Goal: Task Accomplishment & Management: Use online tool/utility

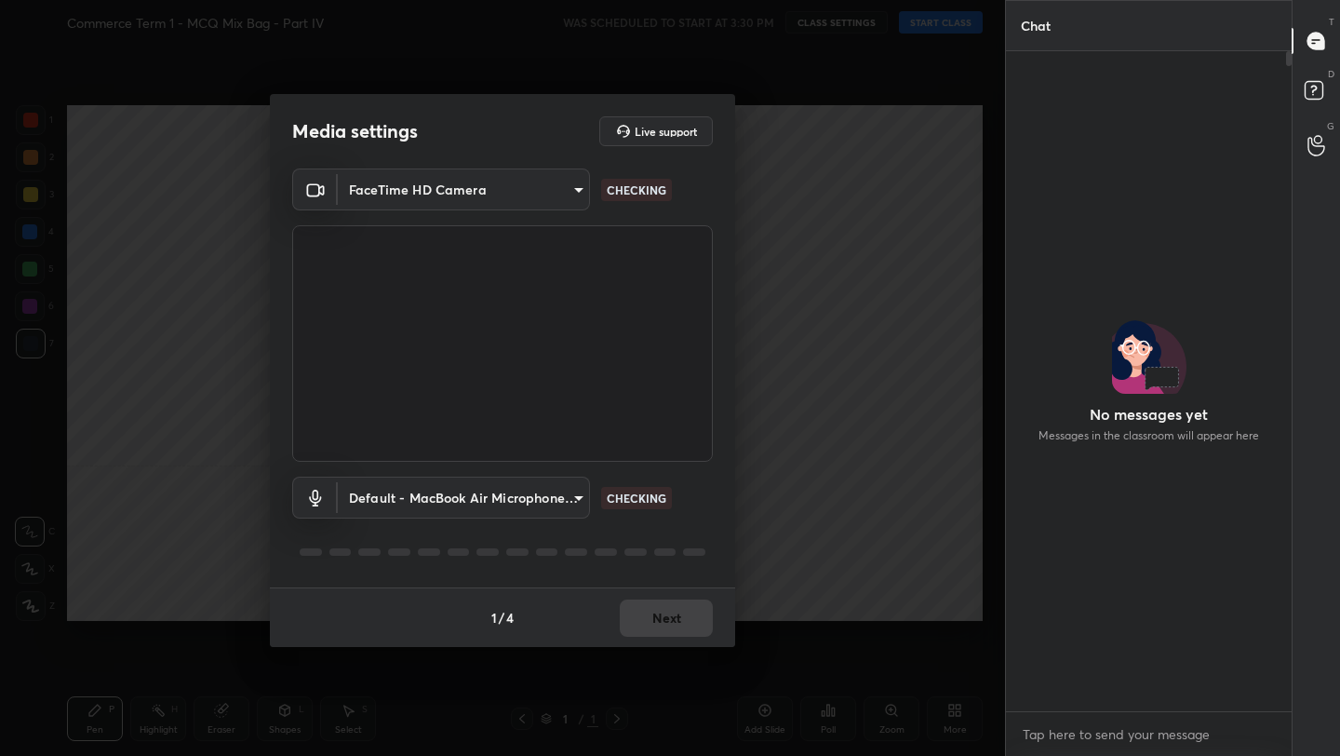
scroll to position [6, 7]
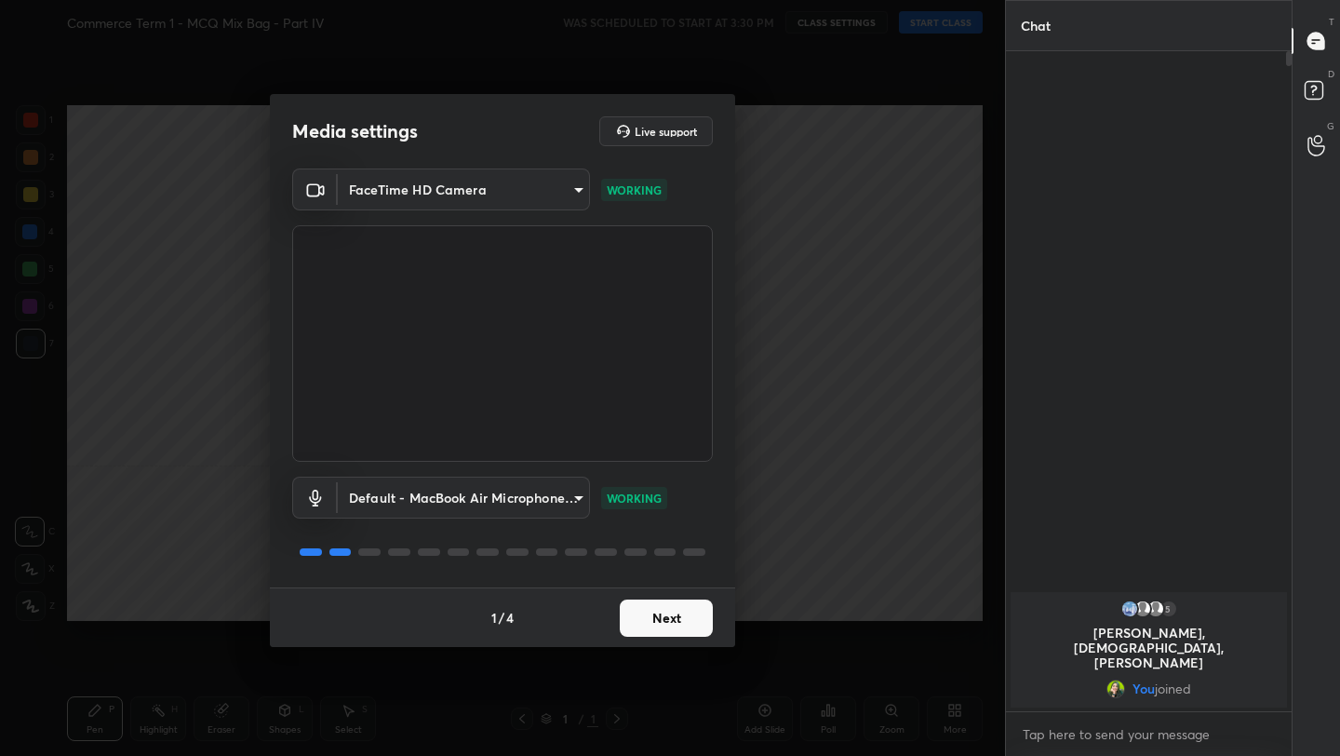
click at [656, 611] on button "Next" at bounding box center [666, 617] width 93 height 37
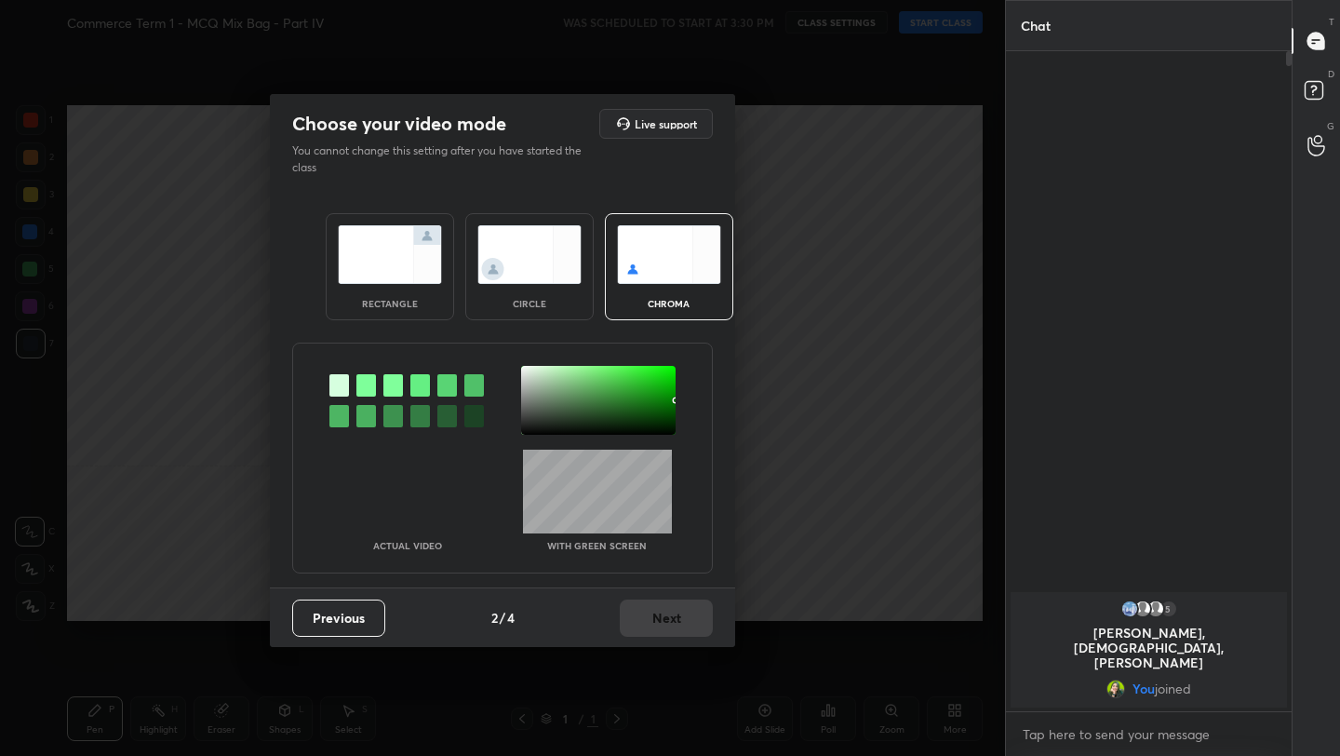
click at [373, 258] on img at bounding box center [390, 254] width 104 height 59
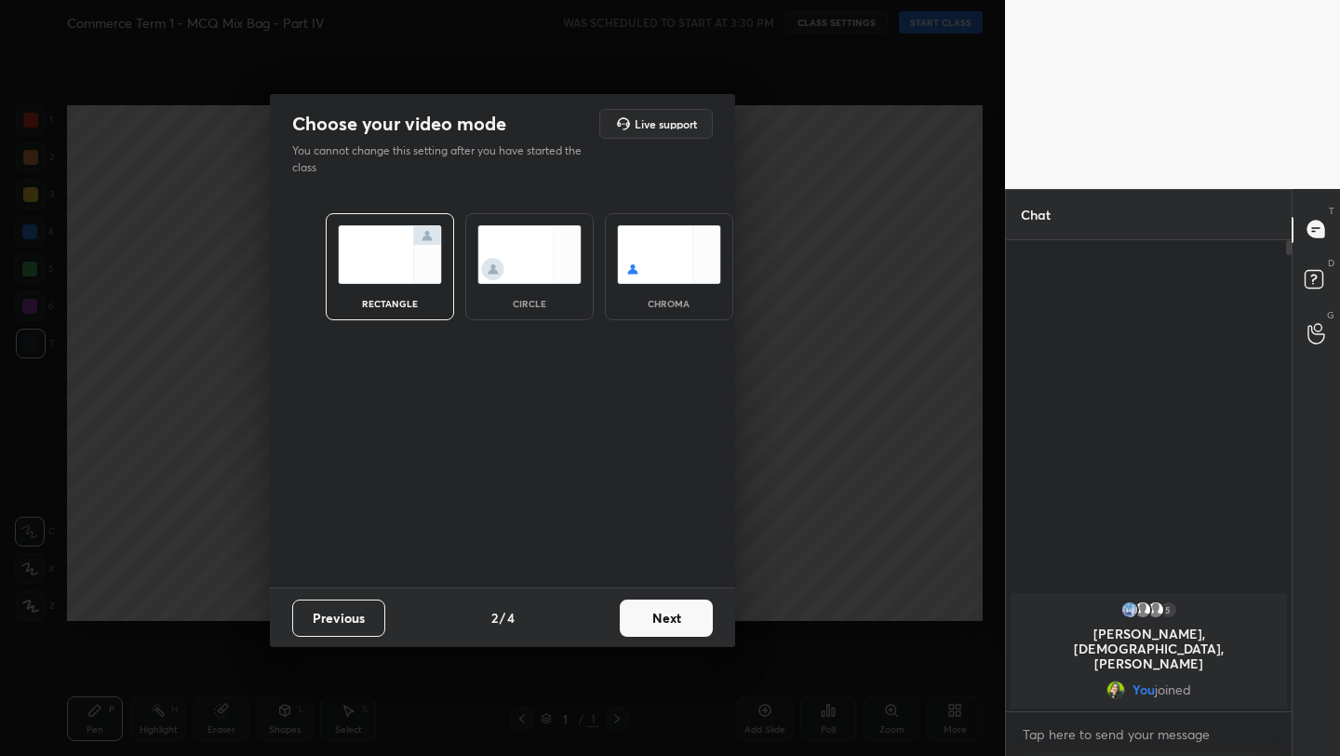
scroll to position [7, 7]
click at [661, 614] on button "Next" at bounding box center [666, 617] width 93 height 37
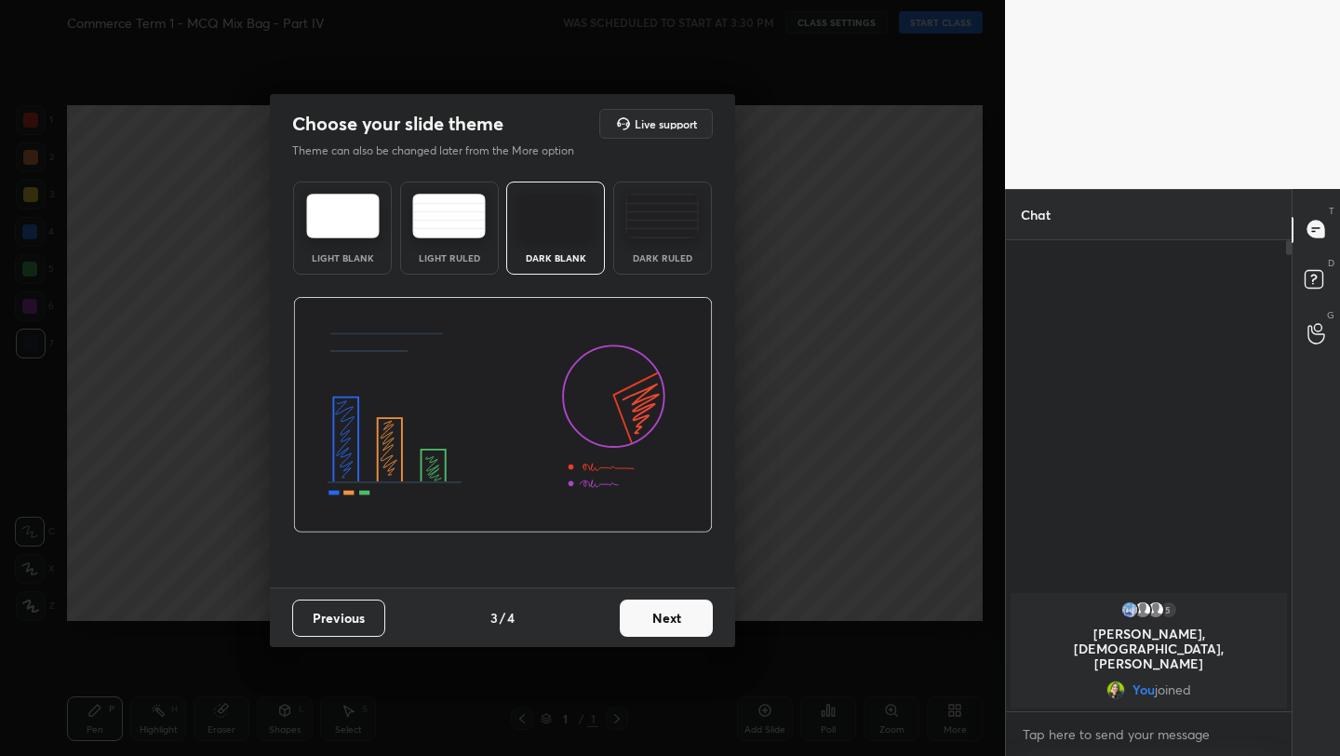
click at [678, 620] on button "Next" at bounding box center [666, 617] width 93 height 37
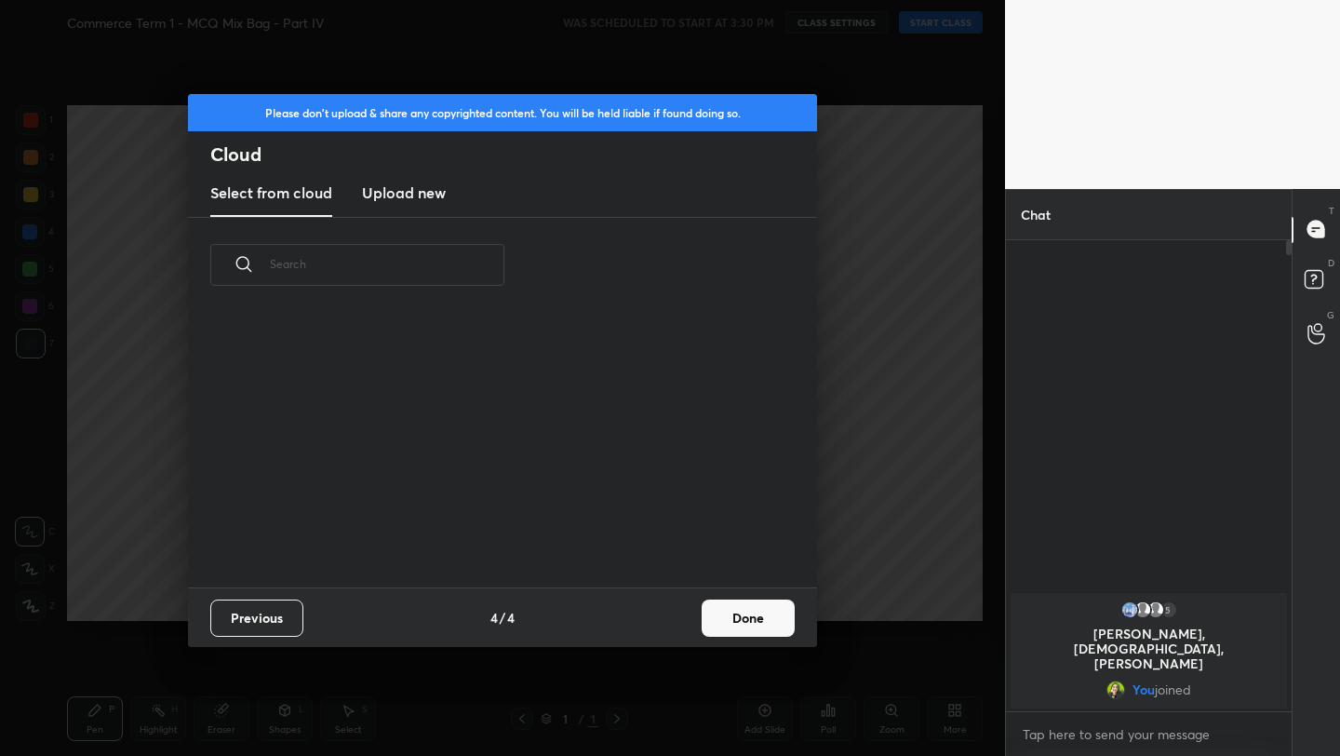
click at [779, 630] on button "Done" at bounding box center [748, 617] width 93 height 37
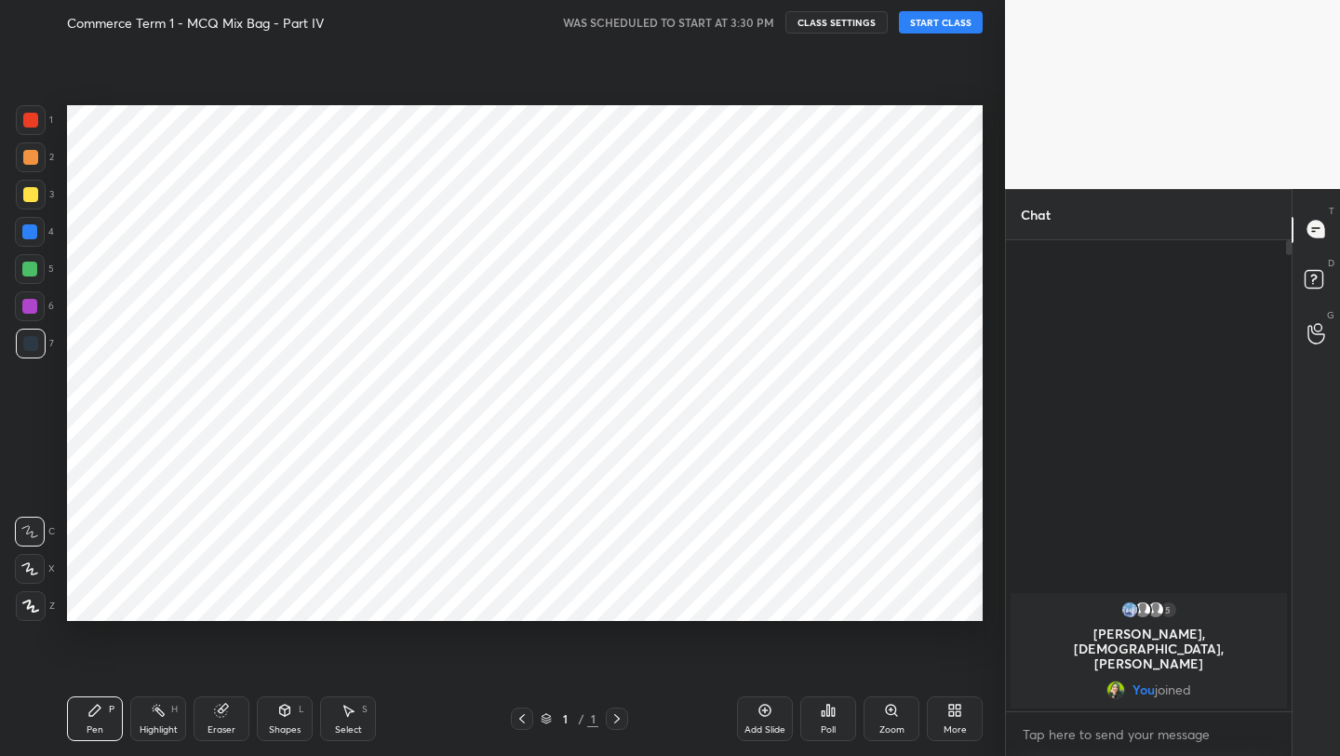
scroll to position [185, 597]
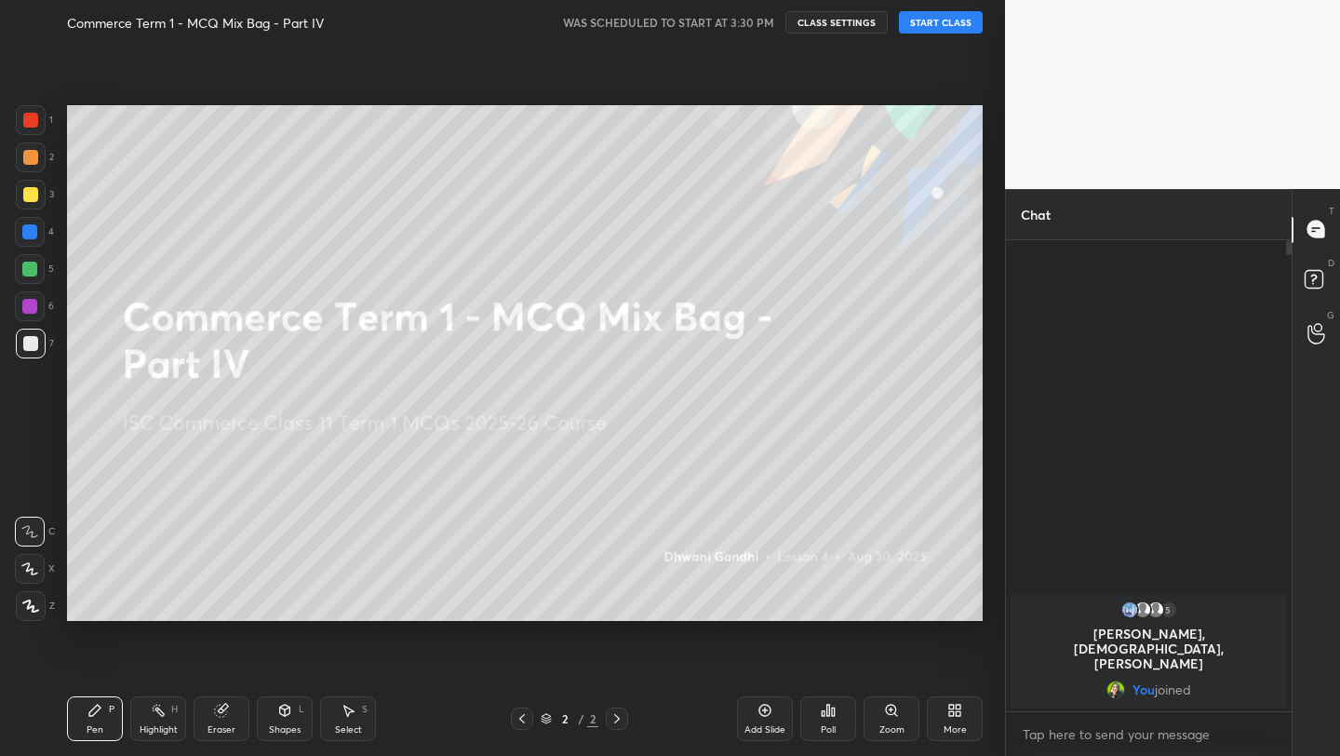
click at [947, 23] on button "START CLASS" at bounding box center [941, 22] width 84 height 22
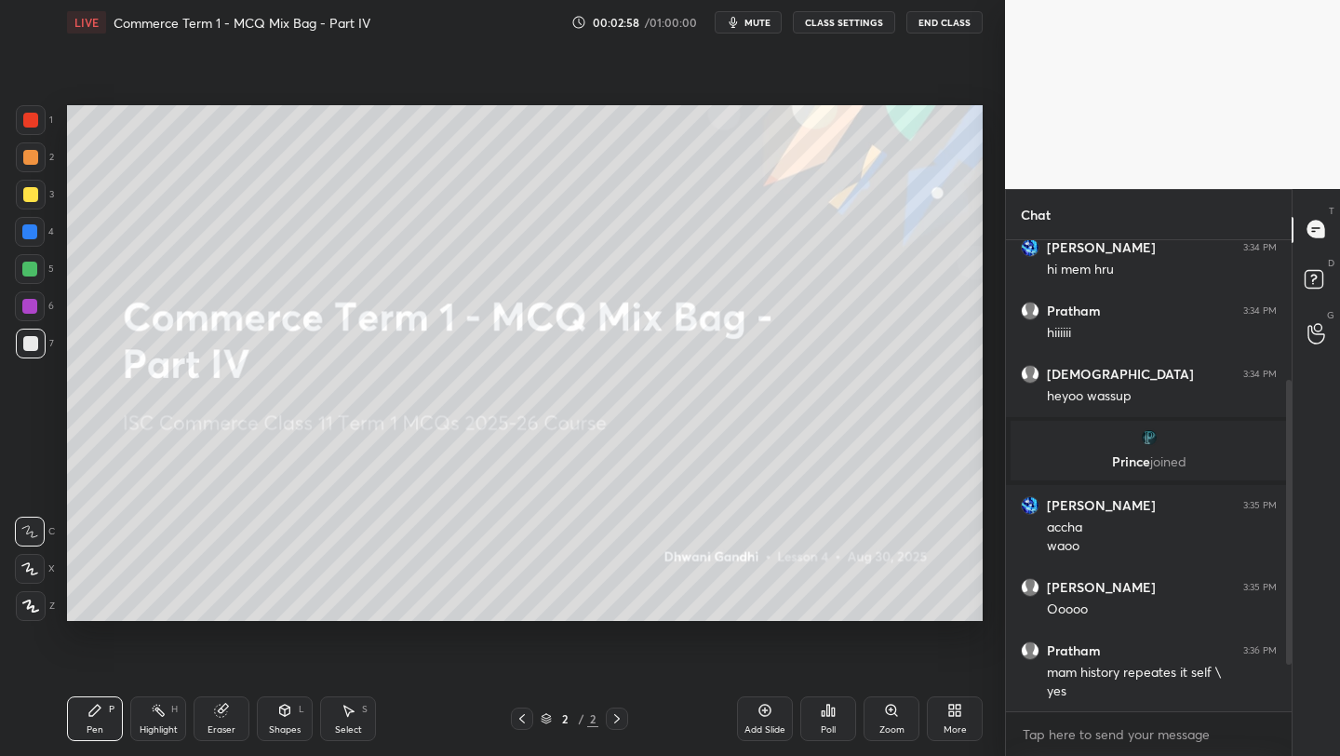
scroll to position [326, 0]
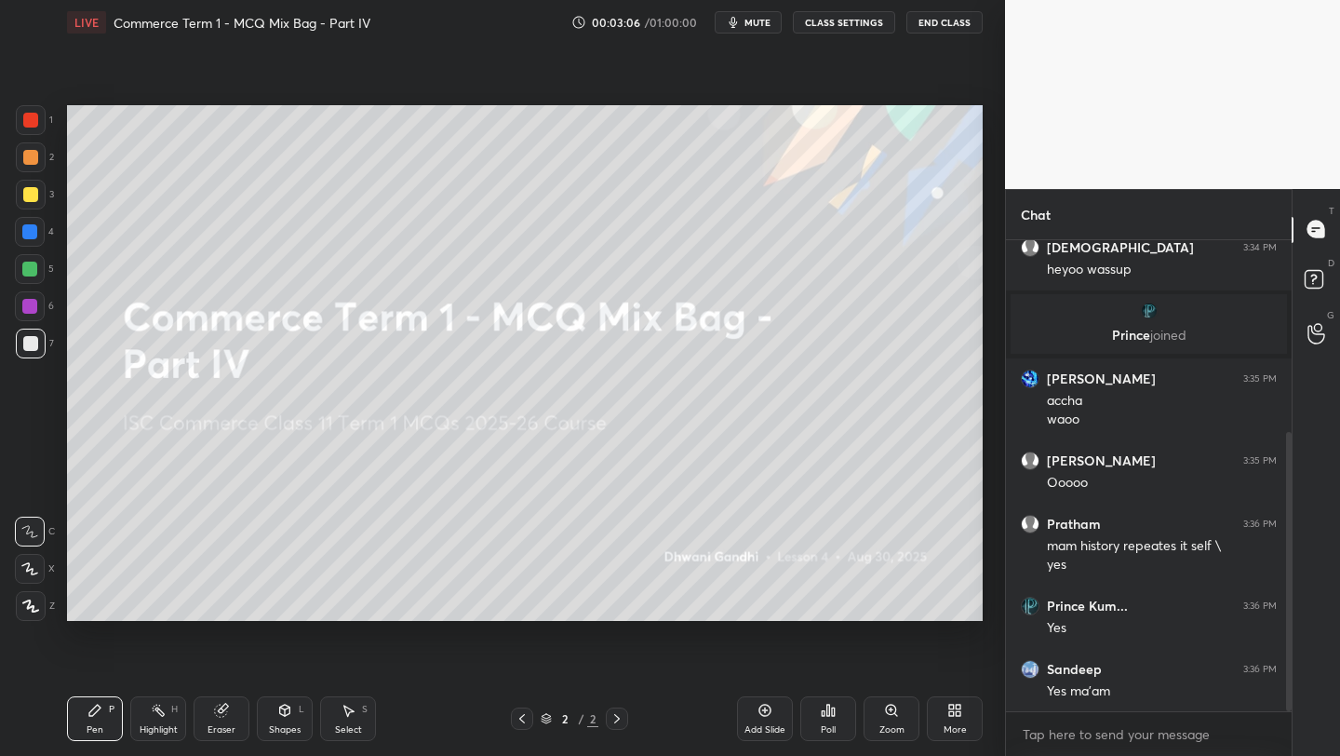
click at [977, 734] on div "More" at bounding box center [955, 718] width 56 height 45
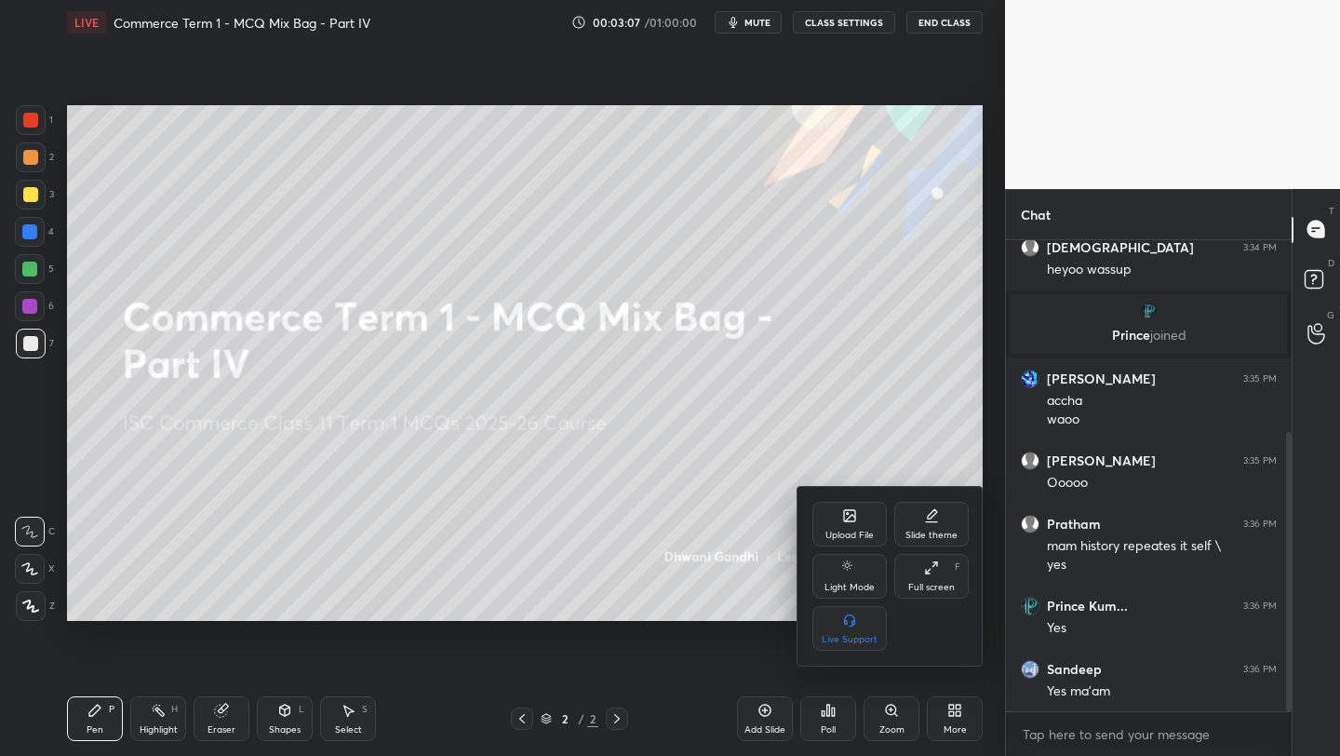
click at [817, 524] on div "Upload File" at bounding box center [849, 524] width 74 height 45
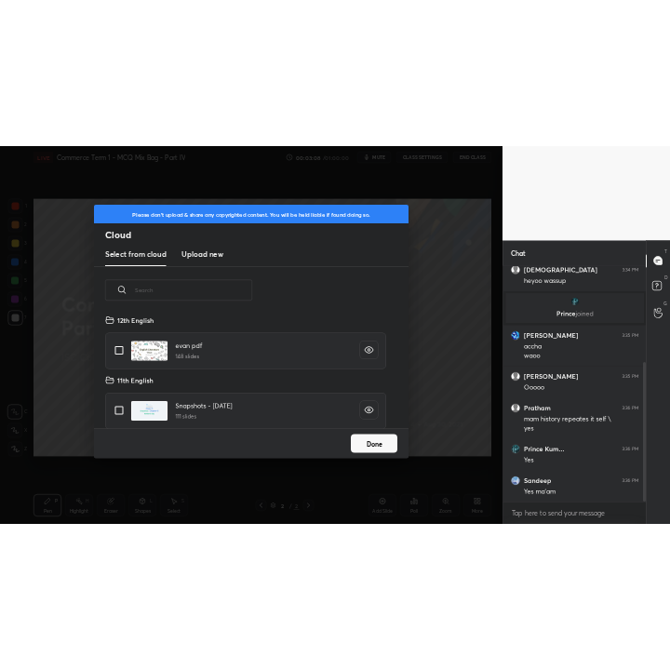
scroll to position [229, 597]
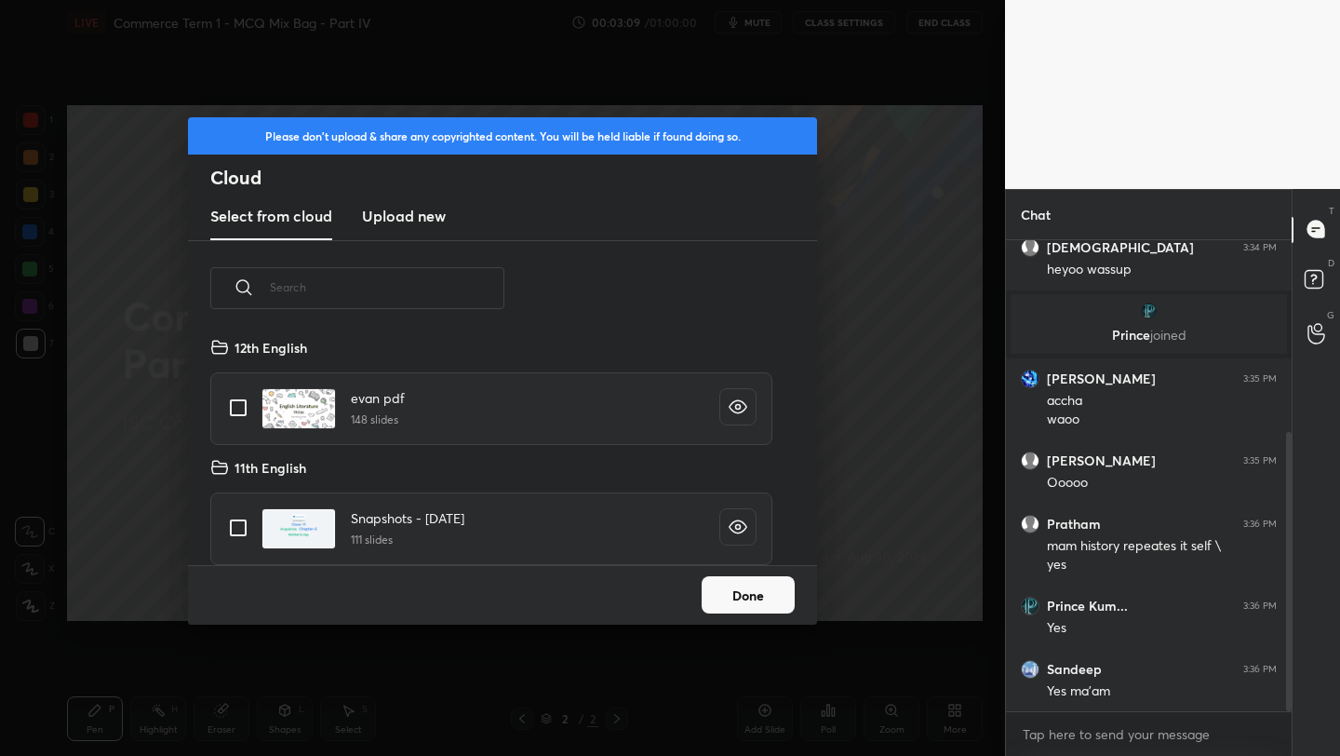
click at [403, 226] on new "Upload new" at bounding box center [404, 217] width 84 height 47
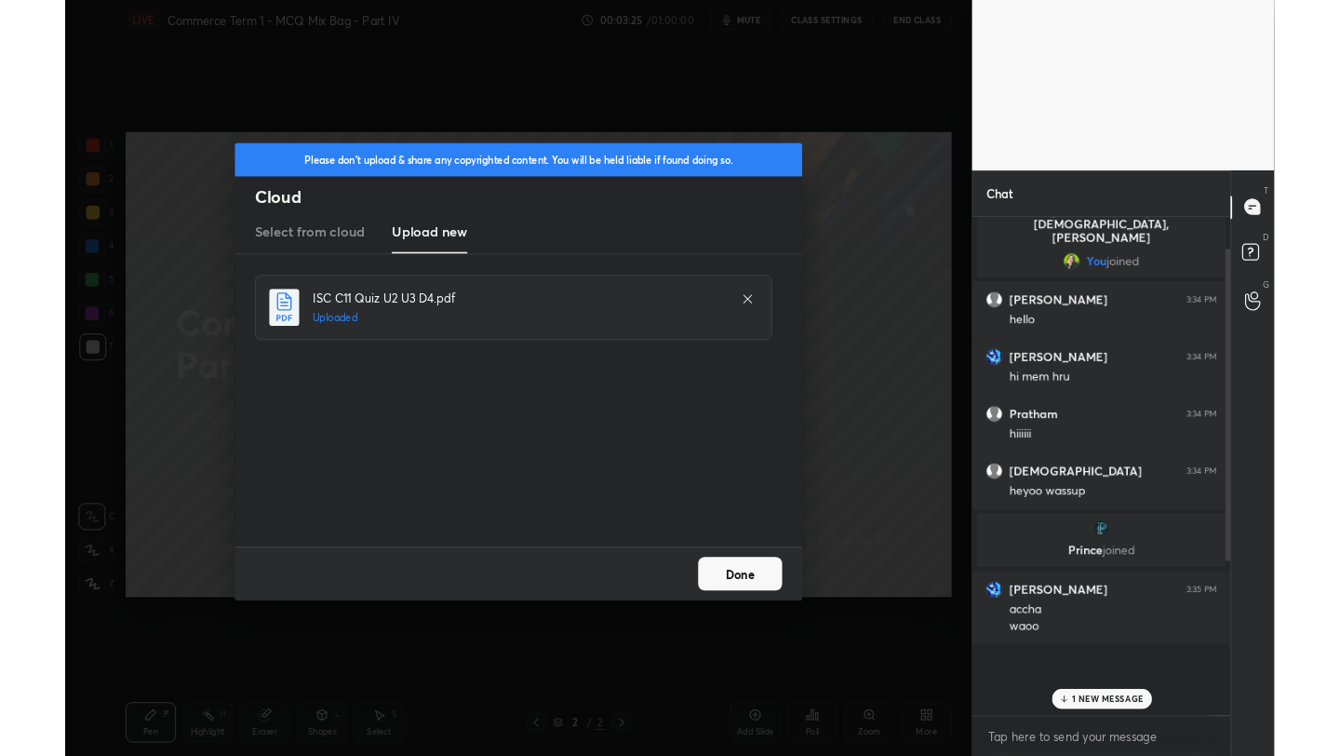
scroll to position [0, 0]
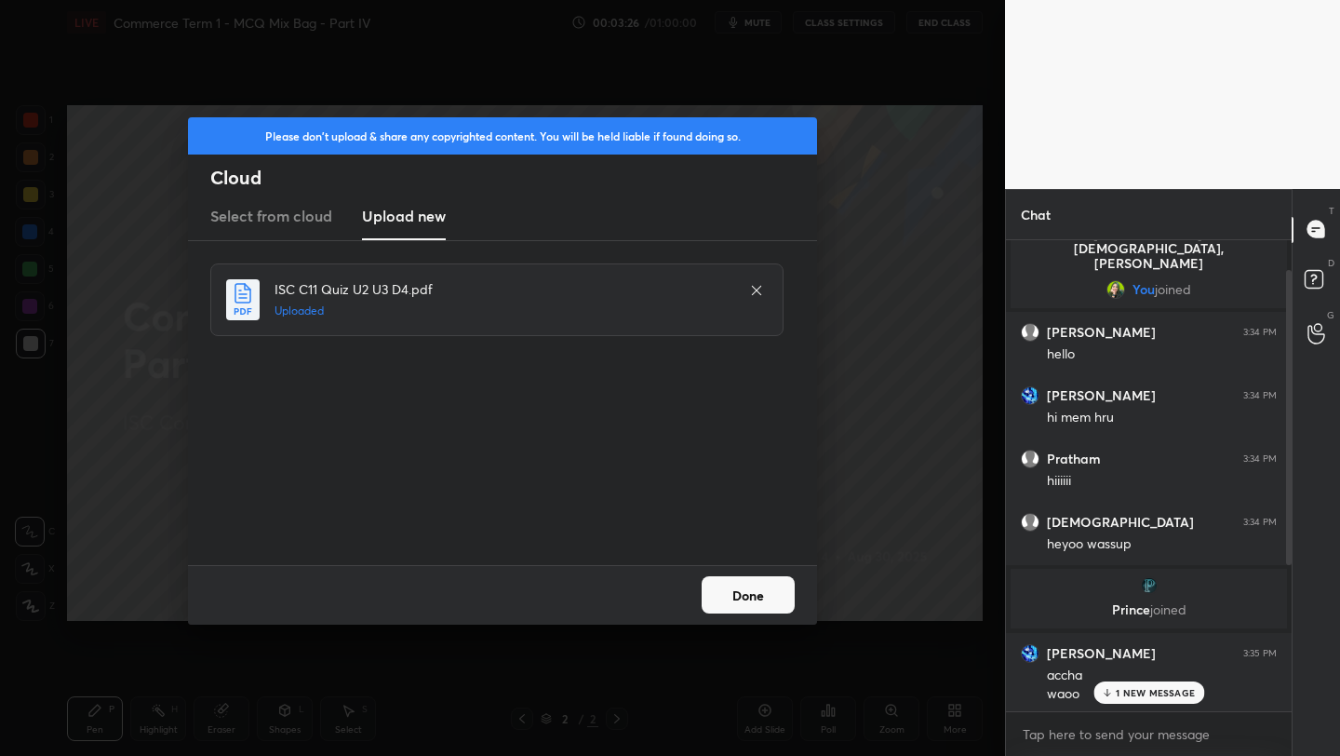
click at [773, 599] on button "Done" at bounding box center [748, 594] width 93 height 37
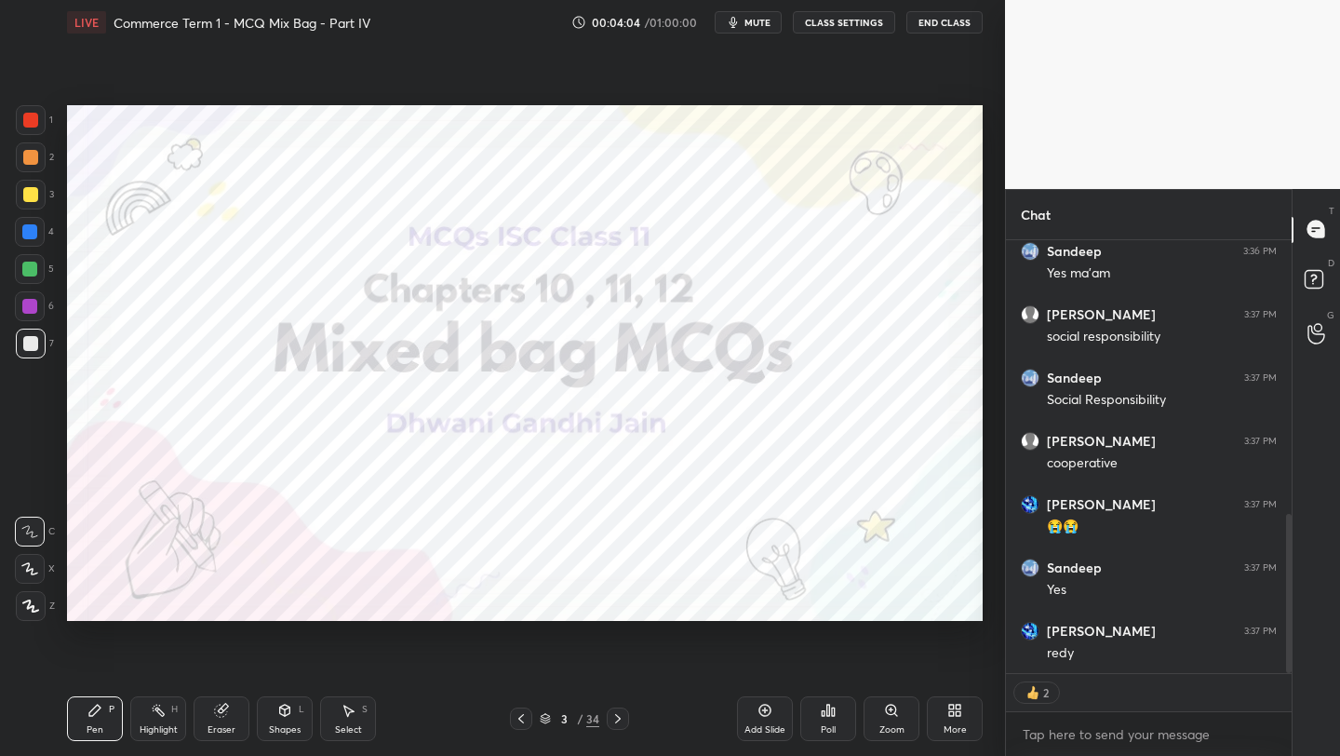
scroll to position [807, 0]
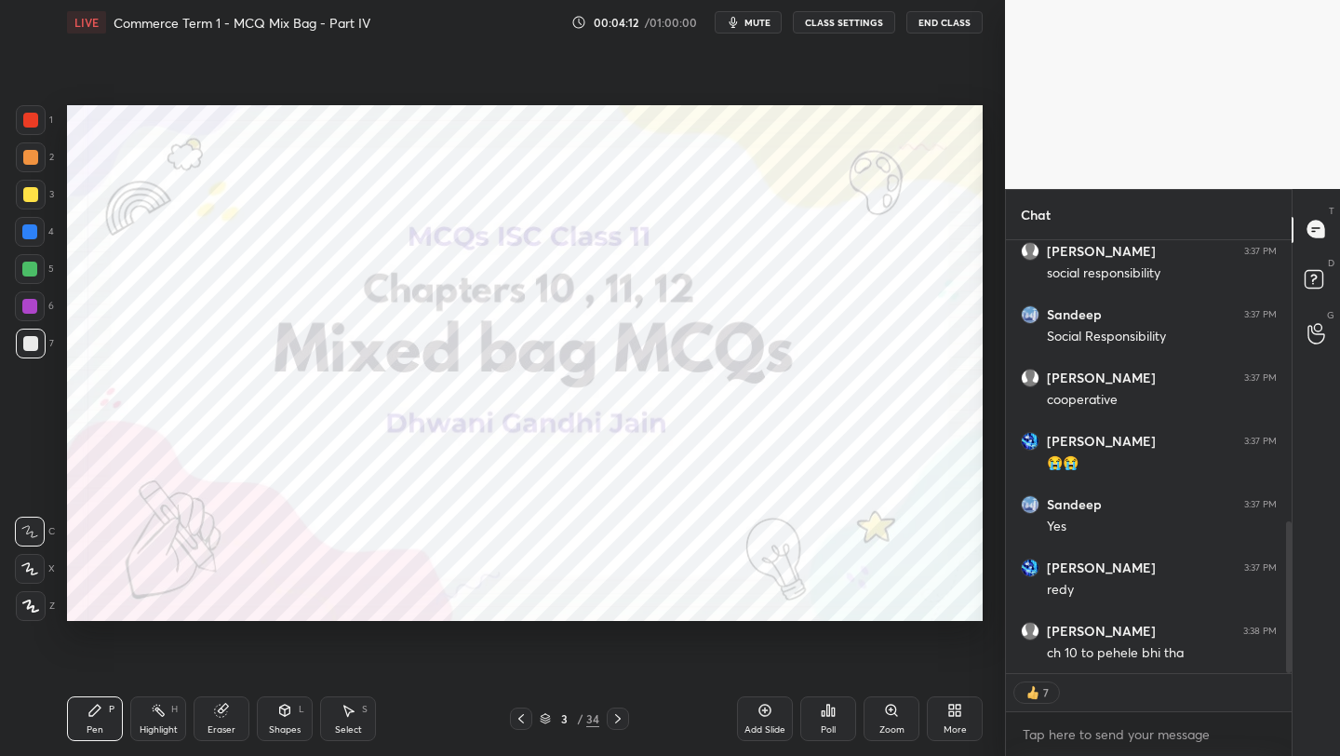
click at [548, 716] on icon at bounding box center [545, 718] width 11 height 11
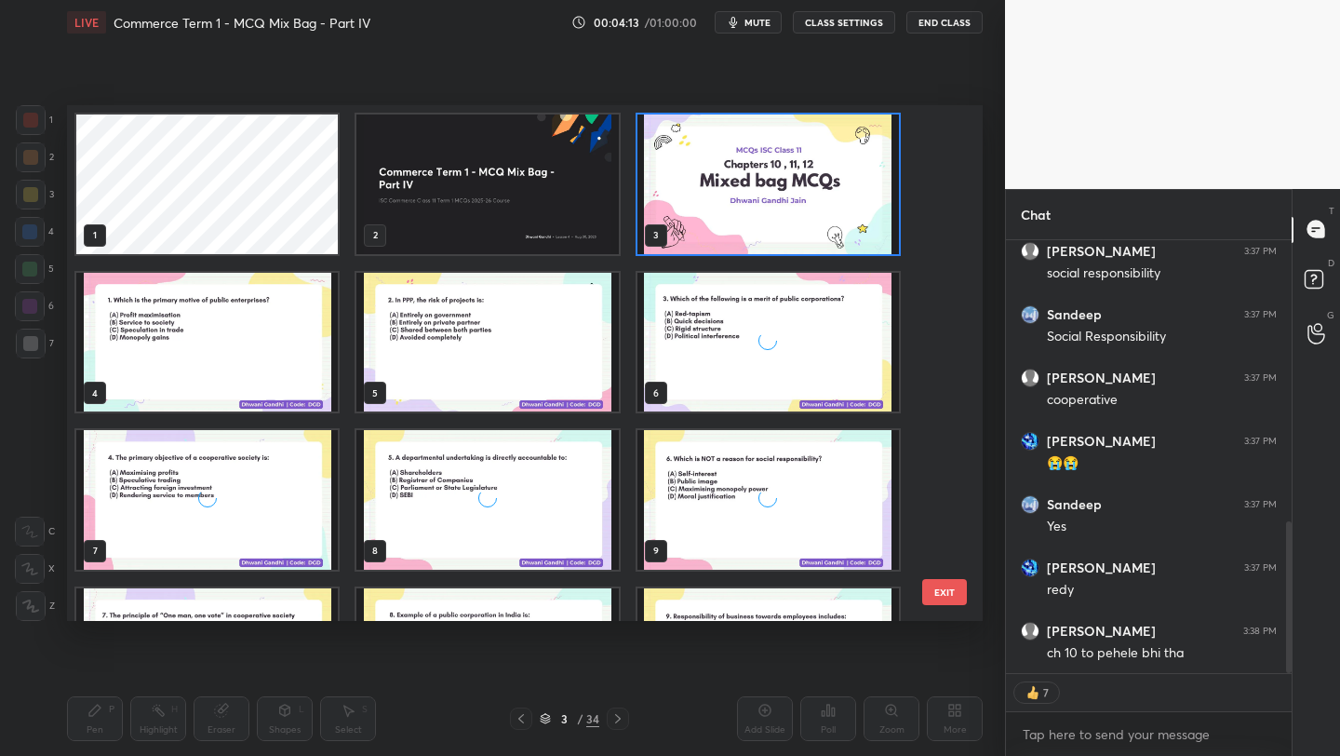
scroll to position [509, 906]
type textarea "x"
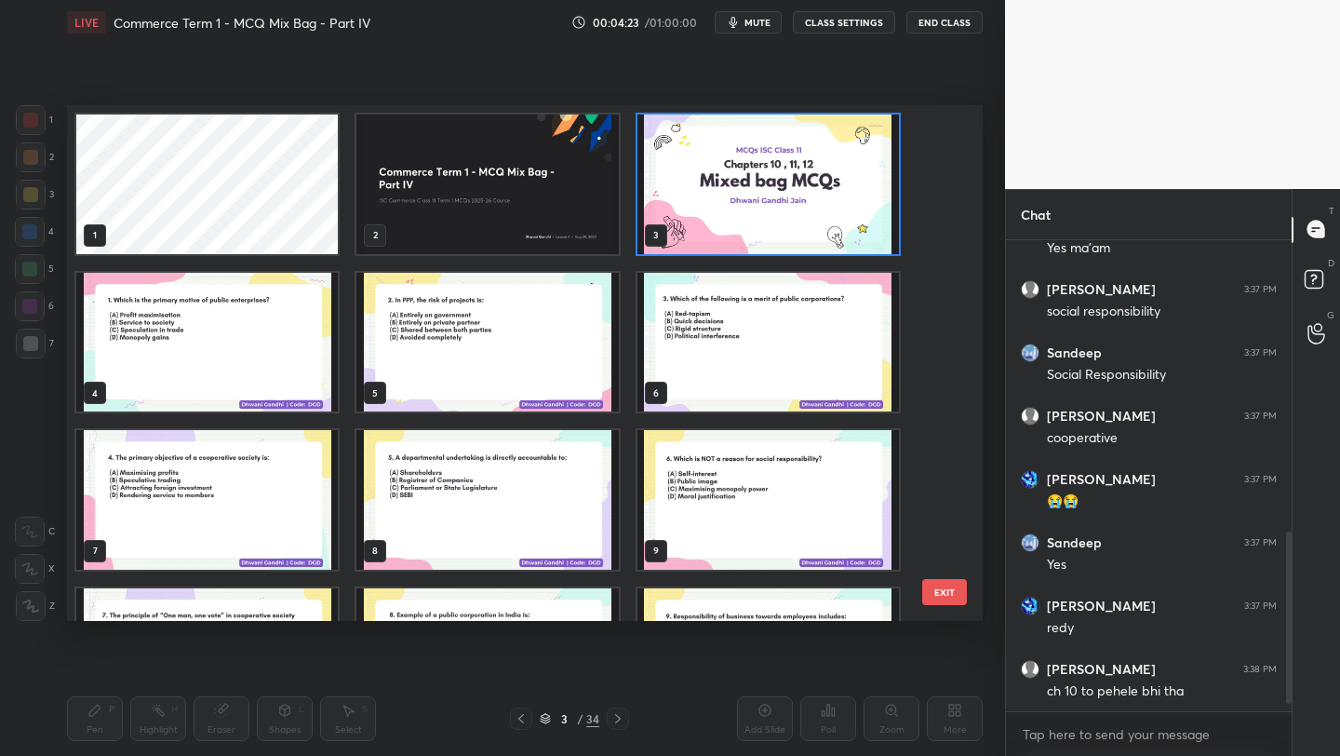
click at [183, 337] on img "grid" at bounding box center [207, 343] width 262 height 140
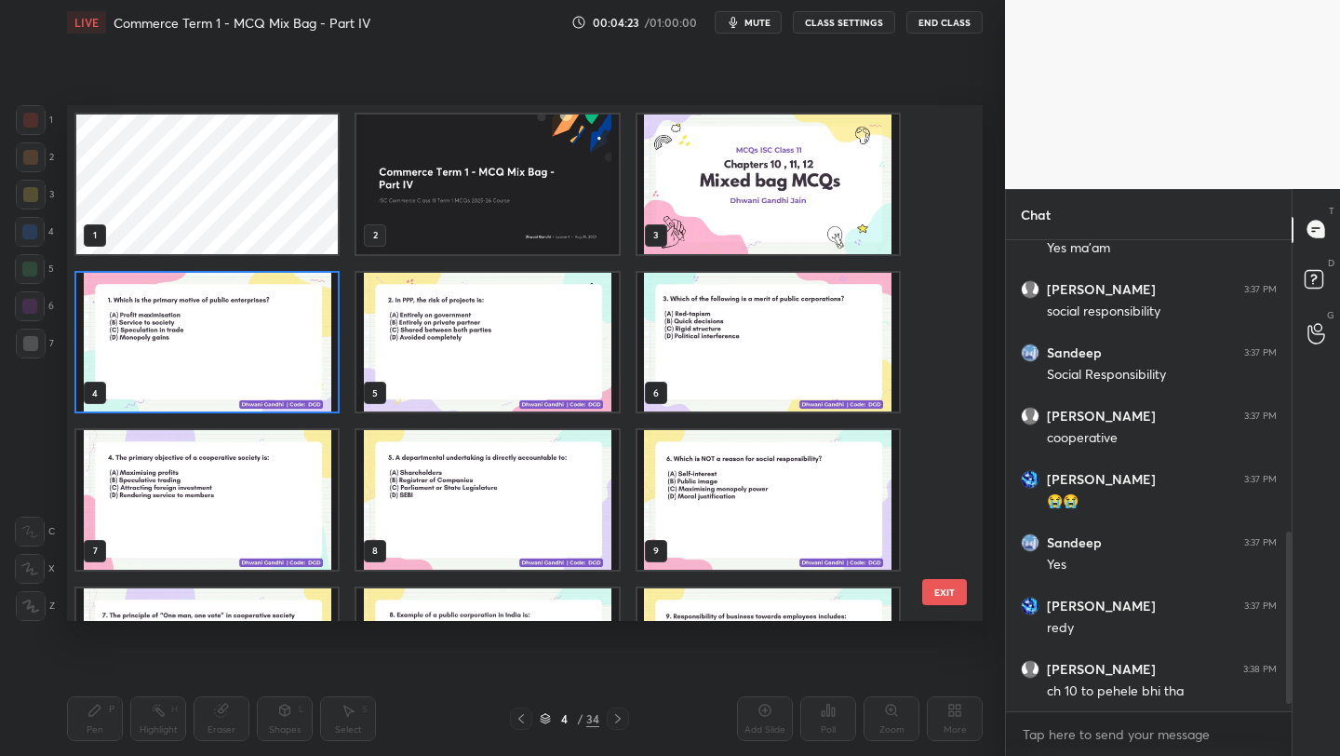
click at [183, 337] on img "grid" at bounding box center [207, 343] width 262 height 140
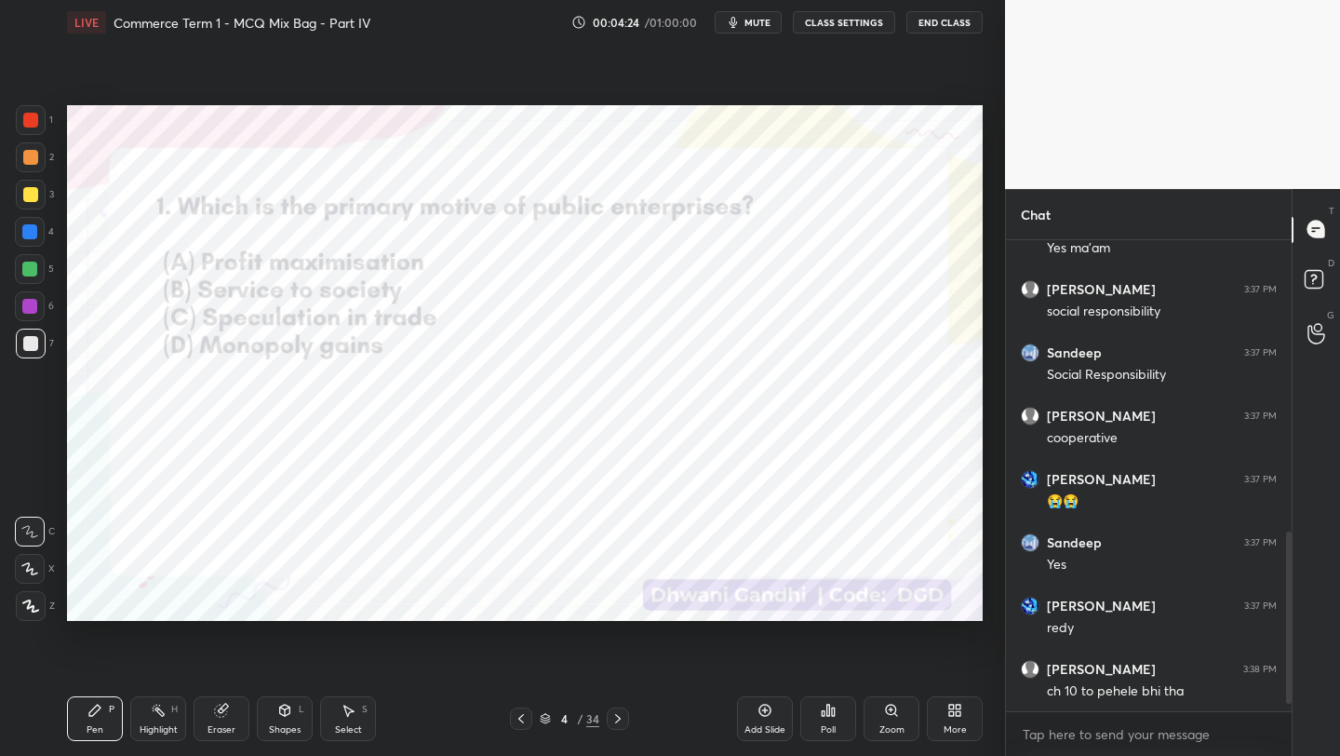
click at [183, 337] on img "grid" at bounding box center [207, 343] width 262 height 140
click at [838, 717] on div "Poll" at bounding box center [828, 718] width 56 height 45
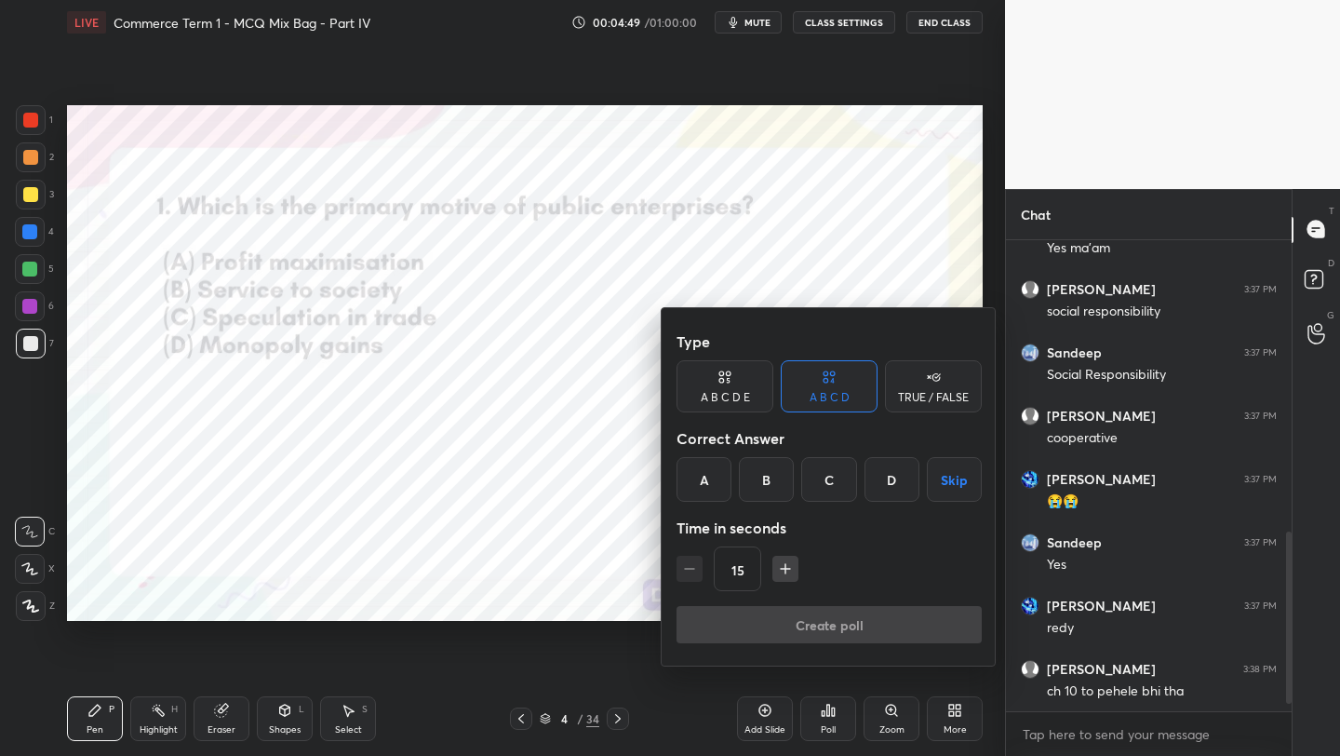
click at [758, 467] on div "B" at bounding box center [766, 479] width 55 height 45
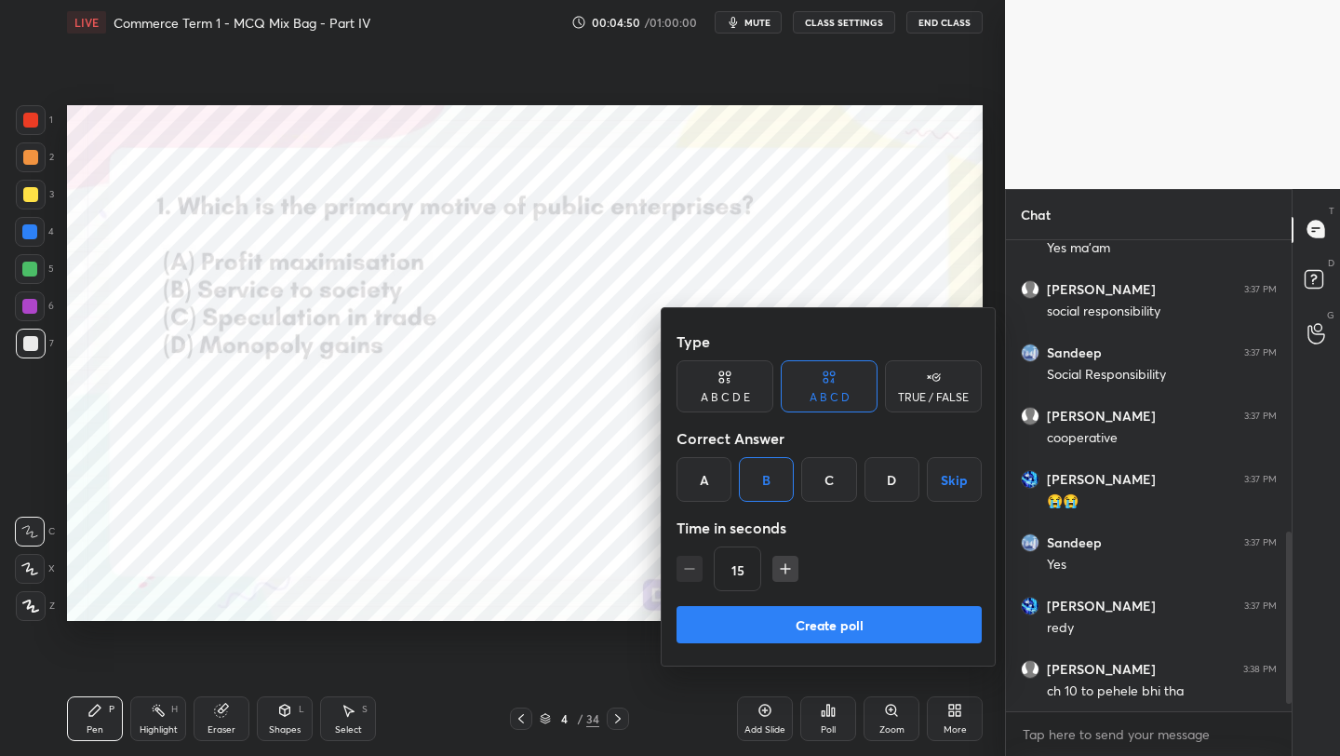
click at [791, 577] on icon "button" at bounding box center [785, 568] width 19 height 19
type input "30"
click at [796, 620] on button "Create poll" at bounding box center [829, 624] width 305 height 37
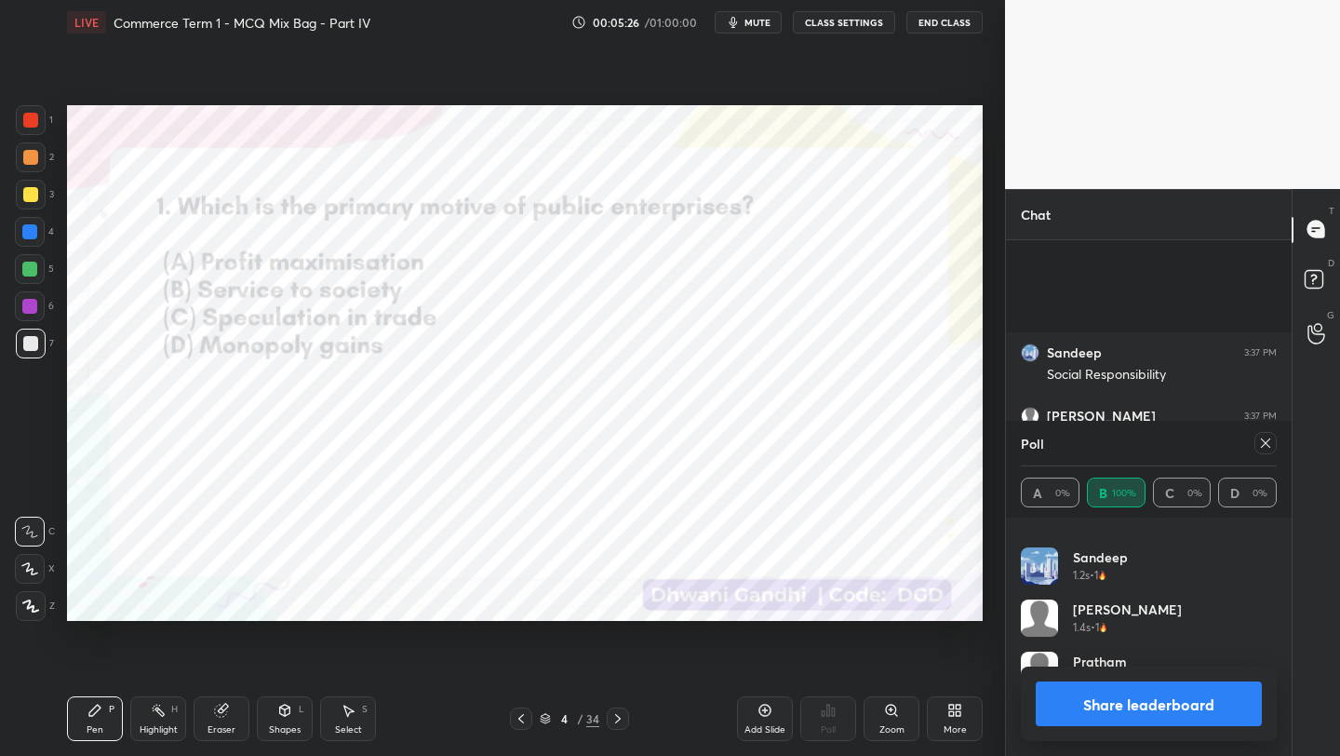
scroll to position [929, 0]
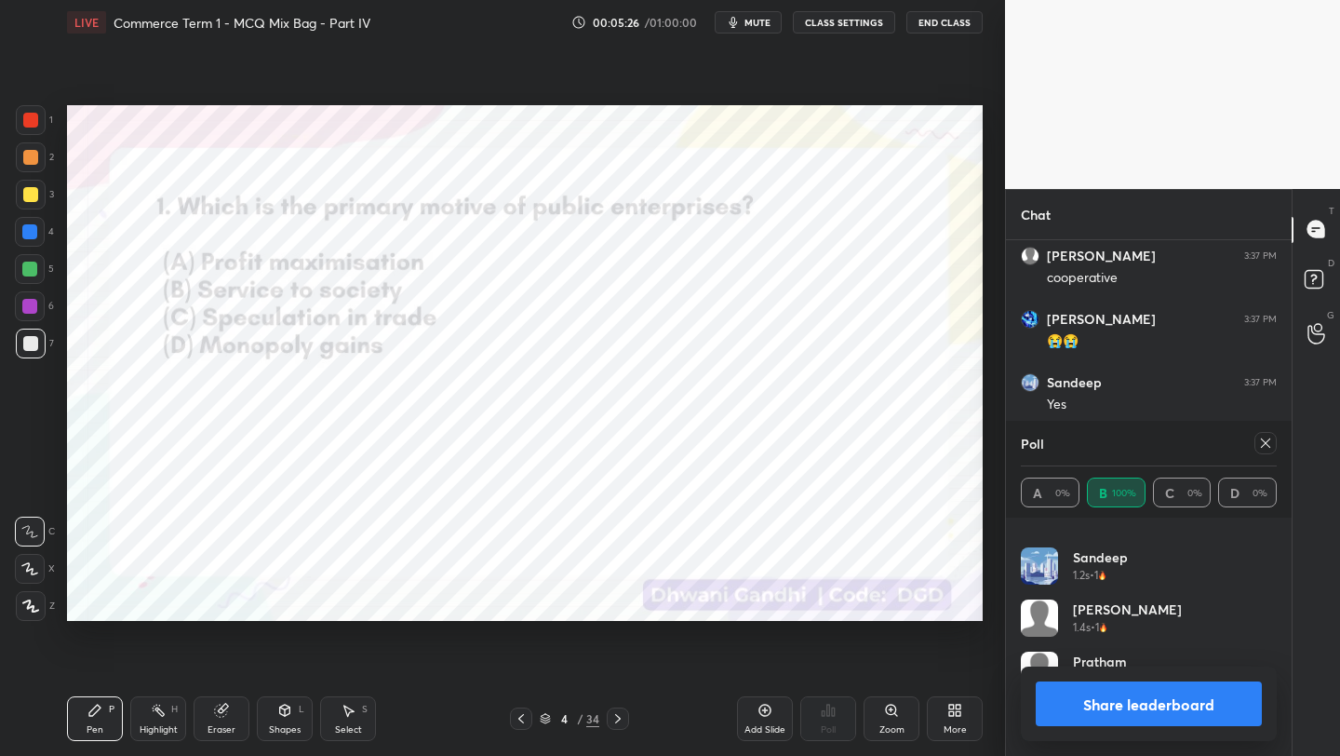
click at [33, 123] on div at bounding box center [30, 120] width 15 height 15
click at [21, 614] on div at bounding box center [31, 606] width 30 height 30
click at [1267, 452] on div at bounding box center [1265, 443] width 22 height 22
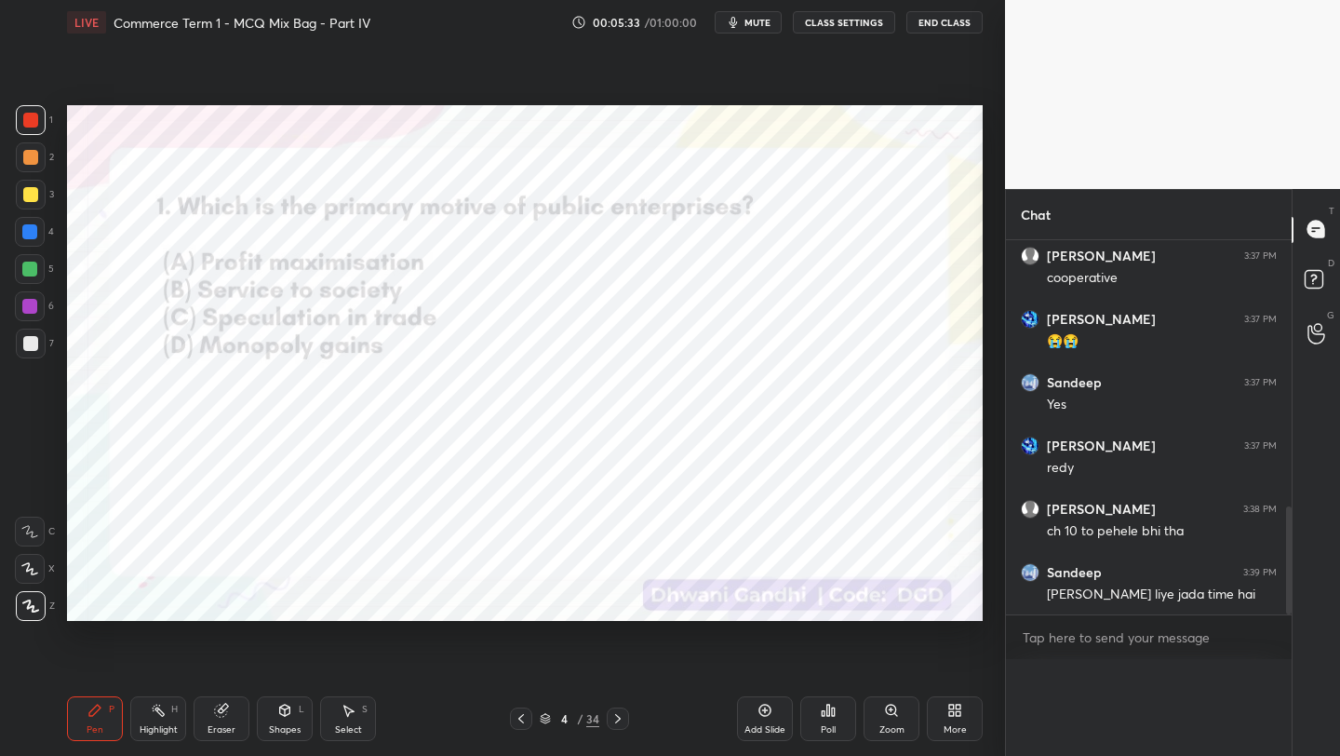
scroll to position [899, 0]
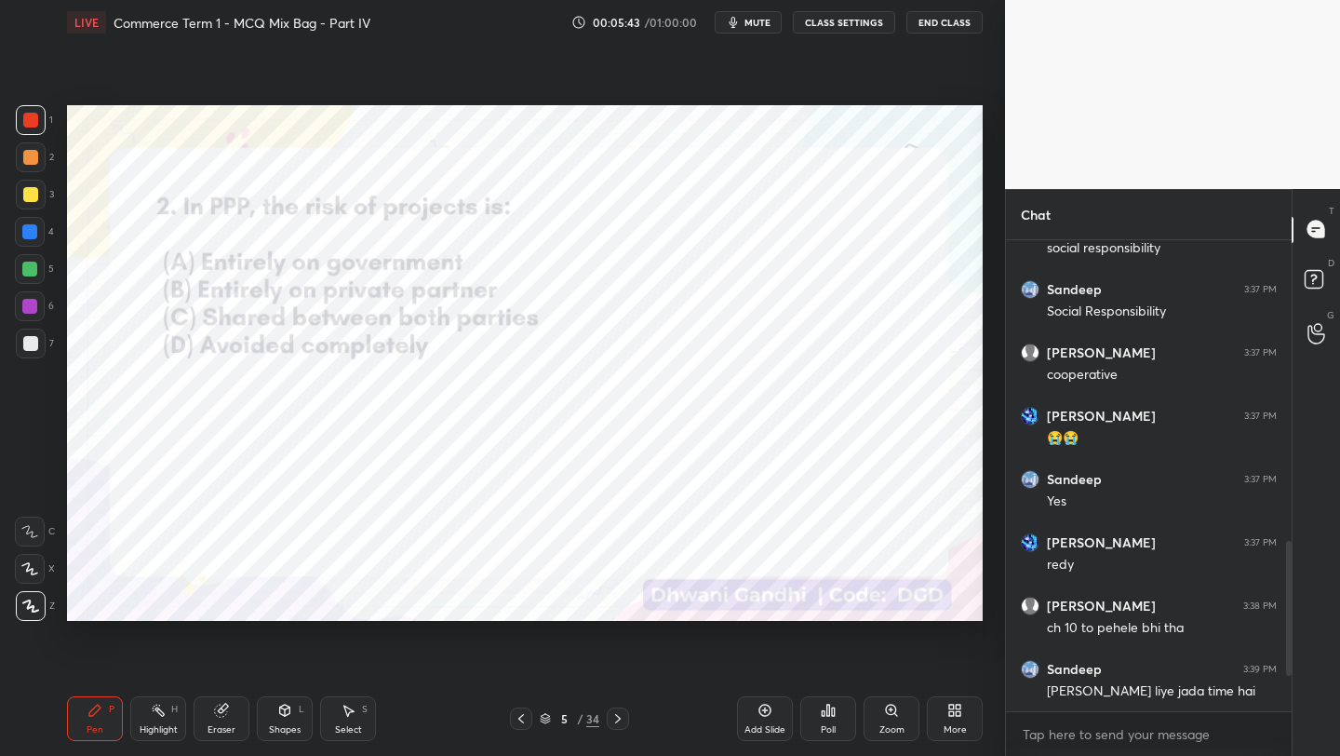
click at [544, 713] on icon at bounding box center [545, 718] width 11 height 11
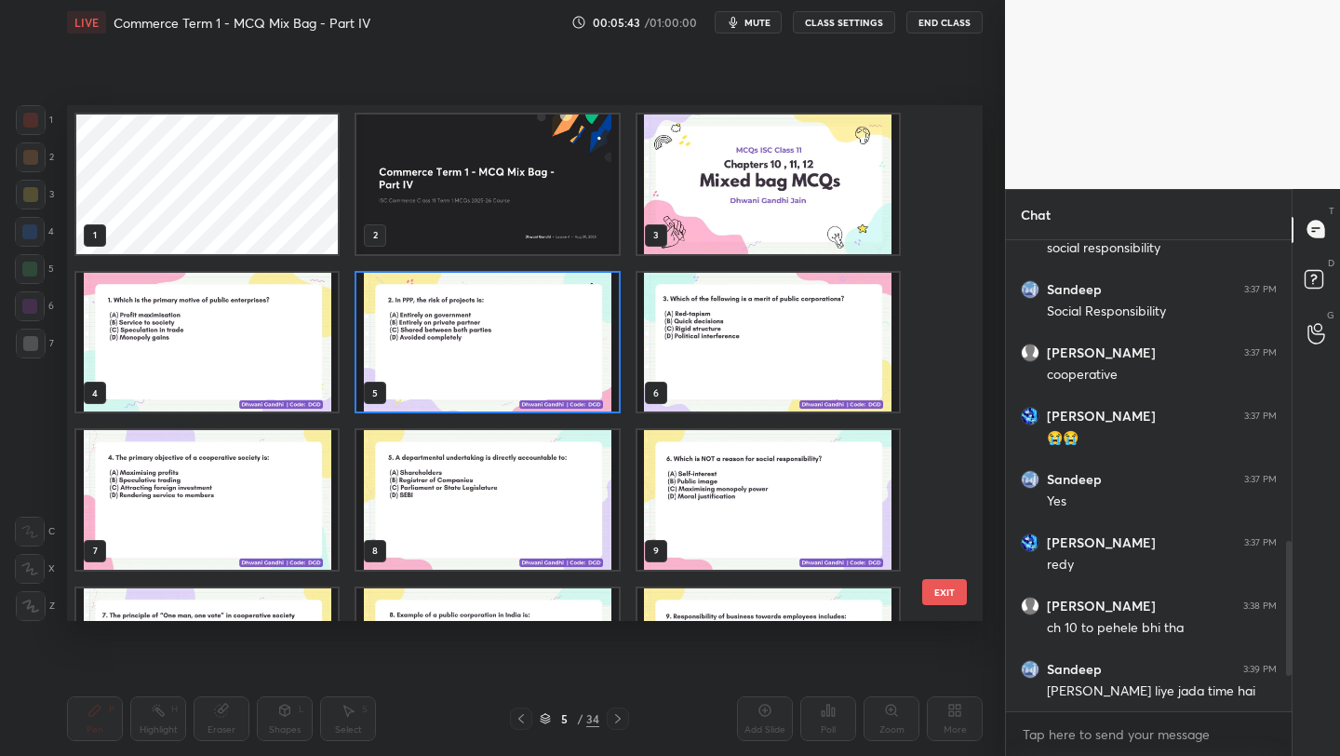
scroll to position [509, 906]
click at [476, 376] on img "grid" at bounding box center [487, 343] width 262 height 140
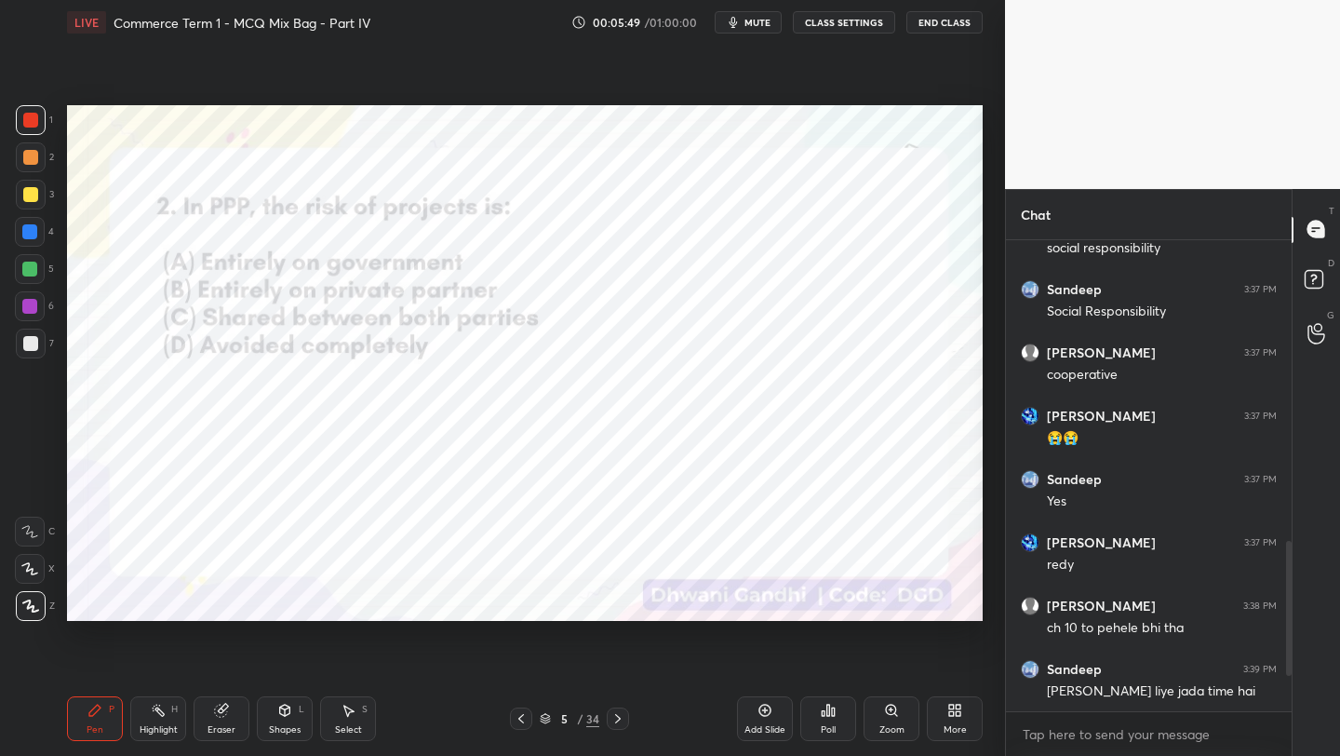
click at [830, 739] on div "Poll" at bounding box center [828, 718] width 56 height 45
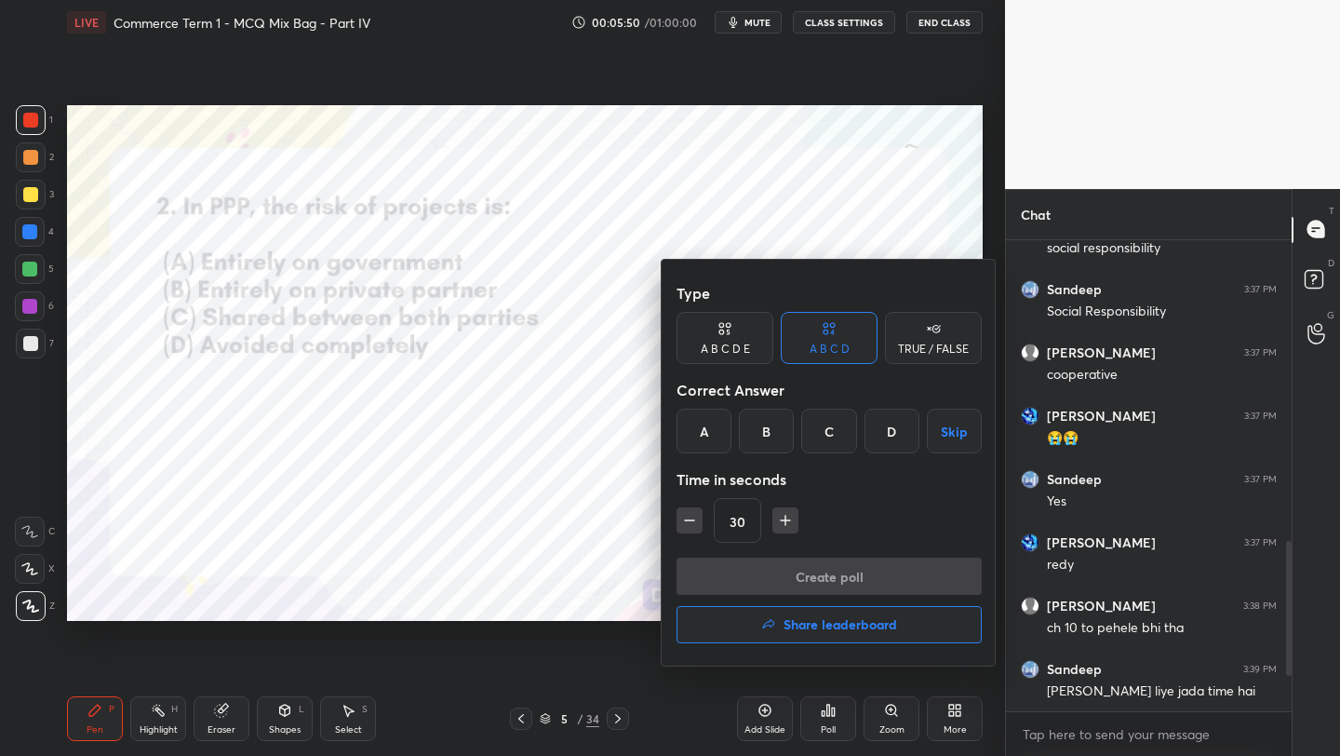
click at [822, 452] on div "C" at bounding box center [828, 431] width 55 height 45
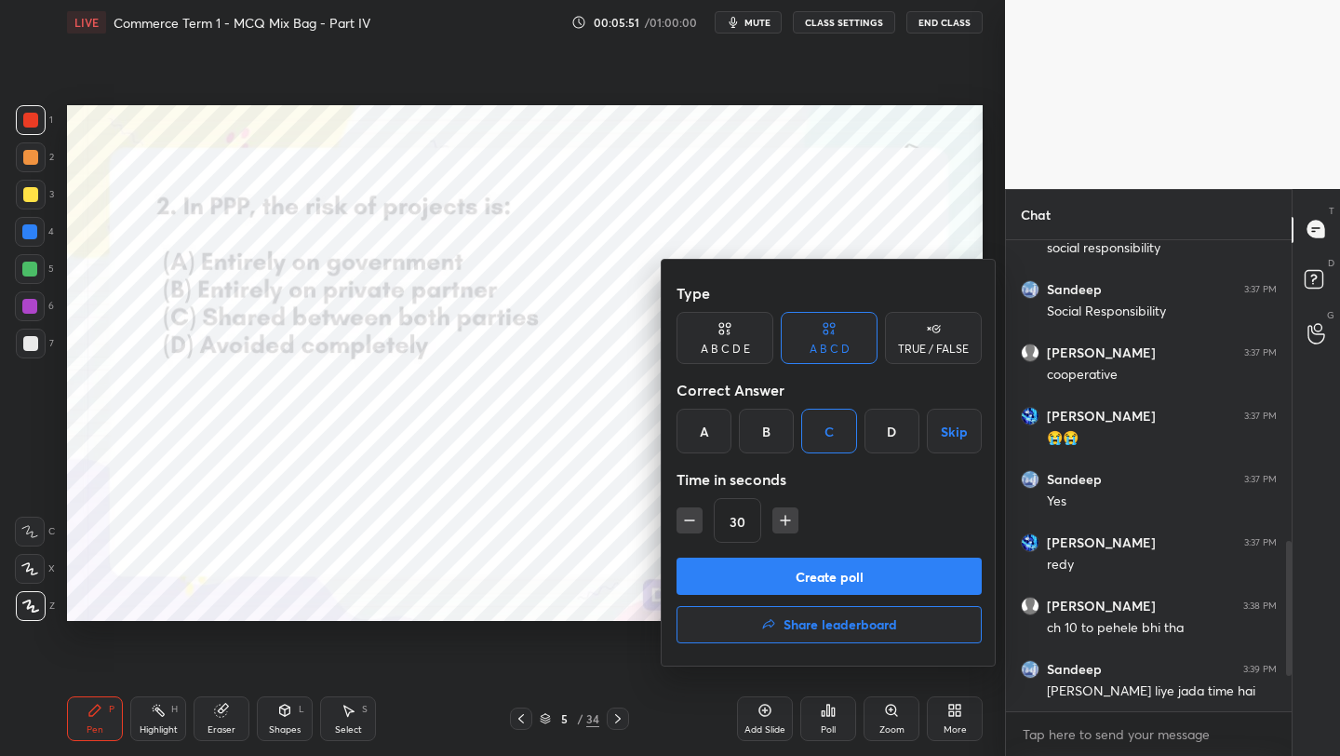
click at [856, 587] on button "Create poll" at bounding box center [829, 575] width 305 height 37
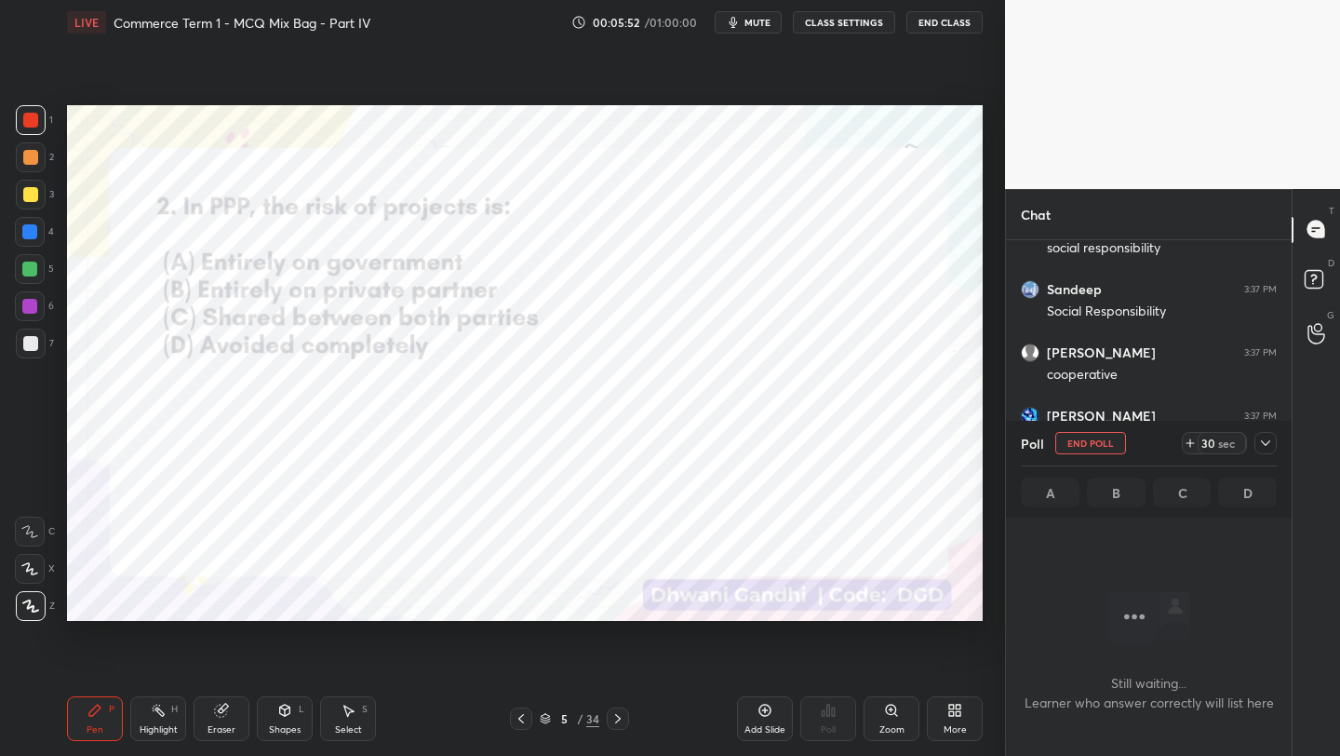
scroll to position [219, 280]
click at [1266, 443] on icon at bounding box center [1265, 443] width 15 height 15
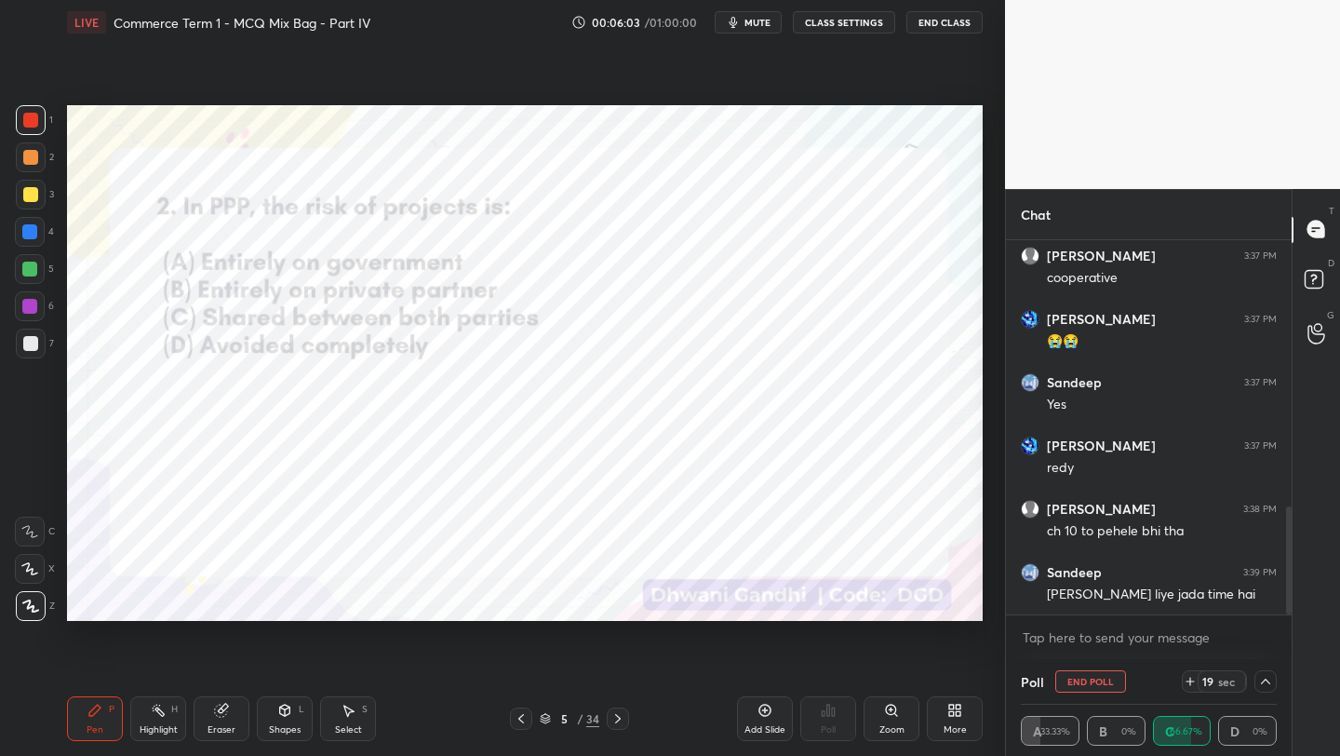
click at [1270, 674] on icon at bounding box center [1265, 681] width 15 height 15
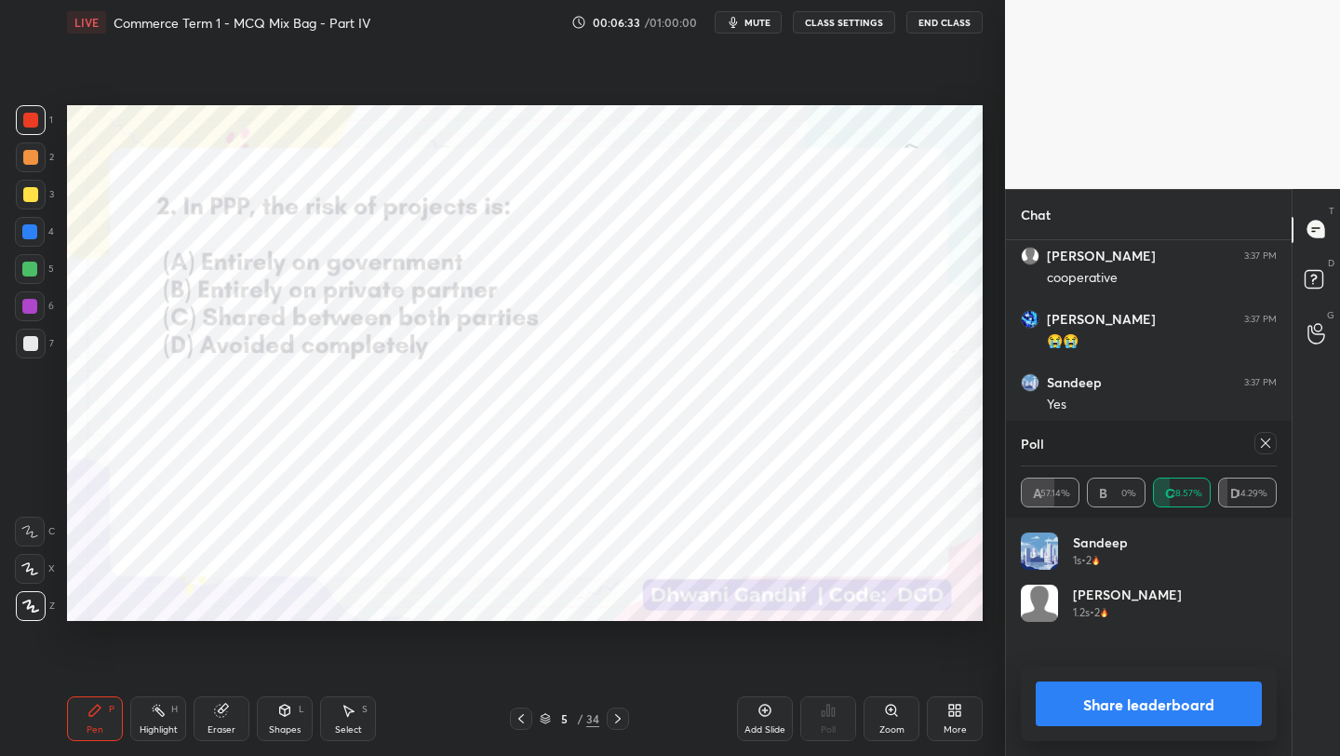
click at [1262, 432] on div at bounding box center [1265, 443] width 22 height 22
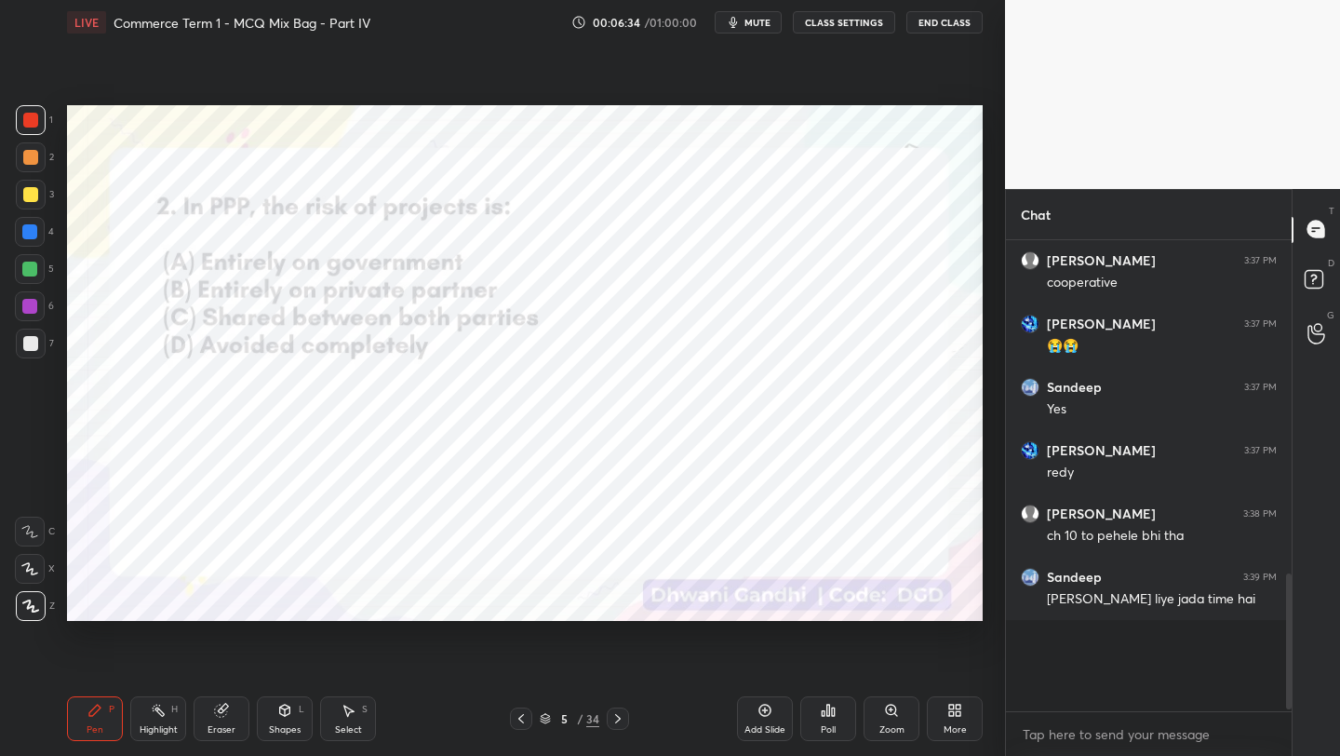
scroll to position [842, 0]
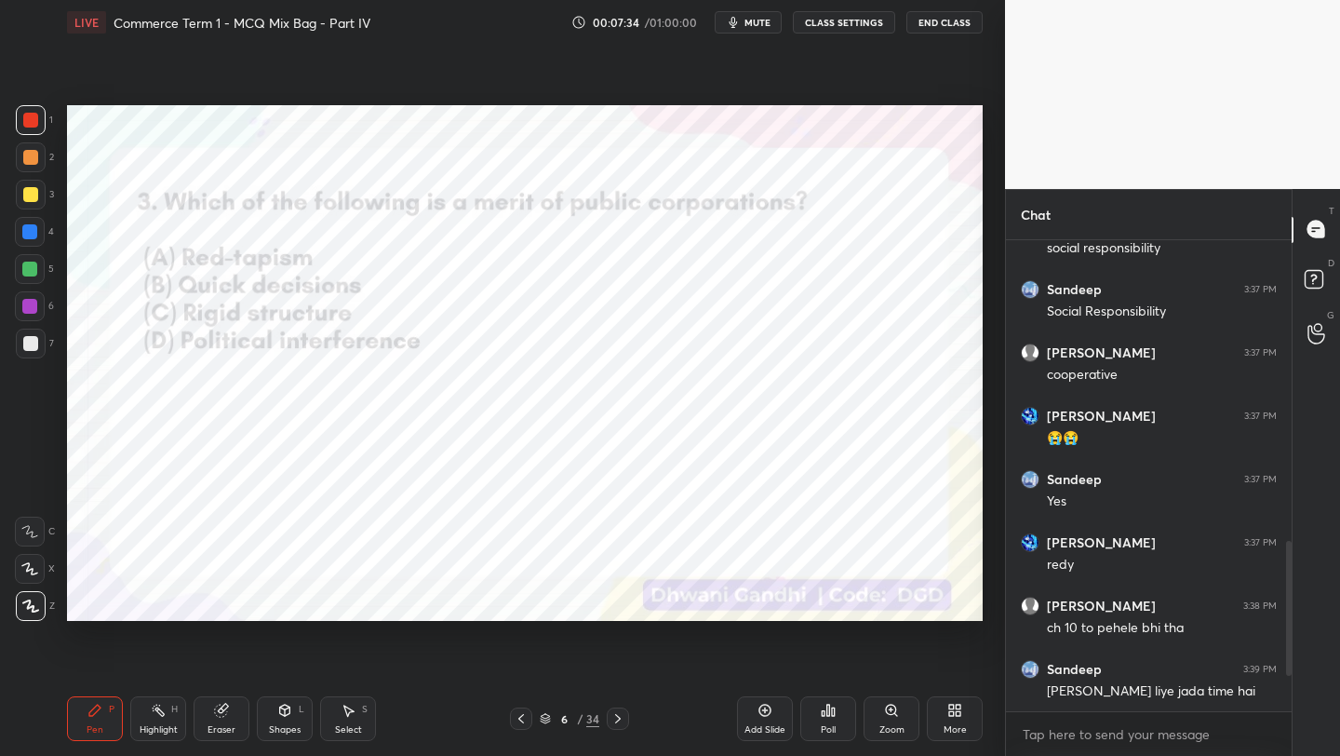
click at [544, 720] on icon at bounding box center [545, 719] width 9 height 3
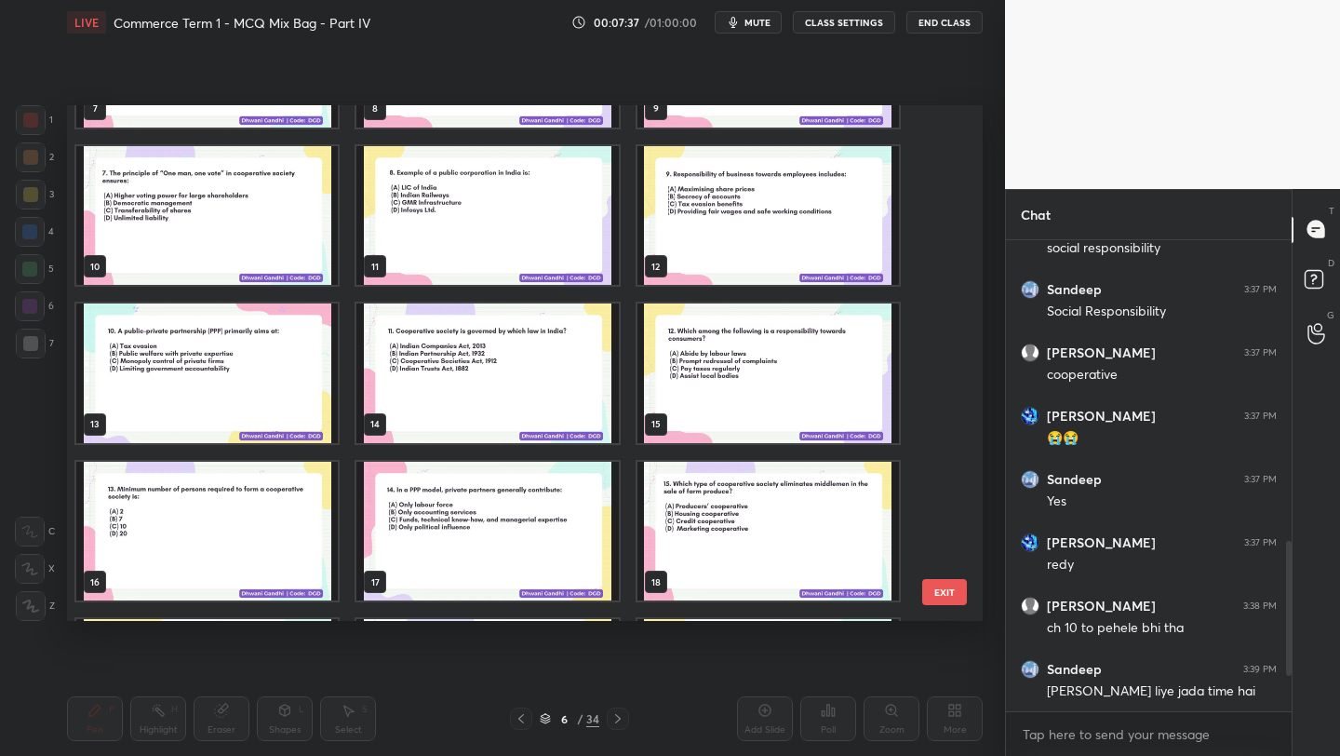
scroll to position [0, 0]
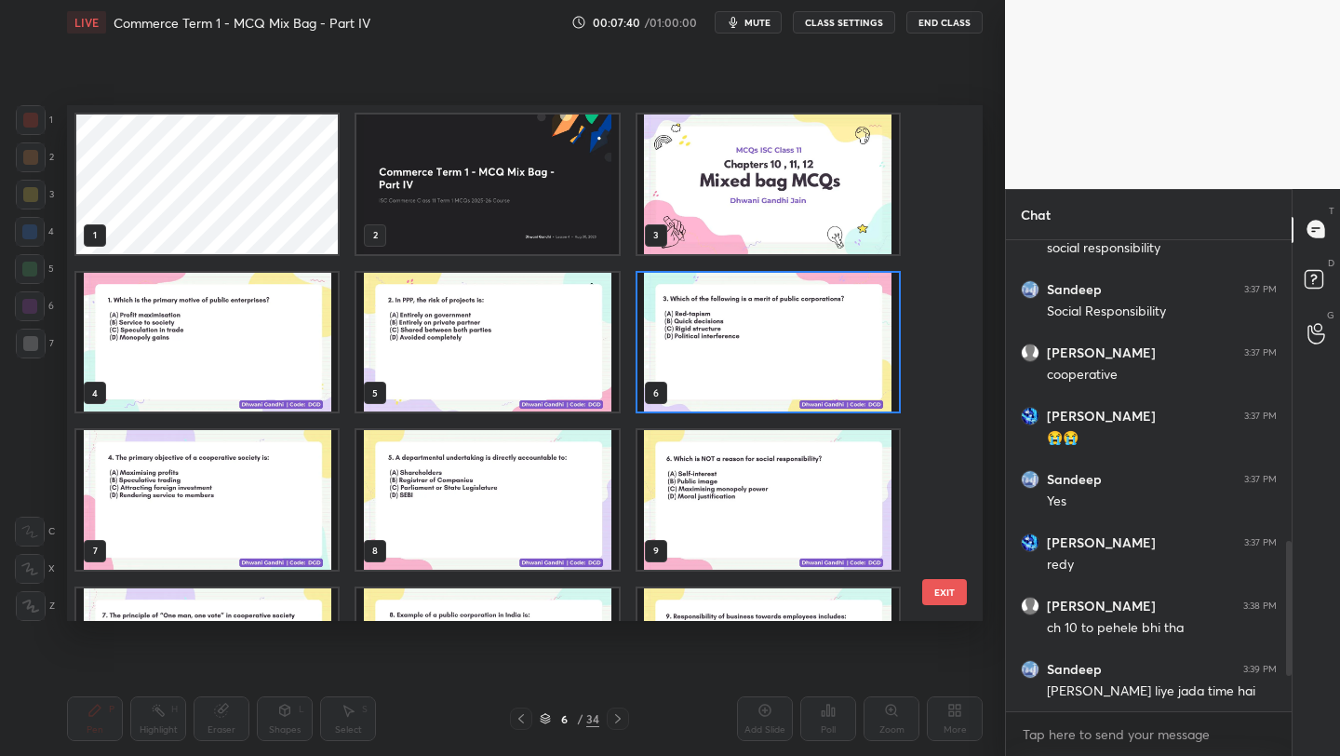
click at [747, 359] on img "grid" at bounding box center [768, 343] width 262 height 140
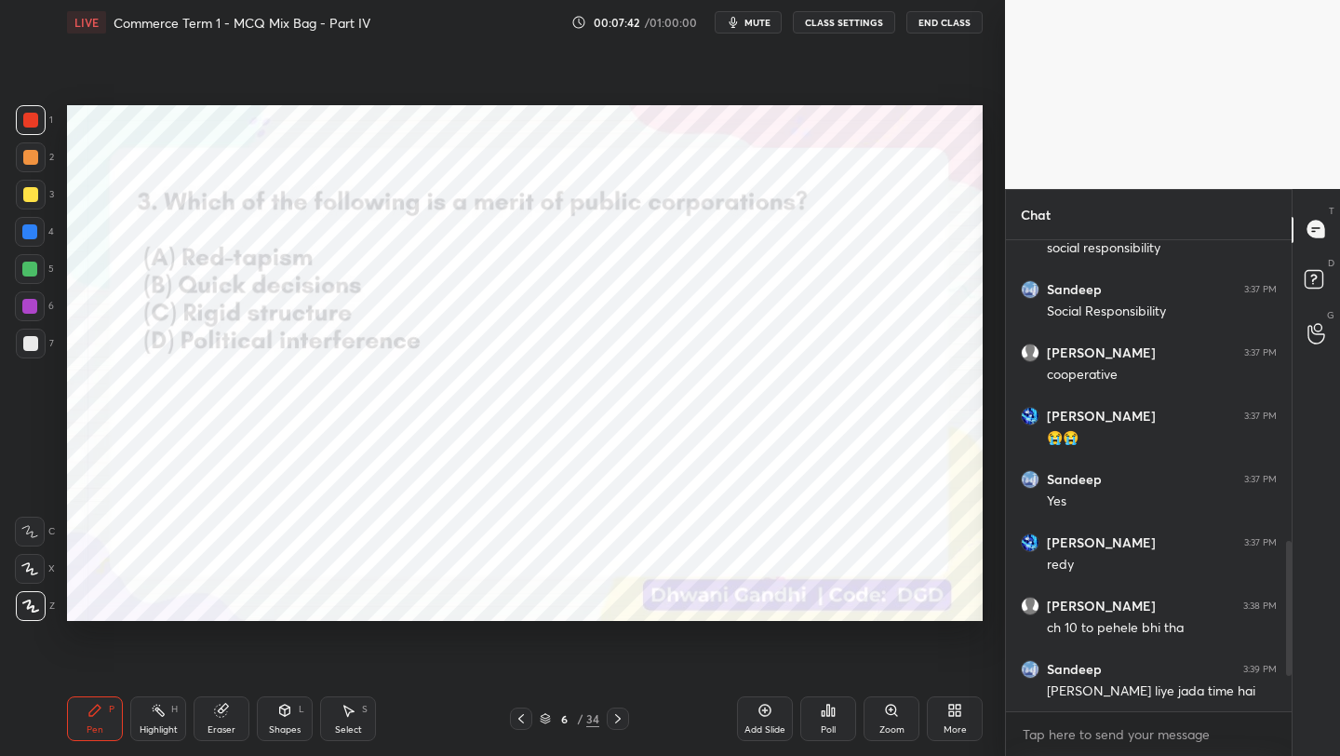
click at [829, 710] on icon at bounding box center [828, 709] width 3 height 11
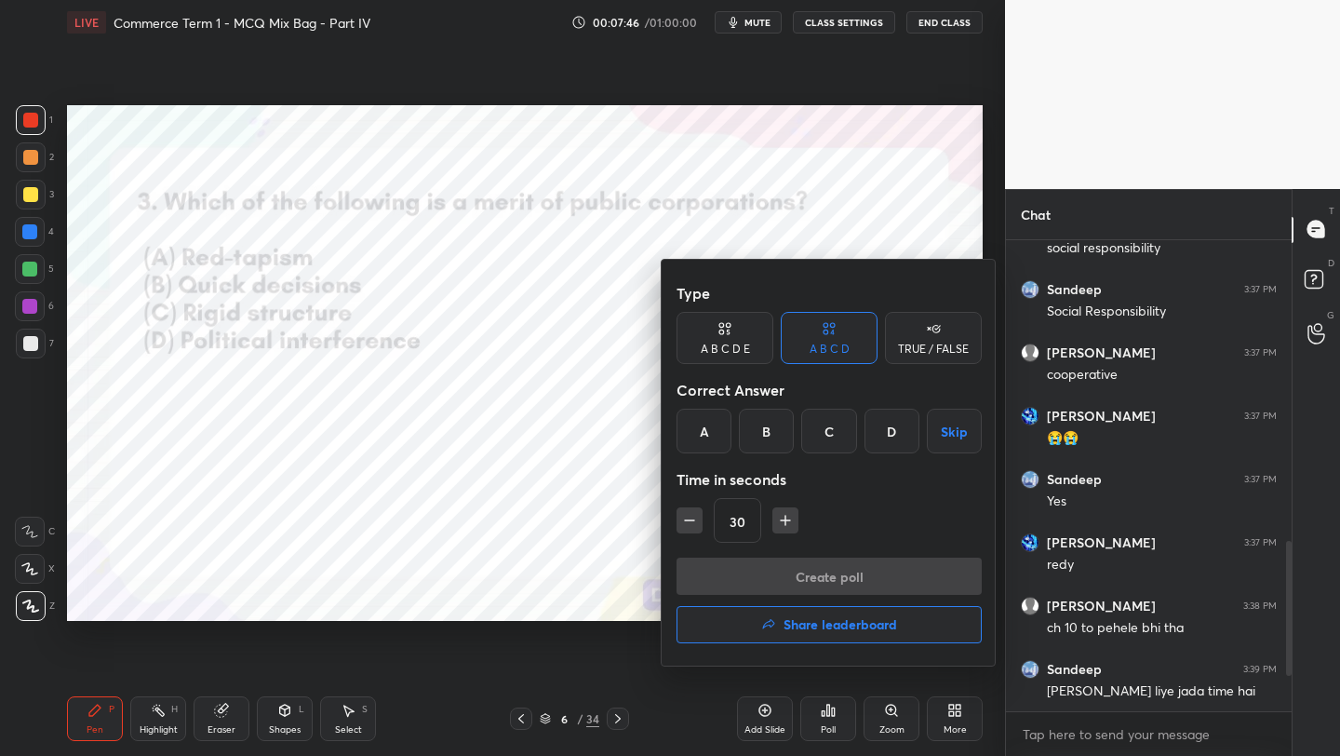
click at [766, 431] on div "B" at bounding box center [766, 431] width 55 height 45
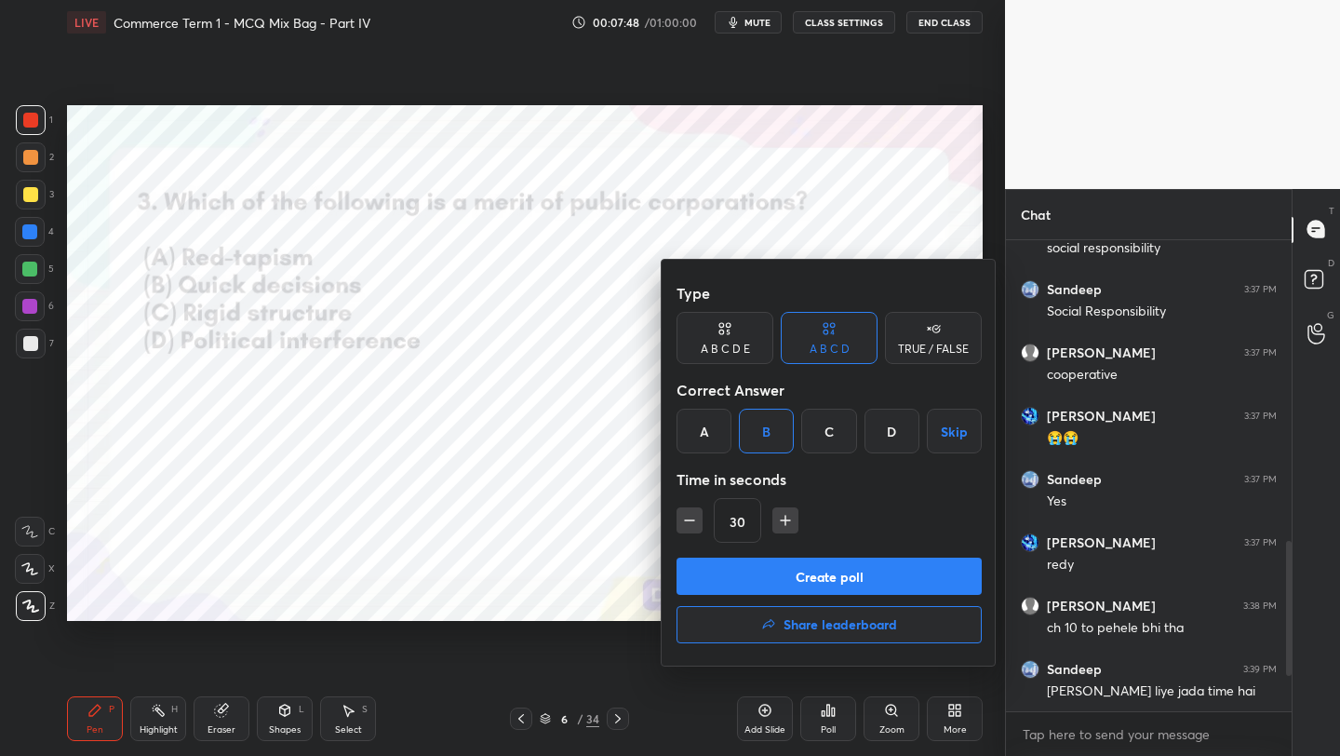
click at [754, 575] on button "Create poll" at bounding box center [829, 575] width 305 height 37
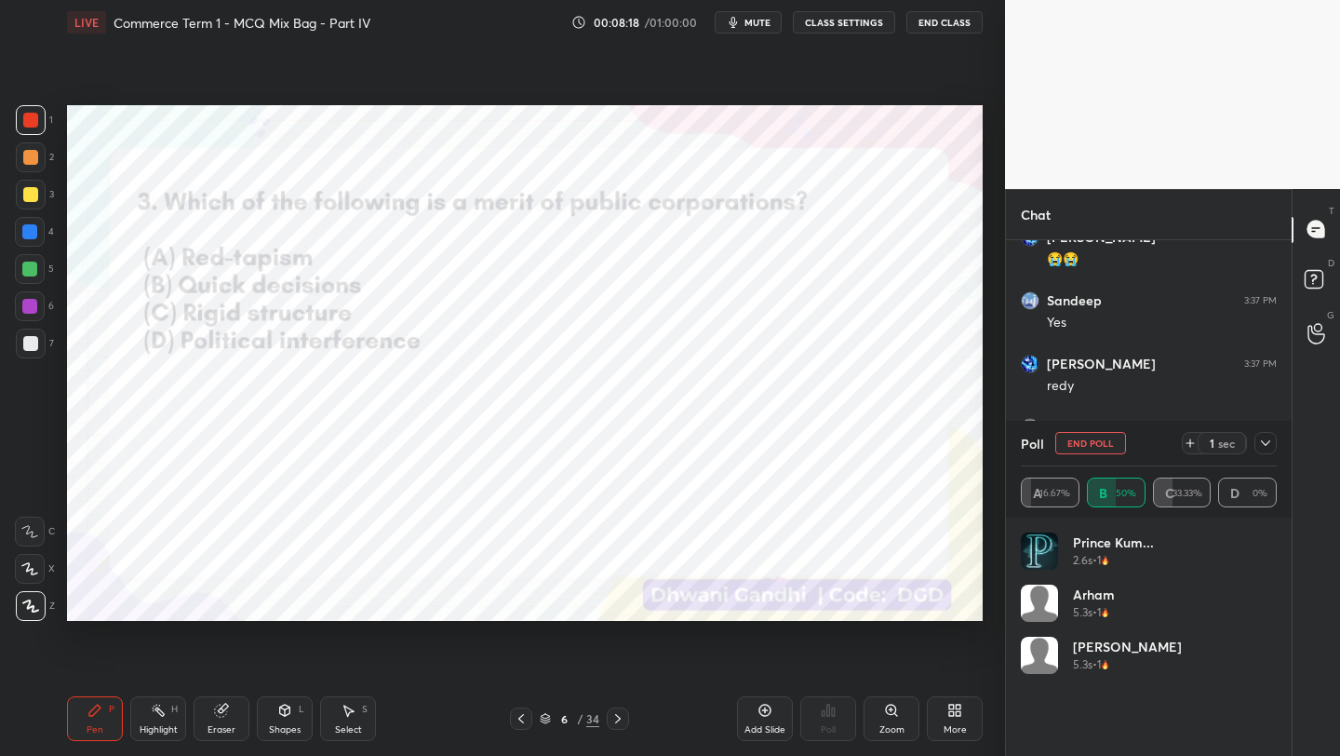
scroll to position [1074, 0]
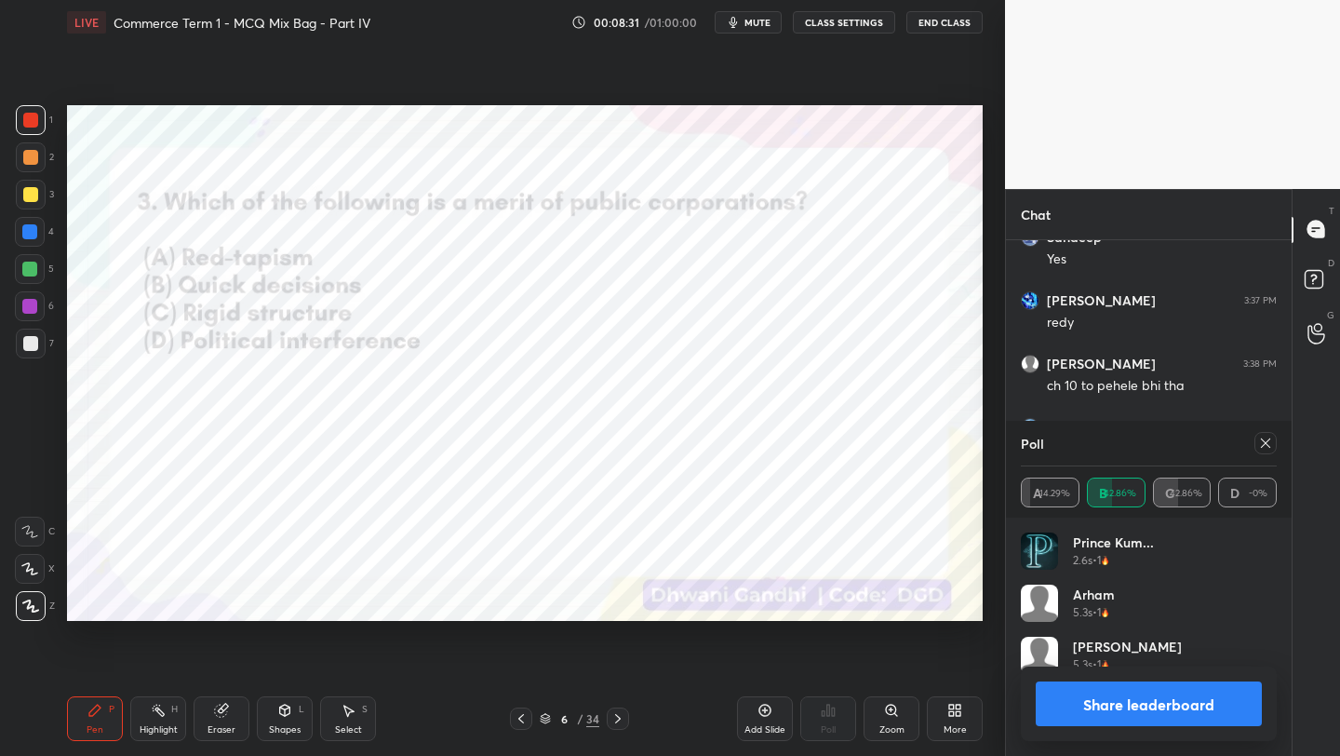
click at [758, 25] on span "mute" at bounding box center [757, 22] width 26 height 13
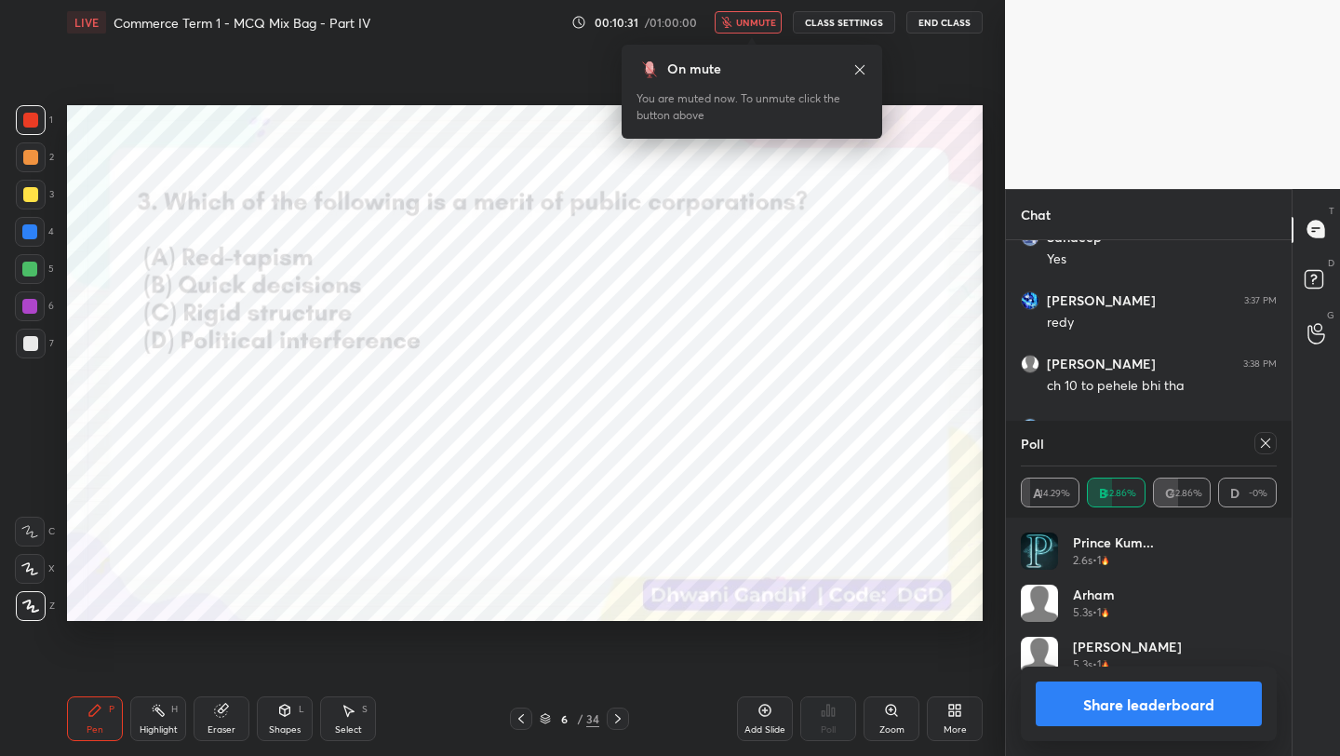
scroll to position [1142, 0]
click at [756, 24] on span "unmute" at bounding box center [756, 22] width 40 height 13
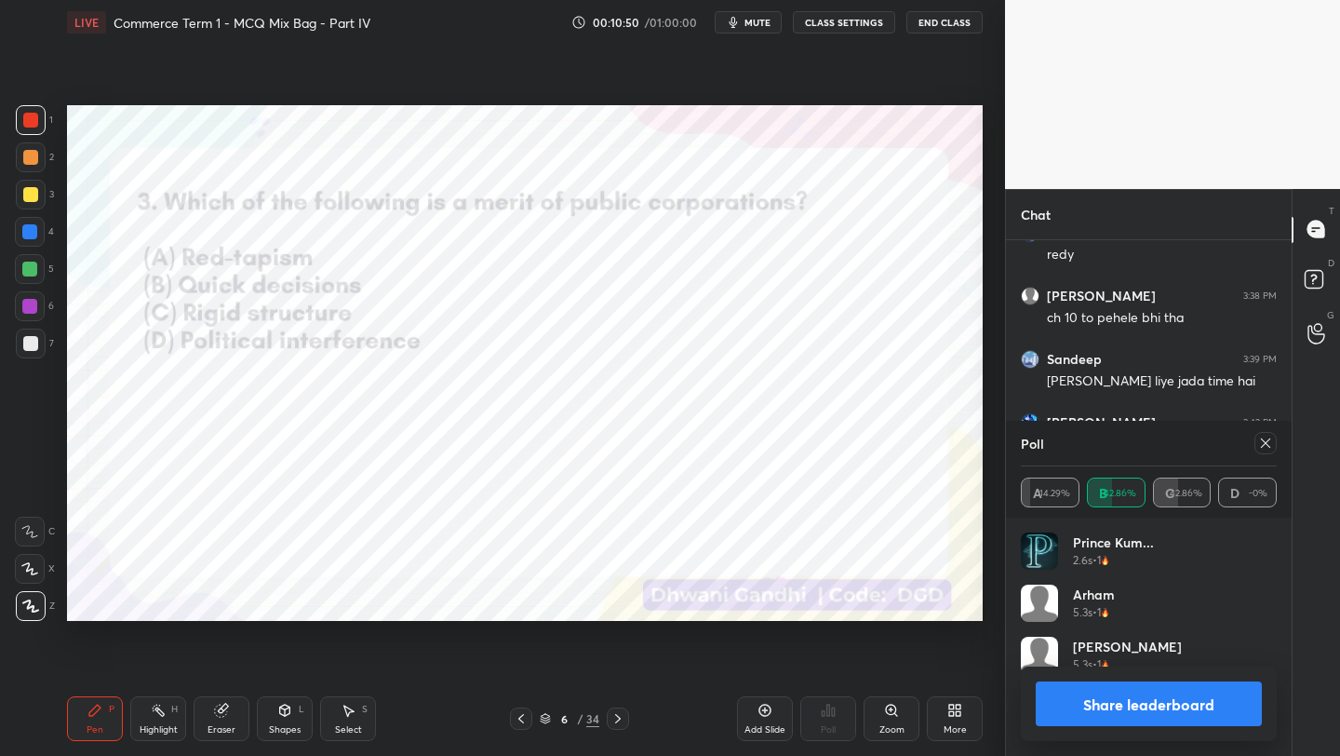
click at [1267, 439] on icon at bounding box center [1265, 443] width 15 height 15
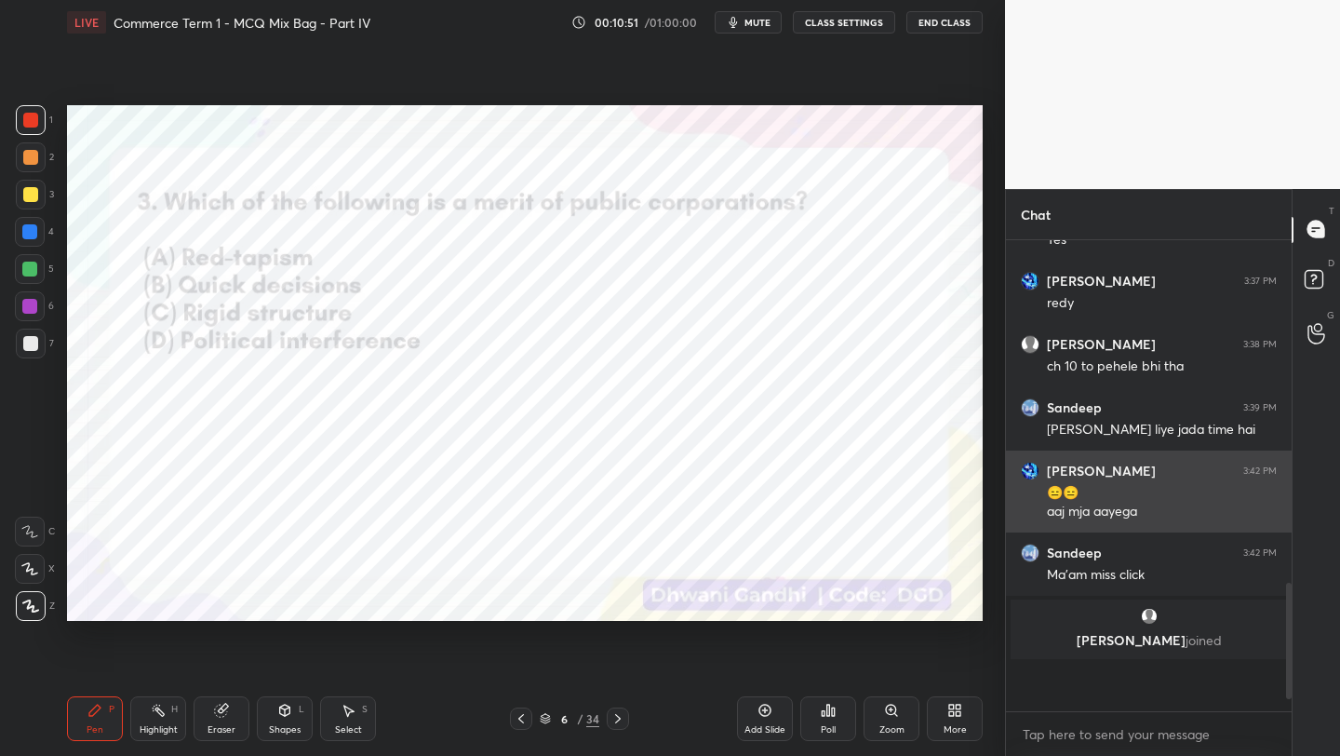
scroll to position [305, 280]
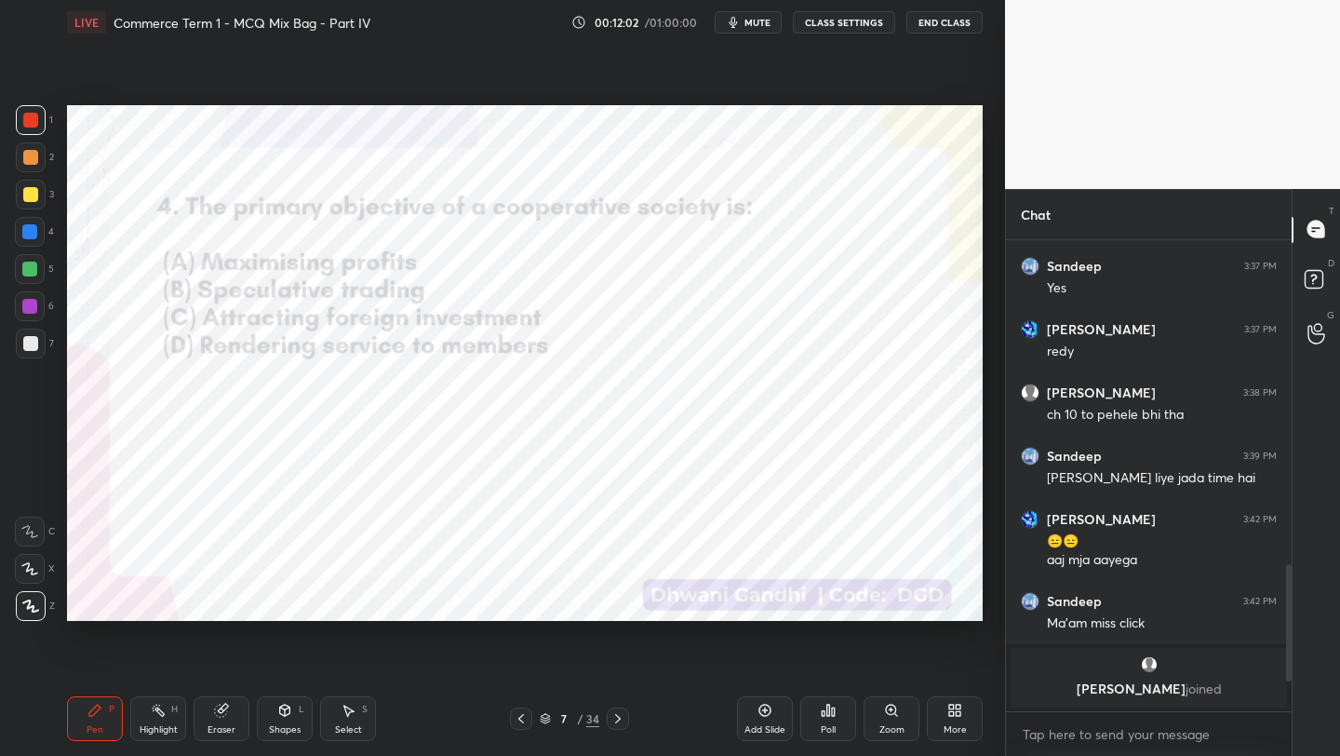
click at [834, 714] on icon at bounding box center [833, 711] width 3 height 8
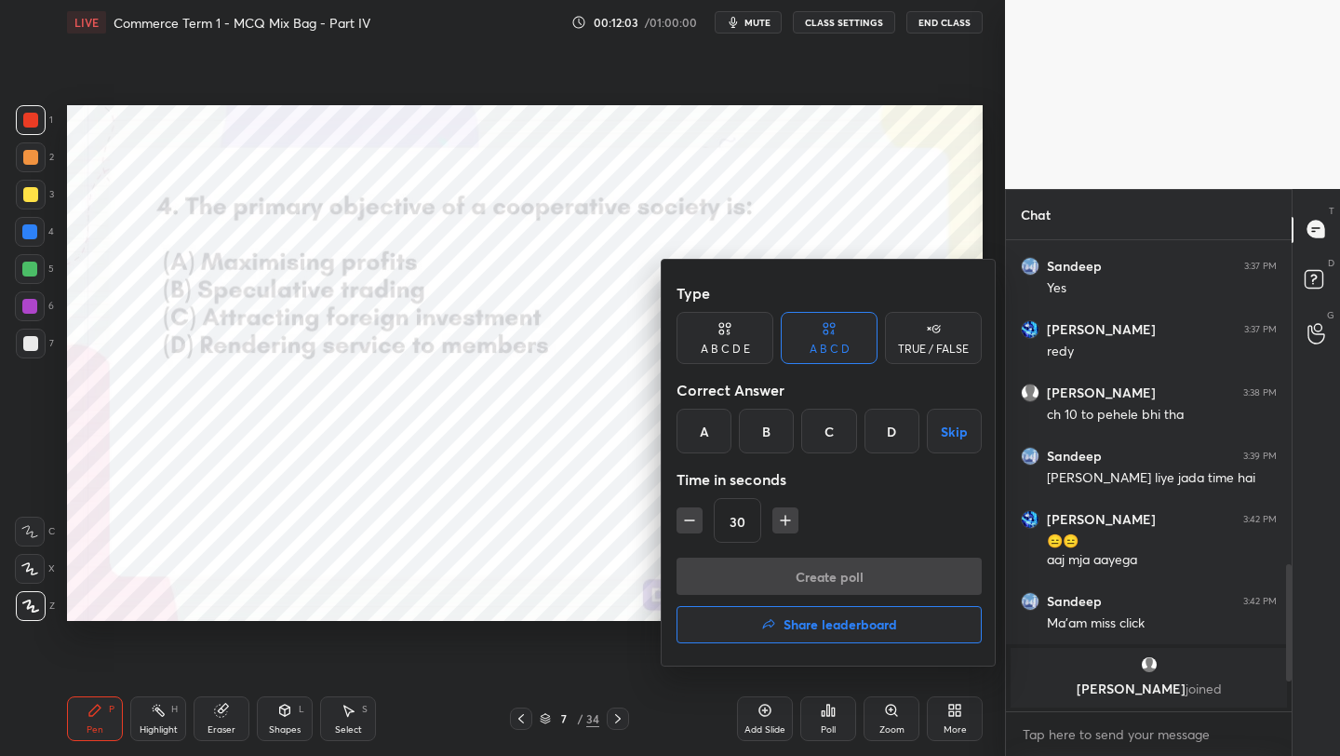
click at [894, 442] on div "D" at bounding box center [892, 431] width 55 height 45
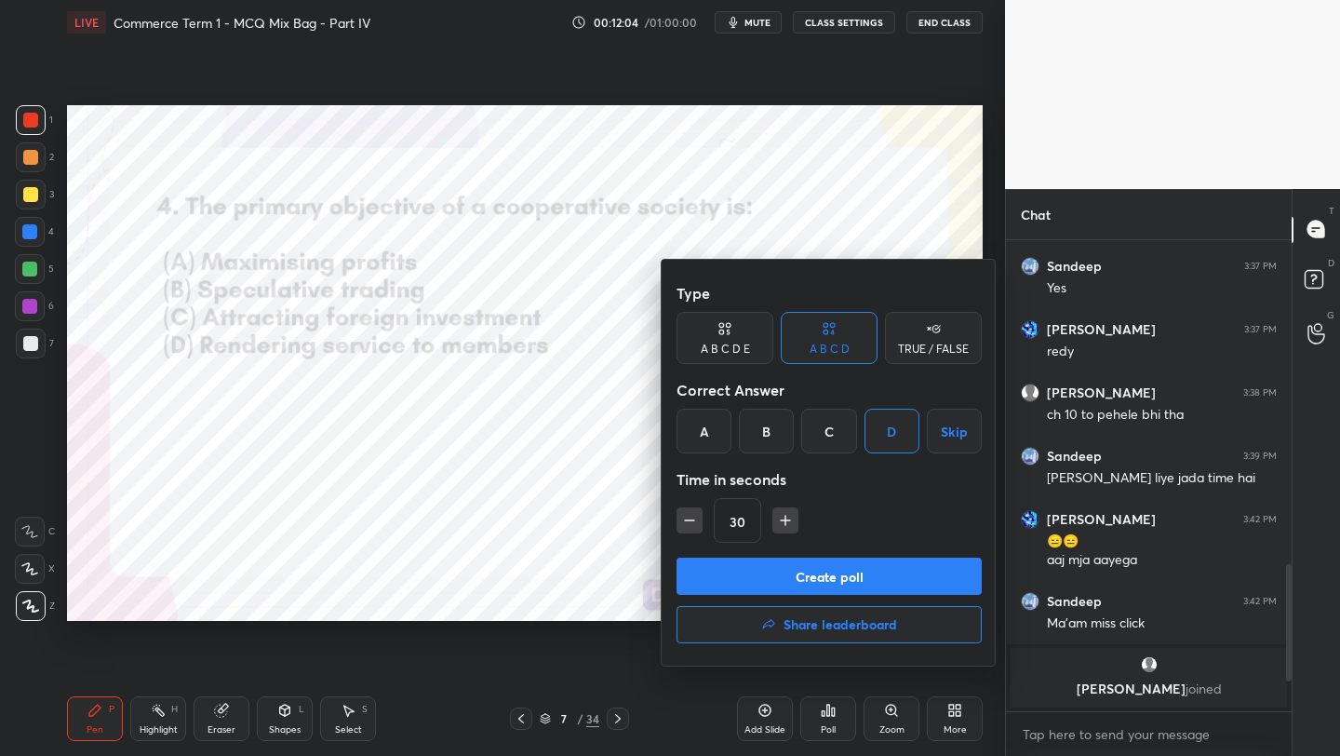
click at [848, 571] on button "Create poll" at bounding box center [829, 575] width 305 height 37
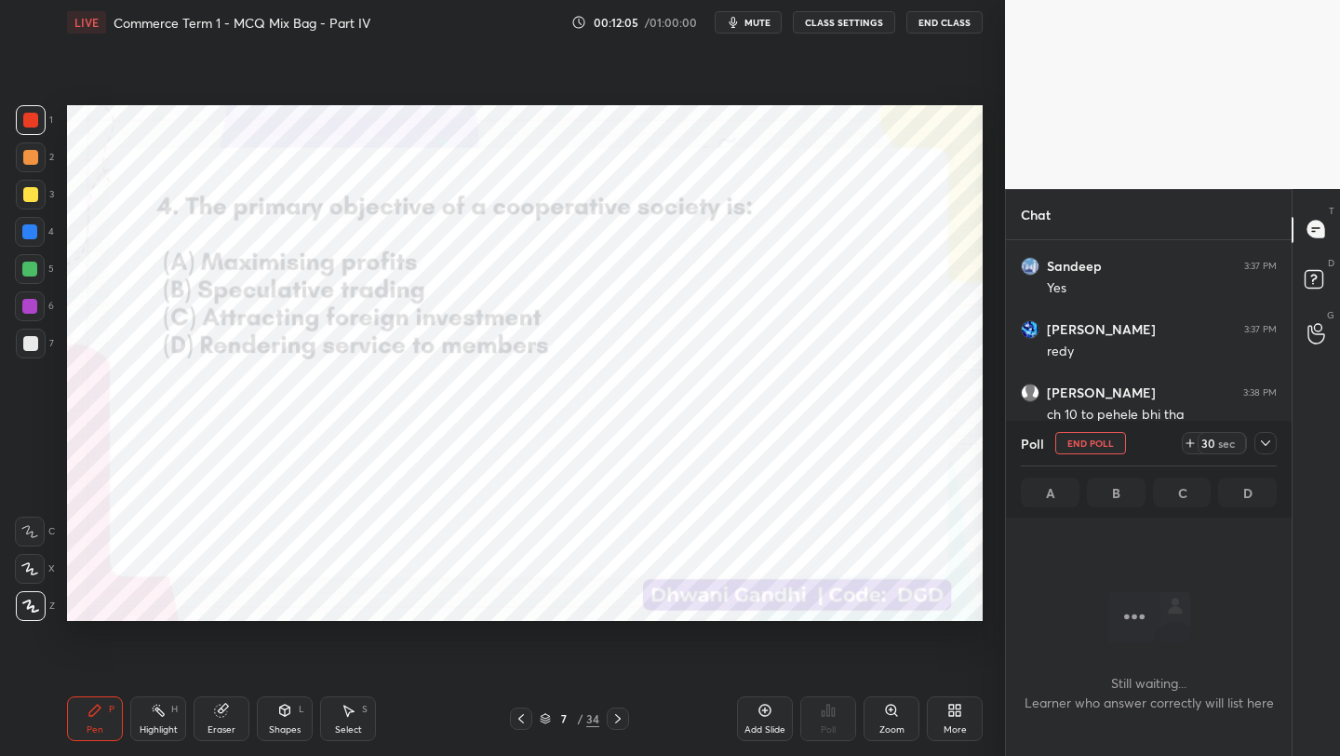
scroll to position [7, 7]
click at [759, 23] on span "mute" at bounding box center [757, 22] width 26 height 13
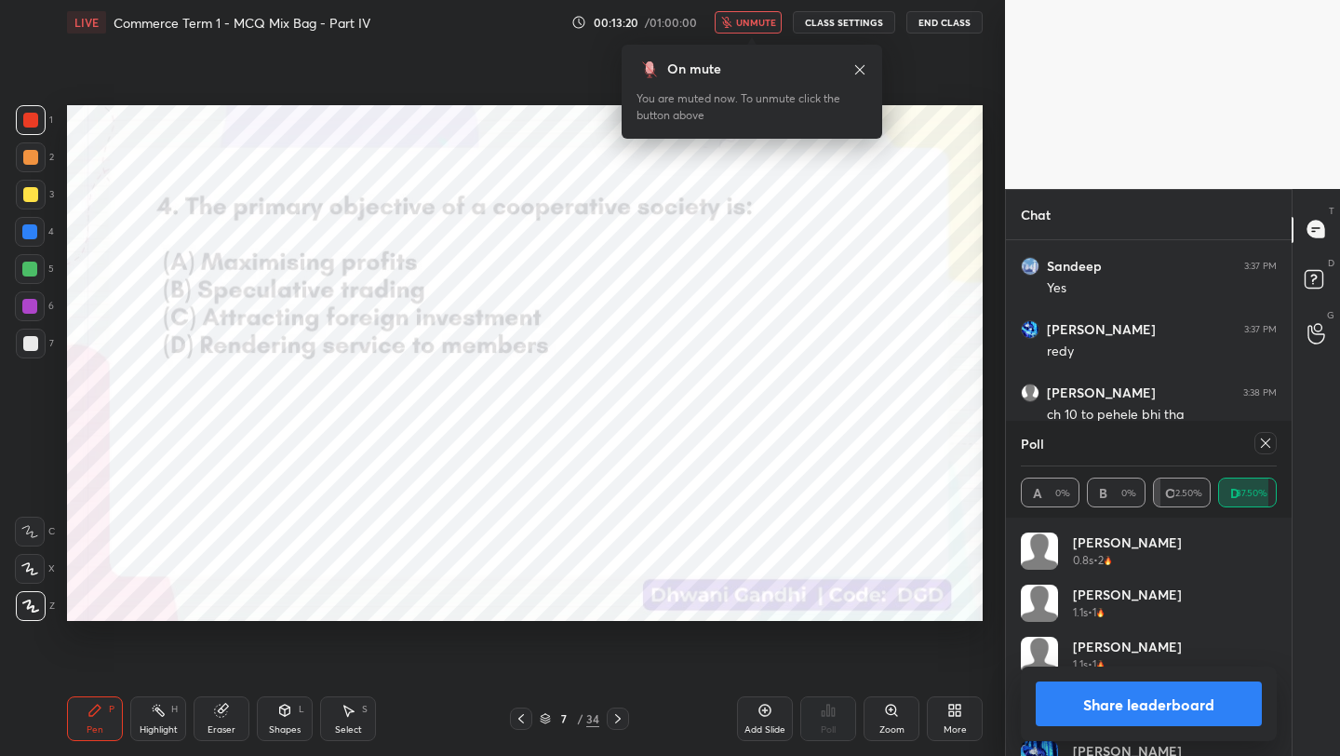
click at [753, 23] on span "unmute" at bounding box center [756, 22] width 40 height 13
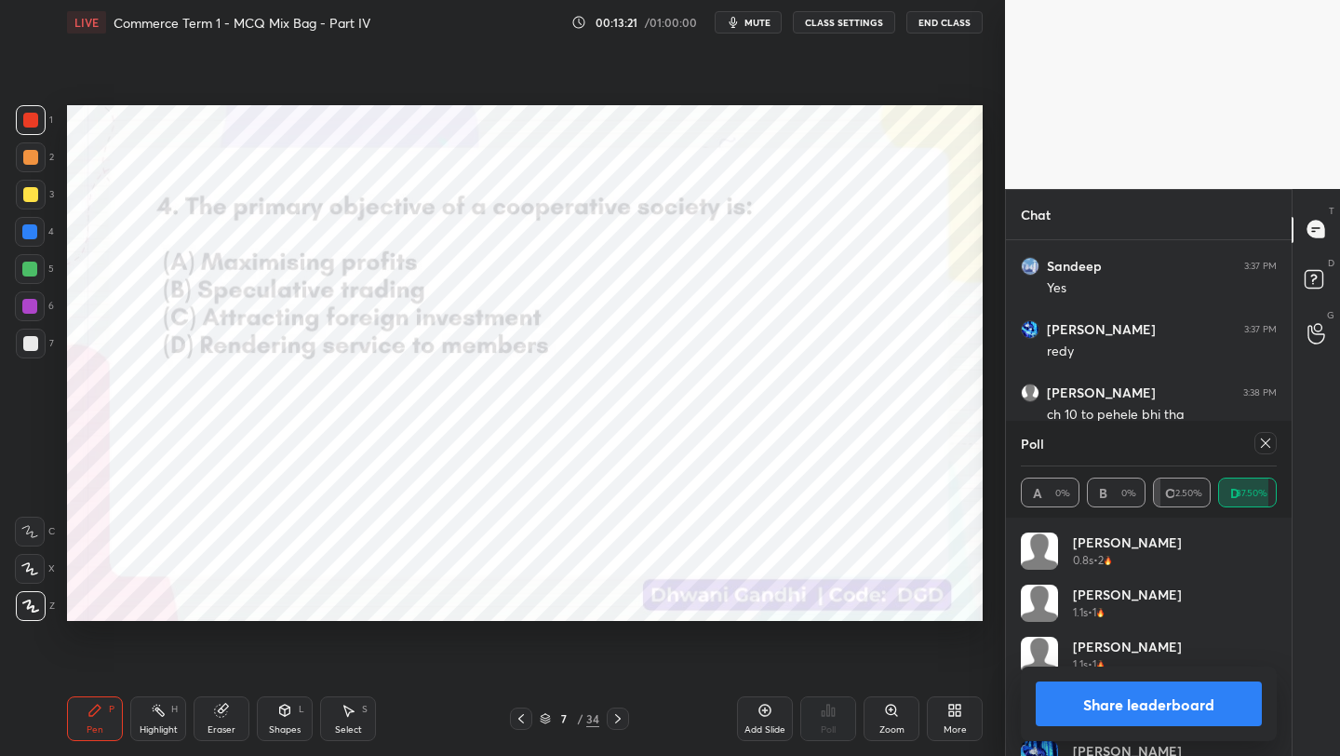
click at [1264, 456] on div "Poll" at bounding box center [1149, 443] width 256 height 45
click at [1264, 449] on icon at bounding box center [1265, 443] width 15 height 15
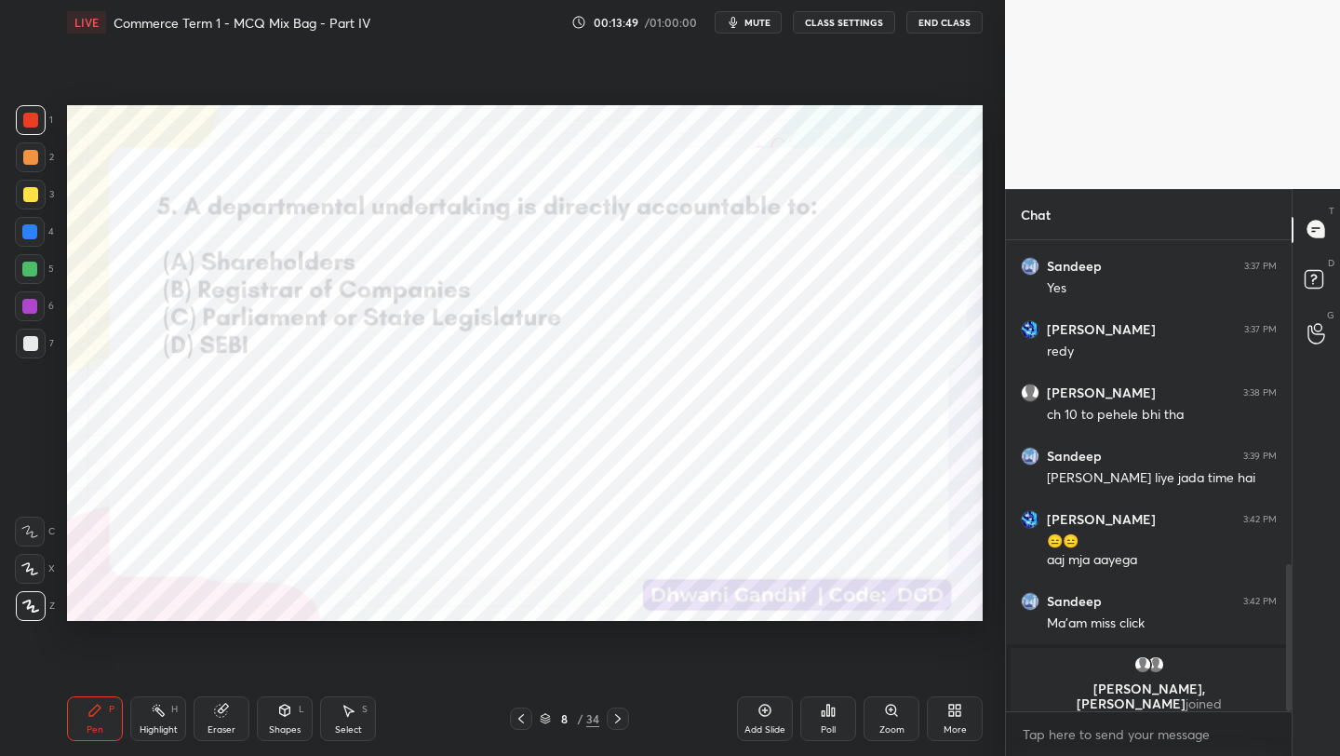
click at [546, 715] on icon at bounding box center [545, 718] width 11 height 11
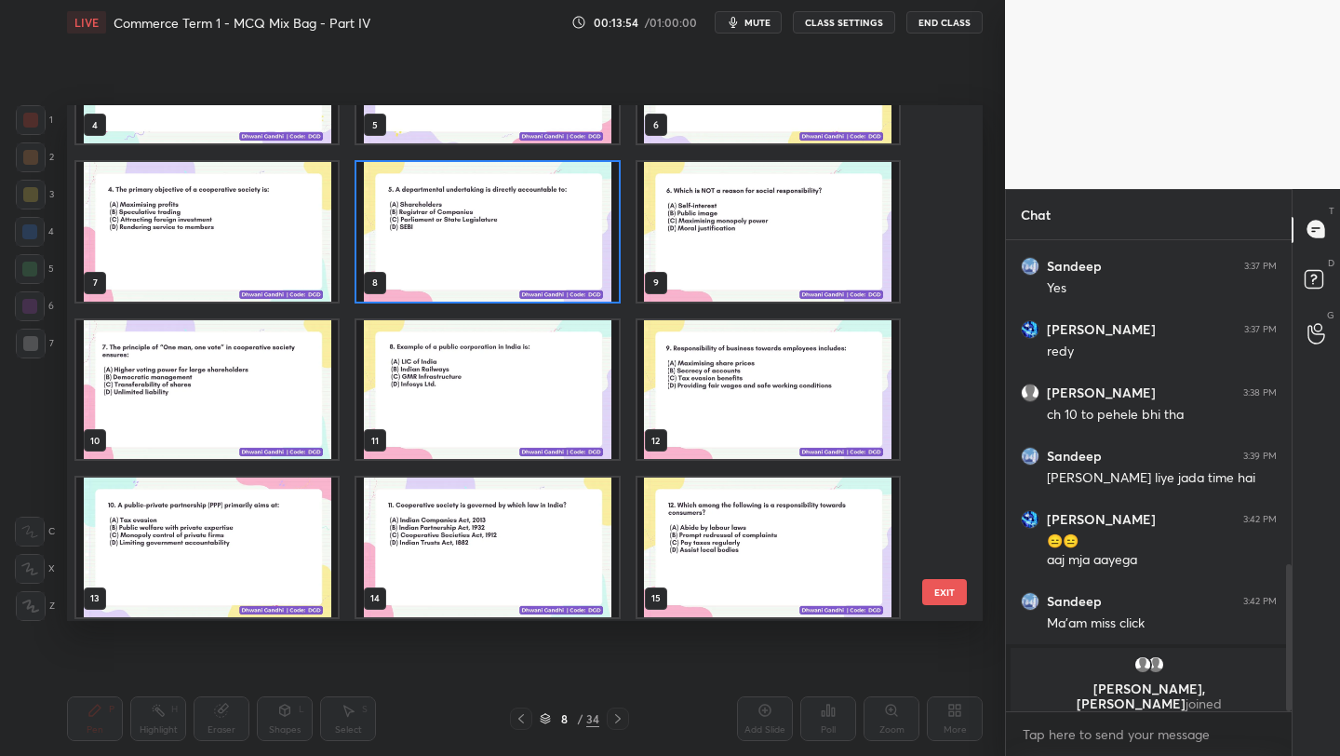
scroll to position [261, 0]
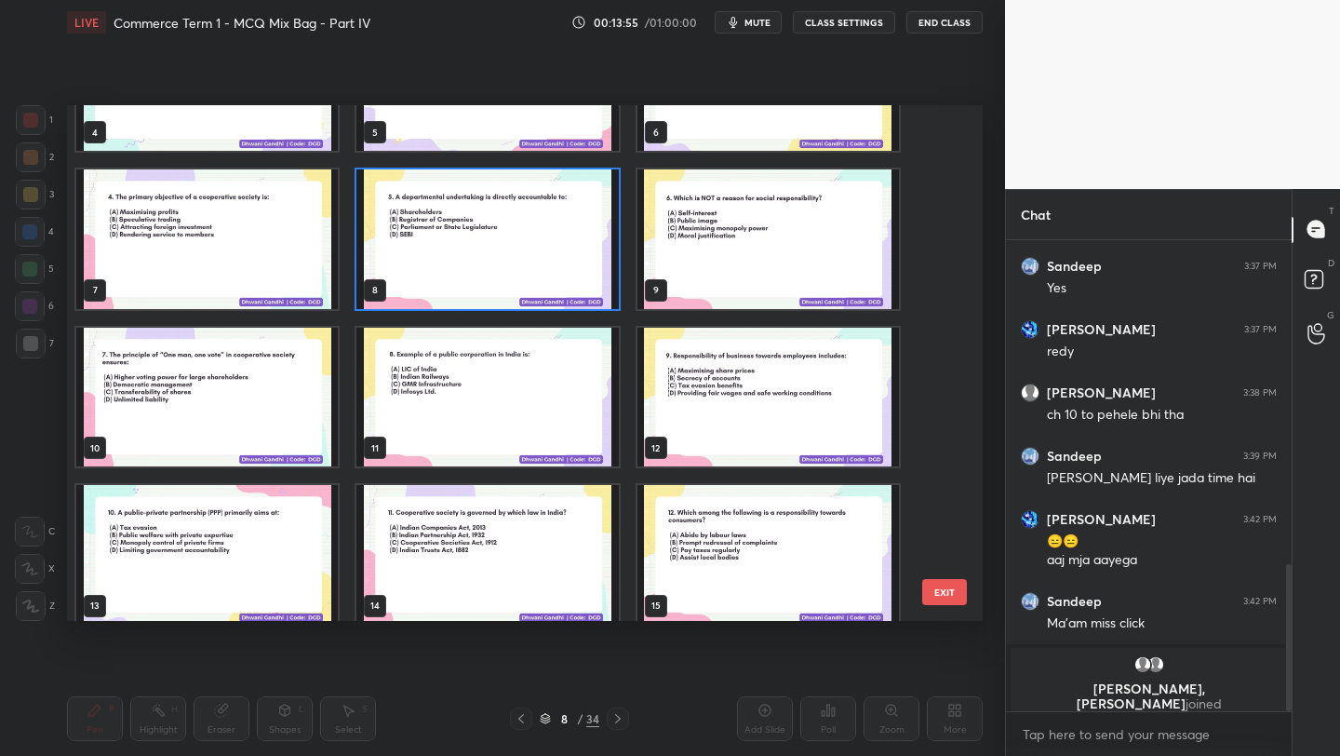
click at [513, 232] on img "grid" at bounding box center [487, 239] width 262 height 140
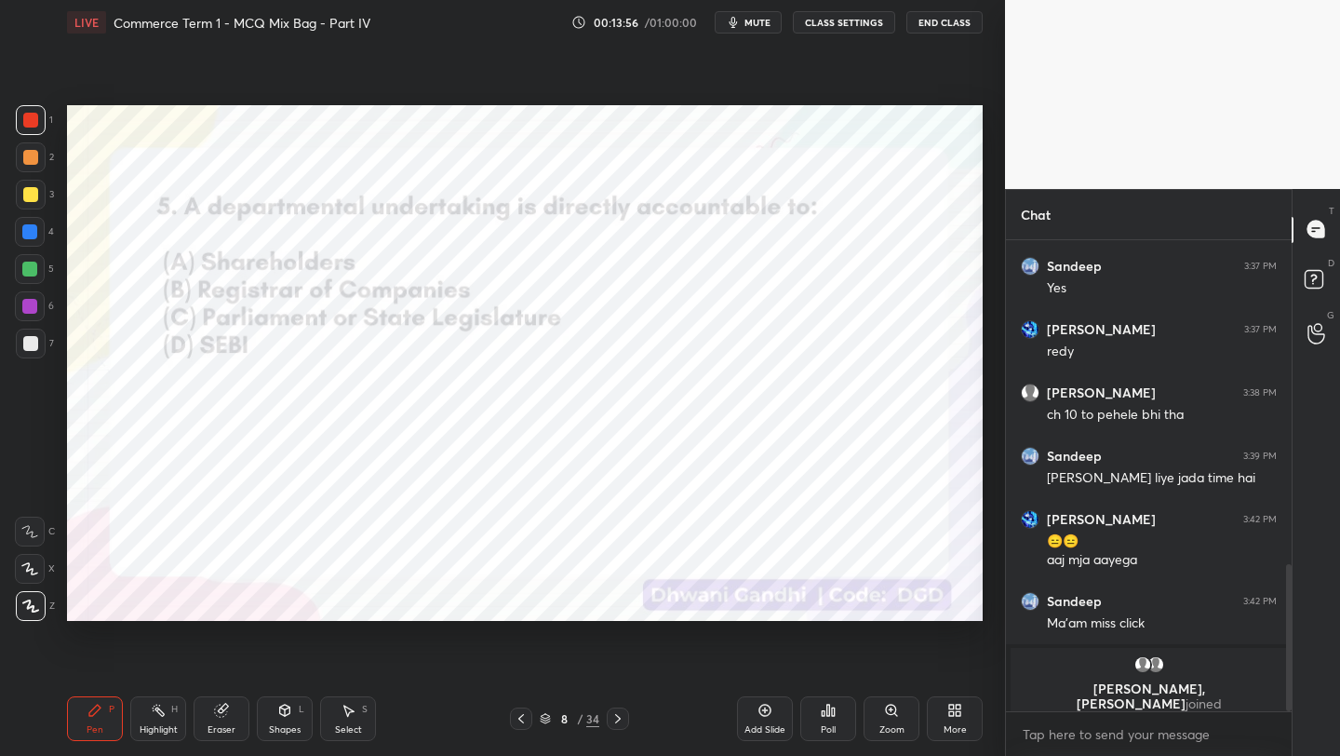
click at [831, 726] on div "Poll" at bounding box center [828, 729] width 15 height 9
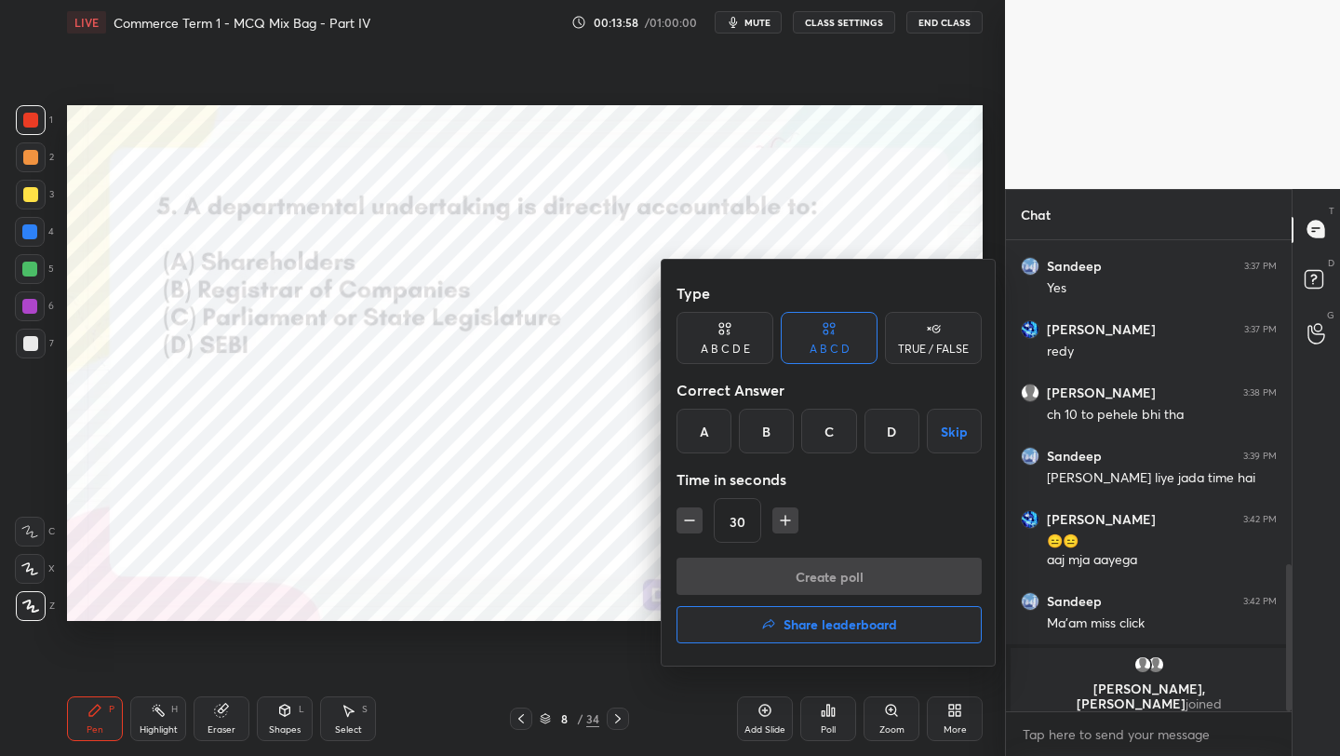
click at [848, 439] on div "C" at bounding box center [828, 431] width 55 height 45
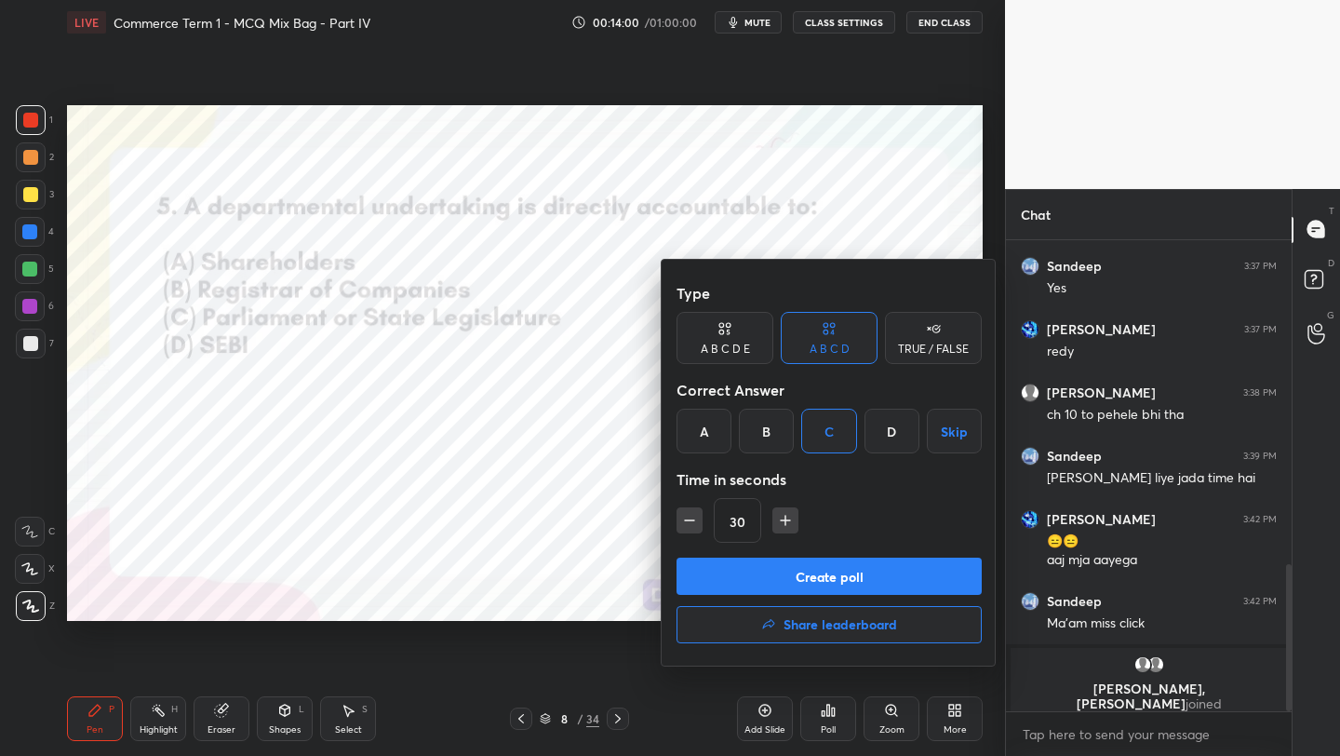
click at [820, 580] on button "Create poll" at bounding box center [829, 575] width 305 height 37
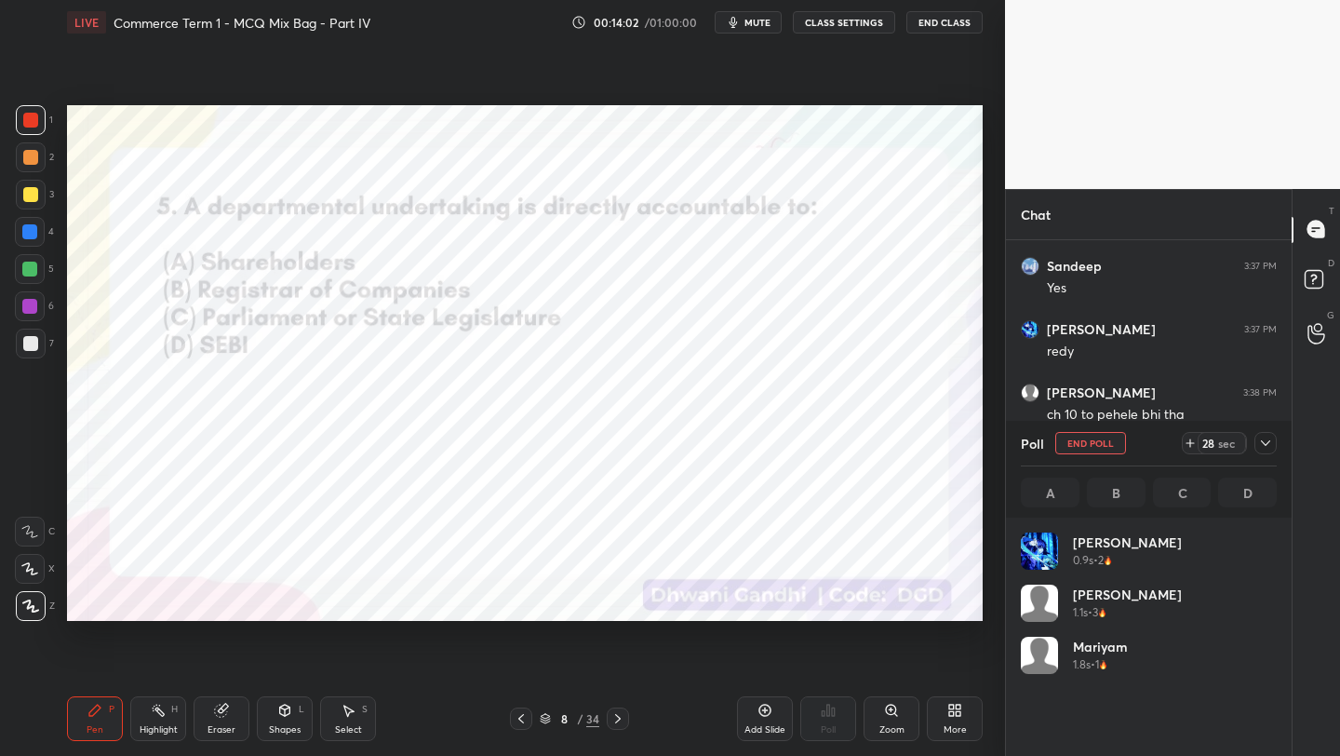
scroll to position [218, 250]
click at [1261, 451] on div at bounding box center [1265, 443] width 22 height 22
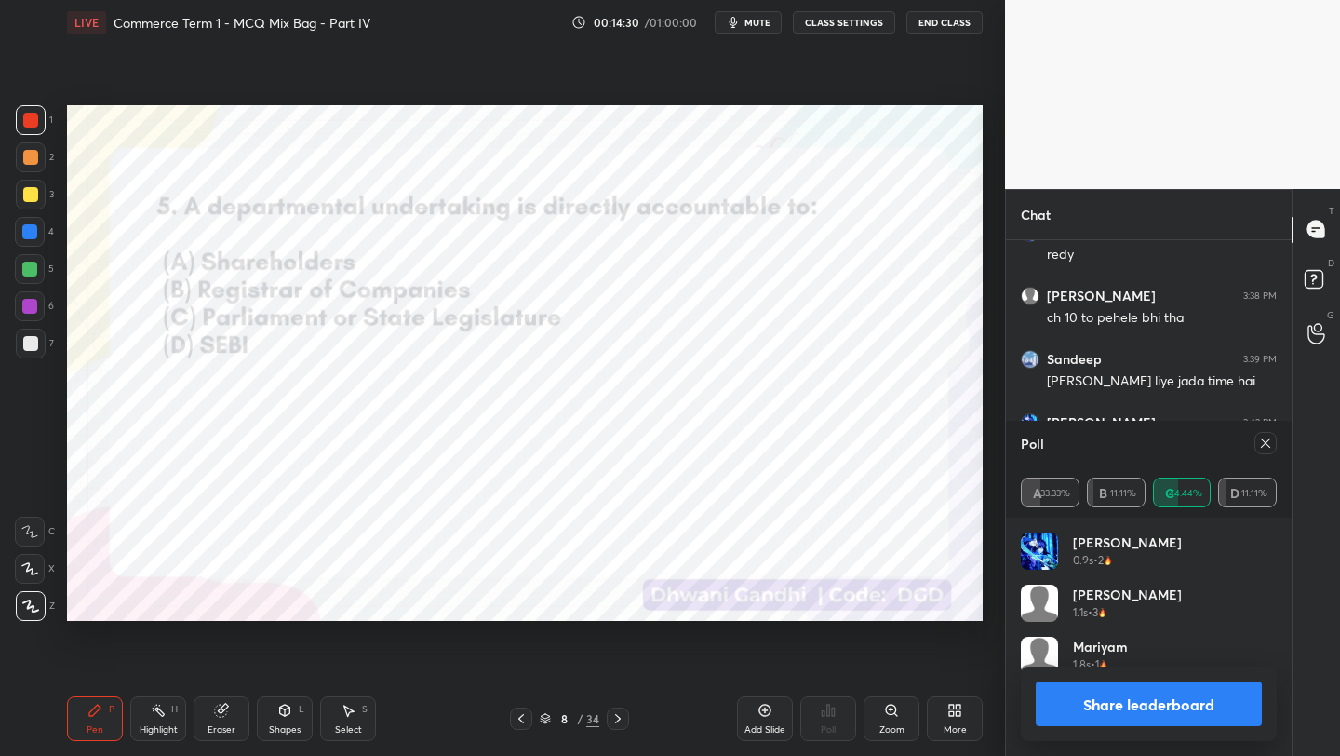
scroll to position [7, 7]
click at [1267, 442] on icon at bounding box center [1265, 442] width 9 height 9
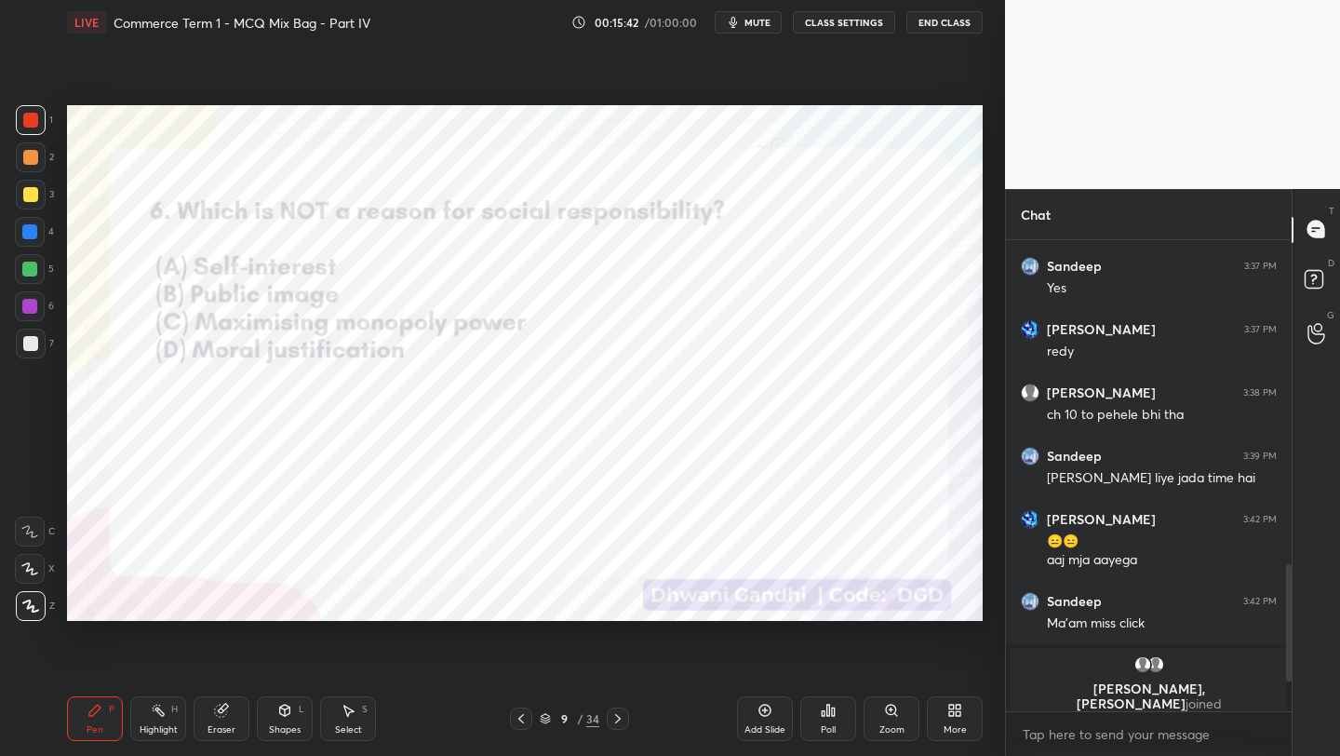
click at [545, 718] on icon at bounding box center [545, 718] width 11 height 11
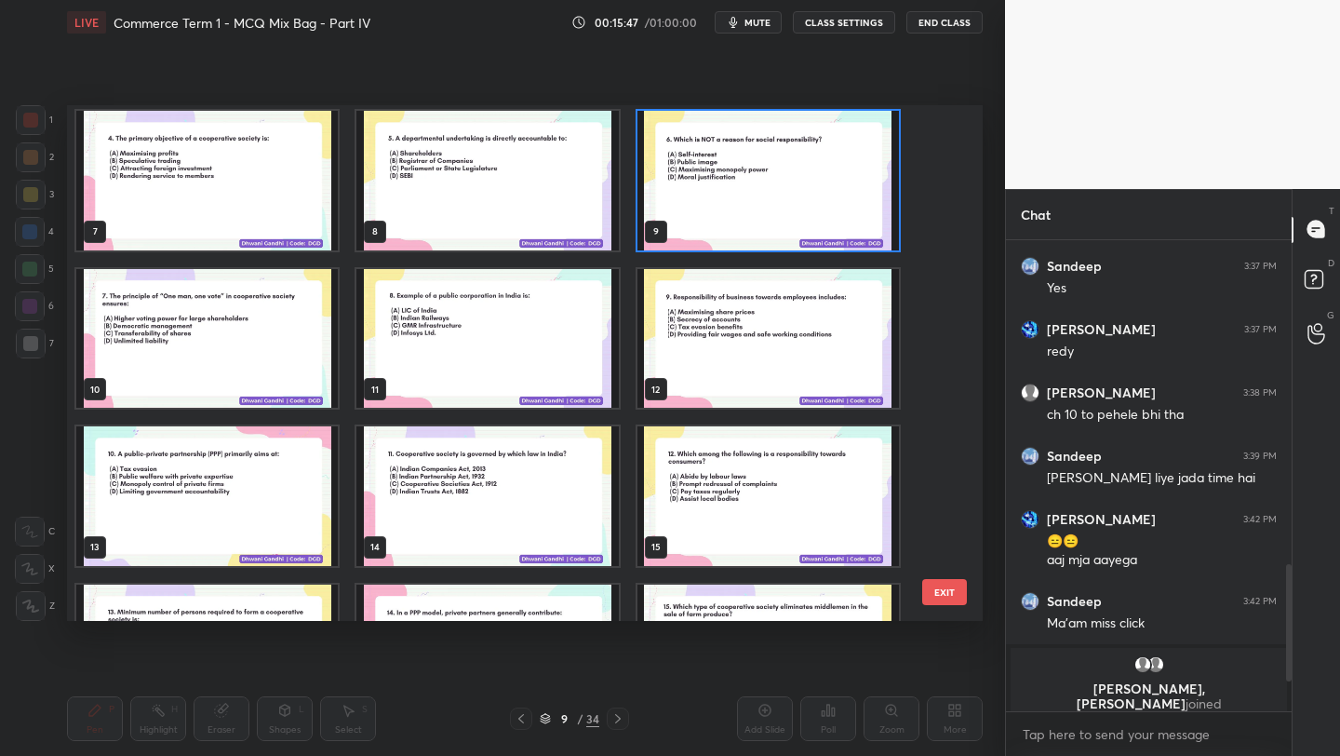
scroll to position [316, 0]
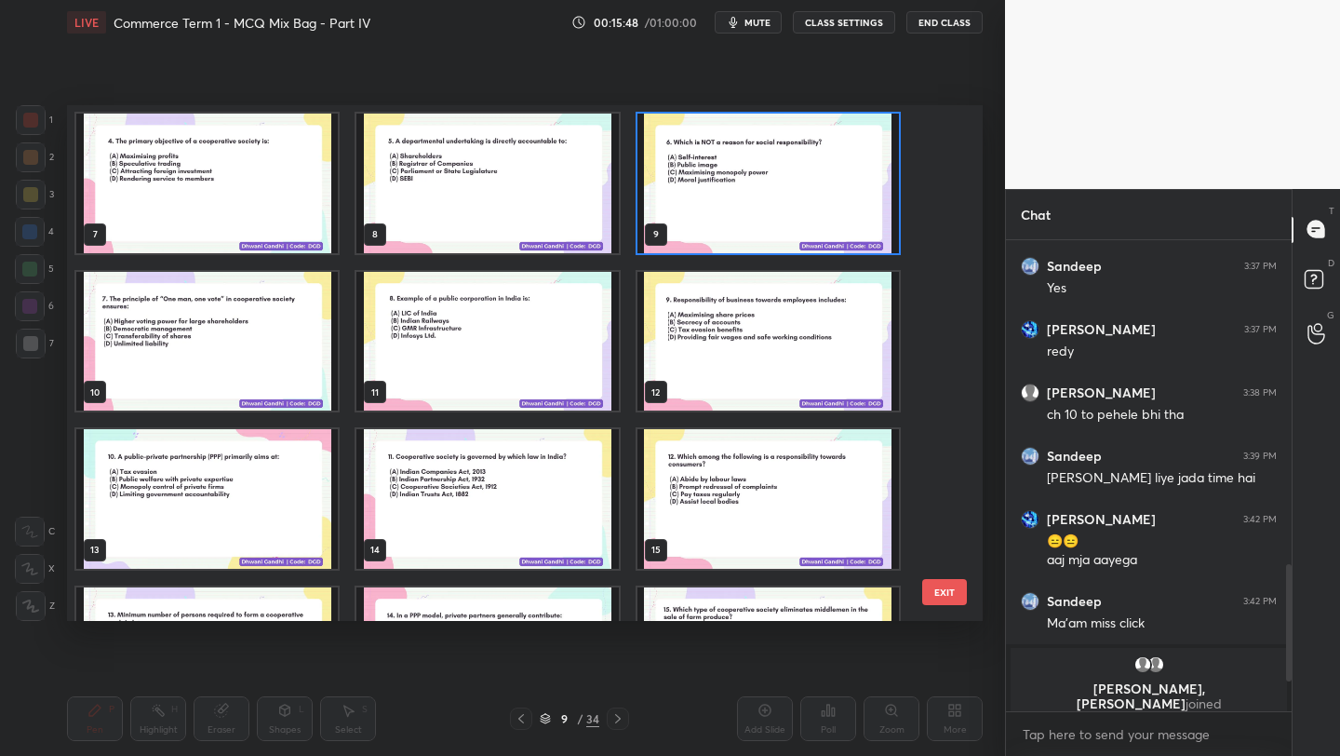
click at [749, 171] on img "grid" at bounding box center [768, 184] width 262 height 140
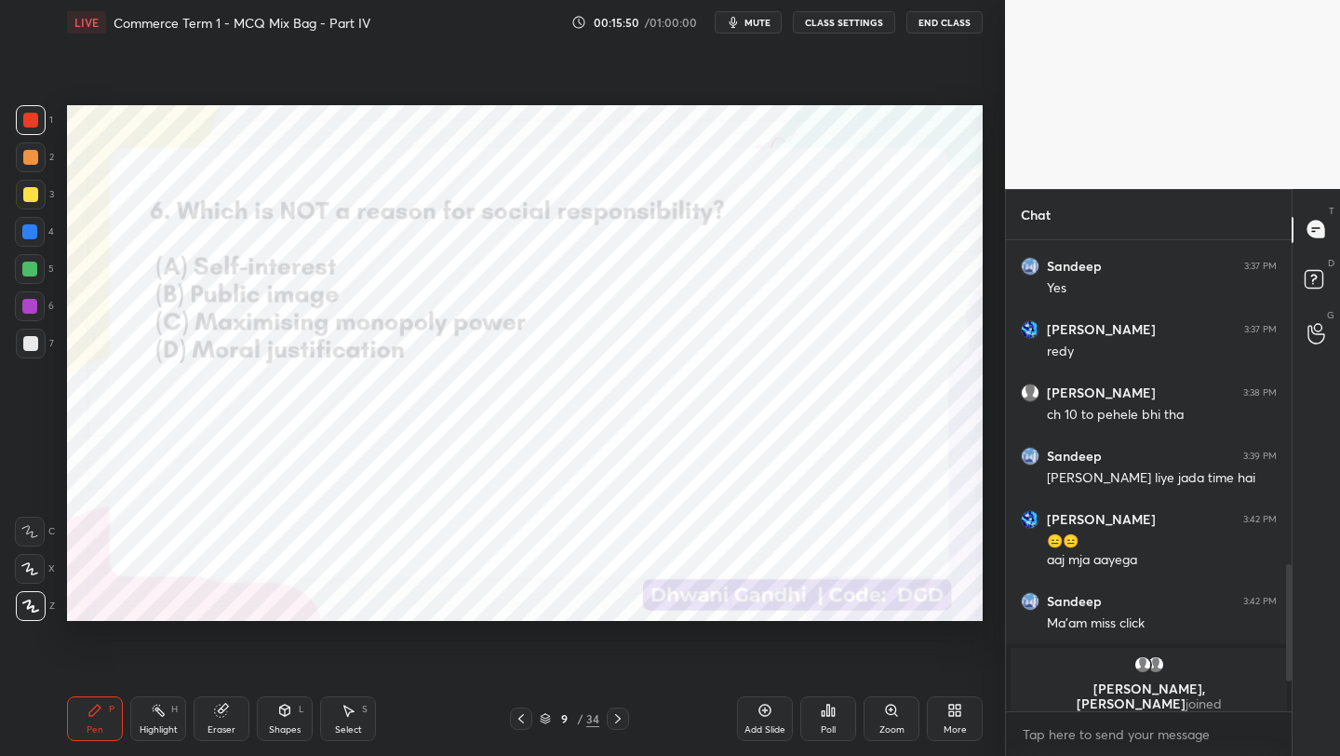
click at [813, 721] on div "Poll" at bounding box center [828, 718] width 56 height 45
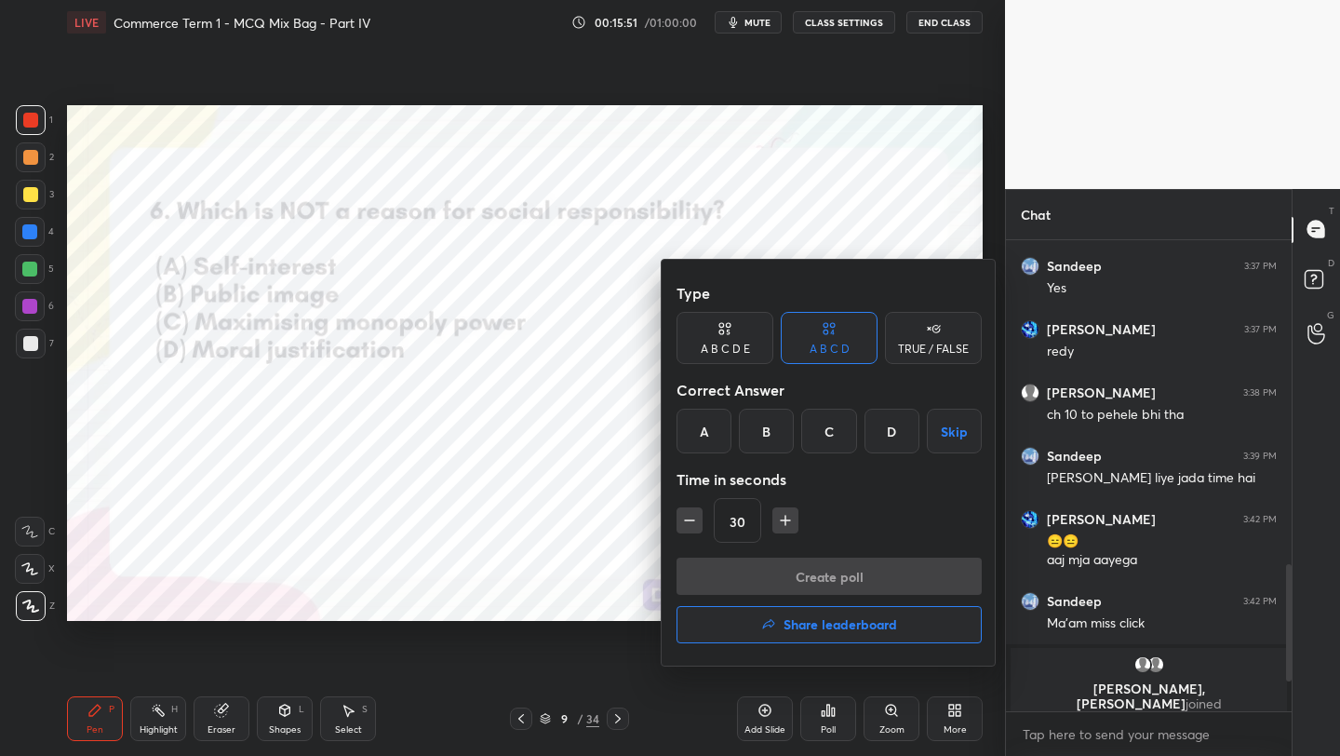
click at [845, 437] on div "C" at bounding box center [828, 431] width 55 height 45
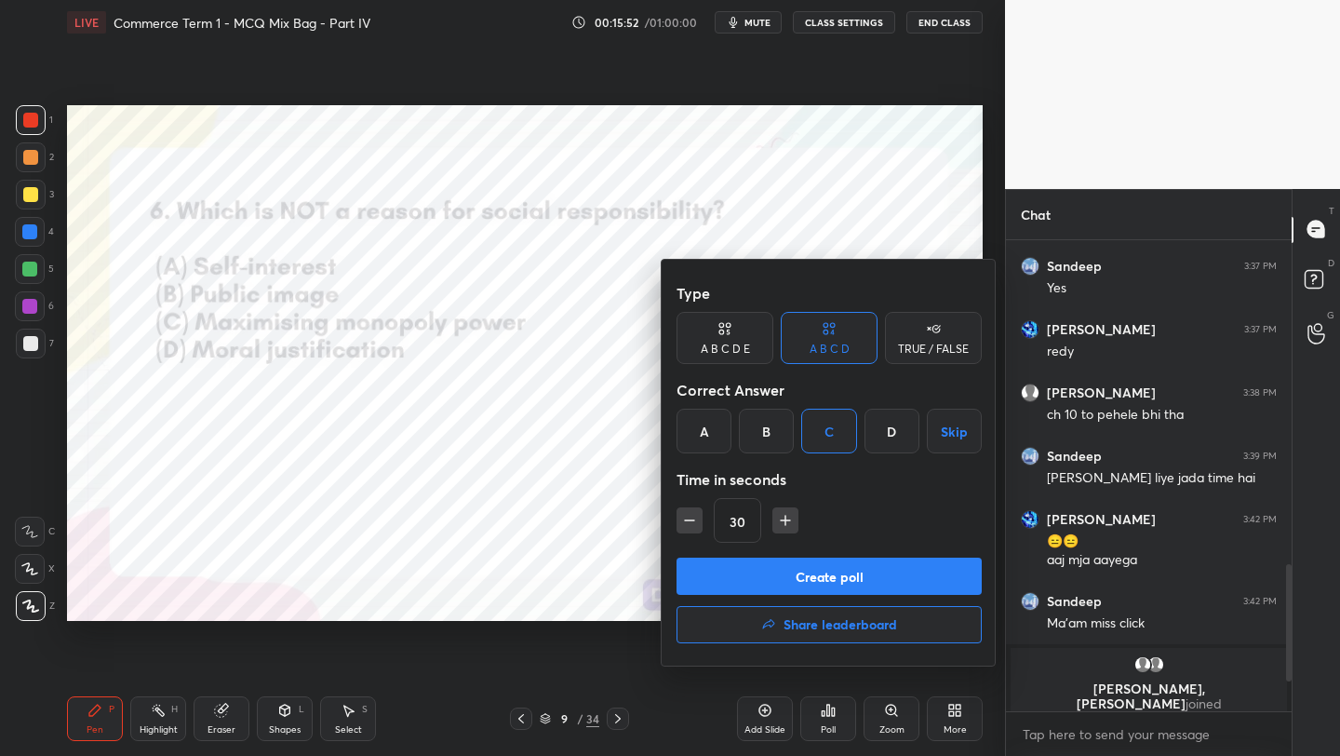
scroll to position [1028, 0]
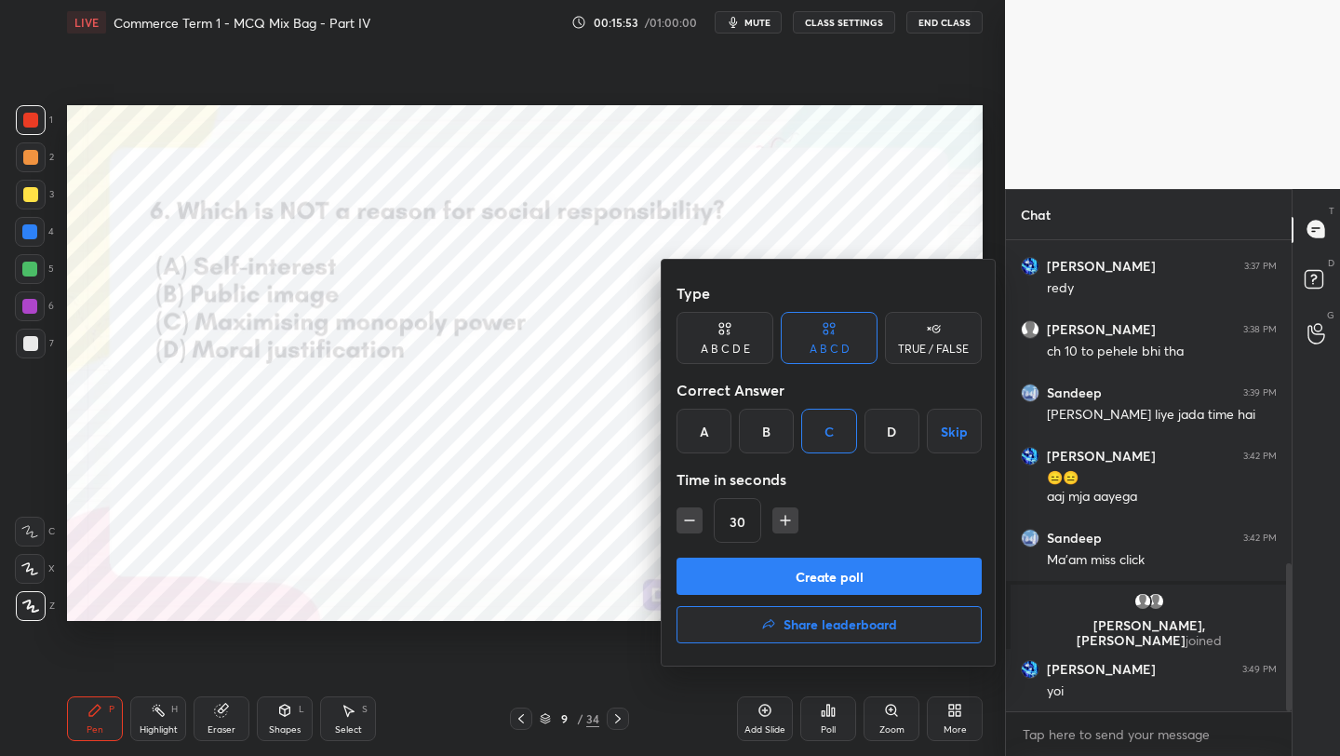
click at [794, 557] on div "Type A B C D E A B C D TRUE / FALSE Correct Answer A B C D Skip Time in seconds…" at bounding box center [829, 463] width 335 height 406
click at [795, 578] on button "Create poll" at bounding box center [829, 575] width 305 height 37
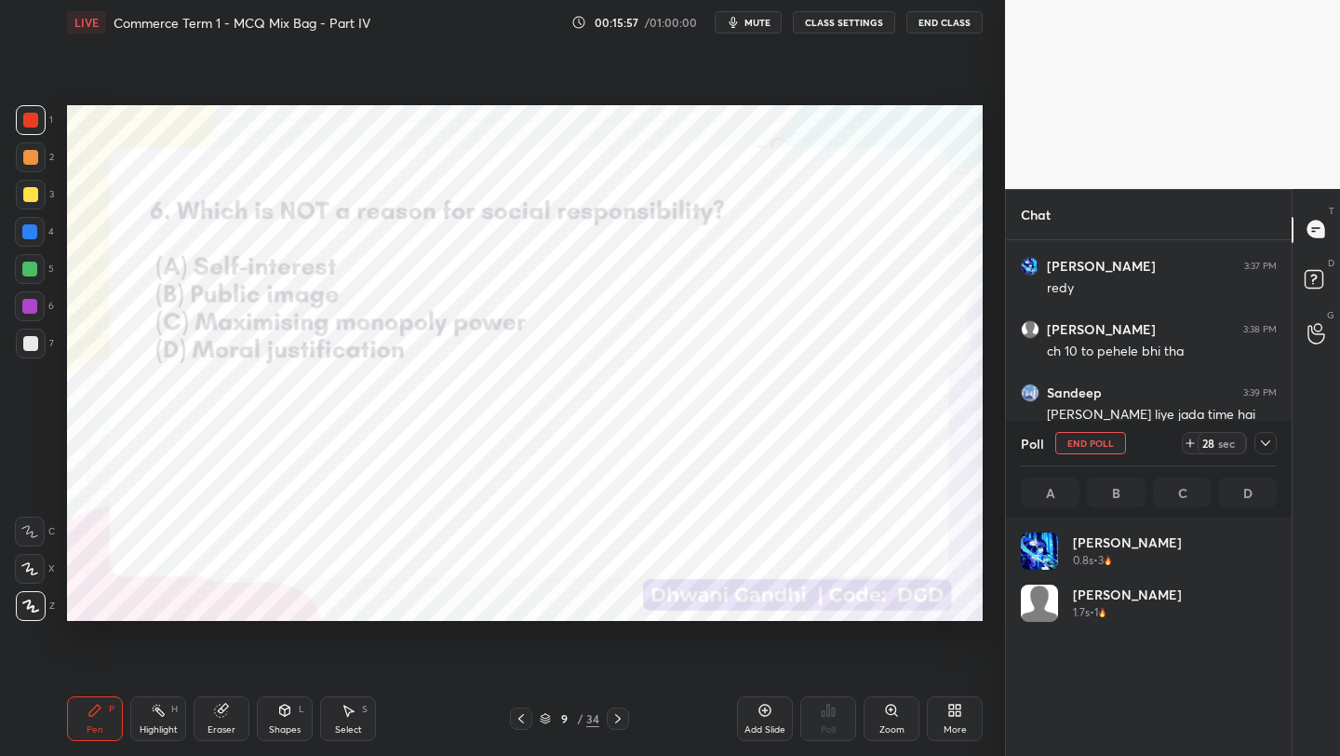
scroll to position [218, 250]
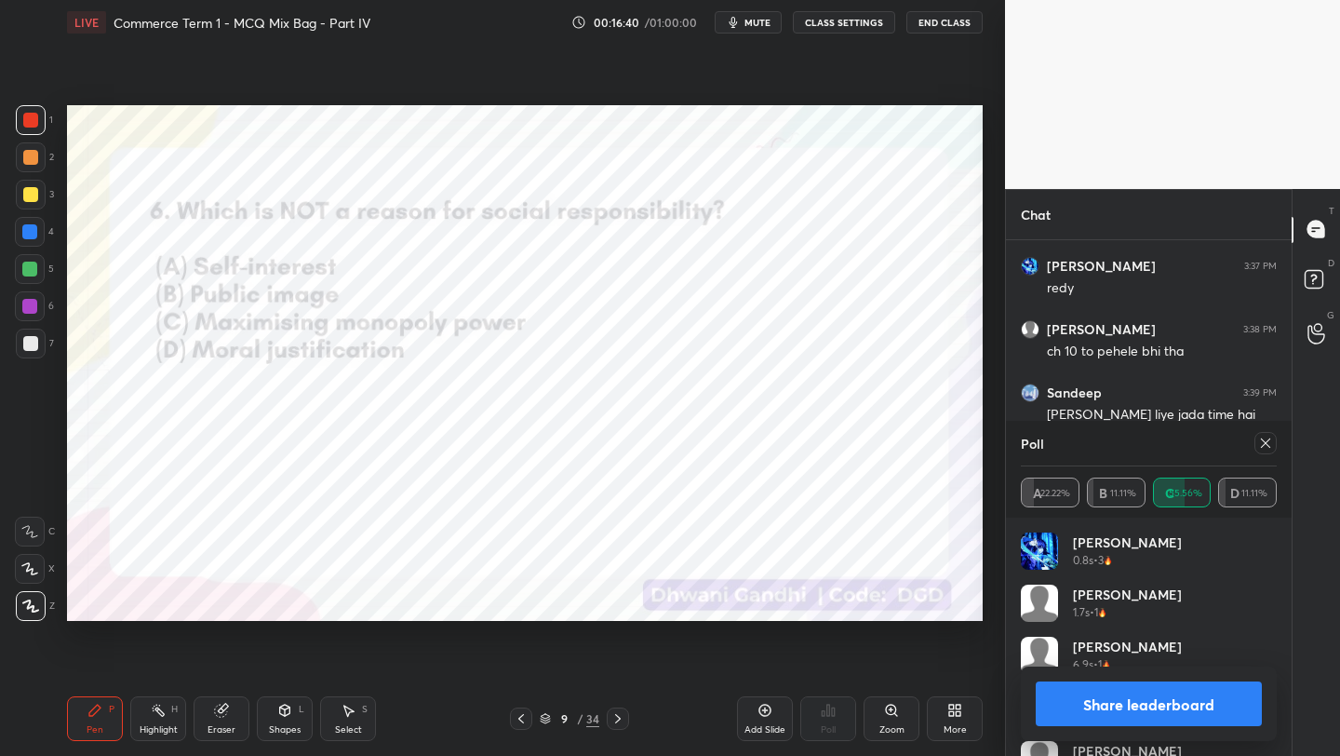
click at [1266, 451] on div at bounding box center [1265, 443] width 22 height 22
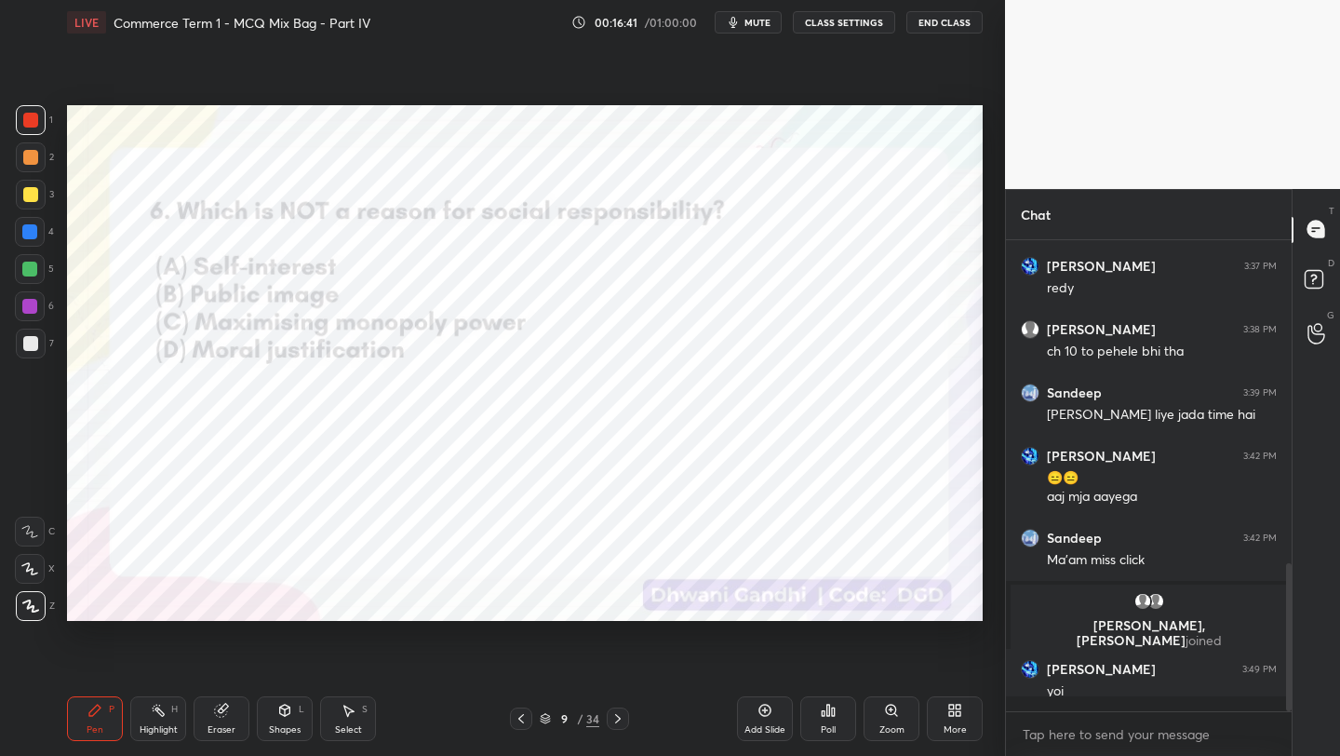
scroll to position [305, 280]
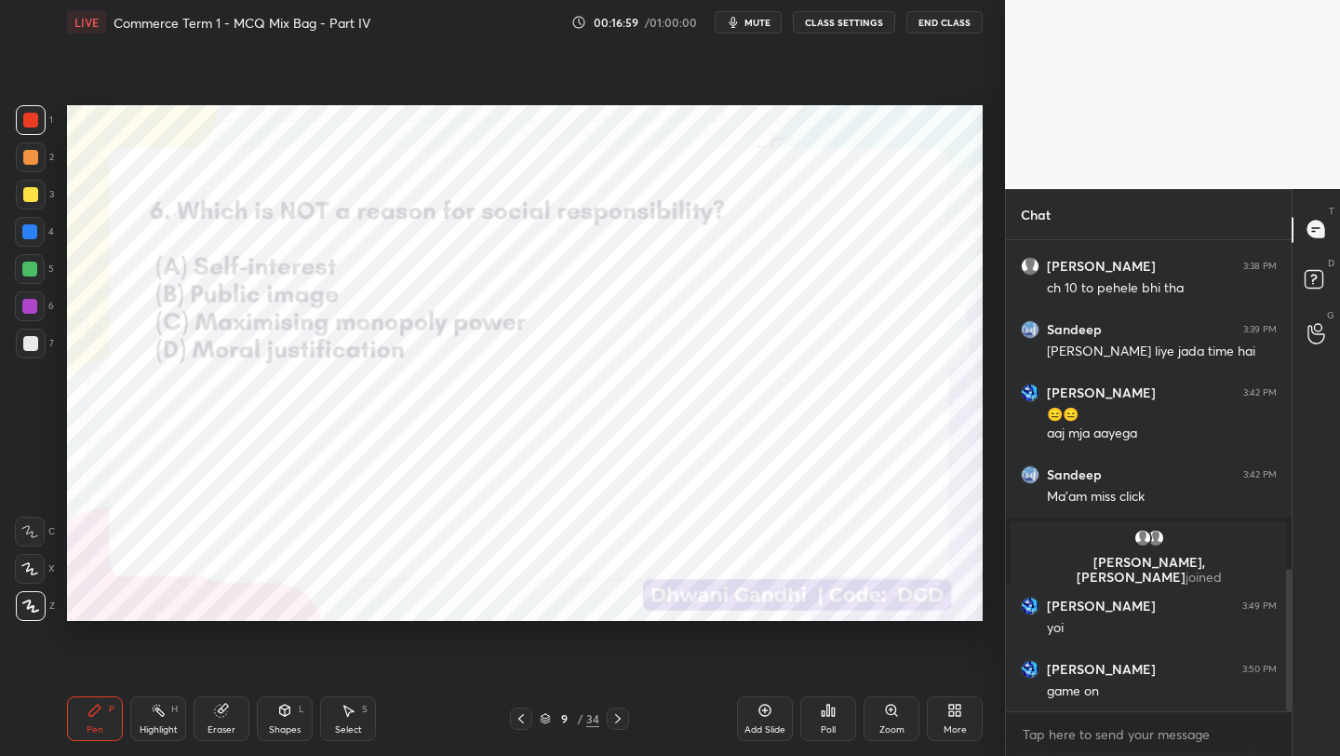
click at [841, 710] on div "Poll" at bounding box center [828, 718] width 56 height 45
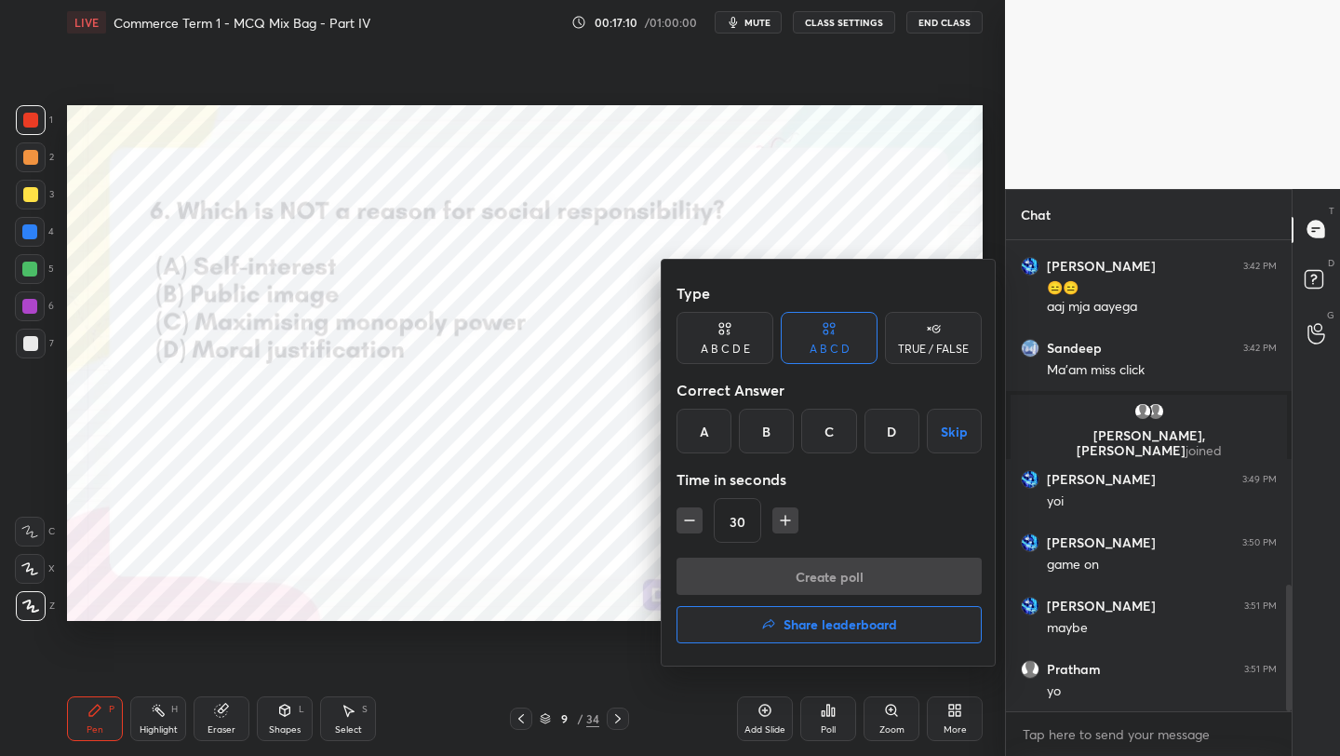
scroll to position [1281, 0]
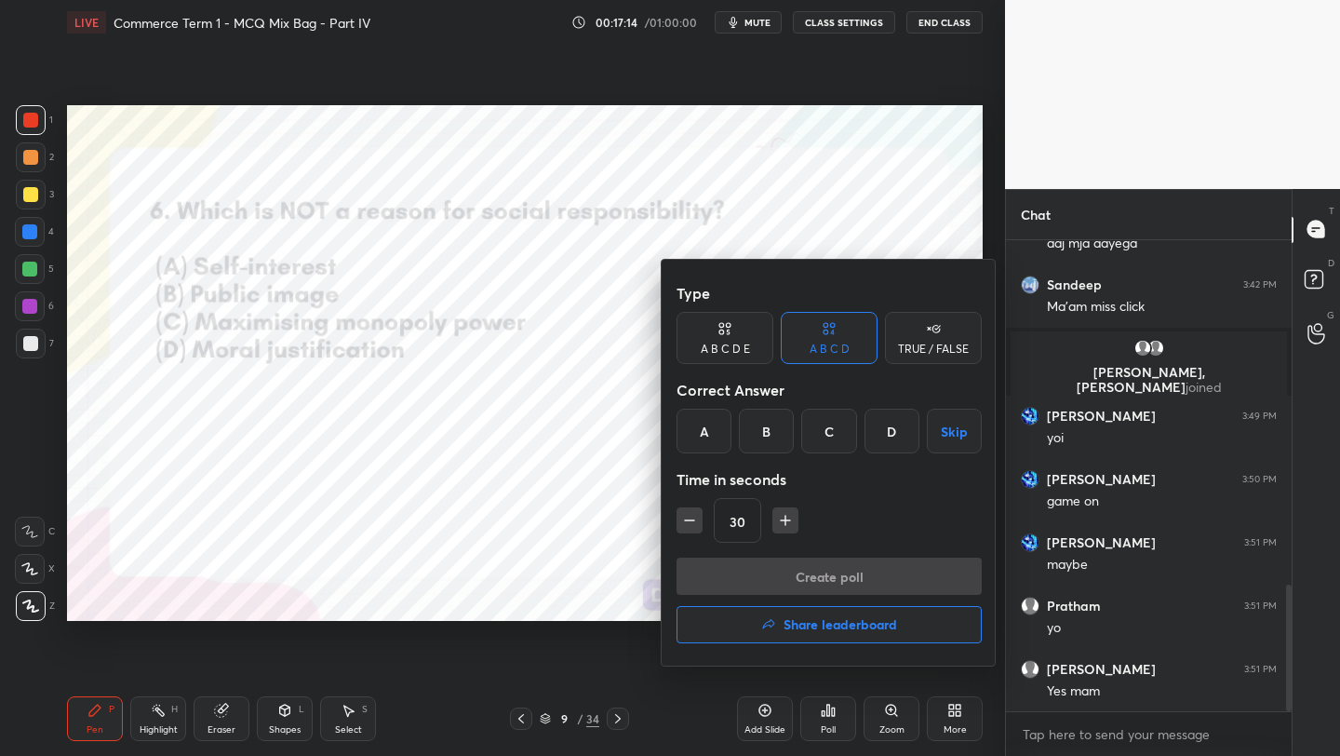
click at [854, 631] on h4 "Share leaderboard" at bounding box center [841, 624] width 114 height 13
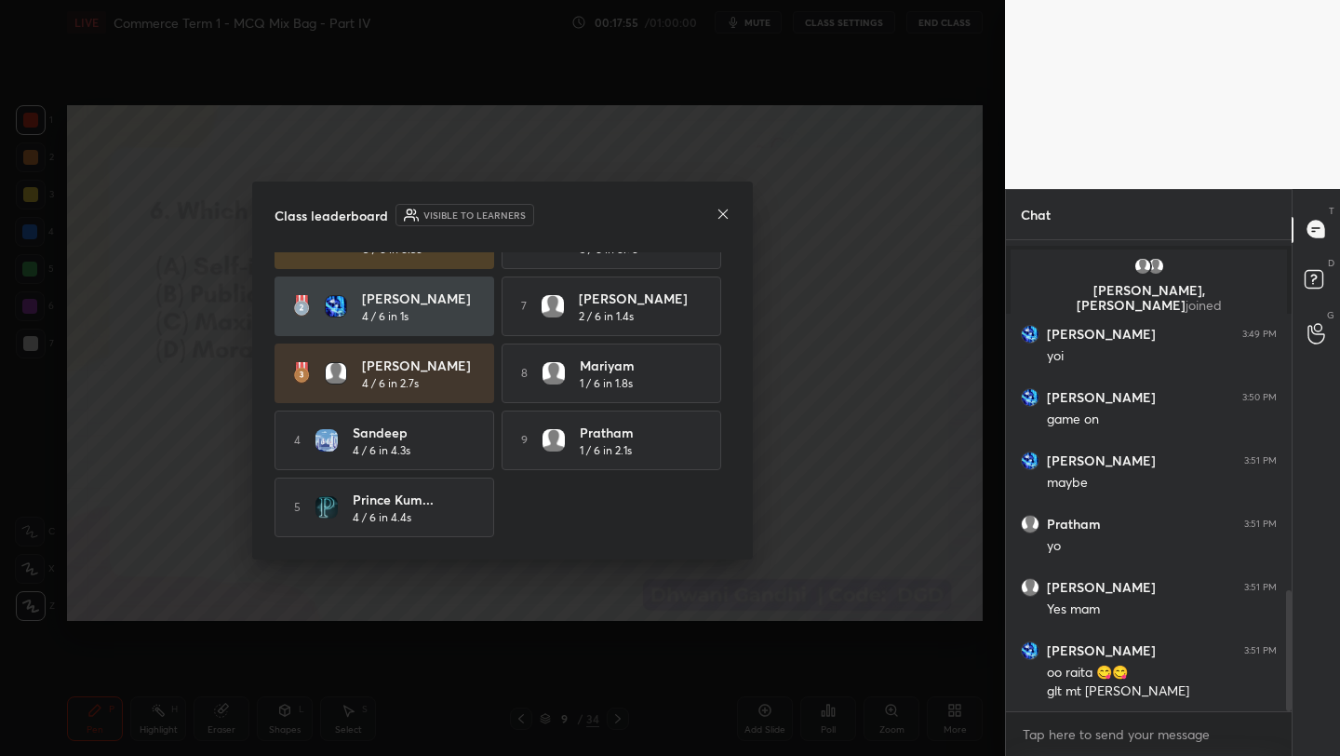
scroll to position [0, 0]
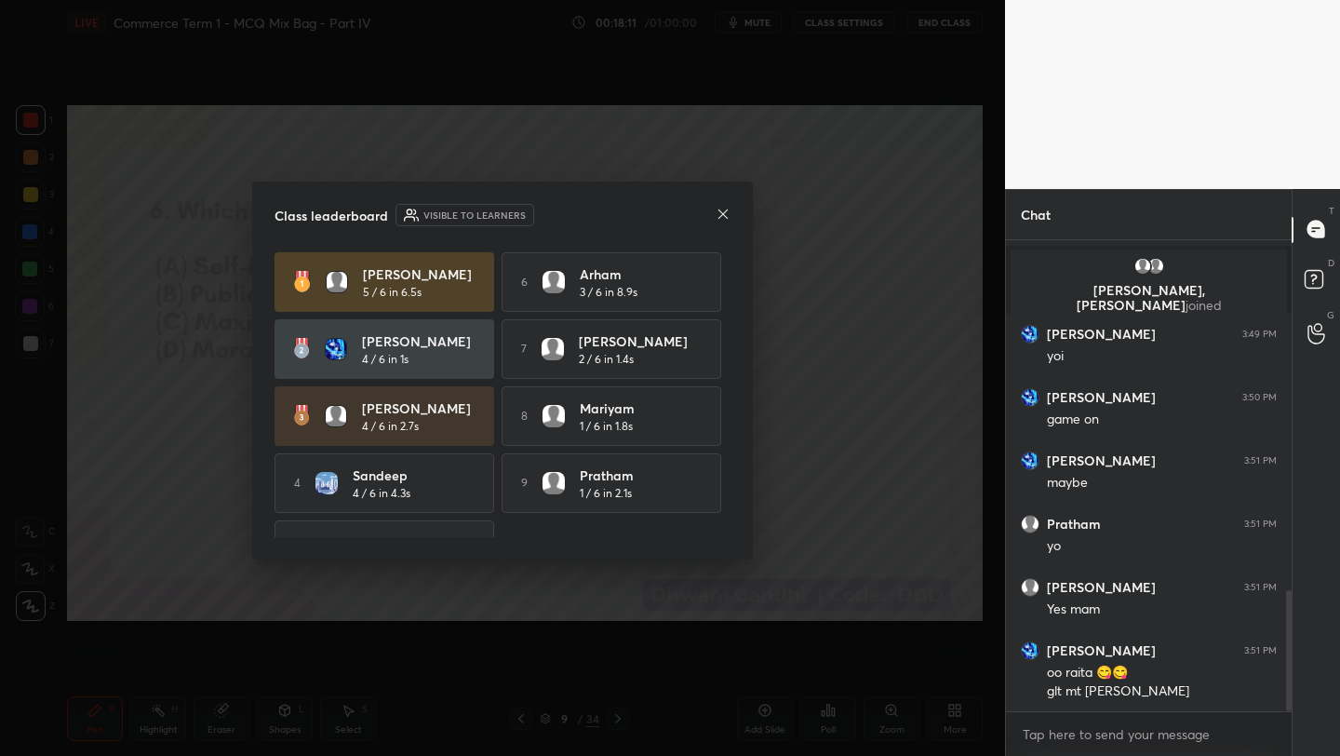
click at [718, 212] on icon at bounding box center [723, 214] width 15 height 15
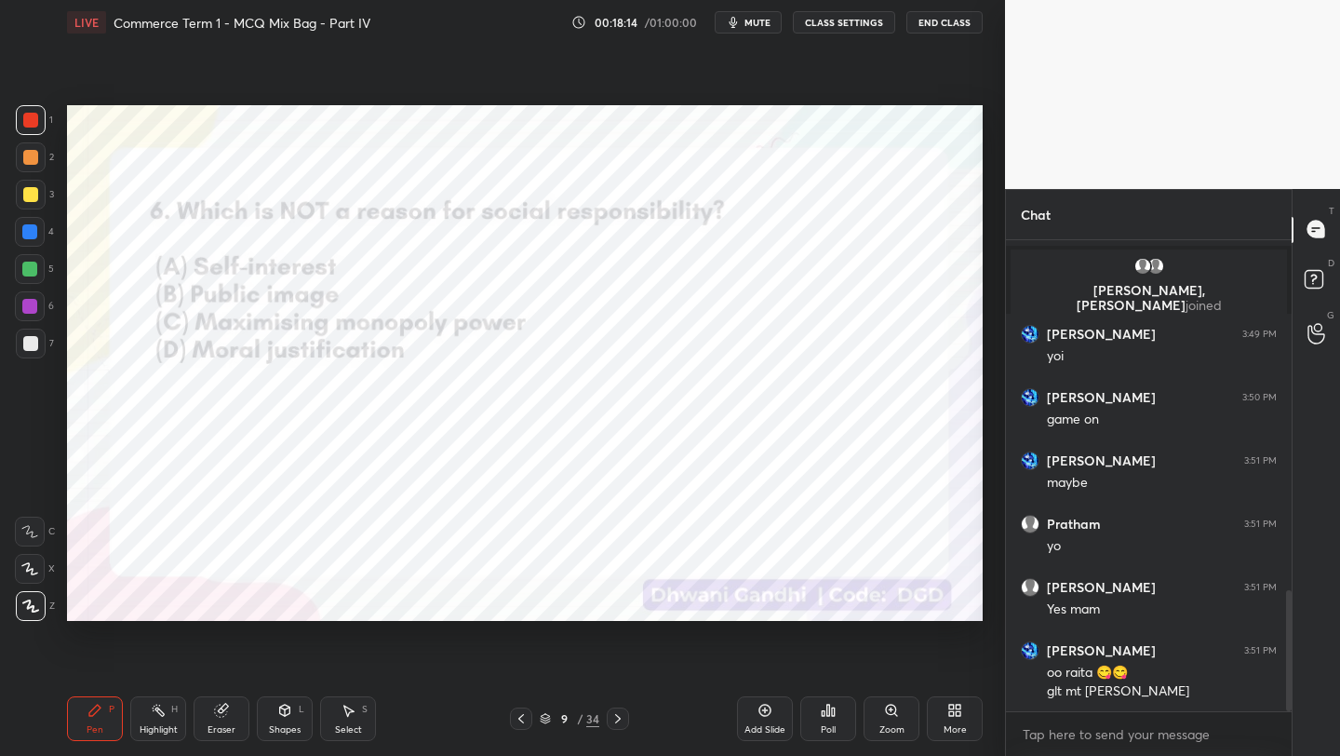
scroll to position [1427, 0]
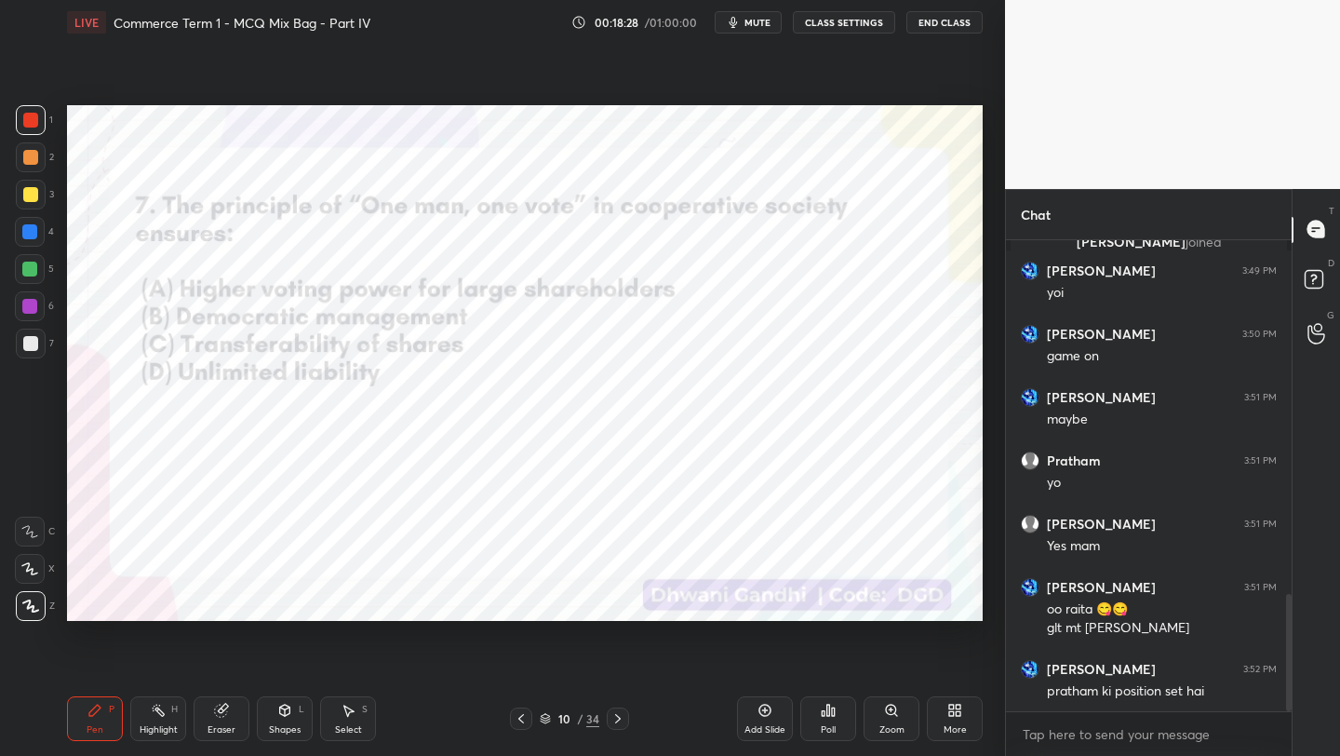
click at [837, 715] on div "Poll" at bounding box center [828, 718] width 56 height 45
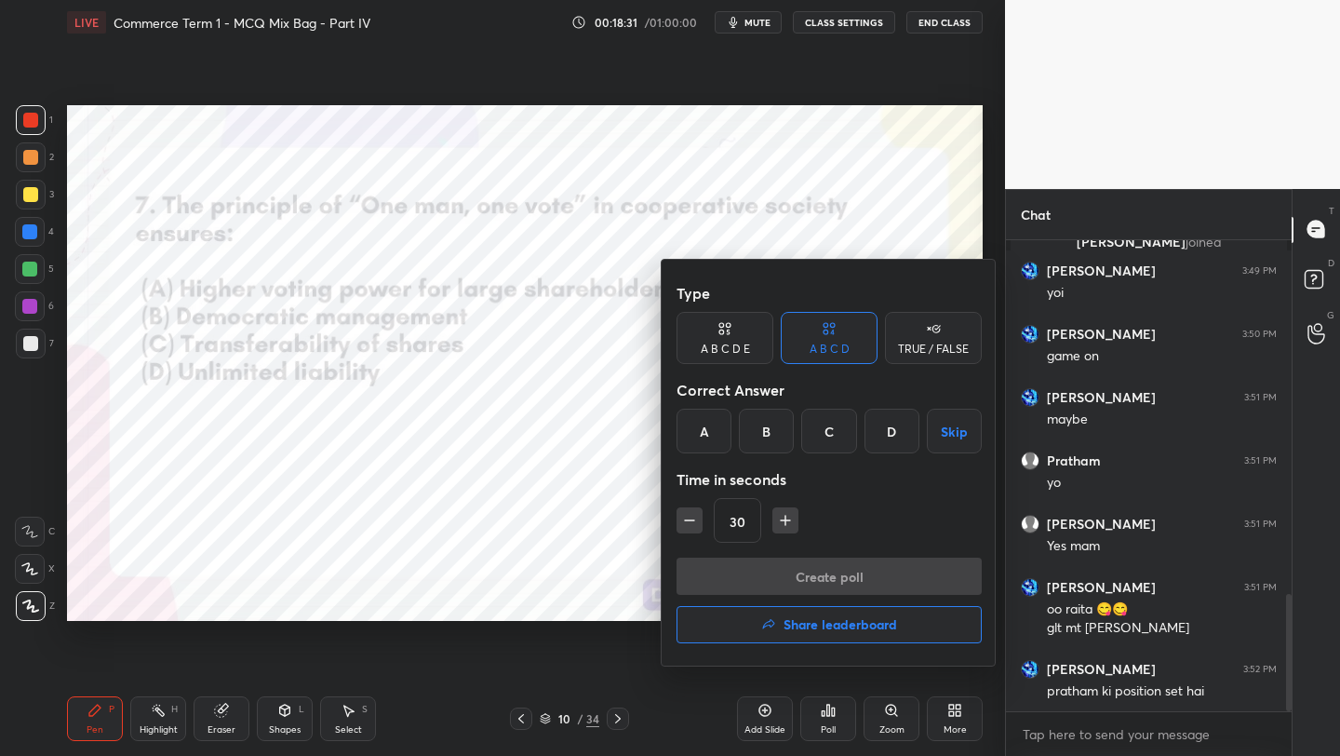
click at [774, 436] on div "B" at bounding box center [766, 431] width 55 height 45
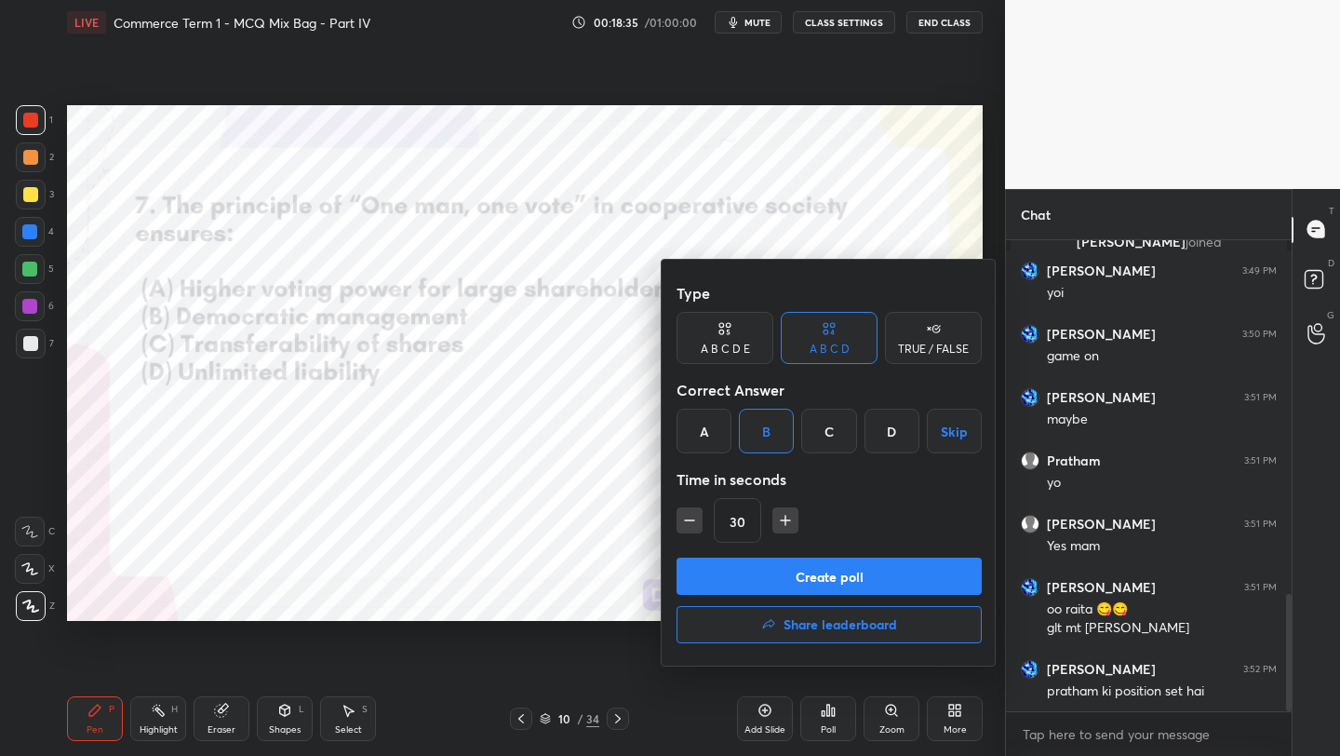
click at [763, 567] on button "Create poll" at bounding box center [829, 575] width 305 height 37
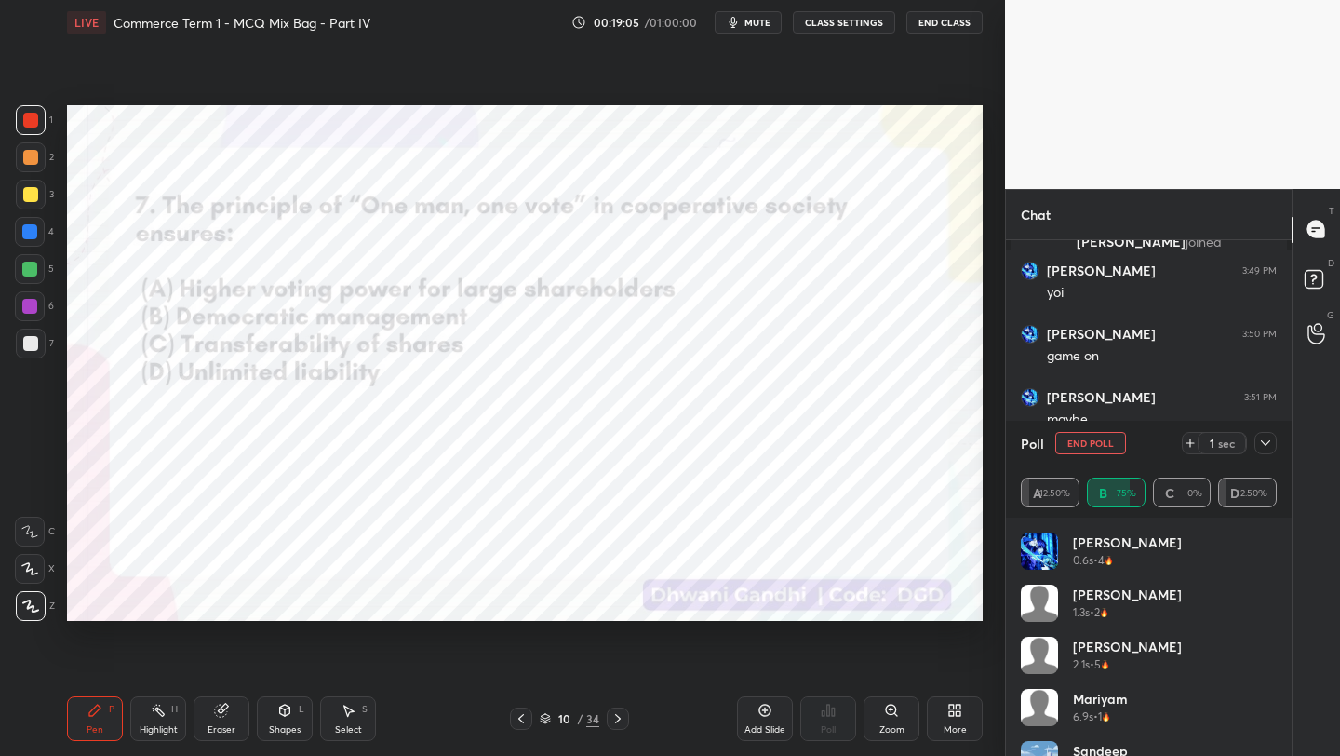
scroll to position [1587, 0]
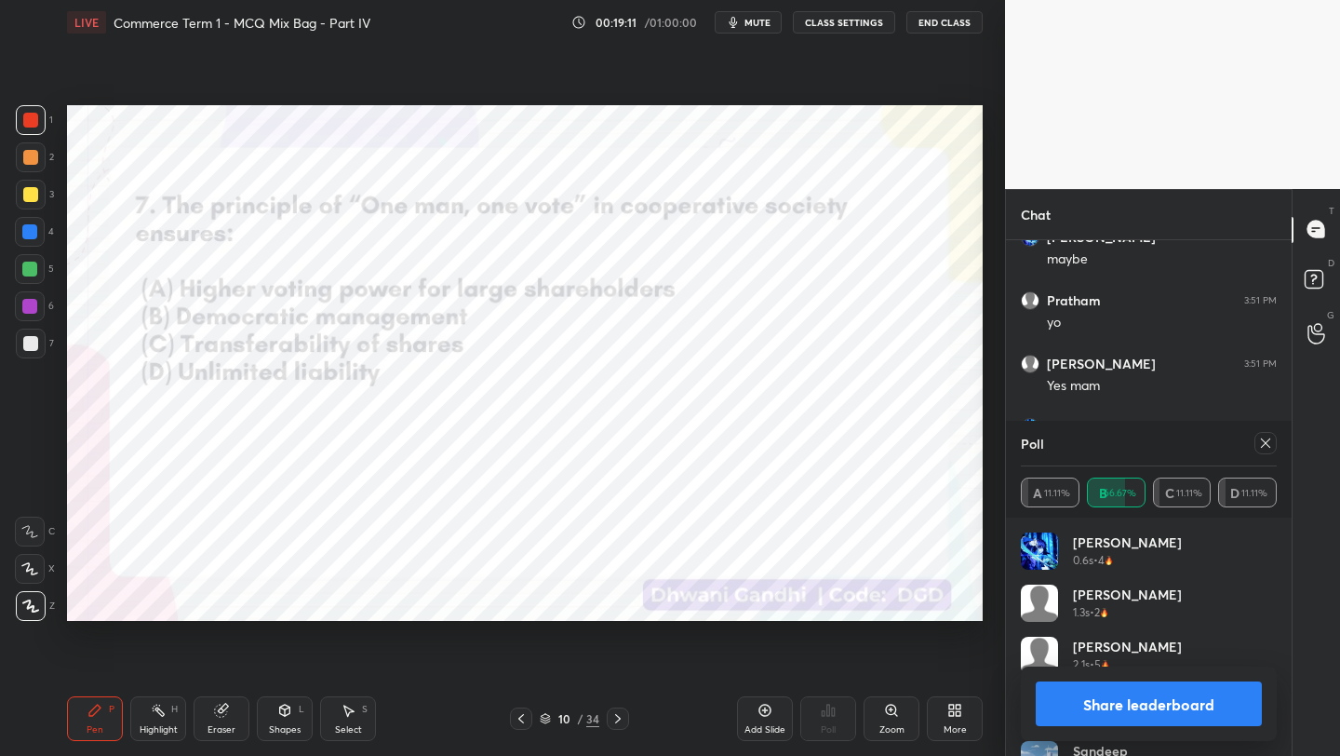
click at [773, 27] on button "mute" at bounding box center [748, 22] width 67 height 22
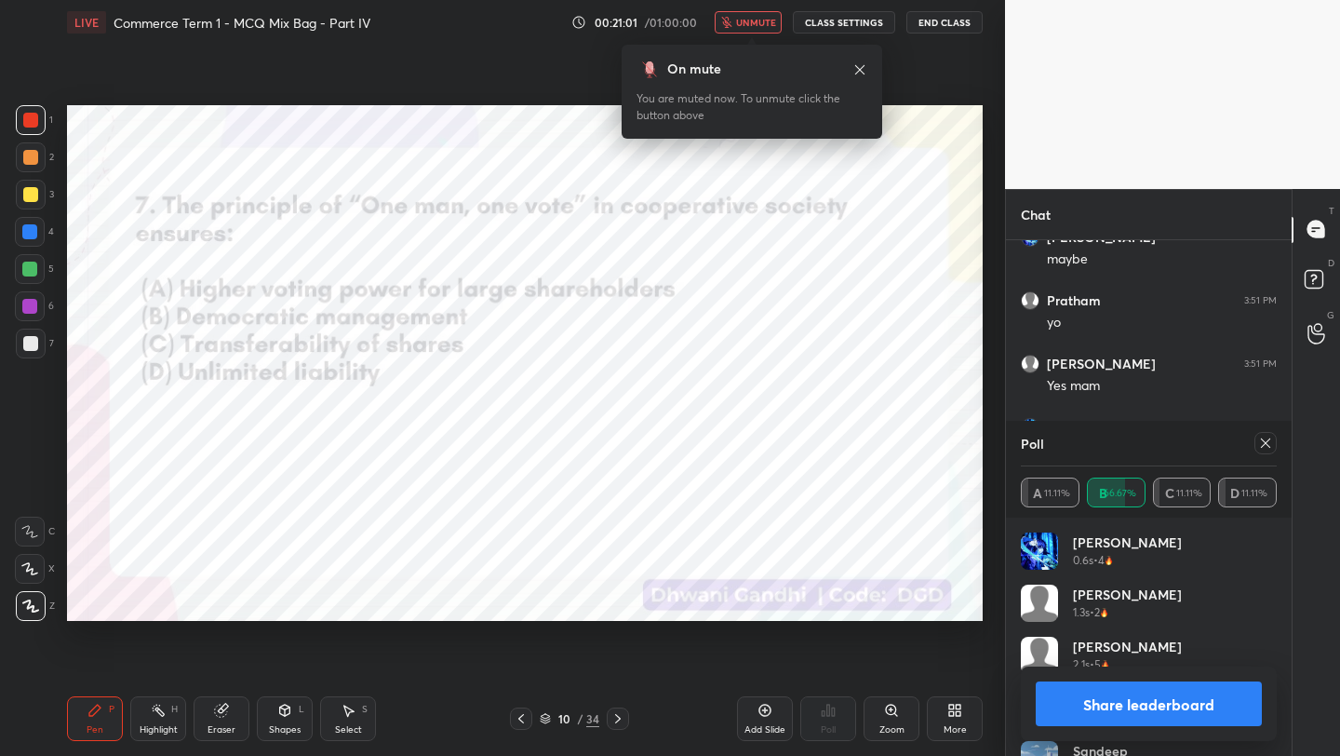
scroll to position [369, 280]
click at [765, 10] on div "LIVE Commerce Term 1 - MCQ Mix Bag - Part IV 00:21:27 / 01:00:00 unmute CLASS S…" at bounding box center [525, 22] width 916 height 45
click at [765, 31] on button "unmute" at bounding box center [748, 22] width 67 height 22
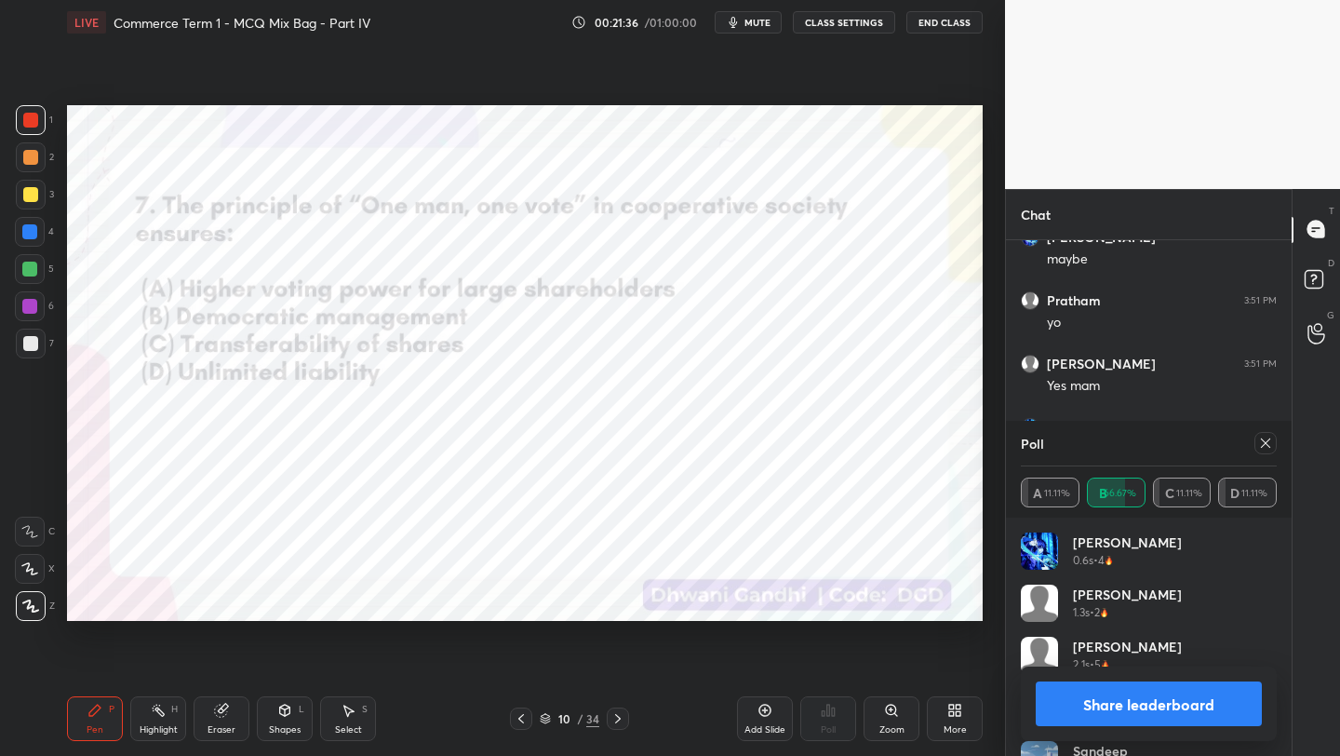
click at [1271, 446] on icon at bounding box center [1265, 443] width 15 height 15
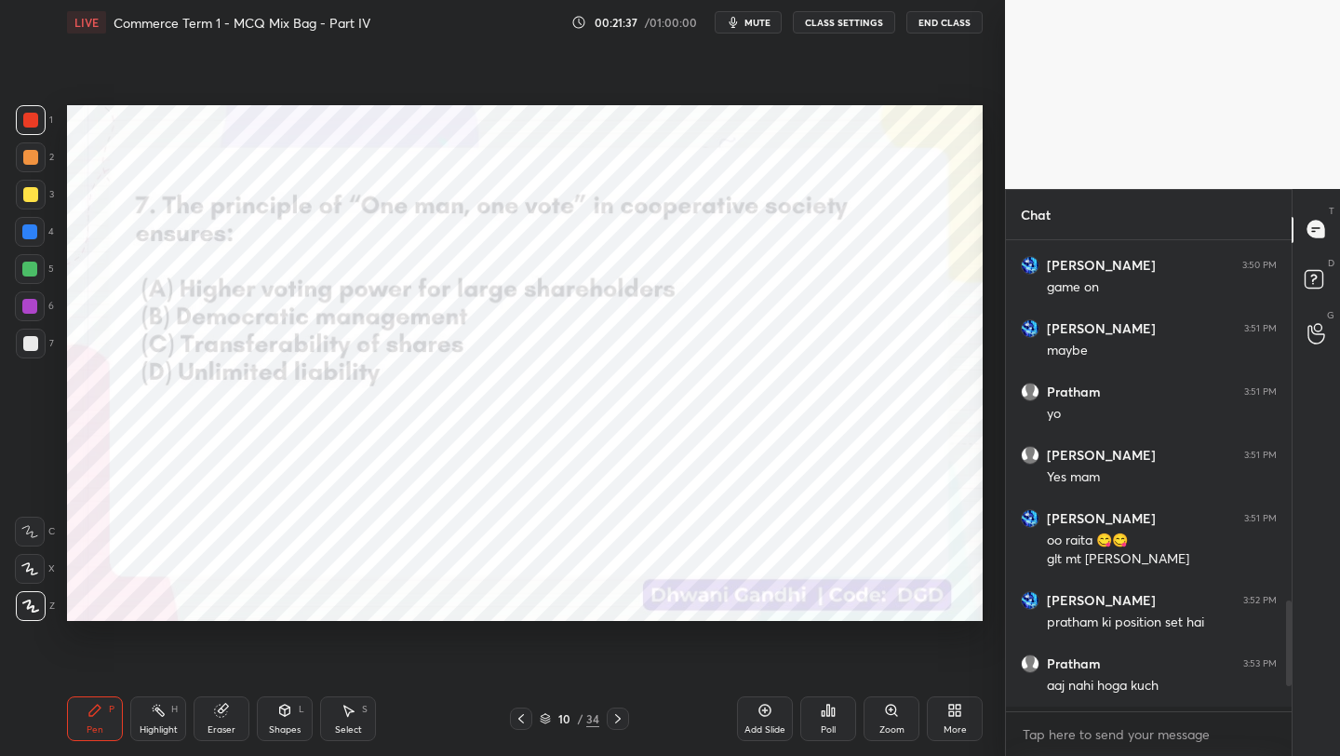
scroll to position [310, 280]
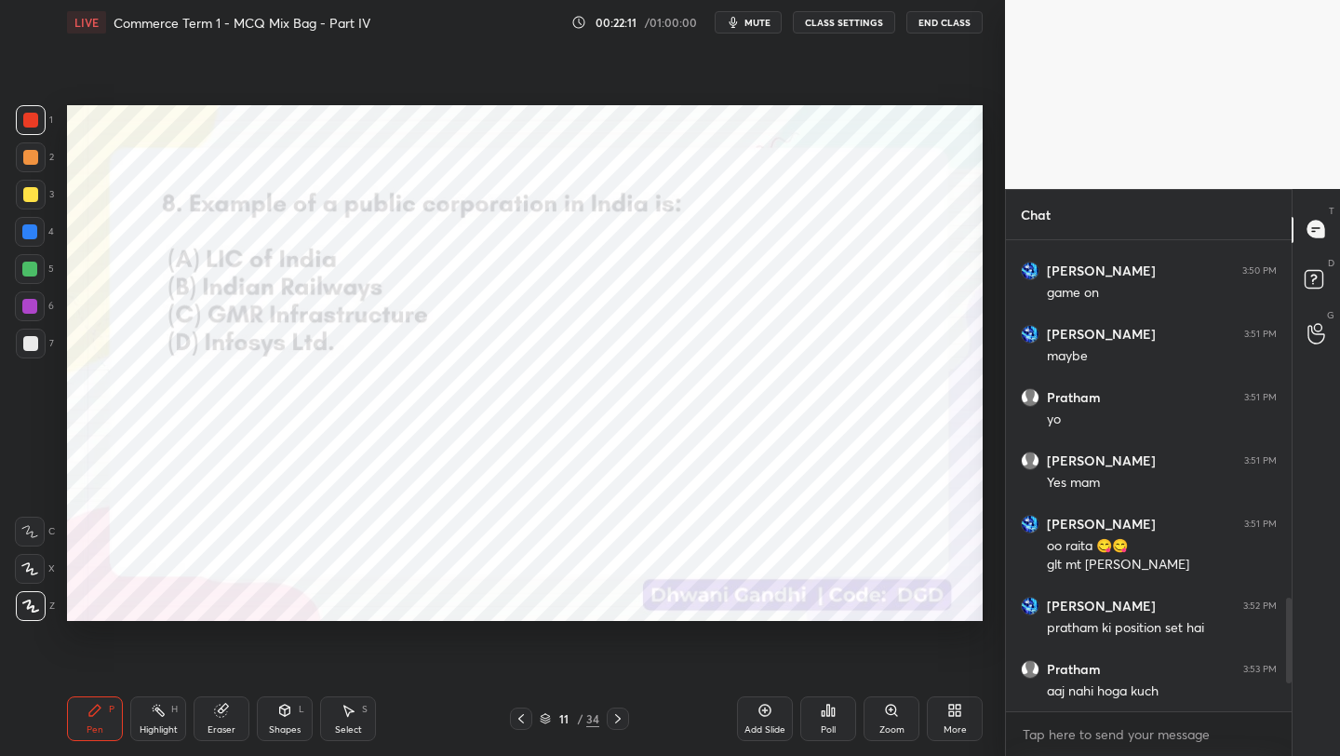
click at [825, 722] on div "Poll" at bounding box center [828, 718] width 56 height 45
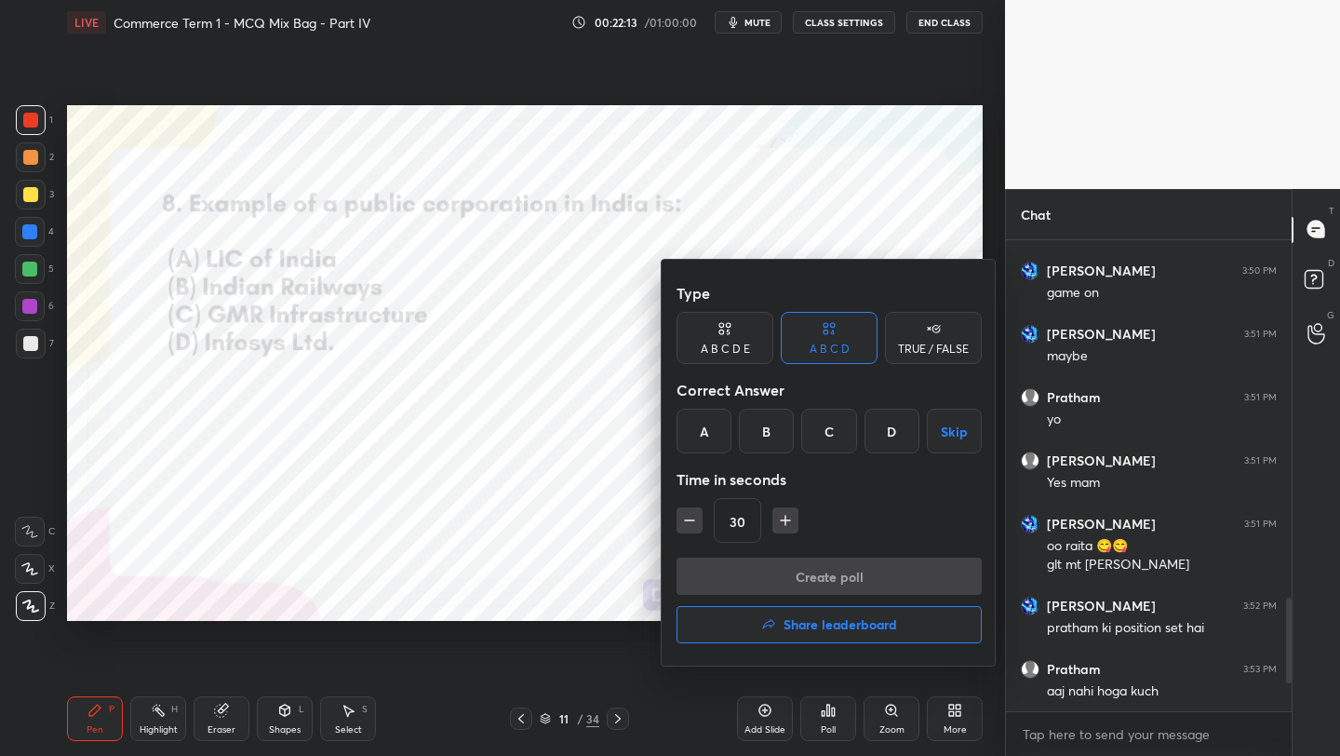
click at [717, 431] on div "A" at bounding box center [704, 431] width 55 height 45
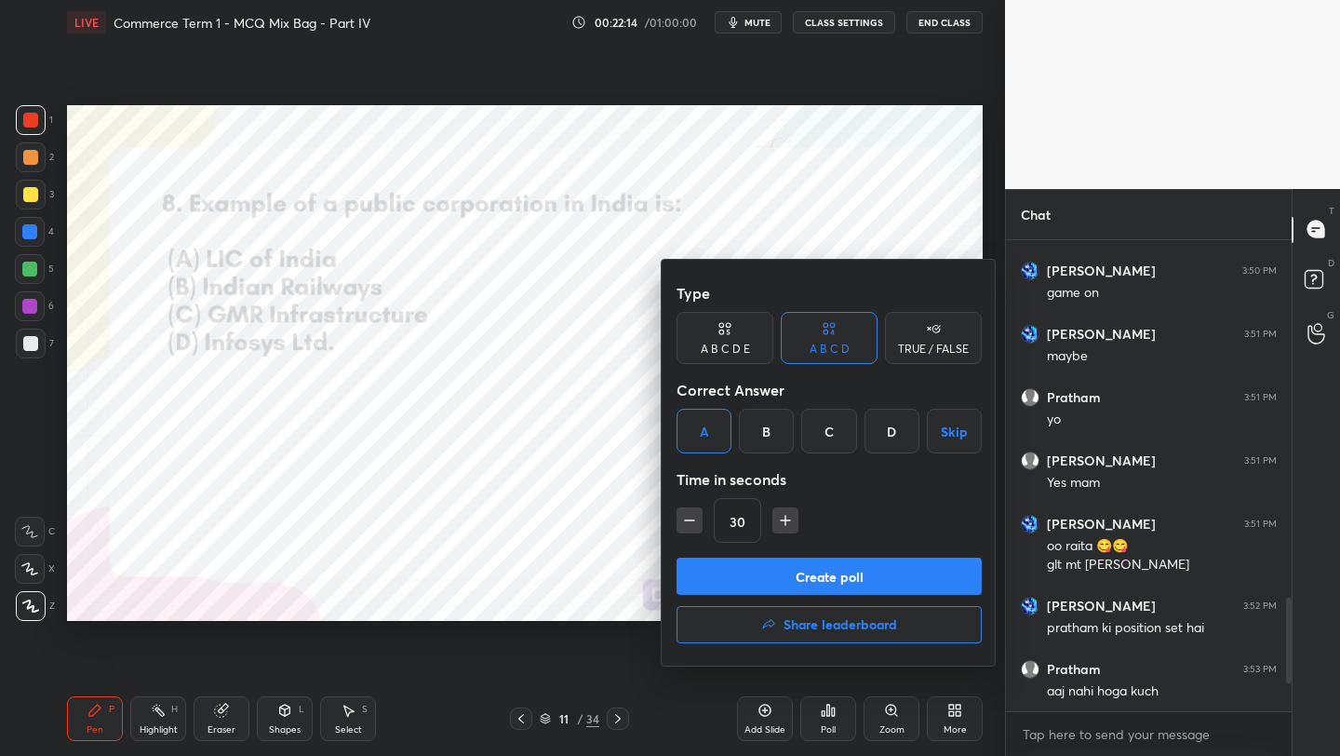
click at [749, 581] on button "Create poll" at bounding box center [829, 575] width 305 height 37
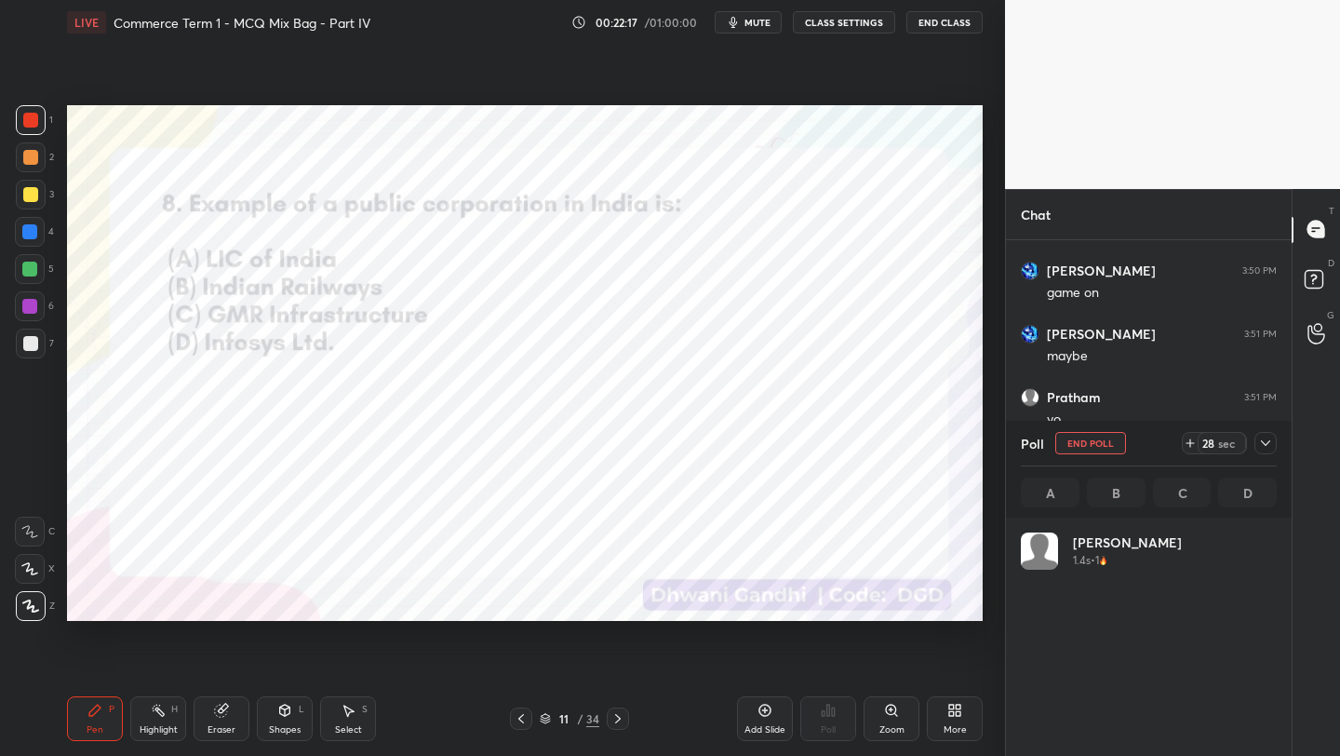
scroll to position [218, 250]
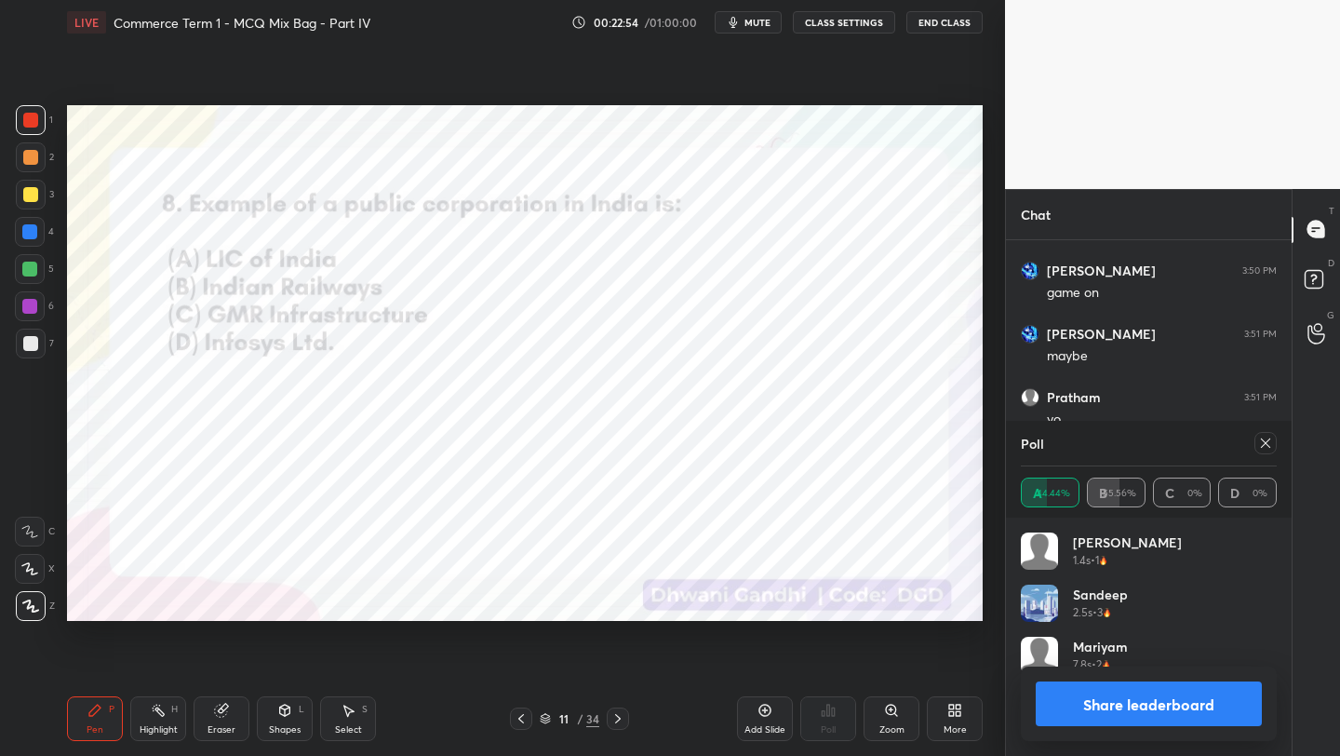
click at [1273, 442] on div at bounding box center [1265, 443] width 22 height 22
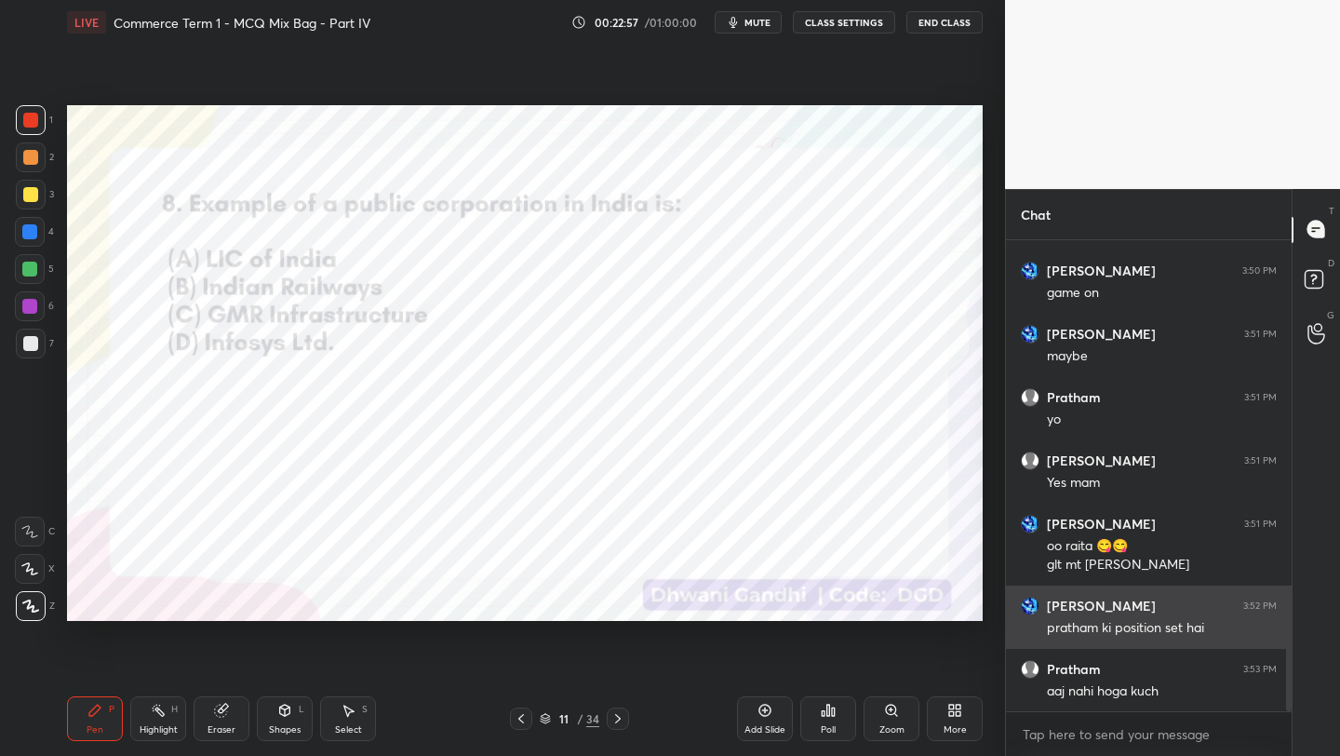
scroll to position [1553, 0]
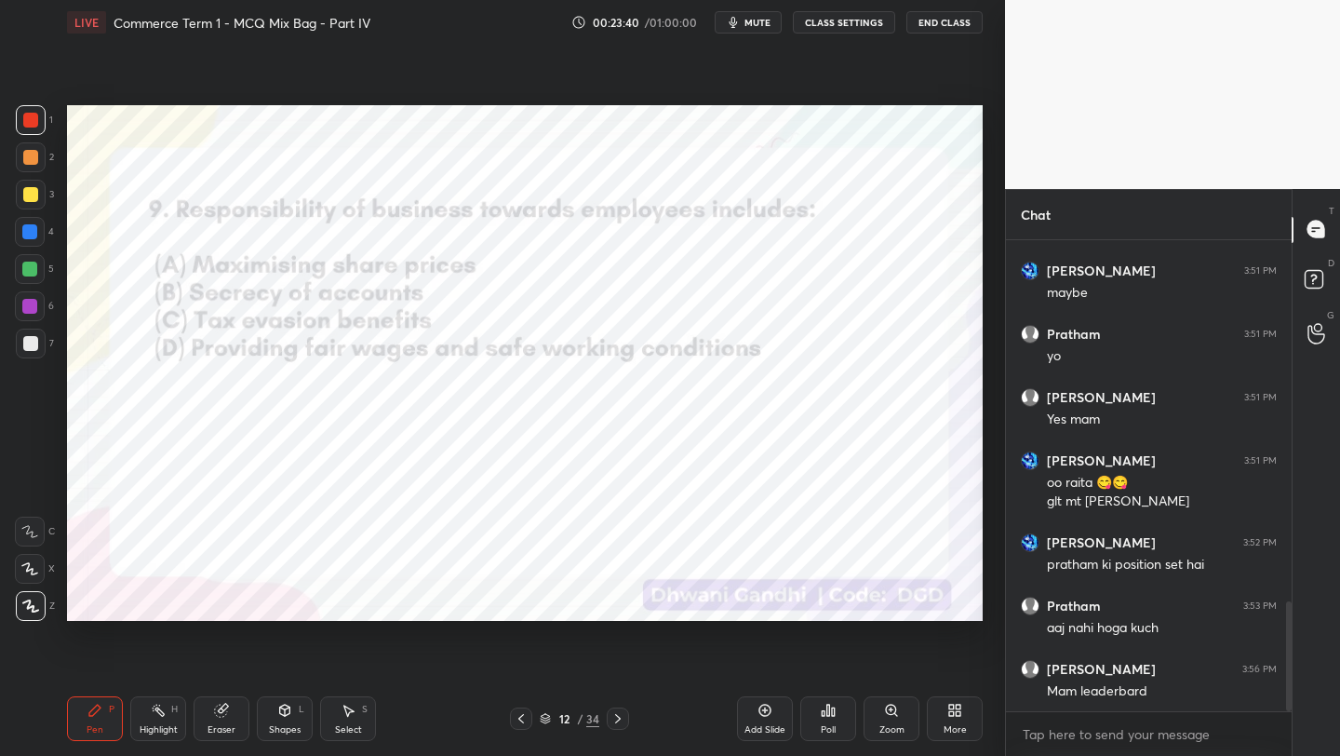
click at [835, 717] on icon at bounding box center [828, 710] width 15 height 15
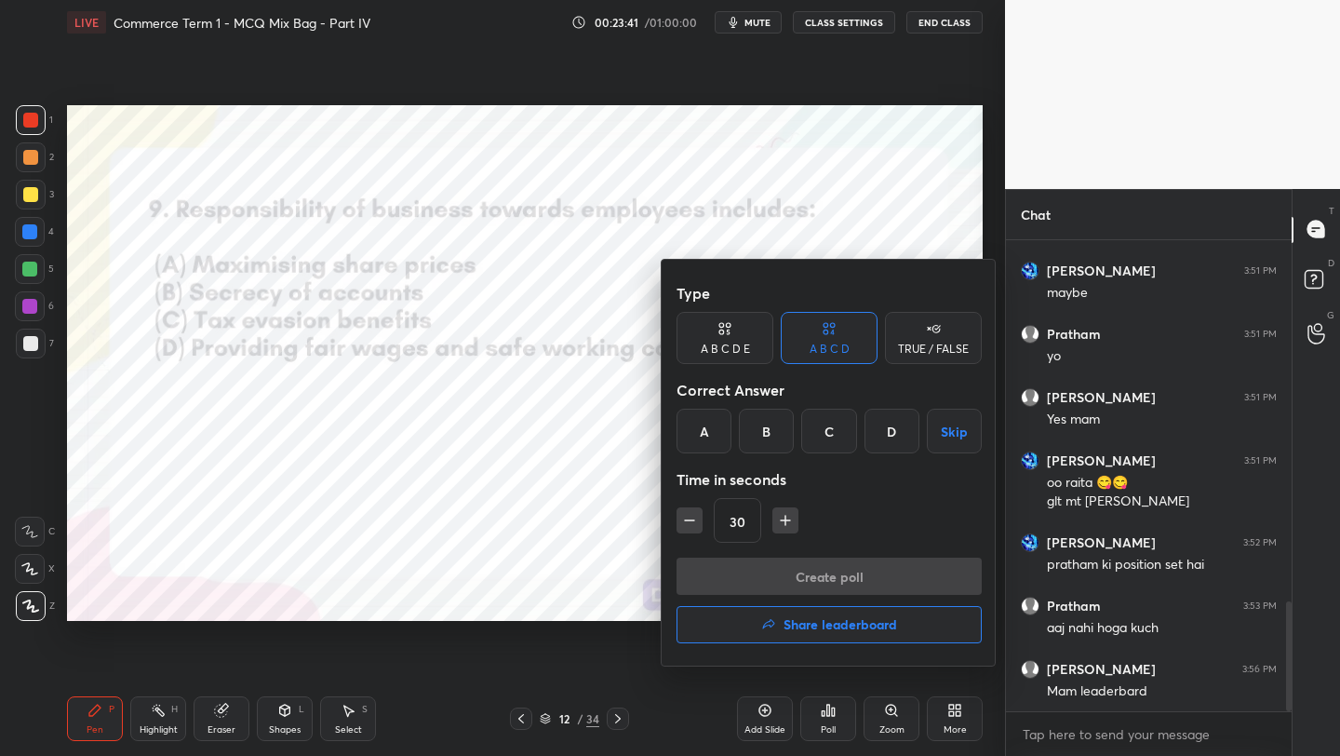
click at [886, 446] on div "D" at bounding box center [892, 431] width 55 height 45
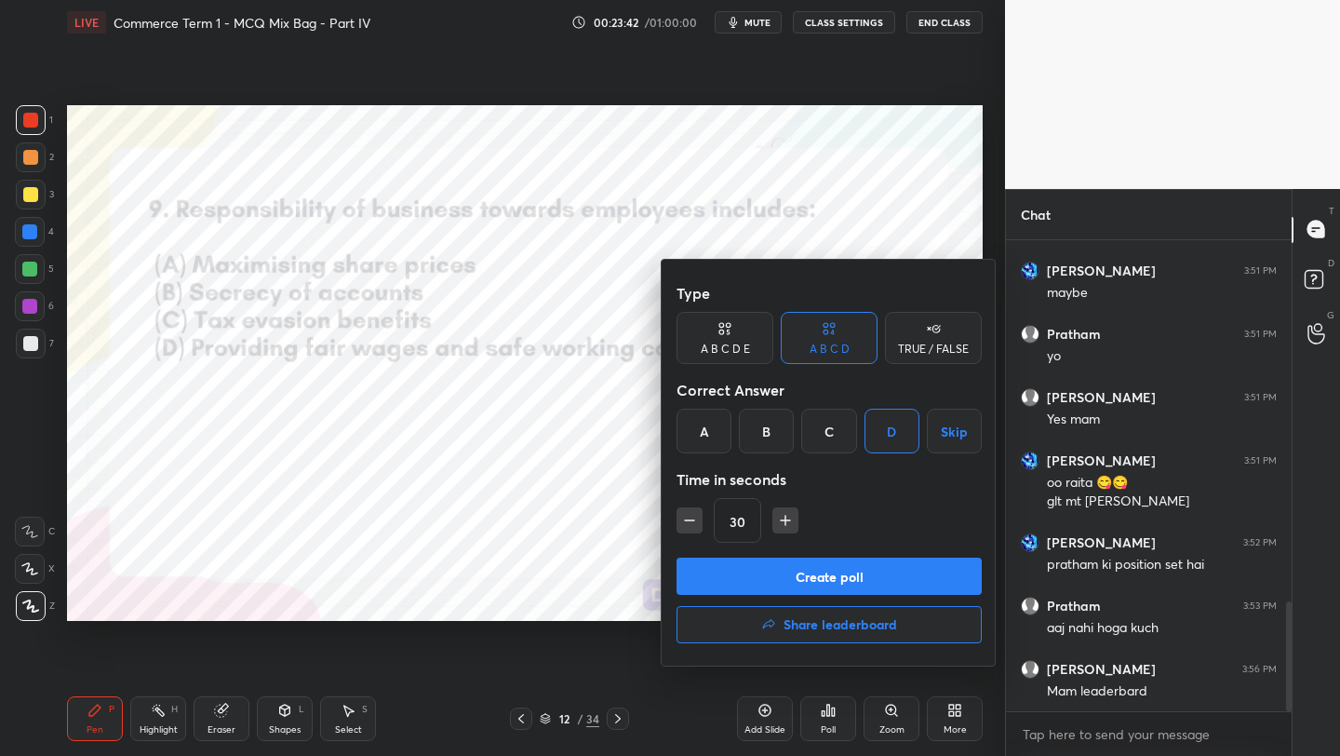
click at [846, 562] on button "Create poll" at bounding box center [829, 575] width 305 height 37
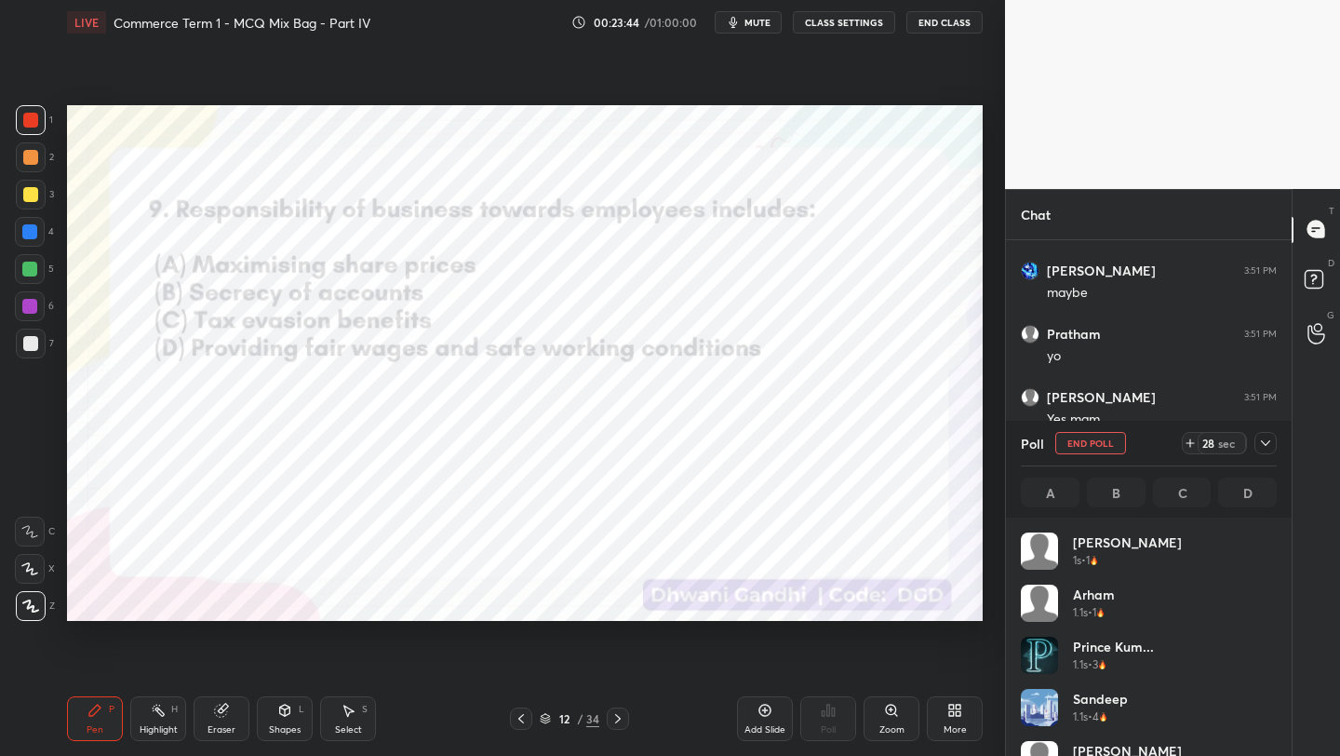
scroll to position [218, 250]
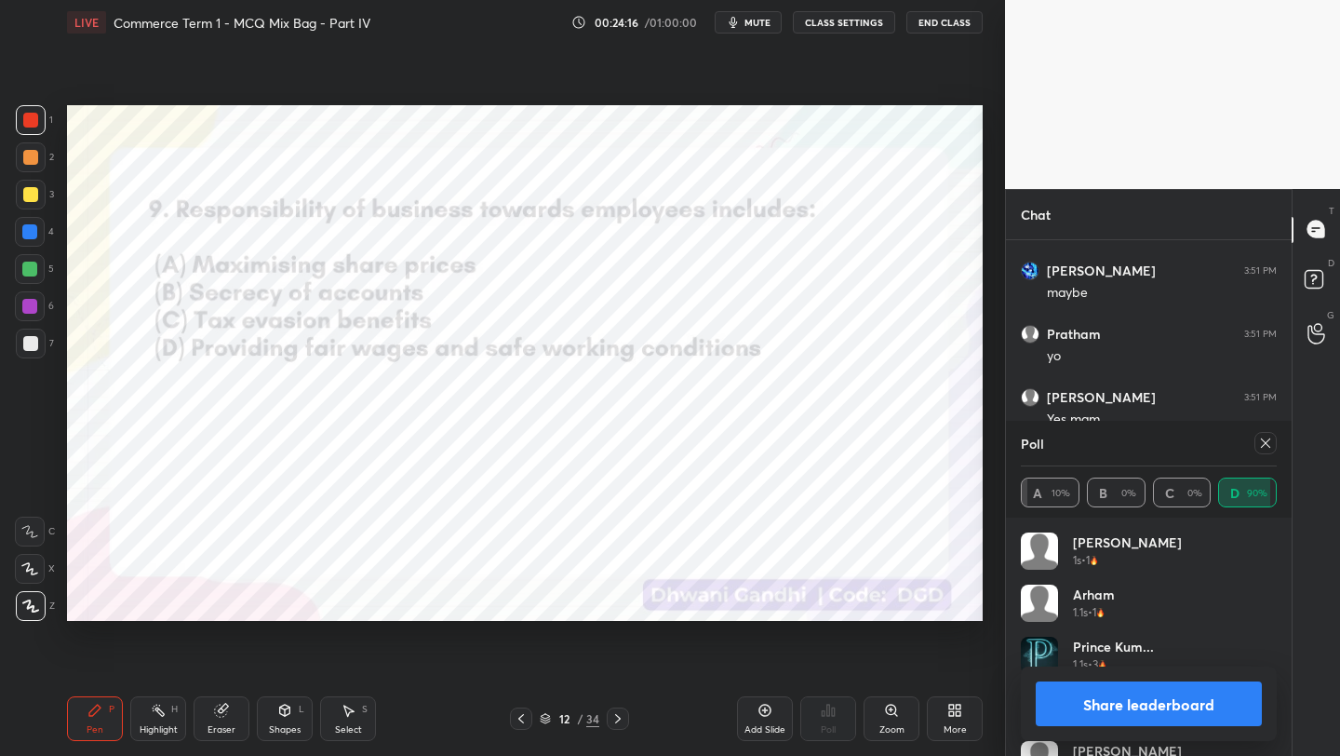
click at [1258, 441] on icon at bounding box center [1265, 443] width 15 height 15
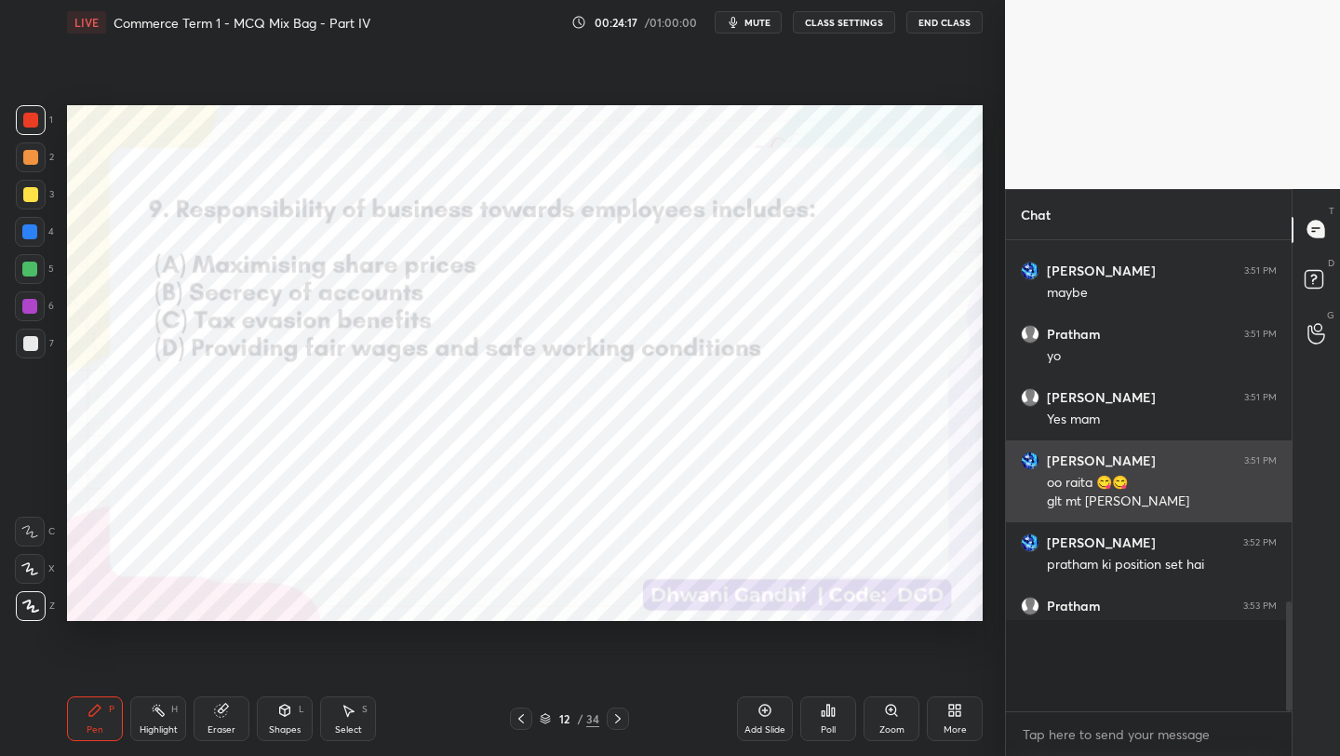
scroll to position [7, 7]
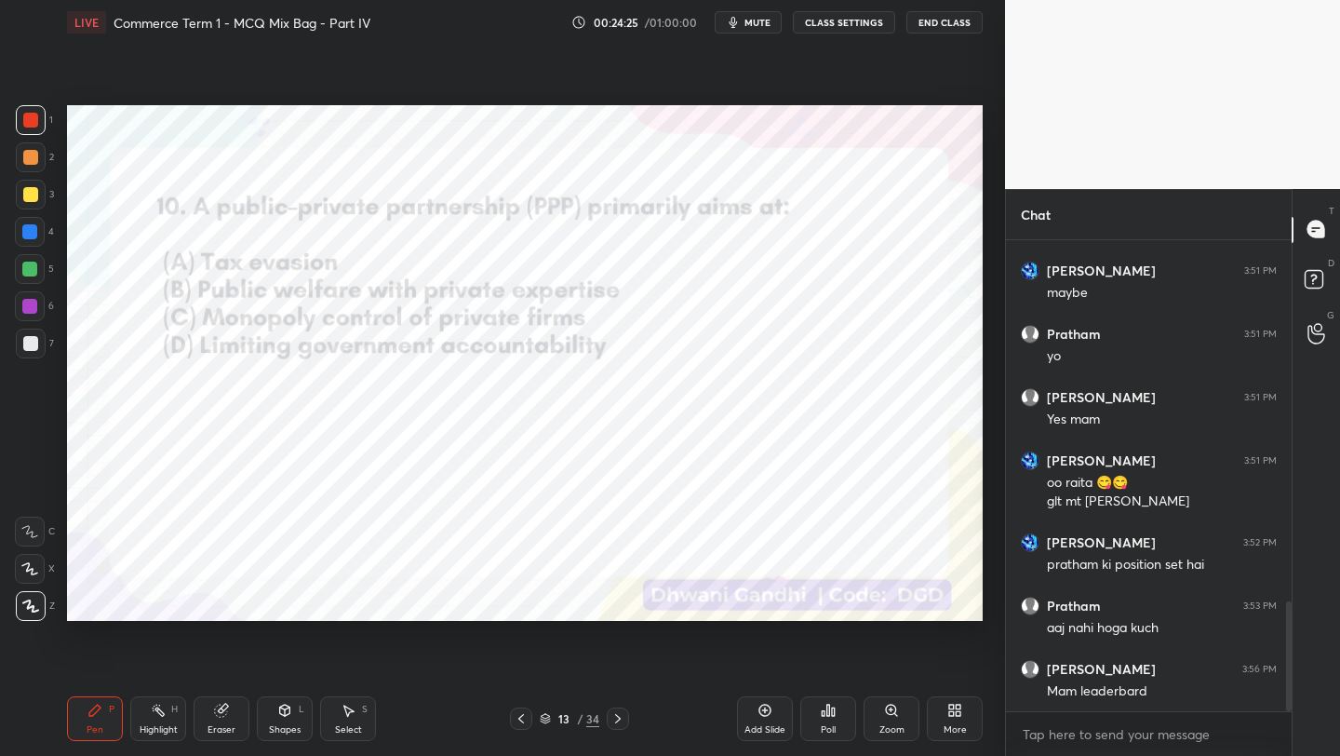
click at [833, 727] on div "Poll" at bounding box center [828, 729] width 15 height 9
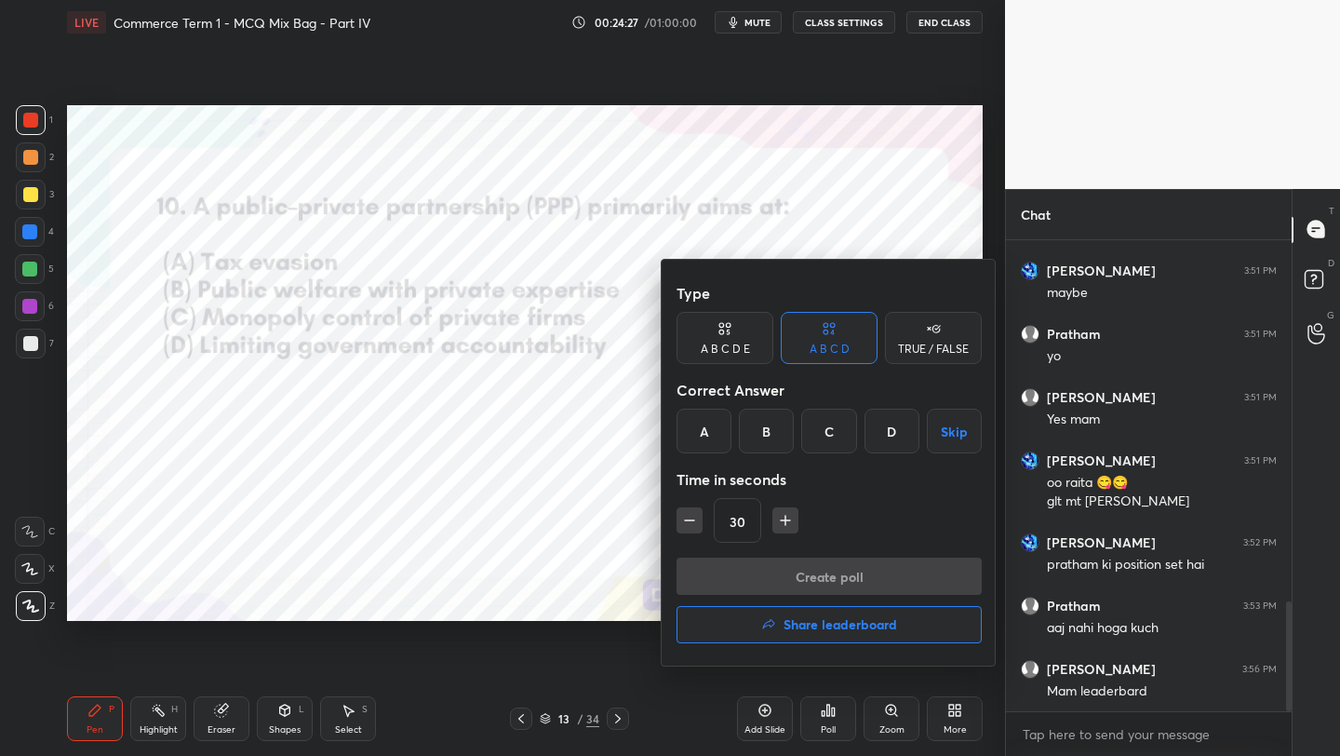
click at [759, 417] on div "B" at bounding box center [766, 431] width 55 height 45
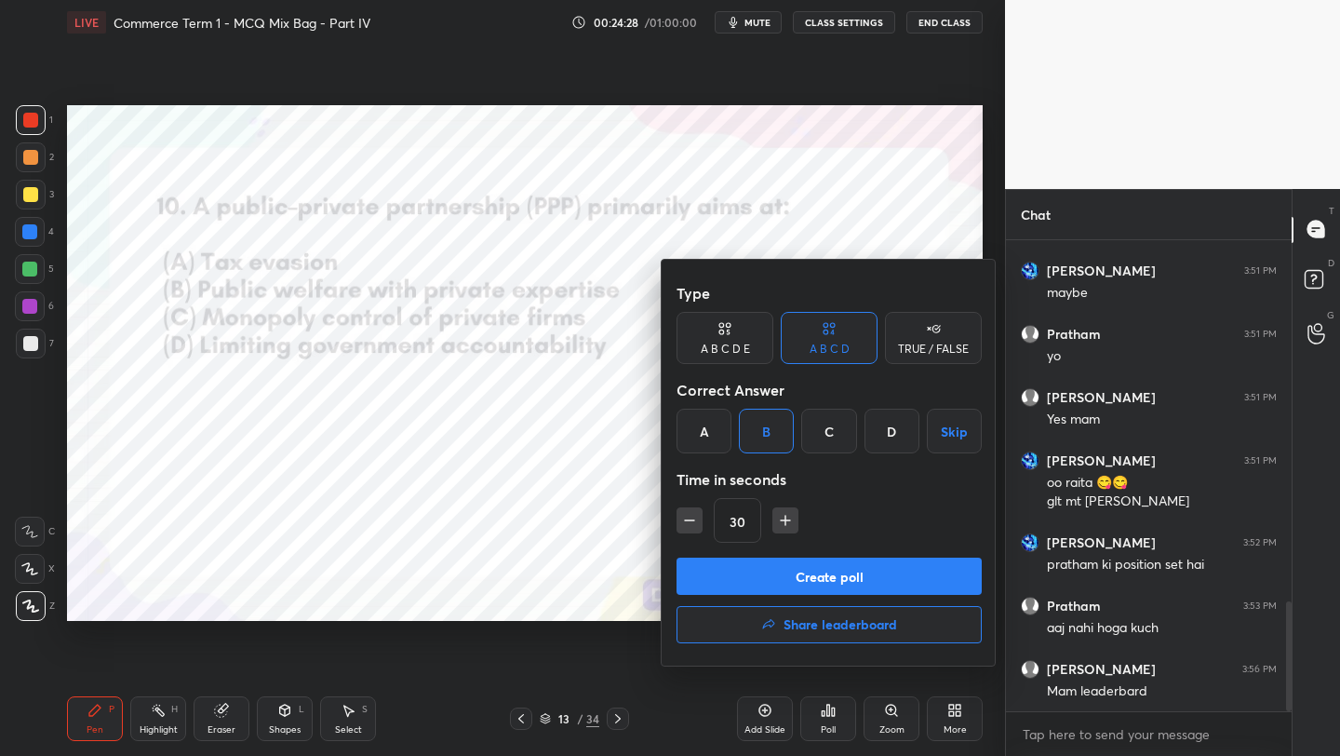
click at [766, 583] on button "Create poll" at bounding box center [829, 575] width 305 height 37
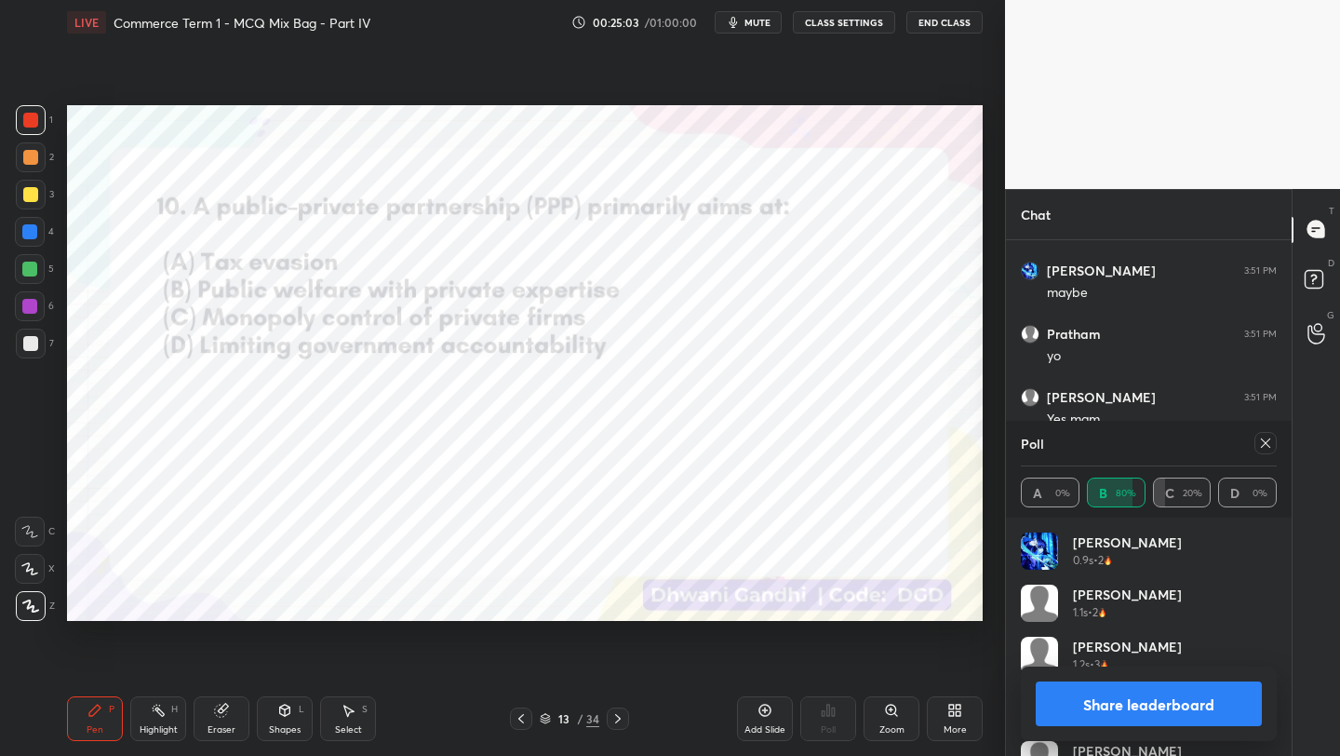
click at [751, 24] on span "mute" at bounding box center [757, 22] width 26 height 13
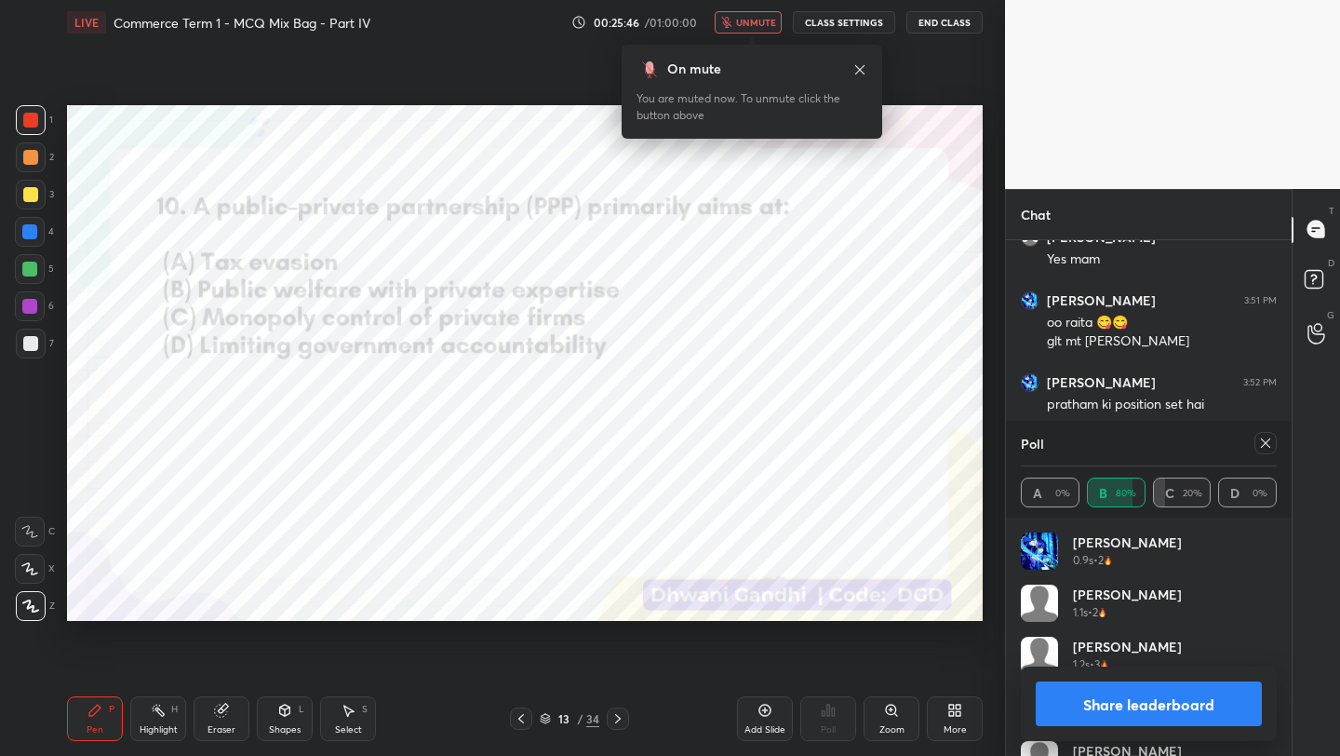
click at [751, 24] on span "unmute" at bounding box center [756, 22] width 40 height 13
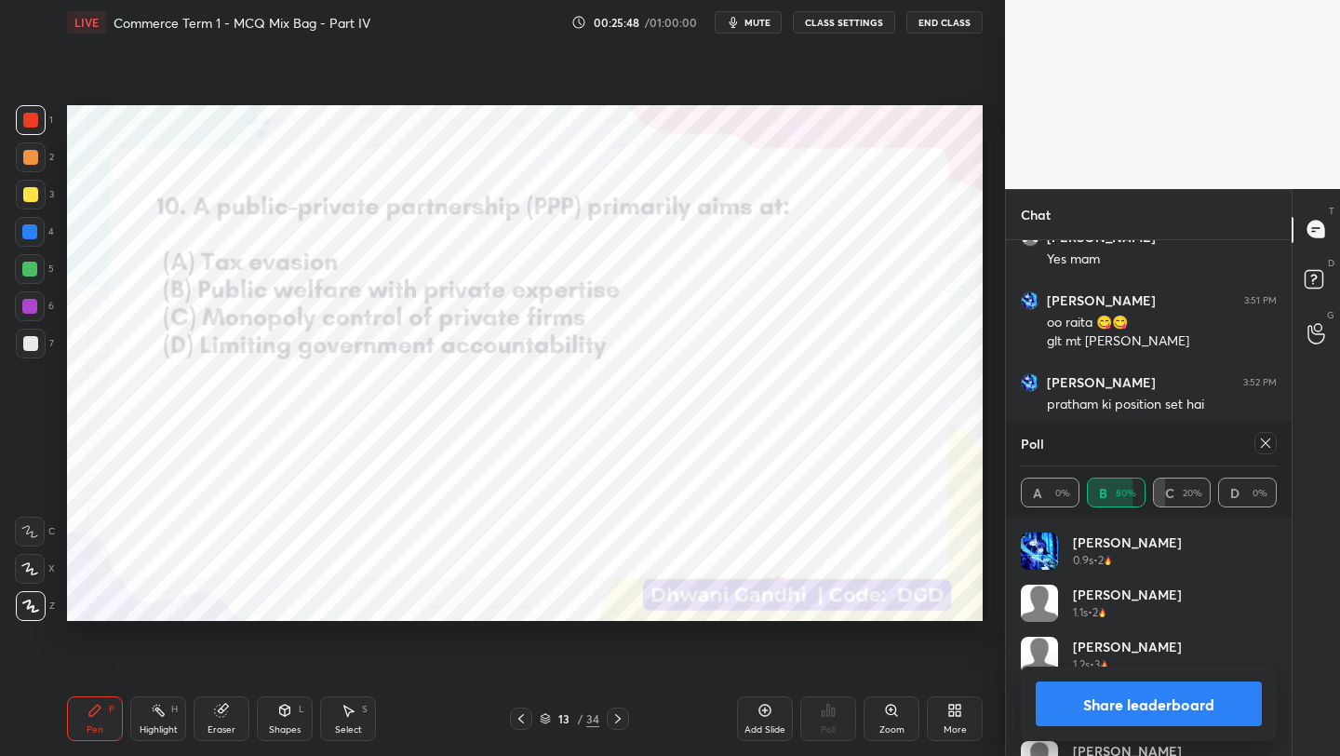
click at [1266, 445] on icon at bounding box center [1265, 443] width 15 height 15
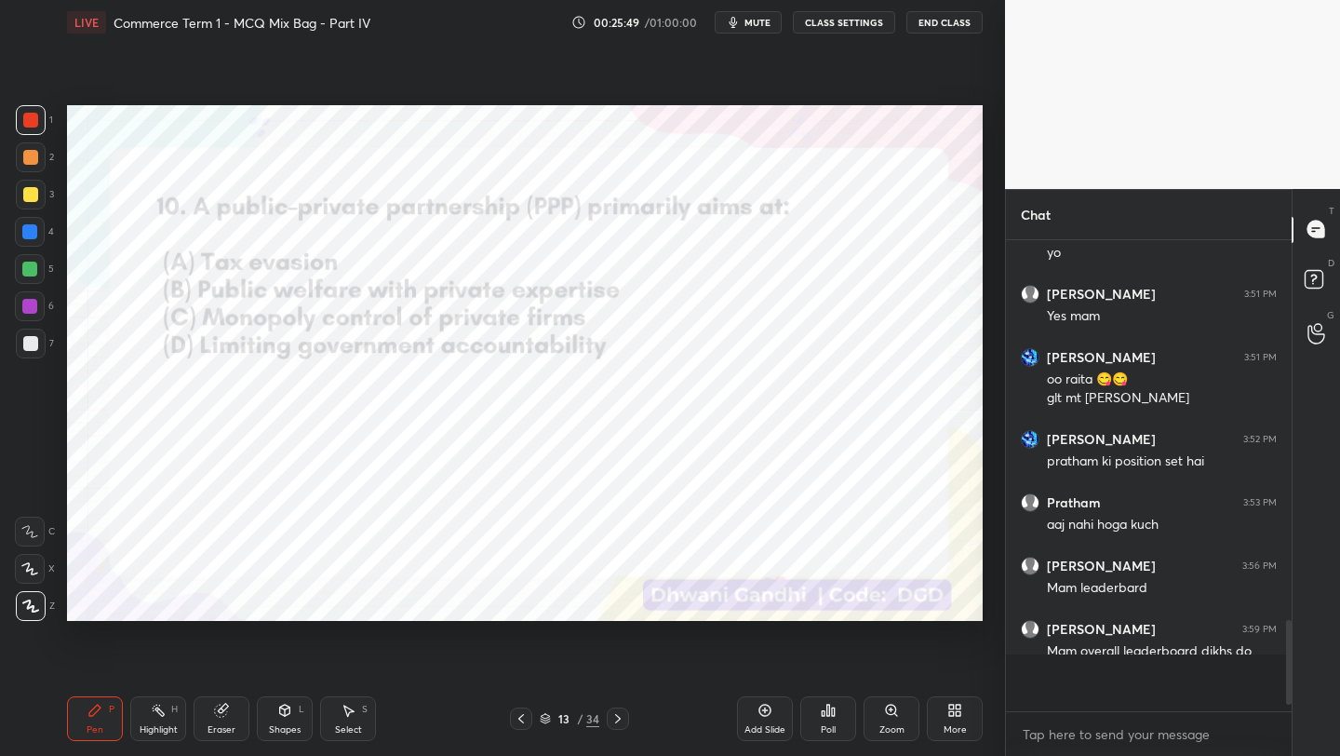
scroll to position [456, 280]
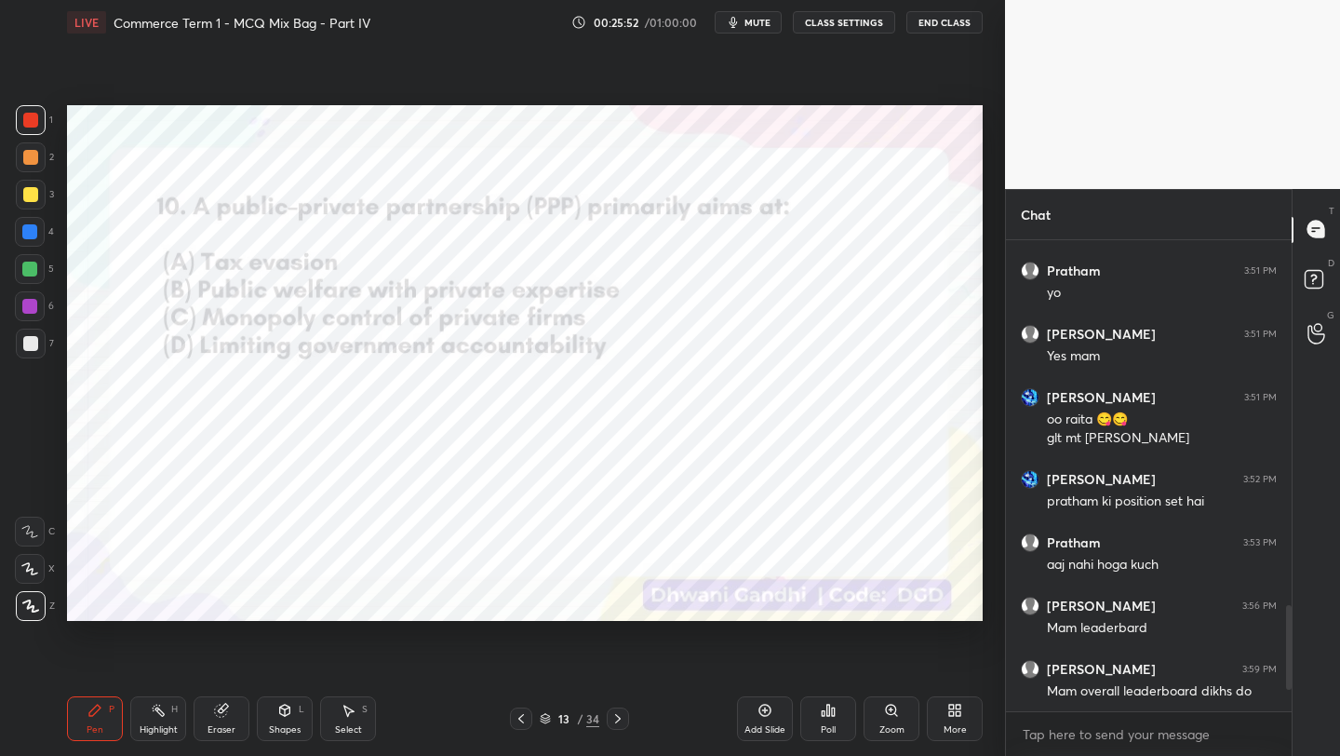
click at [837, 732] on div "Poll" at bounding box center [828, 718] width 56 height 45
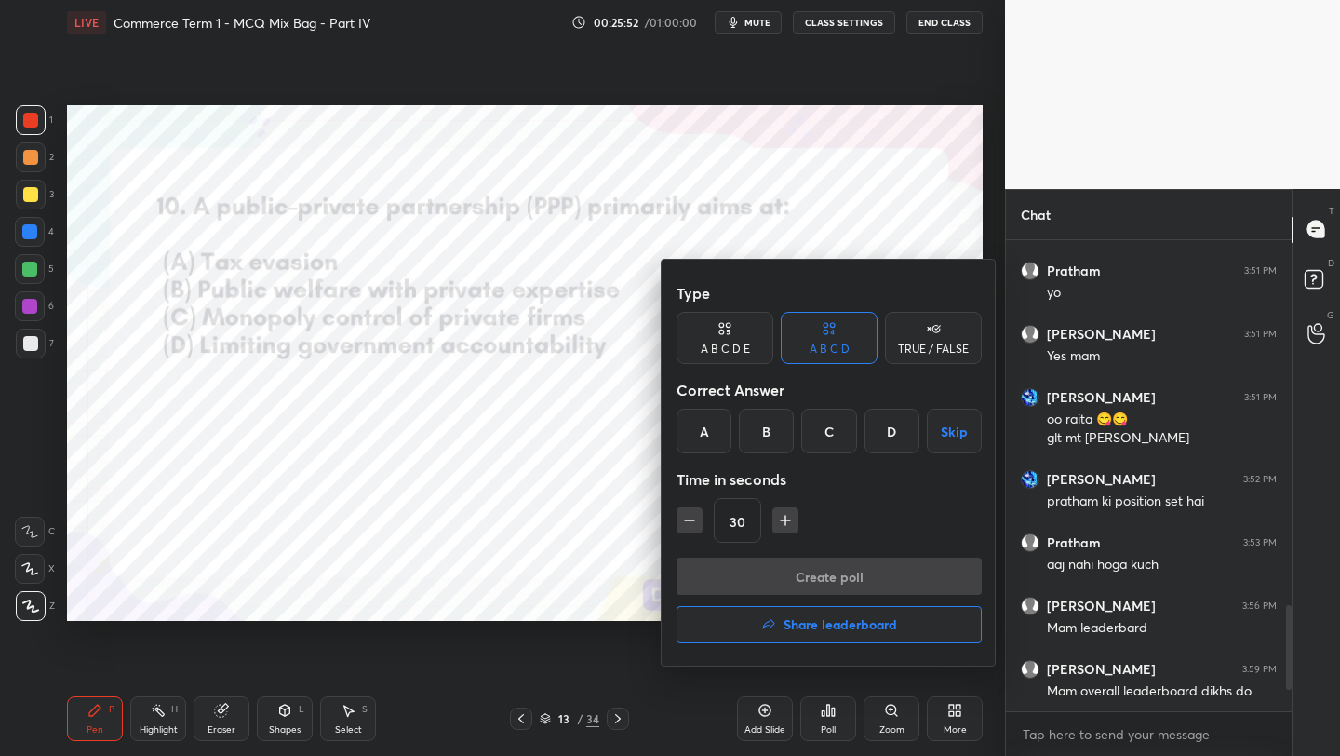
click at [248, 426] on div at bounding box center [670, 378] width 1340 height 756
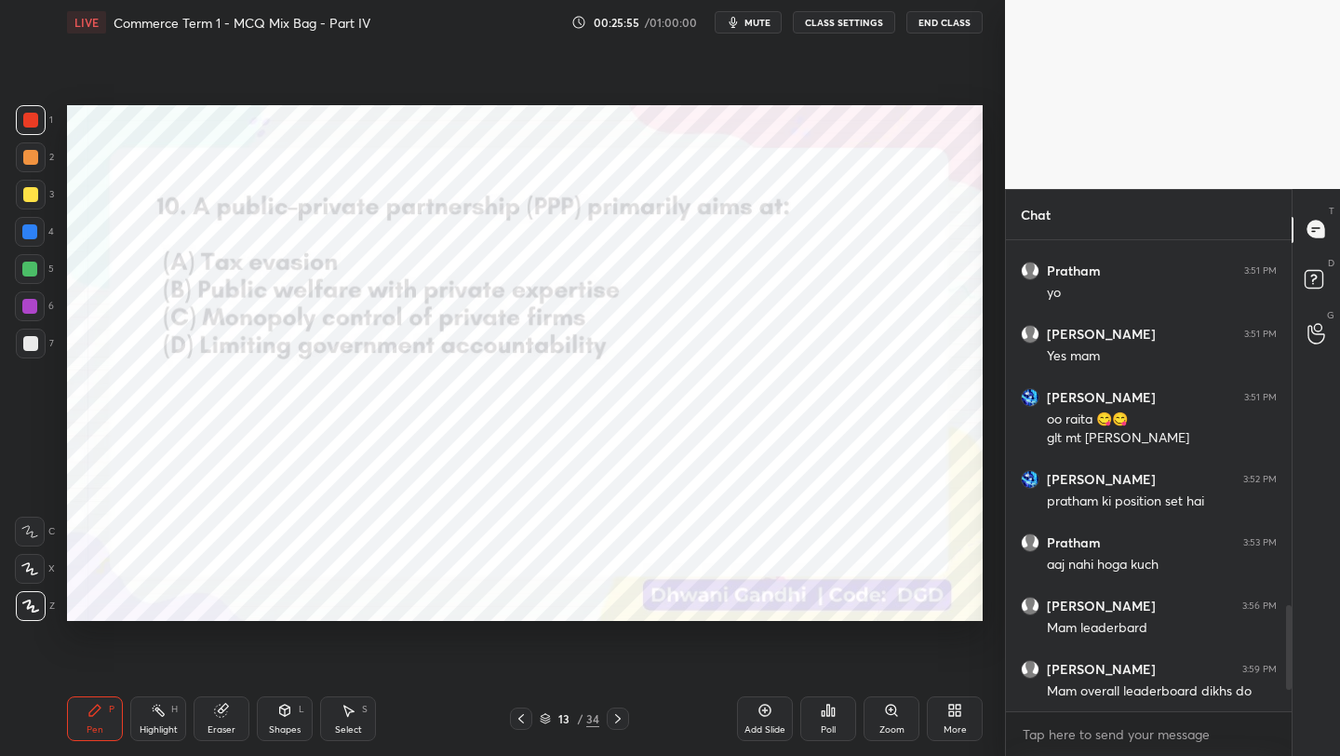
click at [845, 738] on div "Poll" at bounding box center [828, 718] width 56 height 45
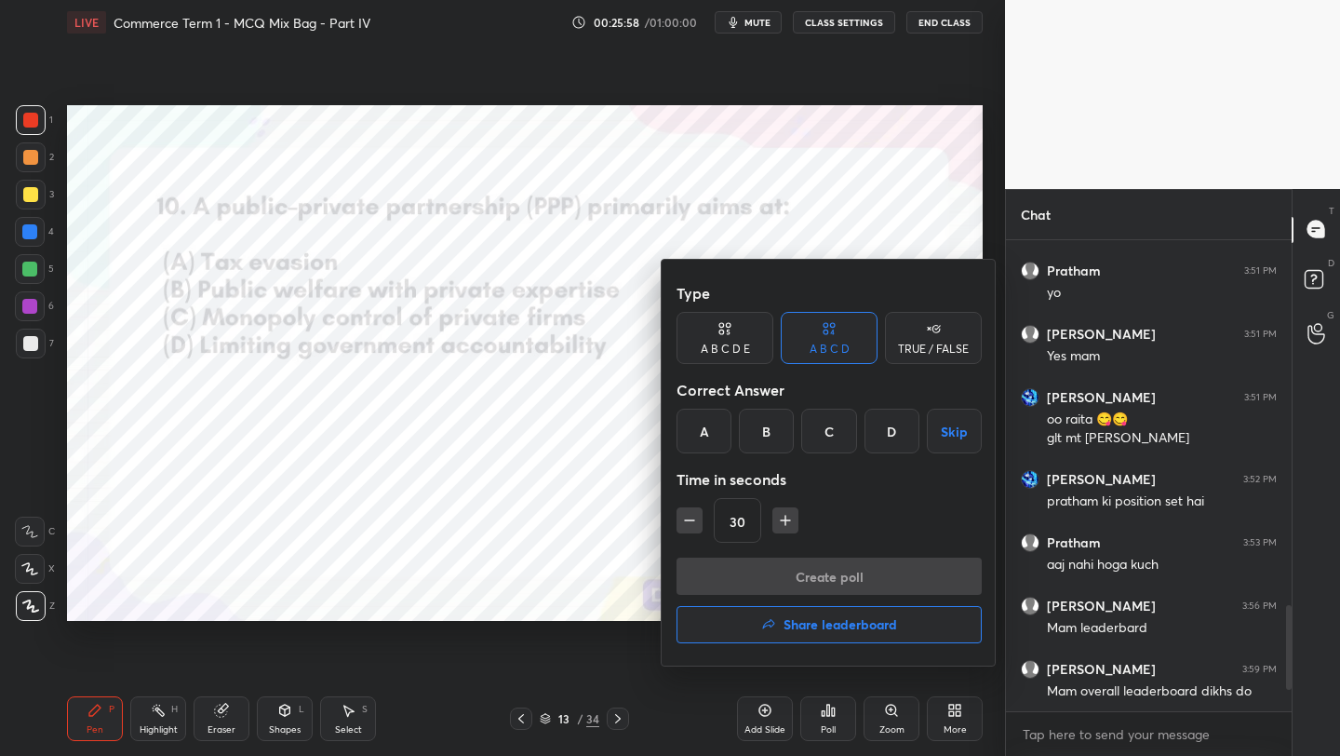
click at [847, 618] on h4 "Share leaderboard" at bounding box center [841, 624] width 114 height 13
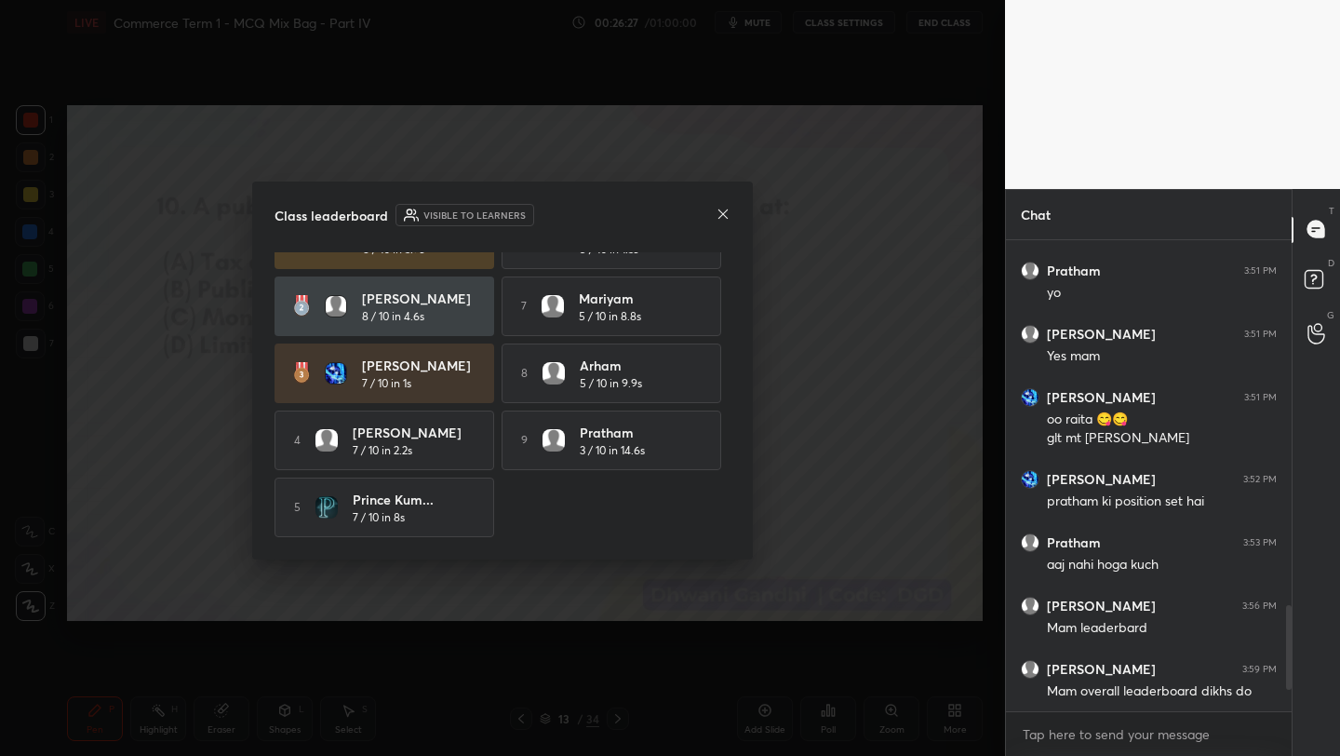
scroll to position [0, 0]
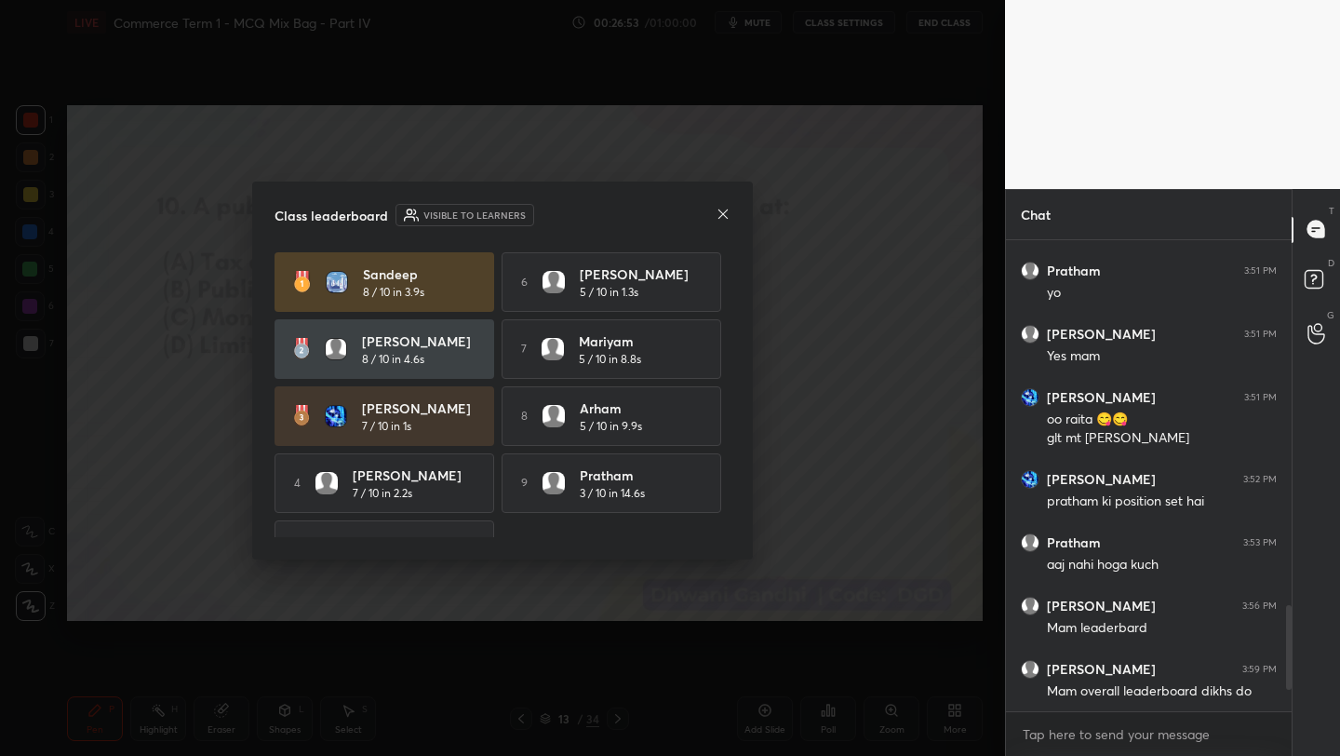
click at [730, 217] on icon at bounding box center [723, 214] width 15 height 15
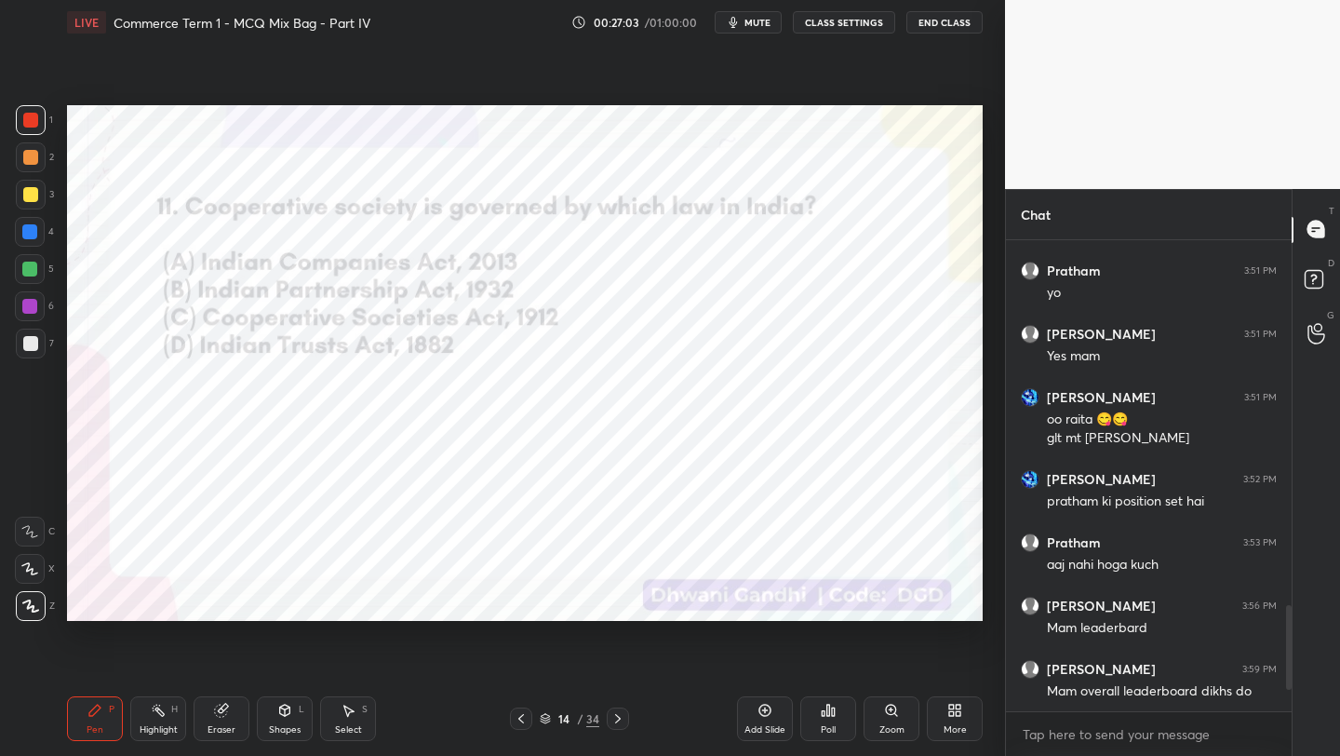
click at [825, 717] on icon at bounding box center [828, 710] width 15 height 15
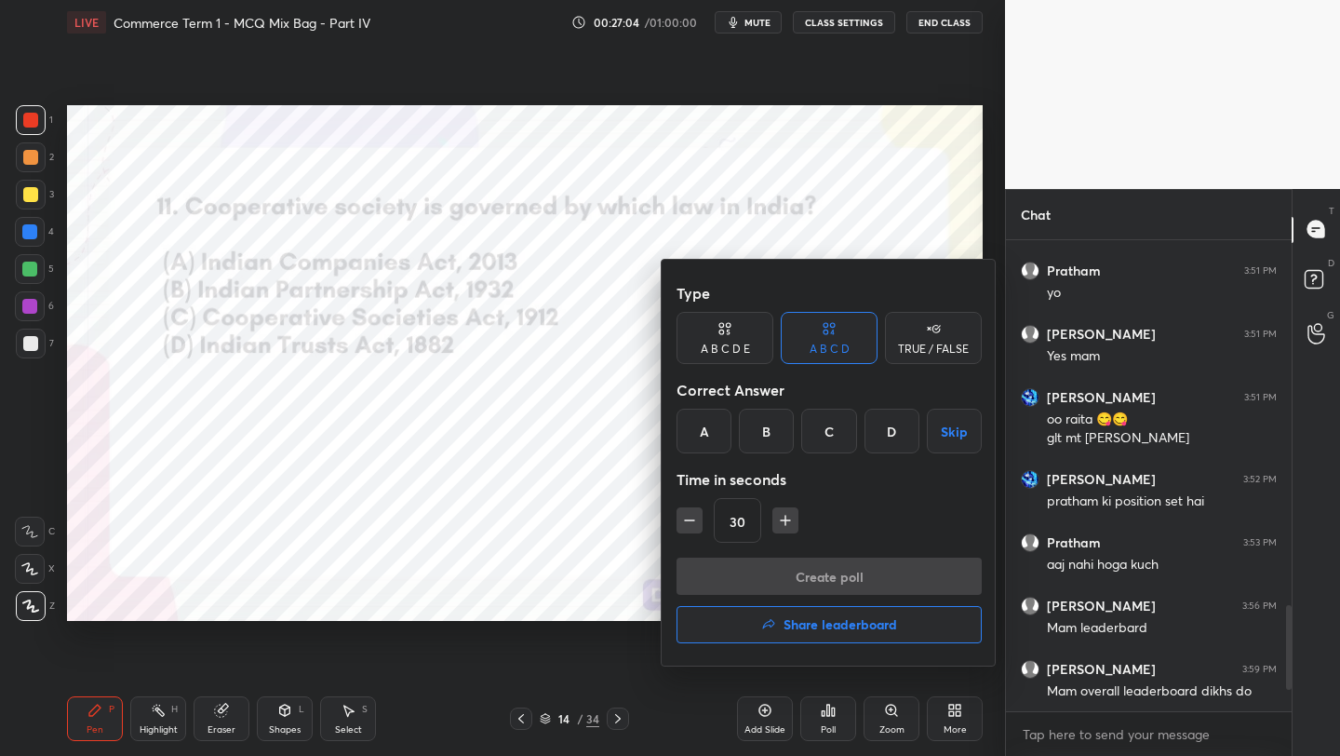
click at [805, 437] on div "C" at bounding box center [828, 431] width 55 height 45
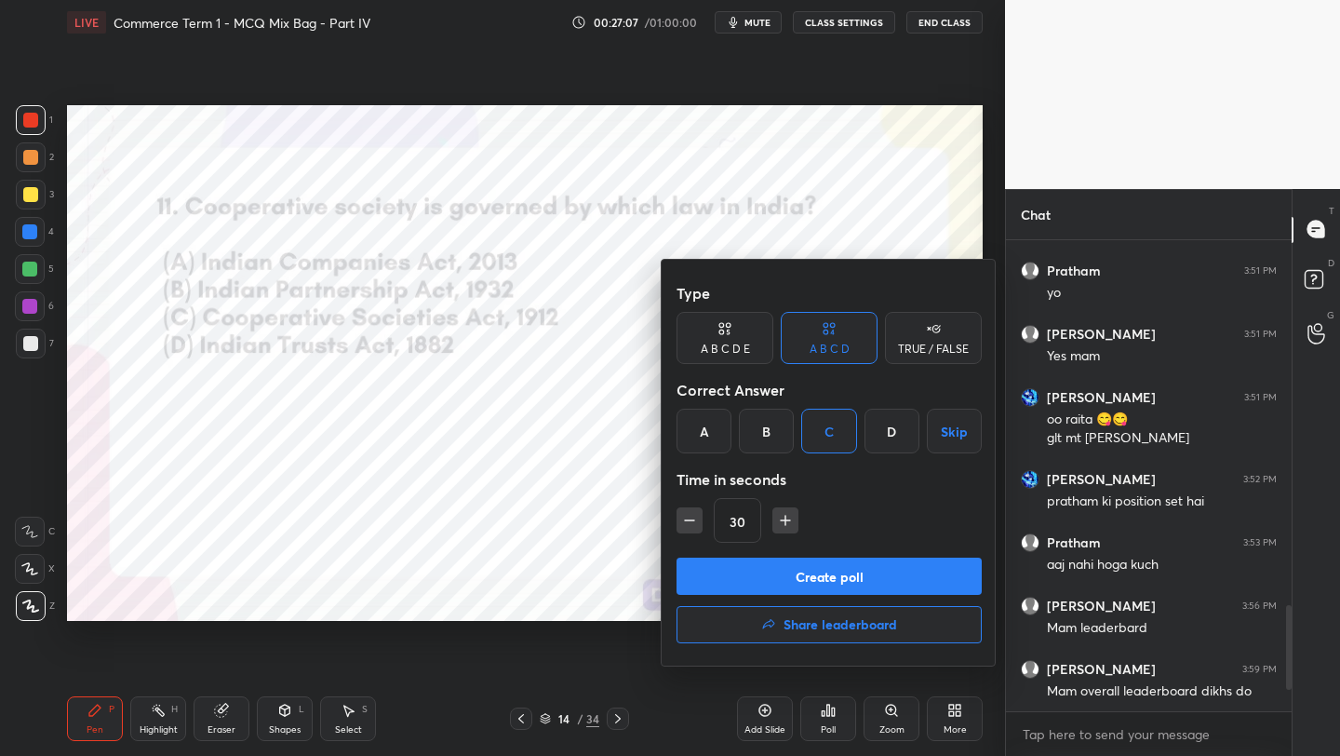
click at [746, 591] on button "Create poll" at bounding box center [829, 575] width 305 height 37
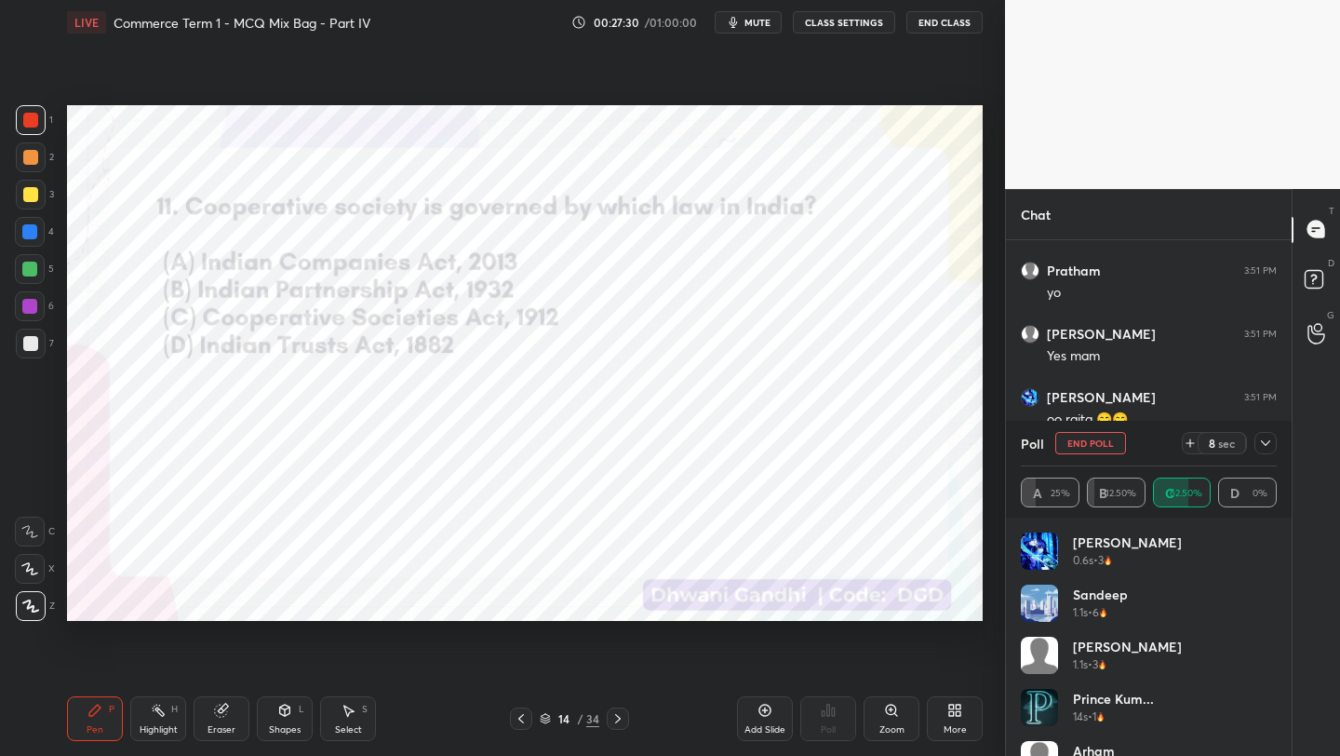
scroll to position [1777, 0]
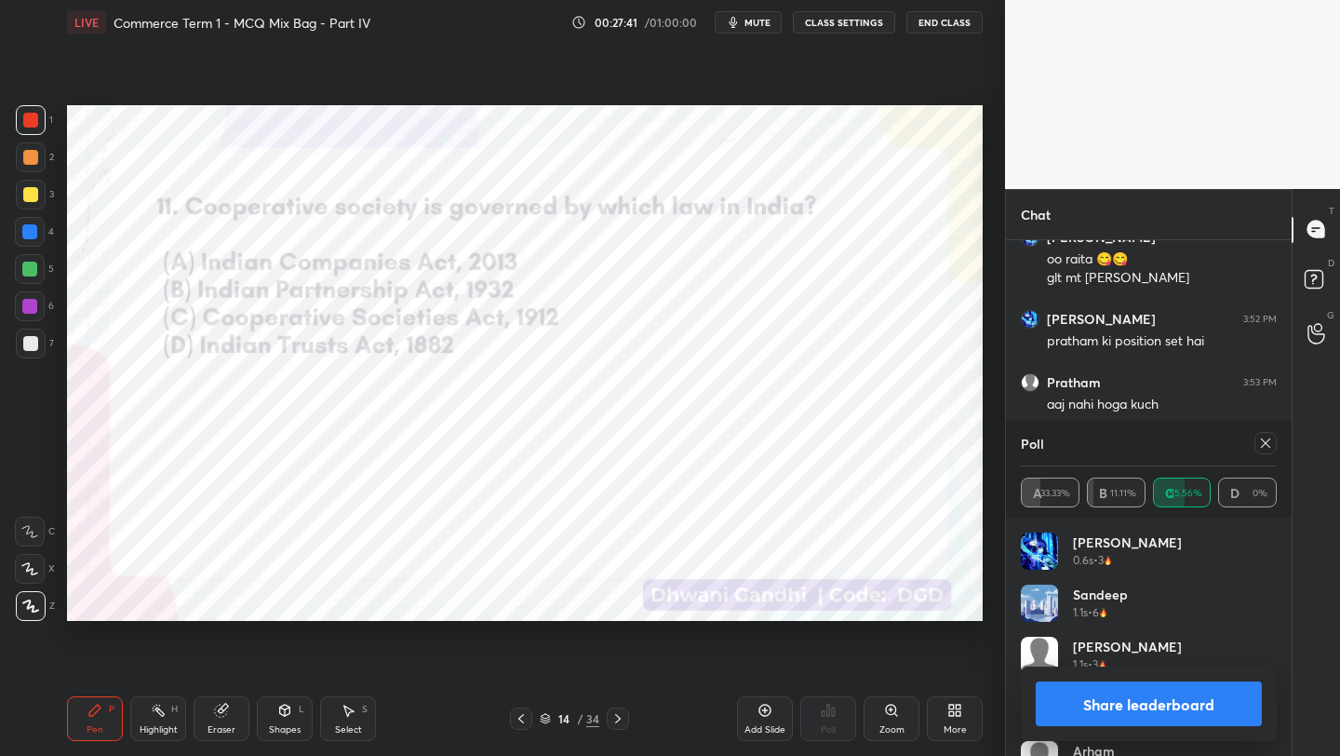
click at [1267, 442] on icon at bounding box center [1265, 443] width 15 height 15
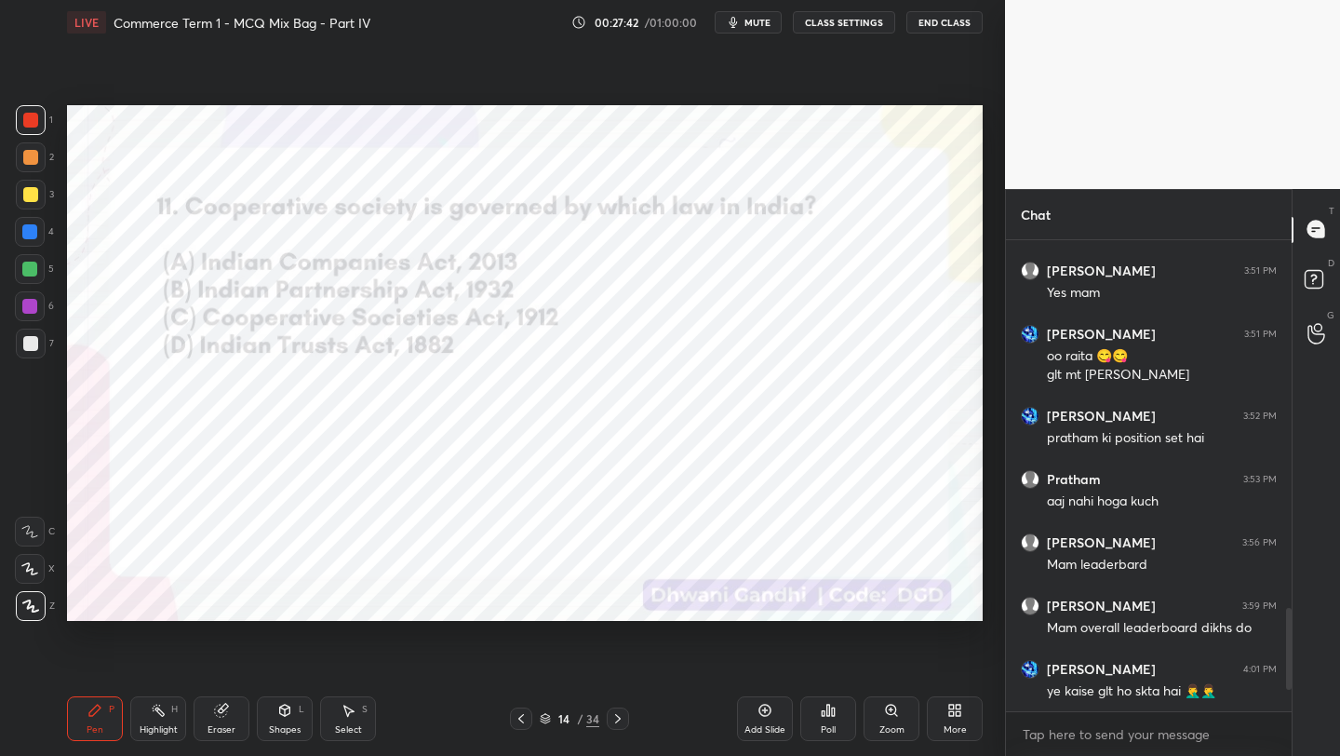
scroll to position [1680, 0]
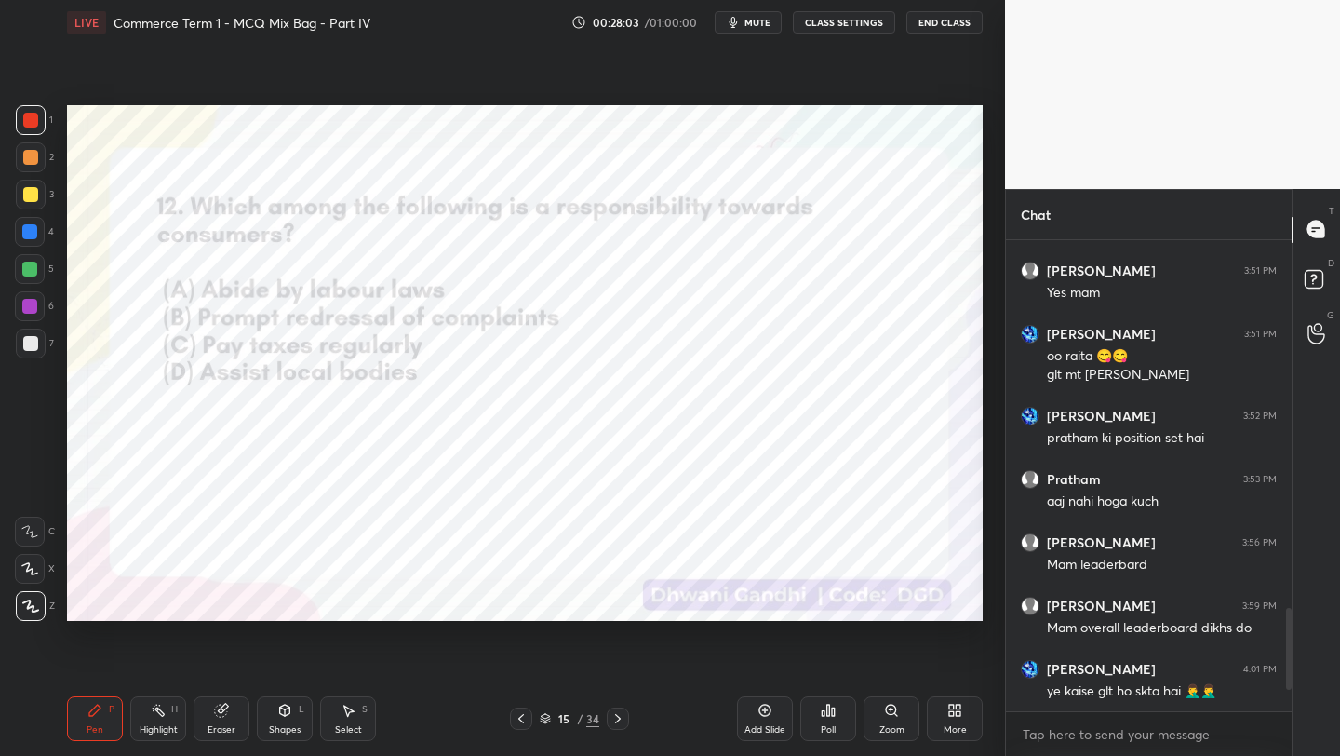
click at [825, 725] on div "Poll" at bounding box center [828, 729] width 15 height 9
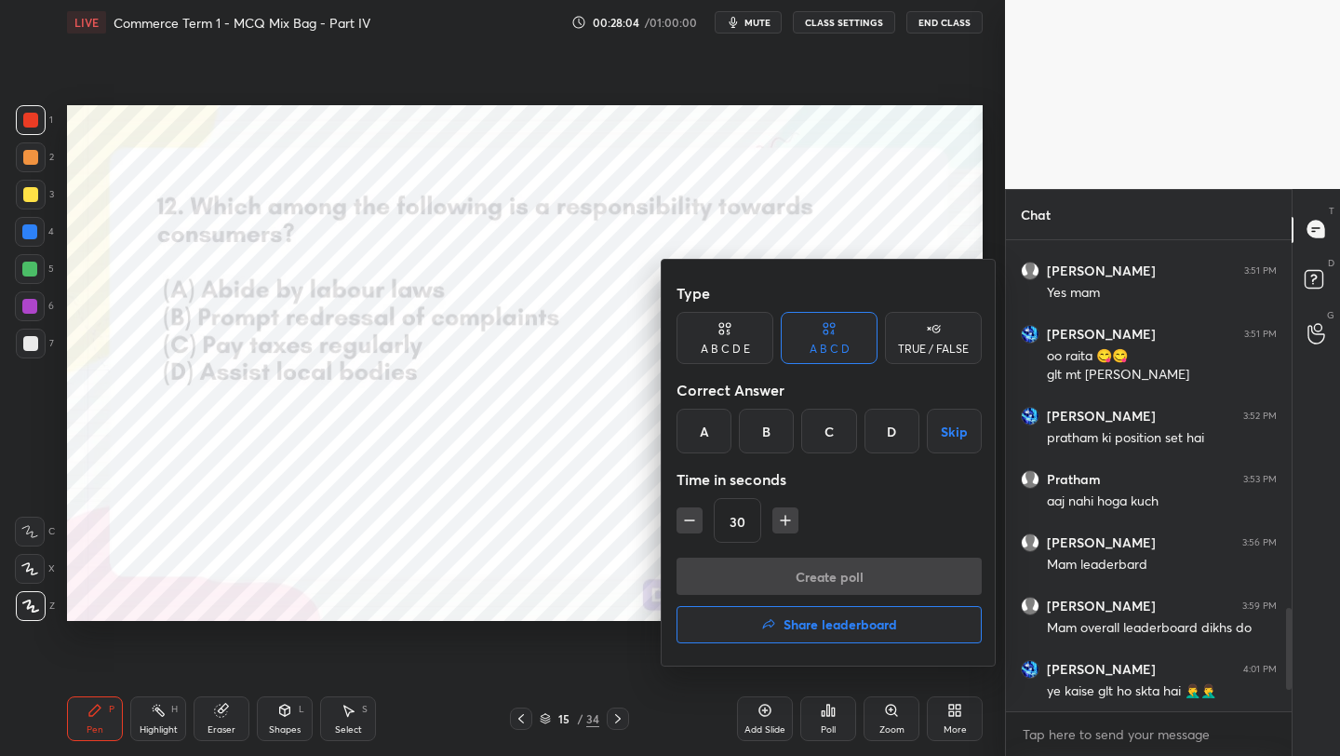
click at [759, 425] on div "B" at bounding box center [766, 431] width 55 height 45
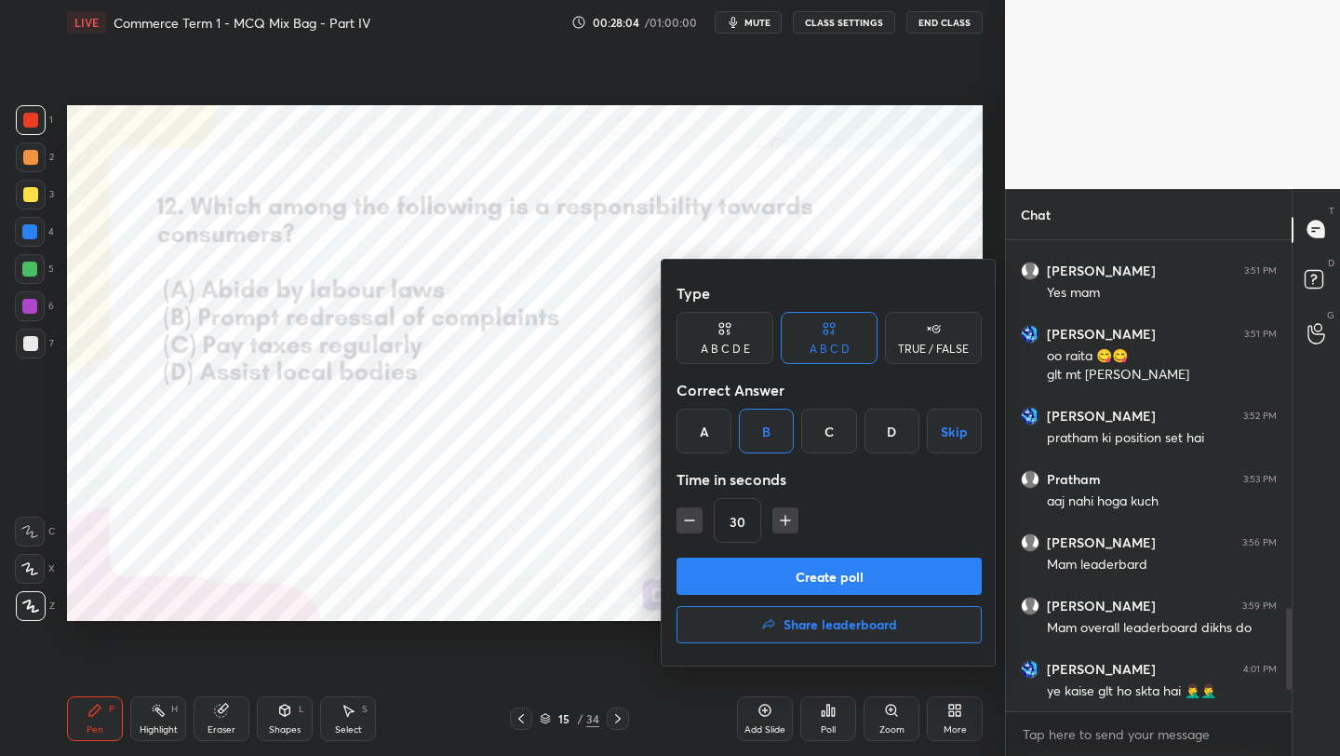
click at [783, 576] on button "Create poll" at bounding box center [829, 575] width 305 height 37
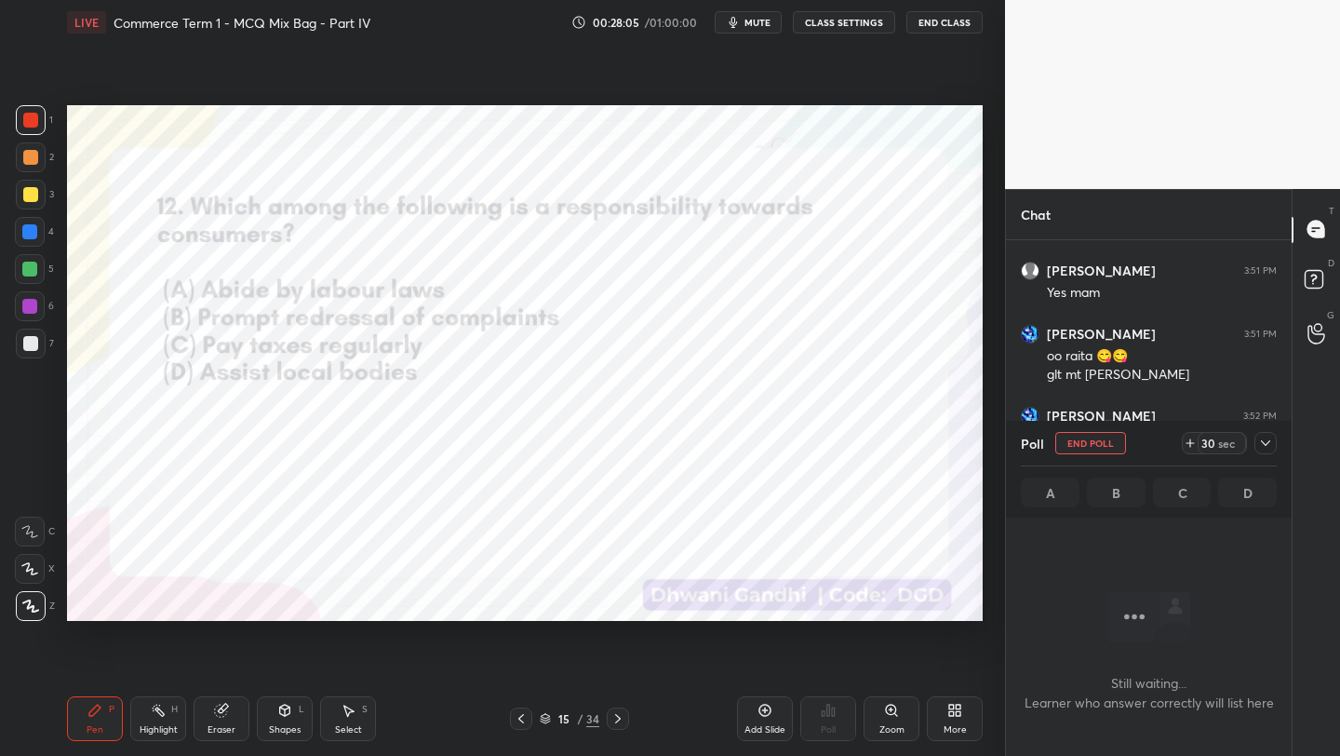
scroll to position [374, 280]
click at [550, 718] on icon at bounding box center [545, 718] width 11 height 11
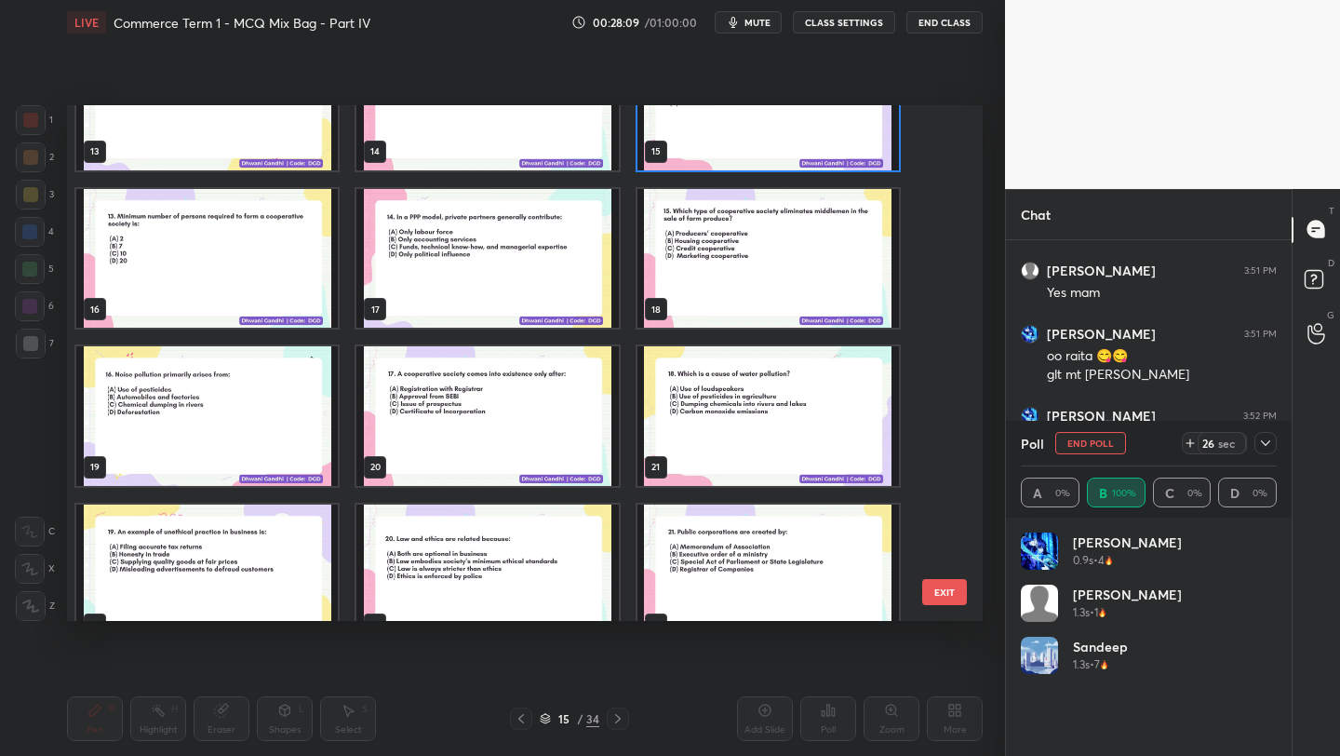
scroll to position [701, 0]
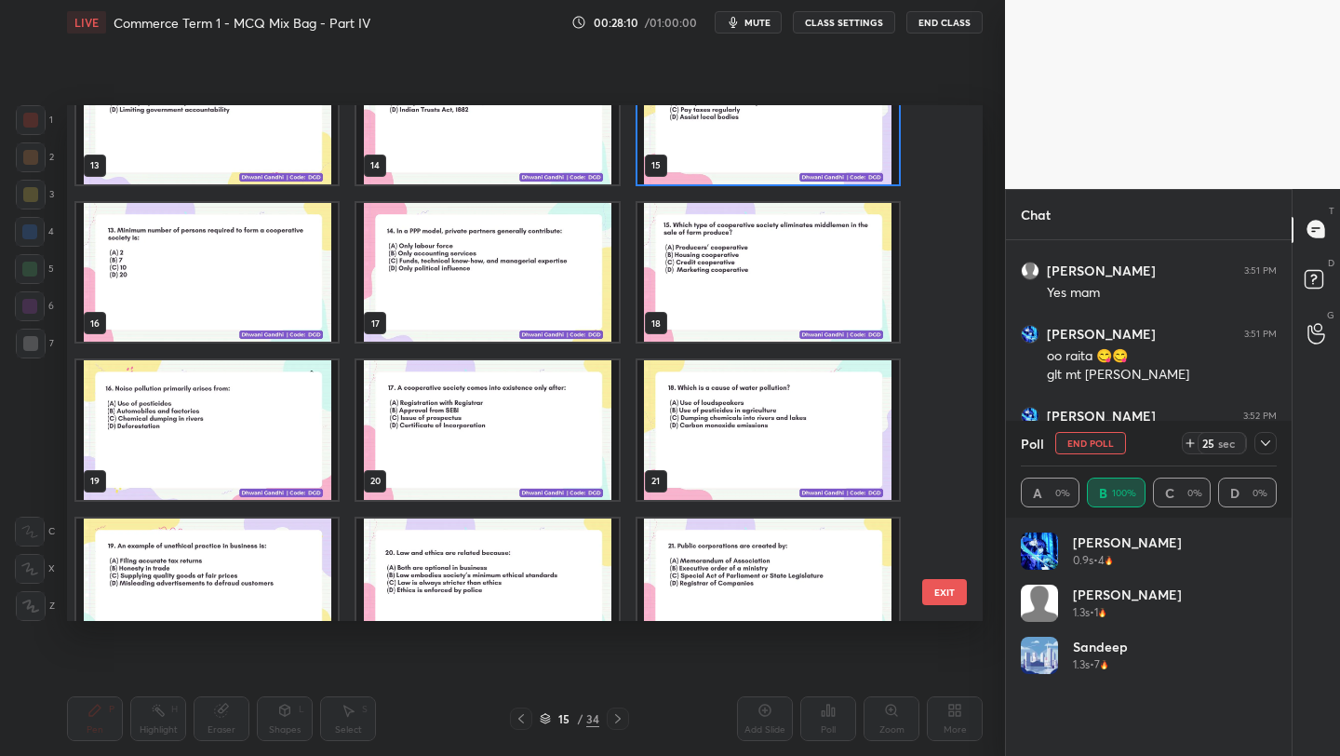
click at [766, 149] on img "grid" at bounding box center [768, 115] width 262 height 140
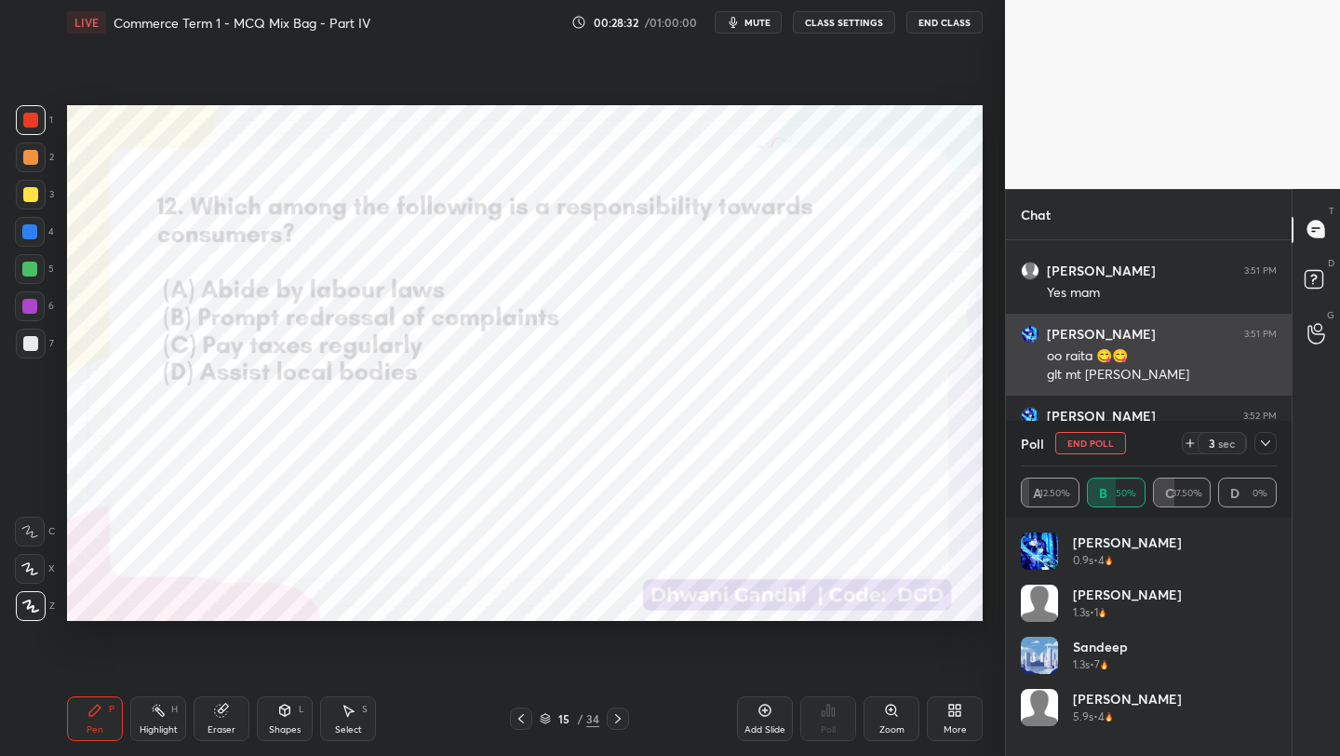
scroll to position [1777, 0]
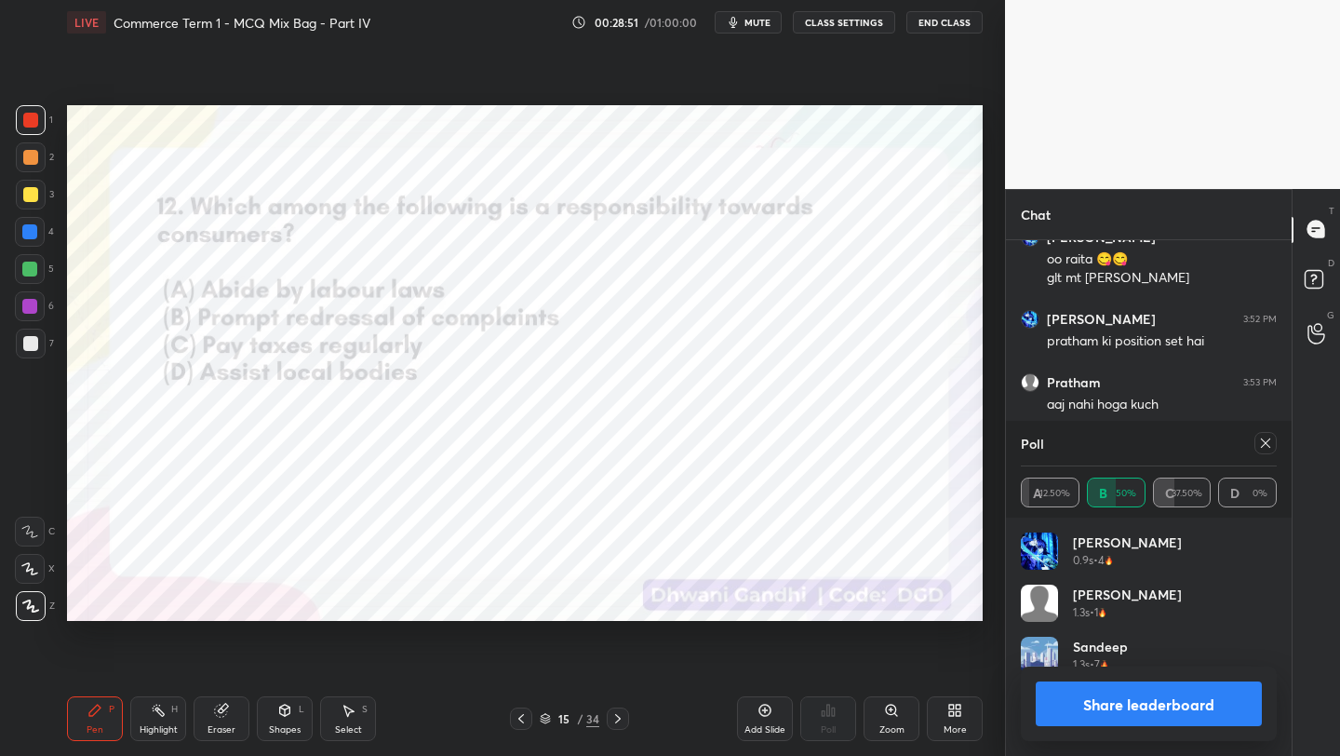
click at [1265, 441] on icon at bounding box center [1265, 443] width 15 height 15
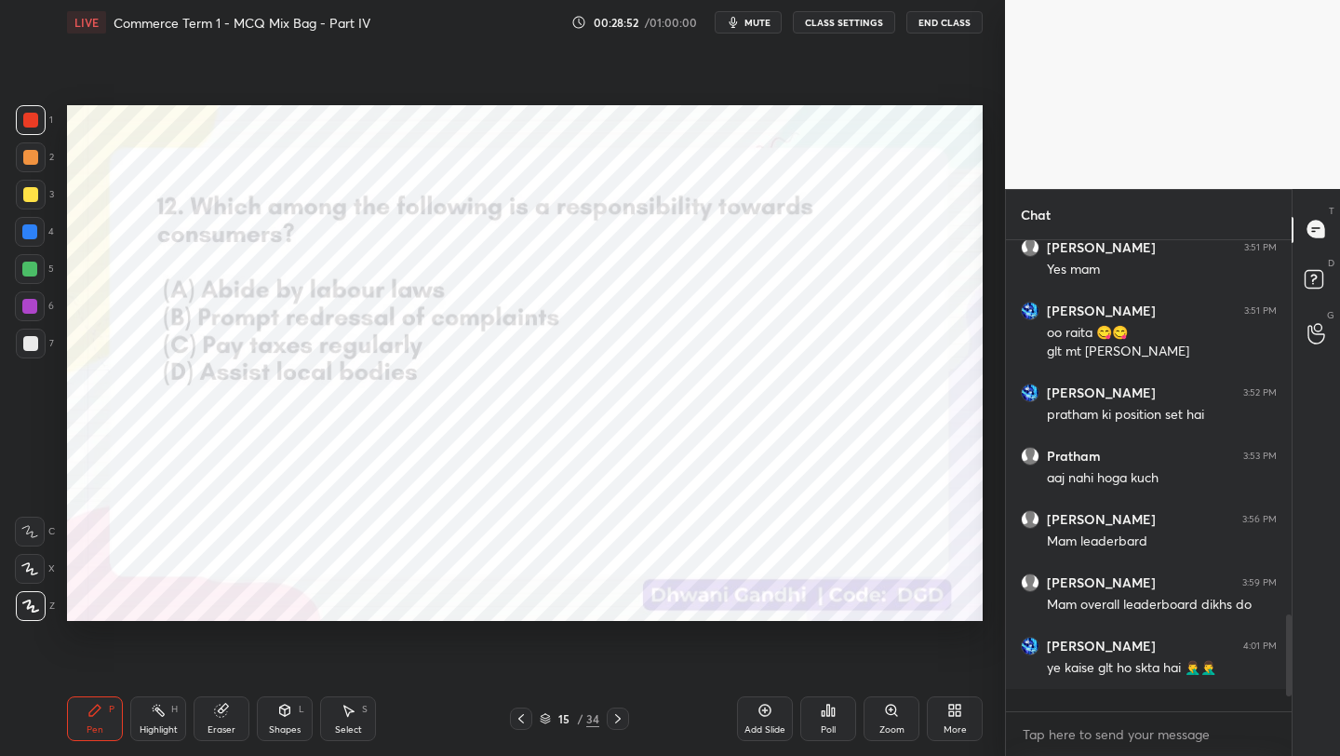
scroll to position [1690, 0]
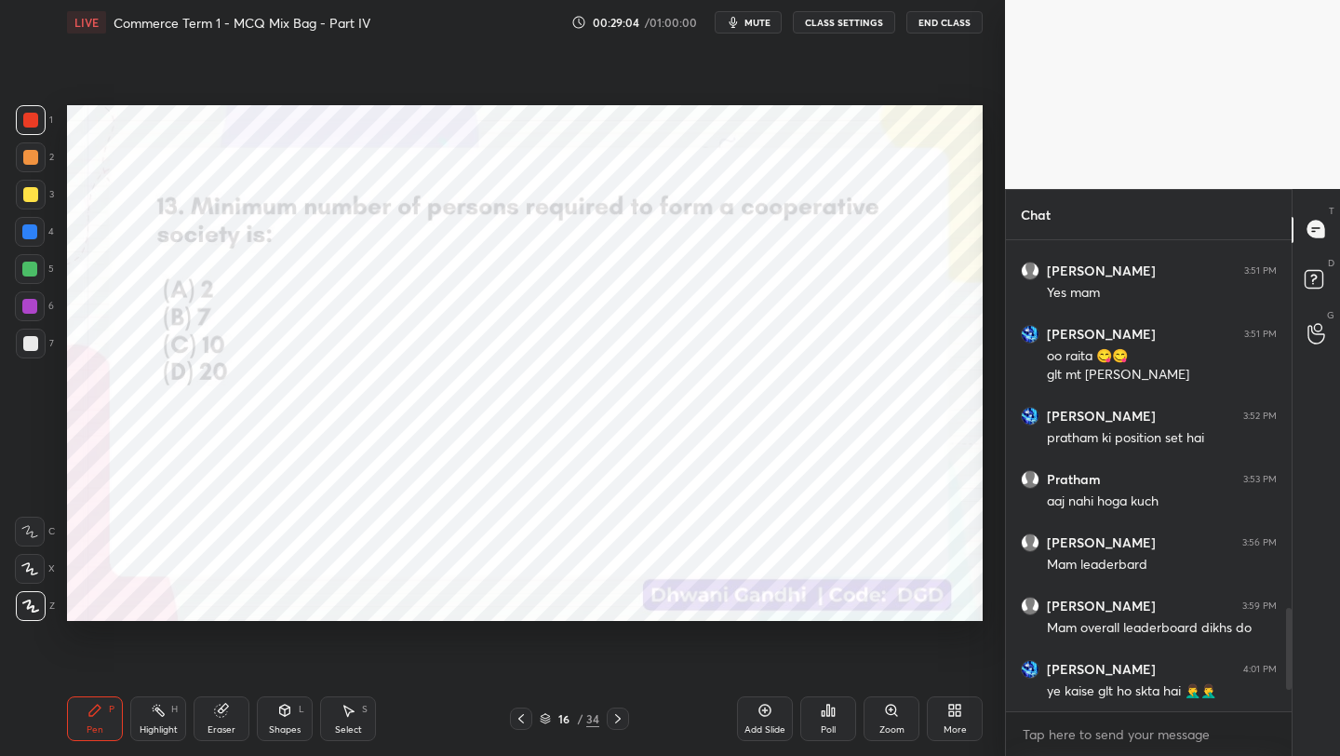
click at [836, 710] on div "Poll" at bounding box center [828, 718] width 56 height 45
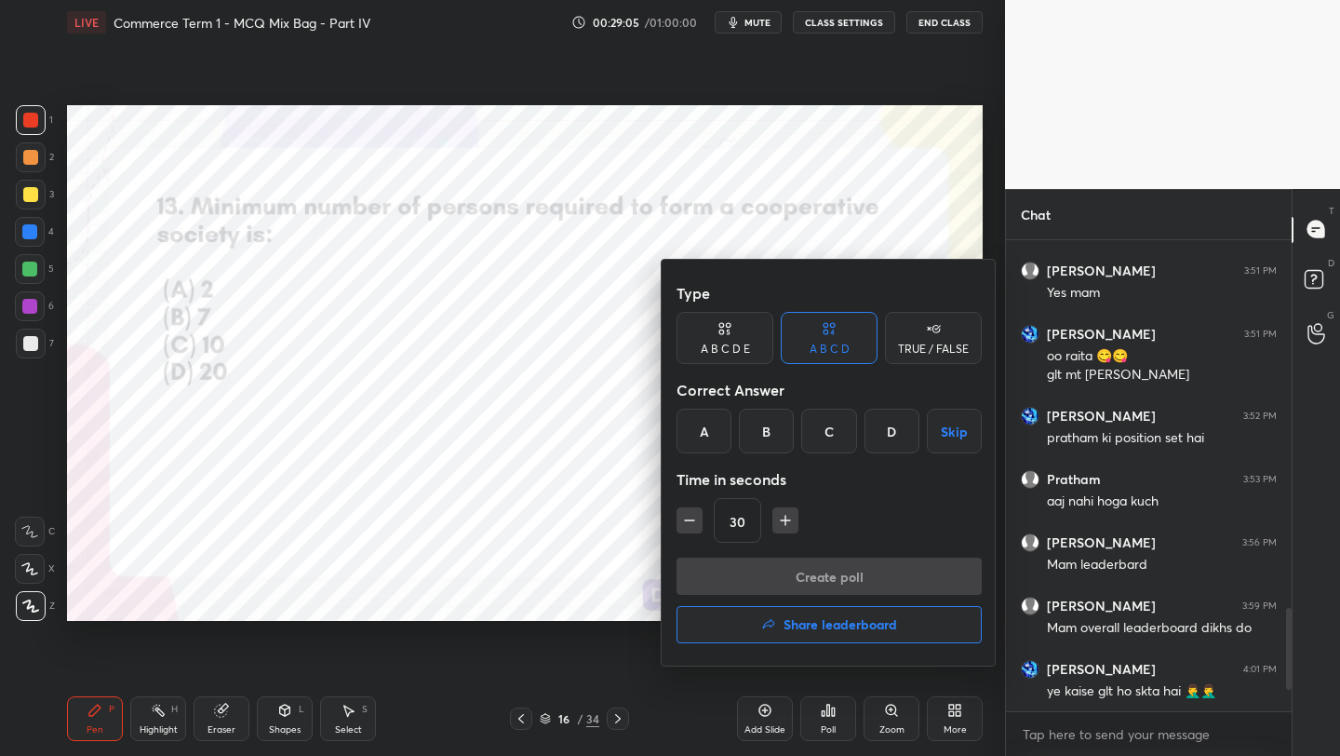
click at [826, 431] on div "C" at bounding box center [828, 431] width 55 height 45
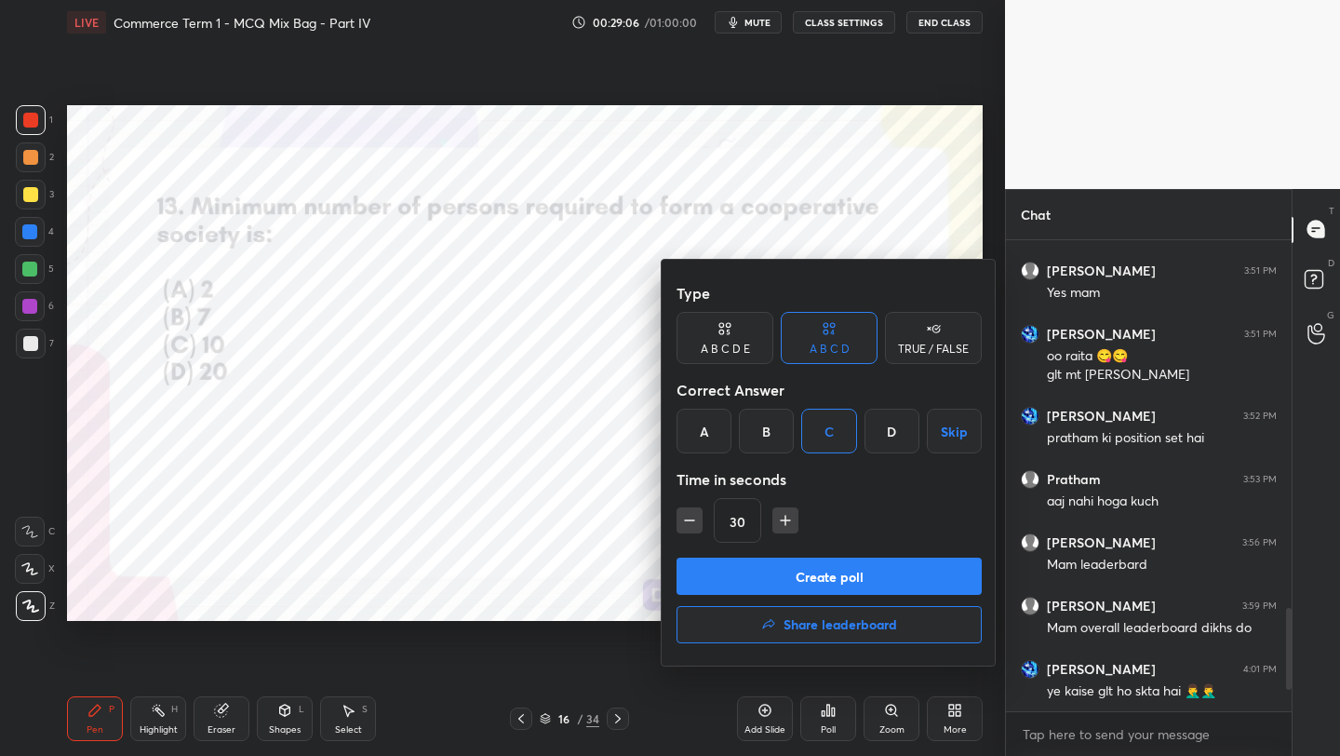
click at [812, 583] on button "Create poll" at bounding box center [829, 575] width 305 height 37
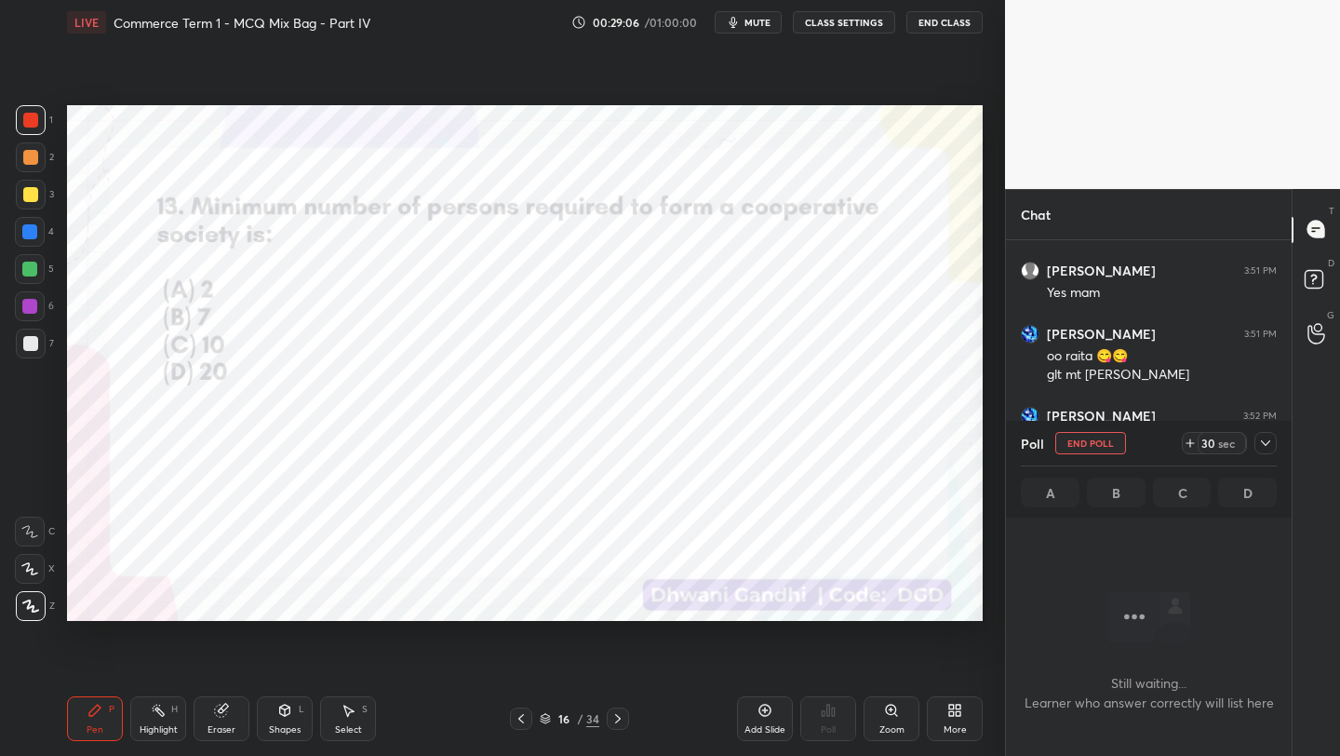
scroll to position [369, 280]
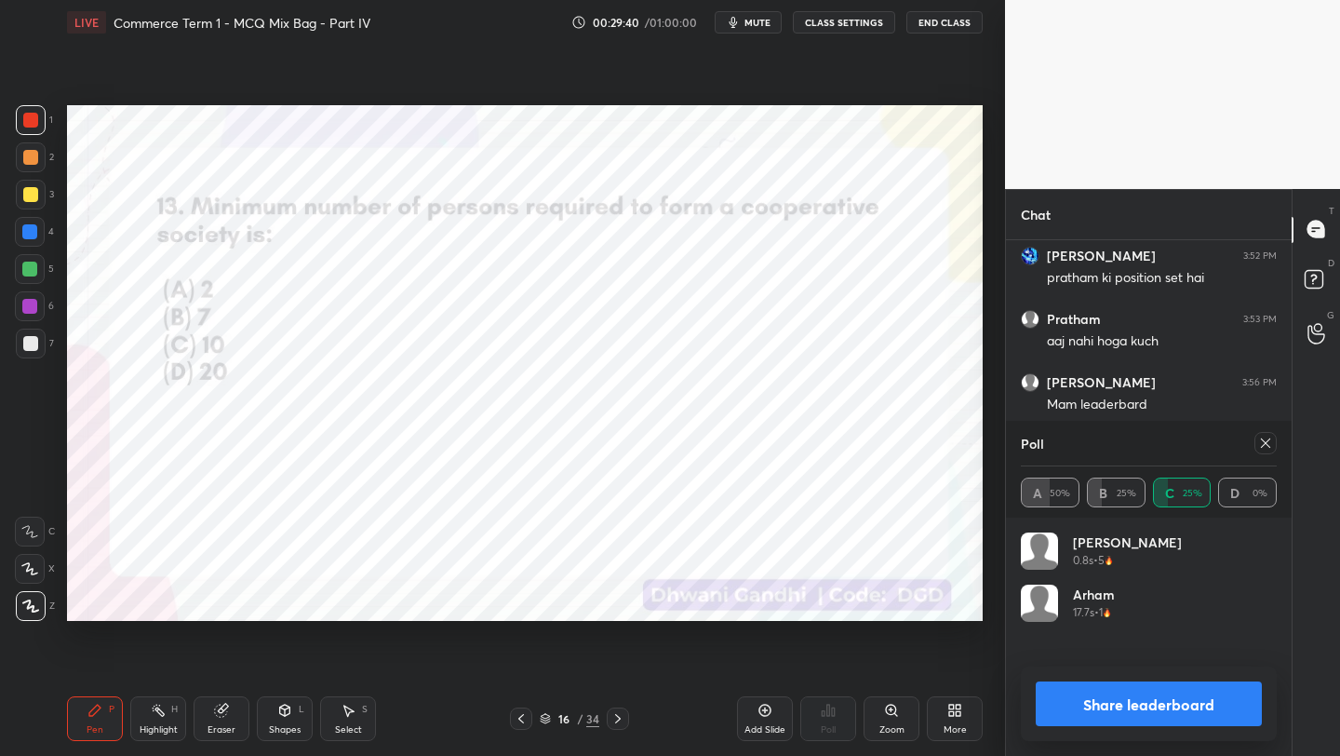
click at [1271, 441] on icon at bounding box center [1265, 443] width 15 height 15
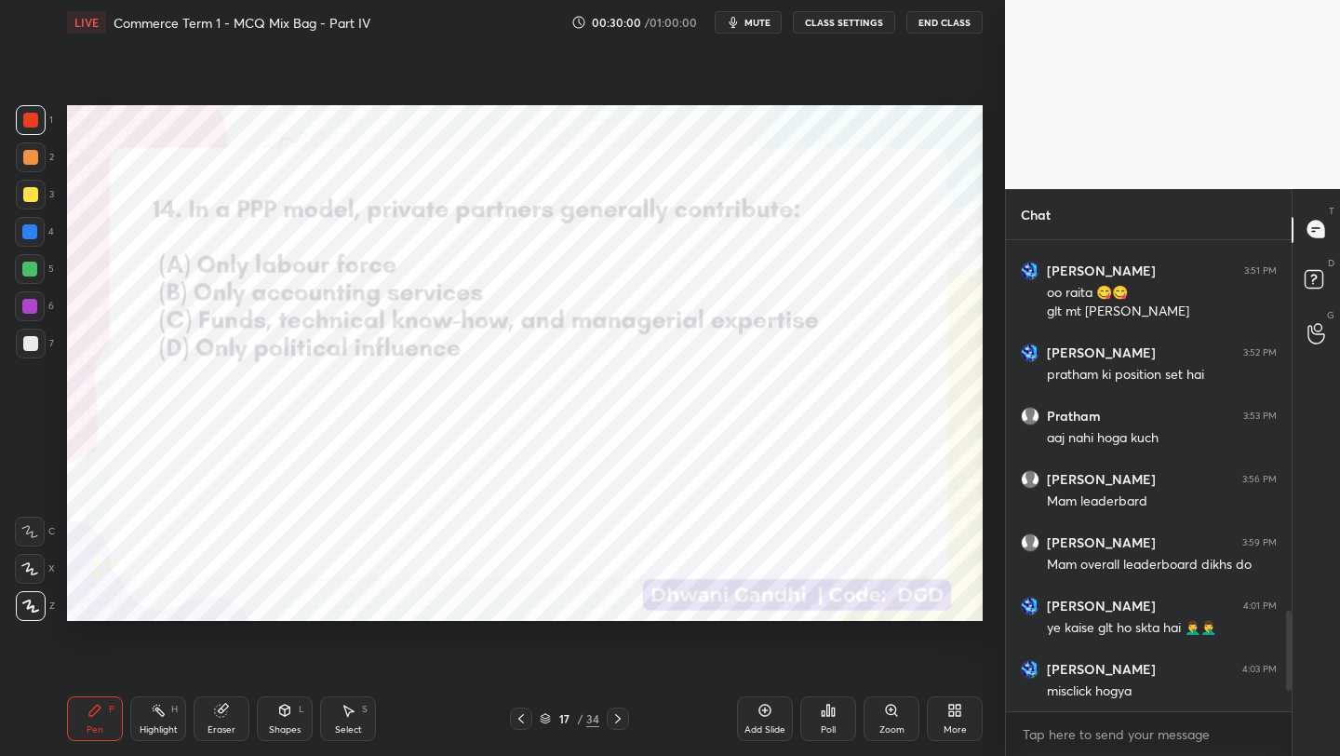
click at [834, 726] on div "Poll" at bounding box center [828, 729] width 15 height 9
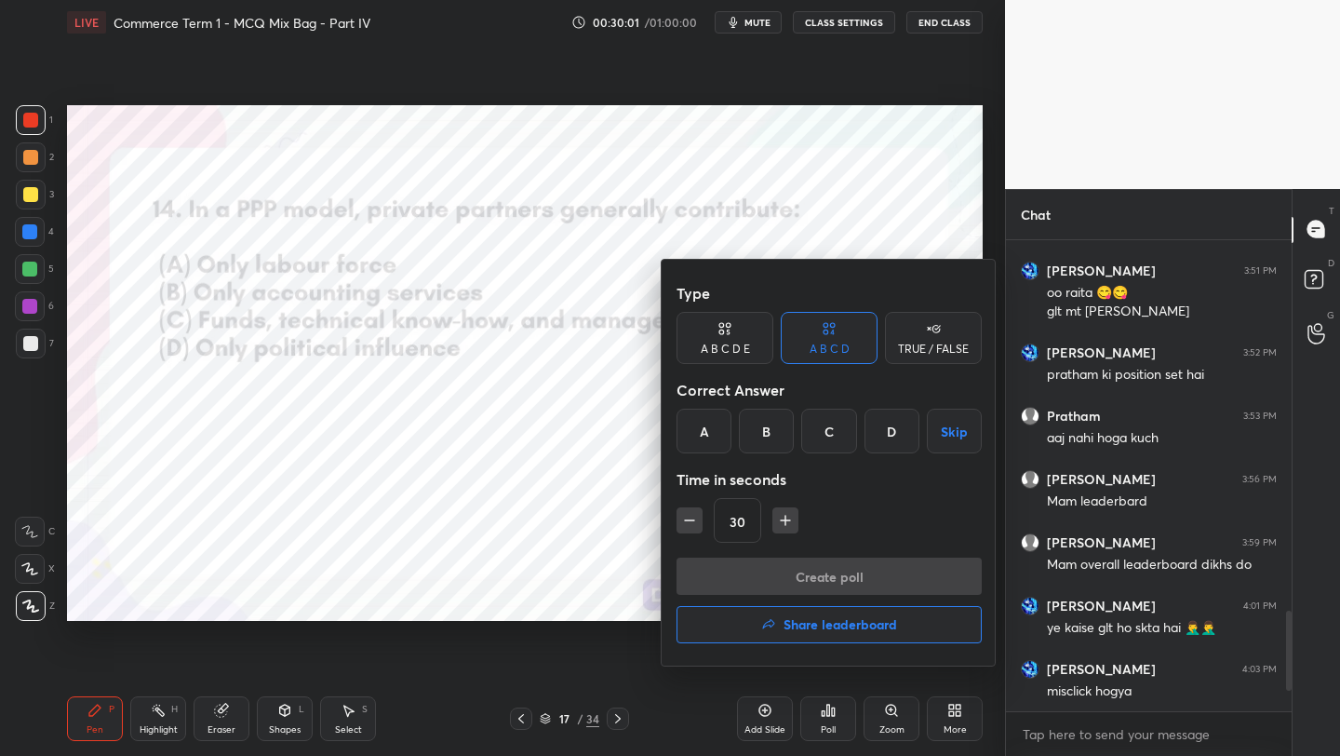
click at [819, 439] on div "C" at bounding box center [828, 431] width 55 height 45
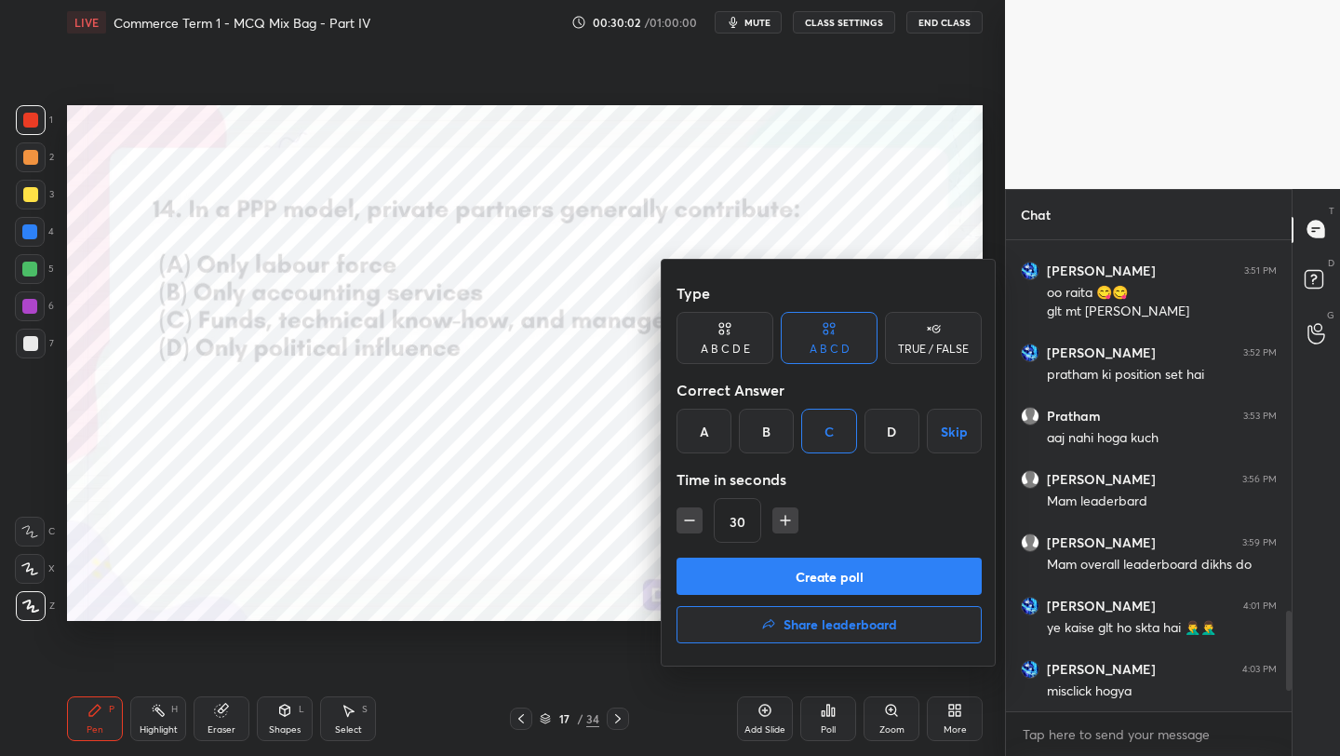
click at [811, 574] on button "Create poll" at bounding box center [829, 575] width 305 height 37
type textarea "x"
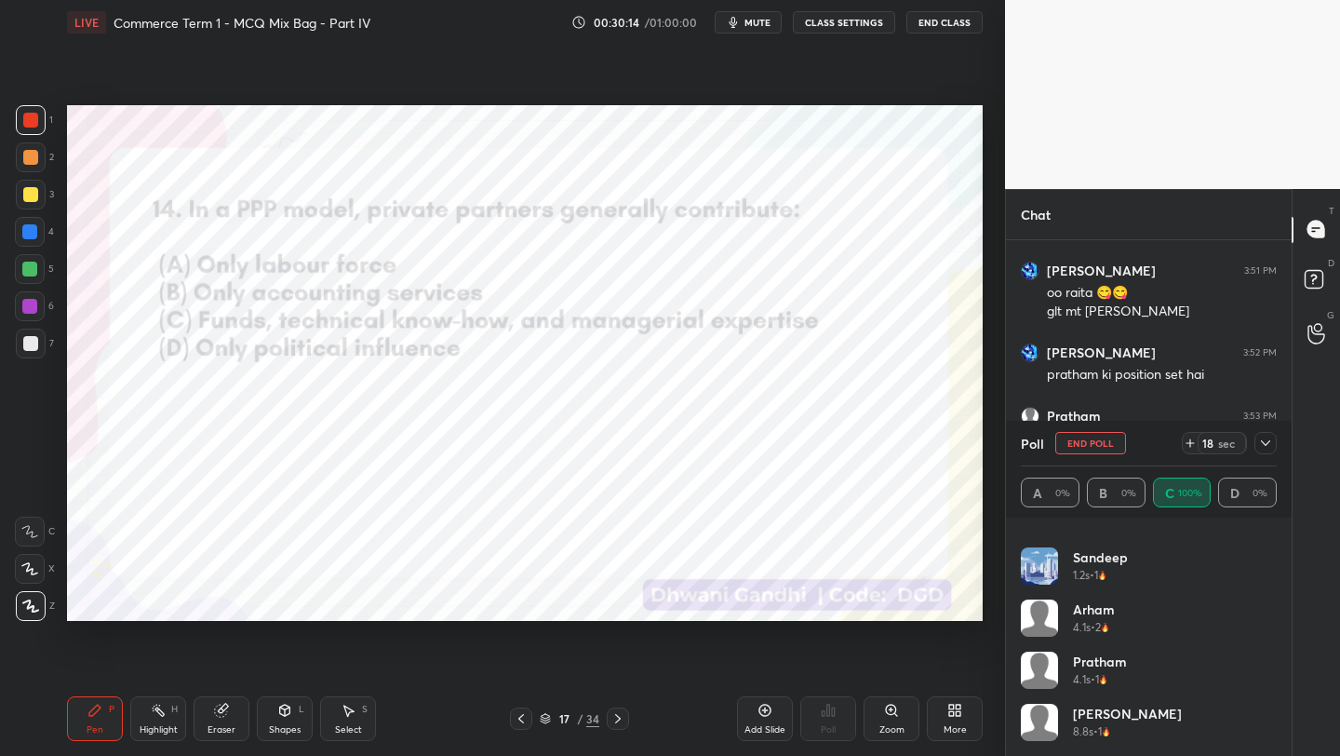
scroll to position [141, 0]
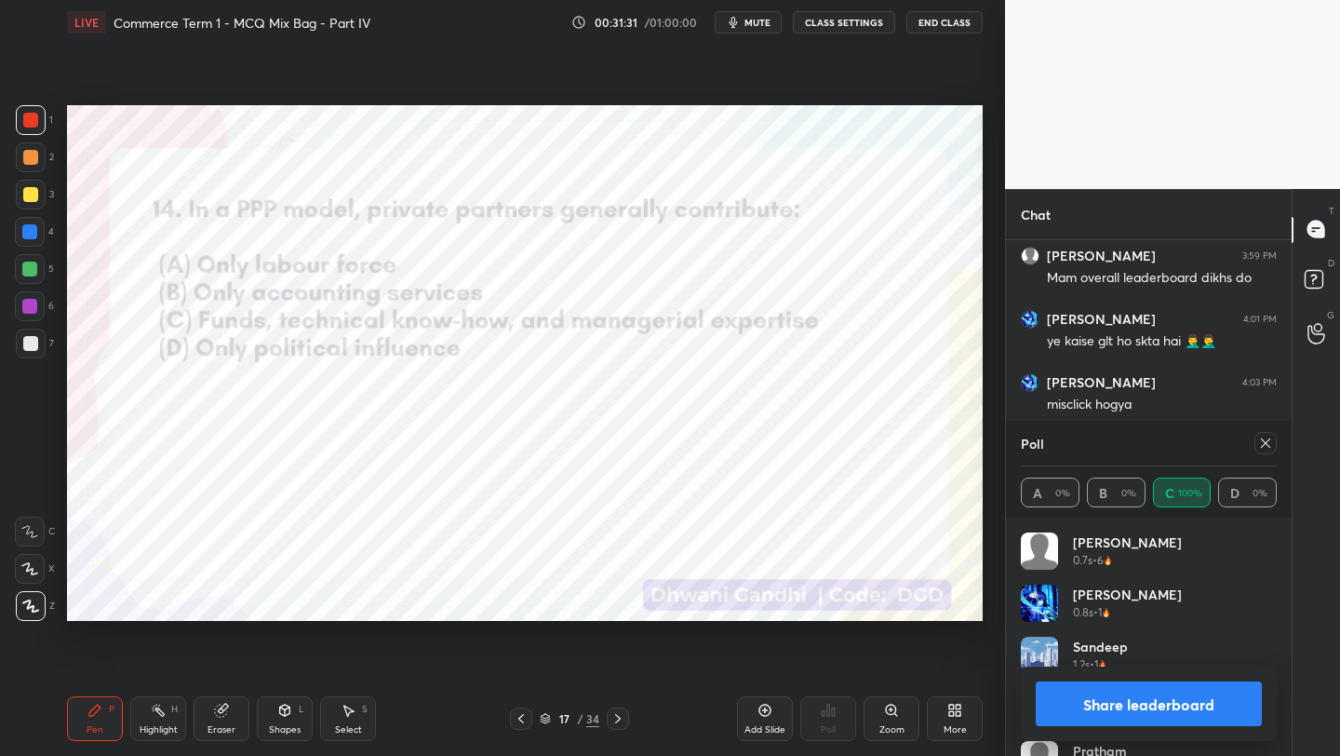
scroll to position [194, 0]
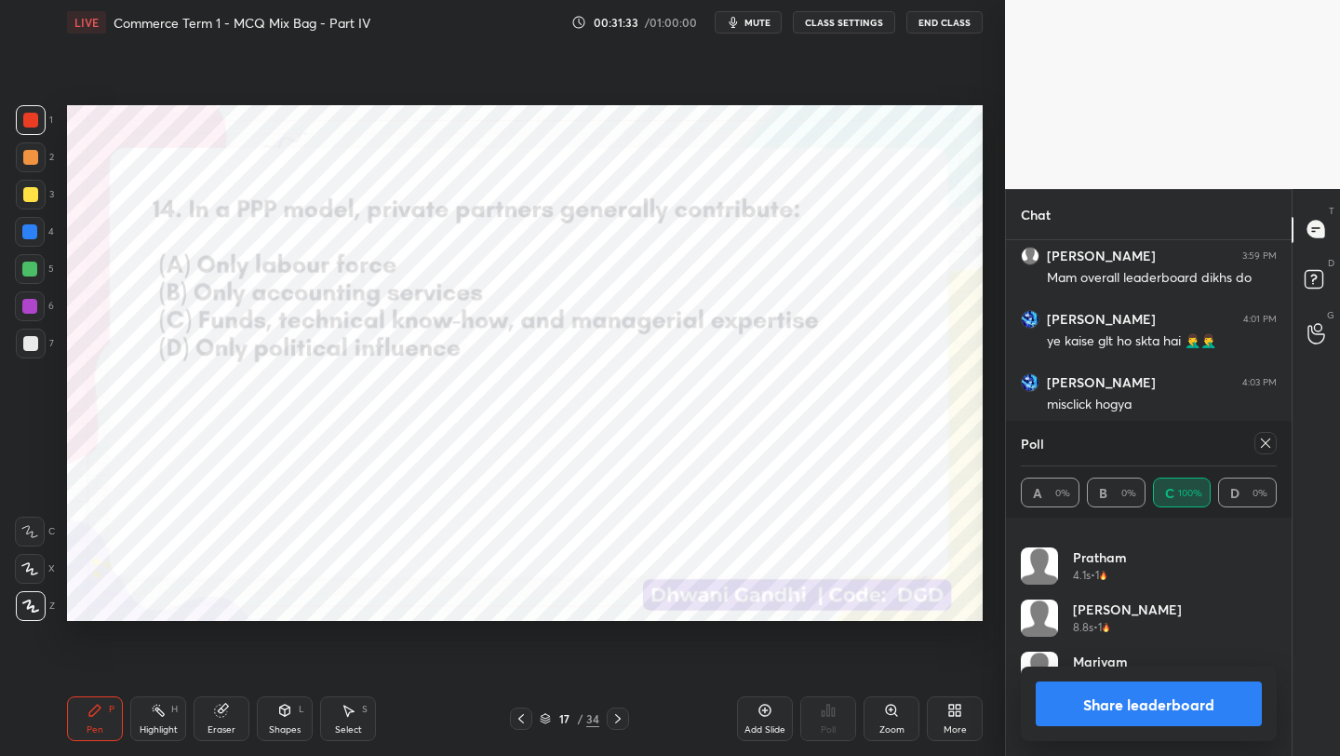
click at [1267, 454] on div "Poll" at bounding box center [1149, 443] width 256 height 45
click at [1262, 434] on div at bounding box center [1265, 443] width 22 height 22
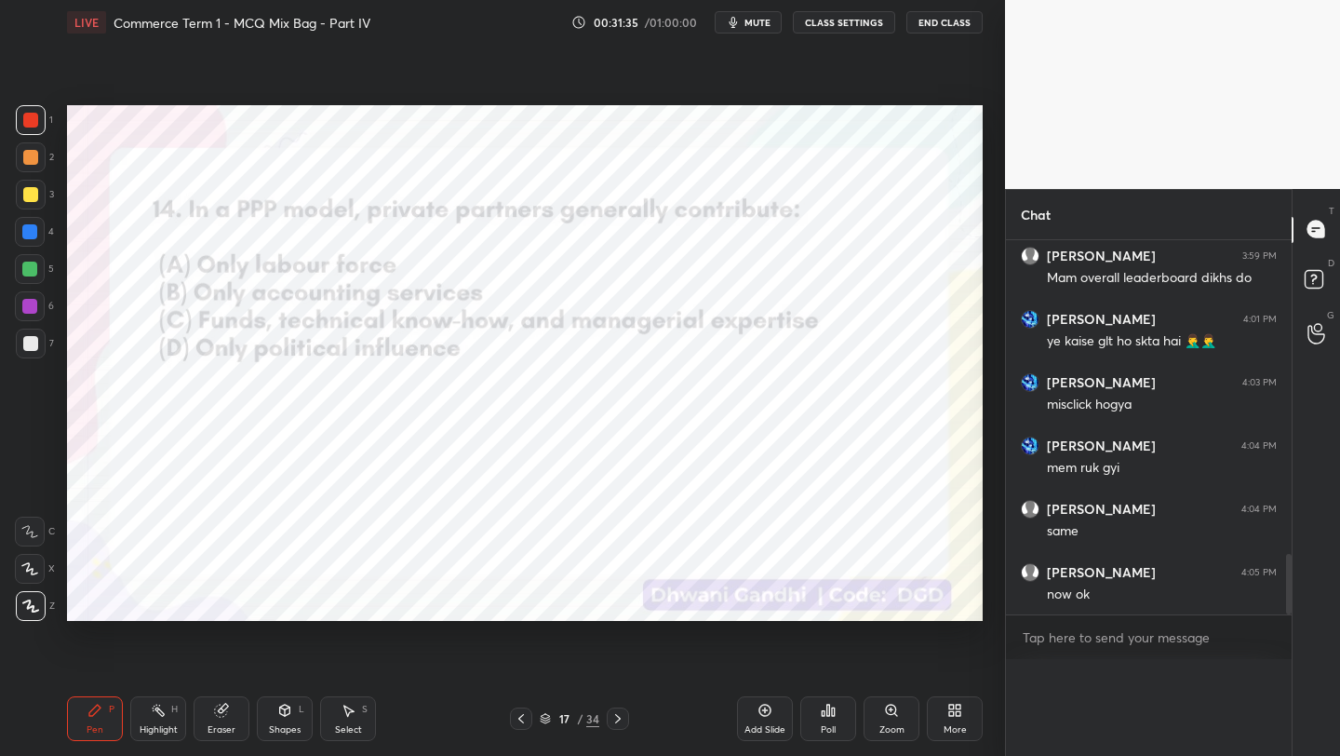
scroll to position [0, 0]
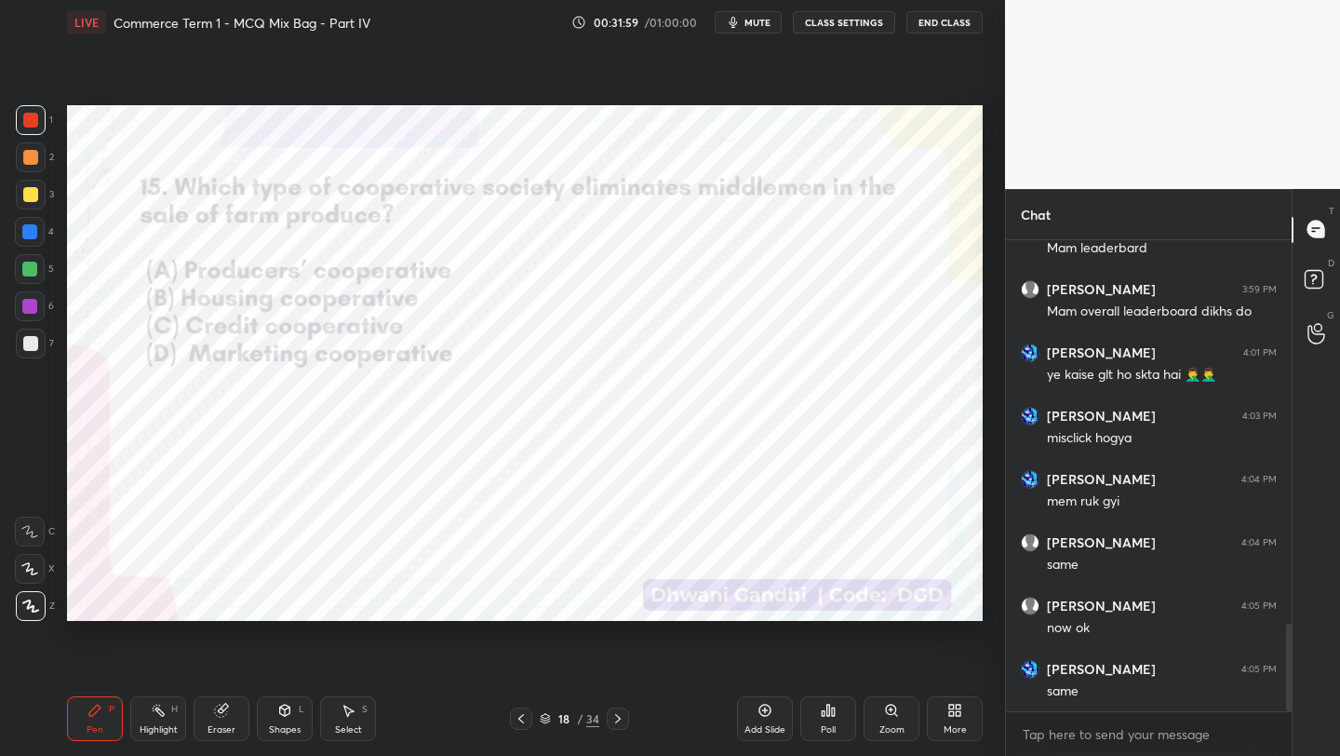
click at [549, 717] on icon at bounding box center [545, 718] width 11 height 11
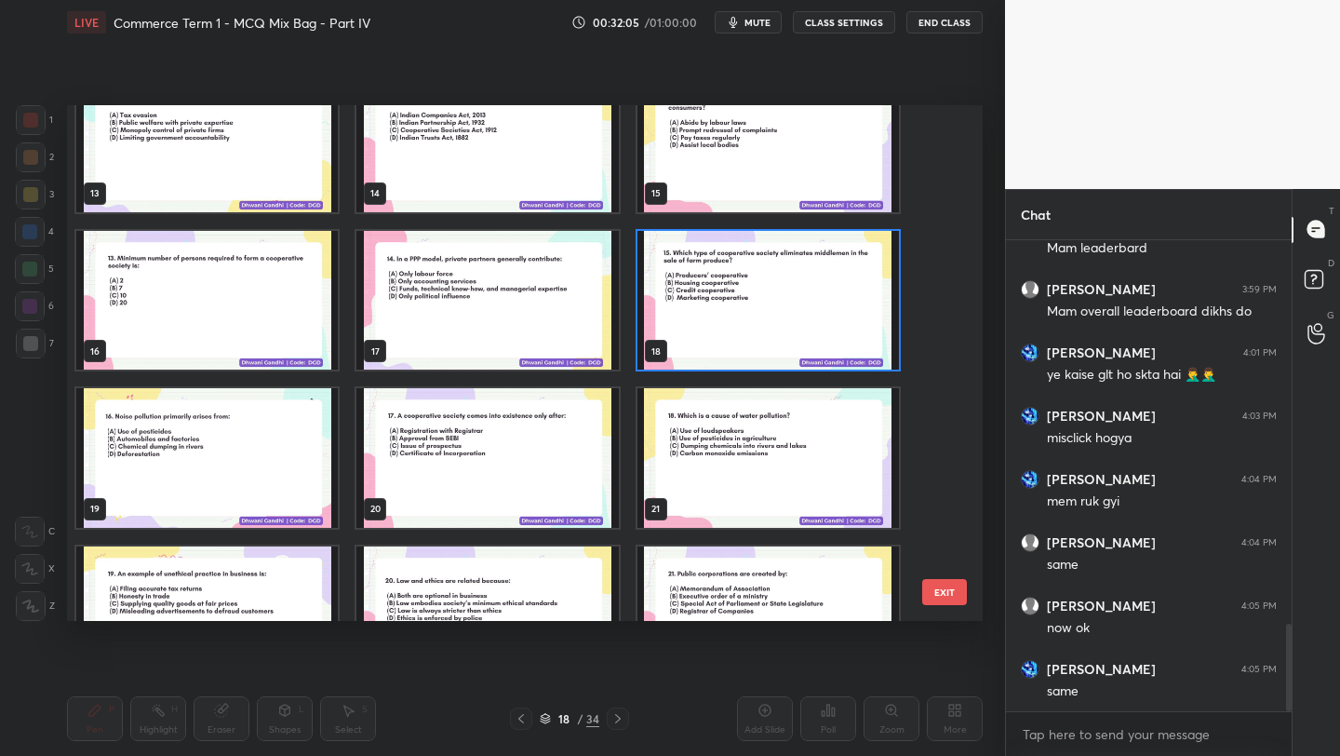
scroll to position [660, 0]
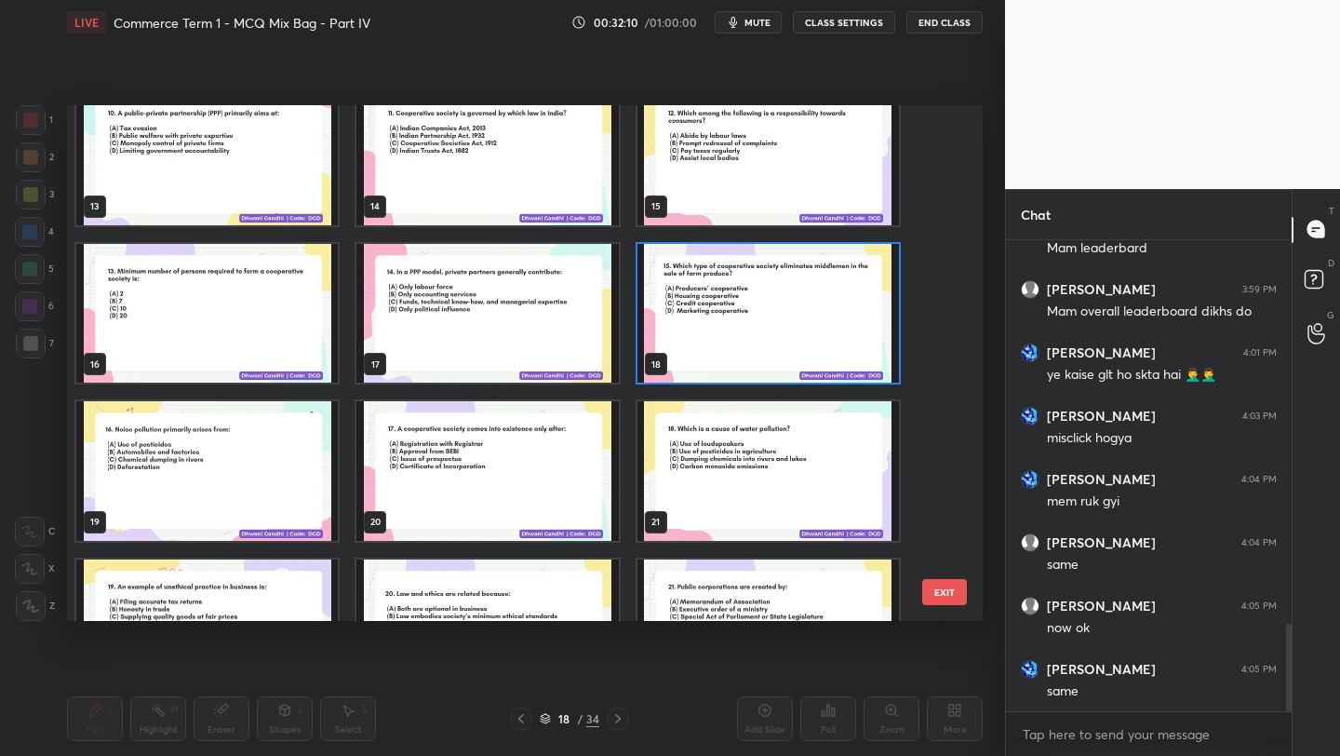
click at [788, 339] on img "grid" at bounding box center [768, 314] width 262 height 140
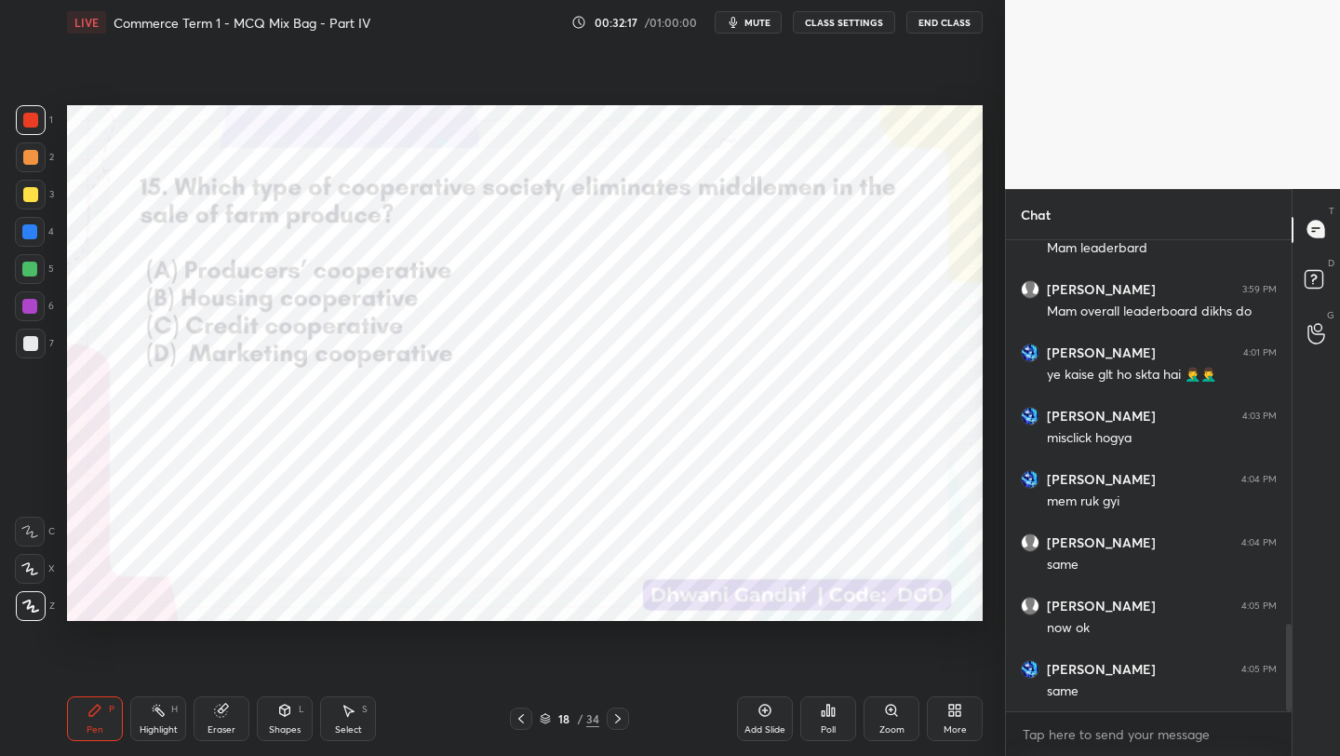
click at [822, 734] on div "Poll" at bounding box center [828, 729] width 15 height 9
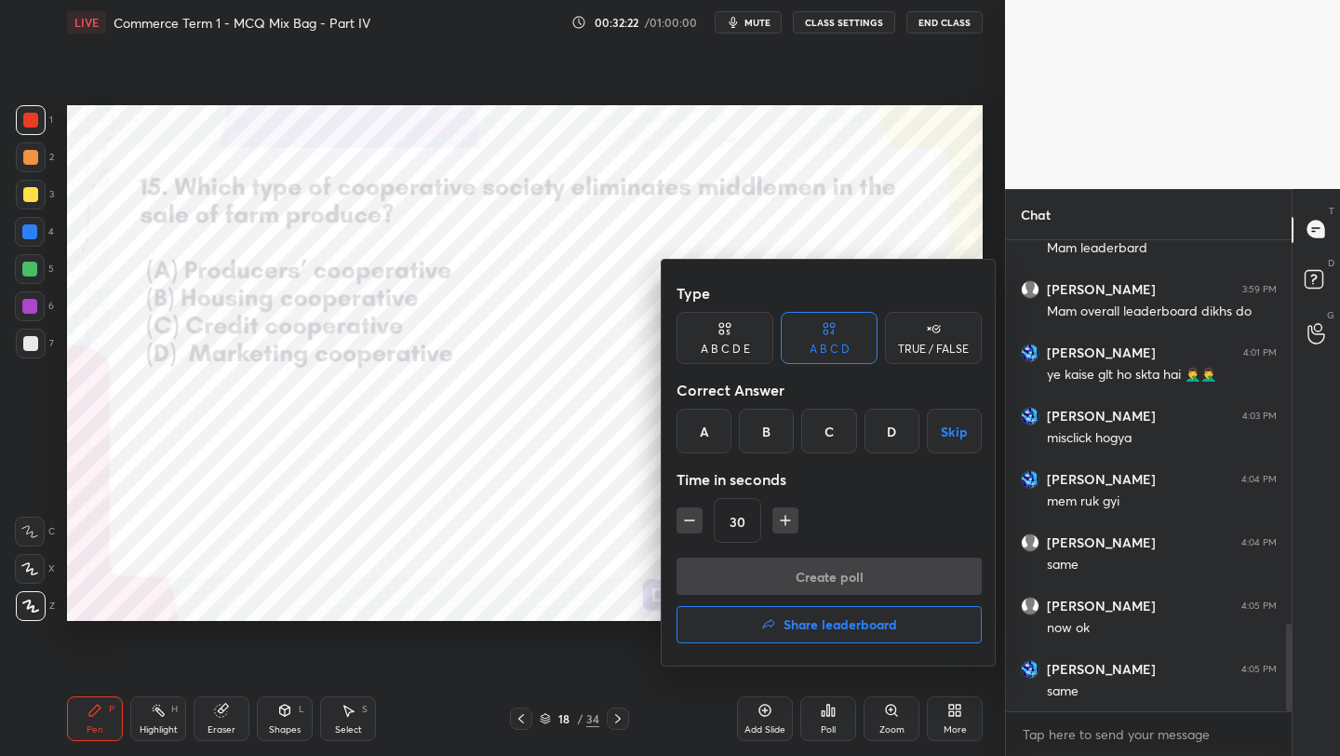
click at [883, 441] on div "D" at bounding box center [892, 431] width 55 height 45
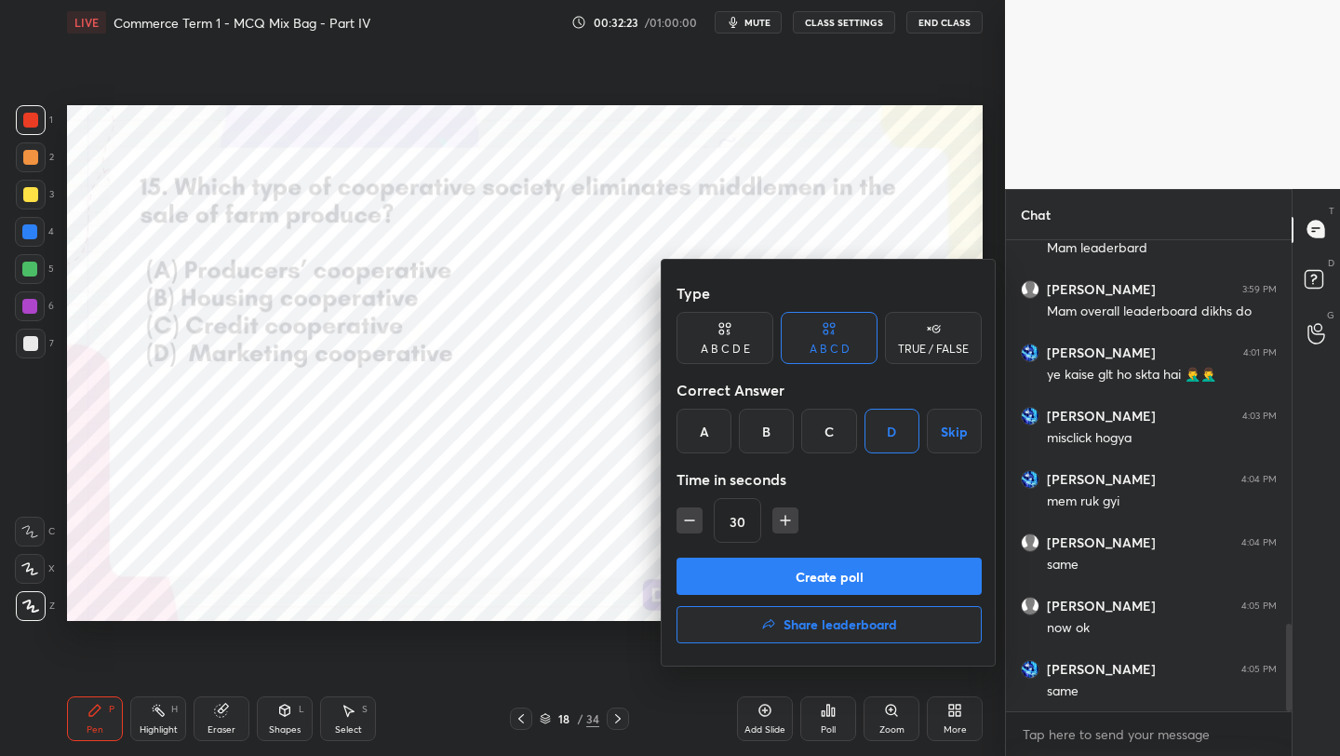
click at [829, 575] on button "Create poll" at bounding box center [829, 575] width 305 height 37
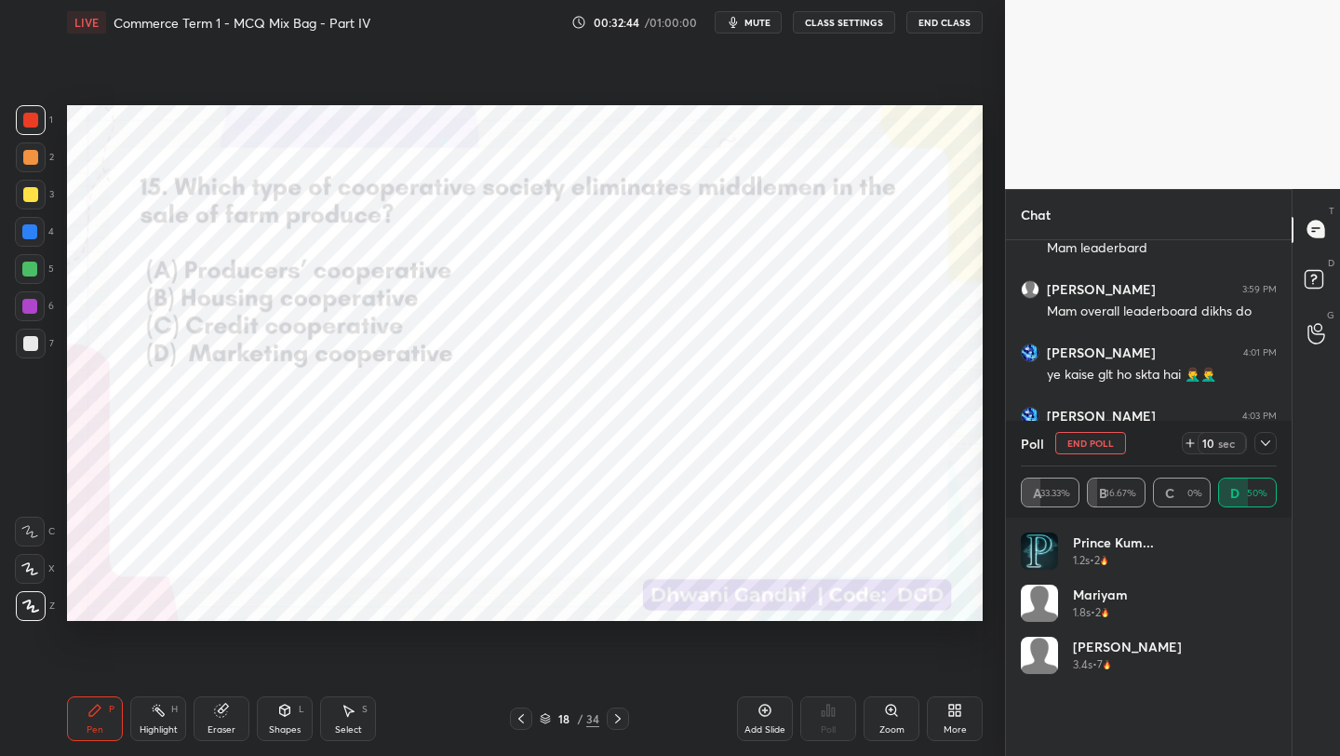
scroll to position [2174, 0]
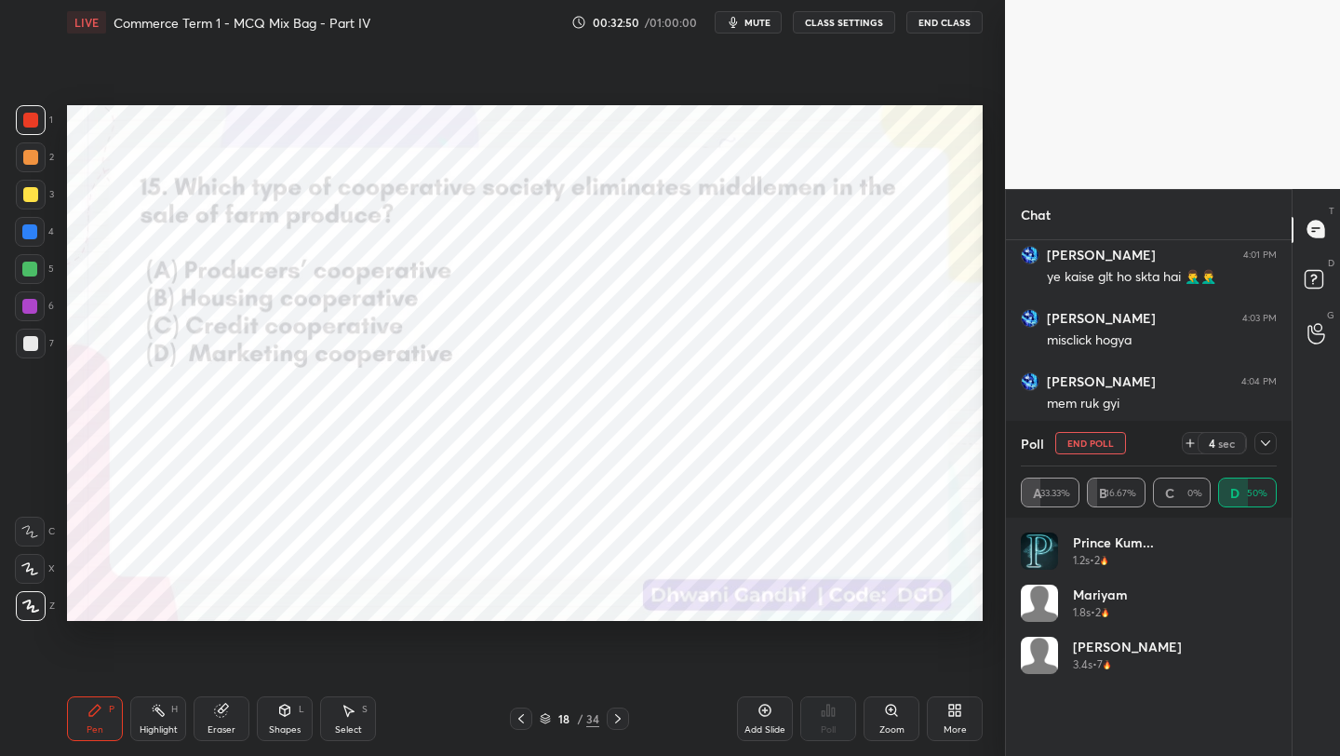
click at [1272, 445] on icon at bounding box center [1265, 443] width 15 height 15
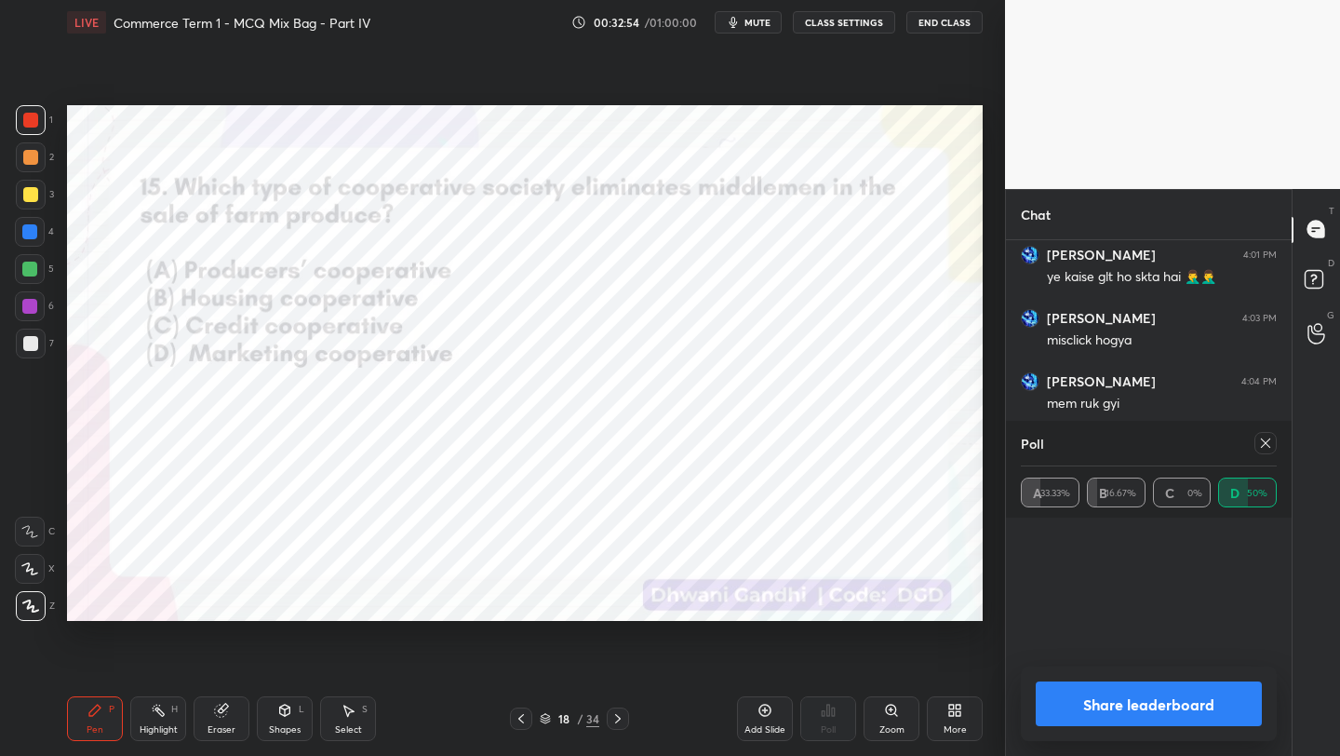
scroll to position [218, 250]
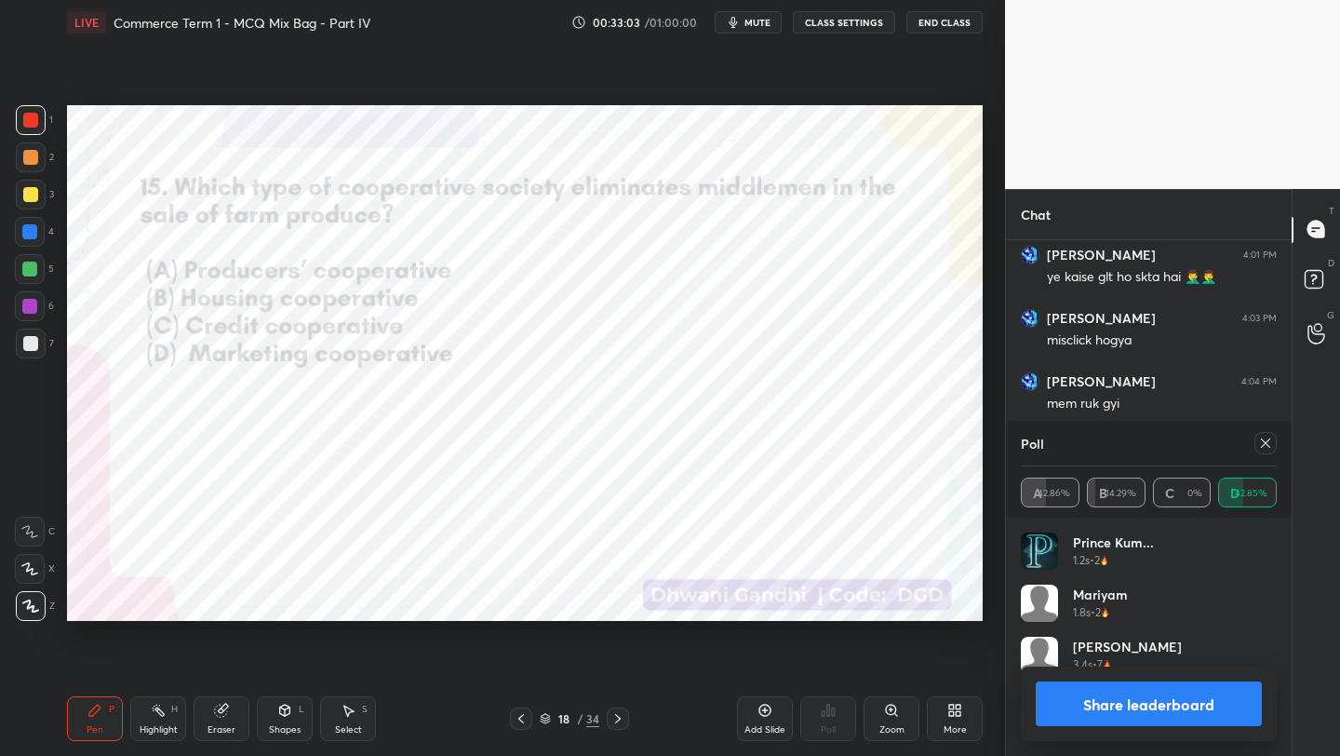
click at [1267, 449] on icon at bounding box center [1265, 443] width 15 height 15
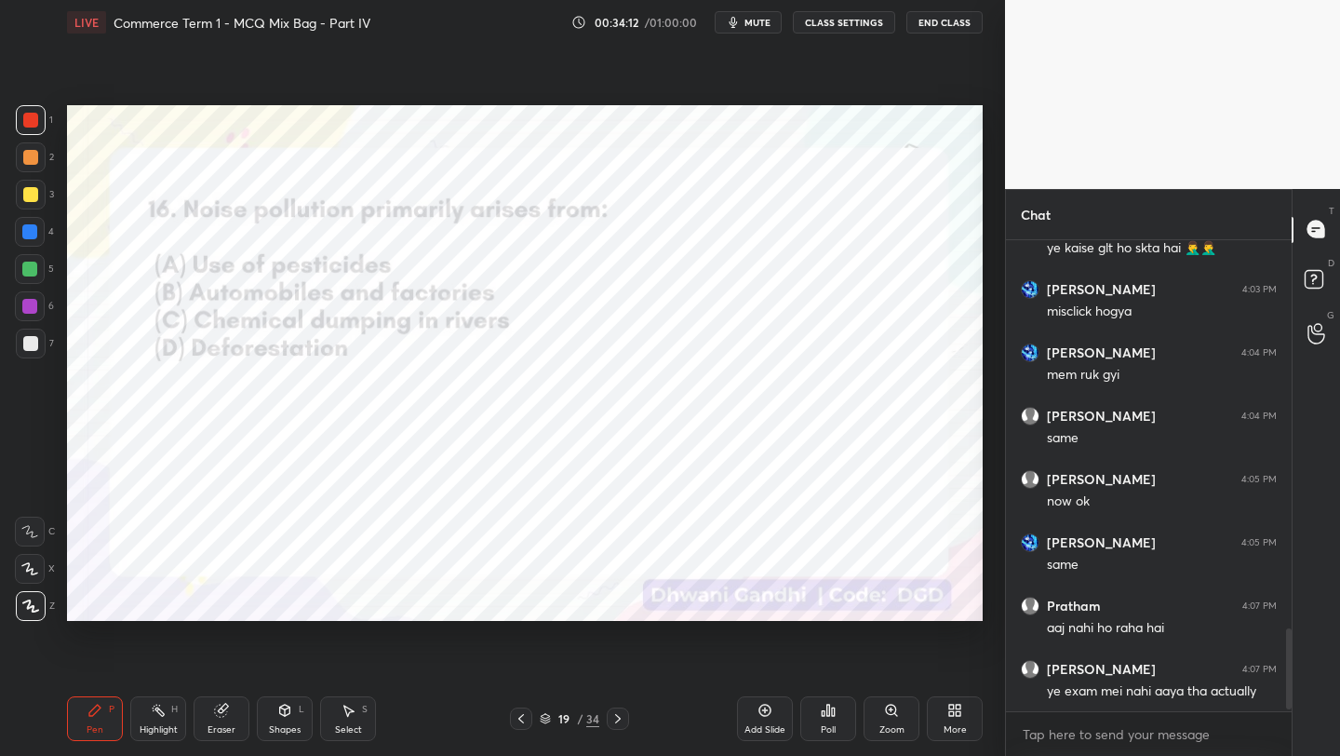
scroll to position [2266, 0]
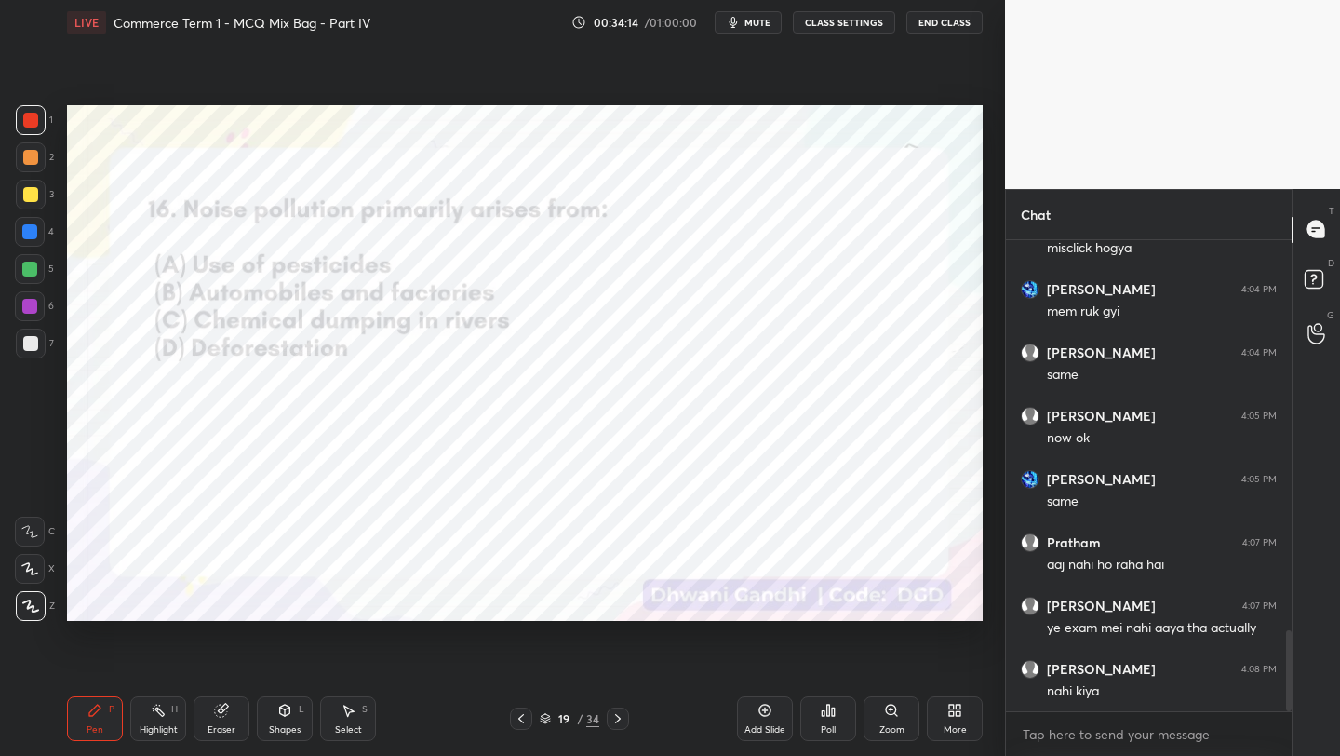
click at [825, 714] on icon at bounding box center [828, 710] width 15 height 15
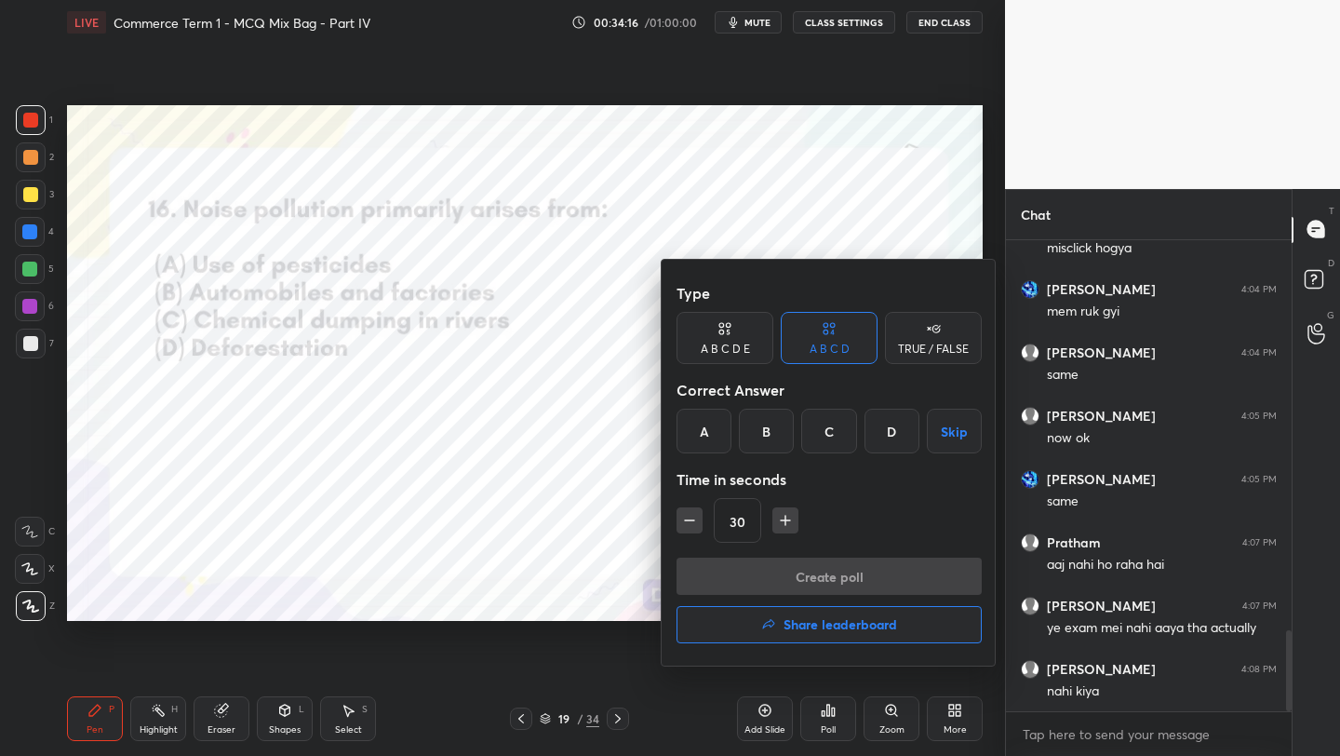
click at [768, 436] on div "B" at bounding box center [766, 431] width 55 height 45
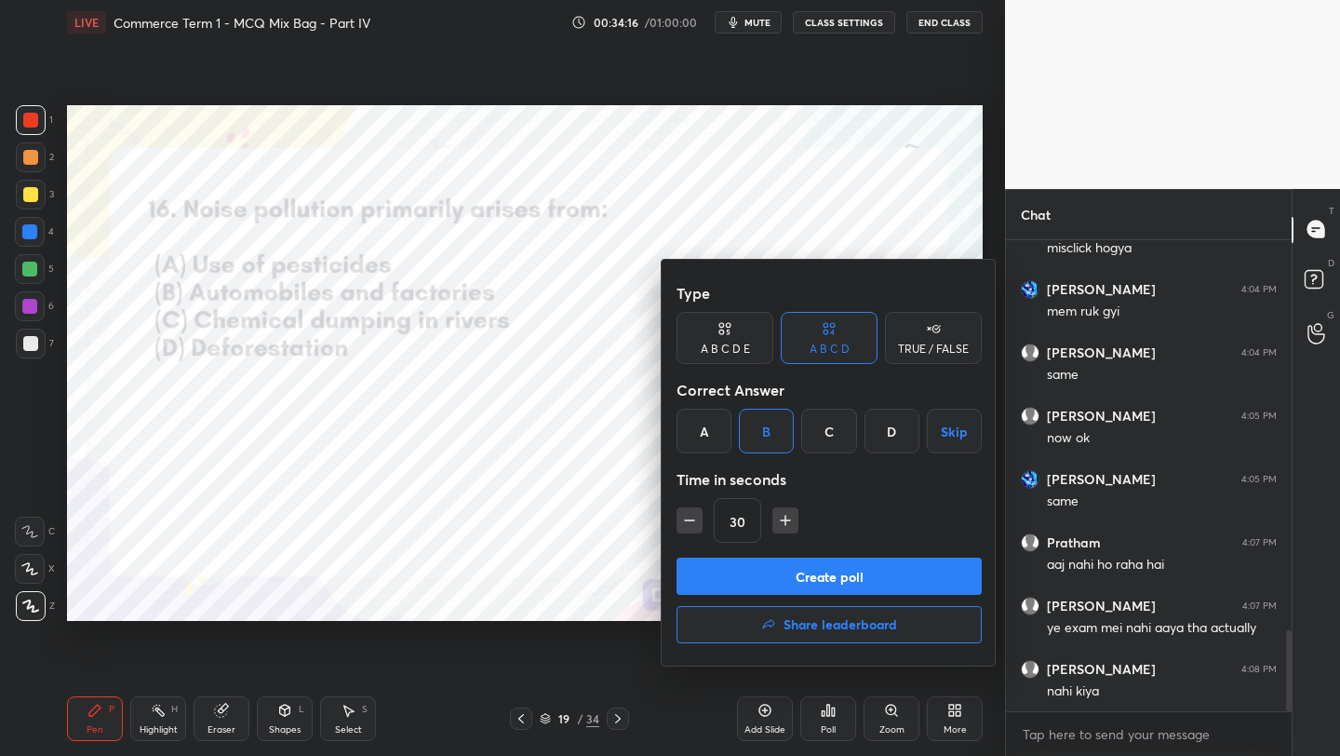
click at [777, 574] on button "Create poll" at bounding box center [829, 575] width 305 height 37
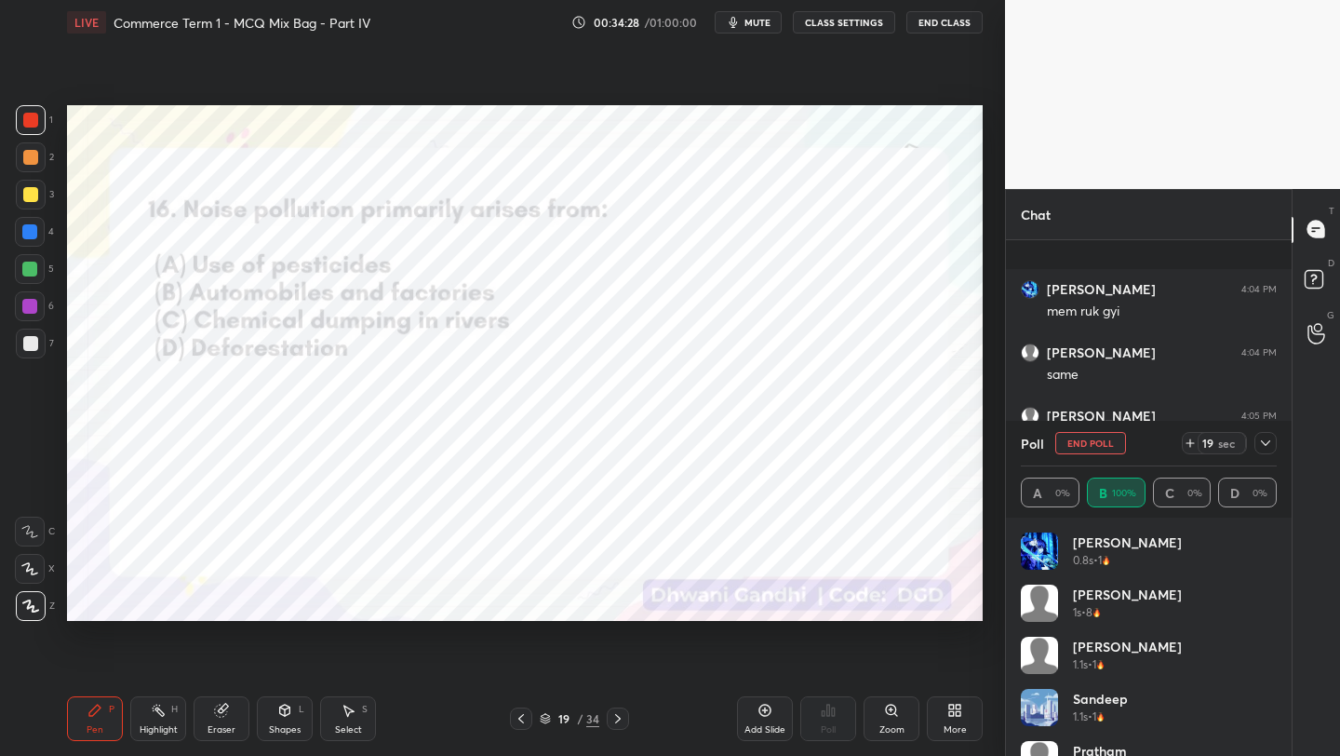
scroll to position [2381, 0]
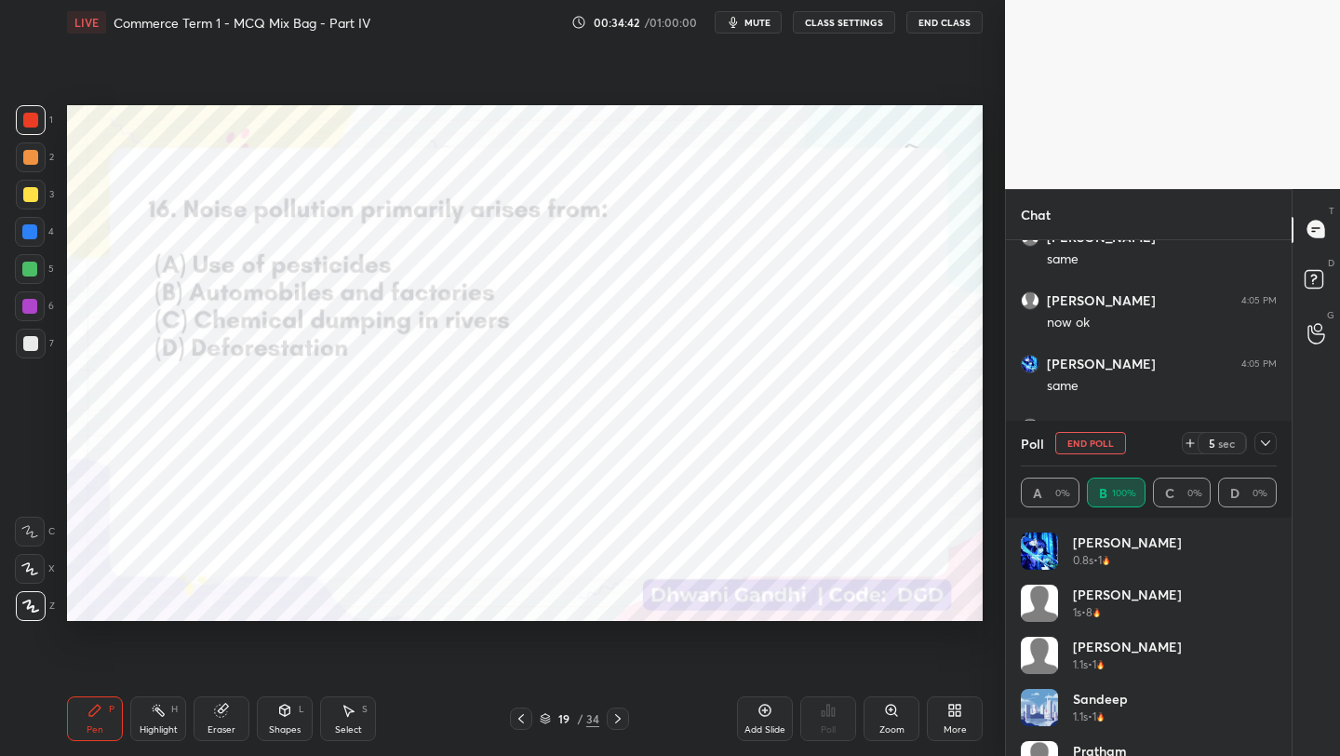
click at [1268, 446] on icon at bounding box center [1265, 443] width 15 height 15
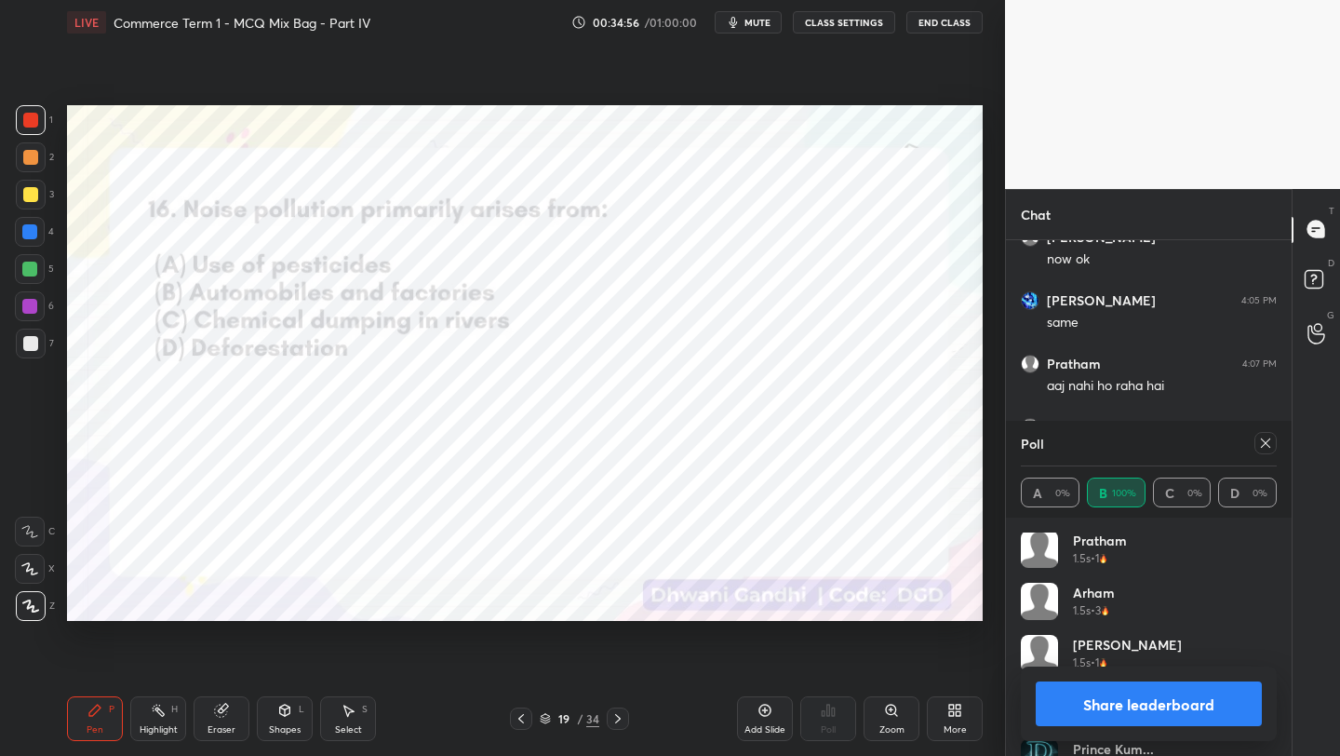
scroll to position [0, 0]
click at [1157, 712] on button "Share leaderboard" at bounding box center [1149, 703] width 226 height 45
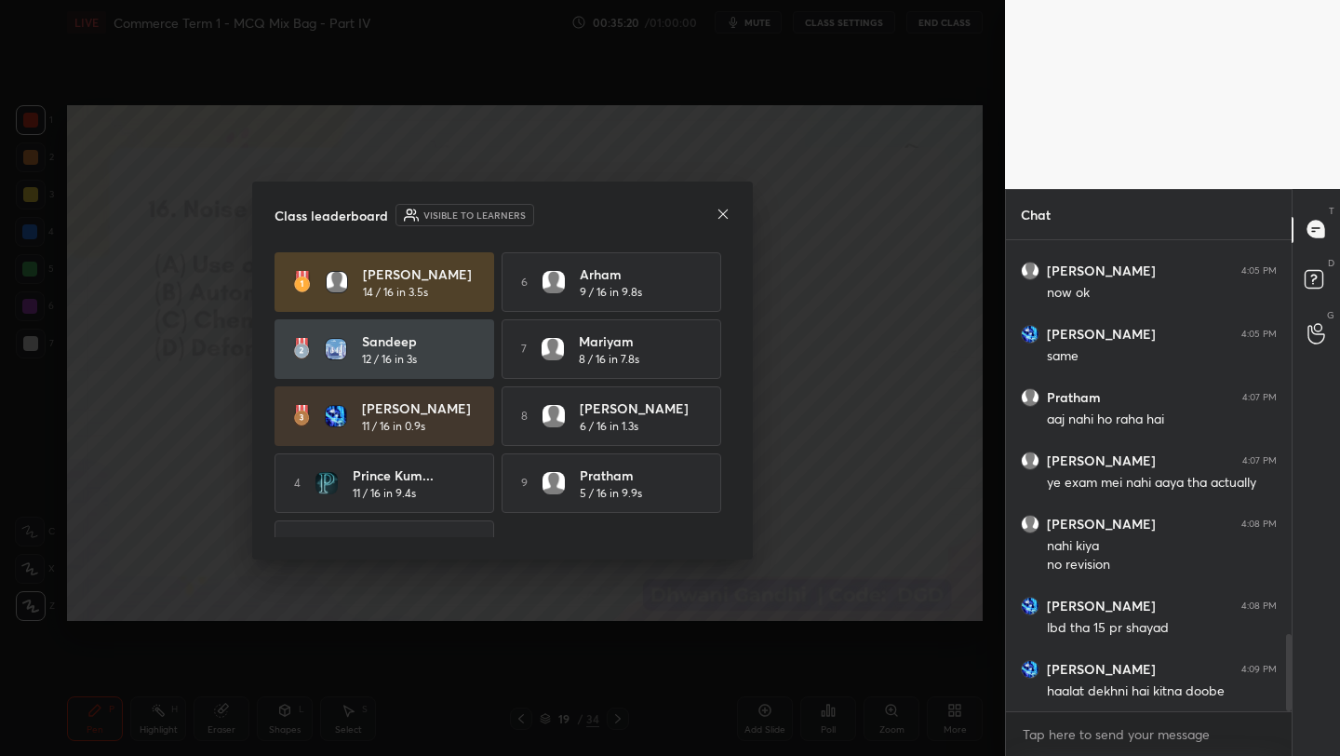
scroll to position [48, 0]
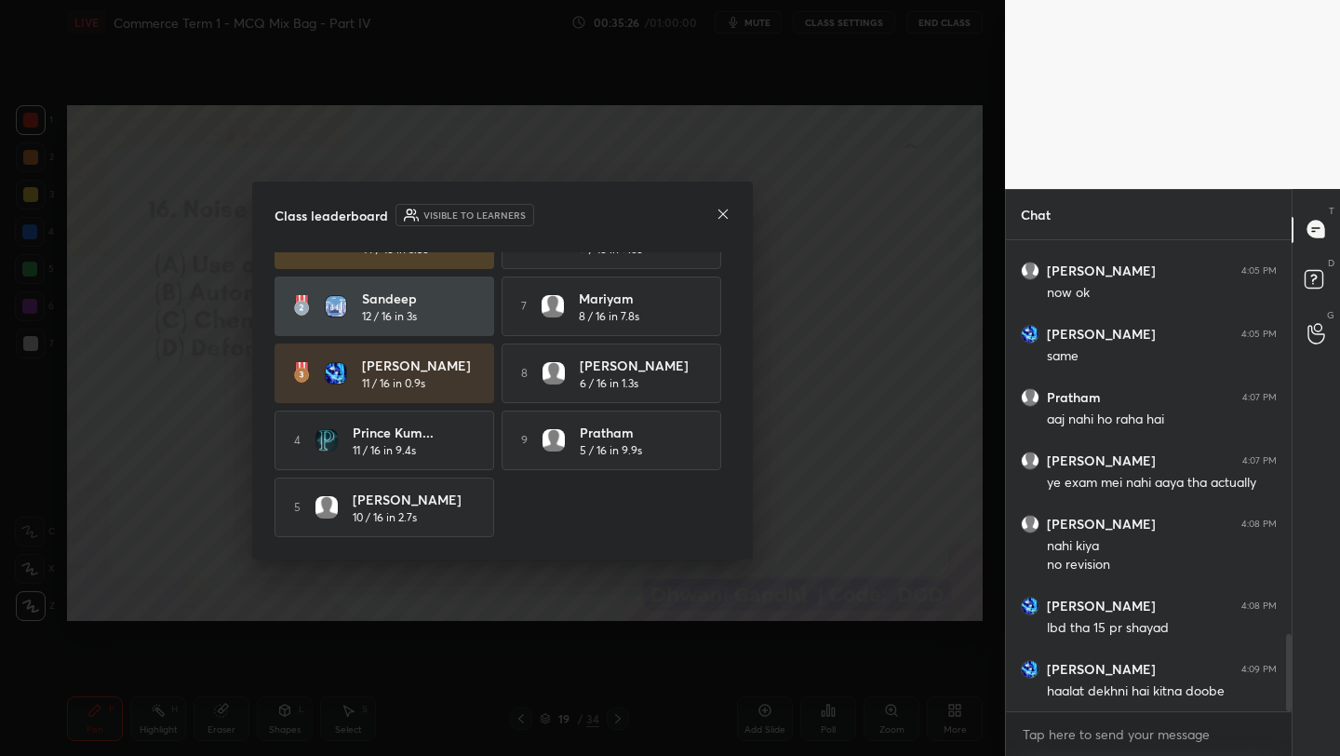
click at [722, 210] on icon at bounding box center [723, 214] width 15 height 15
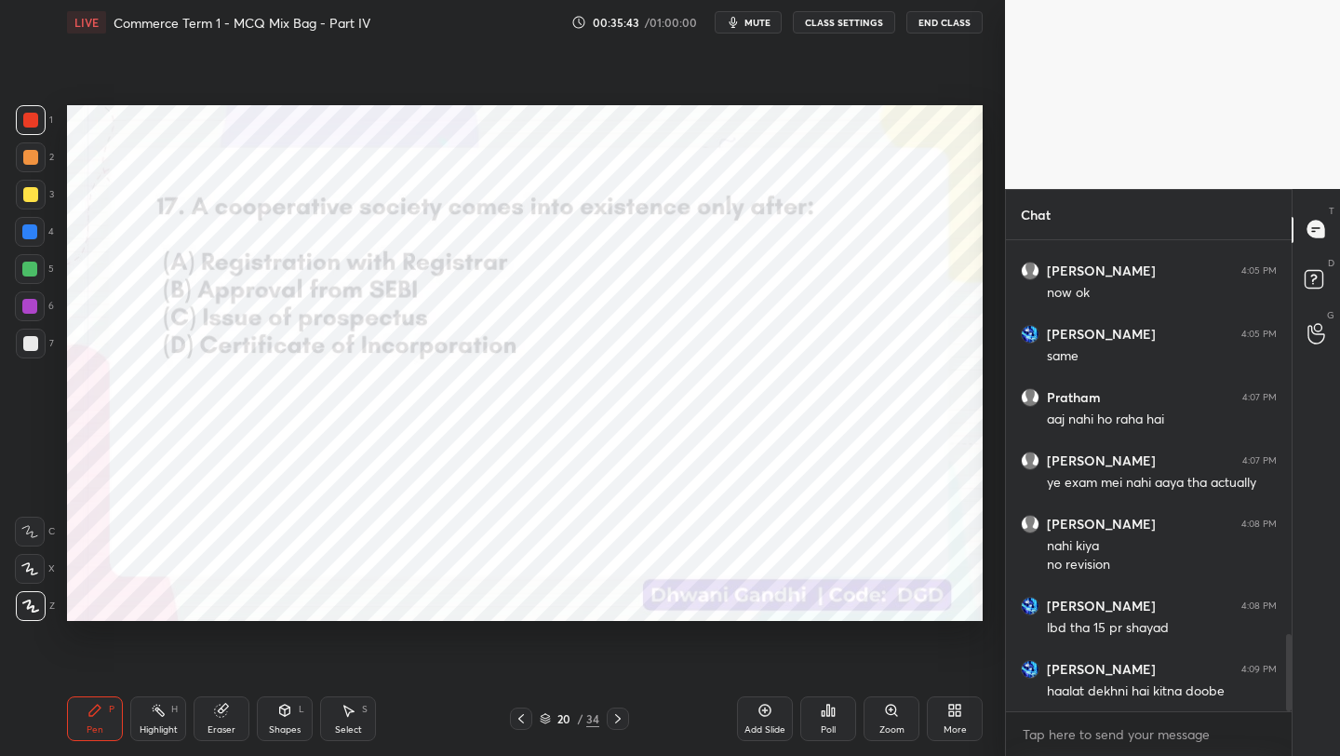
click at [822, 722] on div "Poll" at bounding box center [828, 718] width 56 height 45
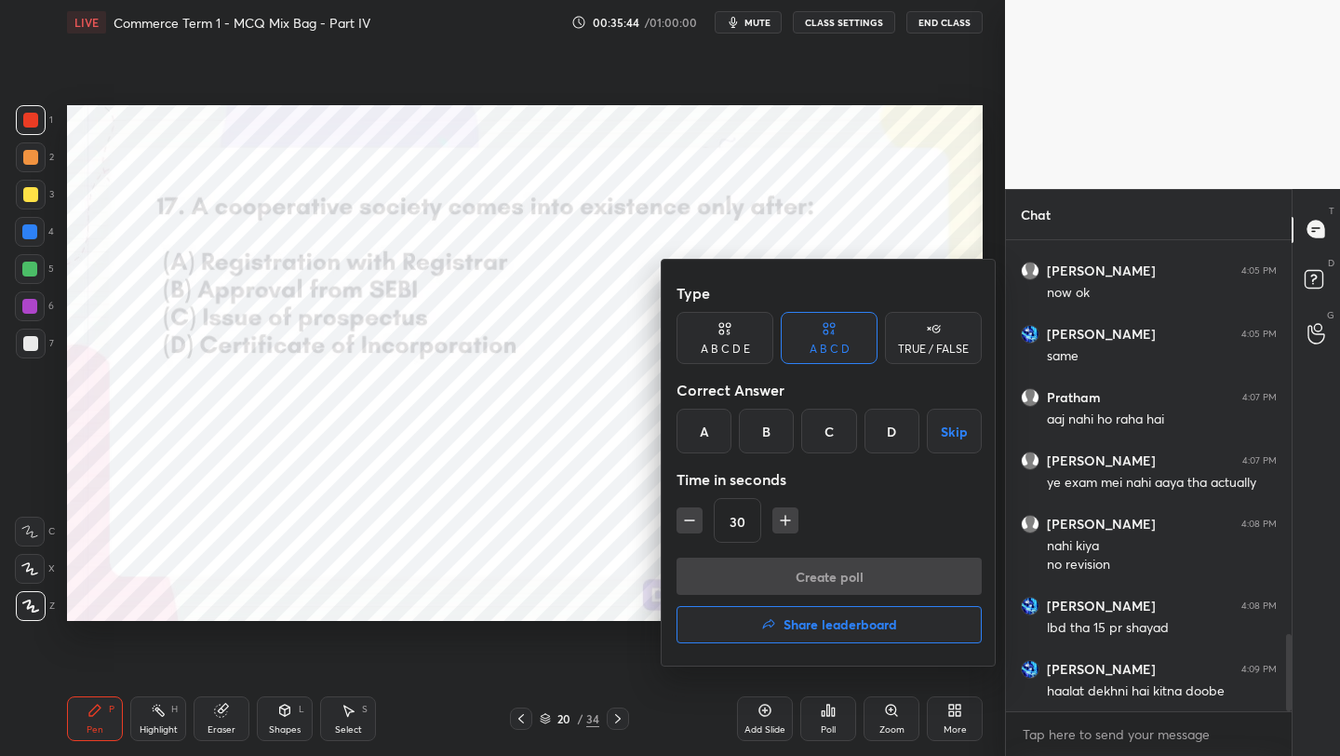
click at [706, 422] on div "A" at bounding box center [704, 431] width 55 height 45
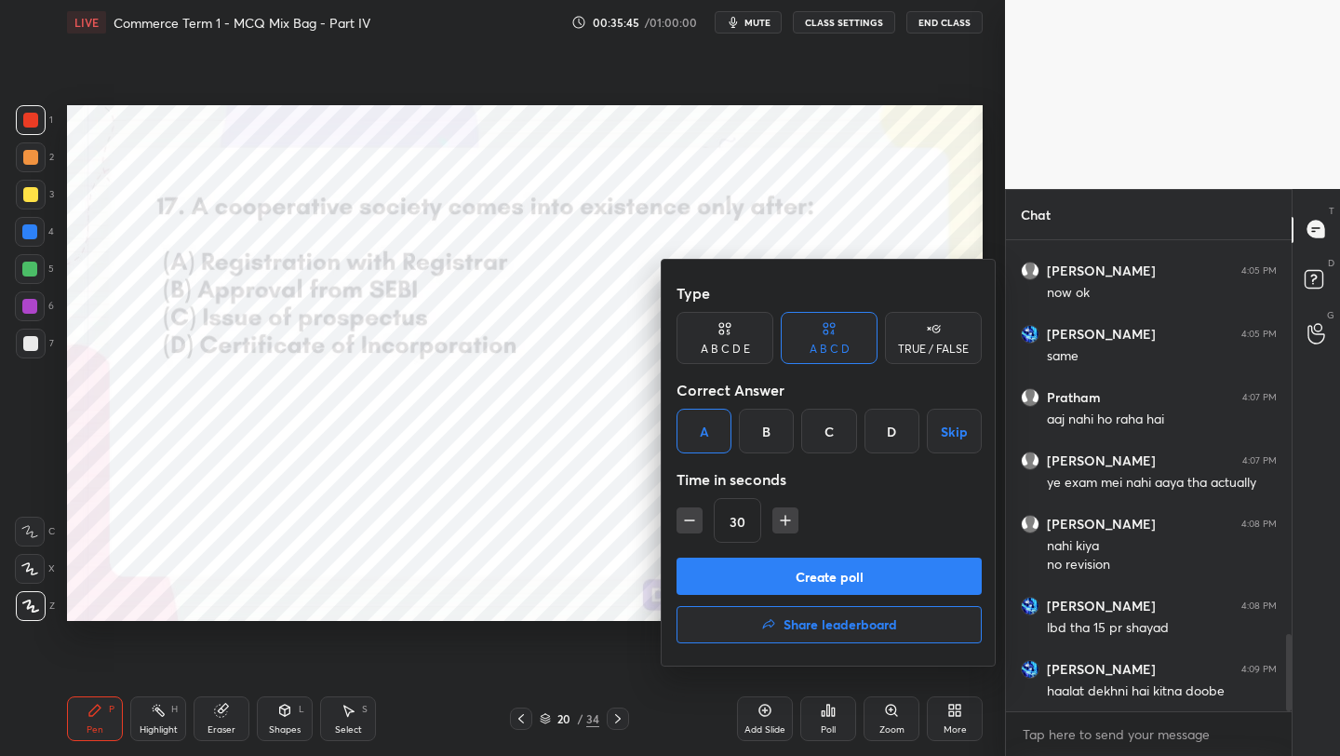
click at [766, 565] on button "Create poll" at bounding box center [829, 575] width 305 height 37
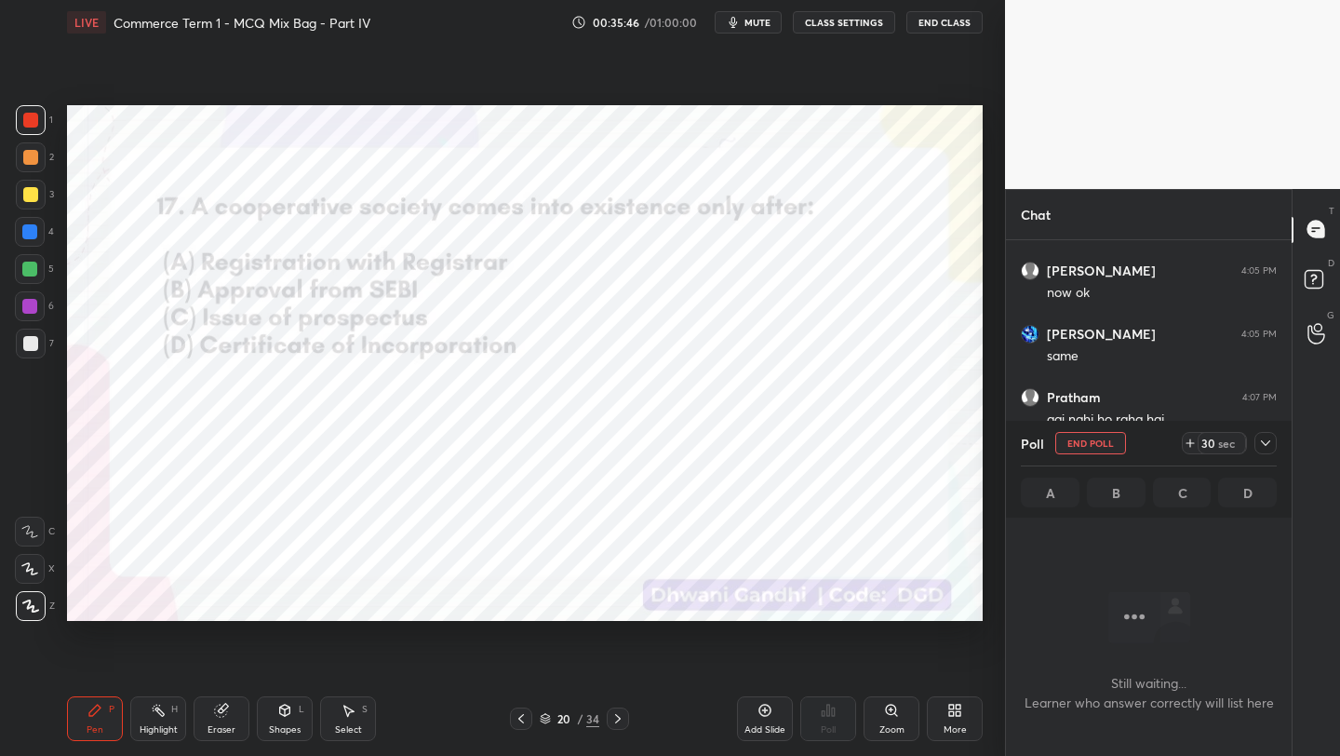
scroll to position [7, 7]
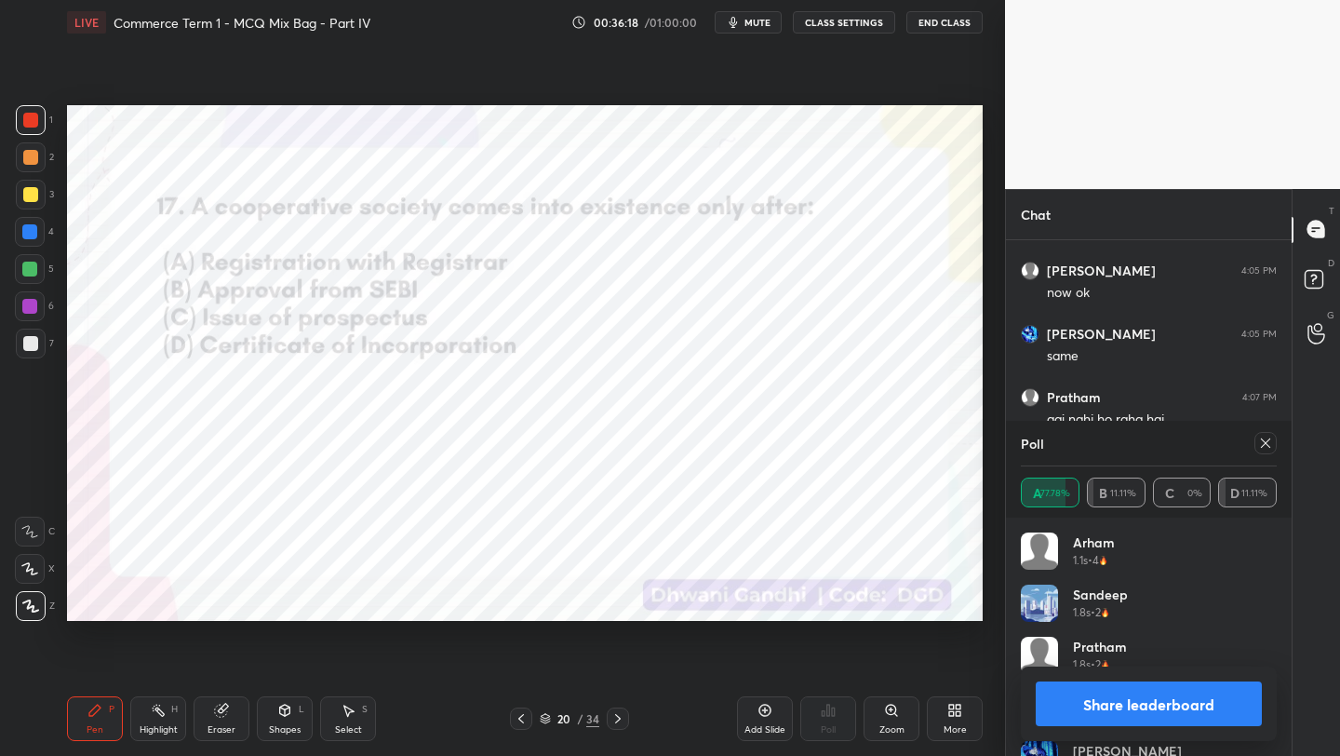
click at [1266, 442] on icon at bounding box center [1265, 442] width 9 height 9
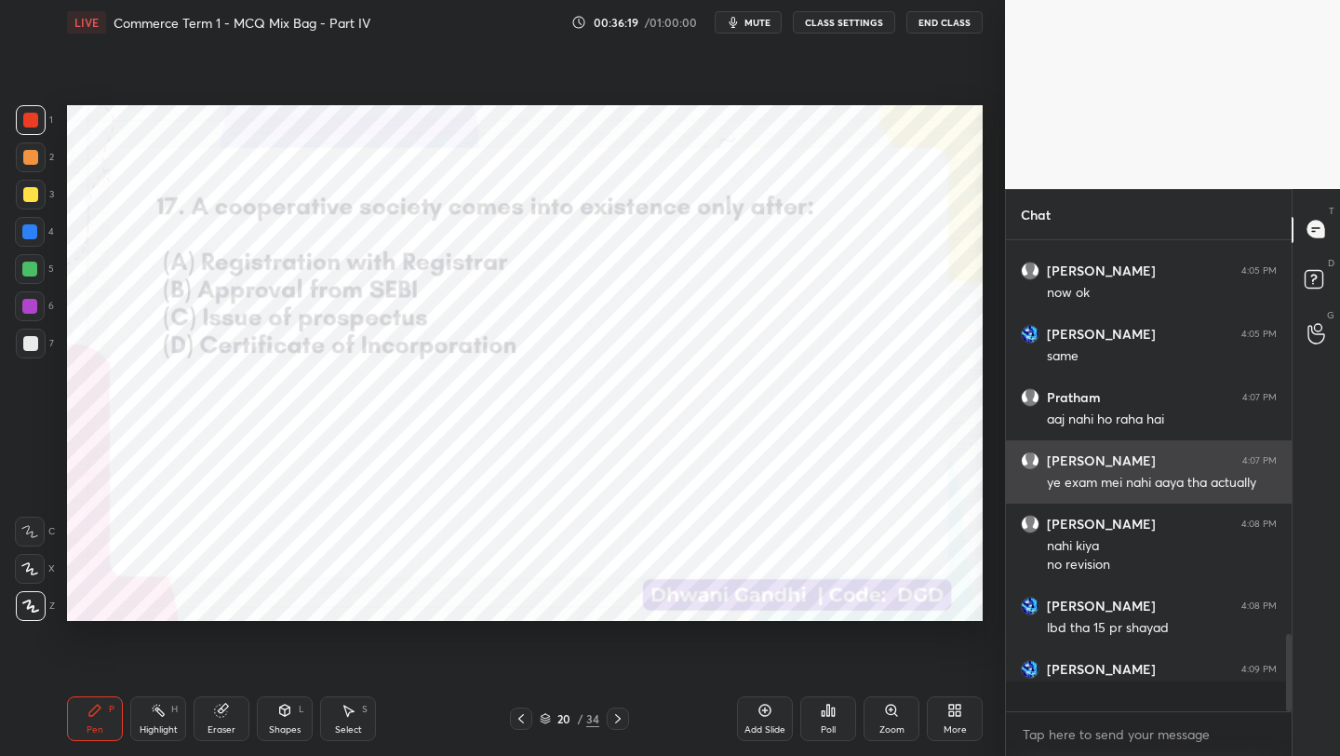
scroll to position [310, 280]
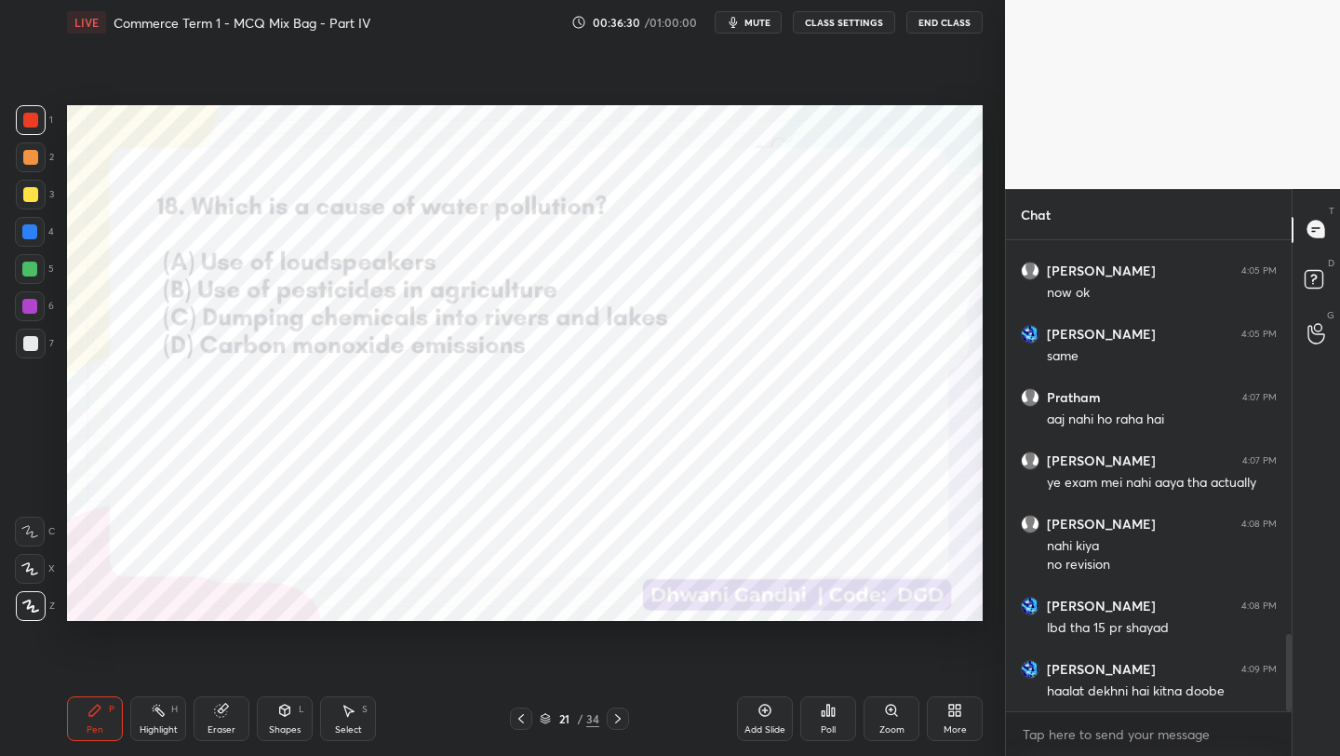
click at [836, 705] on div "Poll" at bounding box center [828, 718] width 56 height 45
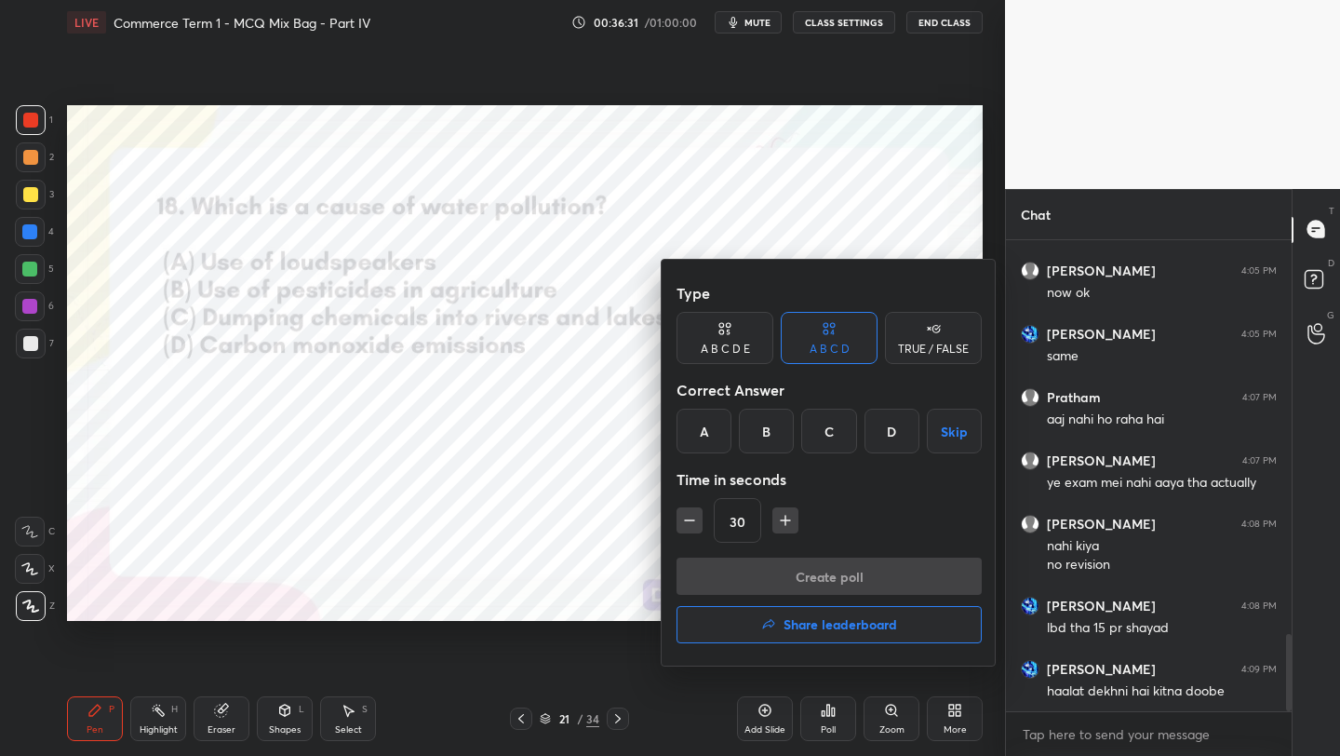
click at [828, 434] on div "C" at bounding box center [828, 431] width 55 height 45
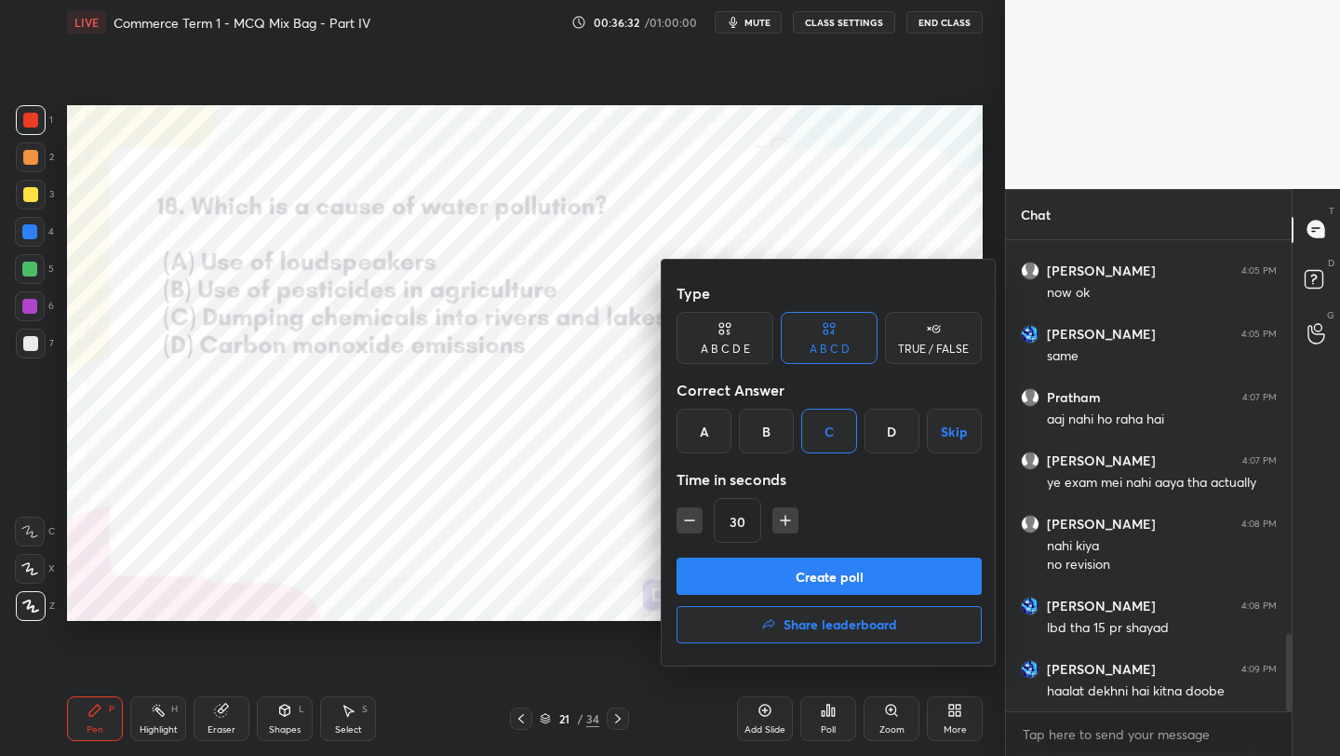
click at [779, 586] on button "Create poll" at bounding box center [829, 575] width 305 height 37
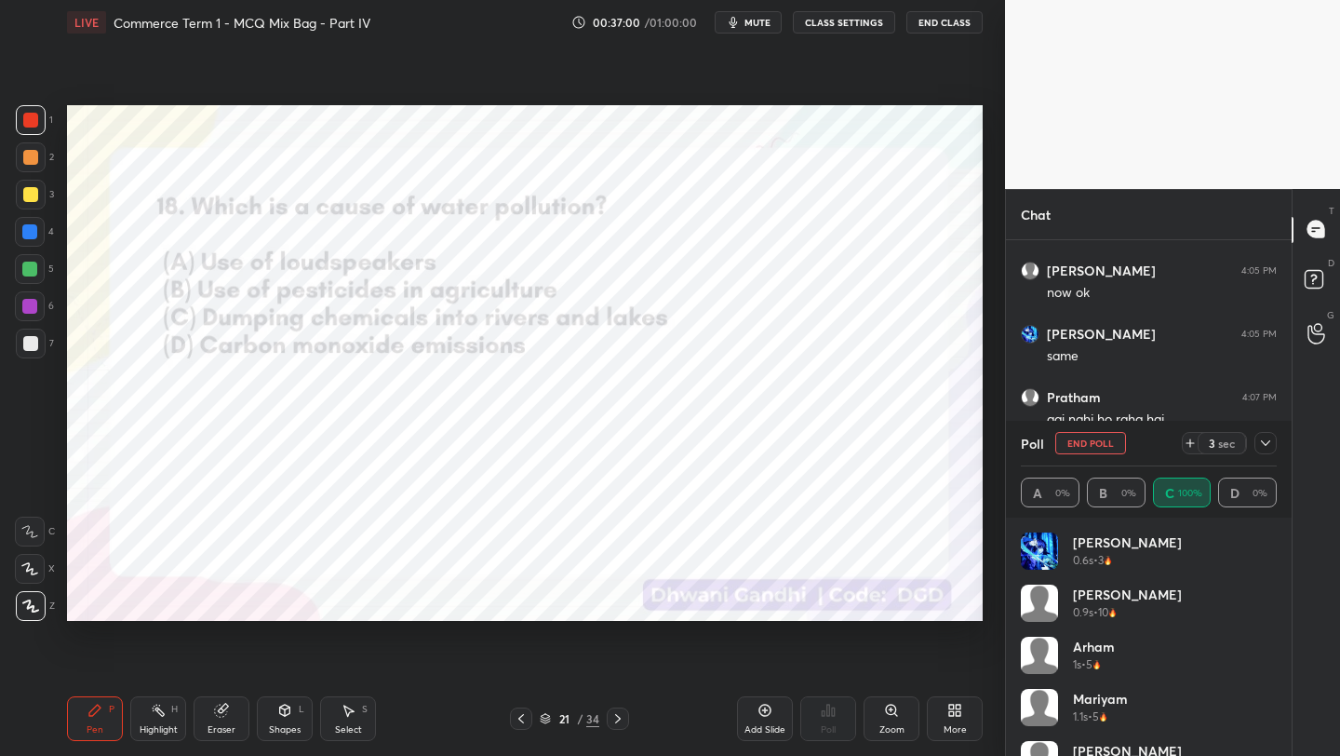
scroll to position [246, 0]
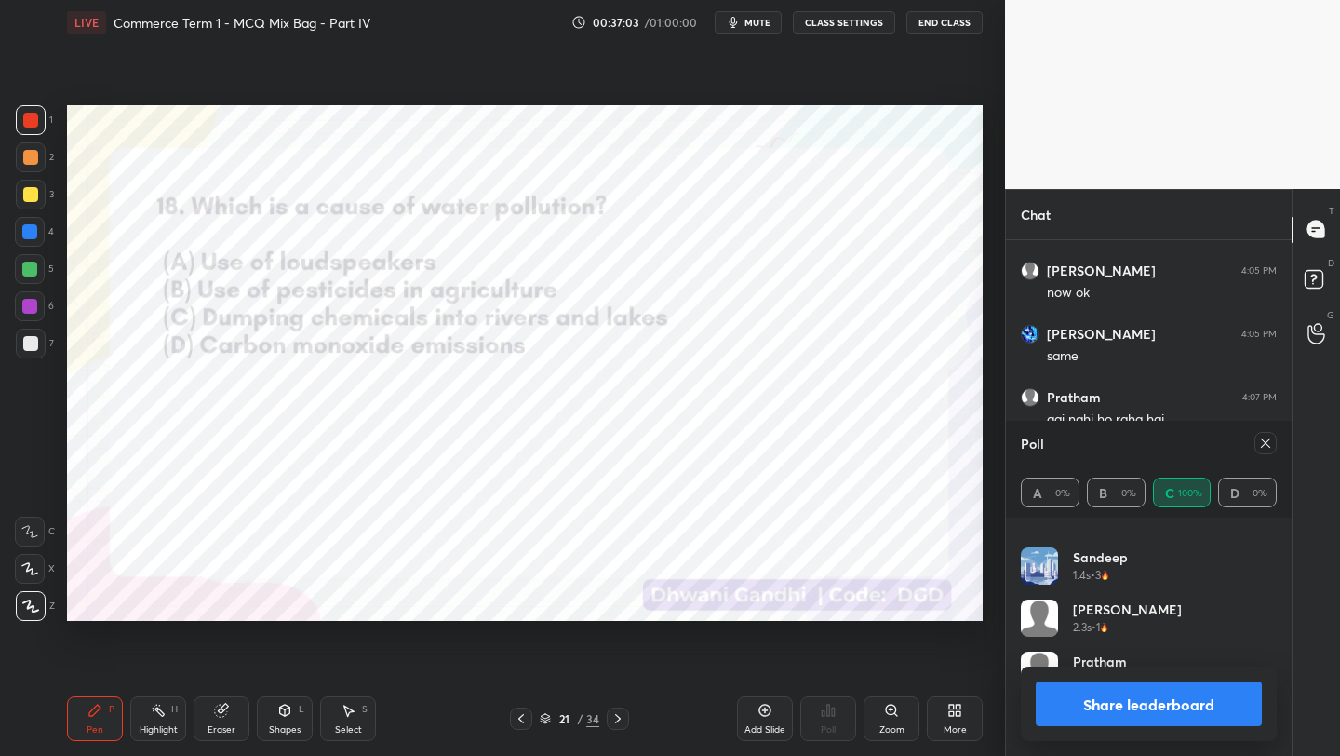
click at [1257, 449] on div at bounding box center [1265, 443] width 22 height 22
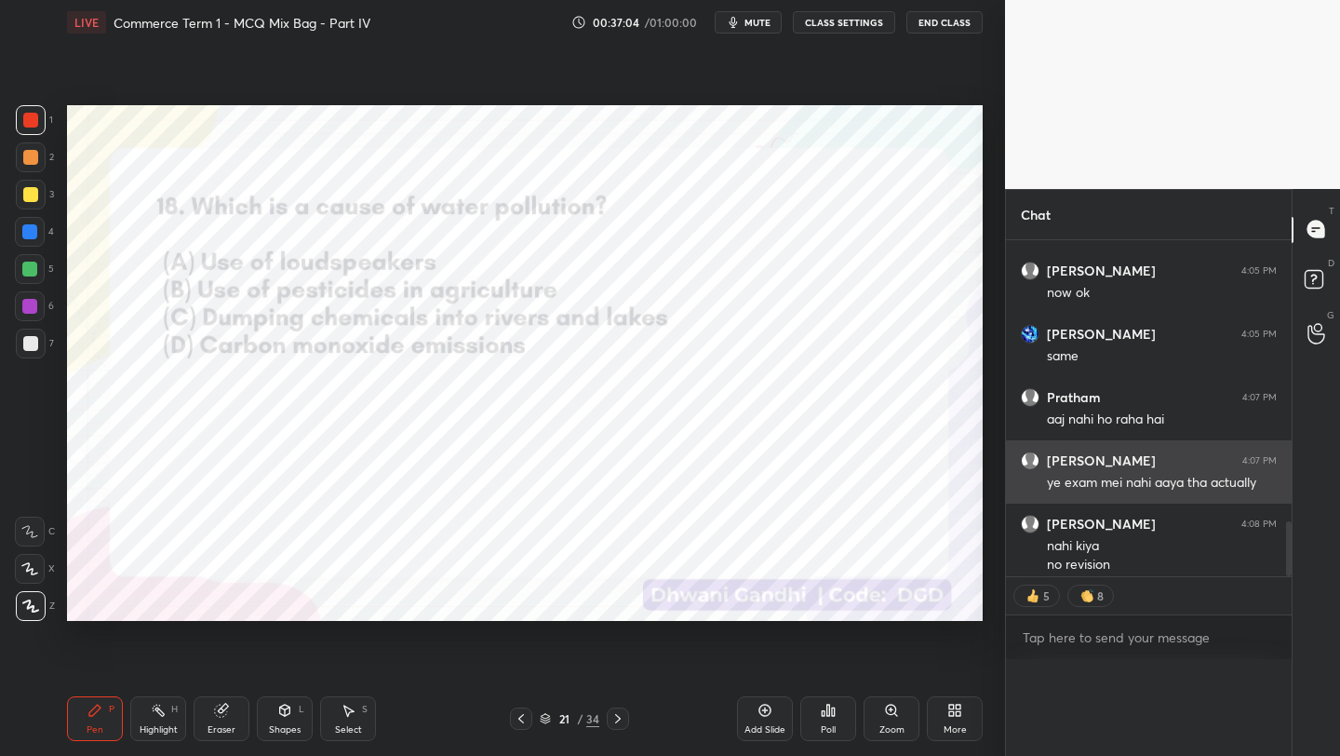
scroll to position [361, 280]
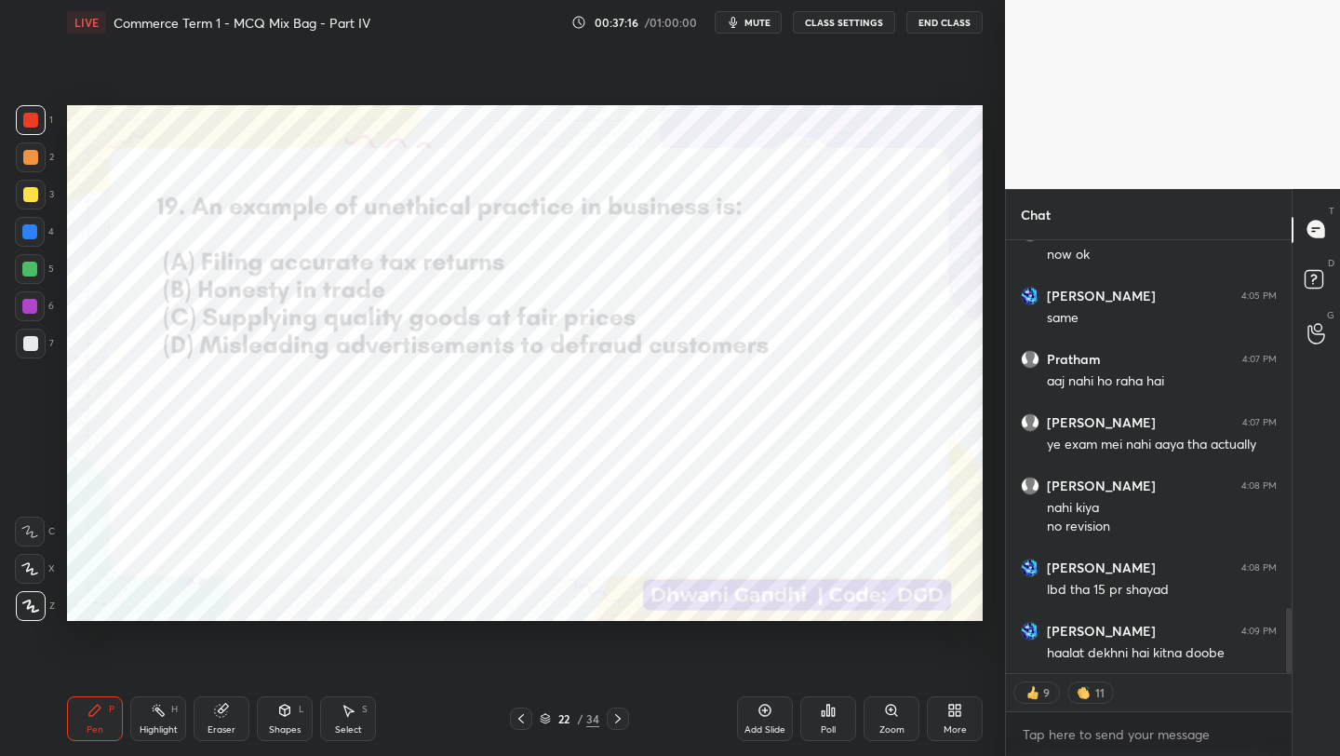
click at [831, 742] on div "Poll" at bounding box center [828, 718] width 56 height 104
click at [830, 725] on div "Poll" at bounding box center [828, 729] width 15 height 9
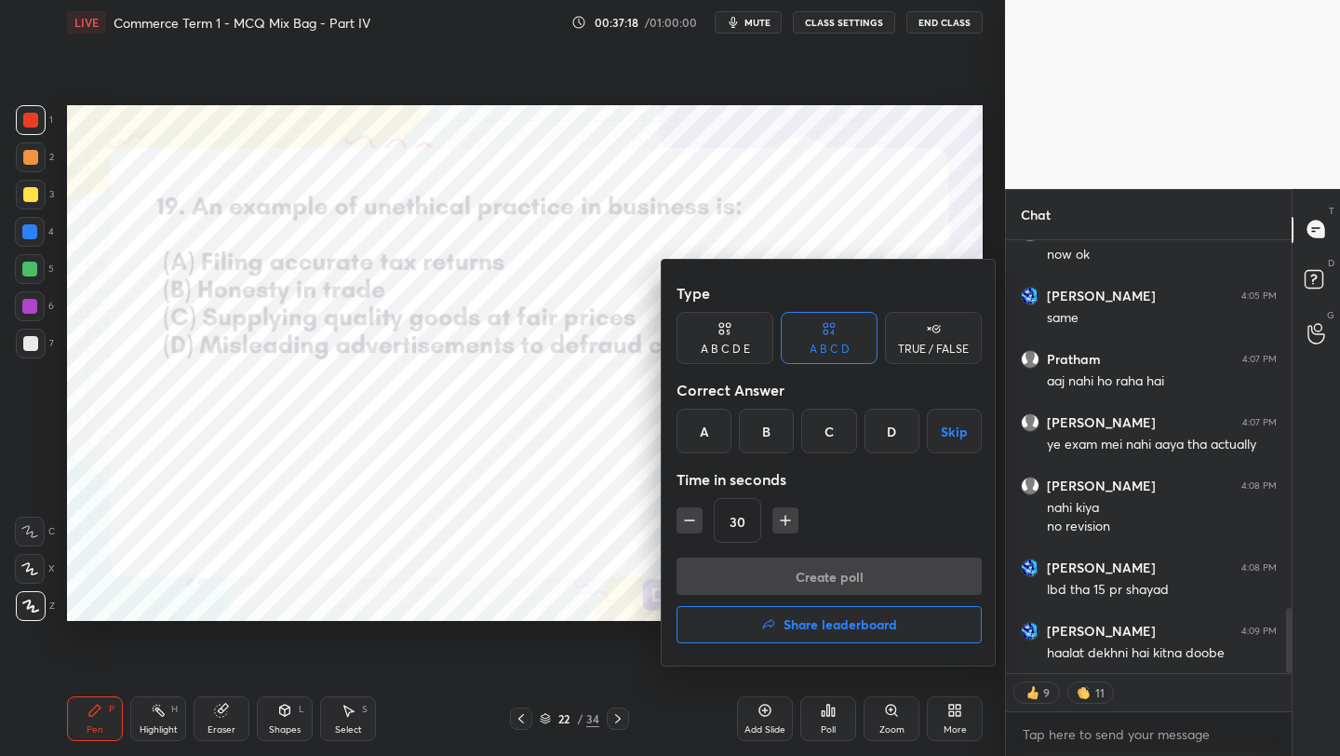
click at [902, 434] on div "D" at bounding box center [892, 431] width 55 height 45
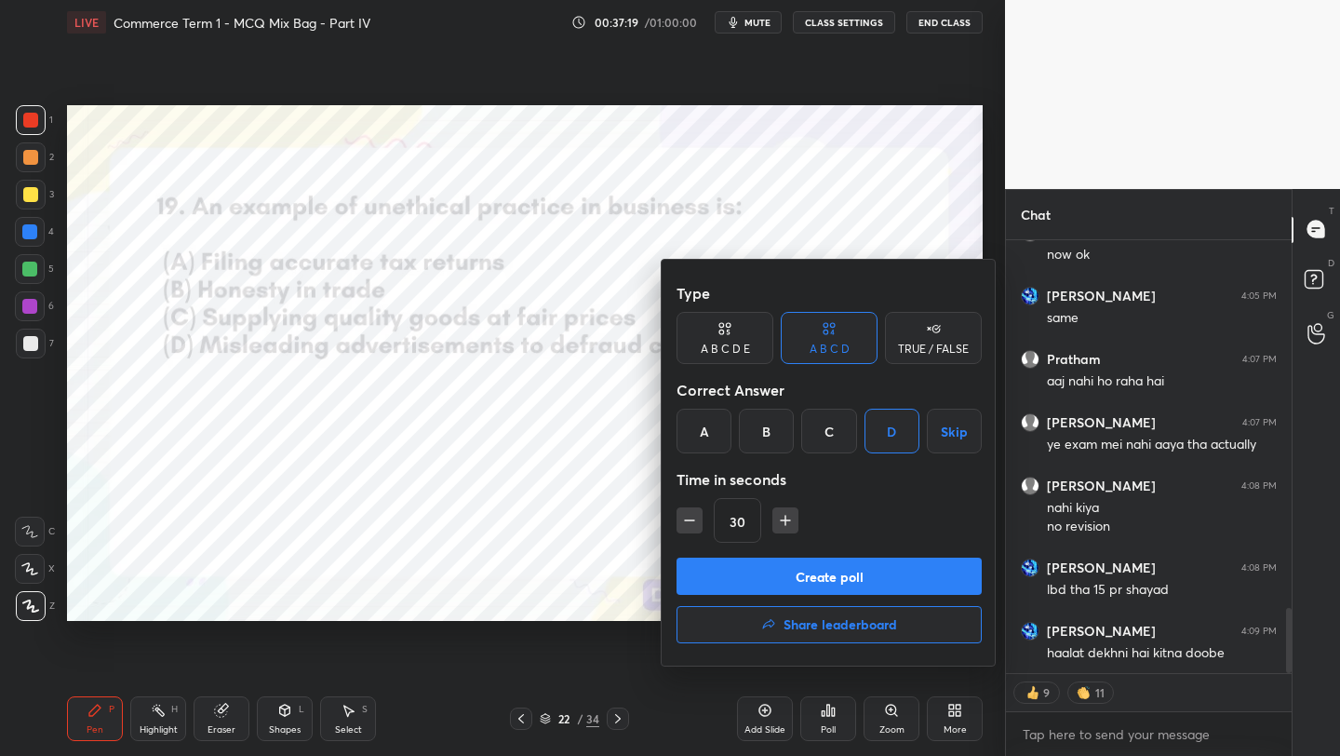
click at [872, 566] on button "Create poll" at bounding box center [829, 575] width 305 height 37
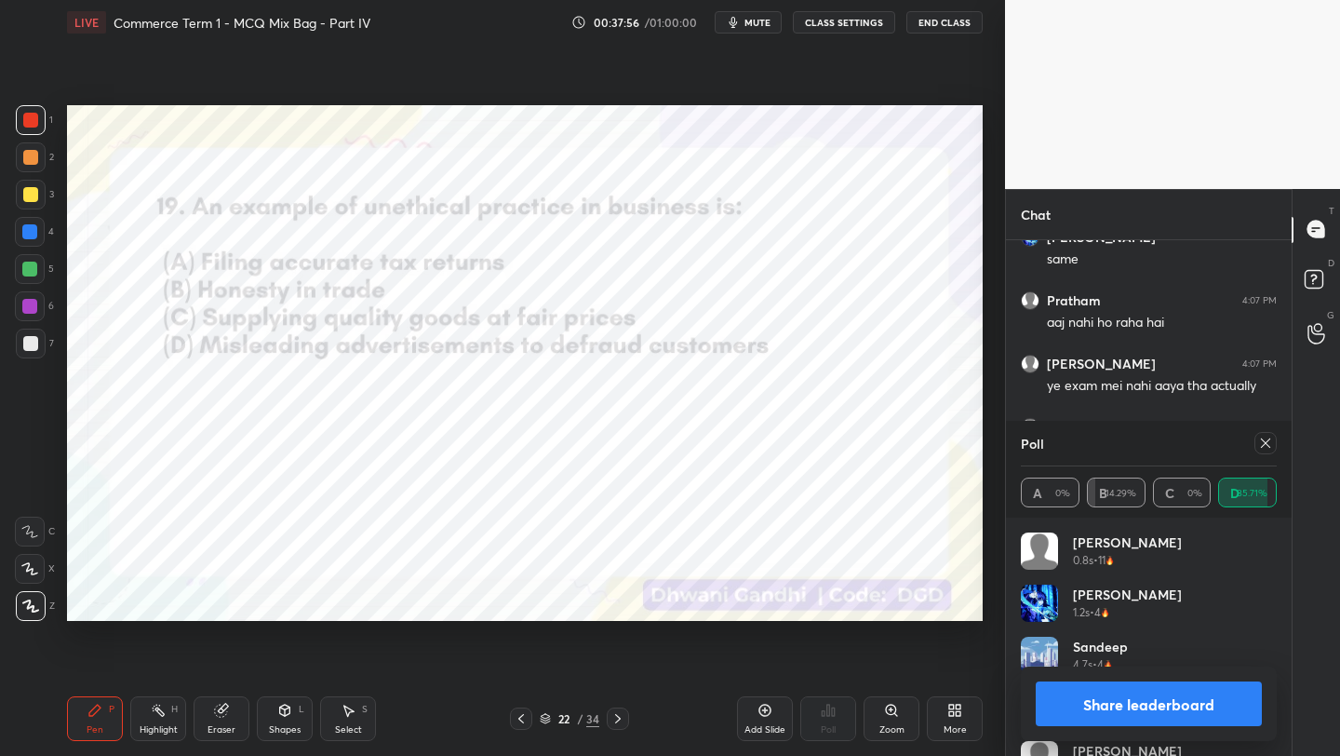
click at [1270, 441] on icon at bounding box center [1265, 443] width 15 height 15
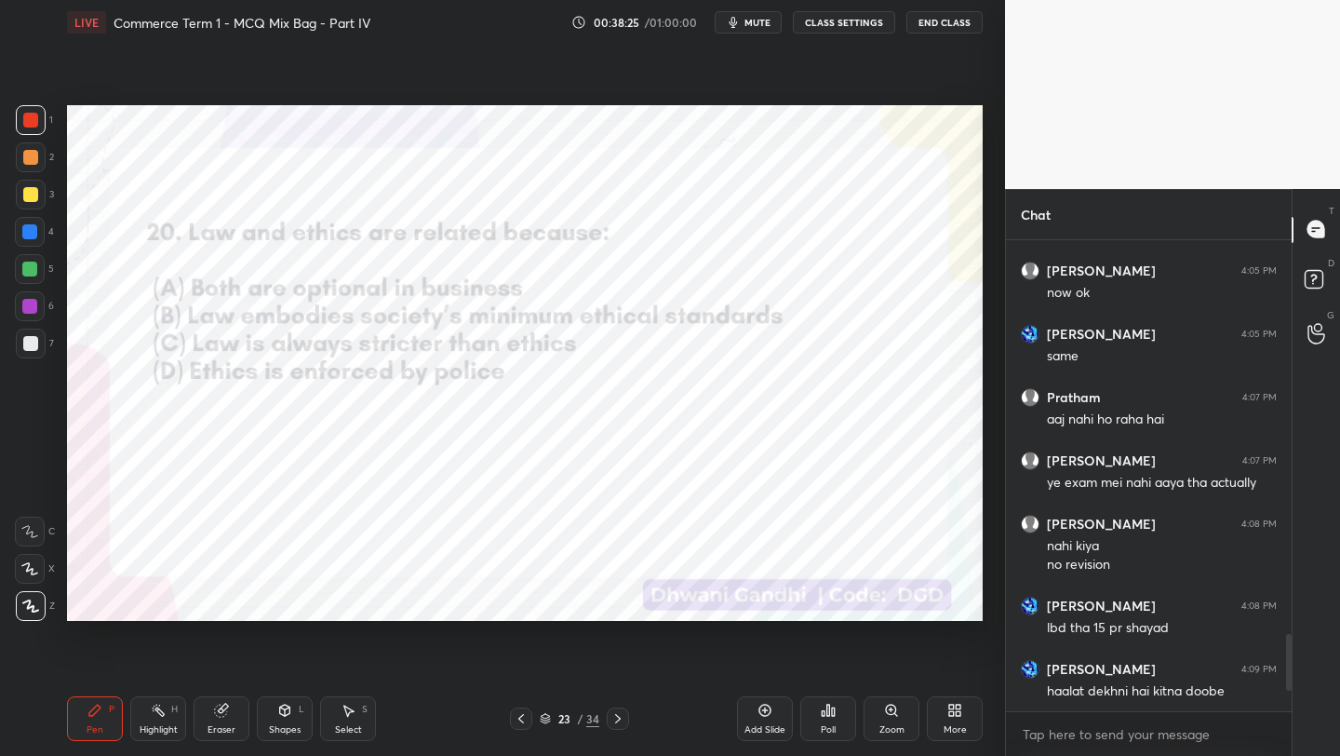
click at [546, 722] on icon at bounding box center [545, 721] width 9 height 3
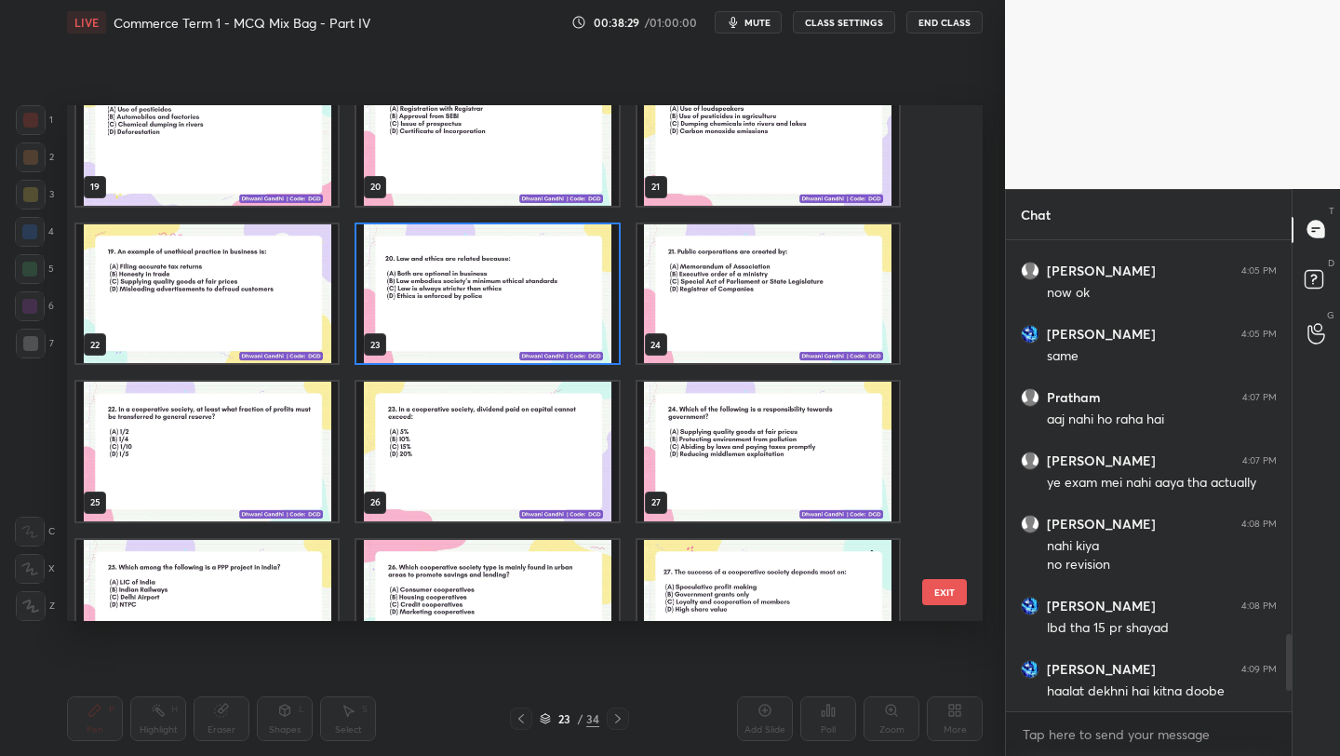
scroll to position [993, 0]
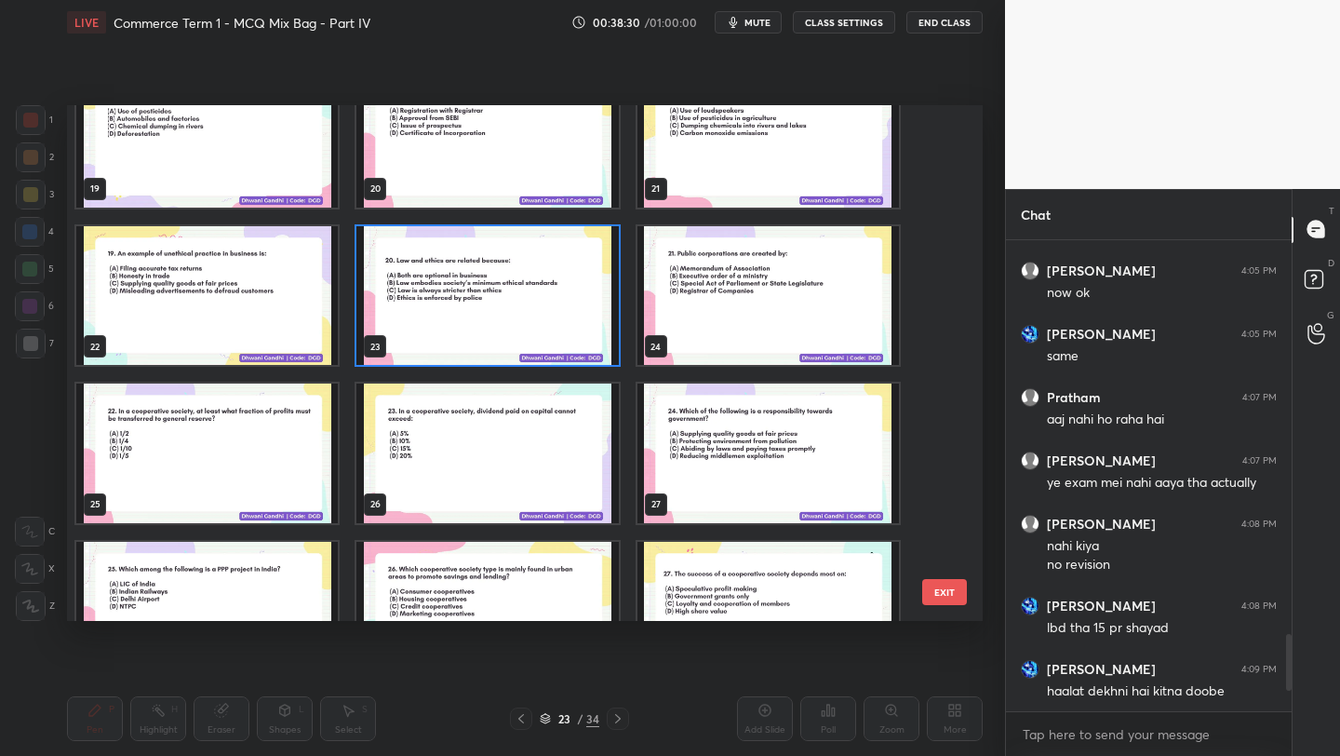
click at [515, 318] on img "grid" at bounding box center [487, 296] width 262 height 140
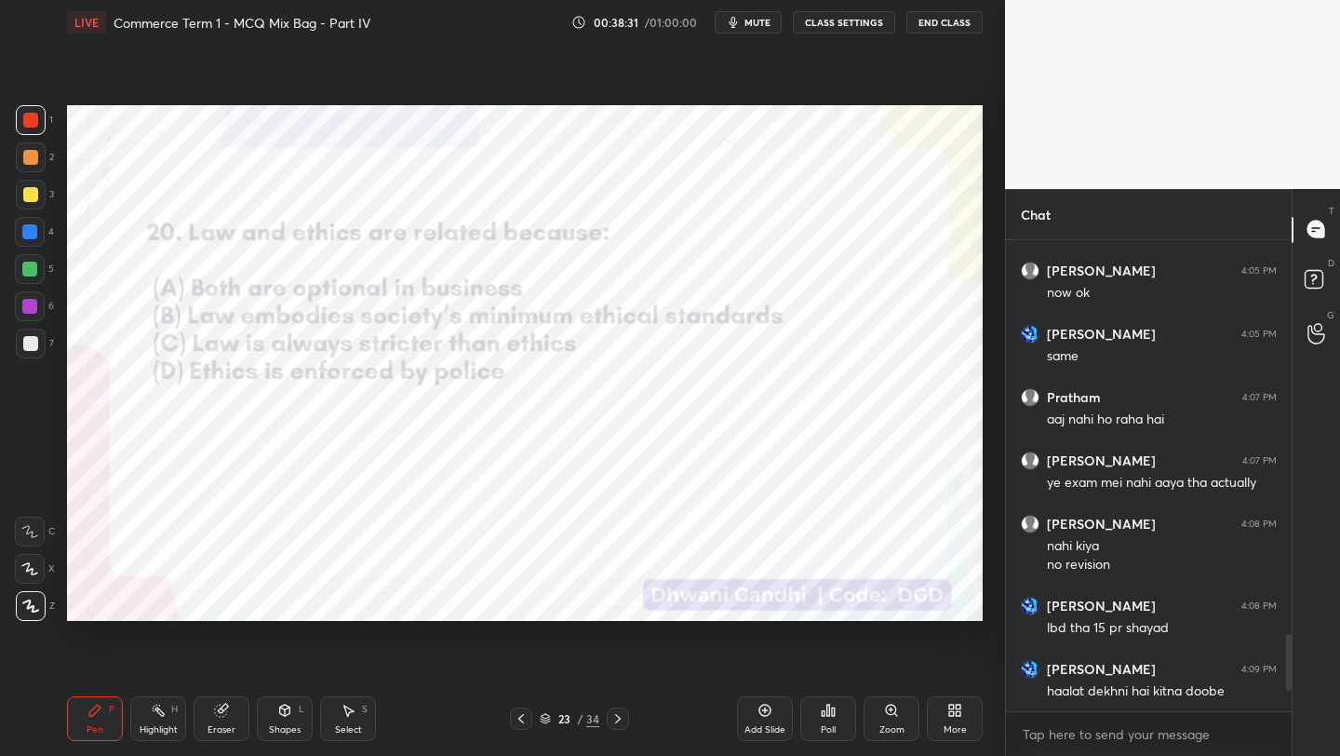
click at [823, 711] on icon at bounding box center [823, 713] width 3 height 5
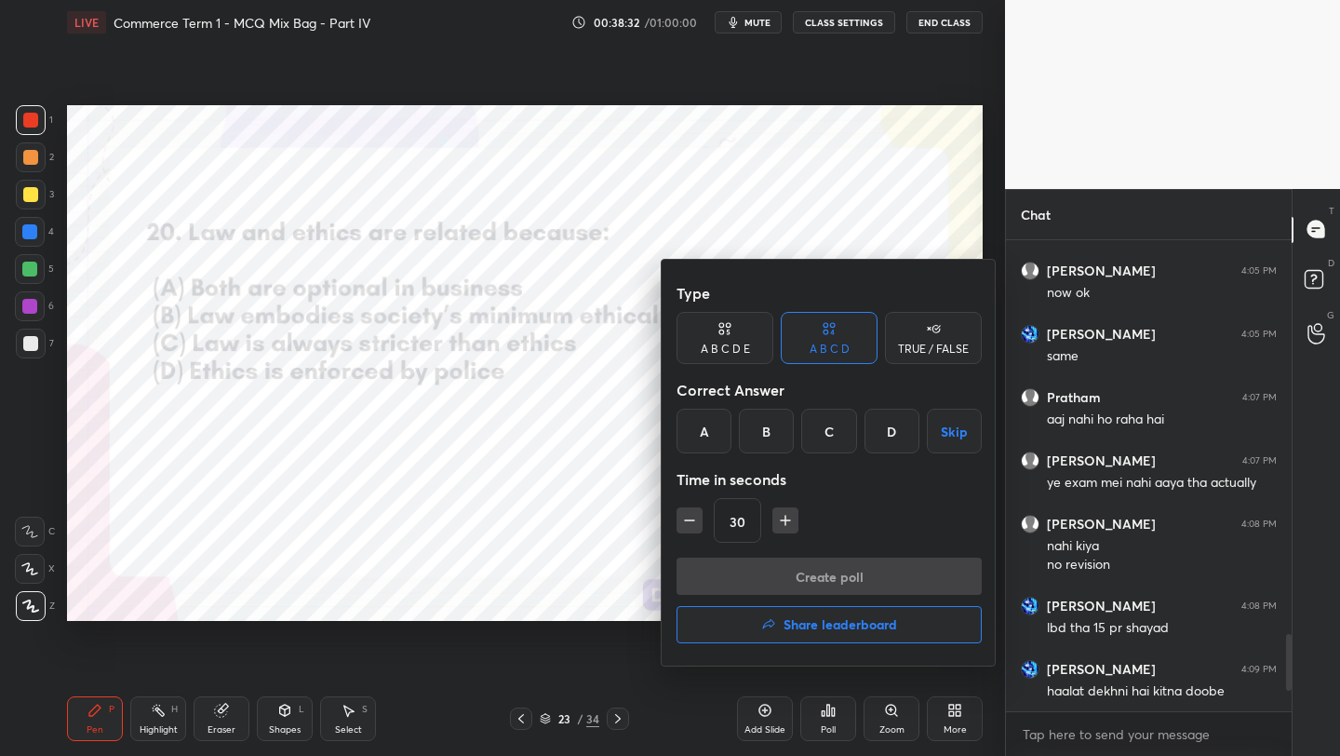
click at [773, 432] on div "B" at bounding box center [766, 431] width 55 height 45
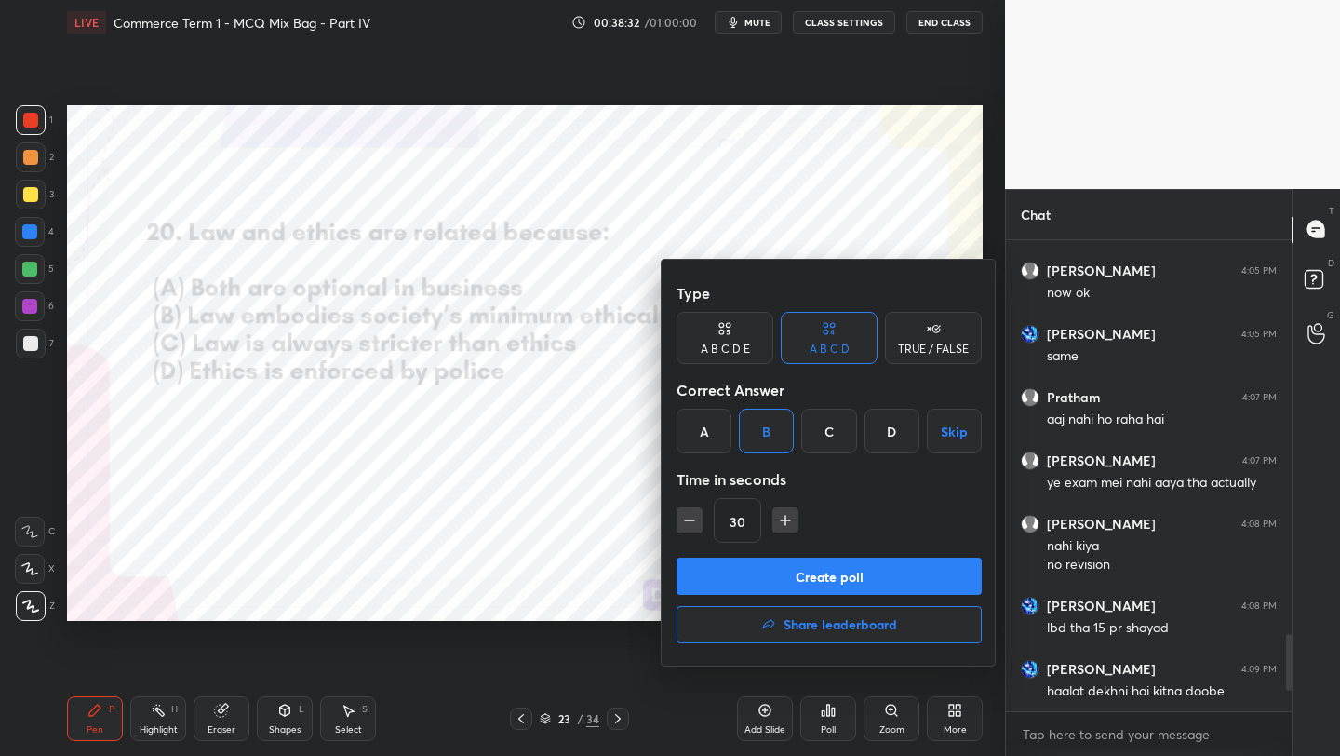
click at [788, 569] on button "Create poll" at bounding box center [829, 575] width 305 height 37
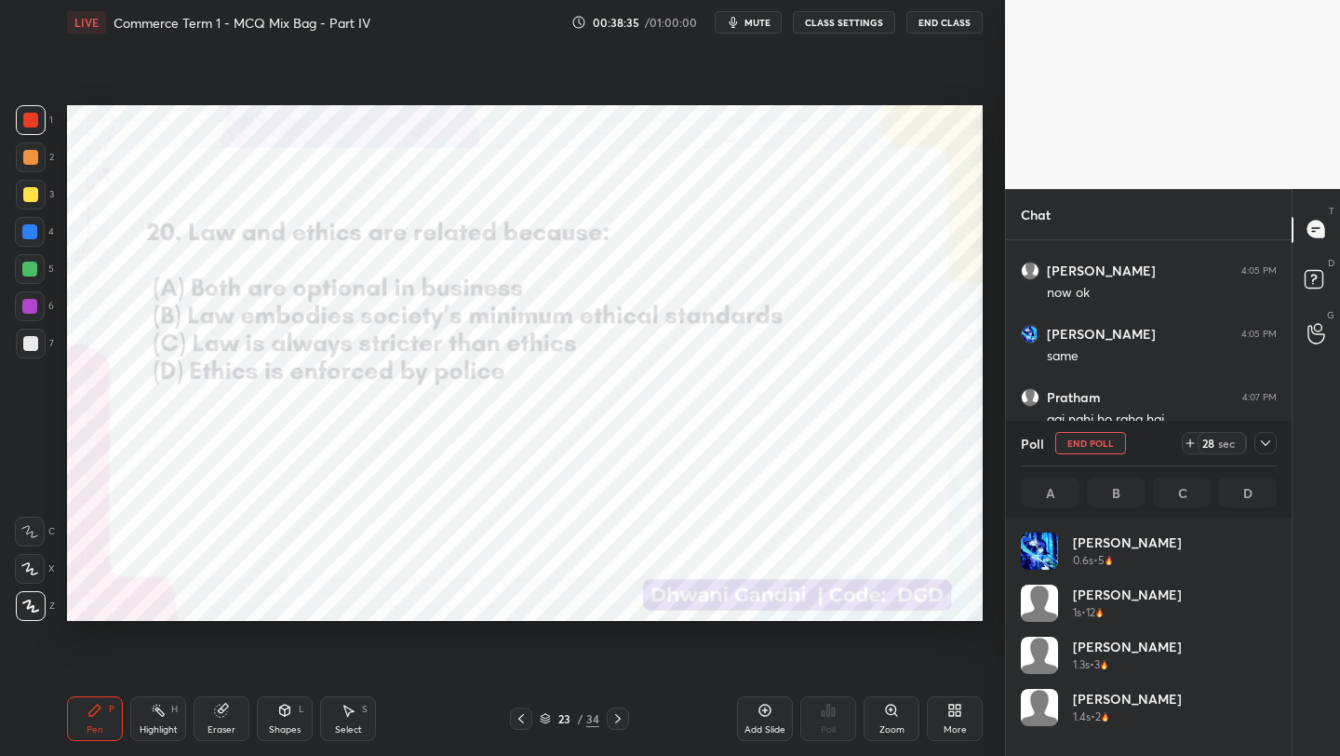
scroll to position [218, 250]
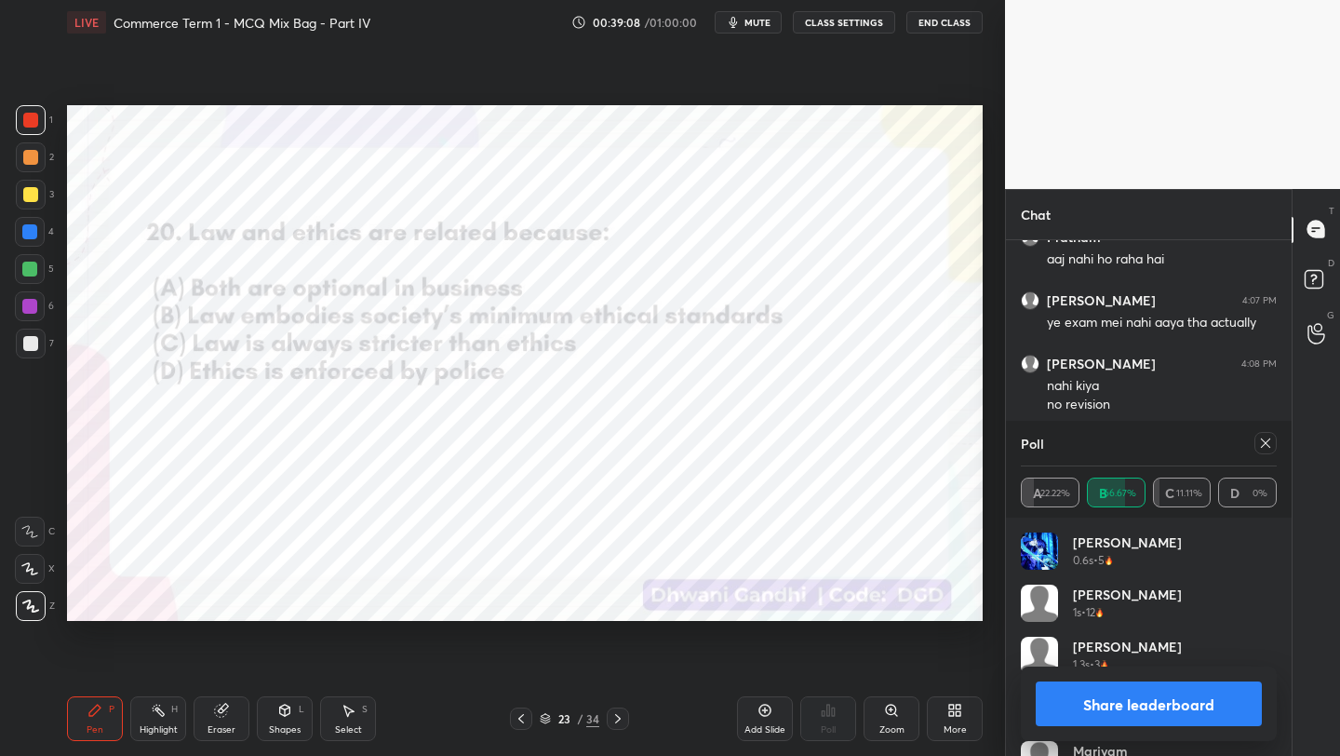
click at [1267, 436] on icon at bounding box center [1265, 443] width 15 height 15
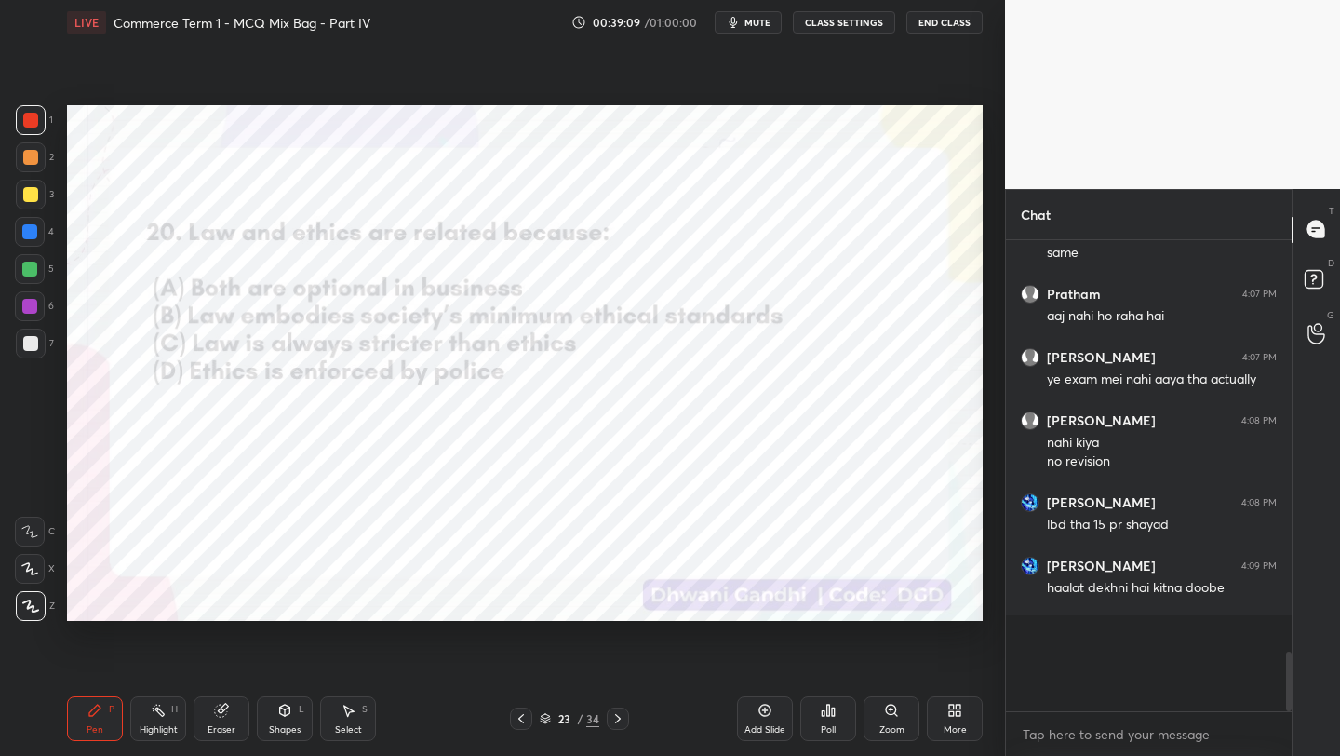
scroll to position [7, 7]
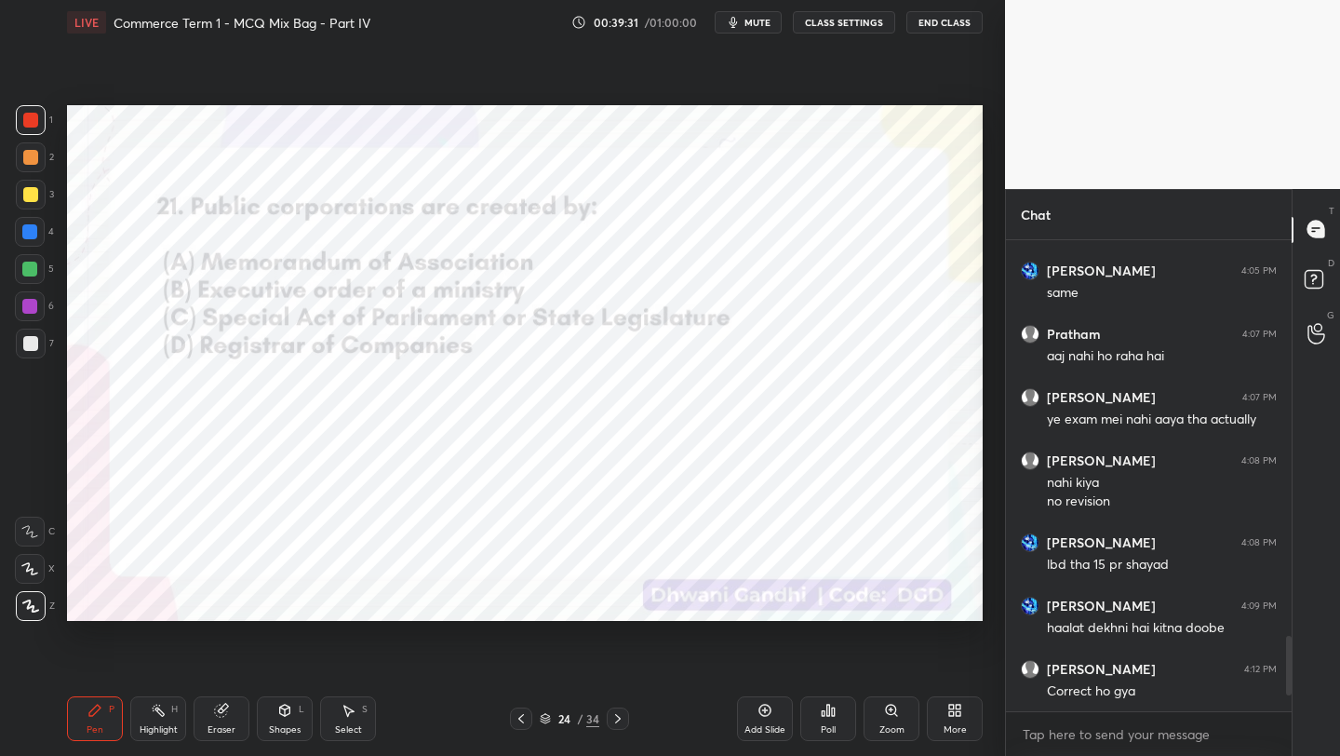
click at [846, 708] on div "Poll" at bounding box center [828, 718] width 56 height 45
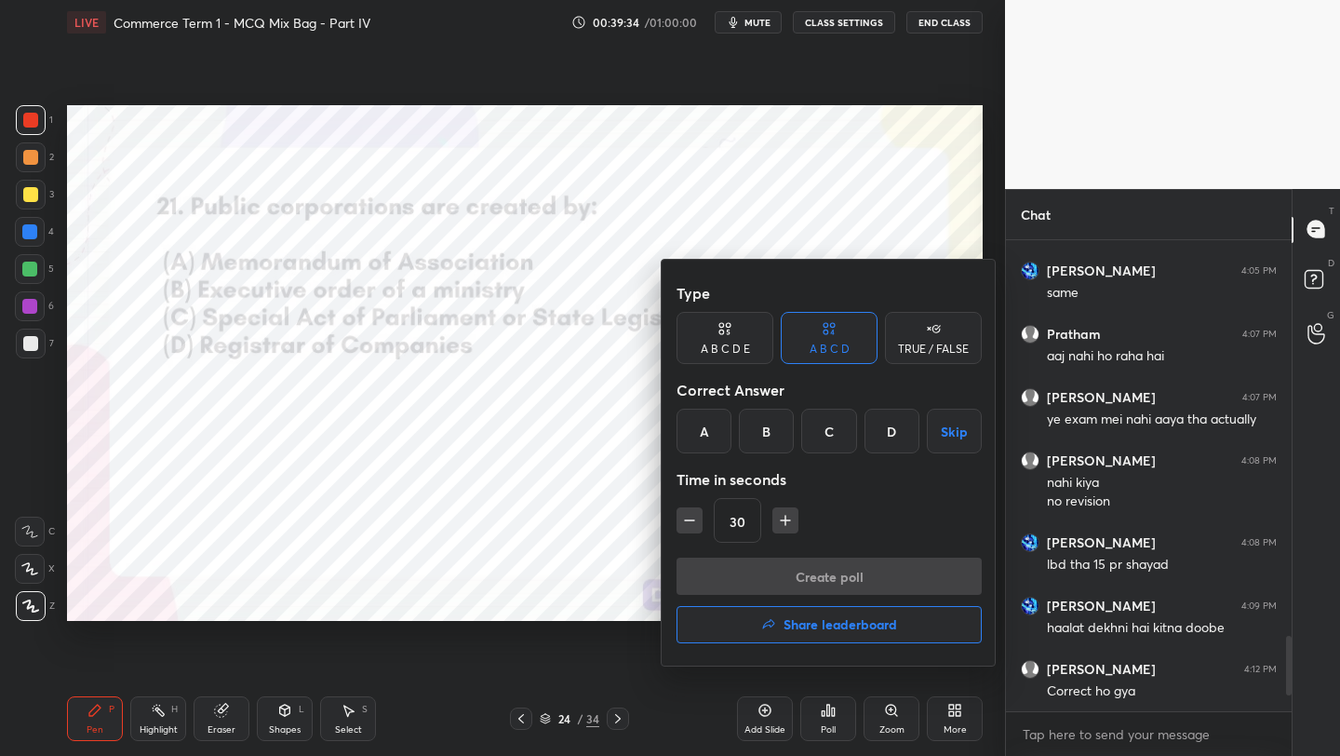
click at [820, 422] on div "C" at bounding box center [828, 431] width 55 height 45
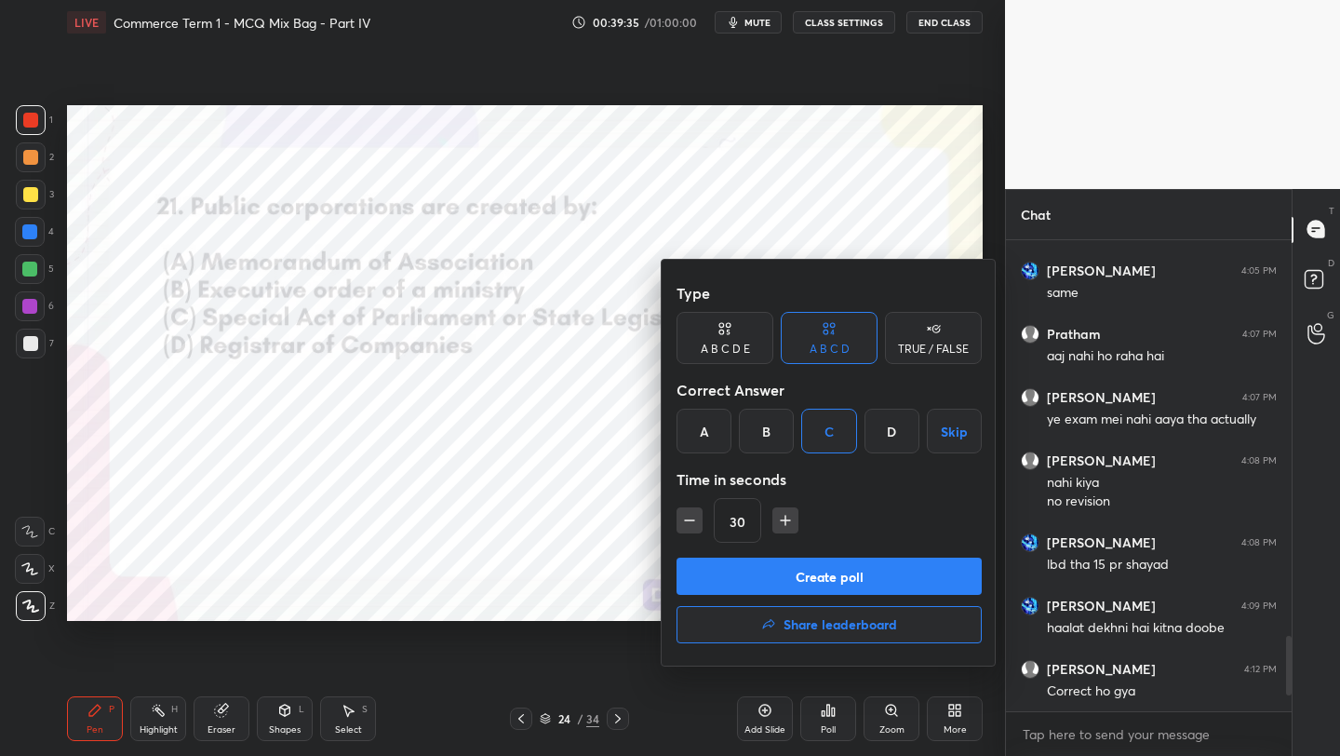
click at [797, 577] on button "Create poll" at bounding box center [829, 575] width 305 height 37
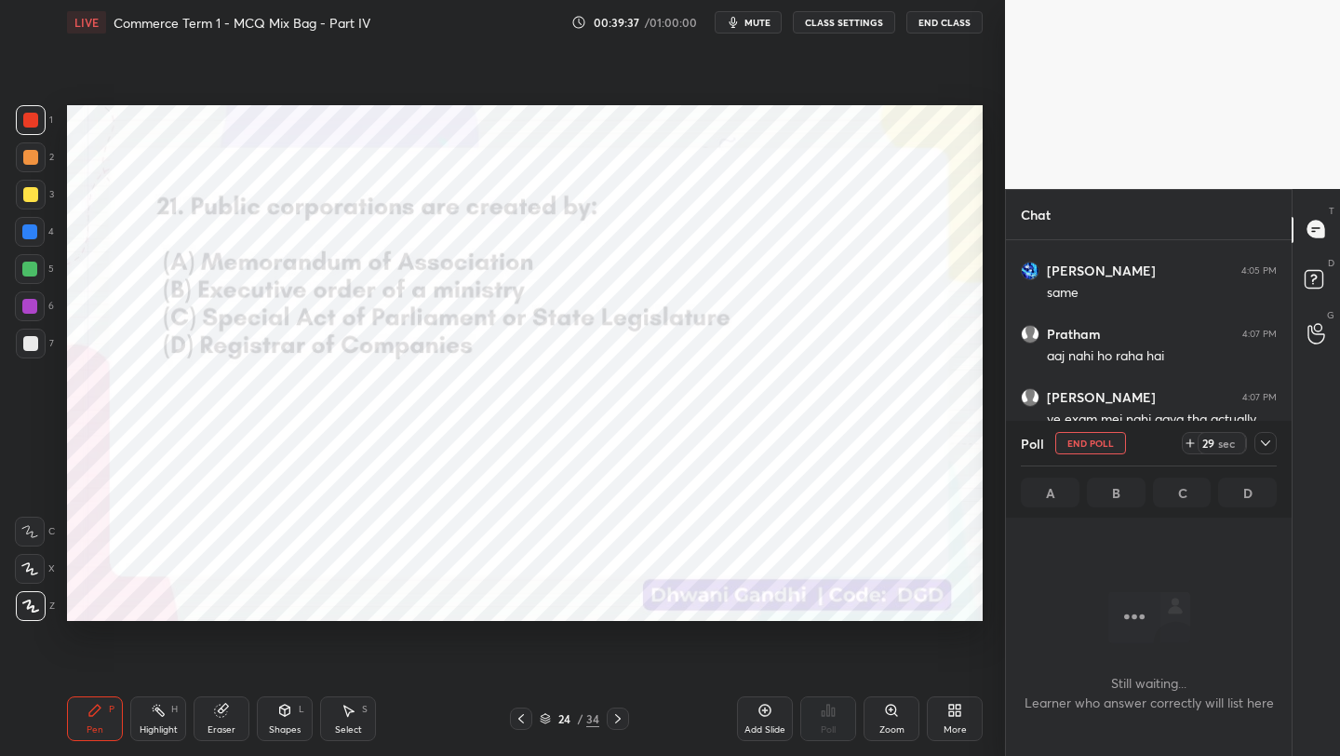
click at [1271, 449] on icon at bounding box center [1265, 443] width 15 height 15
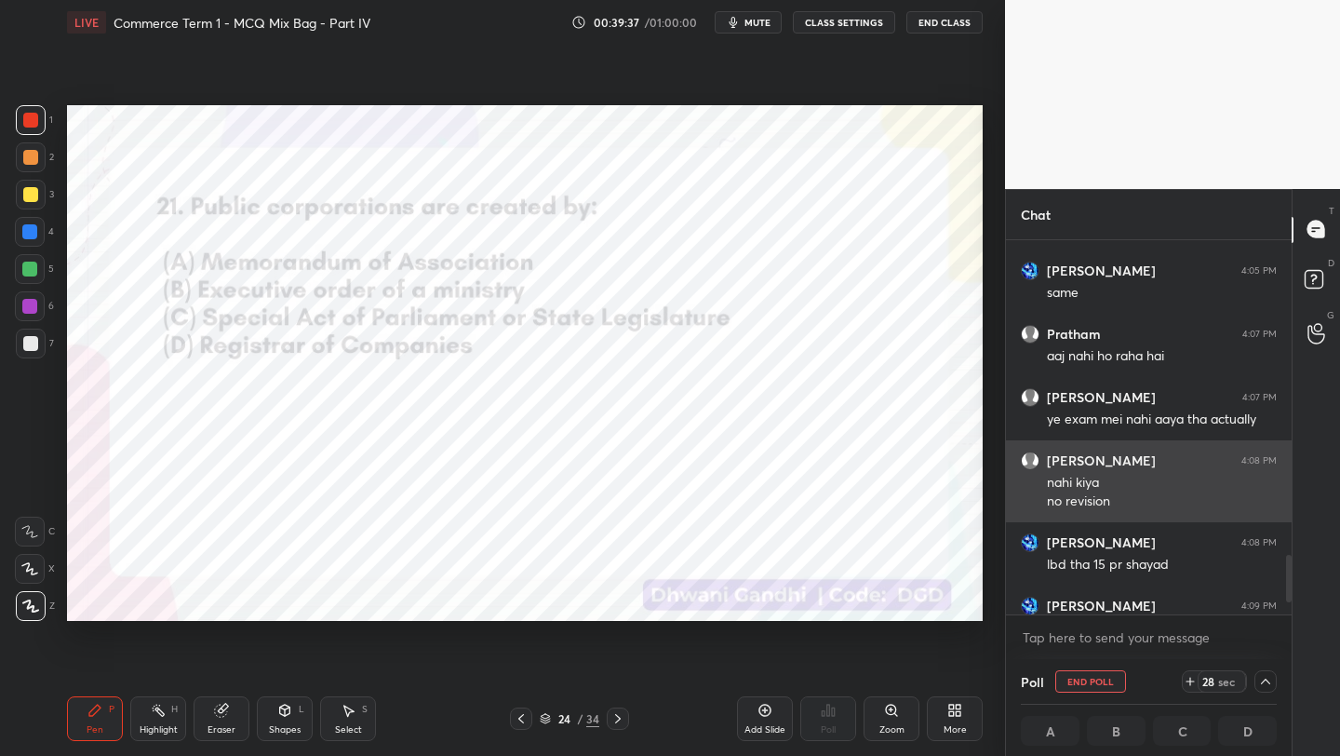
scroll to position [2571, 0]
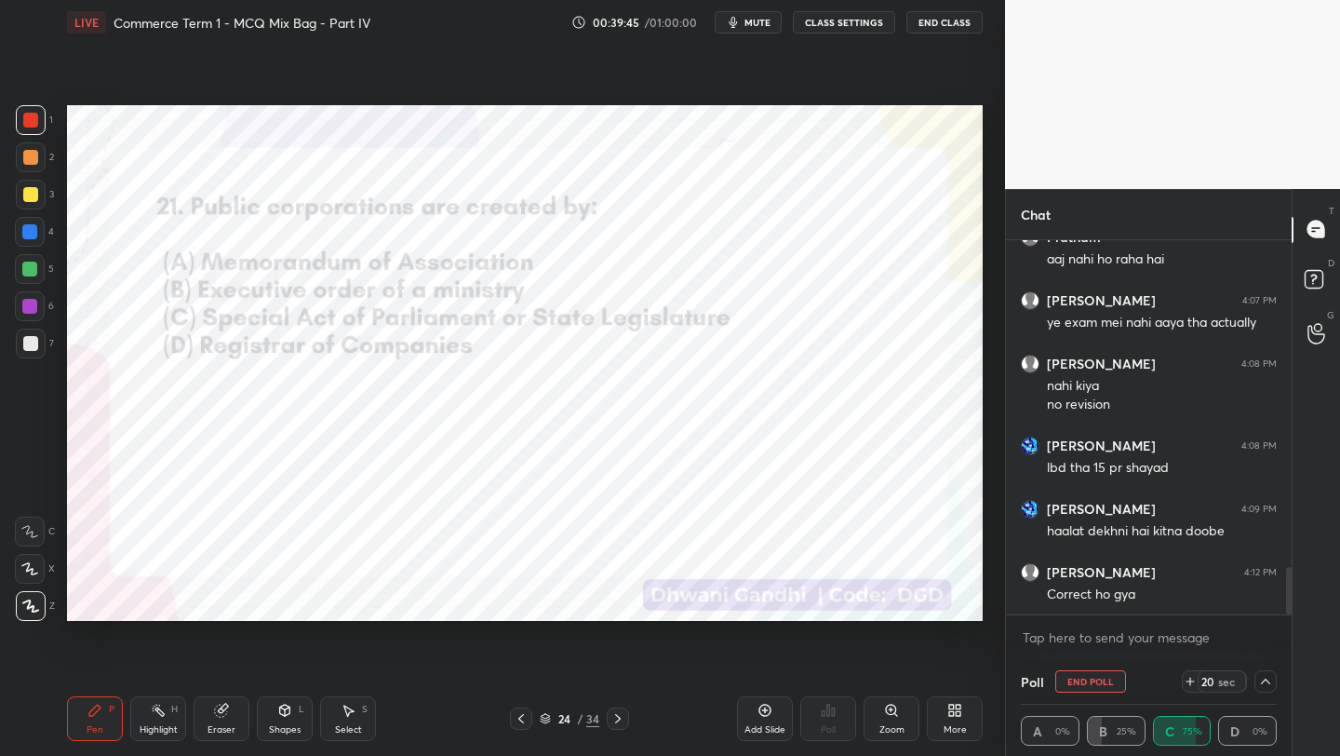
click at [1268, 688] on icon at bounding box center [1265, 681] width 15 height 15
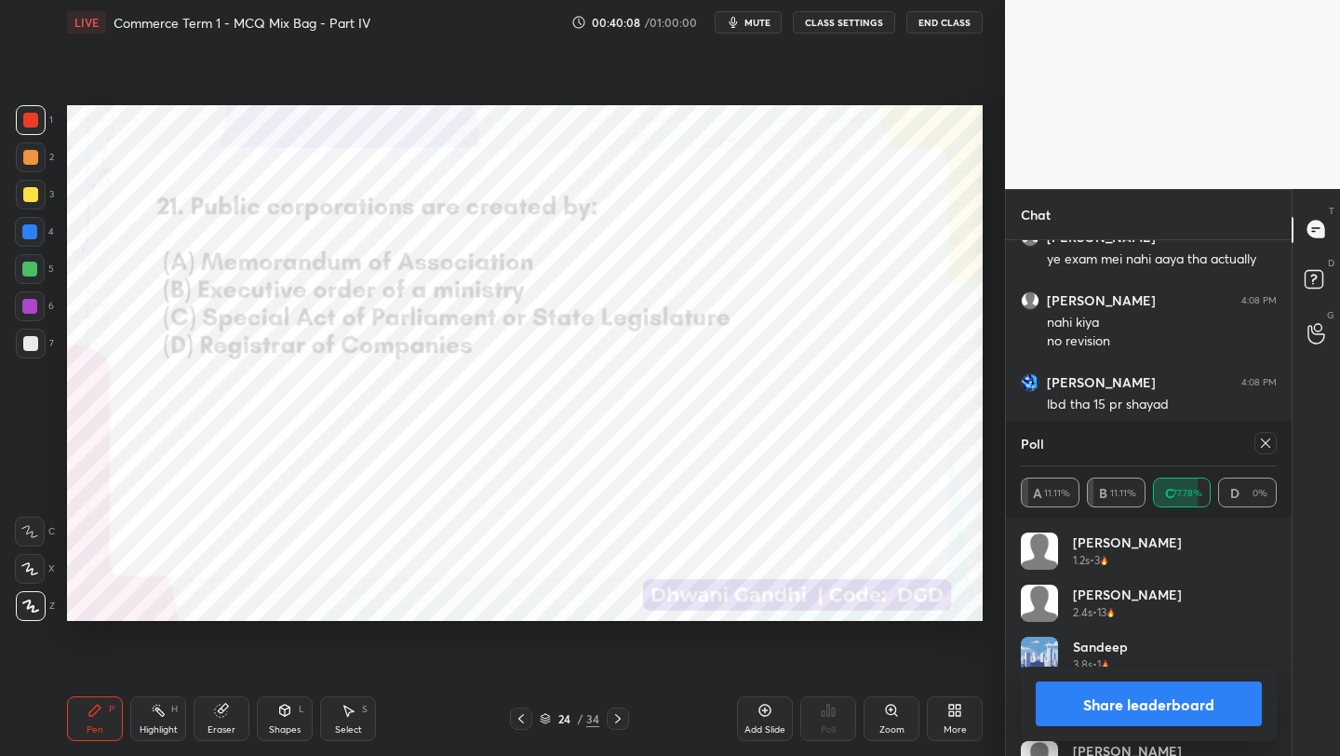
click at [1151, 715] on button "Share leaderboard" at bounding box center [1149, 703] width 226 height 45
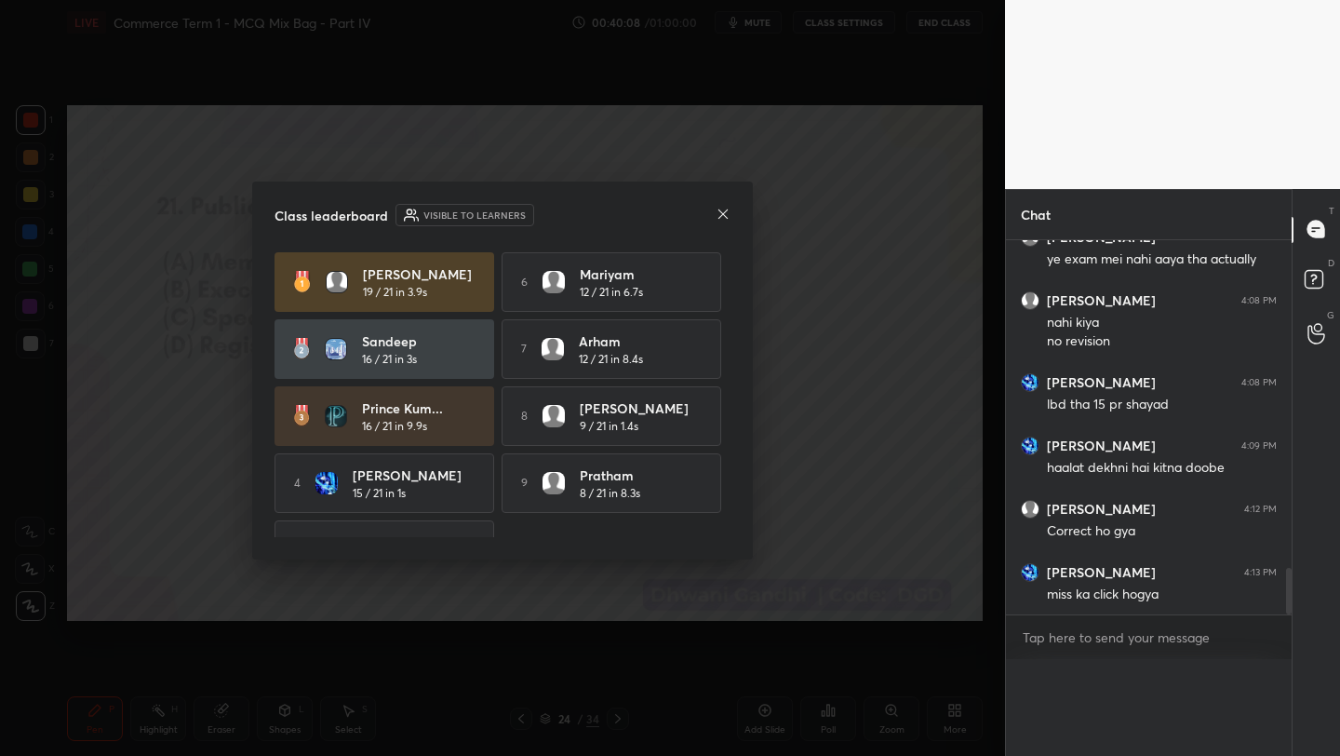
scroll to position [7, 7]
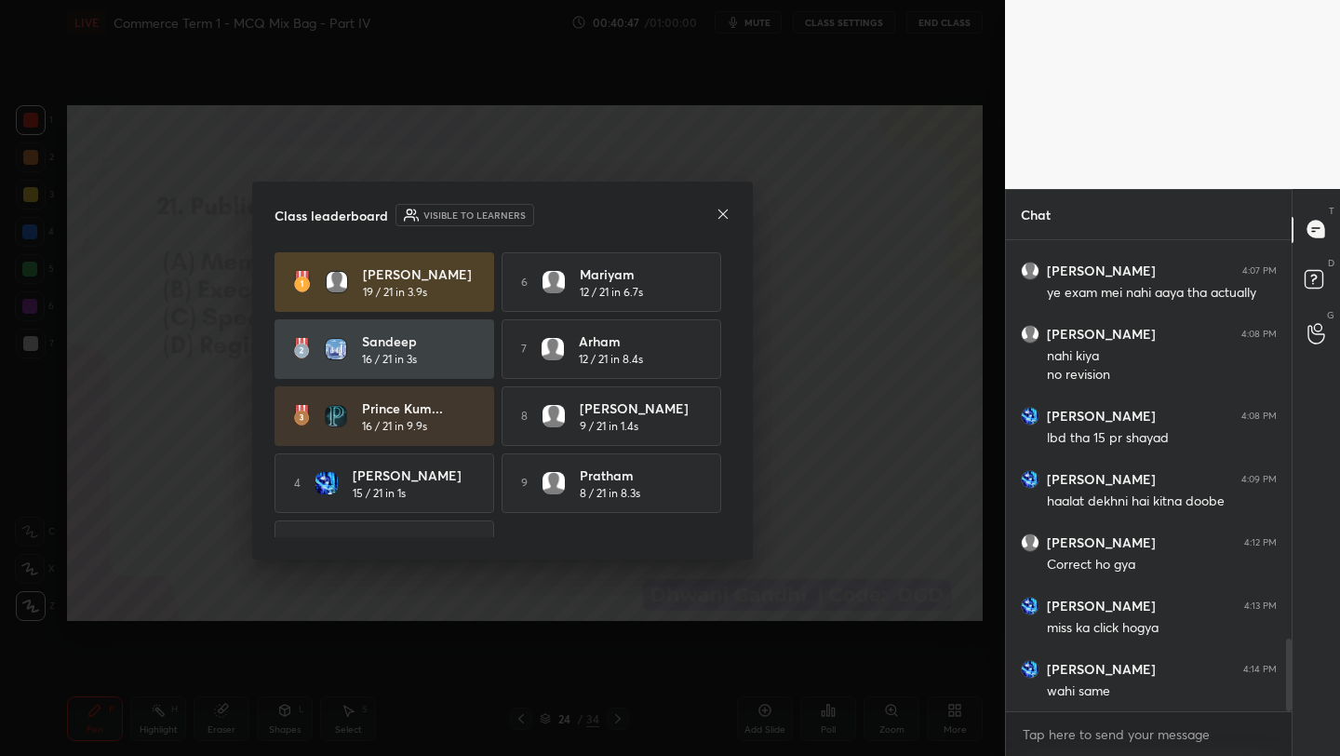
click at [725, 216] on icon at bounding box center [723, 214] width 15 height 15
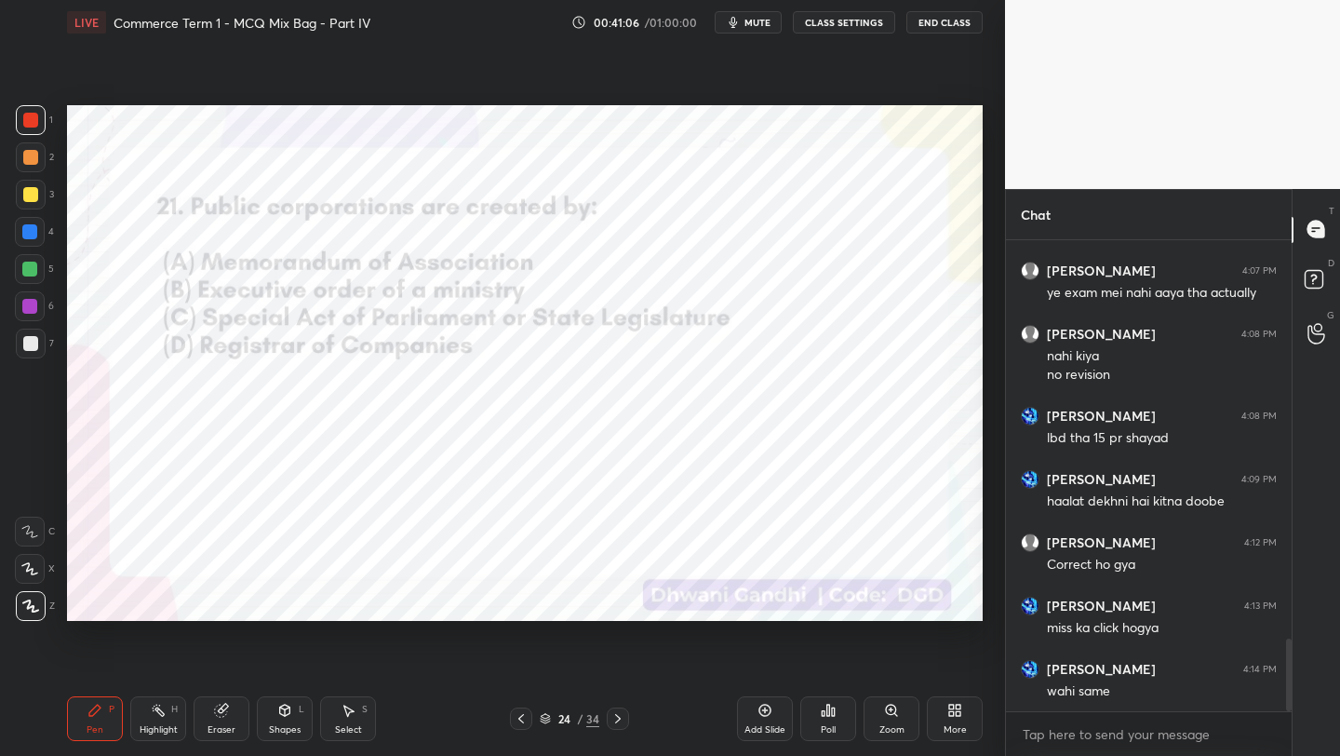
scroll to position [2664, 0]
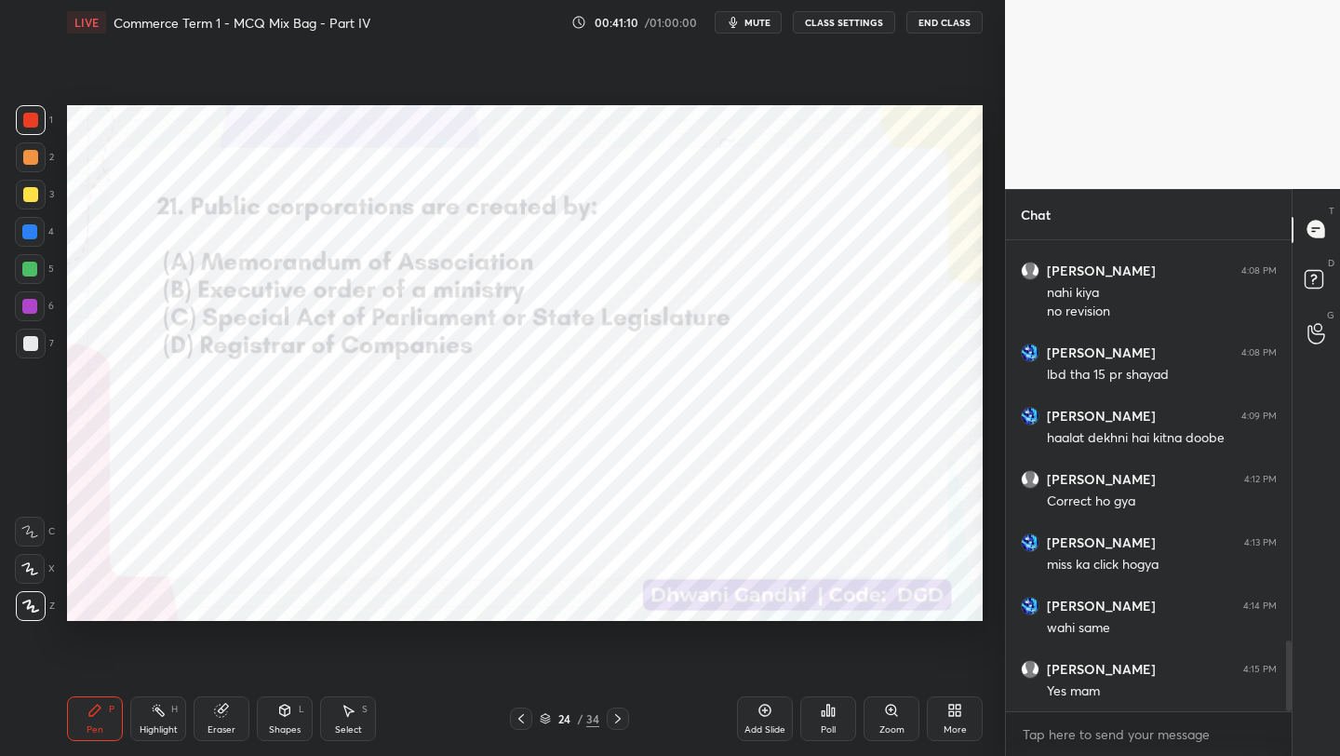
click at [544, 716] on icon at bounding box center [545, 718] width 11 height 11
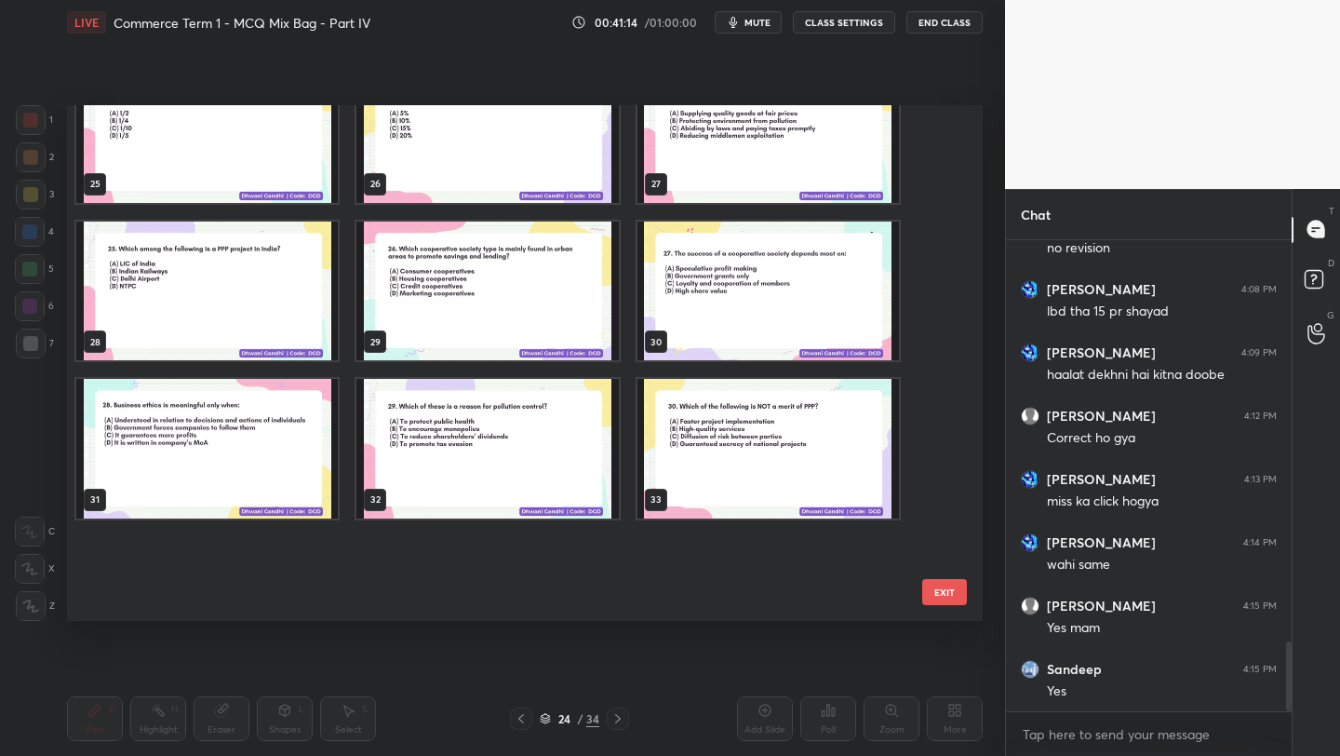
scroll to position [1377, 0]
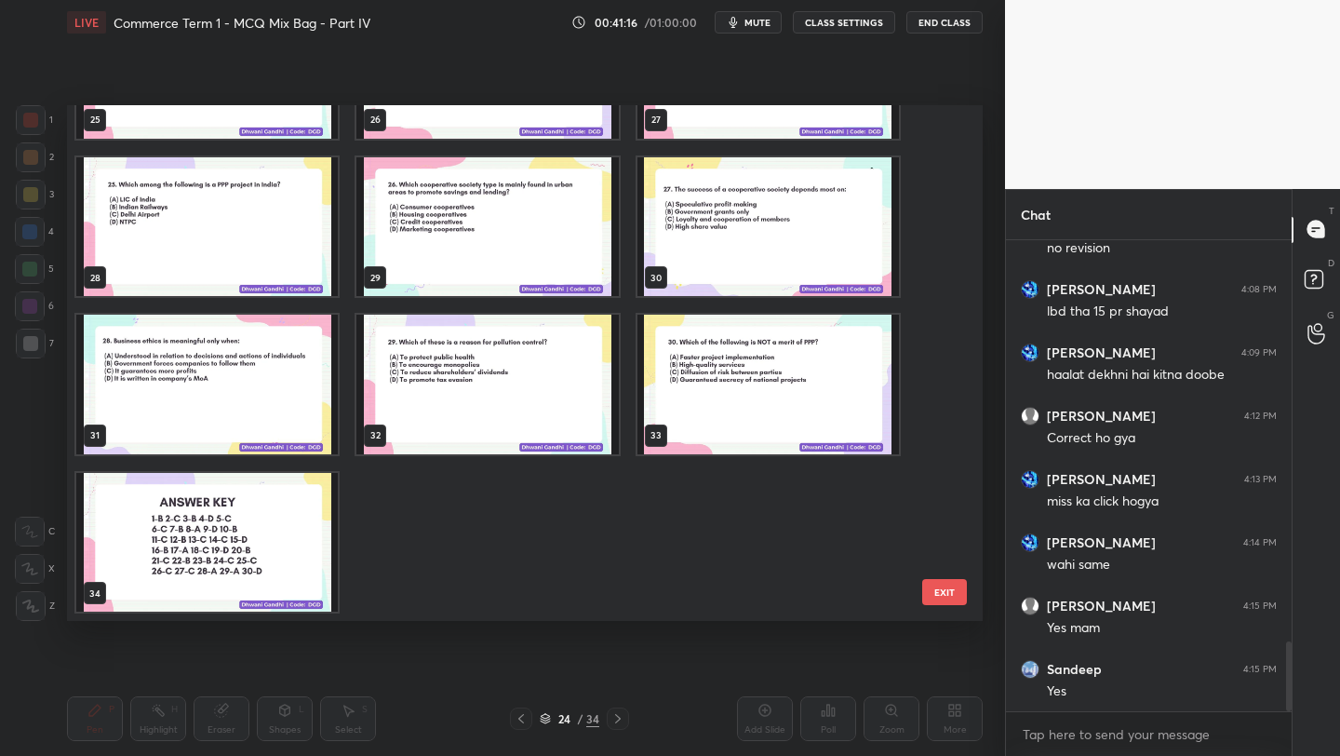
click at [731, 400] on img "grid" at bounding box center [768, 385] width 262 height 140
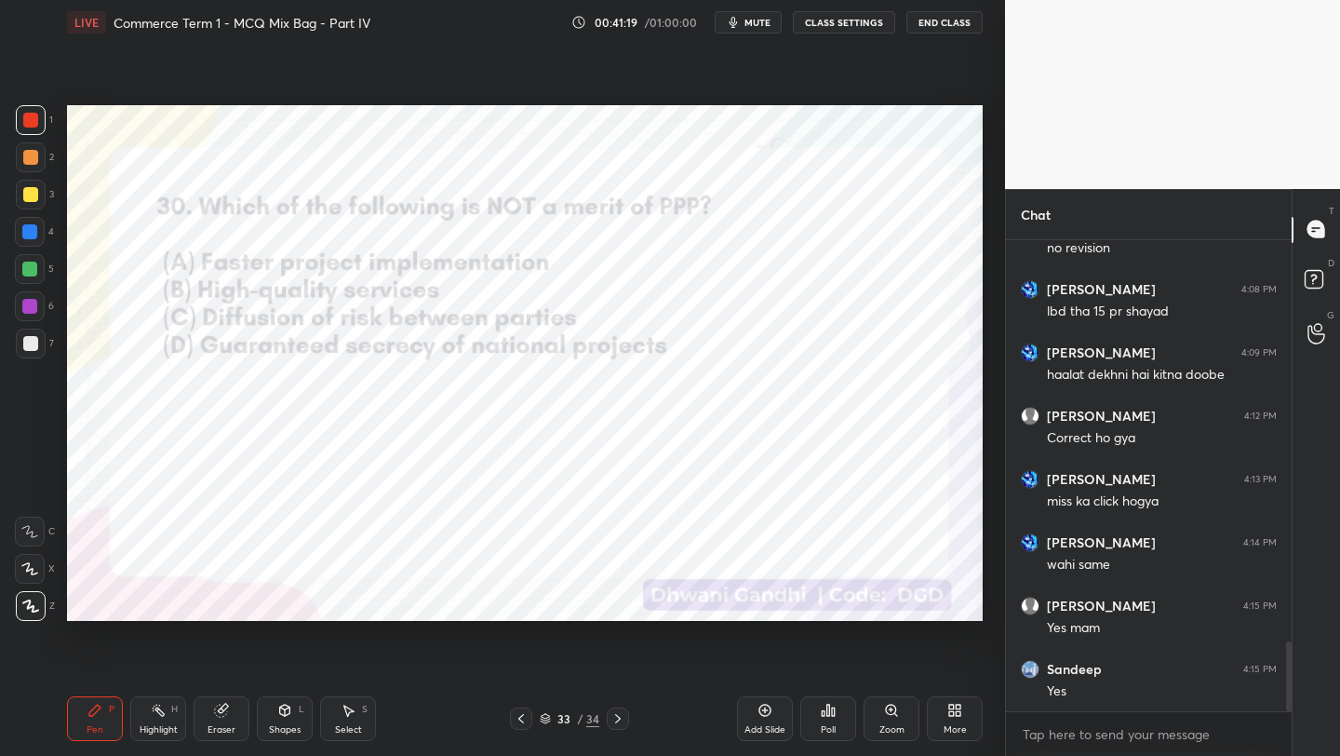
click at [959, 725] on div "More" at bounding box center [955, 729] width 23 height 9
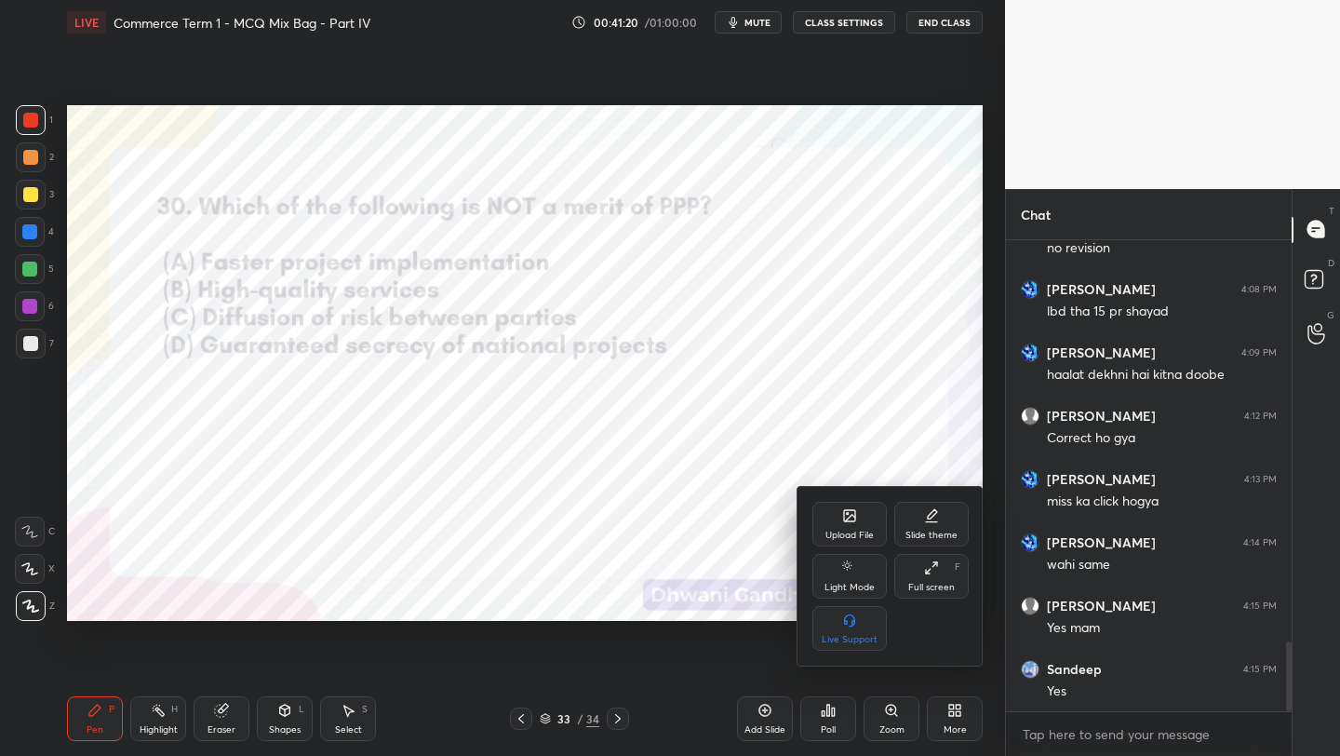
click at [836, 532] on div "Upload File" at bounding box center [849, 534] width 48 height 9
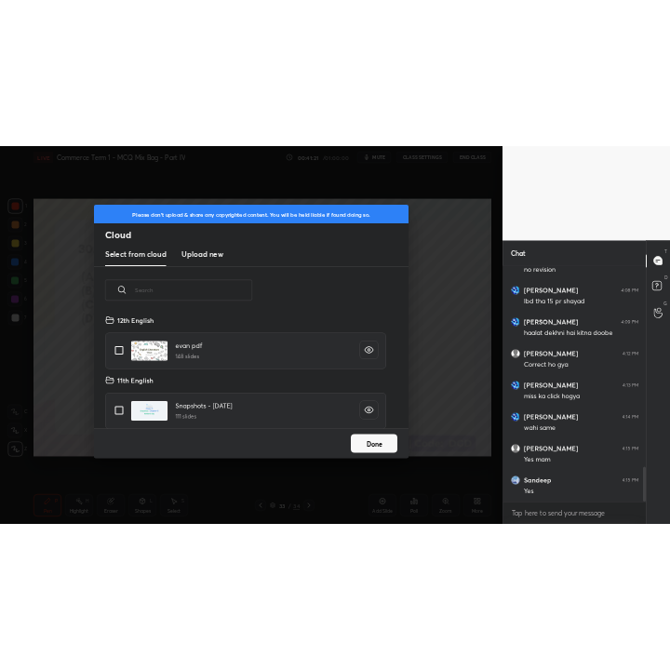
scroll to position [229, 597]
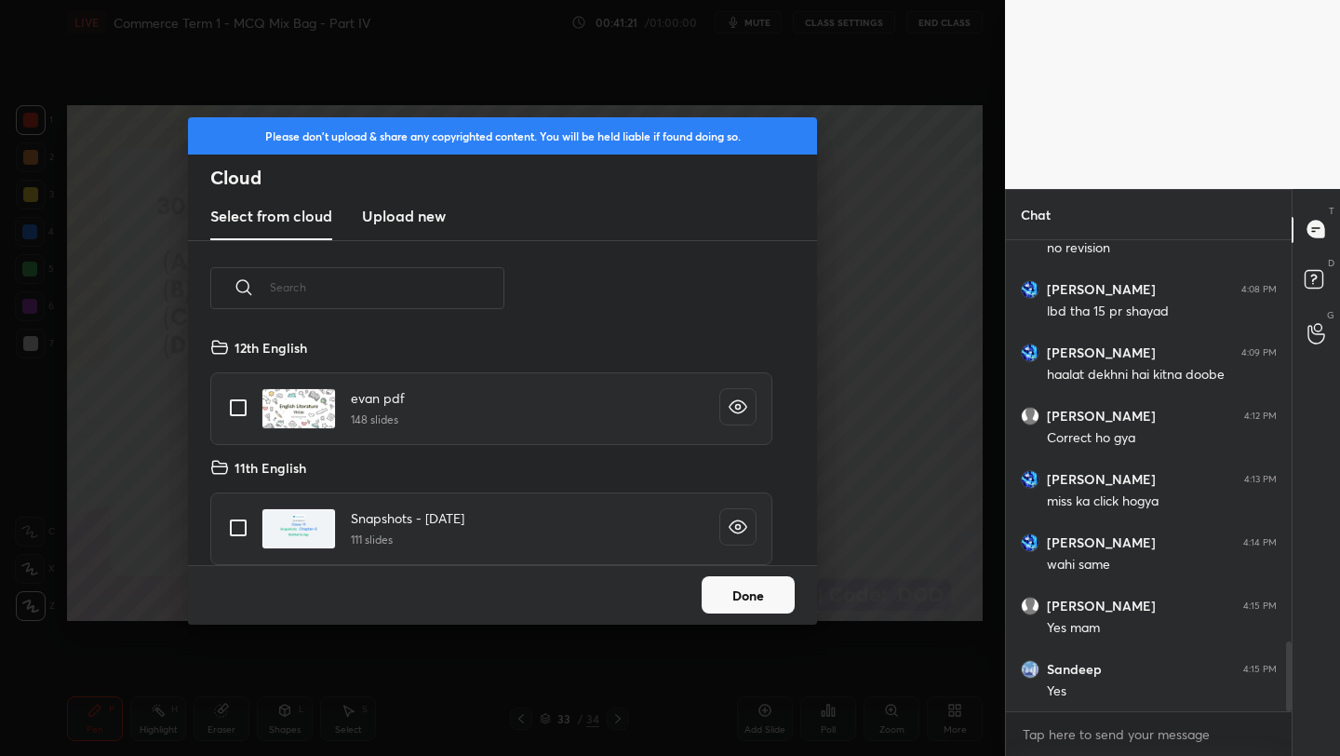
click at [417, 214] on h3 "Upload new" at bounding box center [404, 216] width 84 height 22
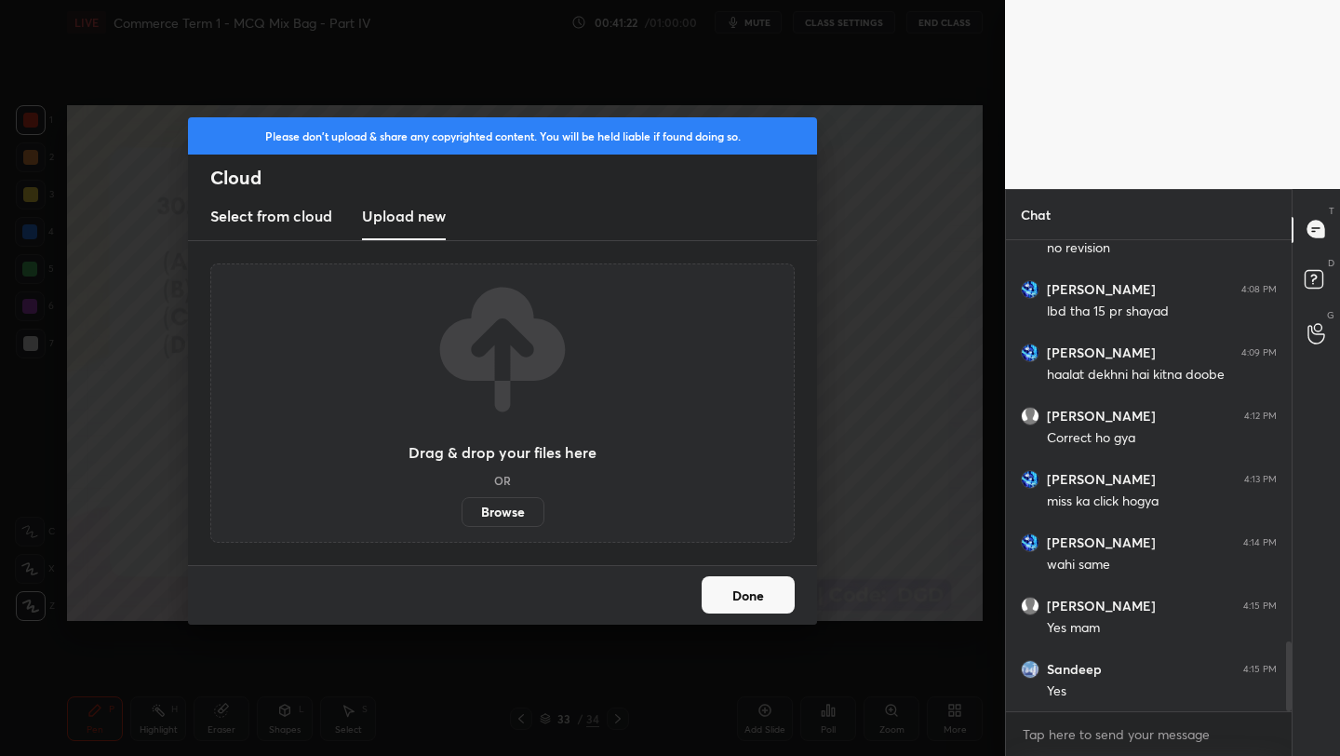
click at [510, 515] on label "Browse" at bounding box center [503, 512] width 83 height 30
click at [462, 515] on input "Browse" at bounding box center [462, 512] width 0 height 30
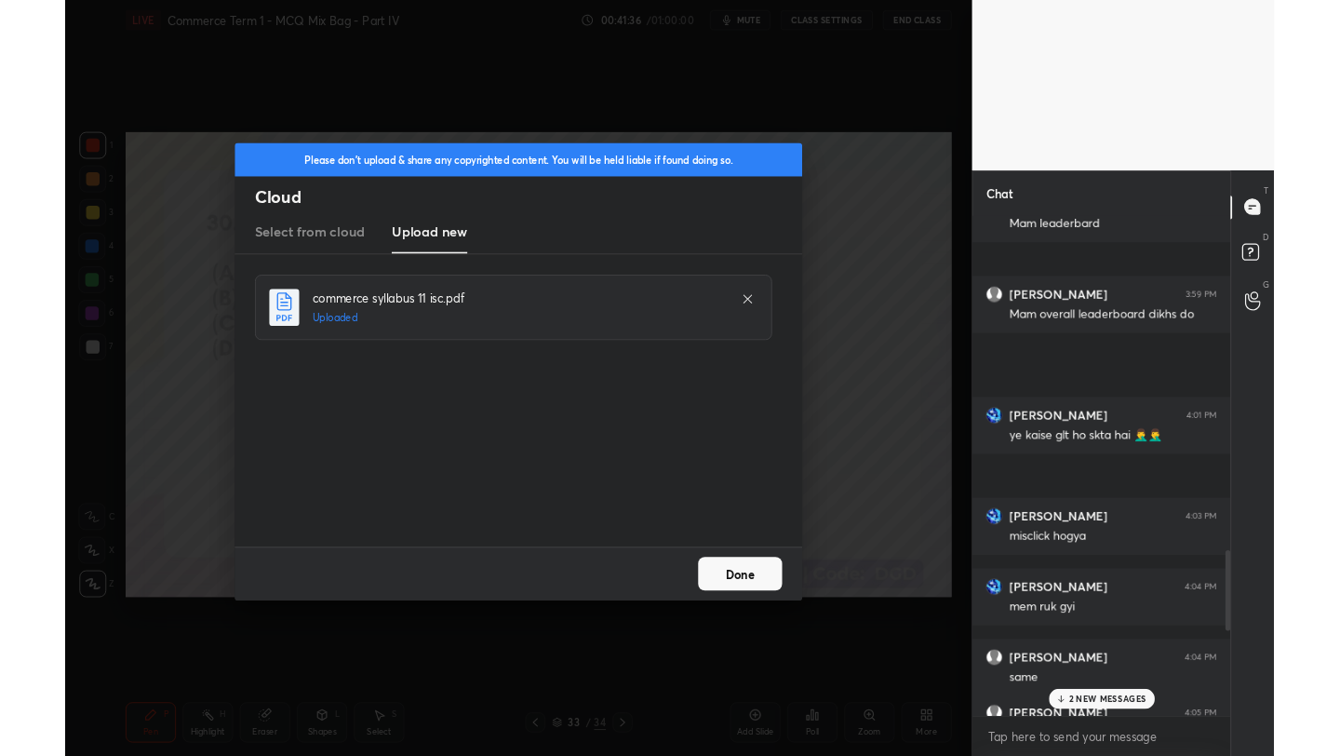
scroll to position [1773, 0]
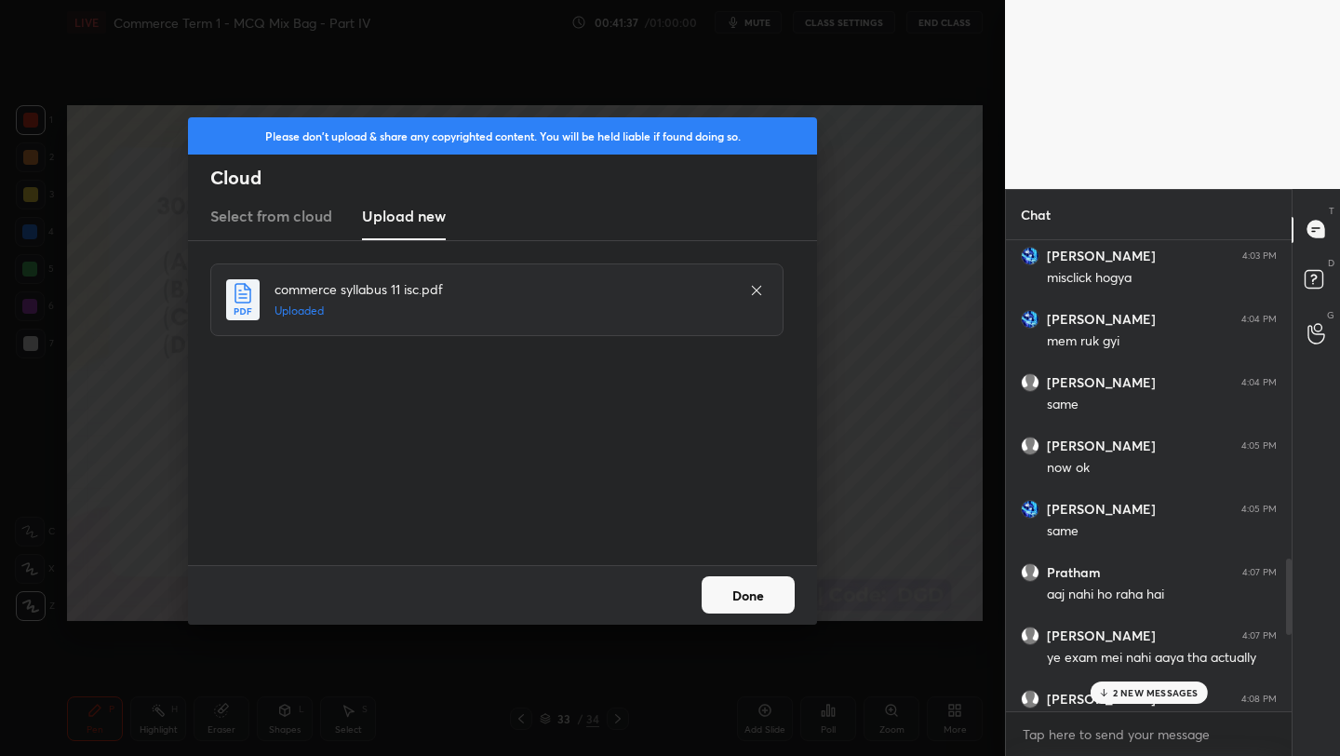
click at [763, 598] on button "Done" at bounding box center [748, 594] width 93 height 37
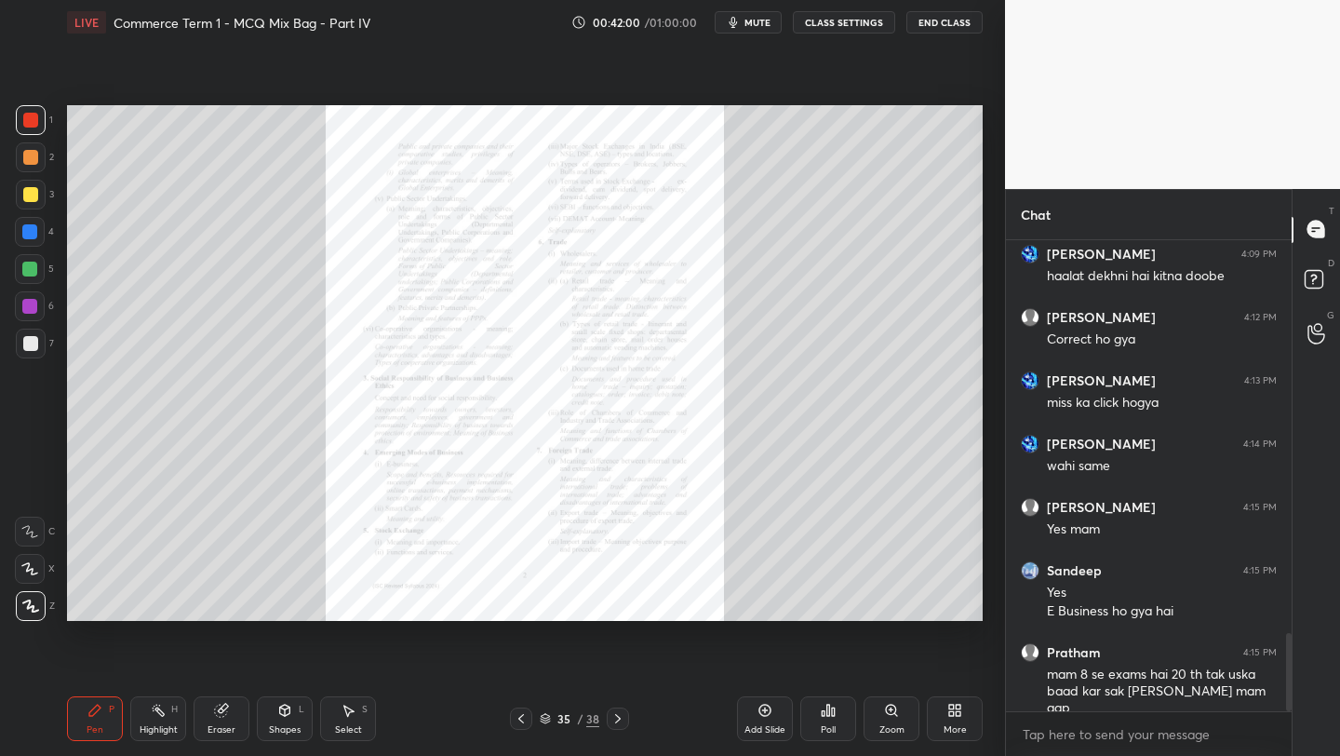
click at [897, 720] on div "Zoom" at bounding box center [892, 718] width 56 height 45
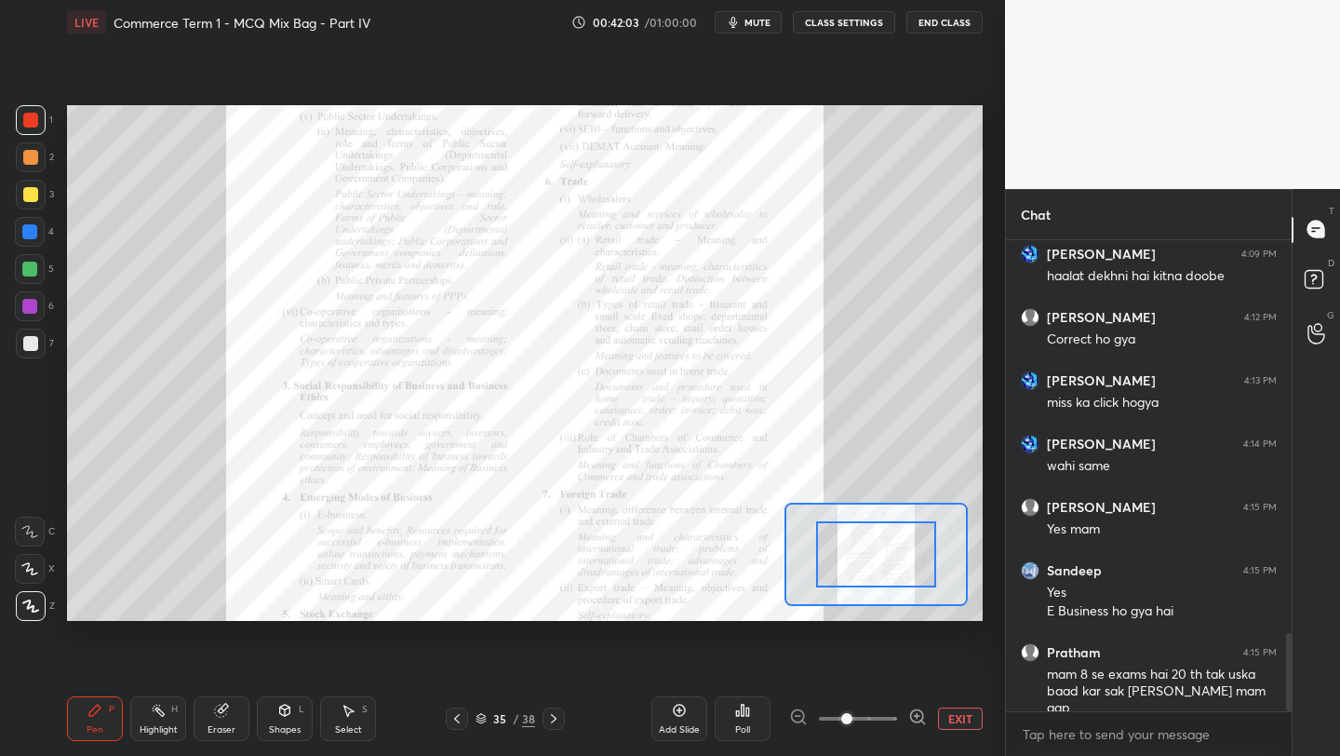
click at [852, 724] on span at bounding box center [846, 718] width 11 height 11
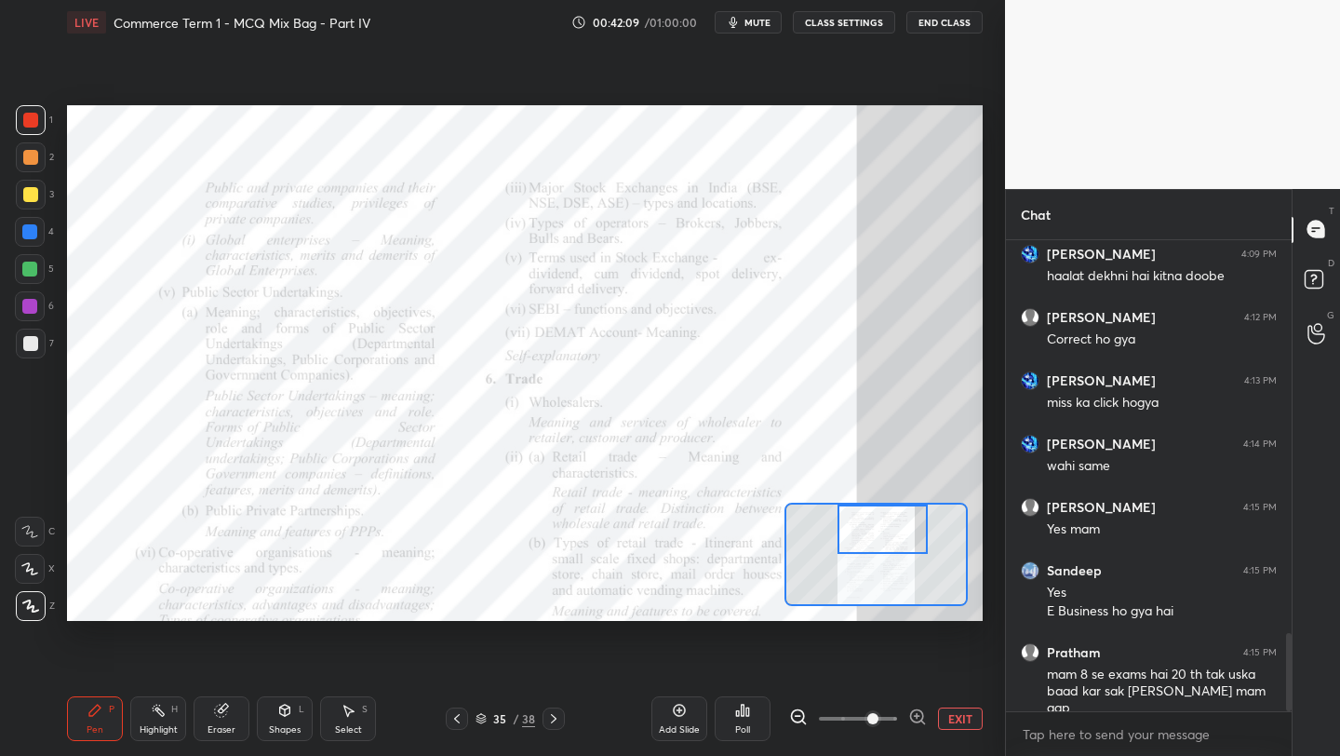
drag, startPoint x: 862, startPoint y: 551, endPoint x: 868, endPoint y: 509, distance: 42.4
click at [868, 506] on div at bounding box center [882, 528] width 89 height 49
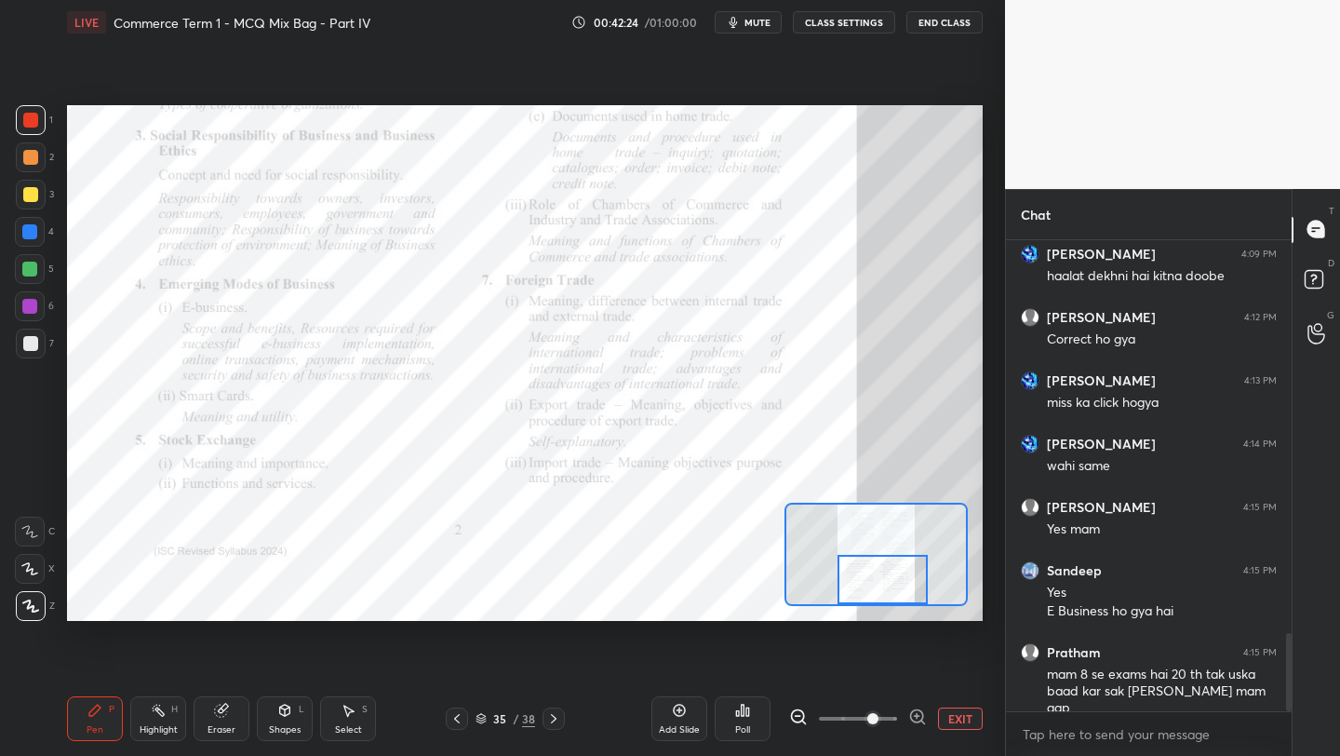
drag, startPoint x: 872, startPoint y: 533, endPoint x: 871, endPoint y: 679, distance: 146.1
click at [872, 681] on div "LIVE Commerce Term 1 - MCQ Mix Bag - Part IV 00:42:24 / 01:00:00 mute CLASS SET…" at bounding box center [525, 378] width 931 height 756
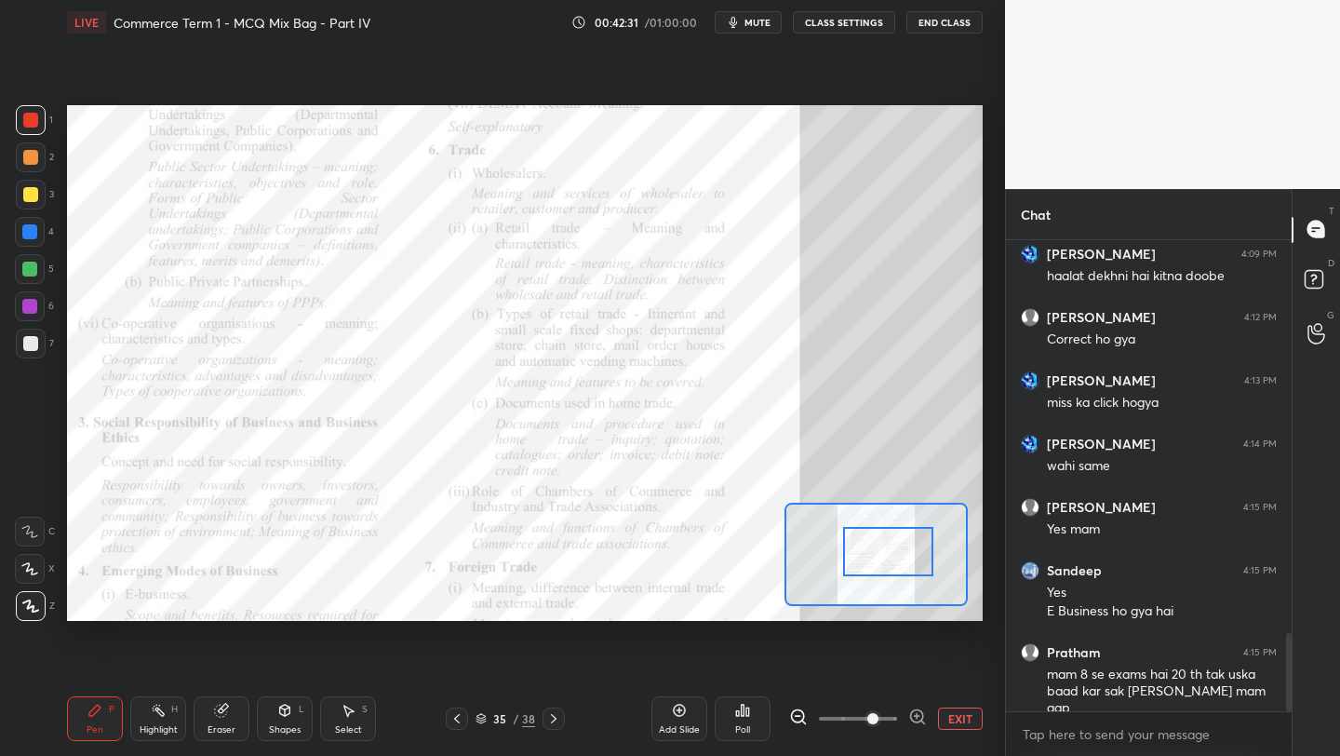
drag, startPoint x: 872, startPoint y: 569, endPoint x: 878, endPoint y: 537, distance: 32.1
click at [878, 540] on div at bounding box center [887, 551] width 89 height 49
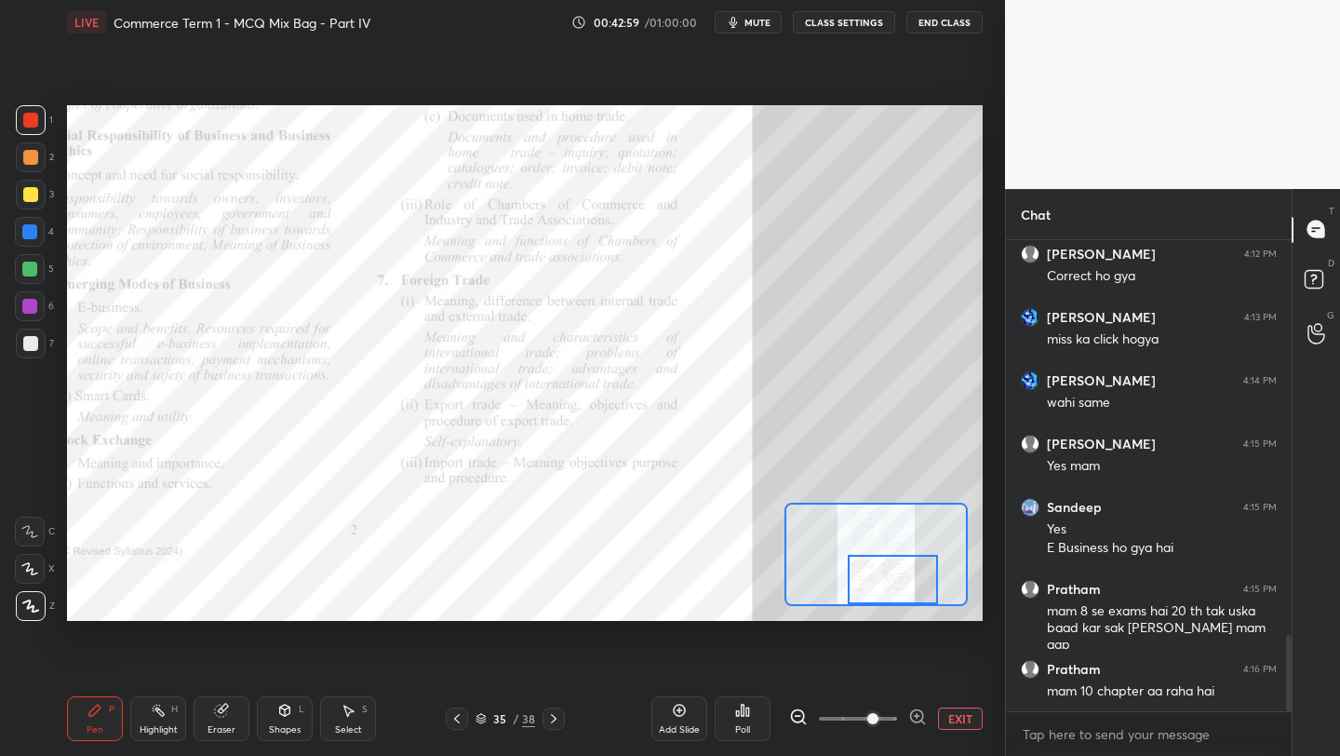
drag, startPoint x: 871, startPoint y: 546, endPoint x: 876, endPoint y: 583, distance: 37.5
click at [876, 585] on div at bounding box center [892, 579] width 89 height 49
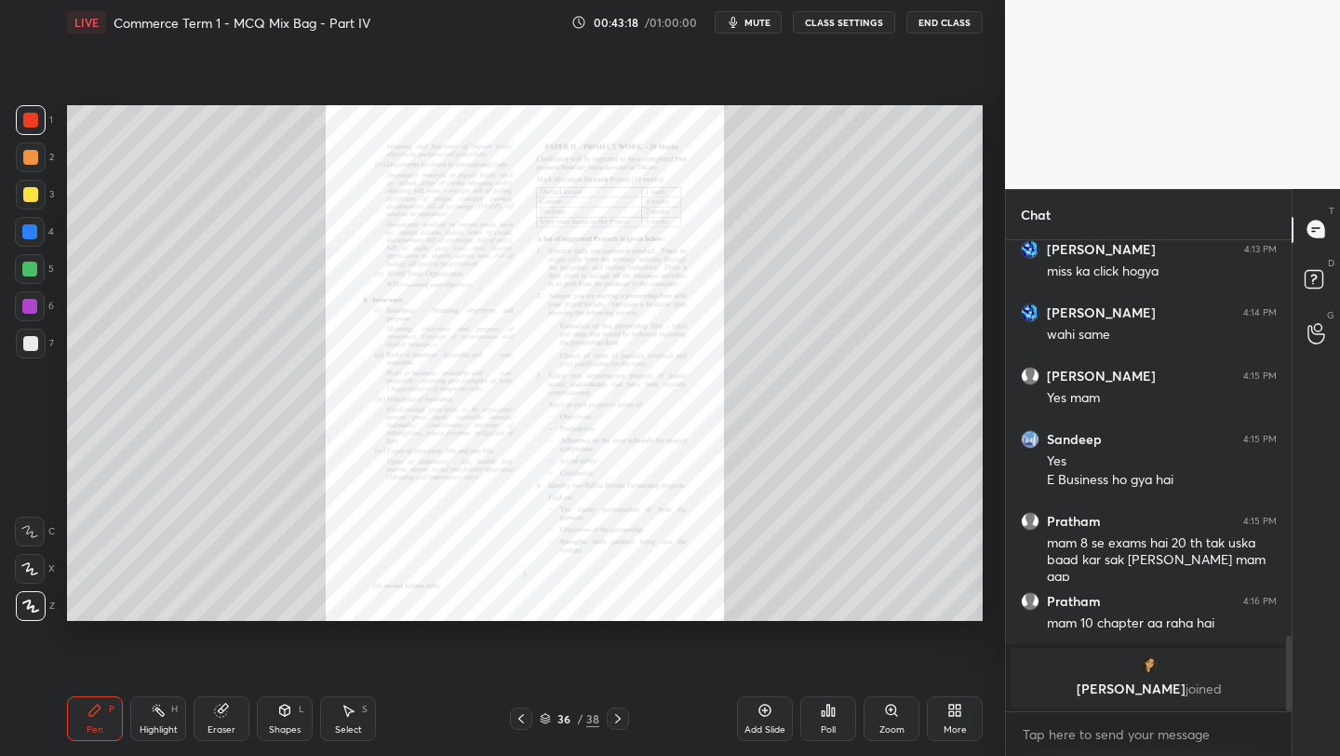
click at [900, 716] on div "Zoom" at bounding box center [892, 718] width 56 height 45
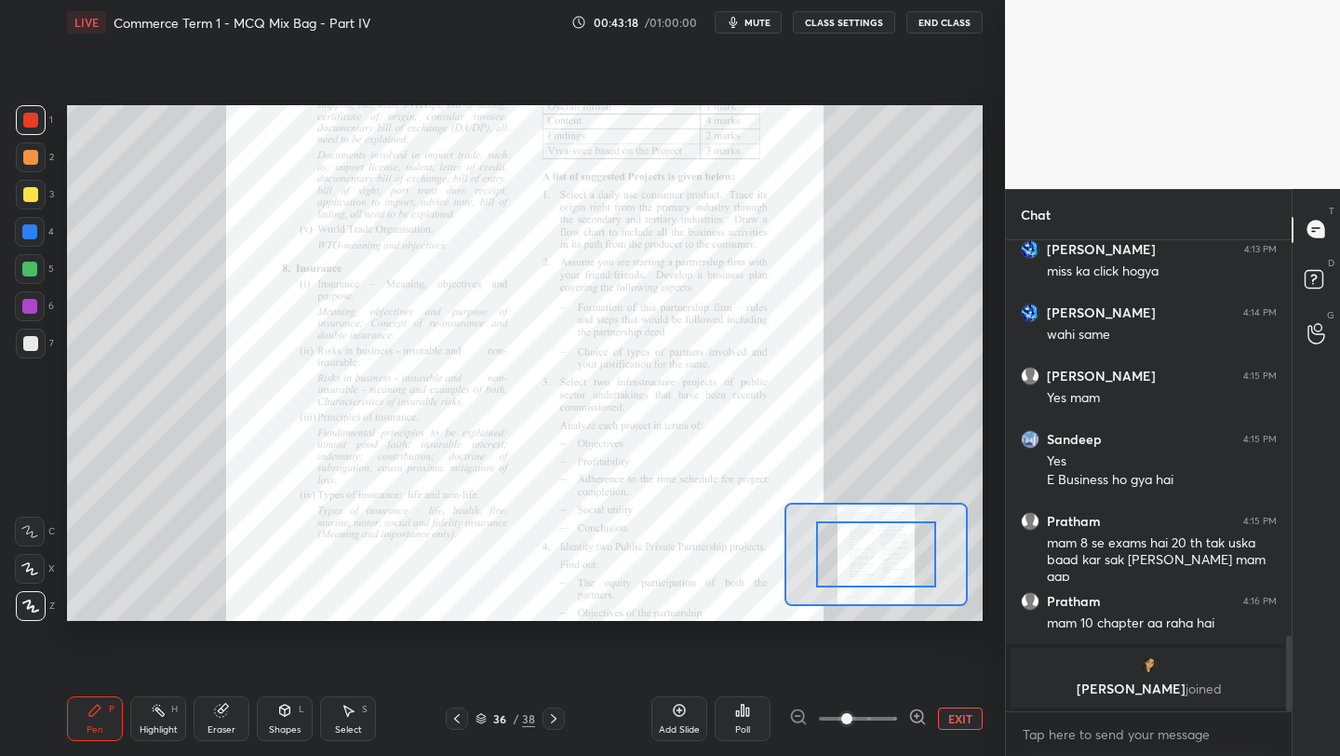
click at [900, 716] on div at bounding box center [858, 718] width 138 height 22
click at [887, 715] on span at bounding box center [858, 718] width 78 height 28
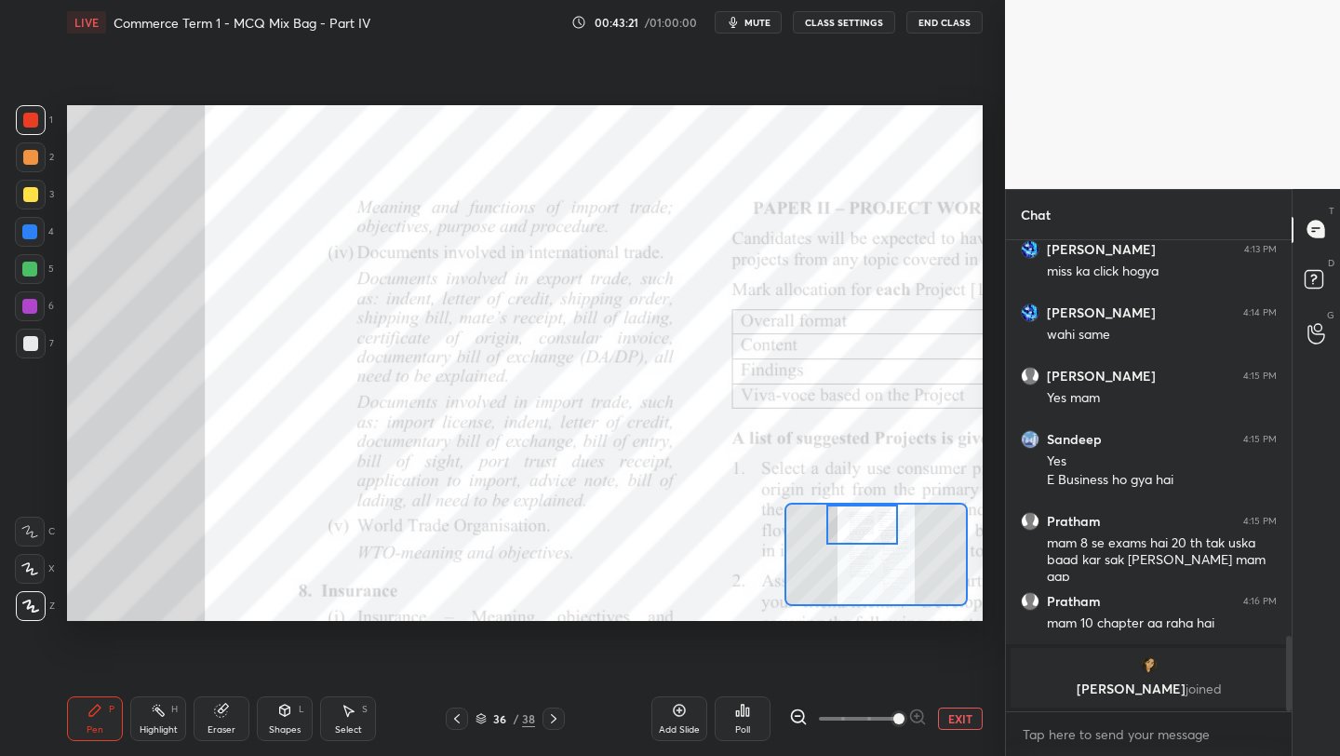
drag, startPoint x: 874, startPoint y: 549, endPoint x: 860, endPoint y: 516, distance: 36.3
click at [860, 516] on div at bounding box center [862, 524] width 72 height 40
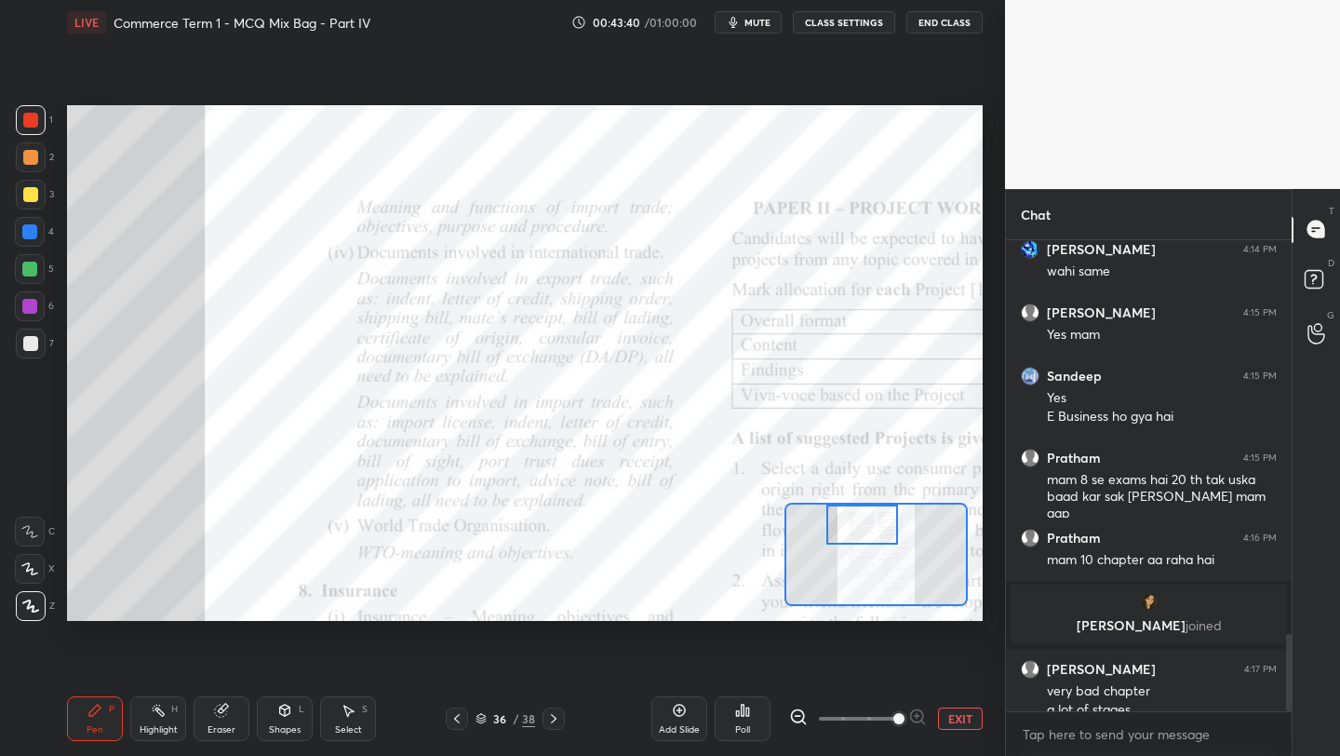
scroll to position [2407, 0]
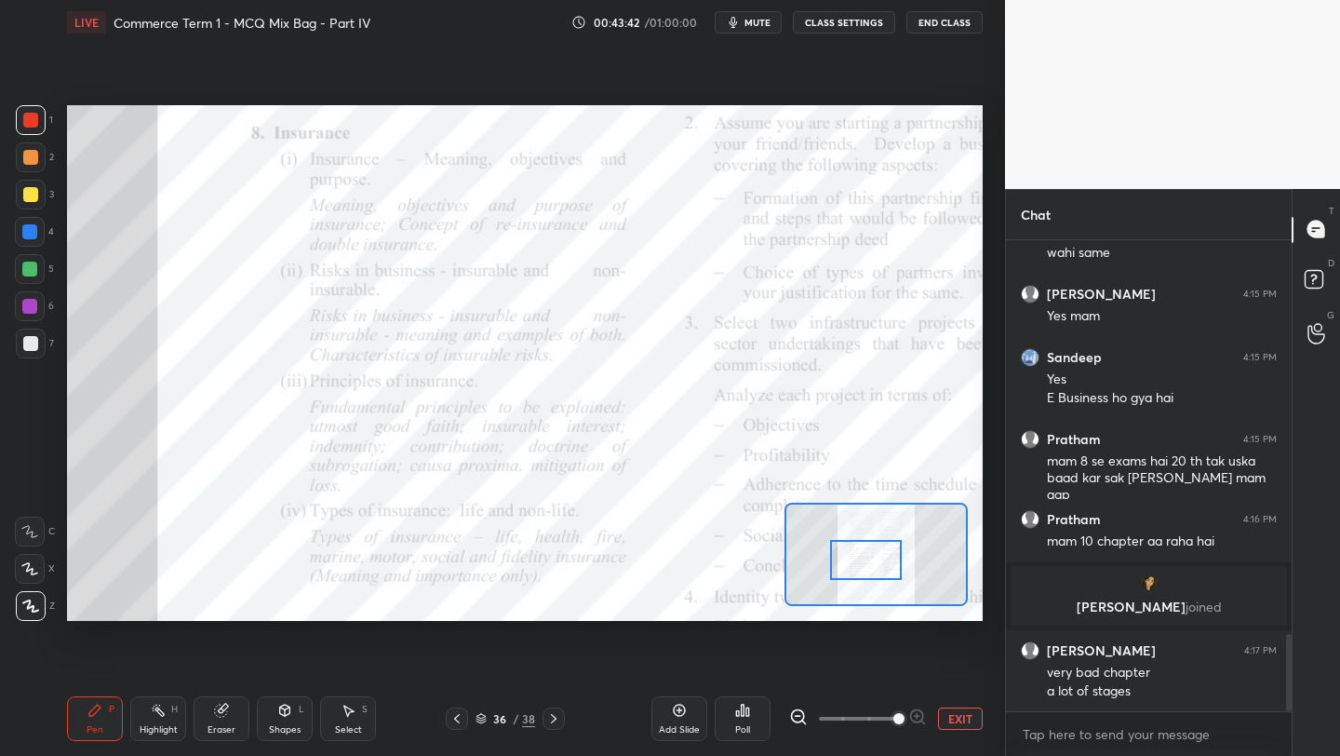
drag, startPoint x: 887, startPoint y: 534, endPoint x: 891, endPoint y: 570, distance: 35.6
click at [891, 570] on div at bounding box center [866, 560] width 72 height 40
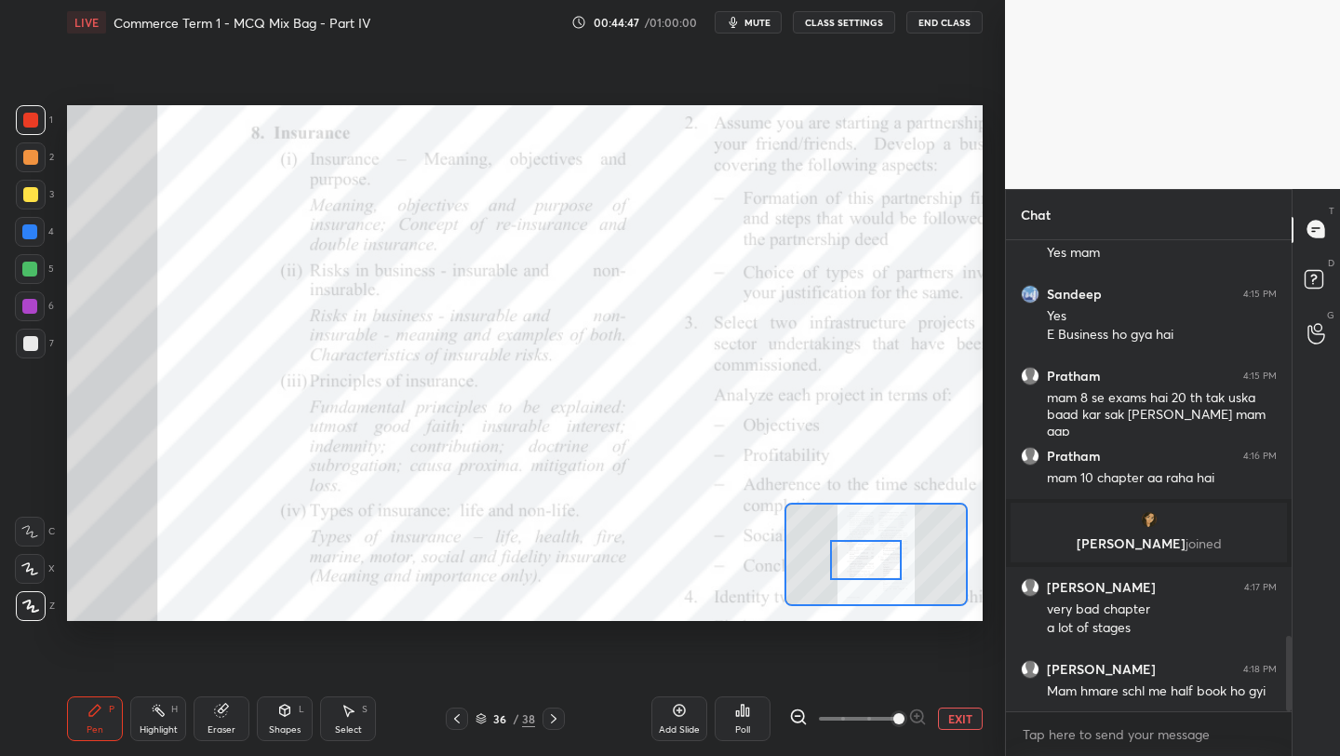
click at [950, 726] on button "EXIT" at bounding box center [960, 718] width 45 height 22
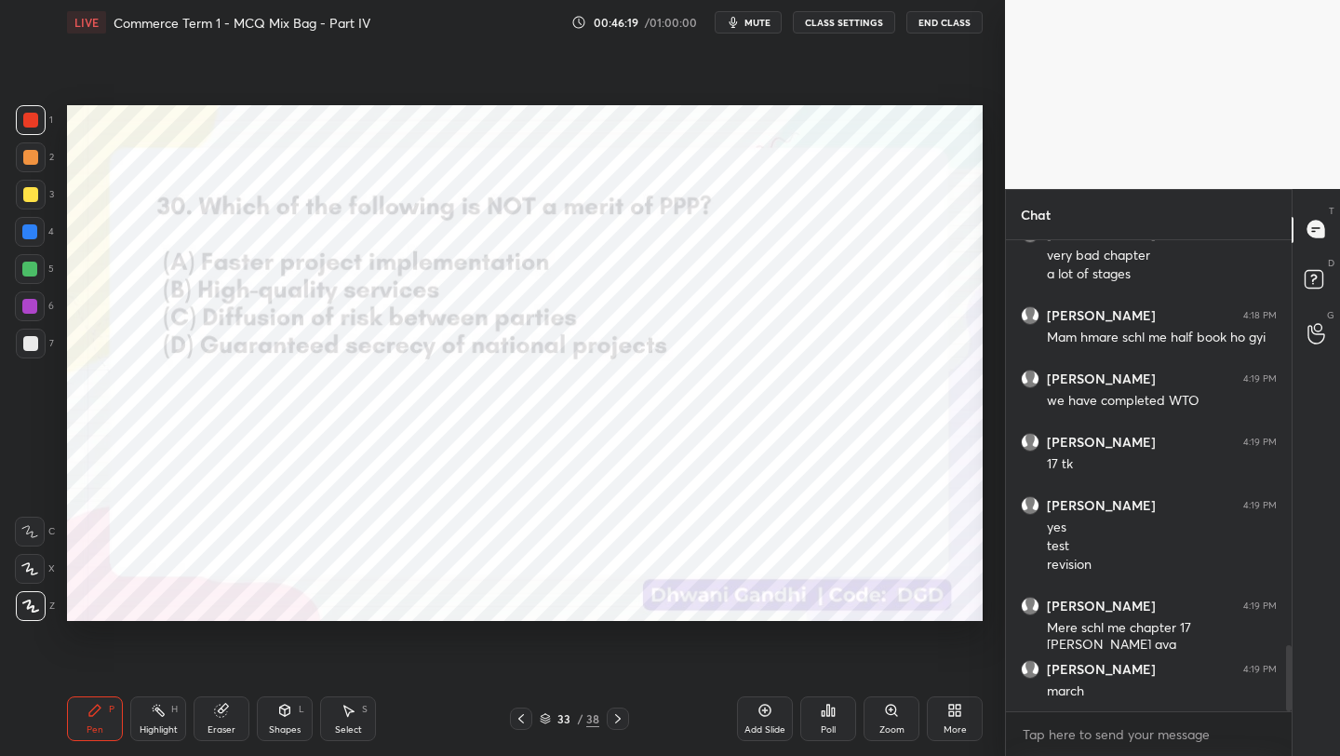
scroll to position [2887, 0]
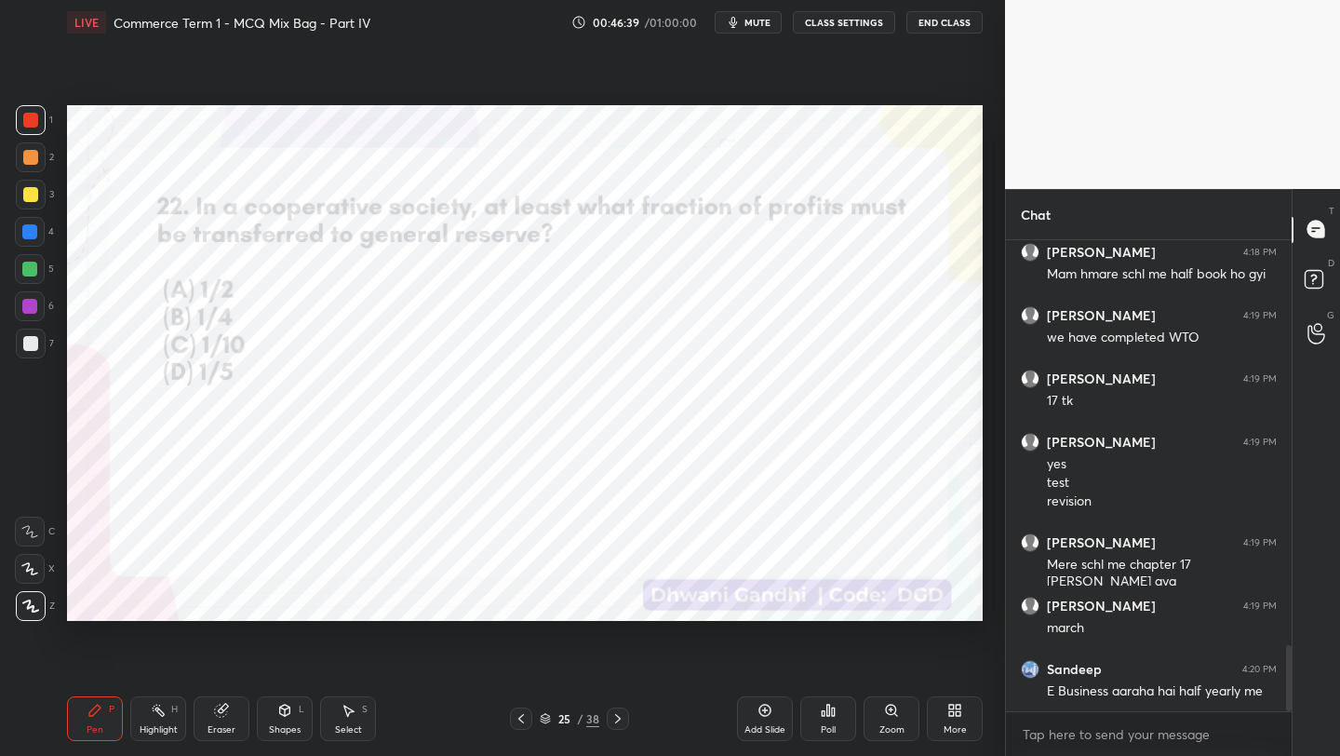
click at [830, 704] on icon at bounding box center [828, 710] width 15 height 15
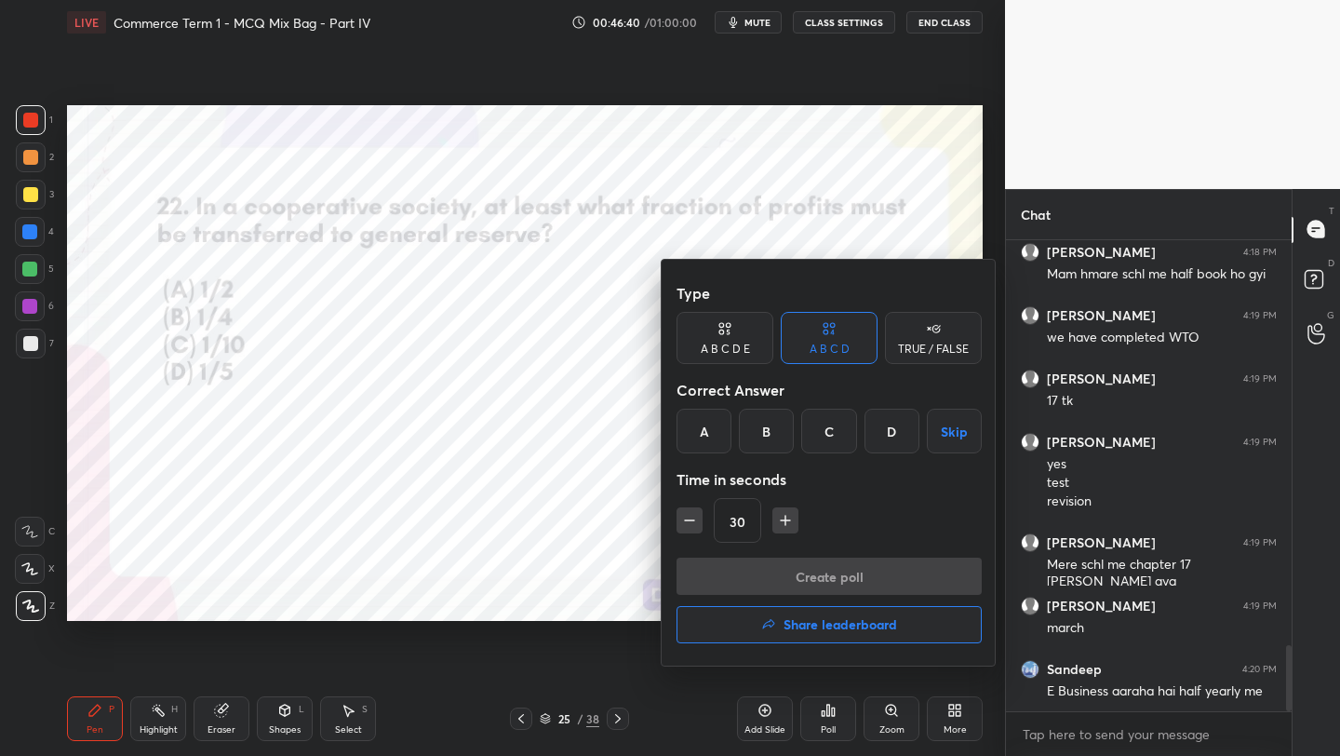
click at [832, 435] on div "C" at bounding box center [828, 431] width 55 height 45
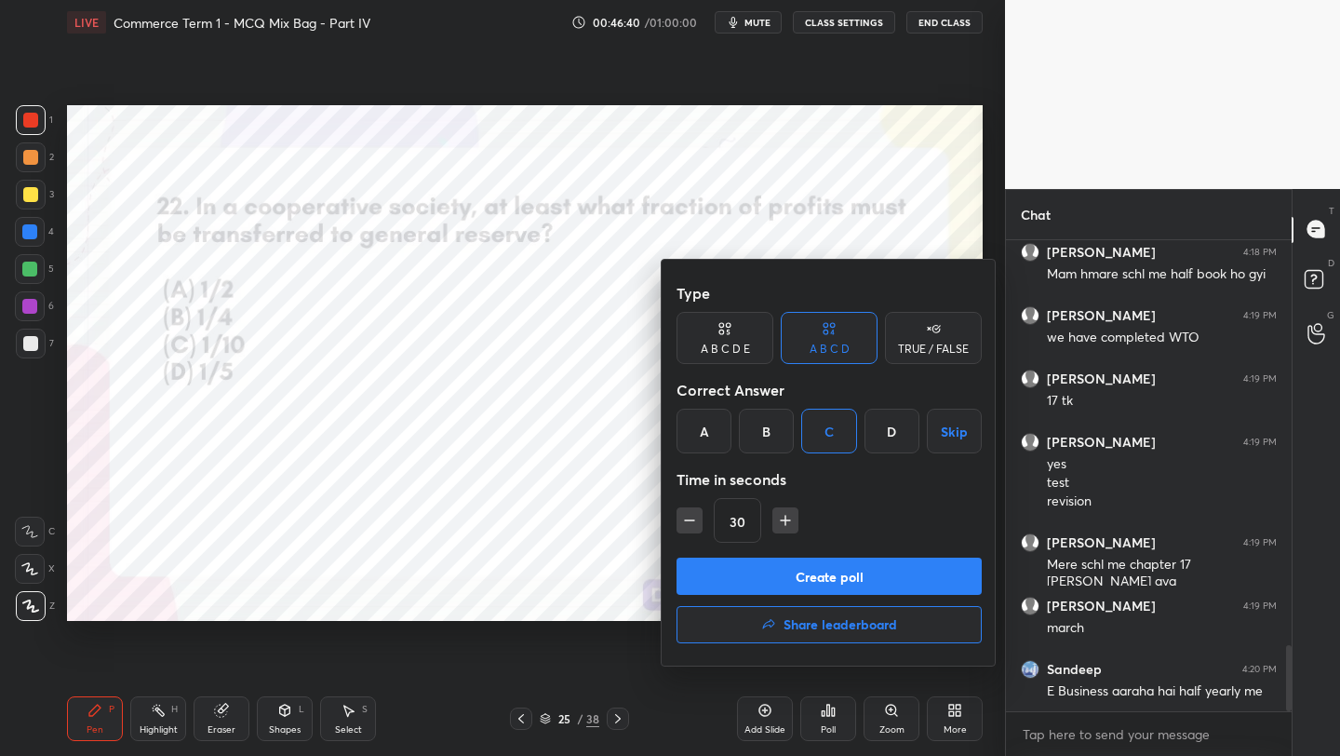
click at [827, 571] on button "Create poll" at bounding box center [829, 575] width 305 height 37
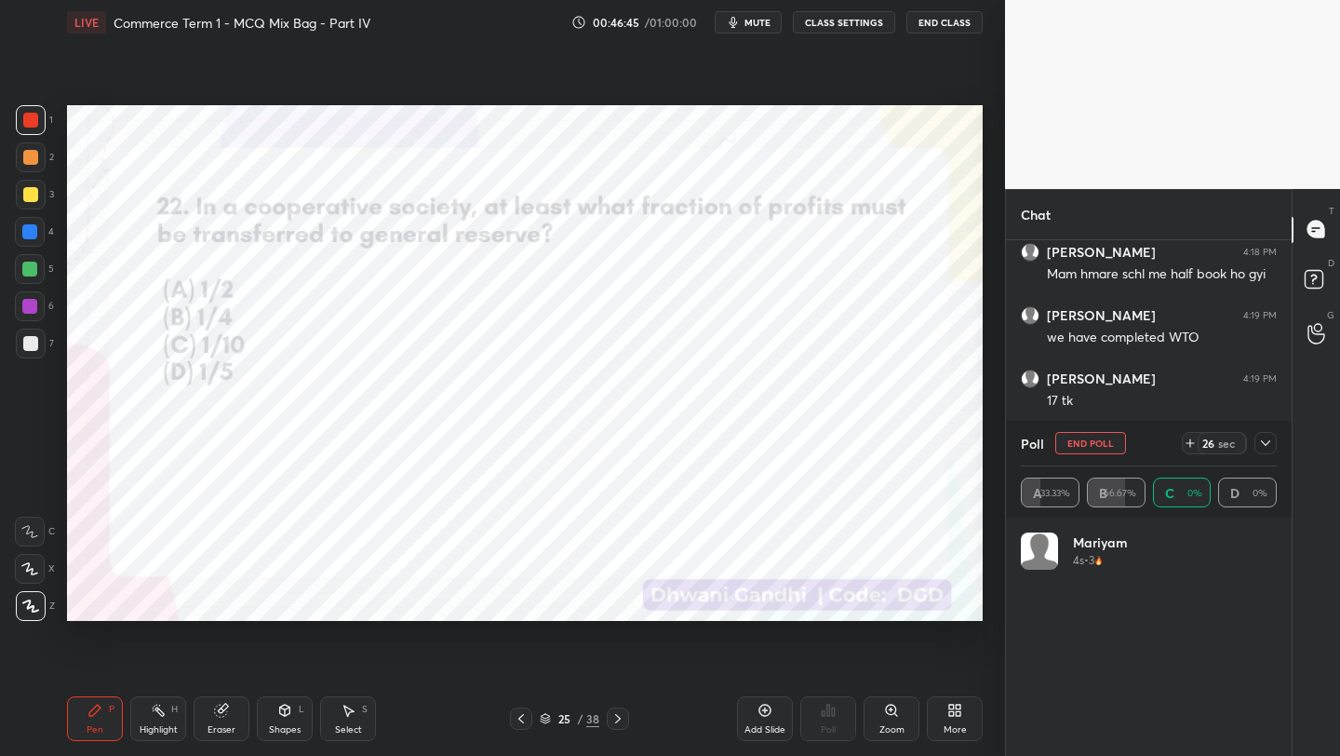
scroll to position [218, 250]
click at [545, 718] on icon at bounding box center [545, 716] width 9 height 5
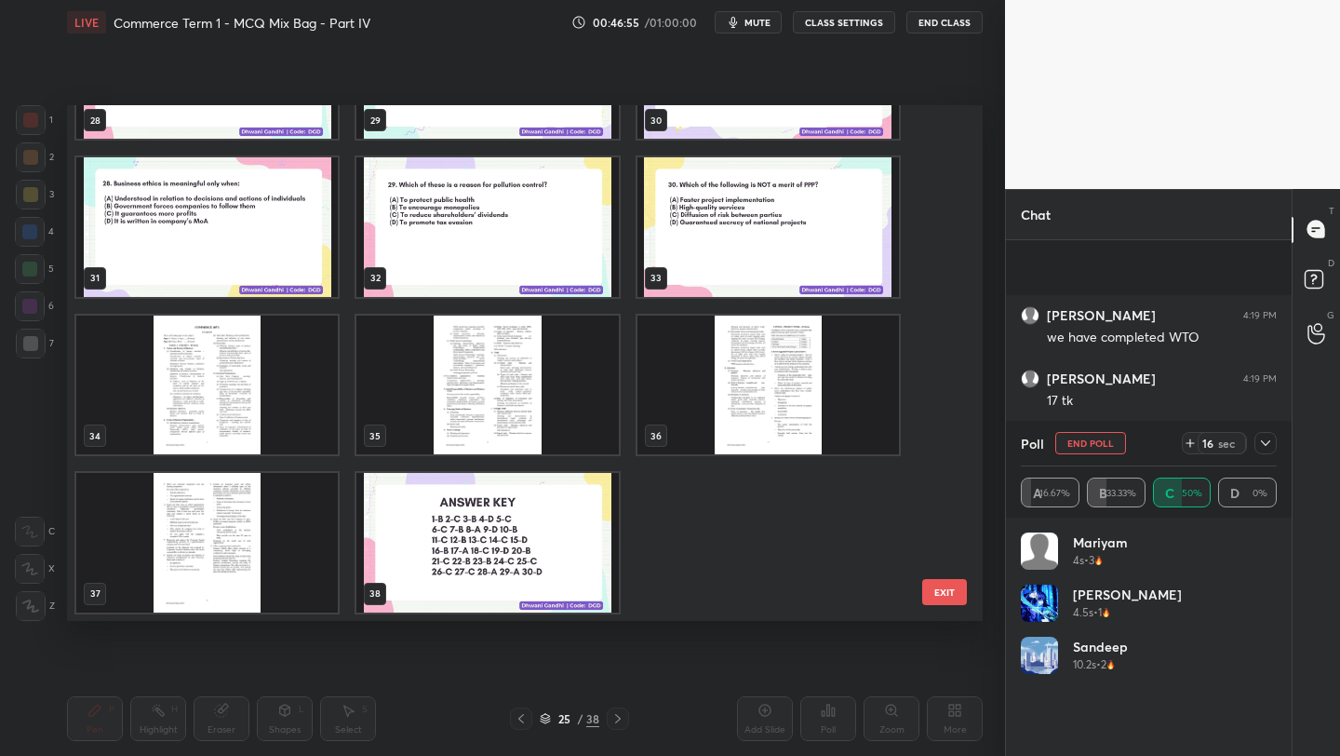
scroll to position [3047, 0]
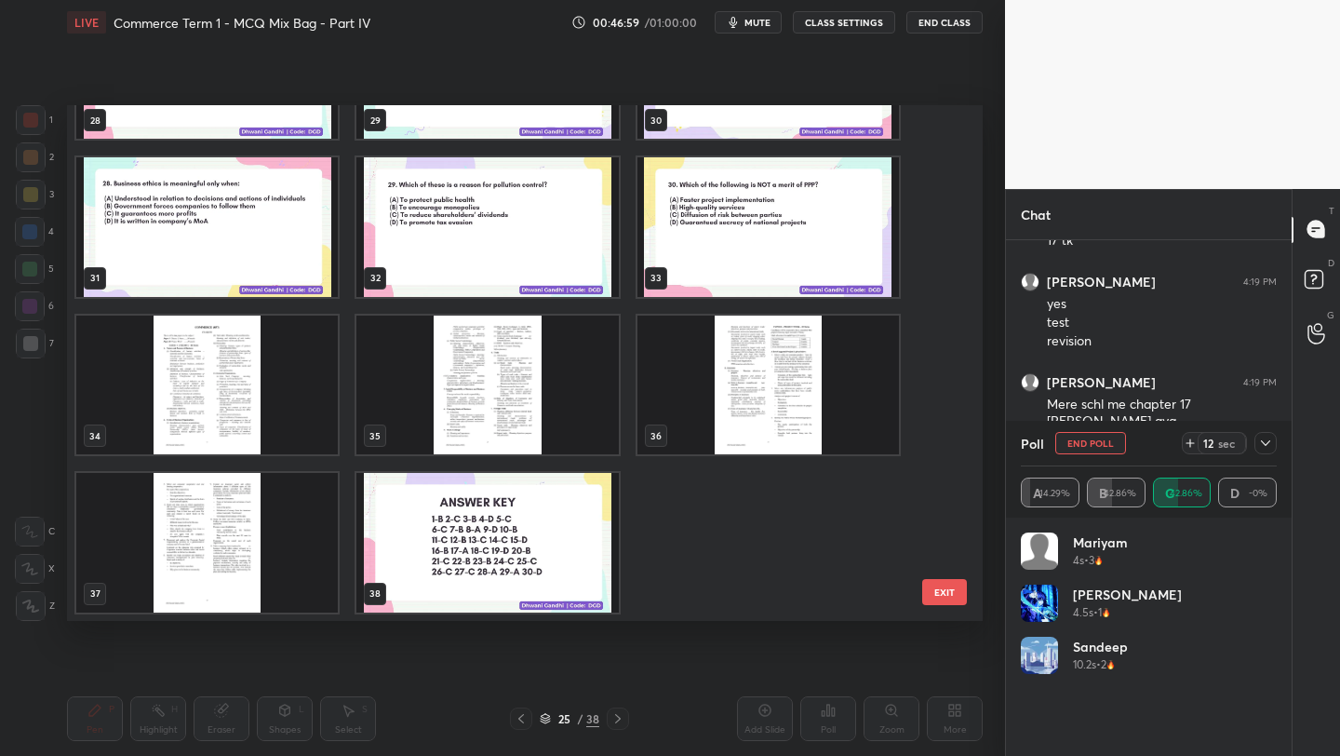
click at [1266, 452] on div at bounding box center [1265, 443] width 22 height 22
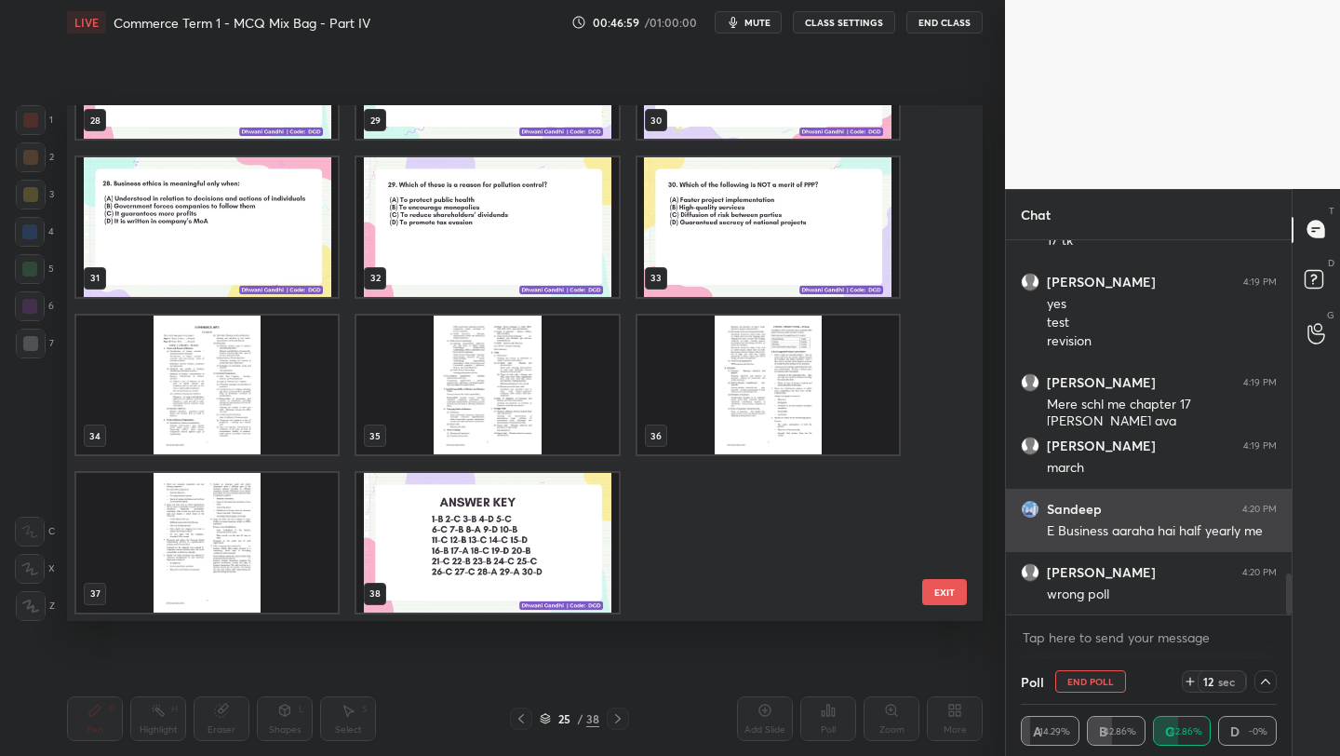
scroll to position [1, 7]
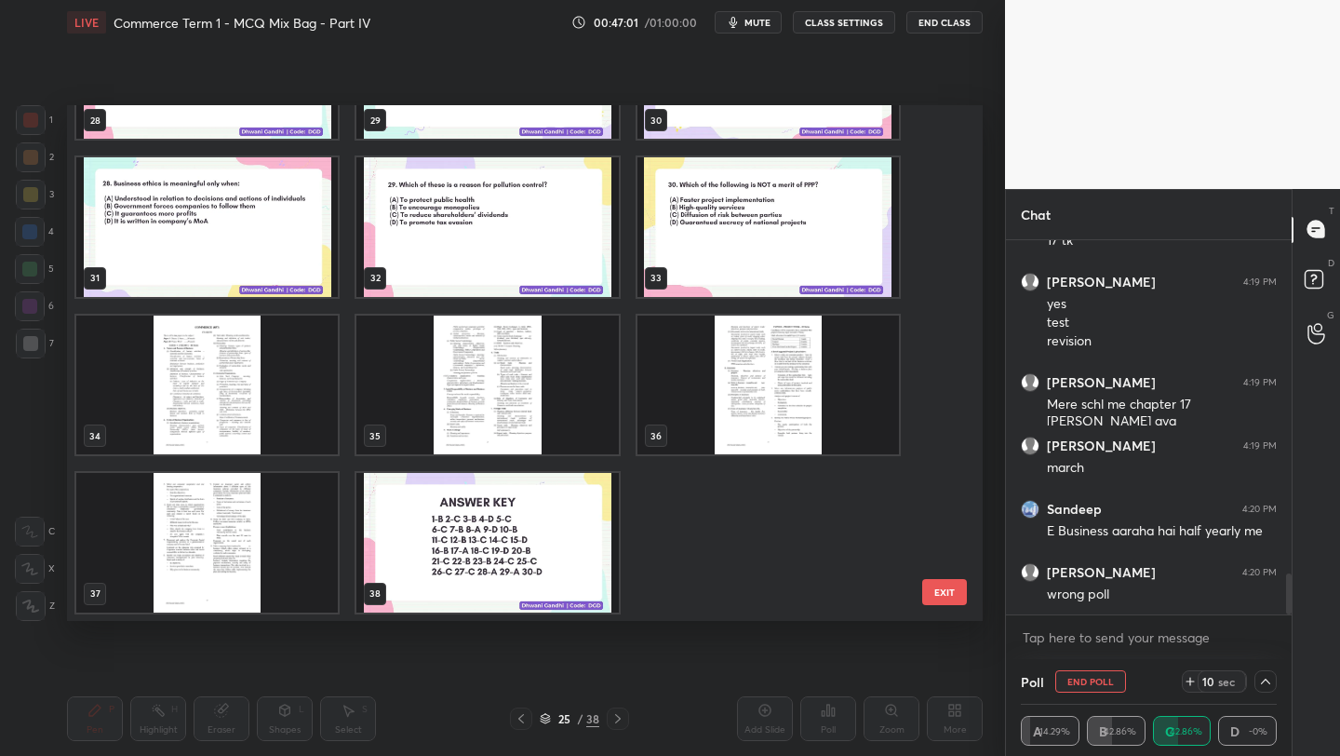
click at [1094, 681] on button "End Poll" at bounding box center [1090, 681] width 71 height 22
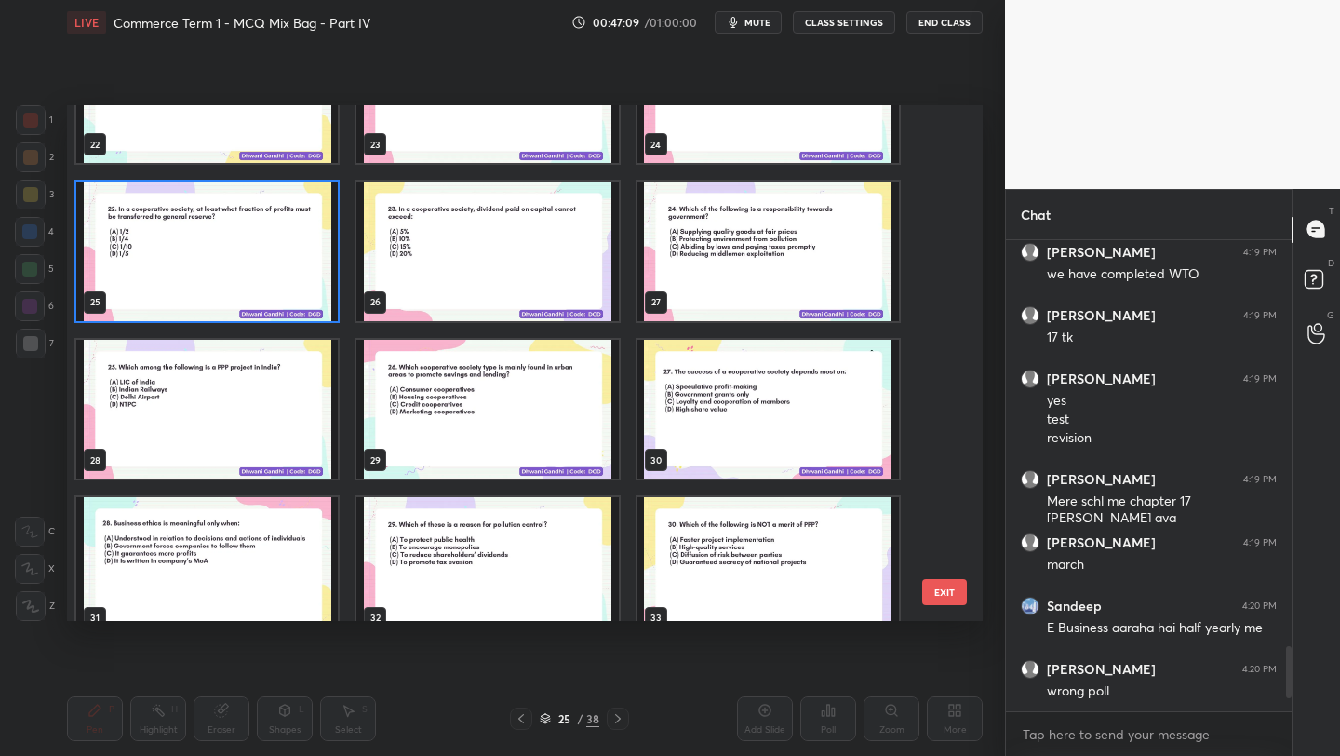
scroll to position [3013, 0]
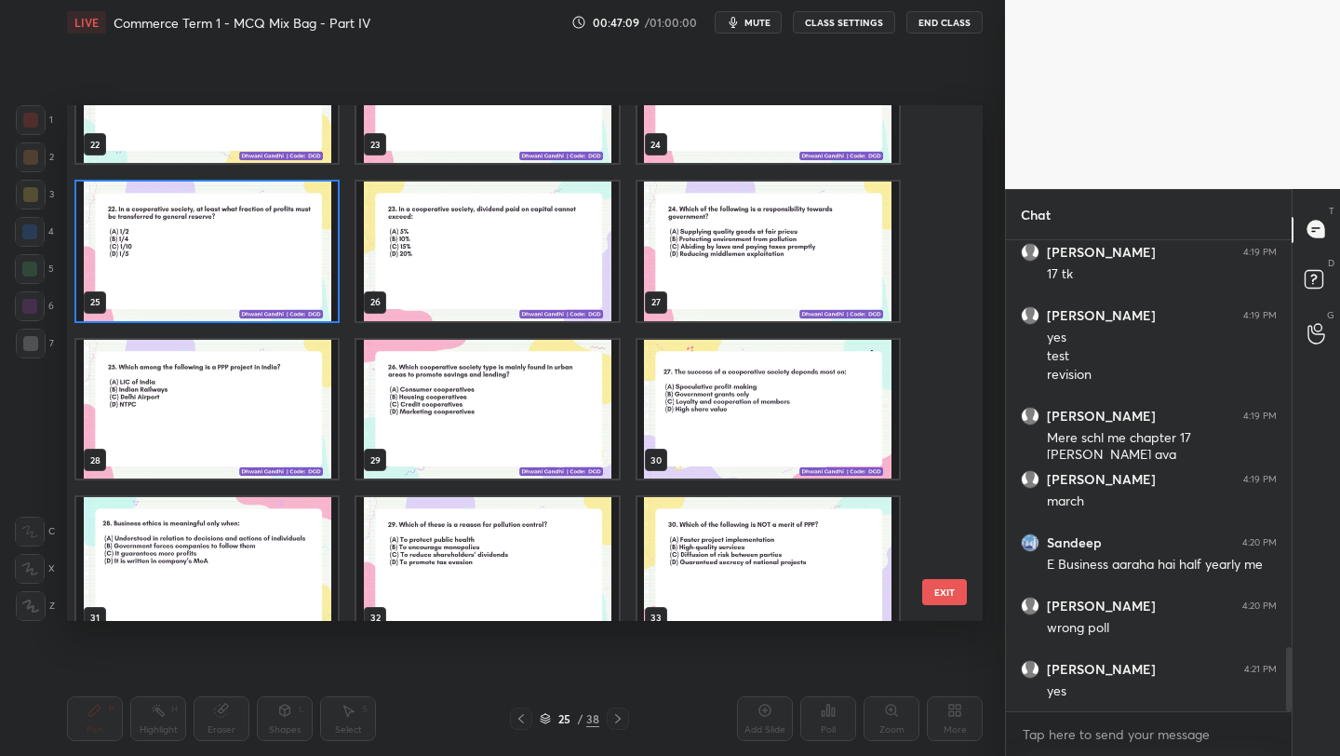
click at [251, 260] on img "grid" at bounding box center [207, 251] width 262 height 140
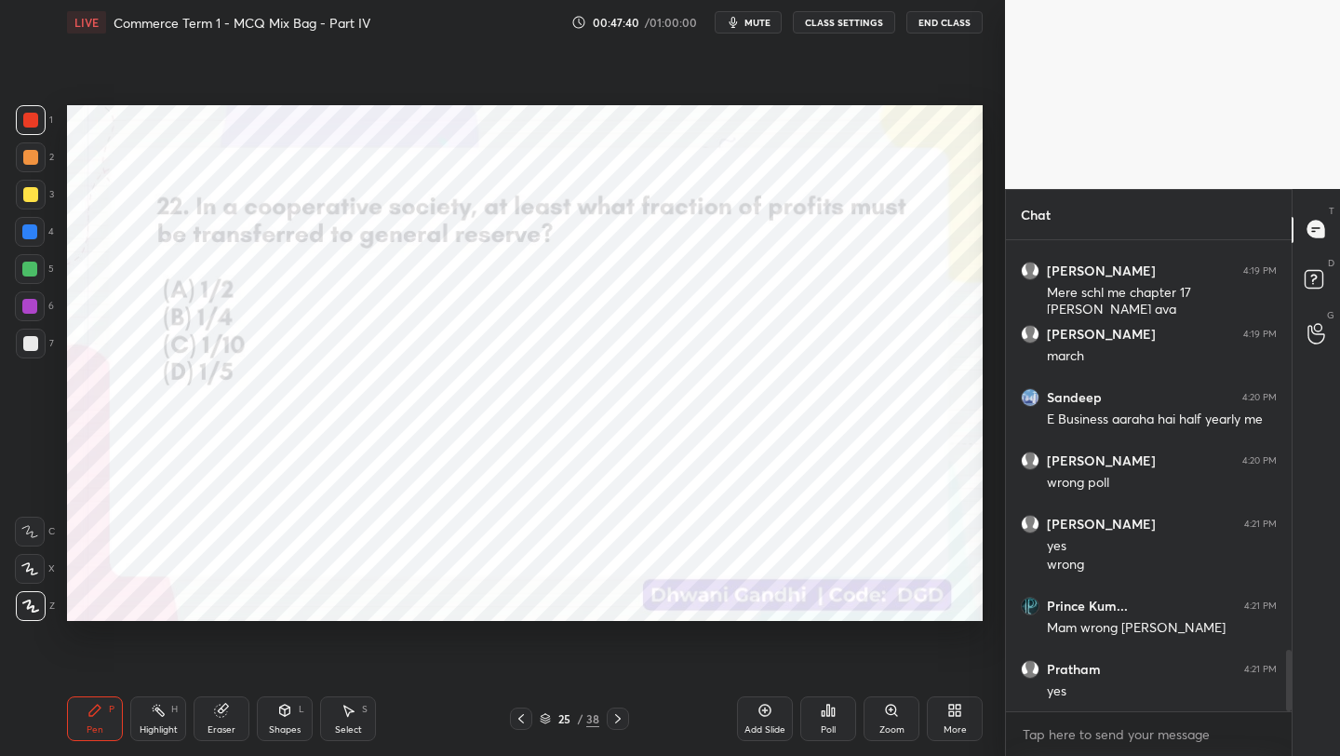
click at [829, 721] on div "Poll" at bounding box center [828, 718] width 56 height 45
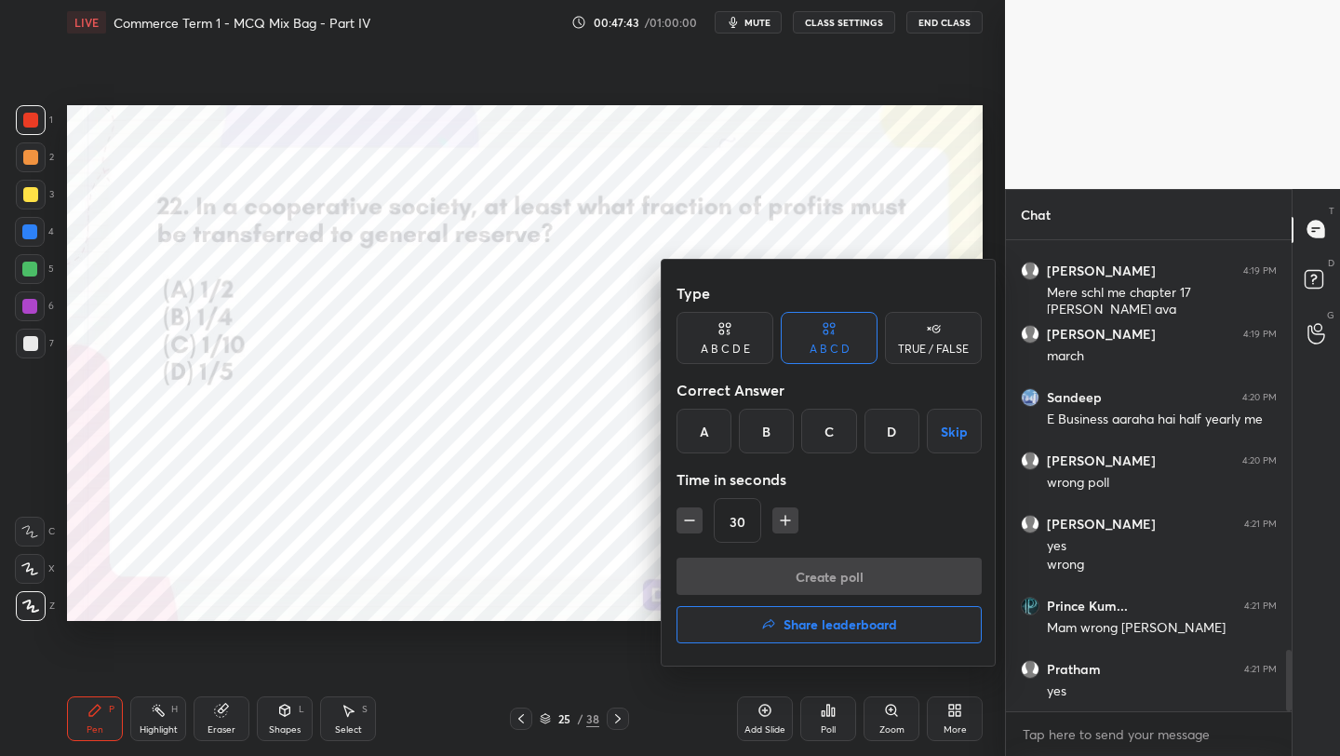
click at [767, 423] on div "B" at bounding box center [766, 431] width 55 height 45
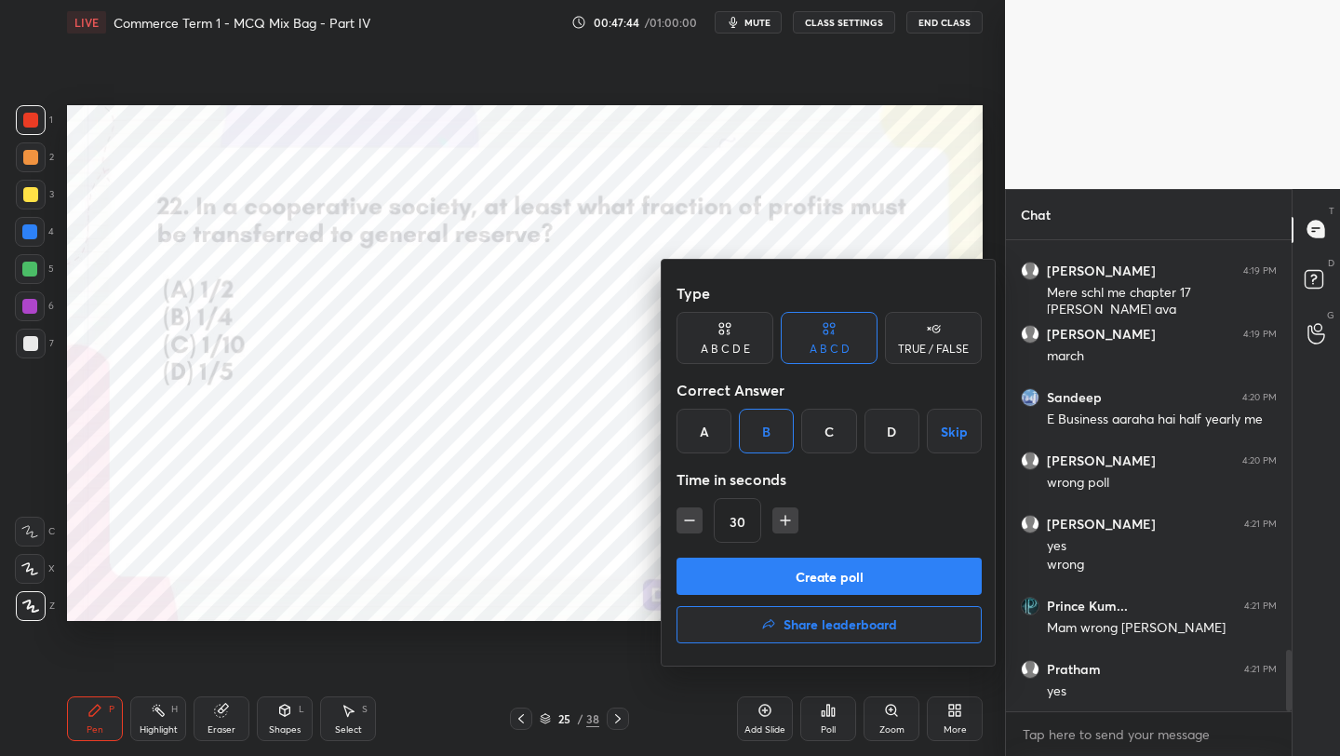
click at [785, 579] on button "Create poll" at bounding box center [829, 575] width 305 height 37
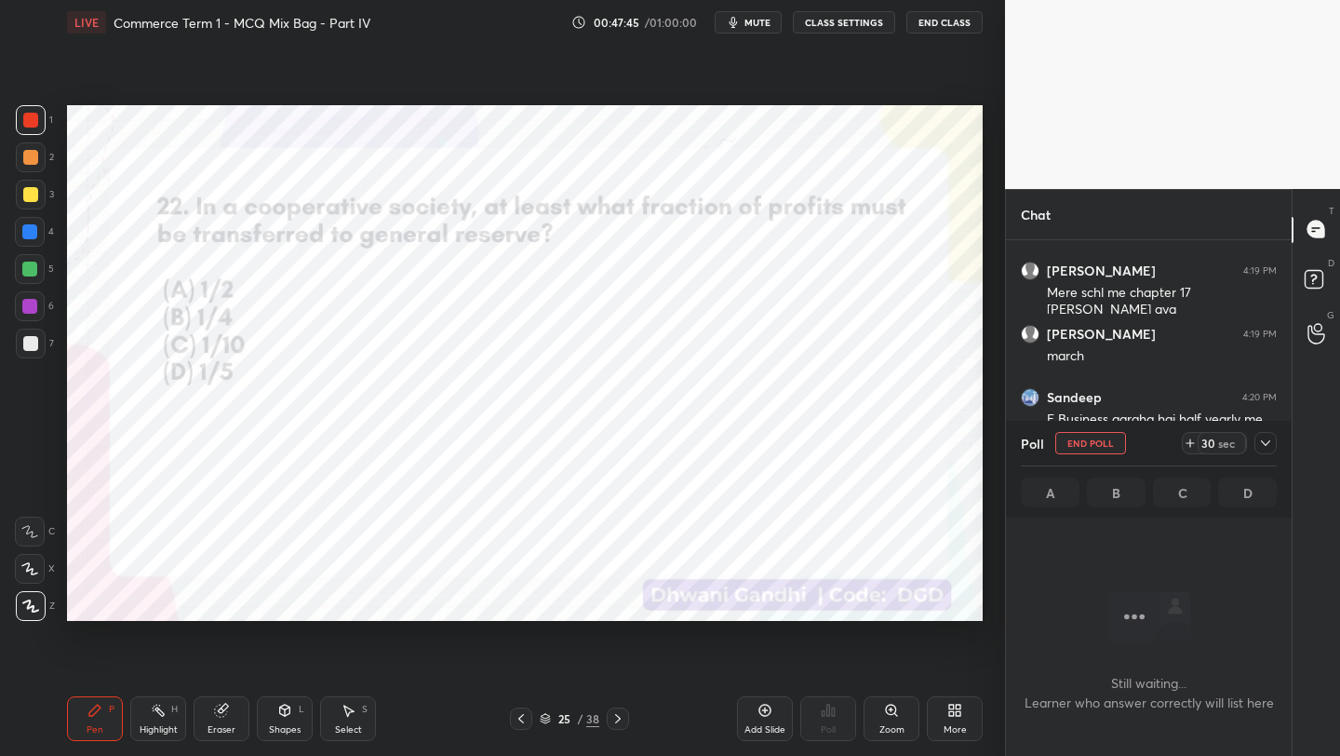
scroll to position [213, 280]
click at [1269, 439] on icon at bounding box center [1265, 443] width 15 height 15
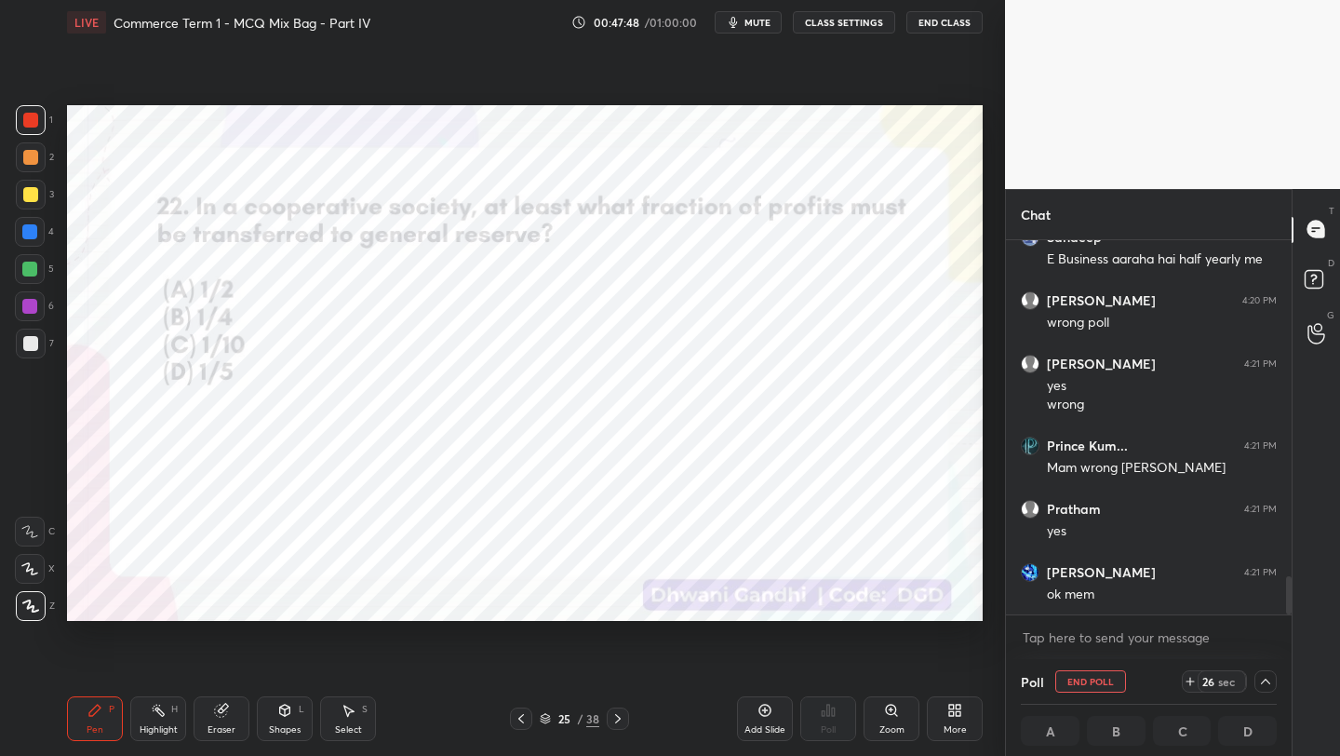
click at [1269, 682] on icon at bounding box center [1265, 681] width 9 height 6
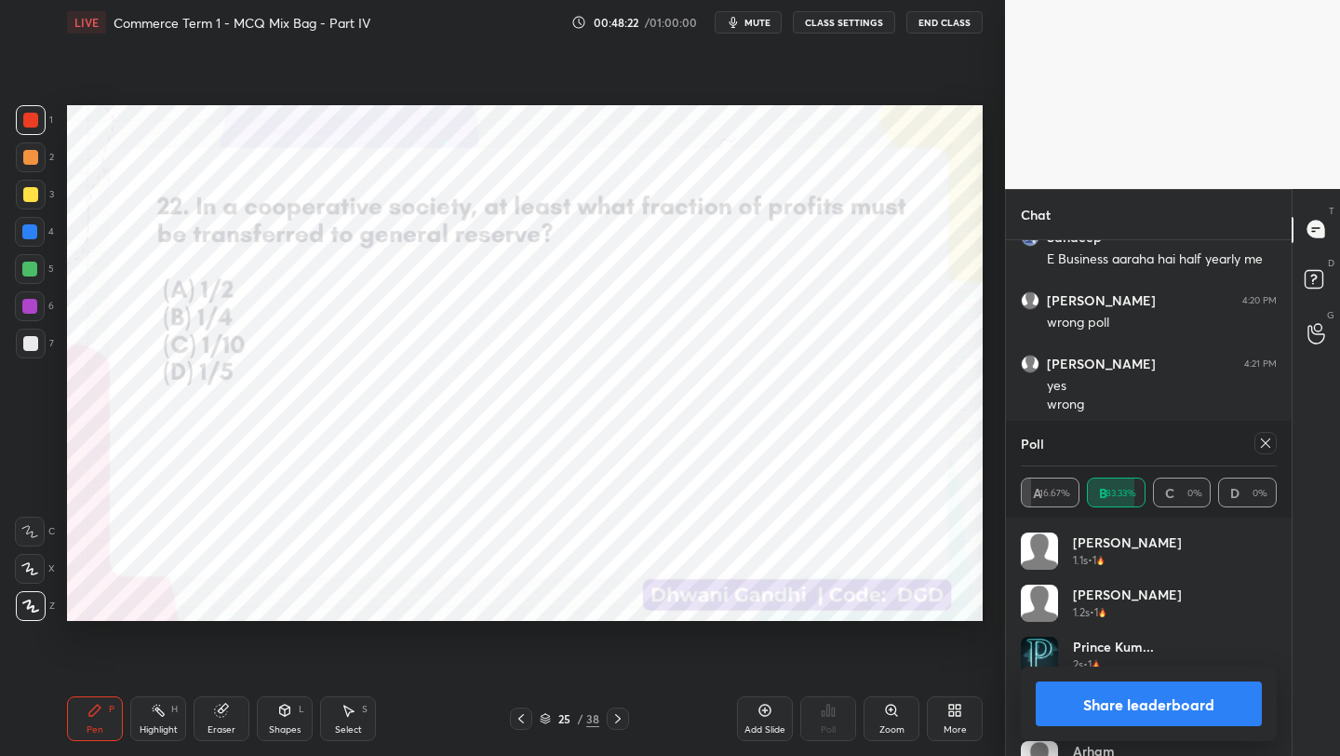
scroll to position [37, 0]
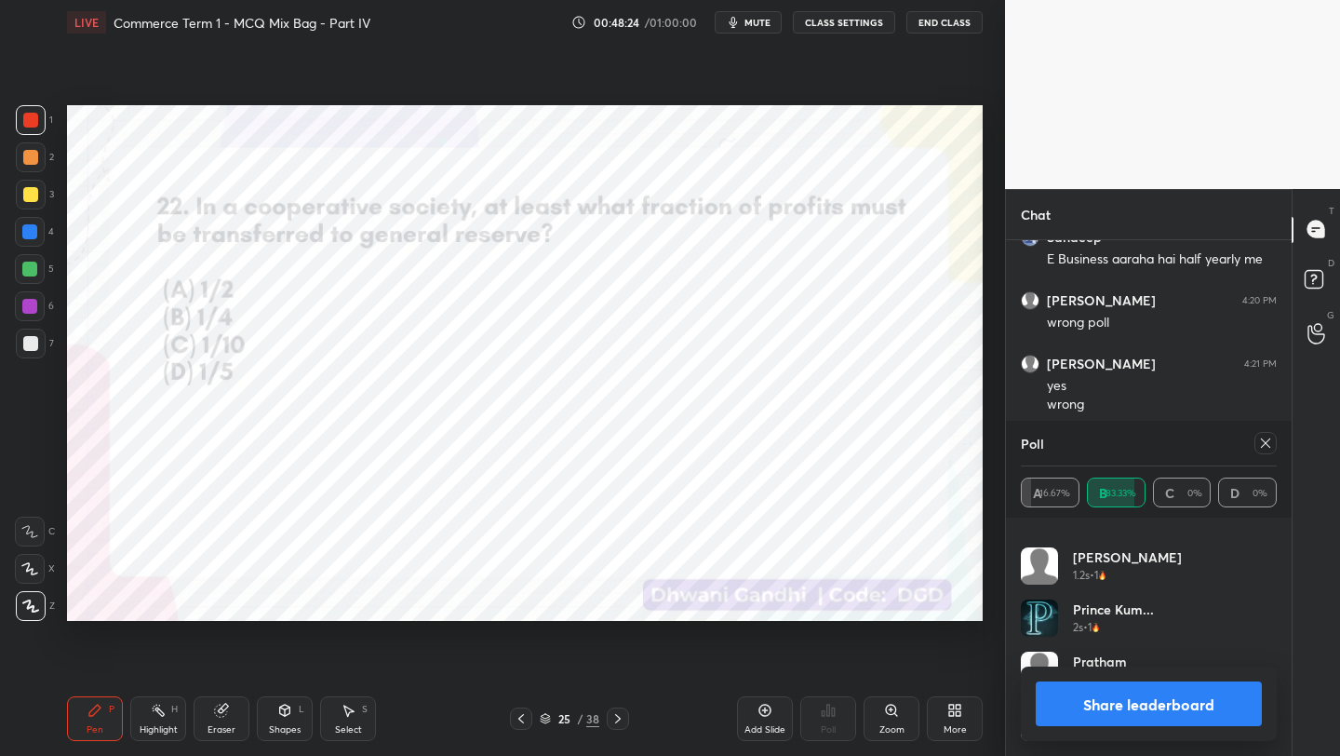
click at [1272, 446] on div at bounding box center [1265, 443] width 22 height 22
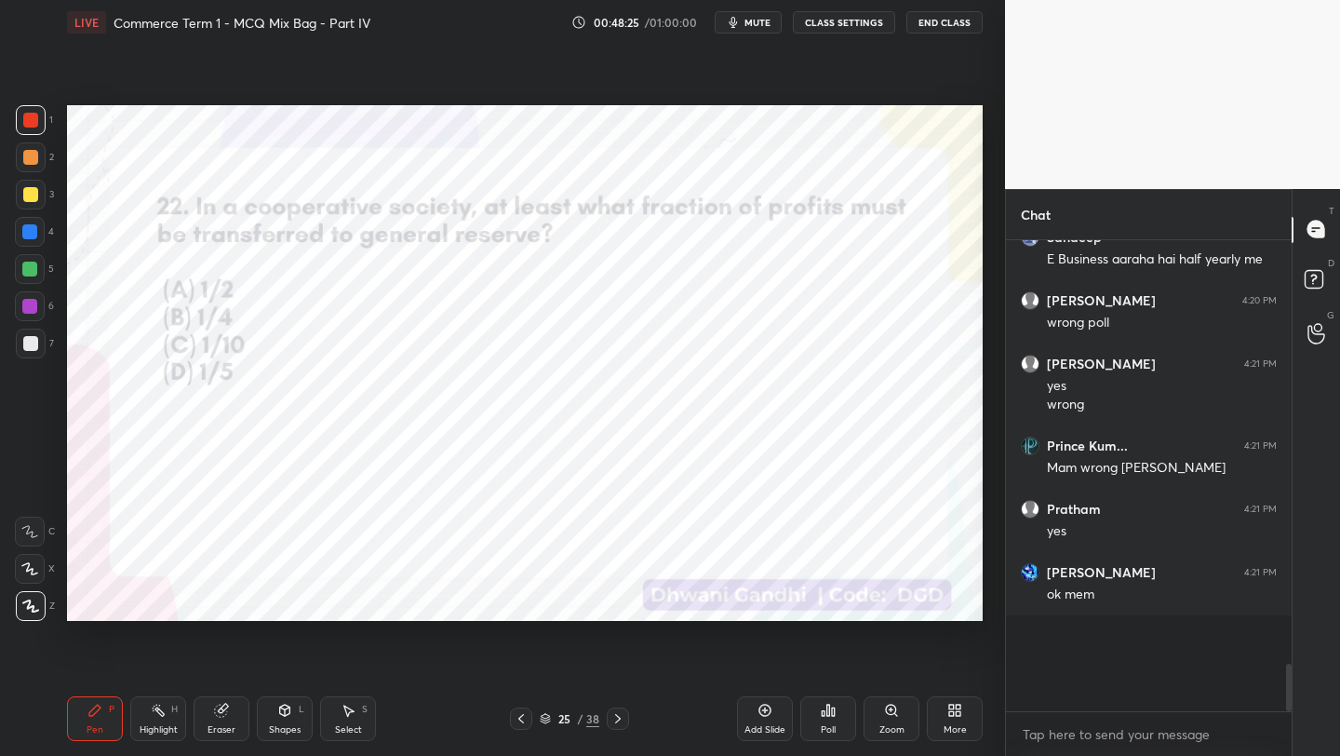
scroll to position [3232, 0]
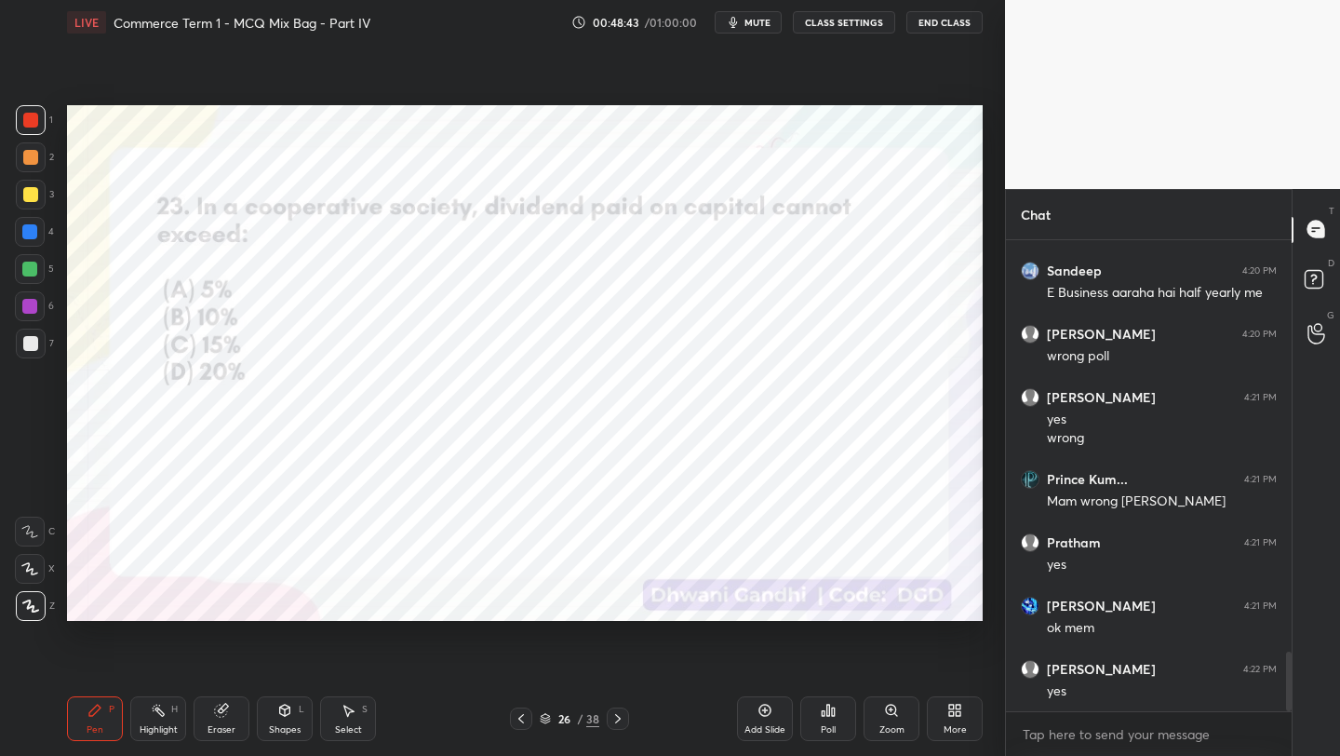
click at [819, 726] on div "Poll" at bounding box center [828, 718] width 56 height 45
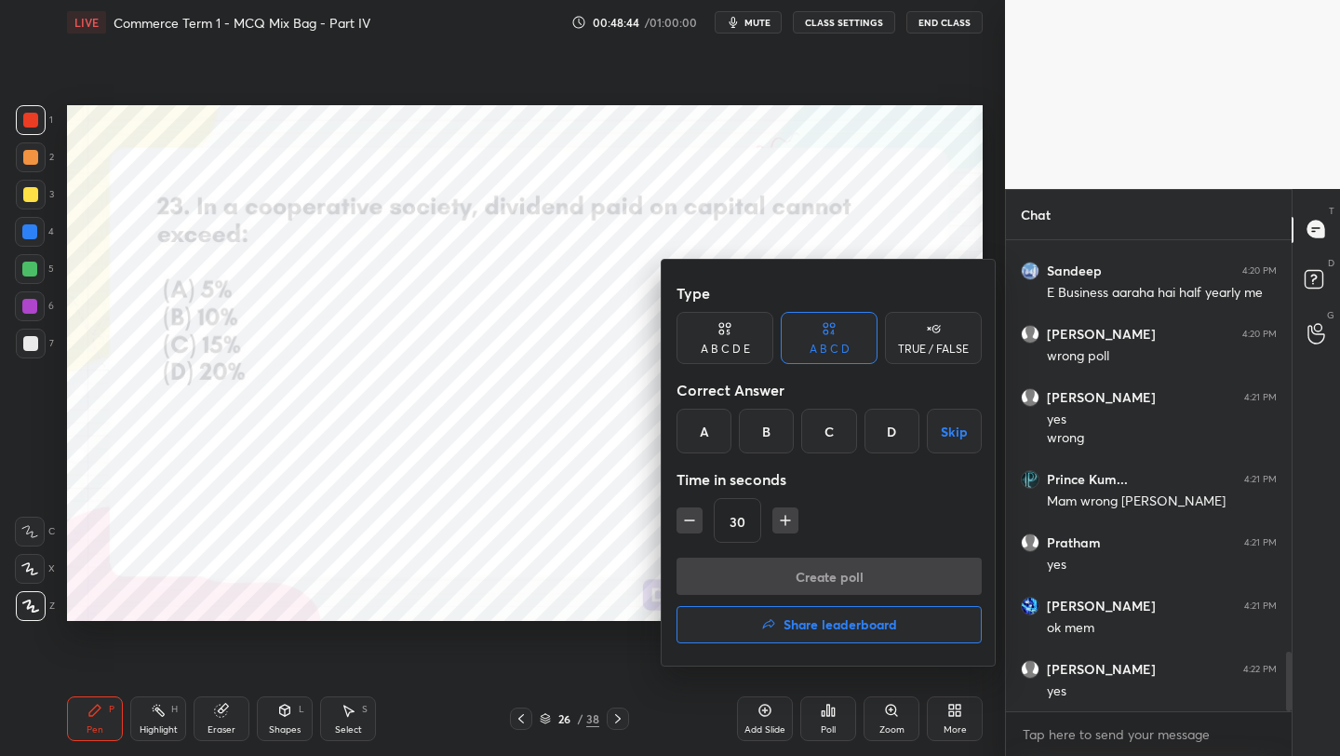
click at [773, 429] on div "B" at bounding box center [766, 431] width 55 height 45
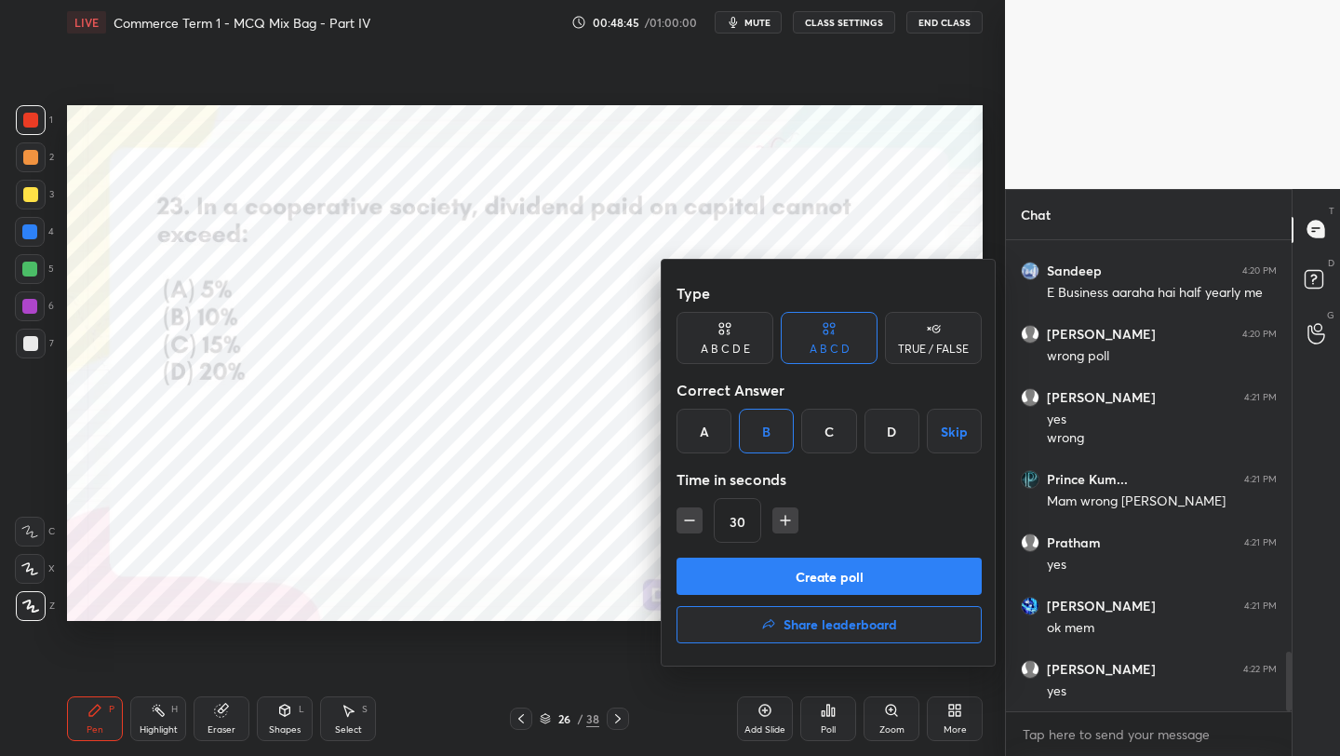
click at [806, 574] on button "Create poll" at bounding box center [829, 575] width 305 height 37
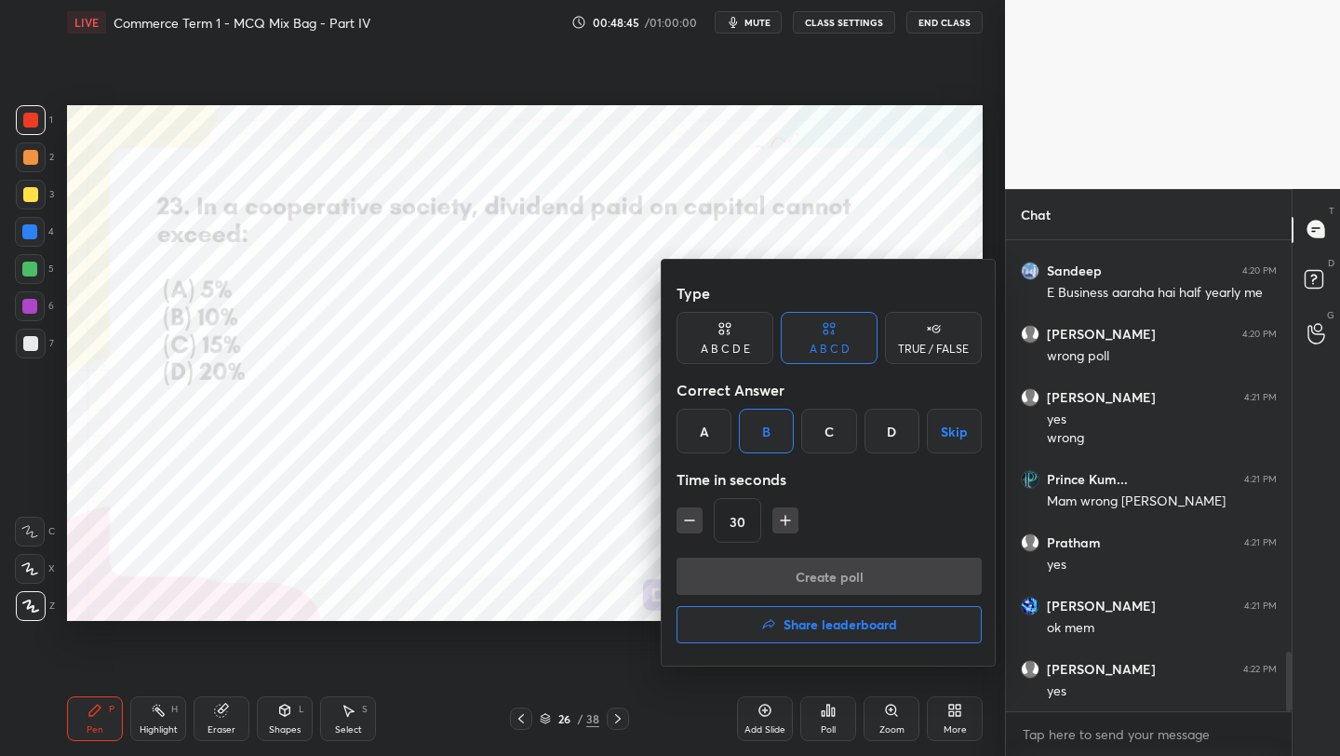
scroll to position [272, 280]
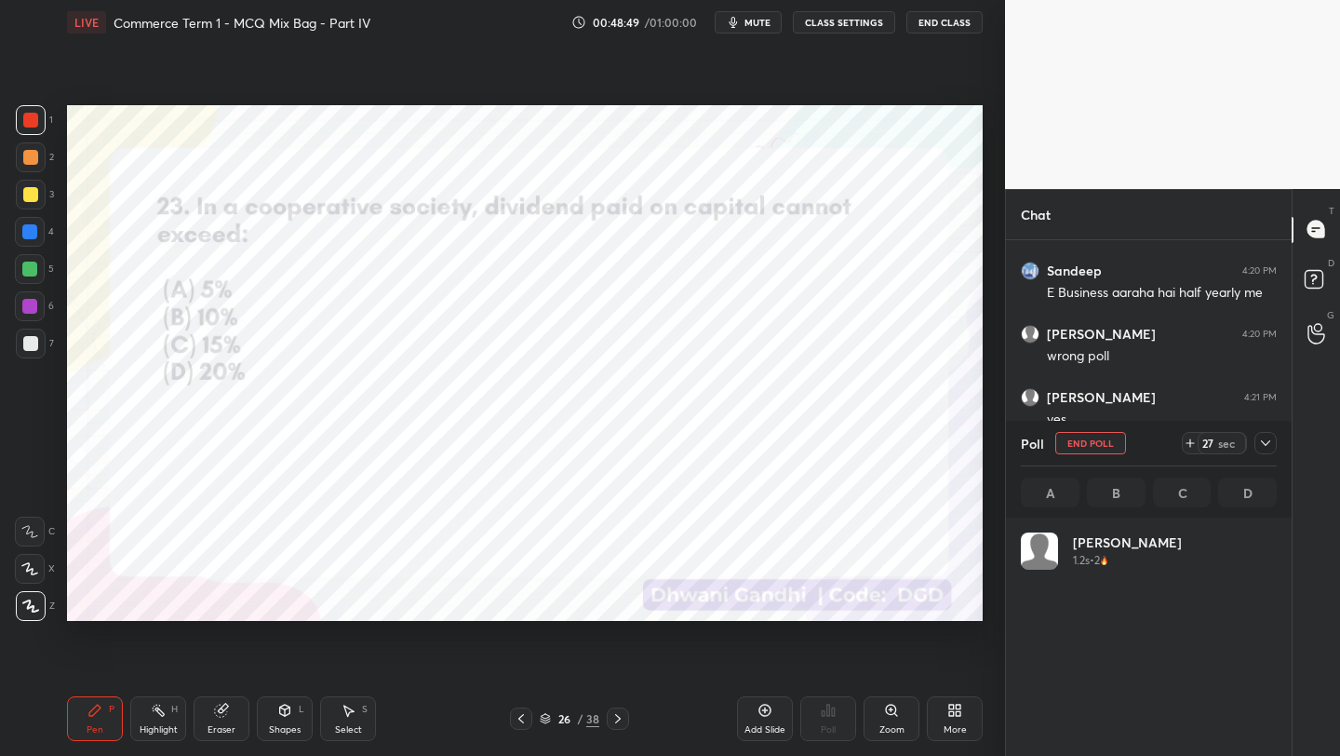
click at [541, 715] on icon at bounding box center [545, 718] width 11 height 11
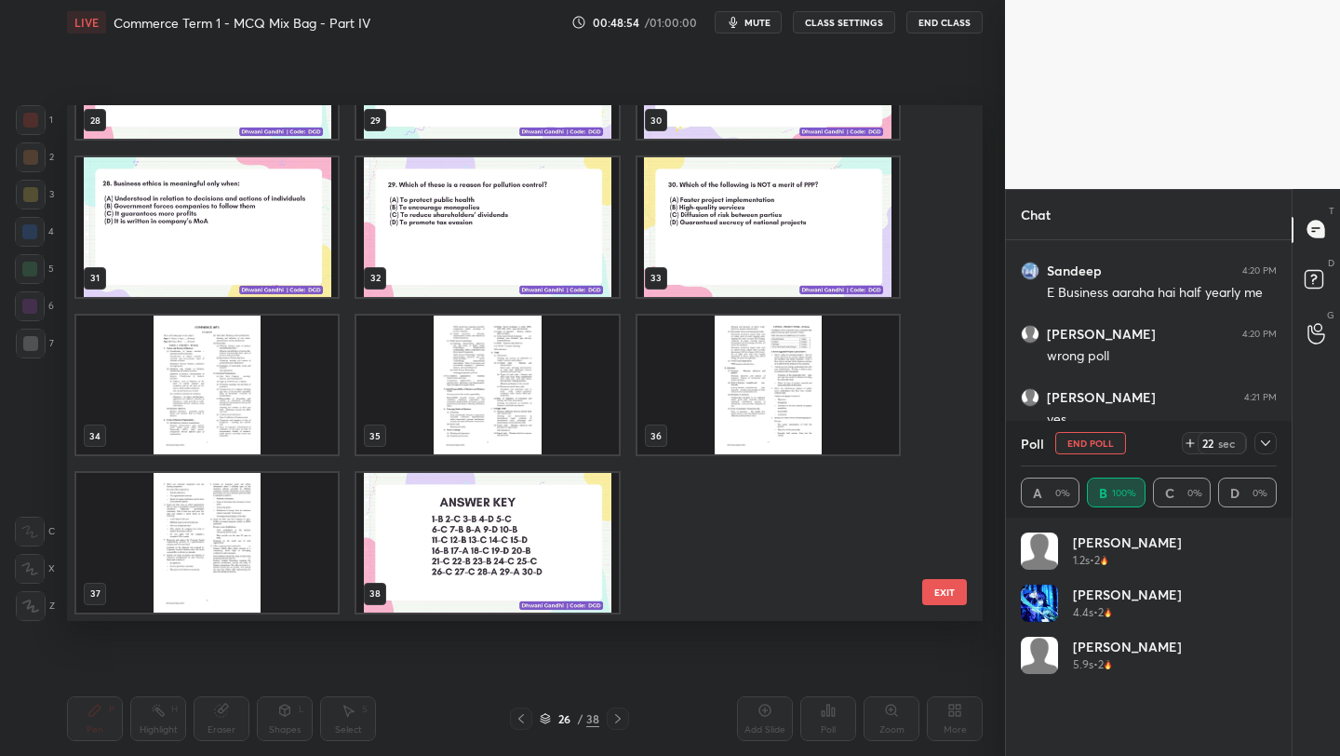
click at [744, 23] on button "mute" at bounding box center [748, 22] width 67 height 22
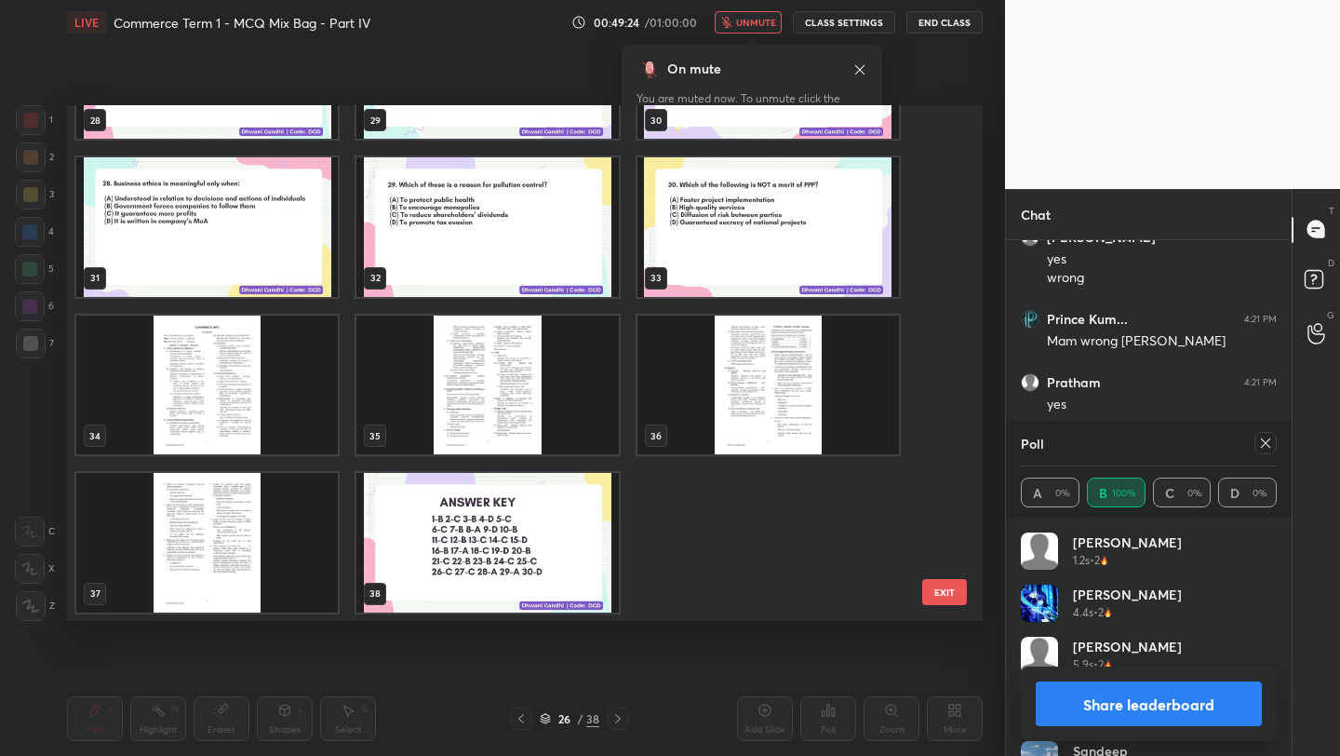
click at [744, 23] on span "unmute" at bounding box center [756, 22] width 40 height 13
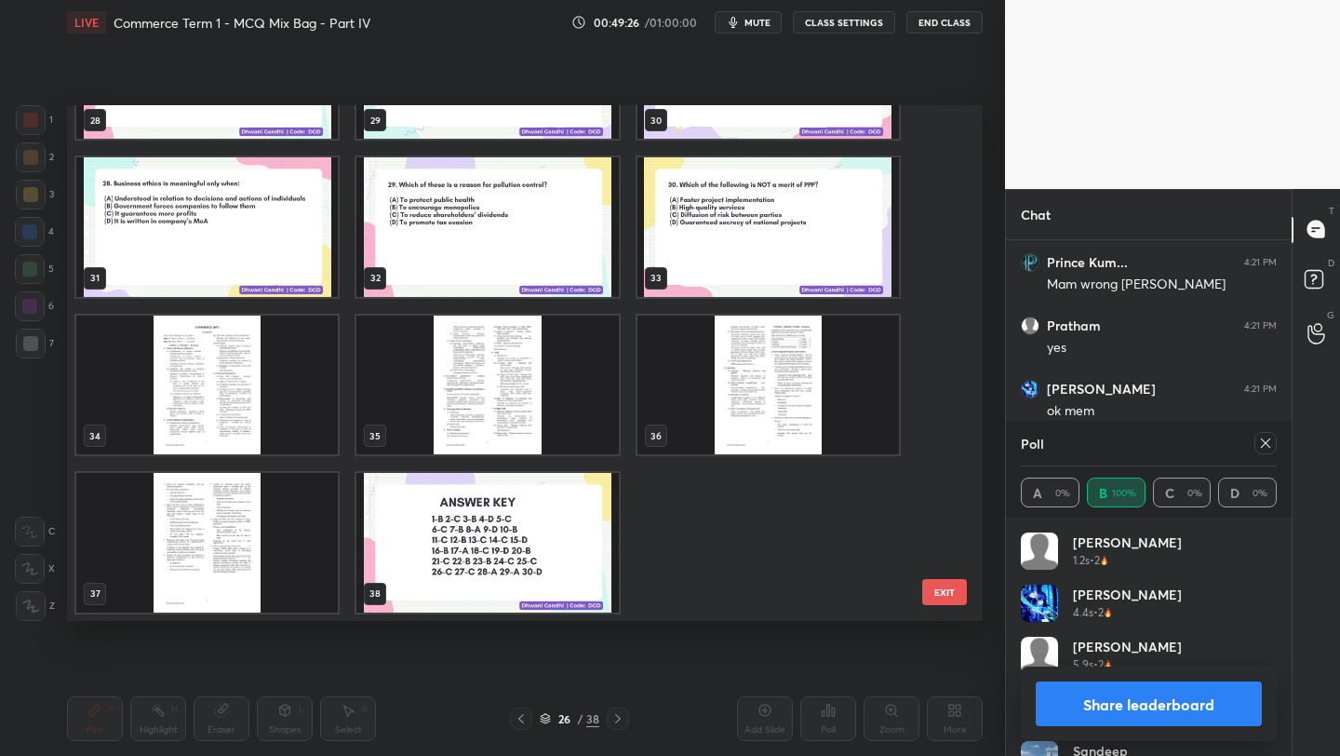
scroll to position [141, 0]
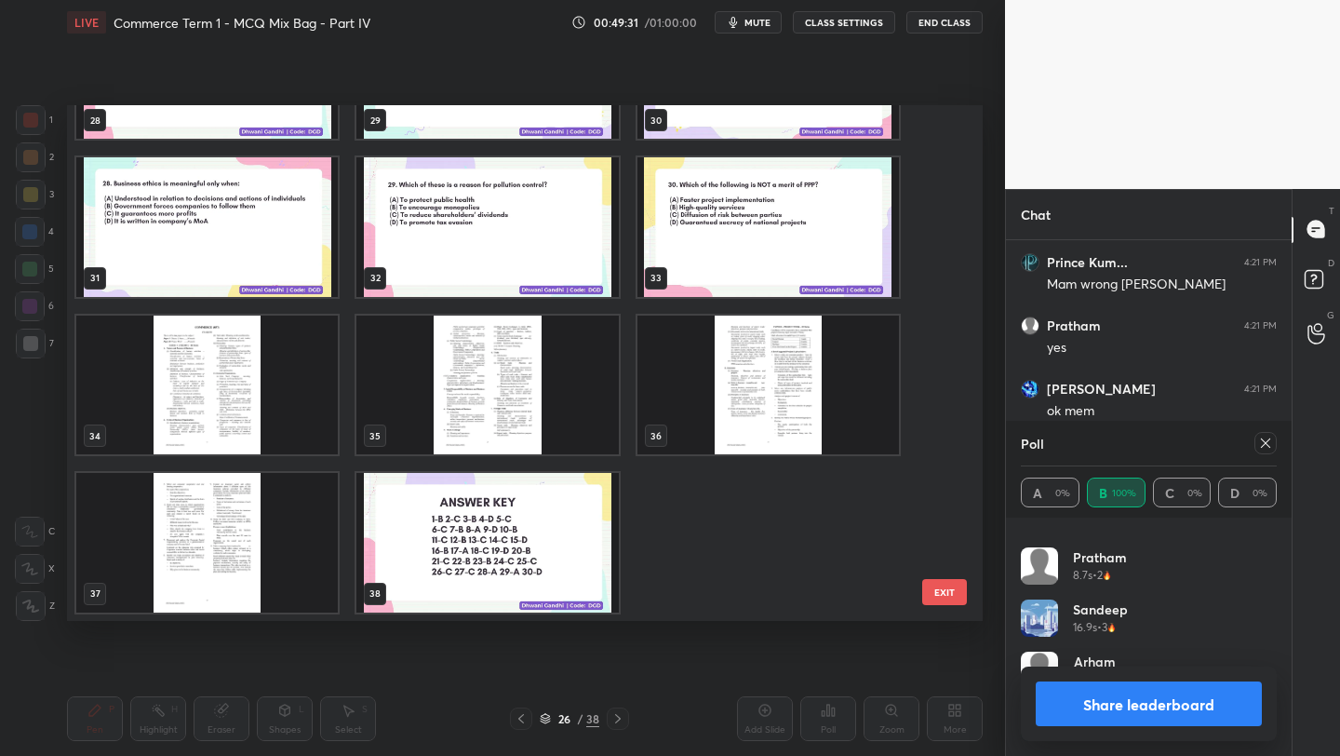
click at [1264, 447] on icon at bounding box center [1265, 443] width 15 height 15
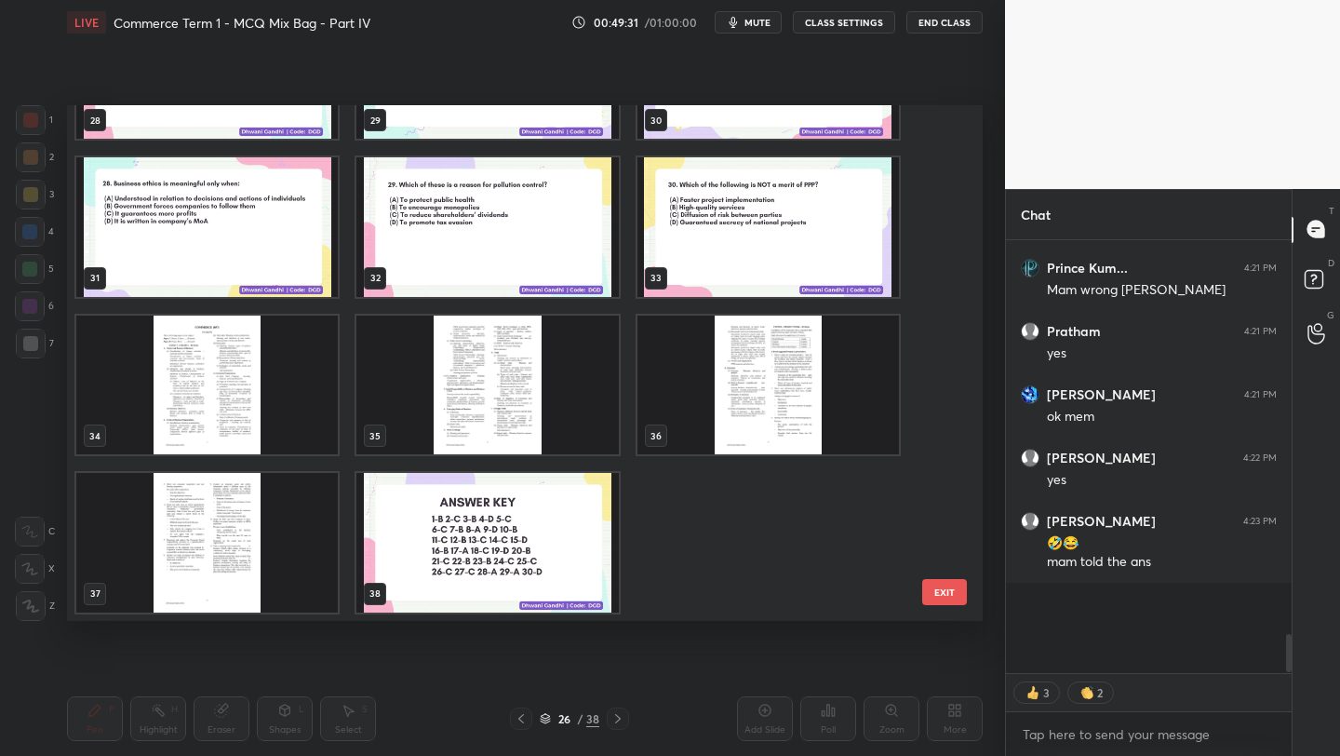
scroll to position [244, 280]
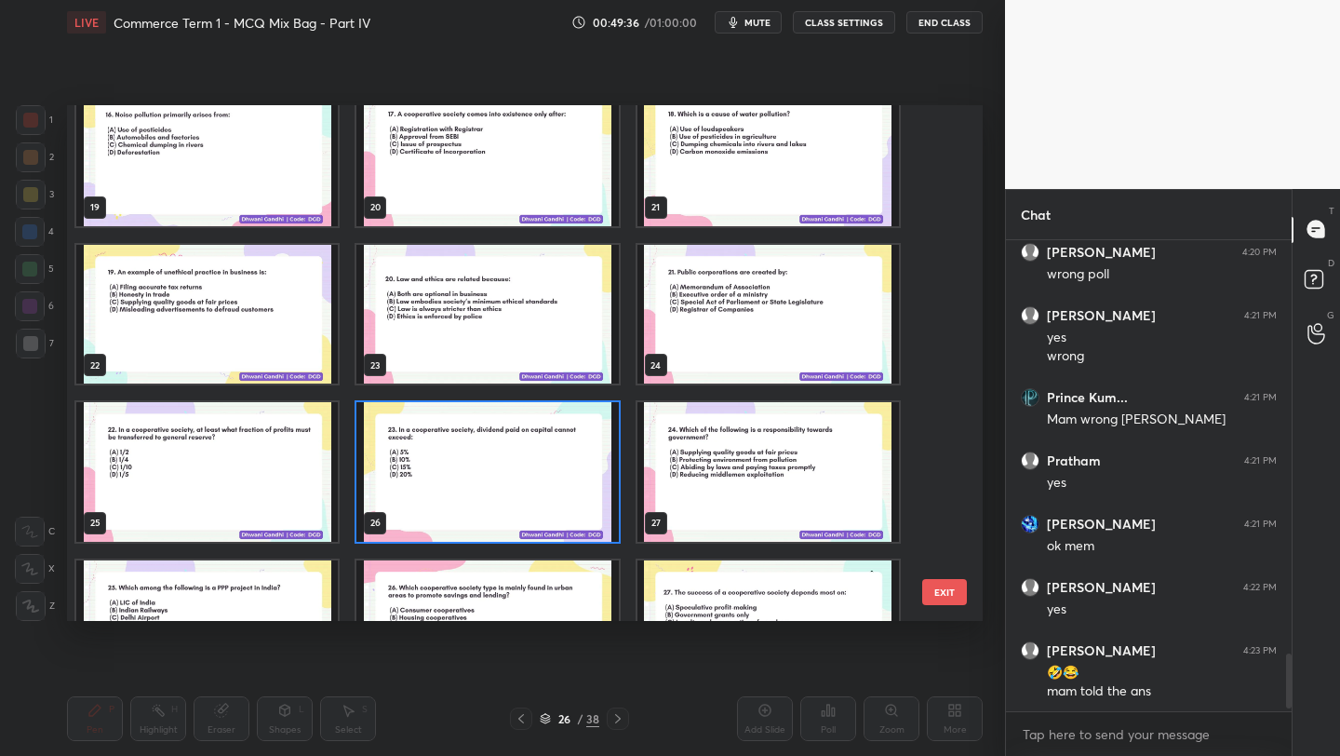
click at [486, 524] on img "grid" at bounding box center [487, 472] width 262 height 140
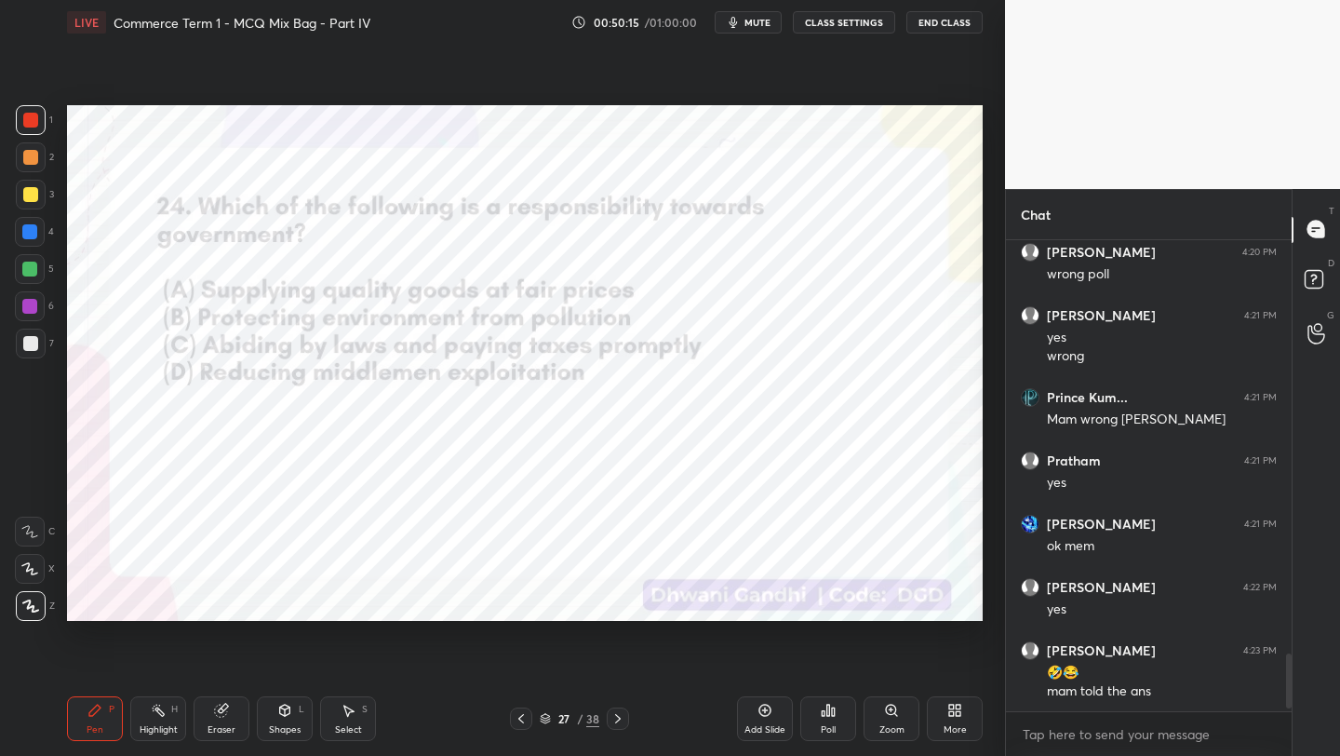
click at [832, 727] on div "Poll" at bounding box center [828, 729] width 15 height 9
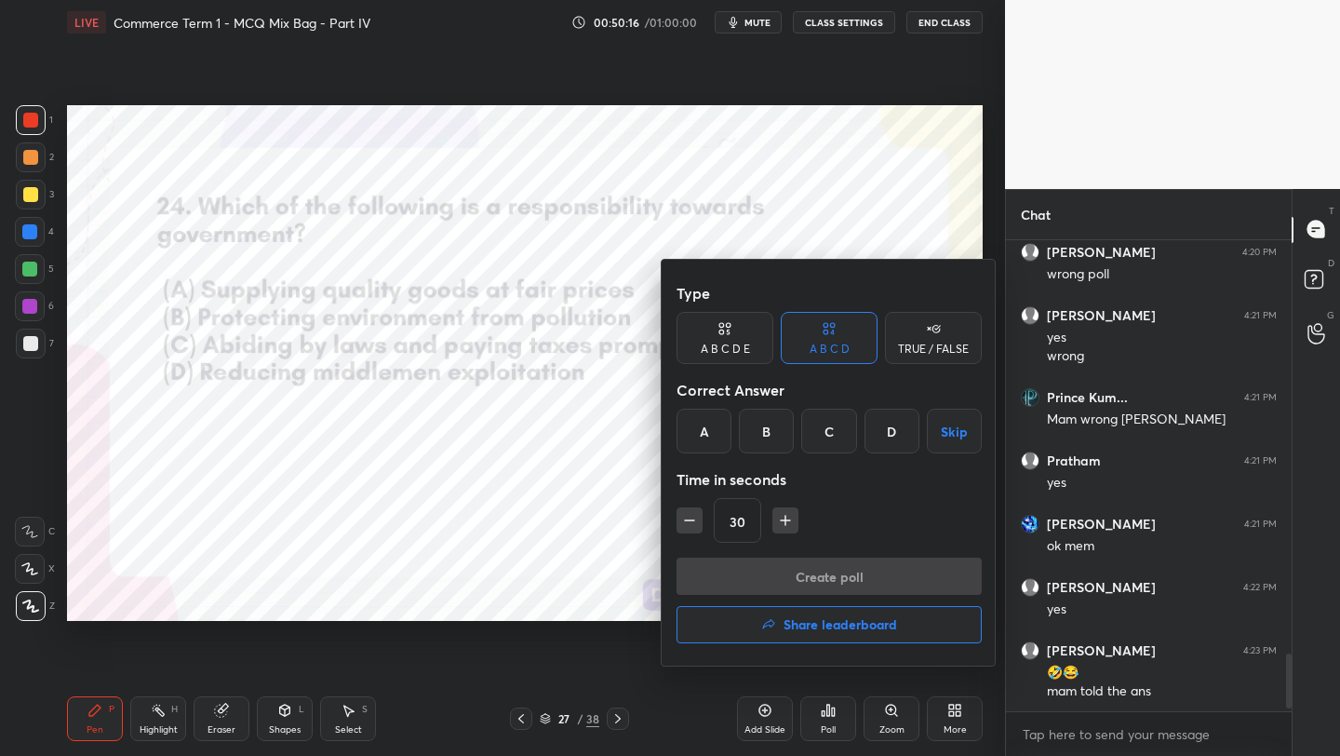
click at [821, 440] on div "C" at bounding box center [828, 431] width 55 height 45
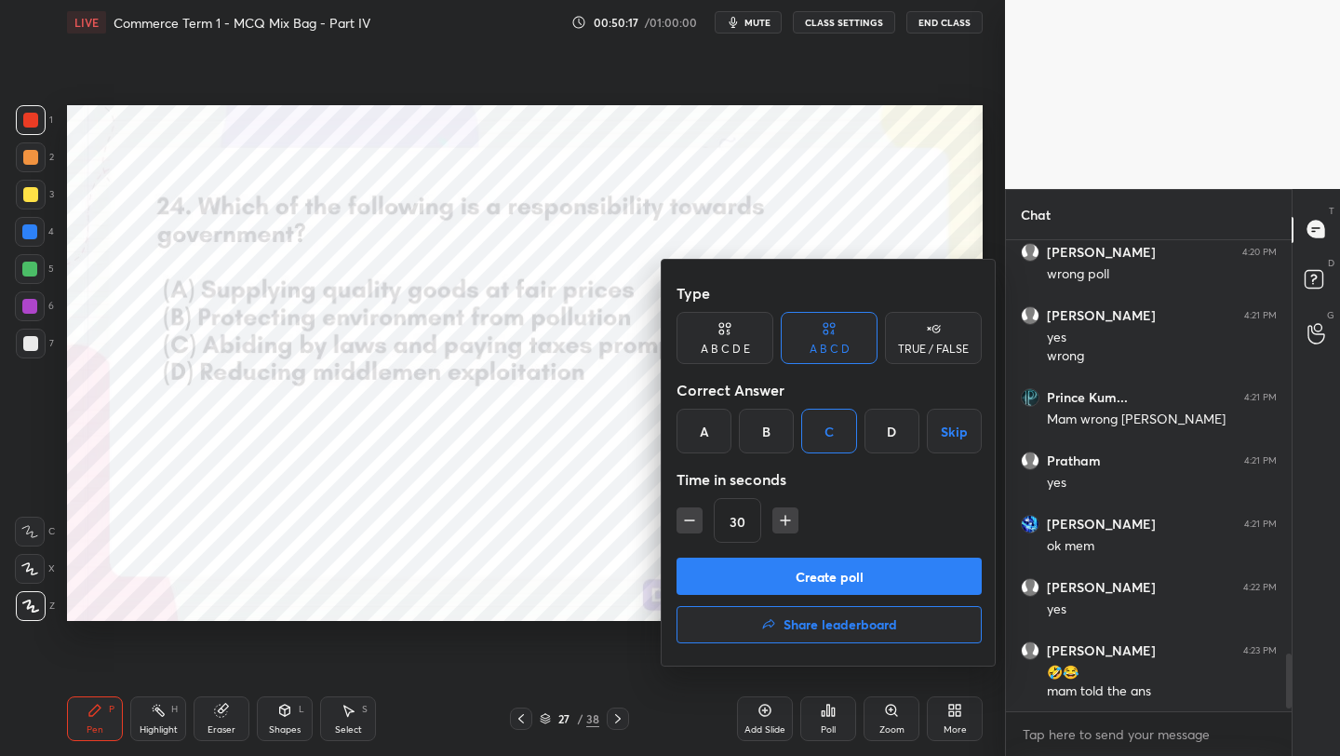
click at [843, 539] on div "30" at bounding box center [829, 520] width 305 height 45
click at [844, 570] on button "Create poll" at bounding box center [829, 575] width 305 height 37
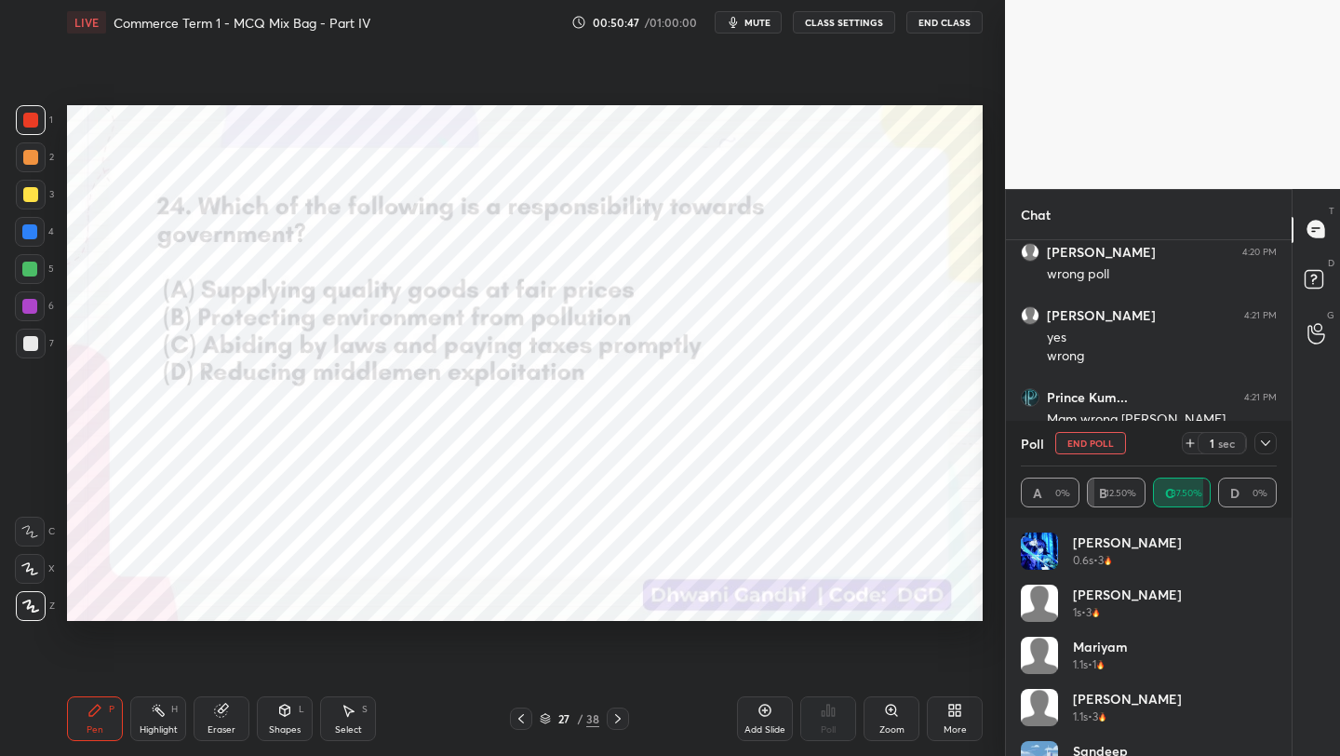
scroll to position [3527, 0]
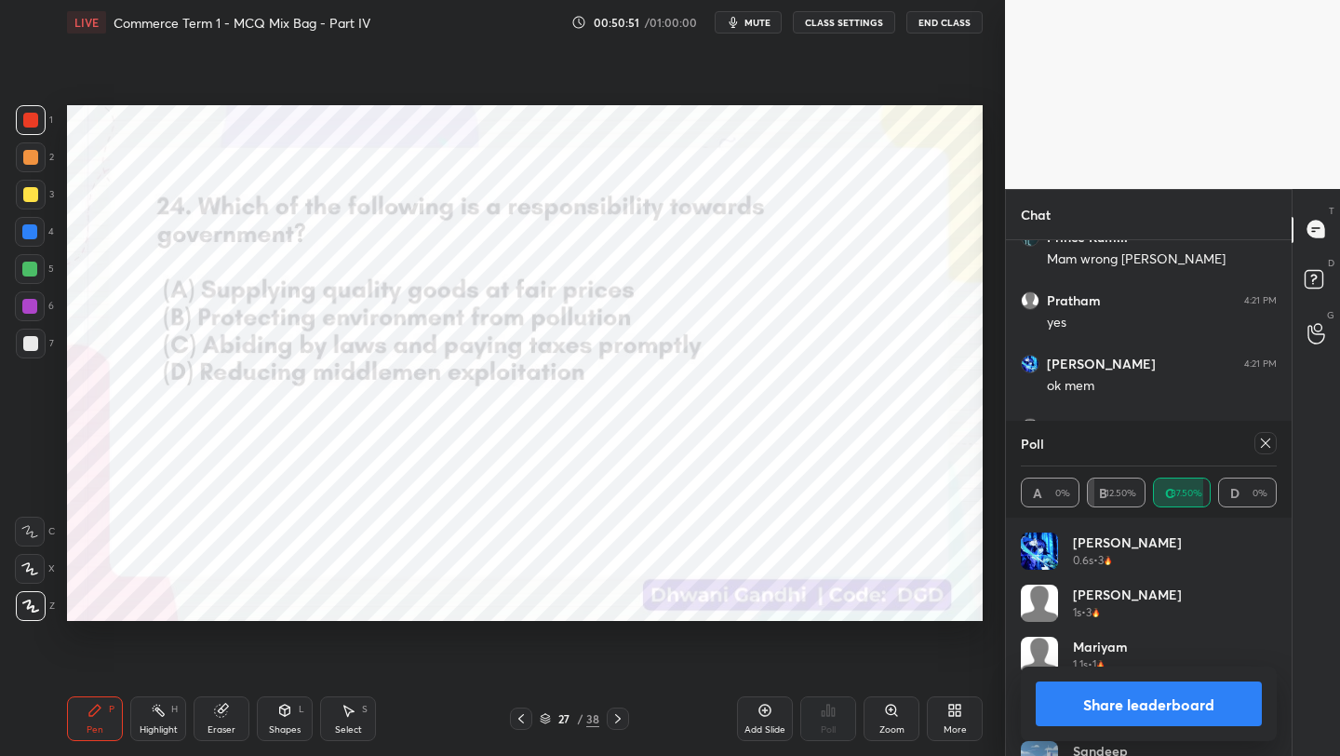
click at [1259, 446] on icon at bounding box center [1265, 443] width 15 height 15
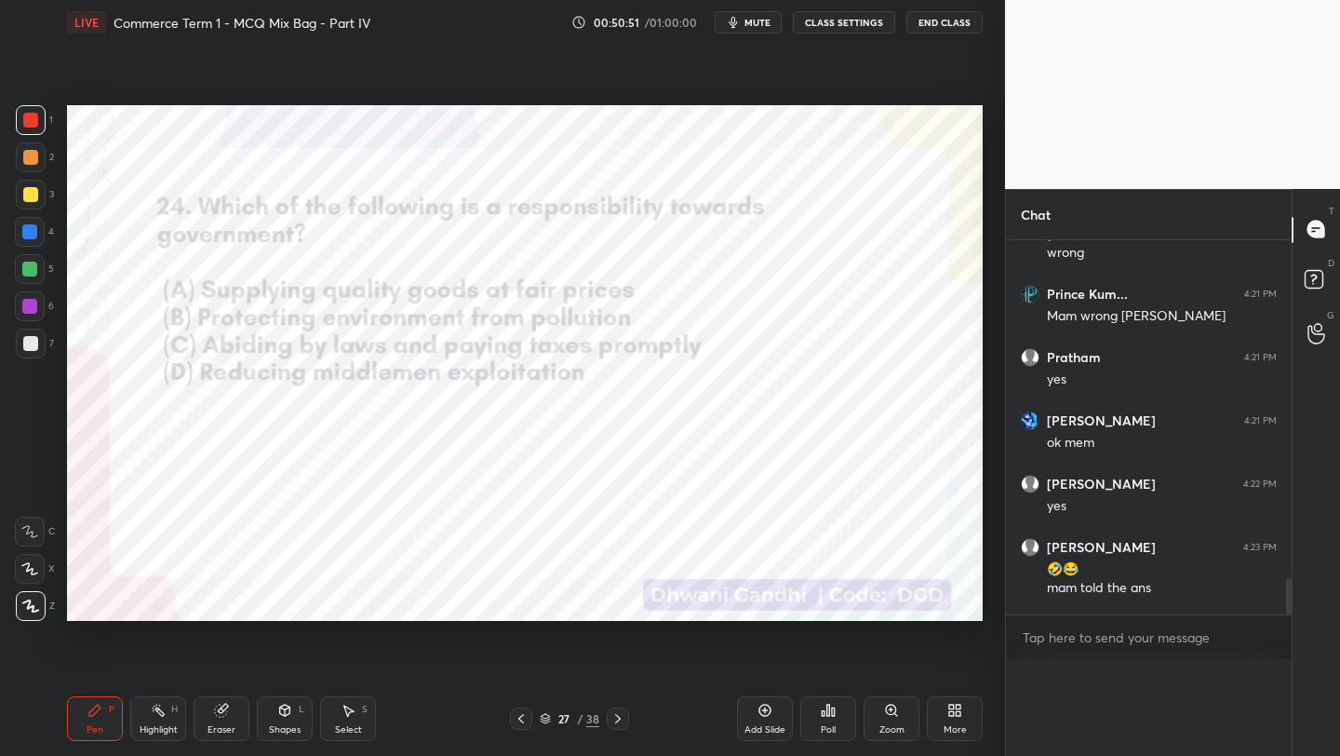
scroll to position [7, 7]
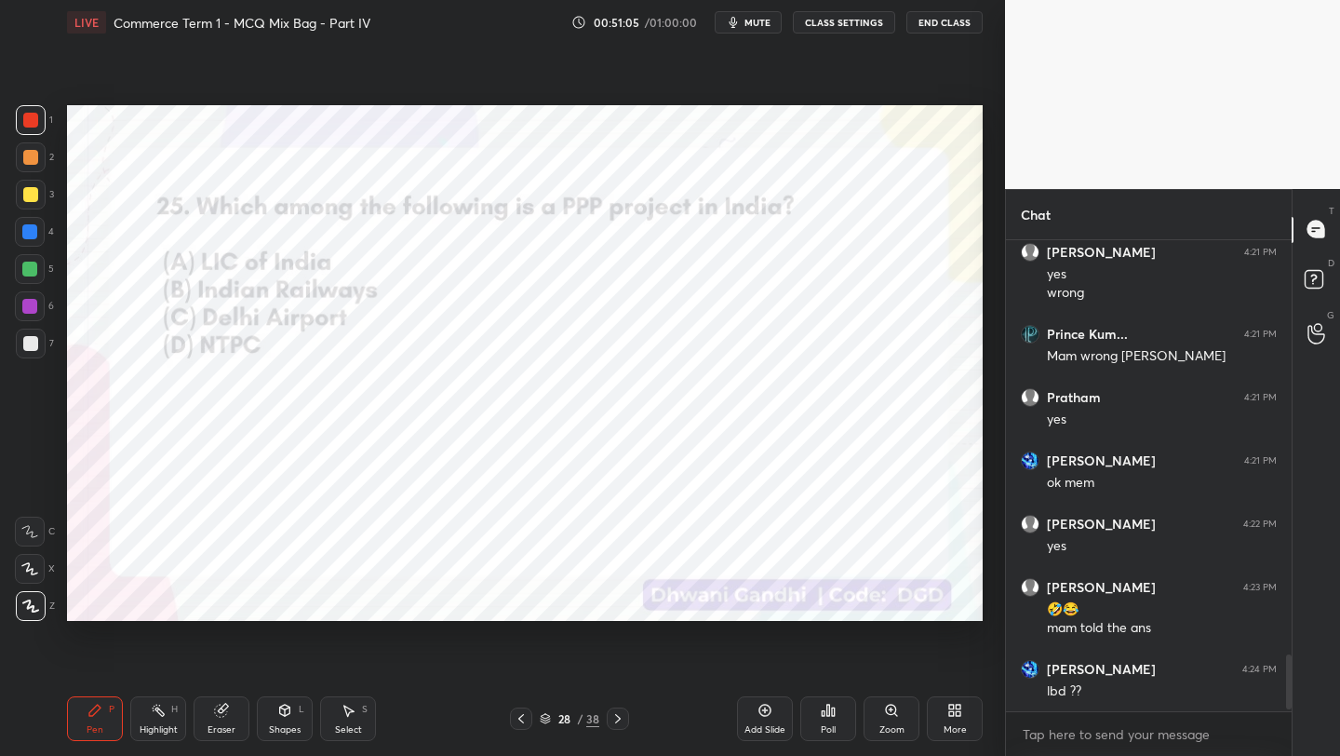
click at [838, 720] on div "Poll" at bounding box center [828, 718] width 56 height 45
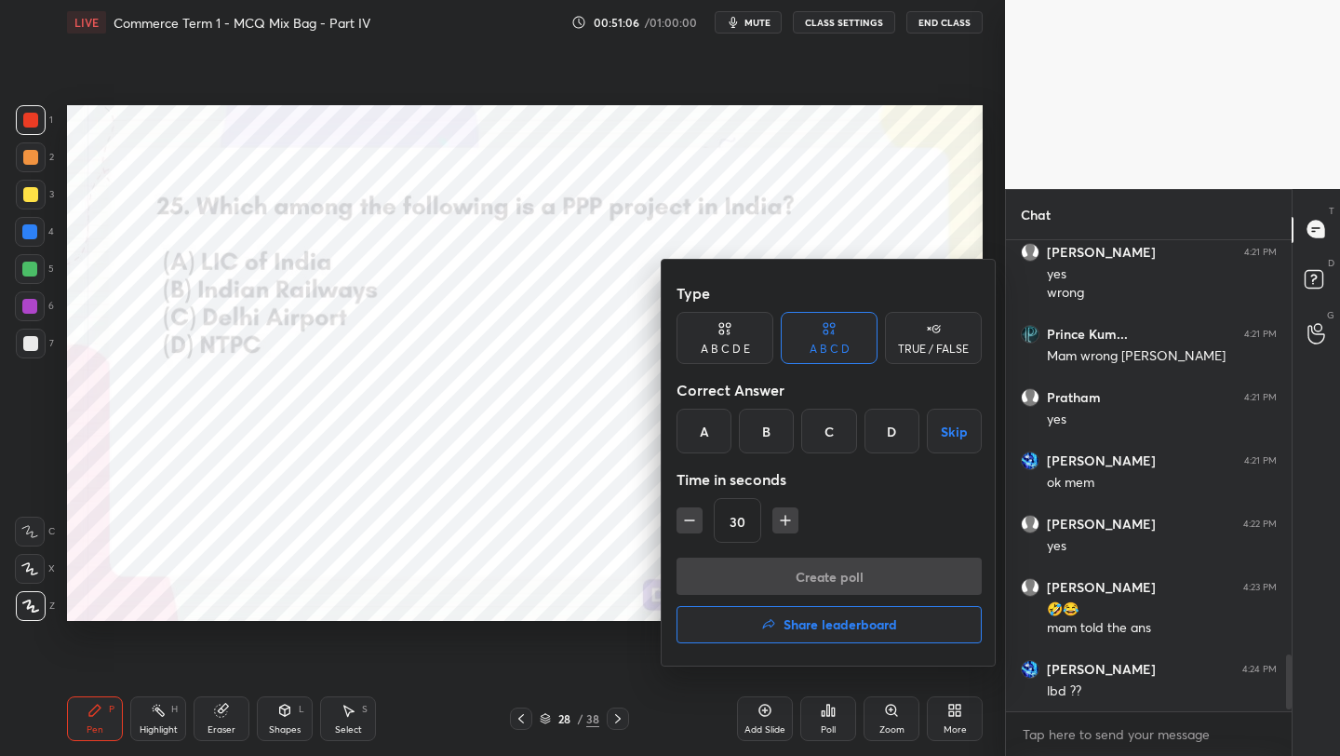
click at [841, 425] on div "C" at bounding box center [828, 431] width 55 height 45
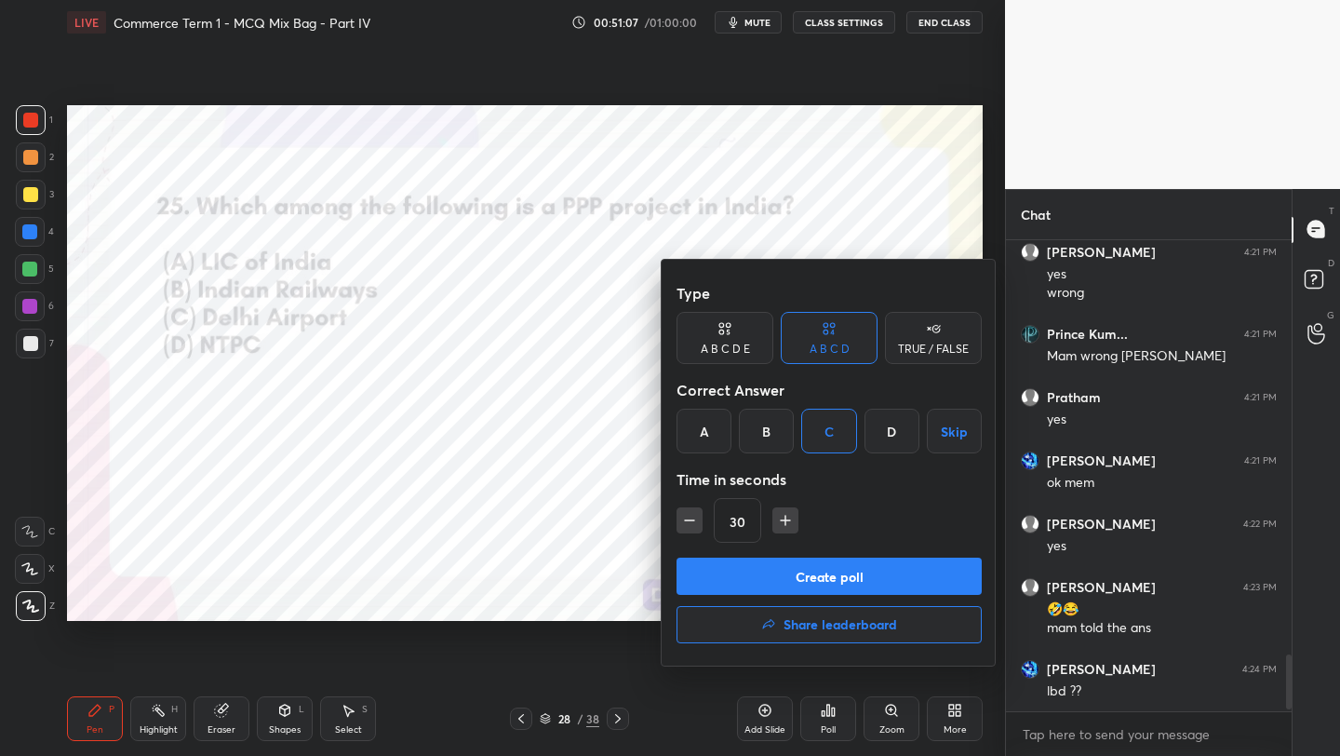
click at [833, 574] on button "Create poll" at bounding box center [829, 575] width 305 height 37
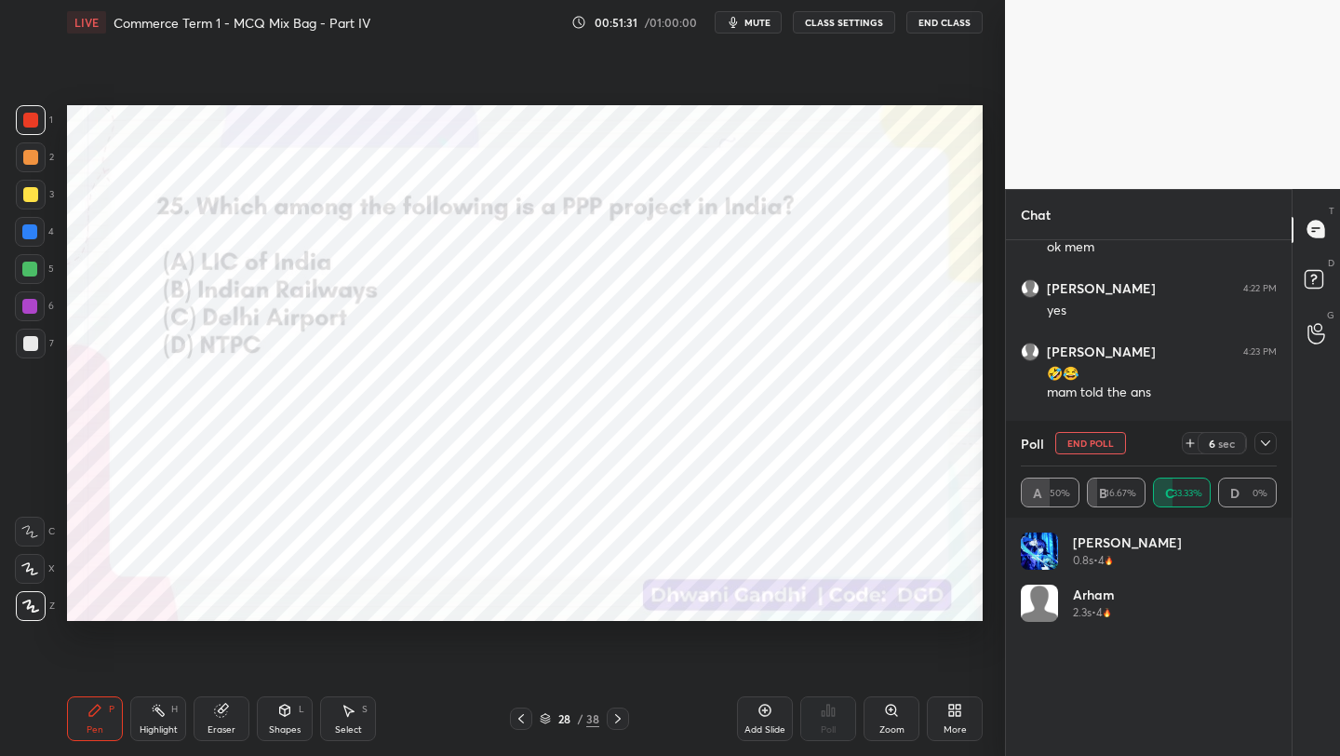
click at [1267, 445] on icon at bounding box center [1265, 443] width 15 height 15
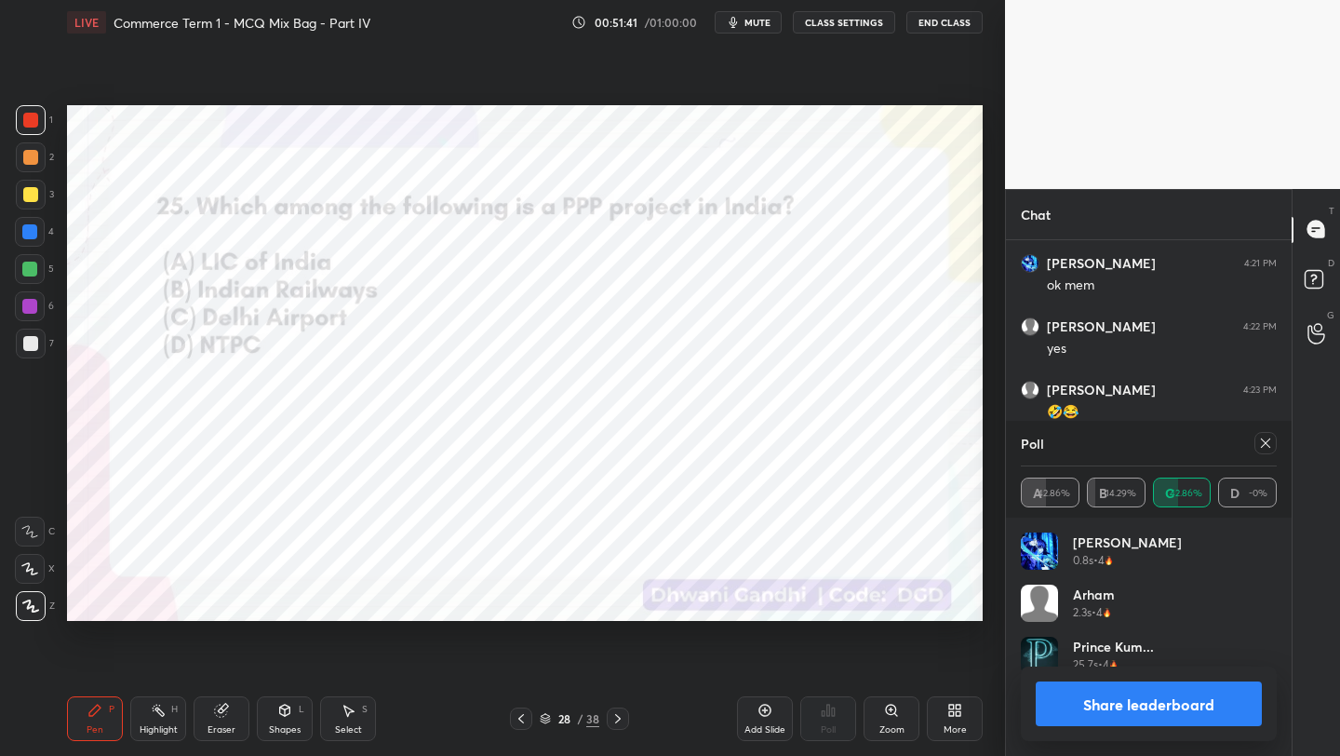
click at [1258, 446] on icon at bounding box center [1265, 443] width 15 height 15
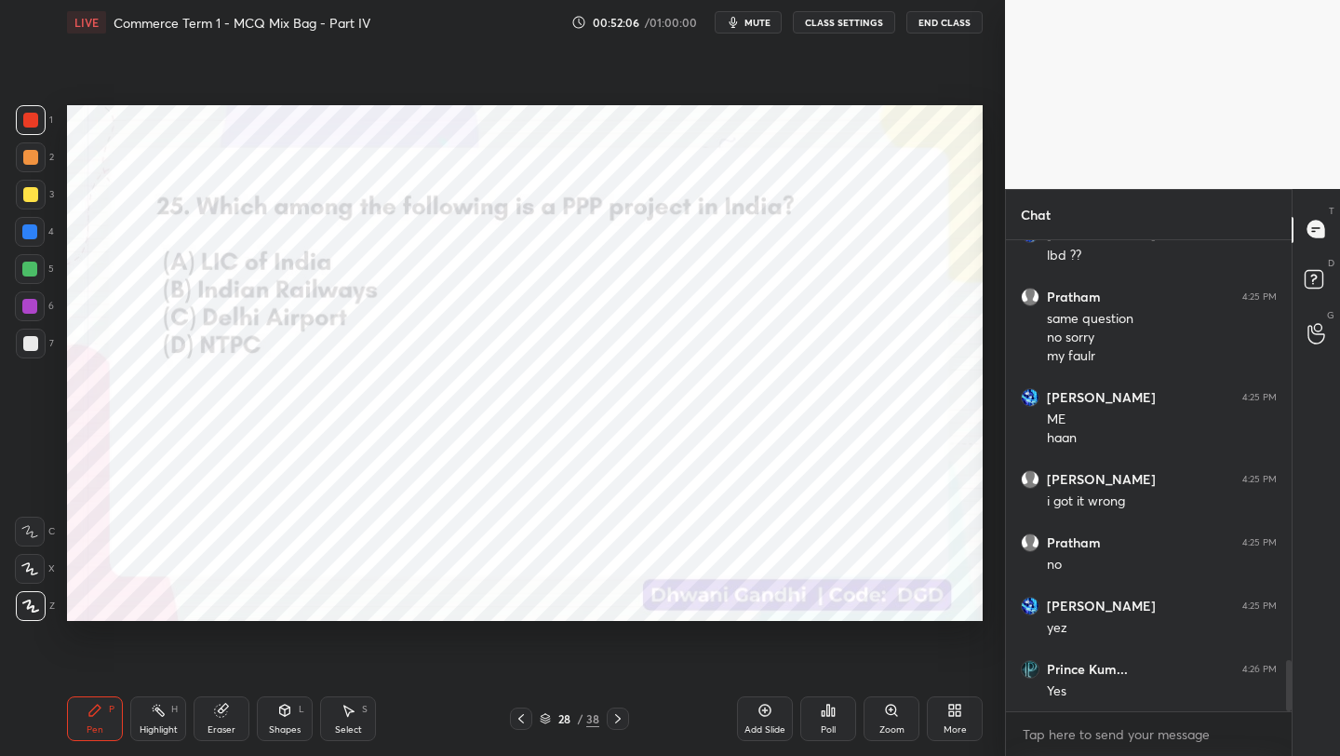
click at [805, 716] on div "Poll" at bounding box center [828, 718] width 56 height 45
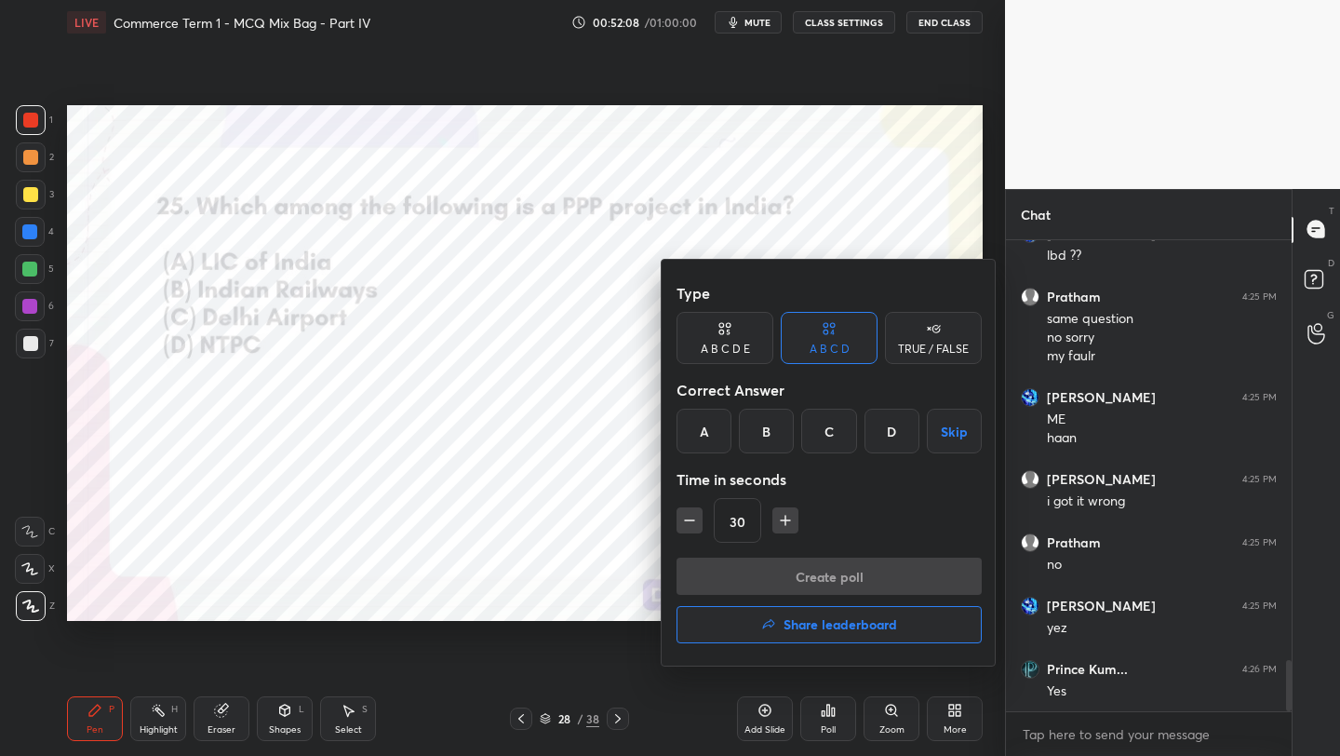
click at [800, 626] on h4 "Share leaderboard" at bounding box center [841, 624] width 114 height 13
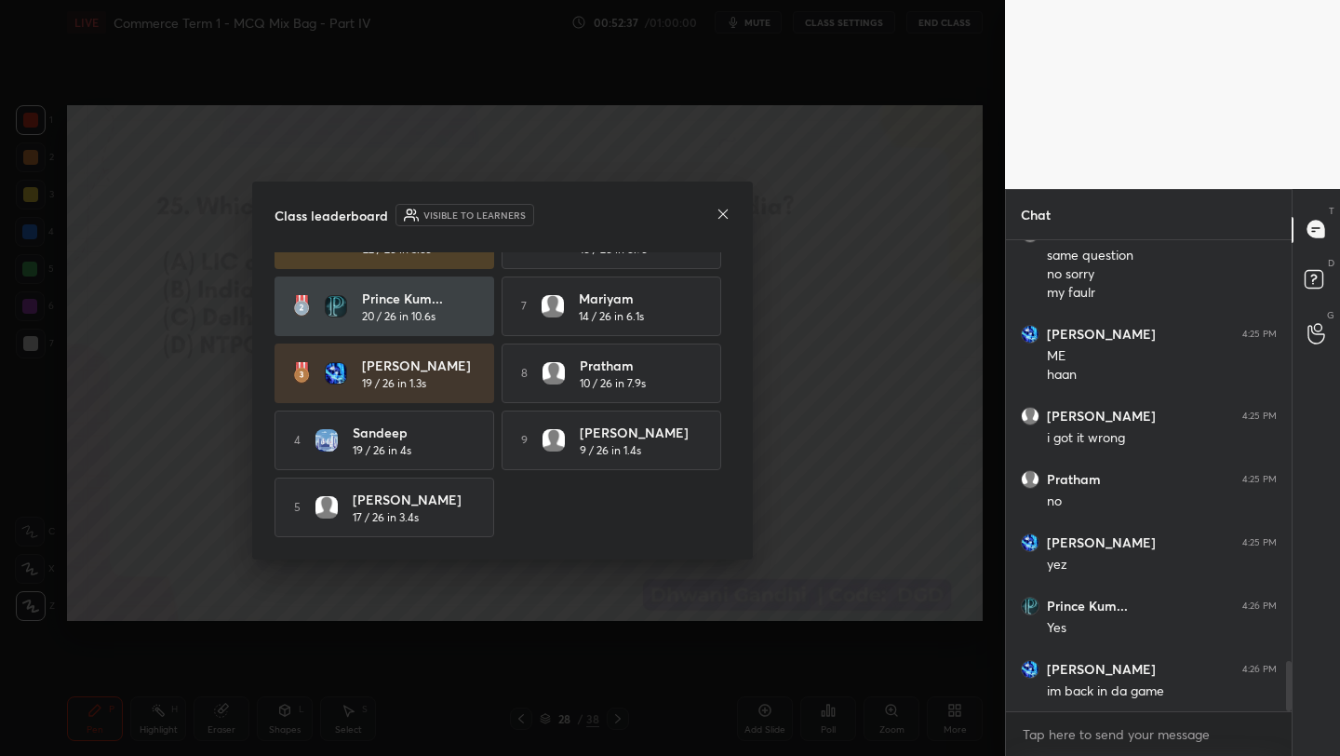
click at [722, 212] on icon at bounding box center [722, 212] width 9 height 9
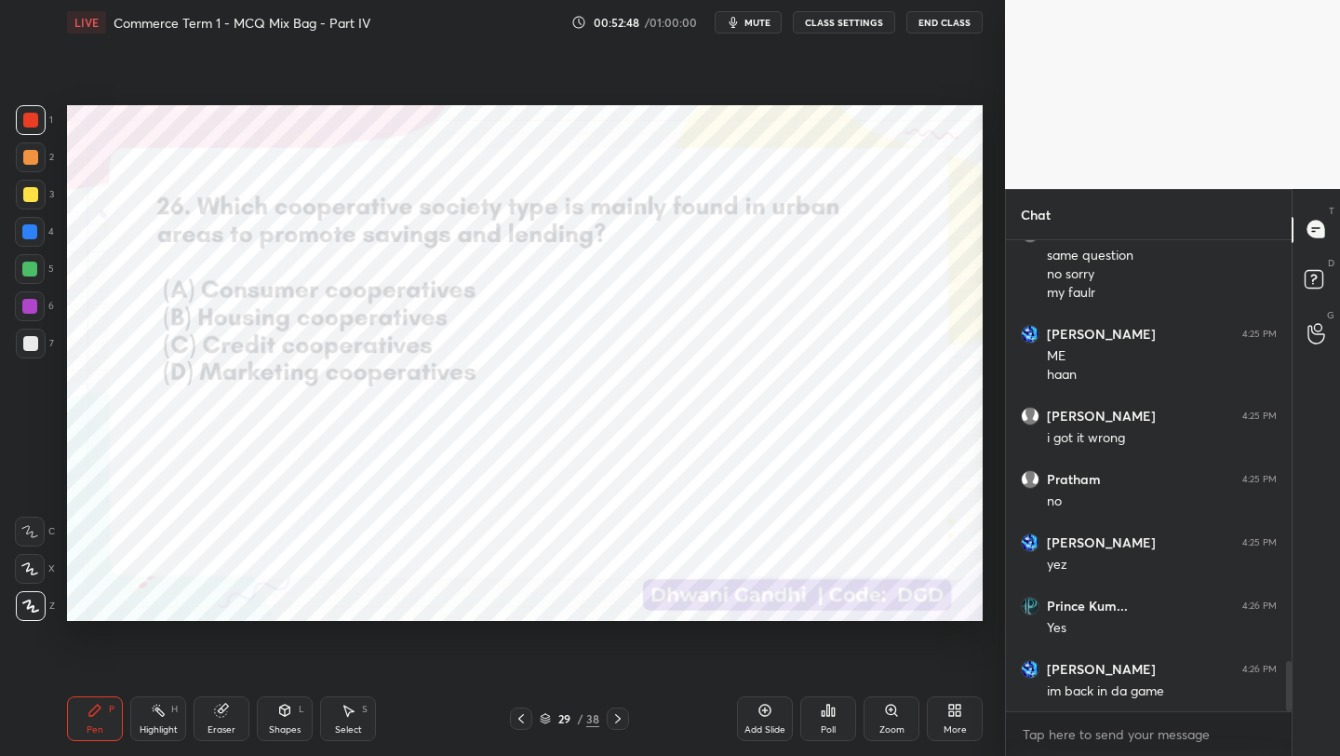
click at [842, 714] on div "Poll" at bounding box center [828, 718] width 56 height 45
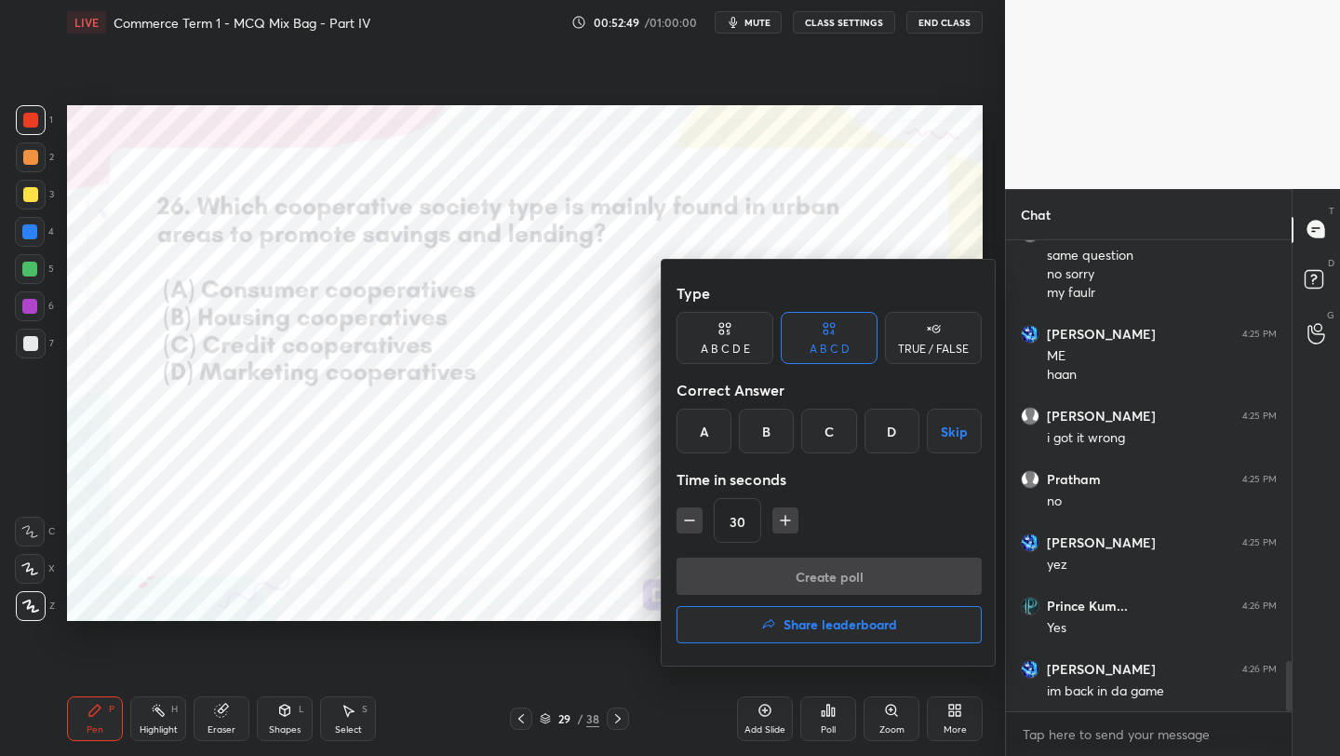
click at [821, 434] on div "C" at bounding box center [828, 431] width 55 height 45
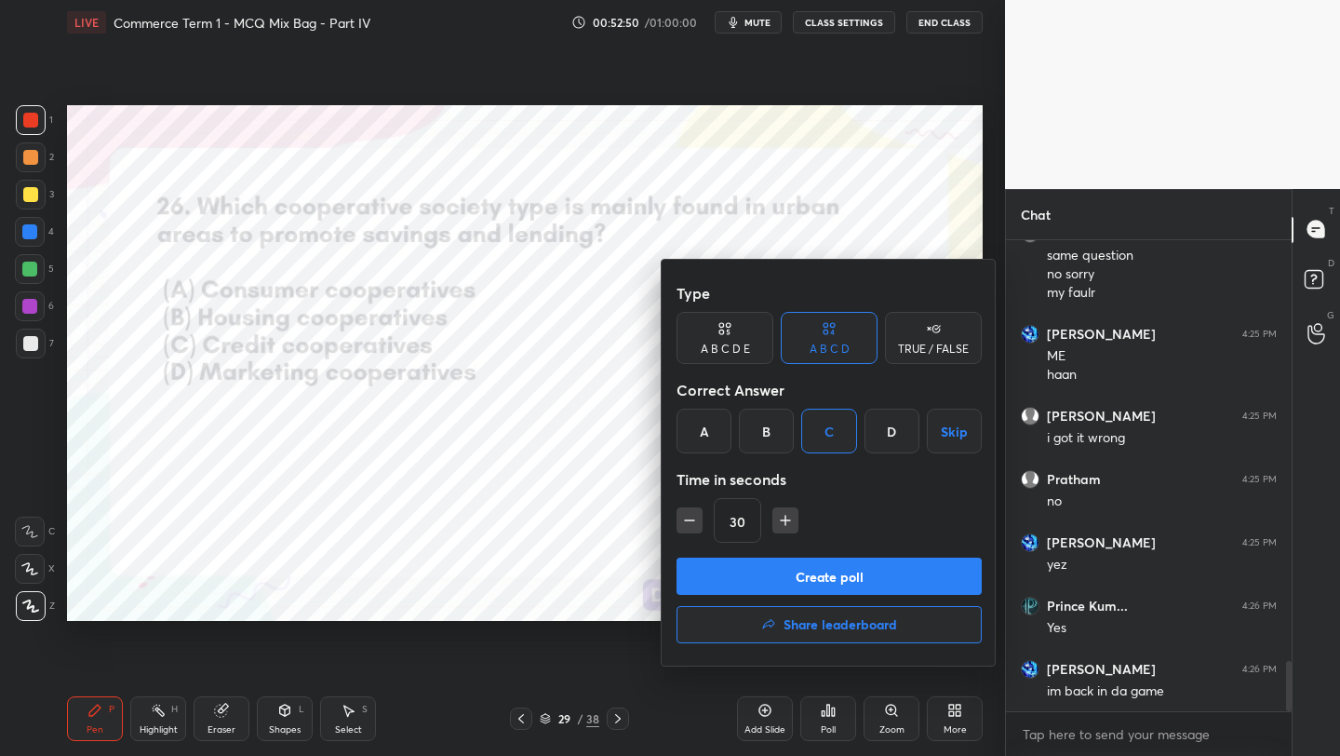
click at [826, 580] on button "Create poll" at bounding box center [829, 575] width 305 height 37
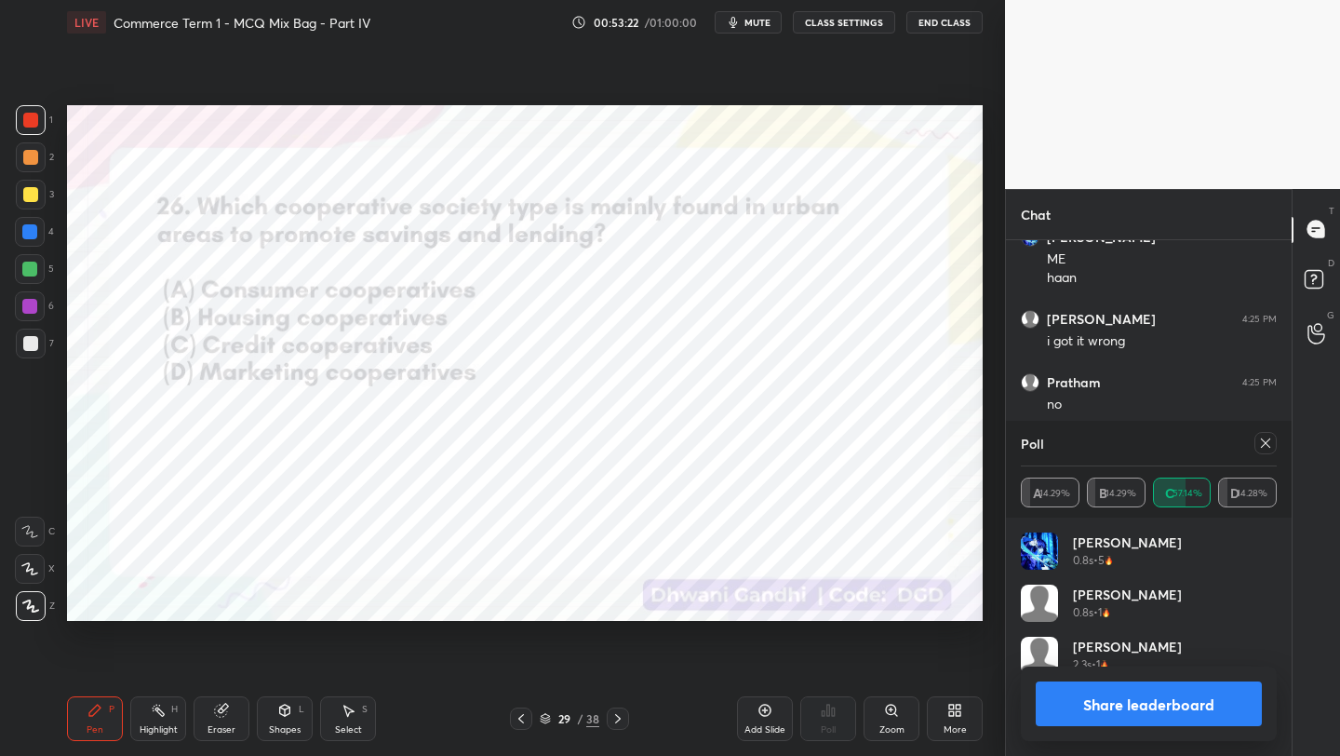
scroll to position [4089, 0]
click at [1257, 444] on div at bounding box center [1265, 443] width 22 height 22
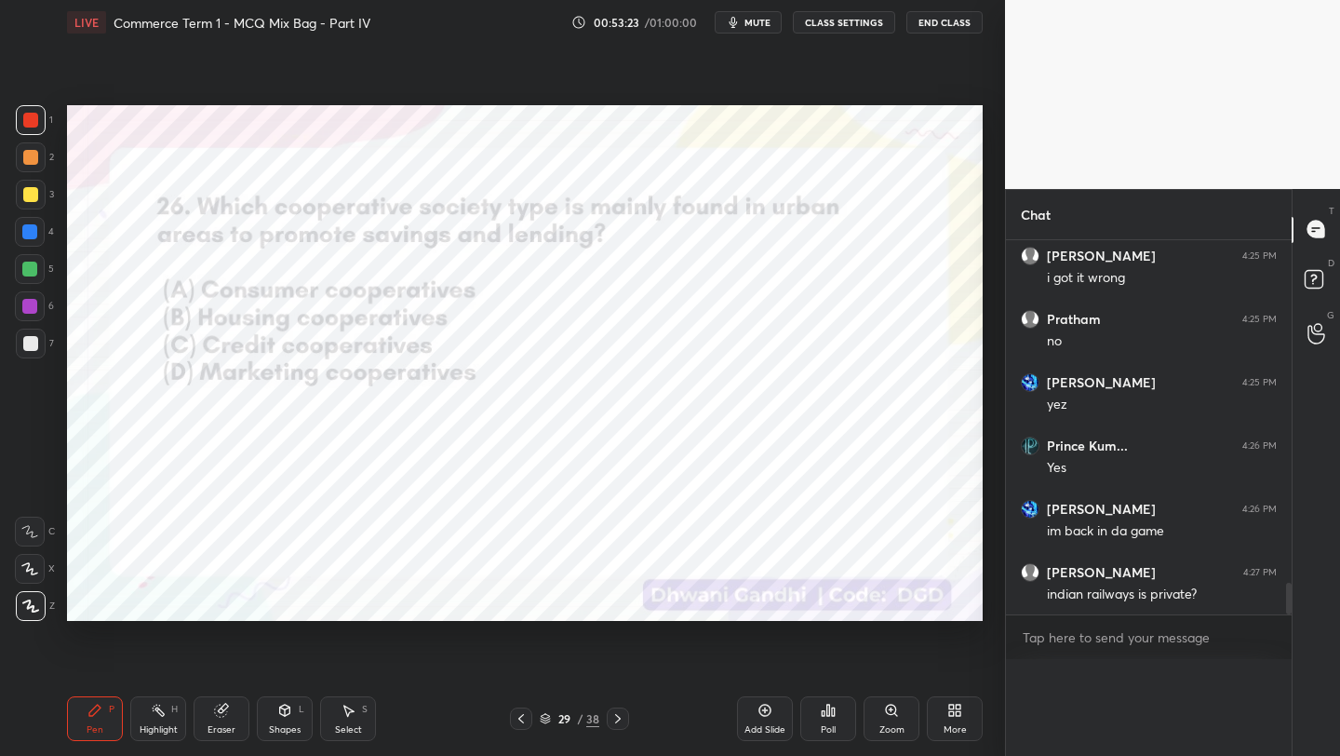
scroll to position [244, 280]
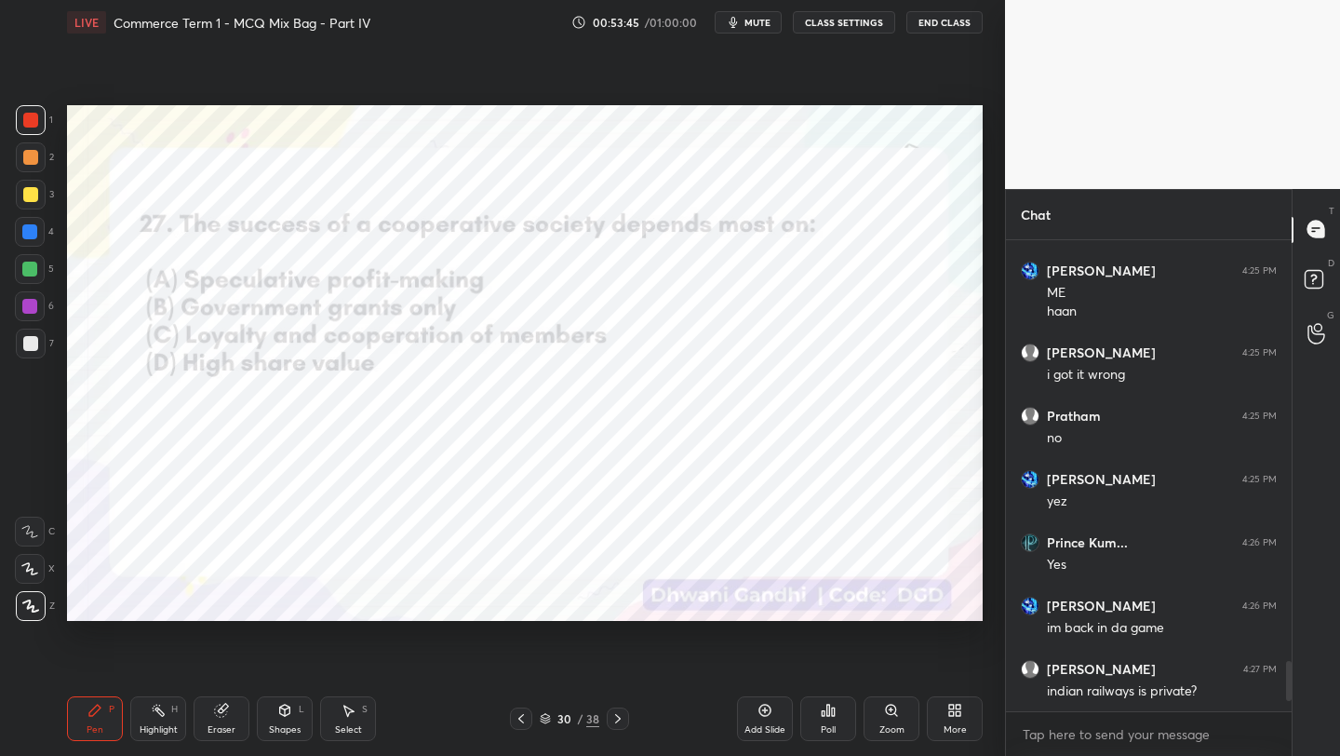
click at [547, 715] on icon at bounding box center [545, 716] width 9 height 5
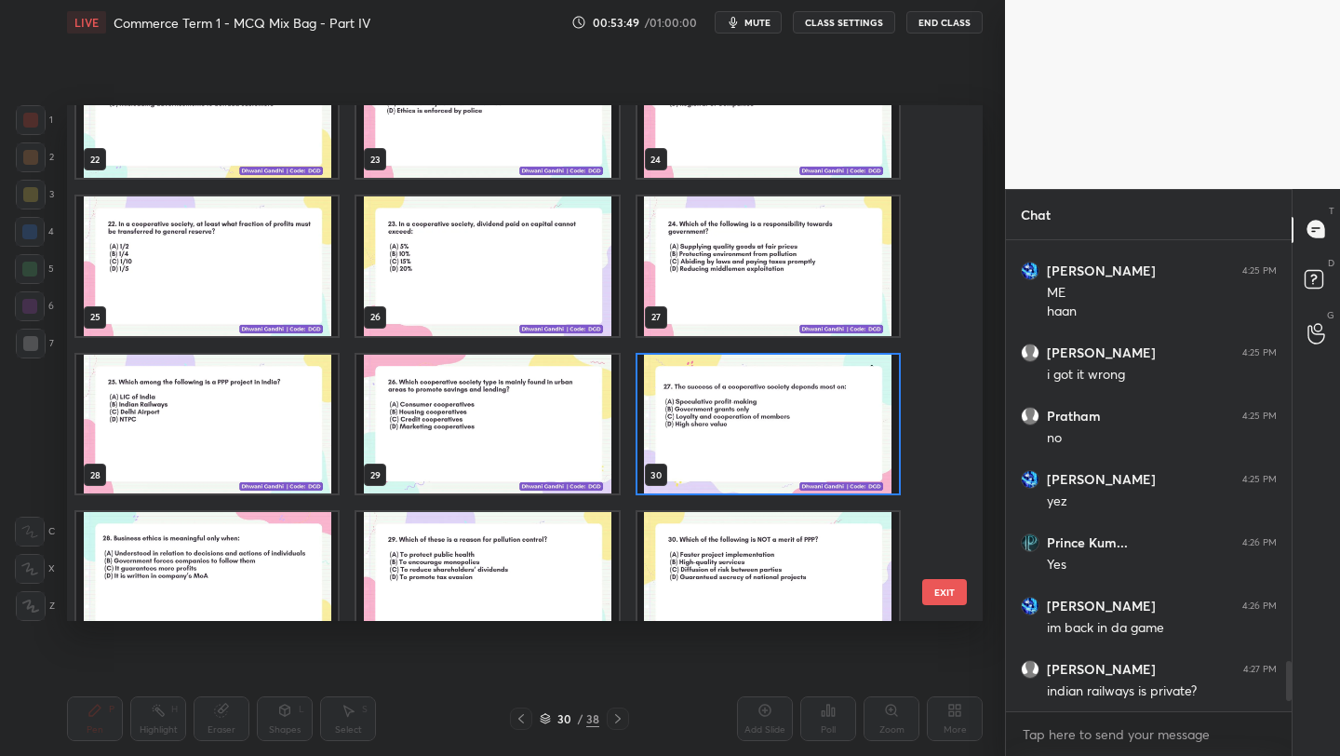
click at [739, 459] on img "grid" at bounding box center [768, 425] width 262 height 140
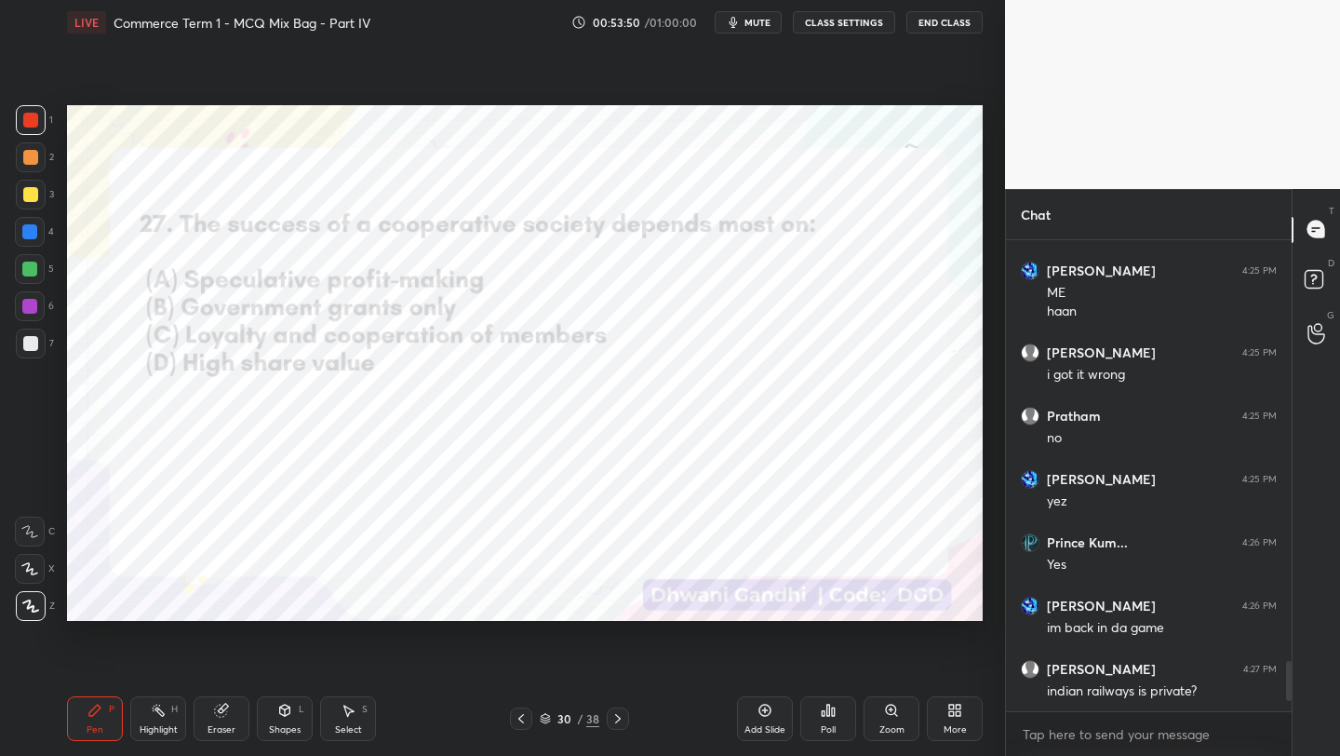
click at [830, 725] on div "Poll" at bounding box center [828, 729] width 15 height 9
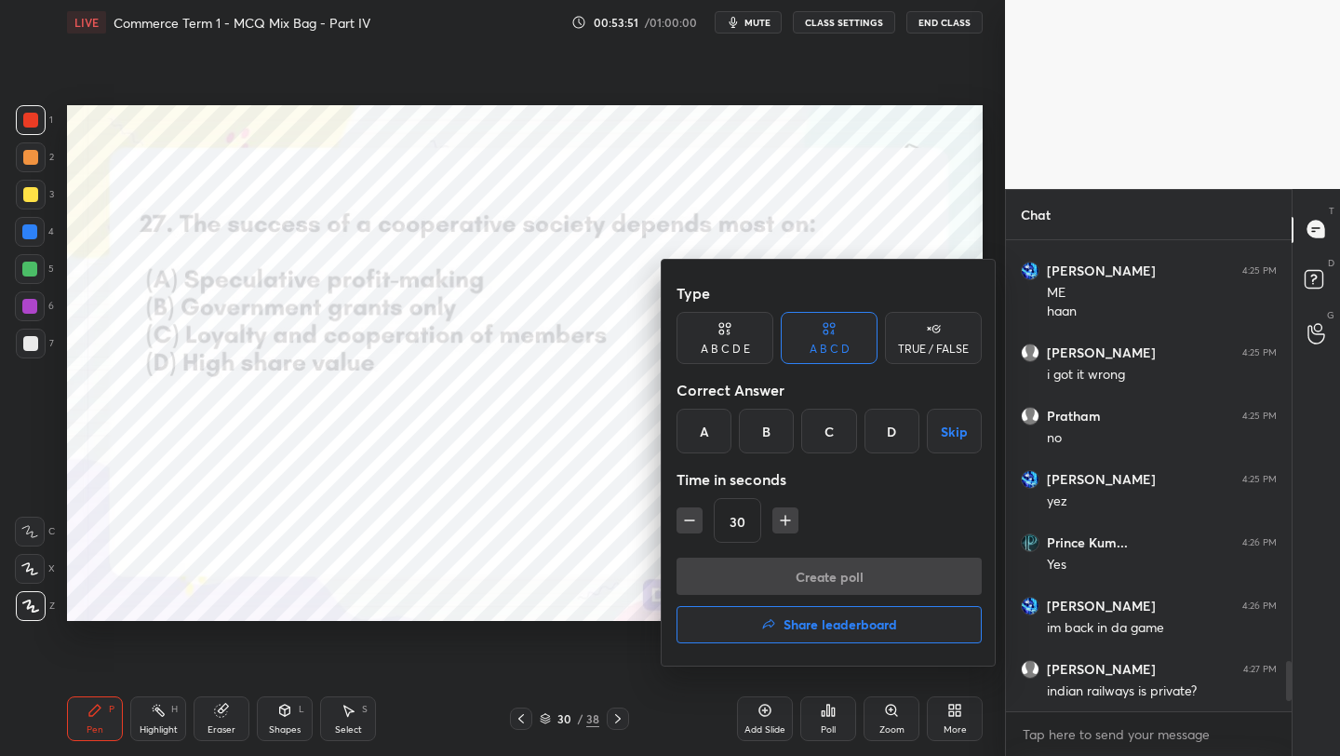
click at [821, 440] on div "C" at bounding box center [828, 431] width 55 height 45
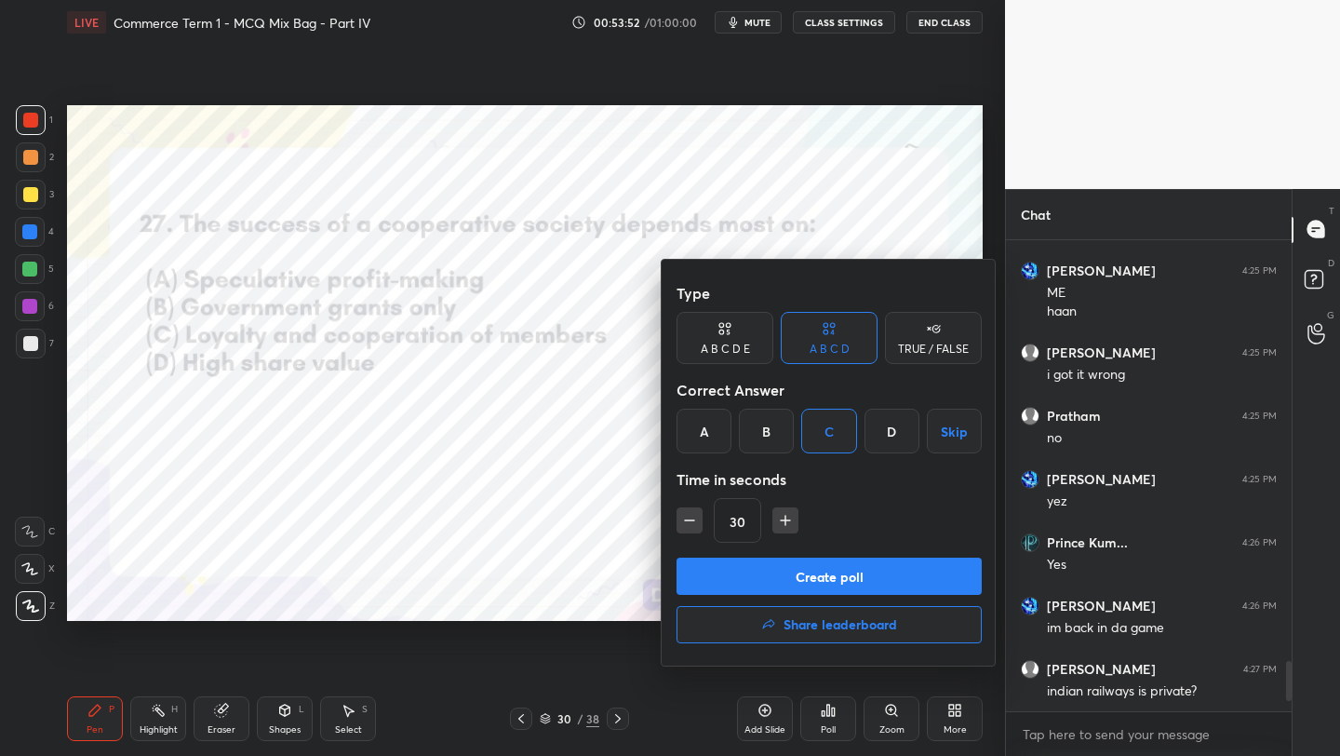
click at [780, 575] on button "Create poll" at bounding box center [829, 575] width 305 height 37
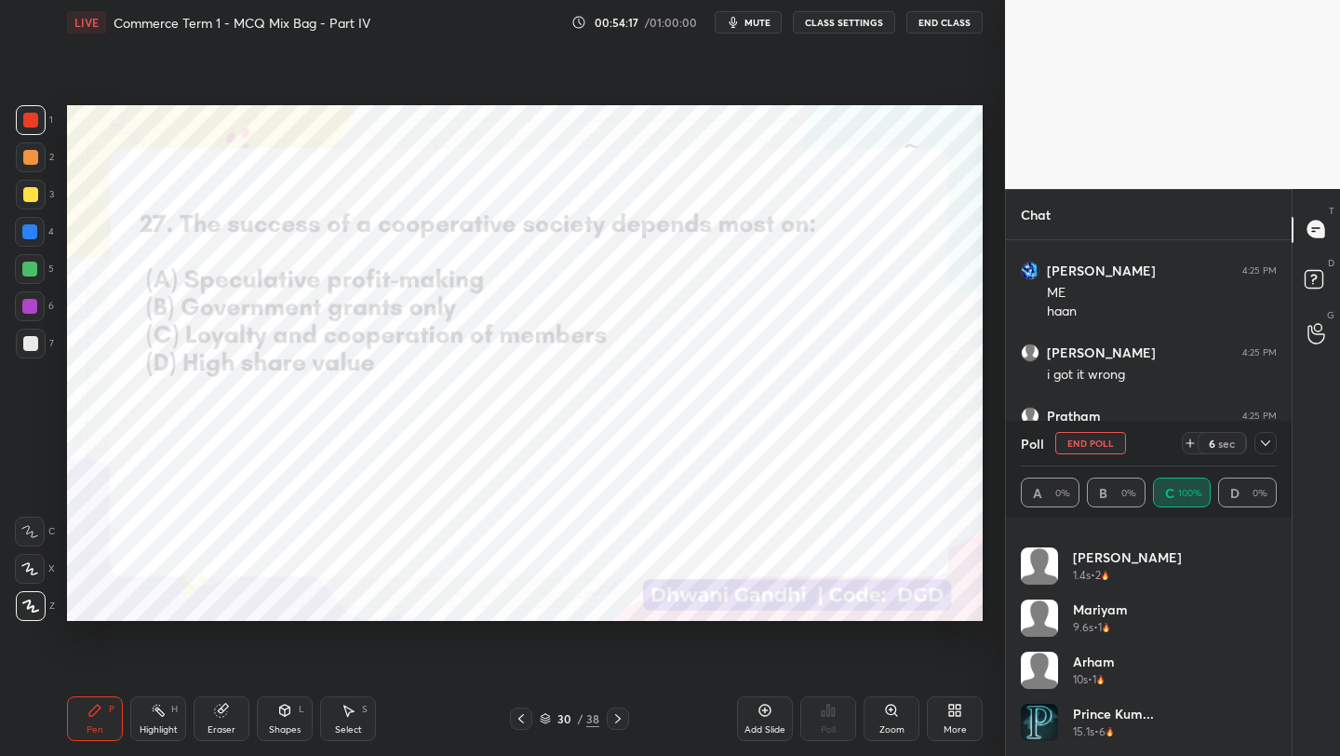
click at [1098, 443] on button "End Poll" at bounding box center [1090, 443] width 71 height 22
type textarea "x"
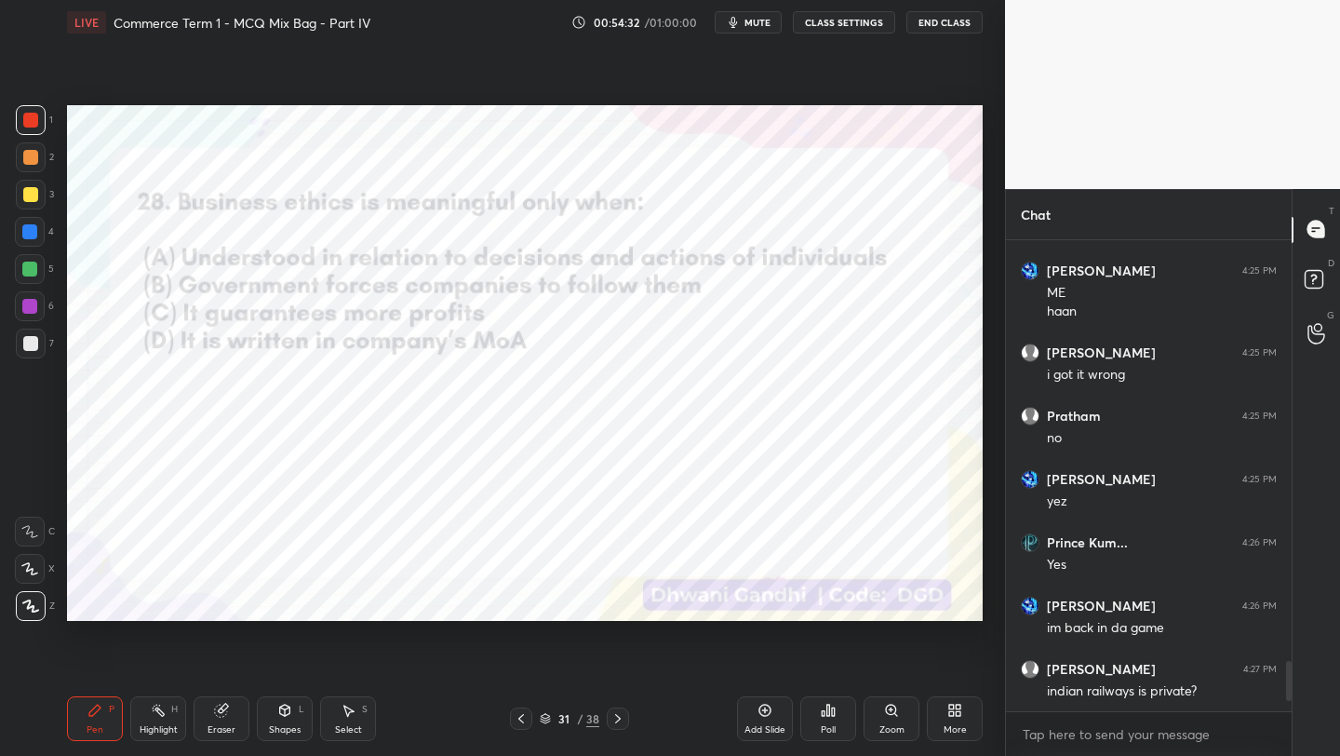
click at [543, 713] on icon at bounding box center [545, 718] width 11 height 11
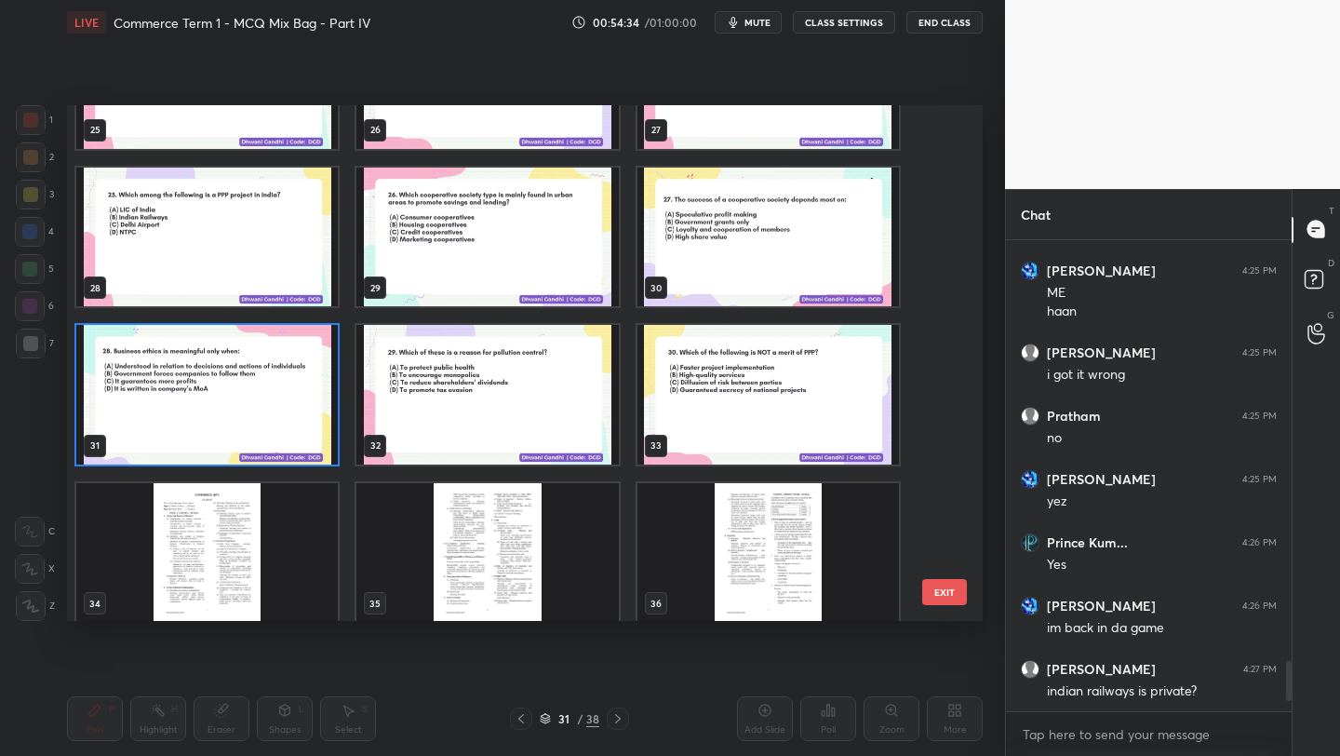
click at [248, 415] on img "grid" at bounding box center [207, 395] width 262 height 140
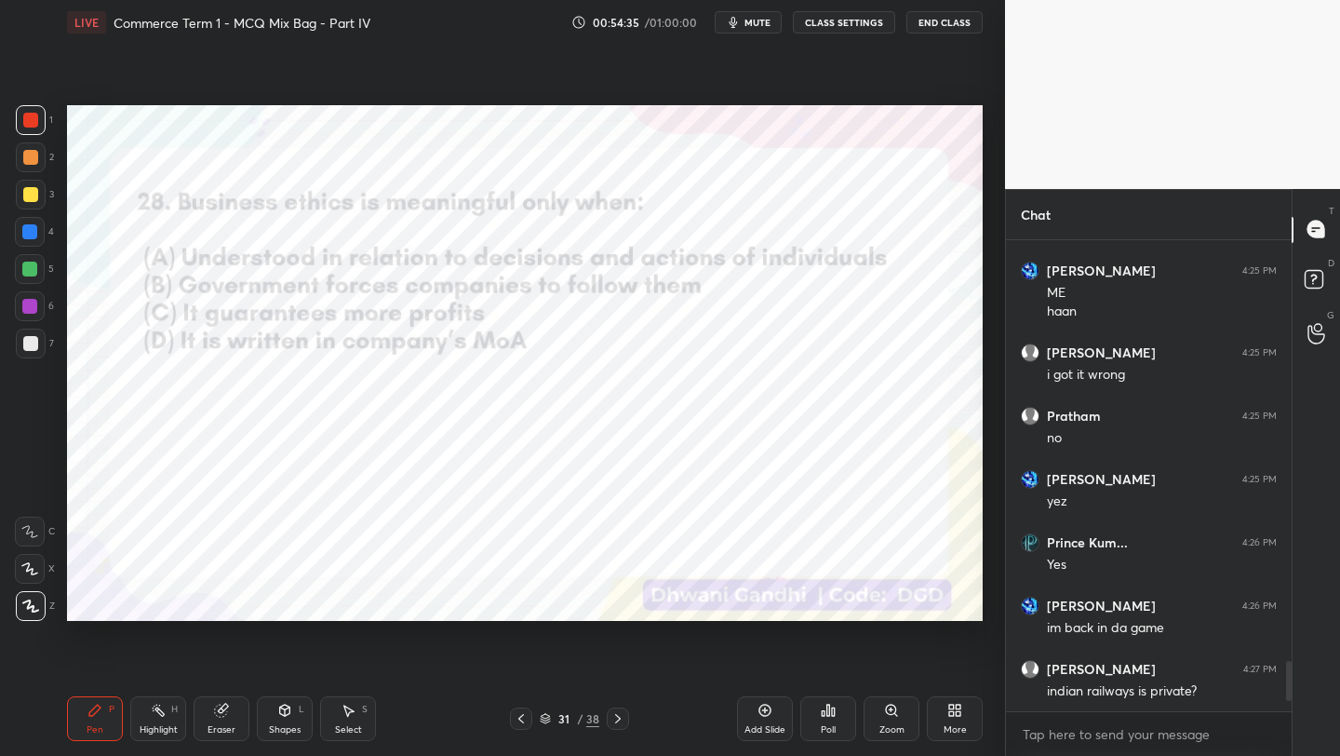
click at [830, 733] on div "Poll" at bounding box center [828, 729] width 15 height 9
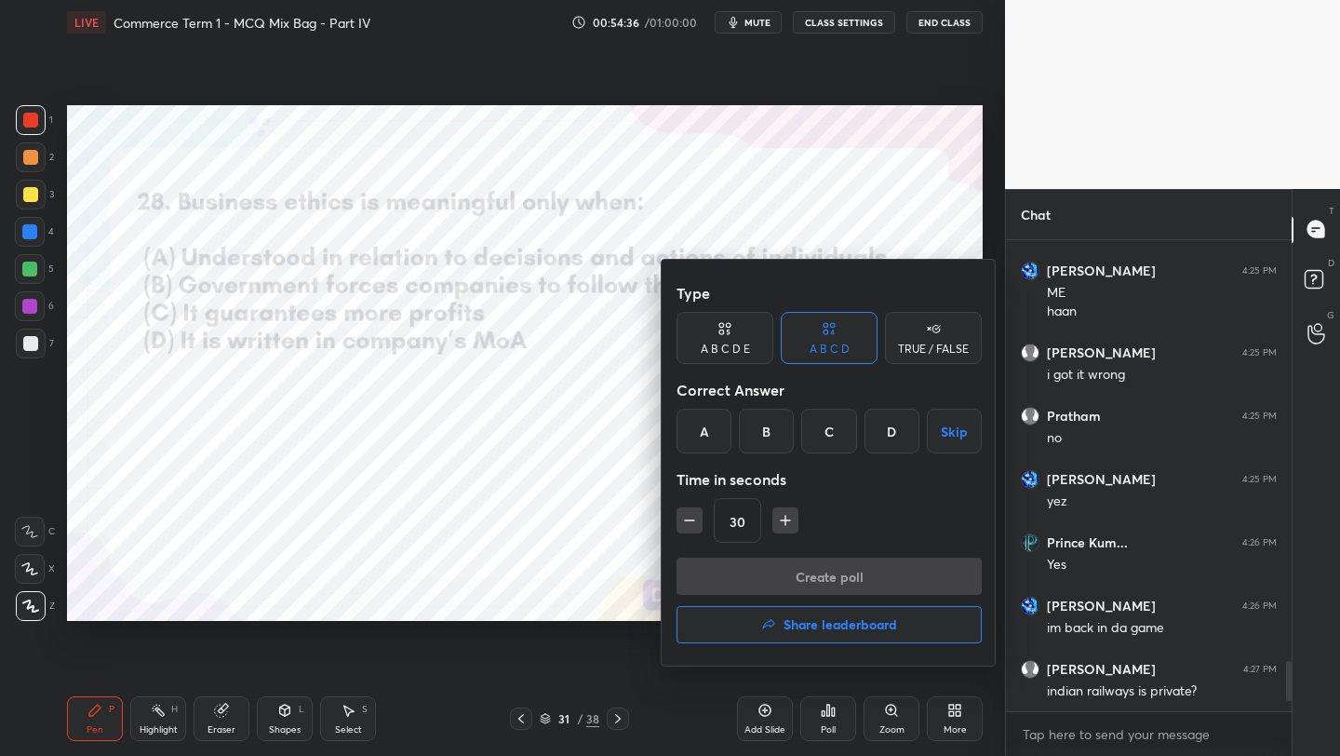
click at [697, 441] on div "A" at bounding box center [704, 431] width 55 height 45
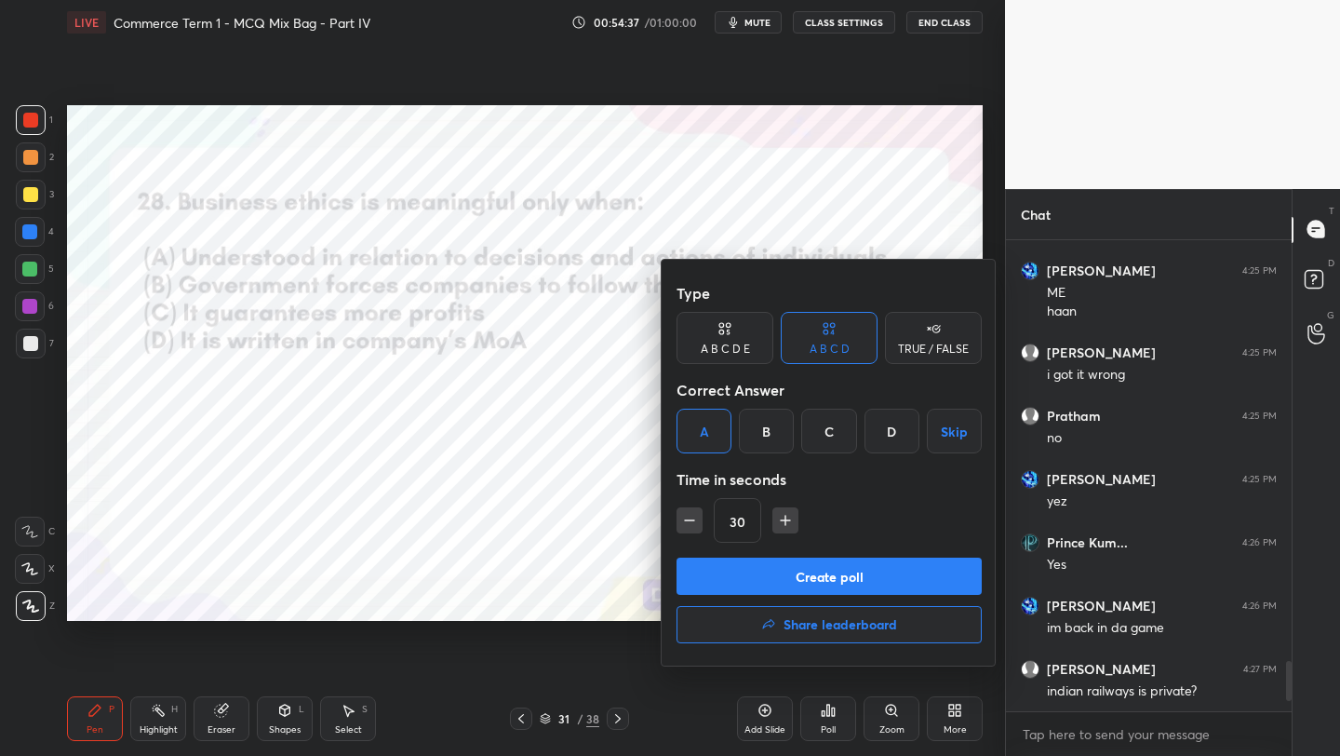
click at [677, 520] on button "button" at bounding box center [690, 520] width 26 height 26
type input "15"
click at [742, 576] on button "Create poll" at bounding box center [829, 575] width 305 height 37
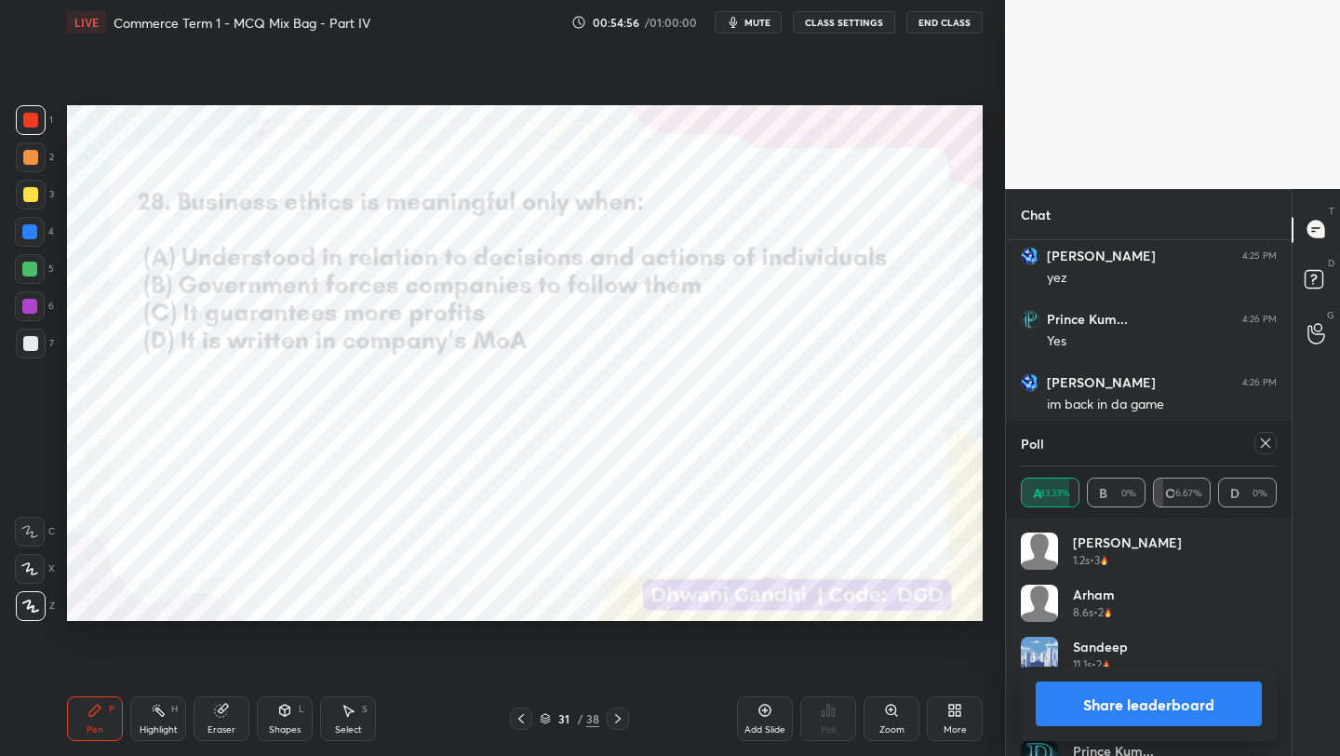
click at [1258, 449] on icon at bounding box center [1265, 443] width 15 height 15
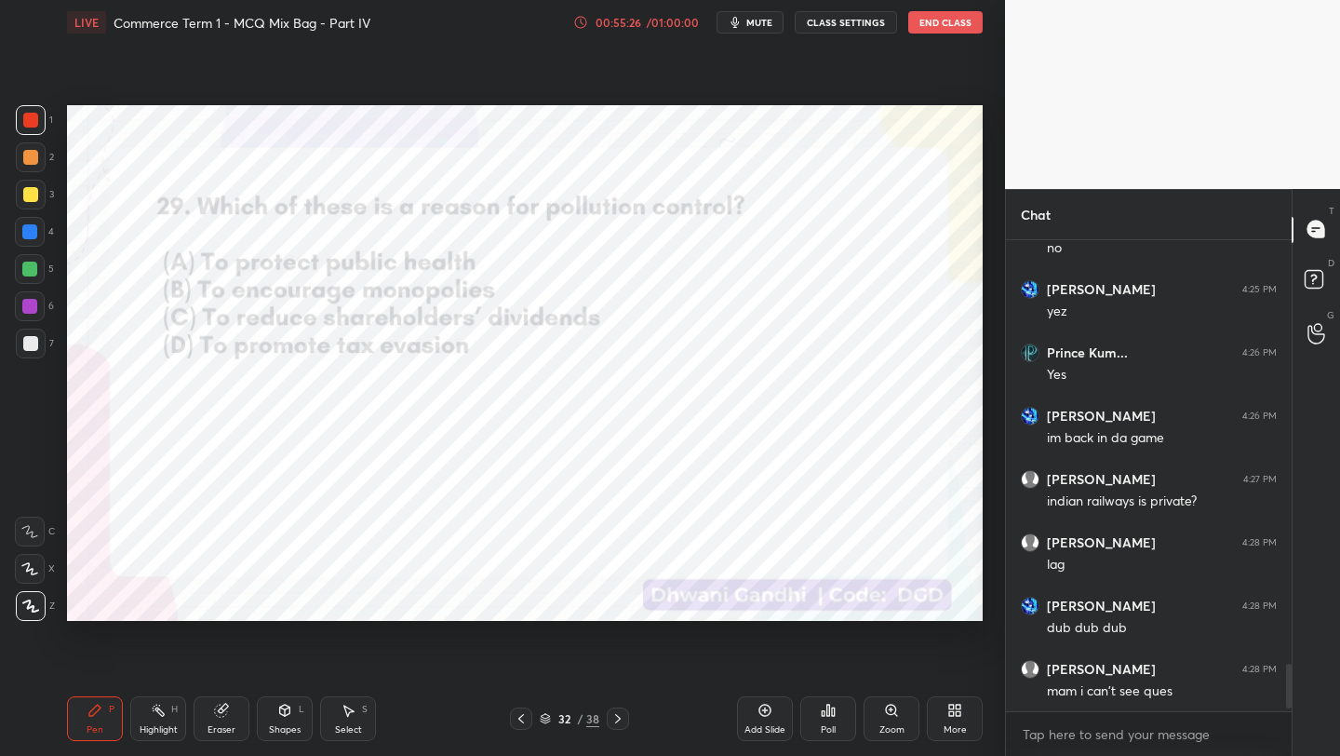
click at [839, 717] on div "Poll" at bounding box center [828, 718] width 56 height 45
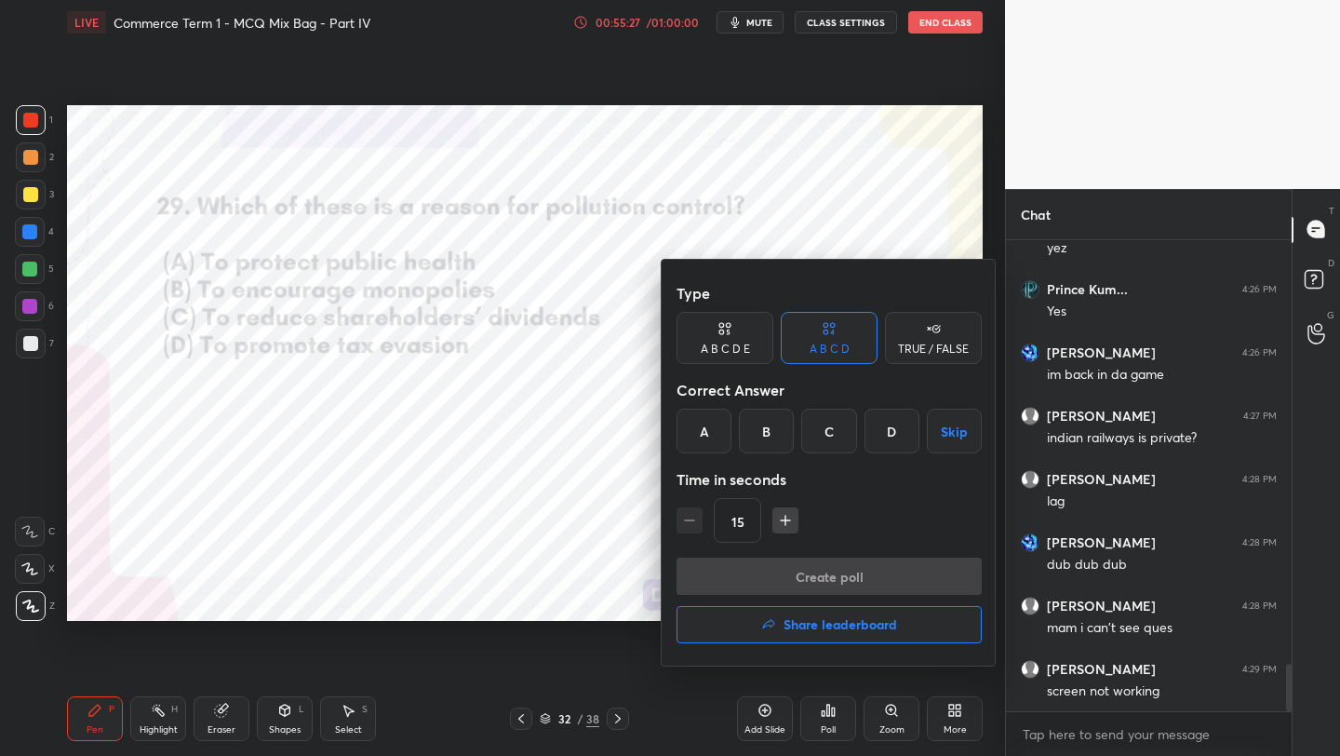
click at [694, 430] on div "A" at bounding box center [704, 431] width 55 height 45
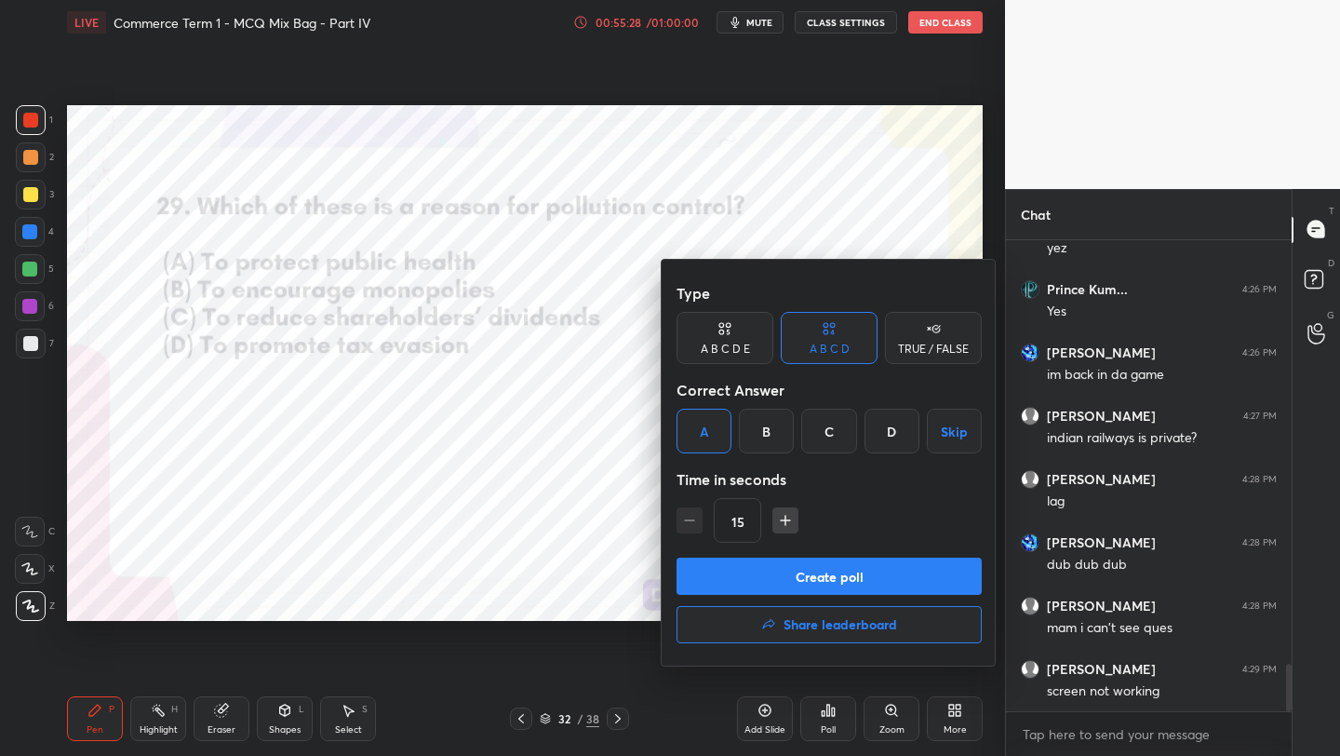
click at [762, 585] on button "Create poll" at bounding box center [829, 575] width 305 height 37
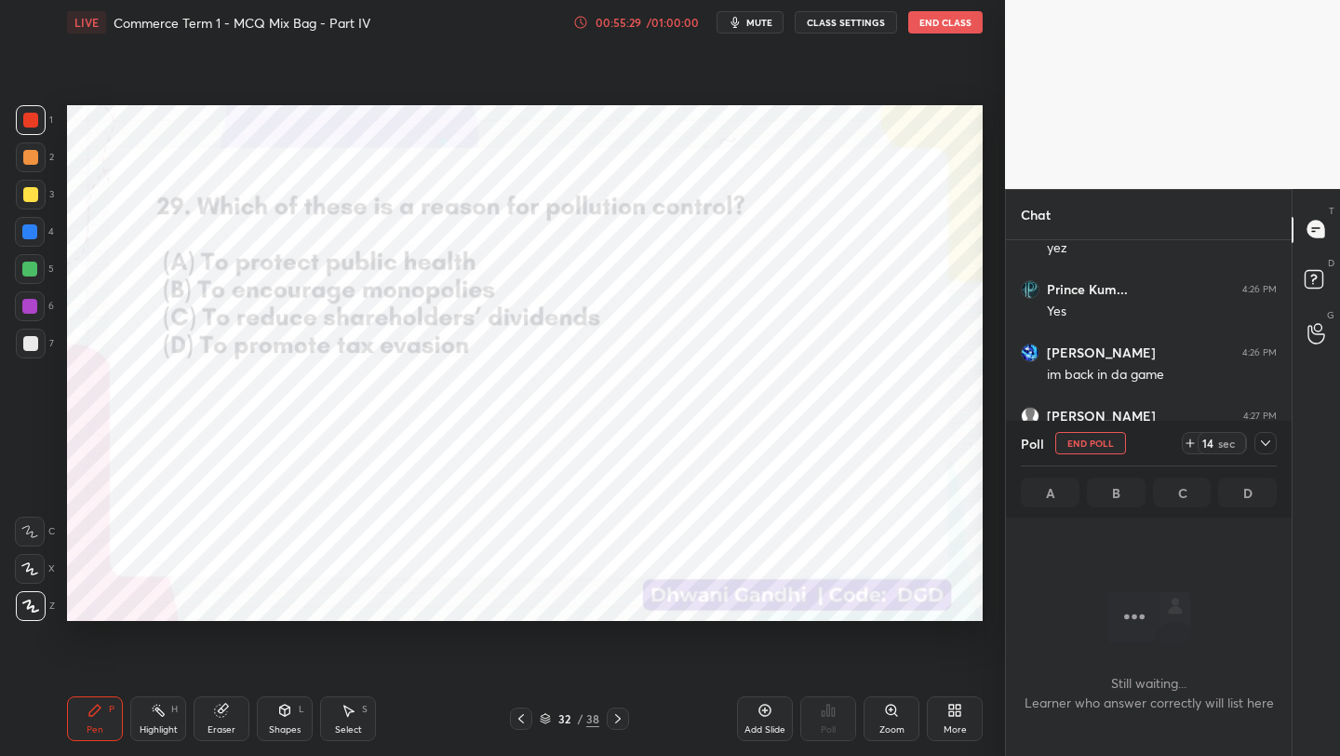
click at [1269, 440] on icon at bounding box center [1265, 443] width 15 height 15
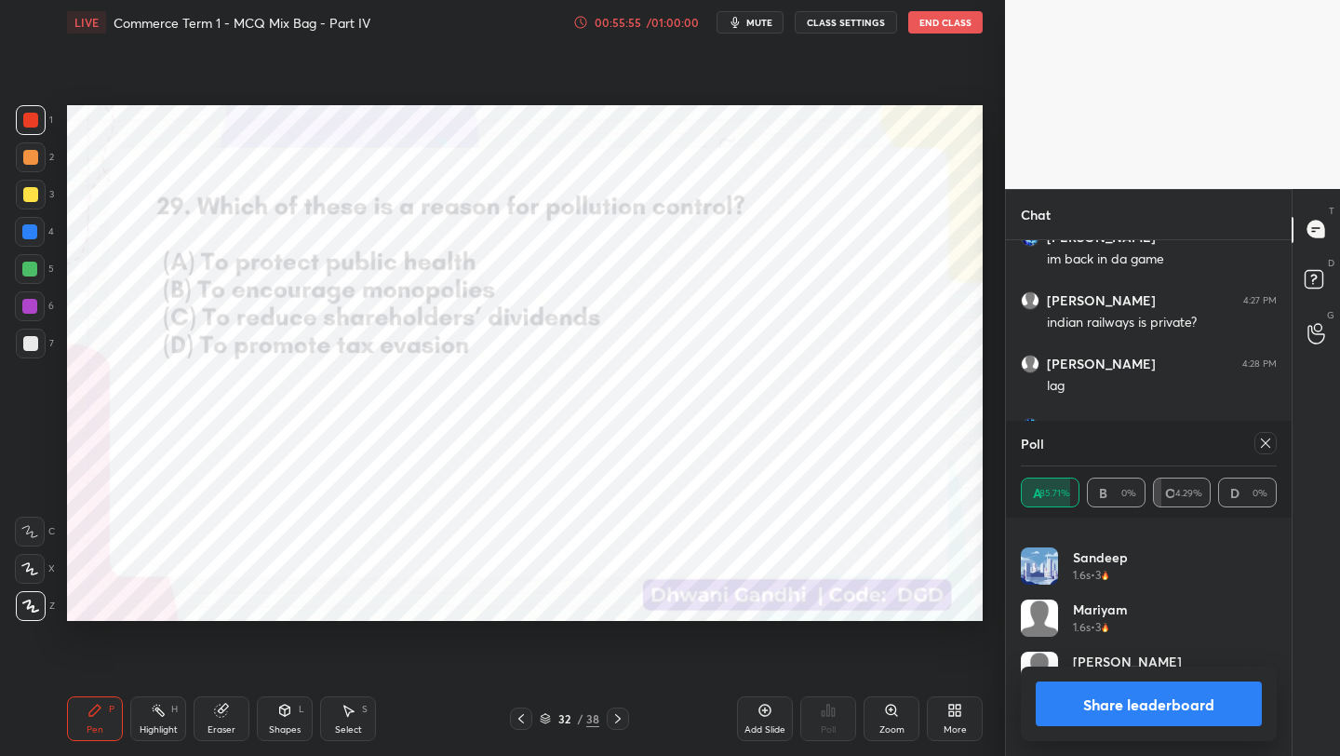
click at [1258, 444] on icon at bounding box center [1265, 443] width 15 height 15
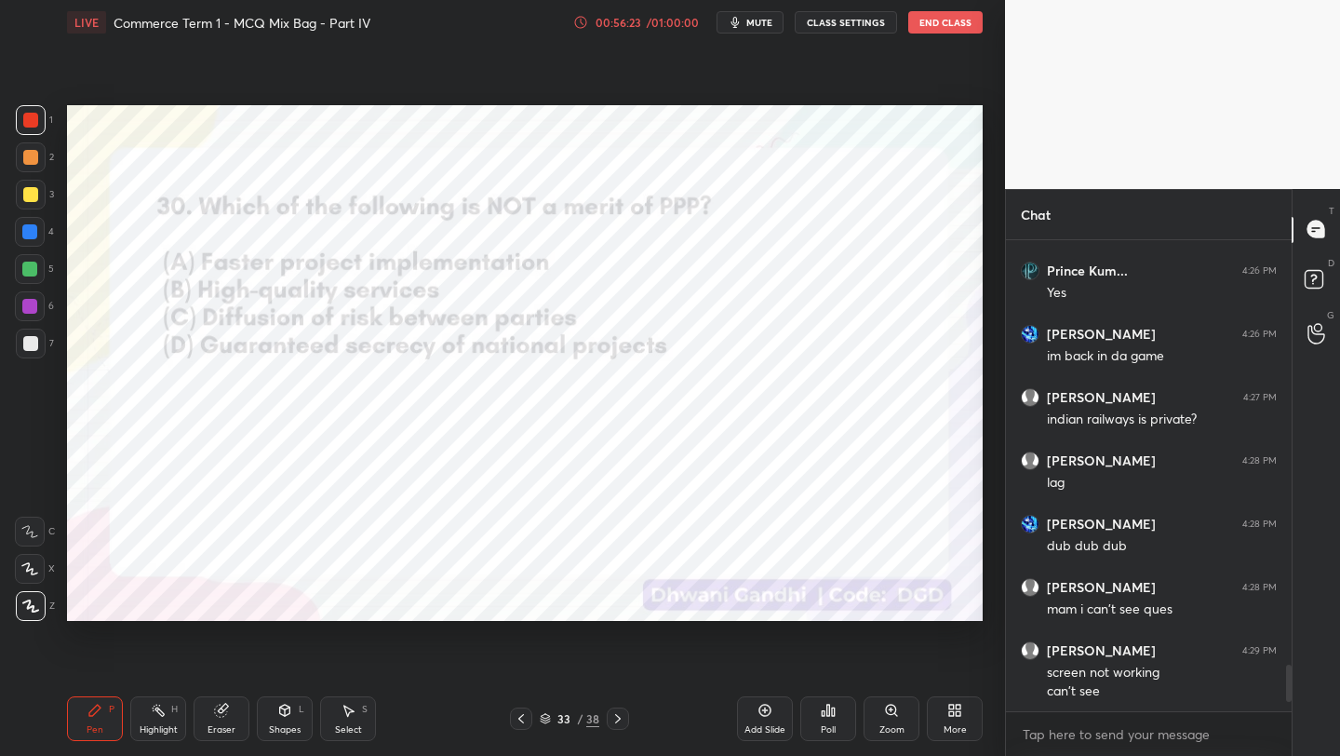
click at [545, 717] on icon at bounding box center [545, 716] width 9 height 5
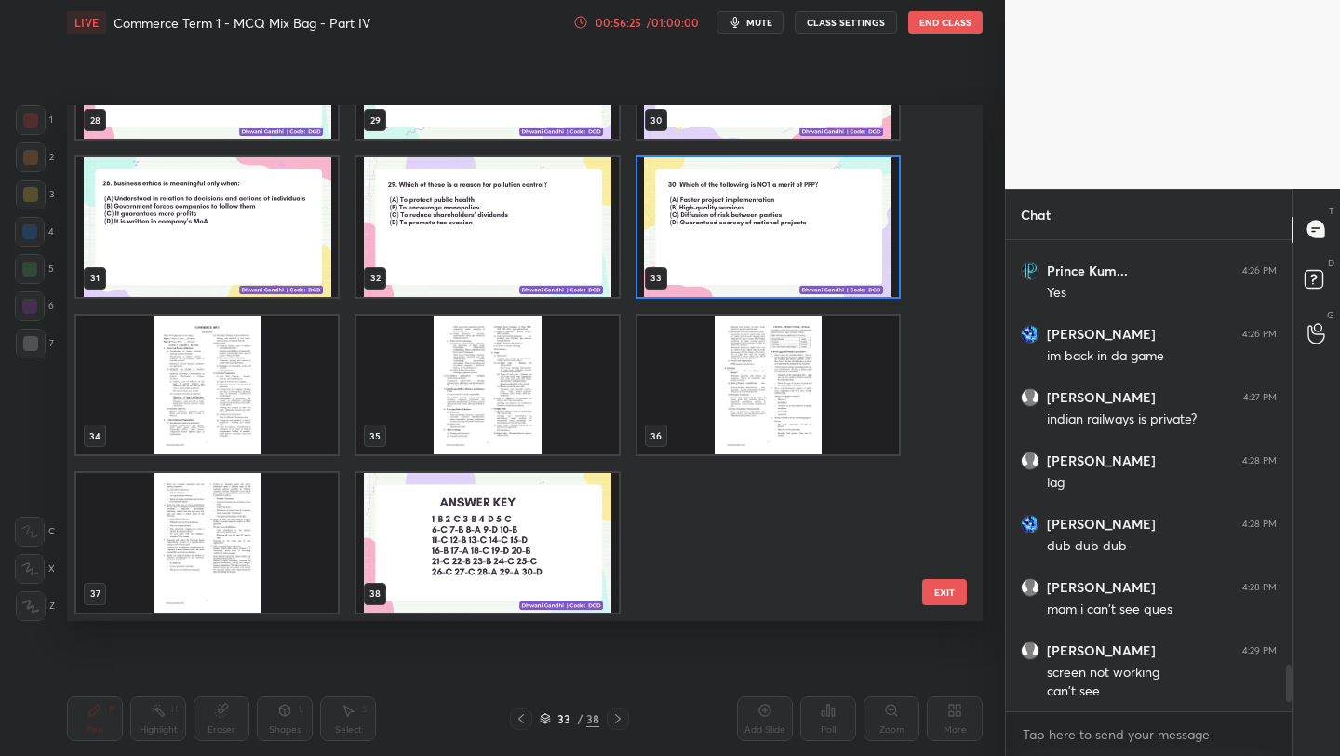
click at [758, 249] on img "grid" at bounding box center [768, 227] width 262 height 140
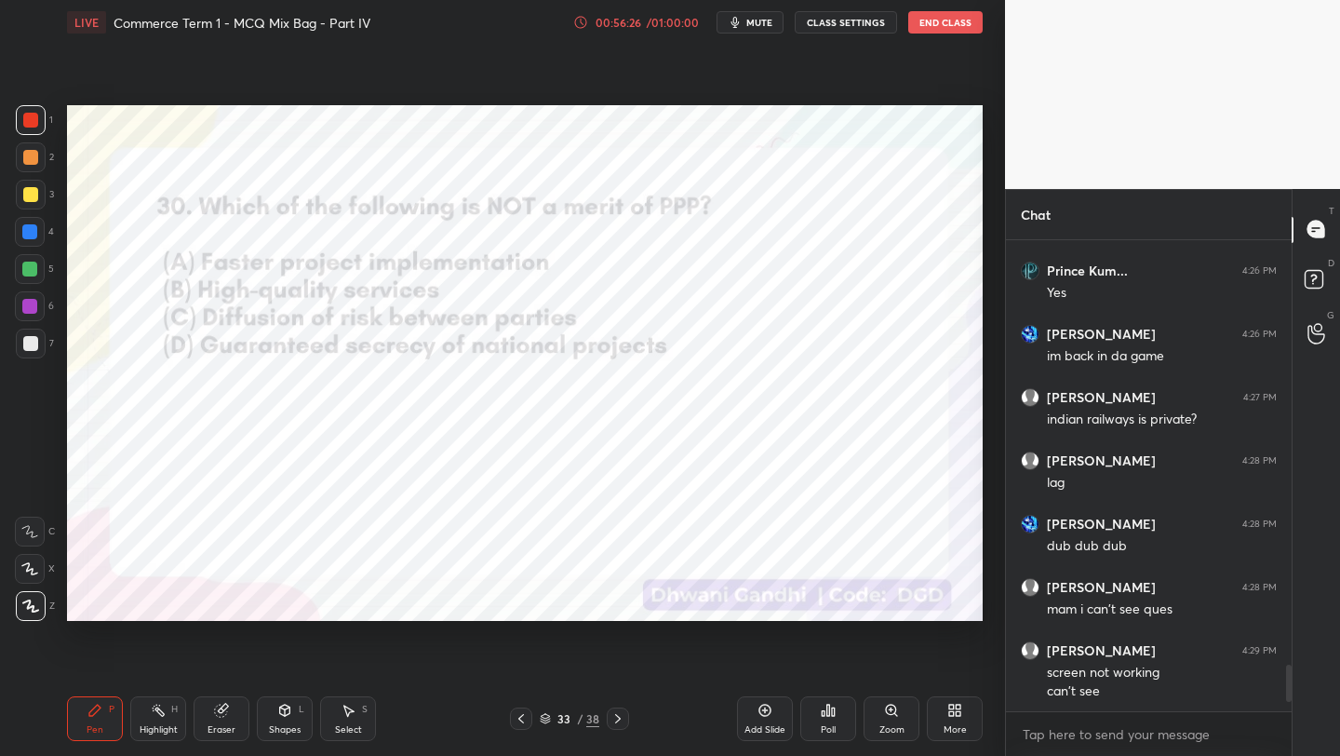
click at [823, 715] on icon at bounding box center [823, 713] width 3 height 5
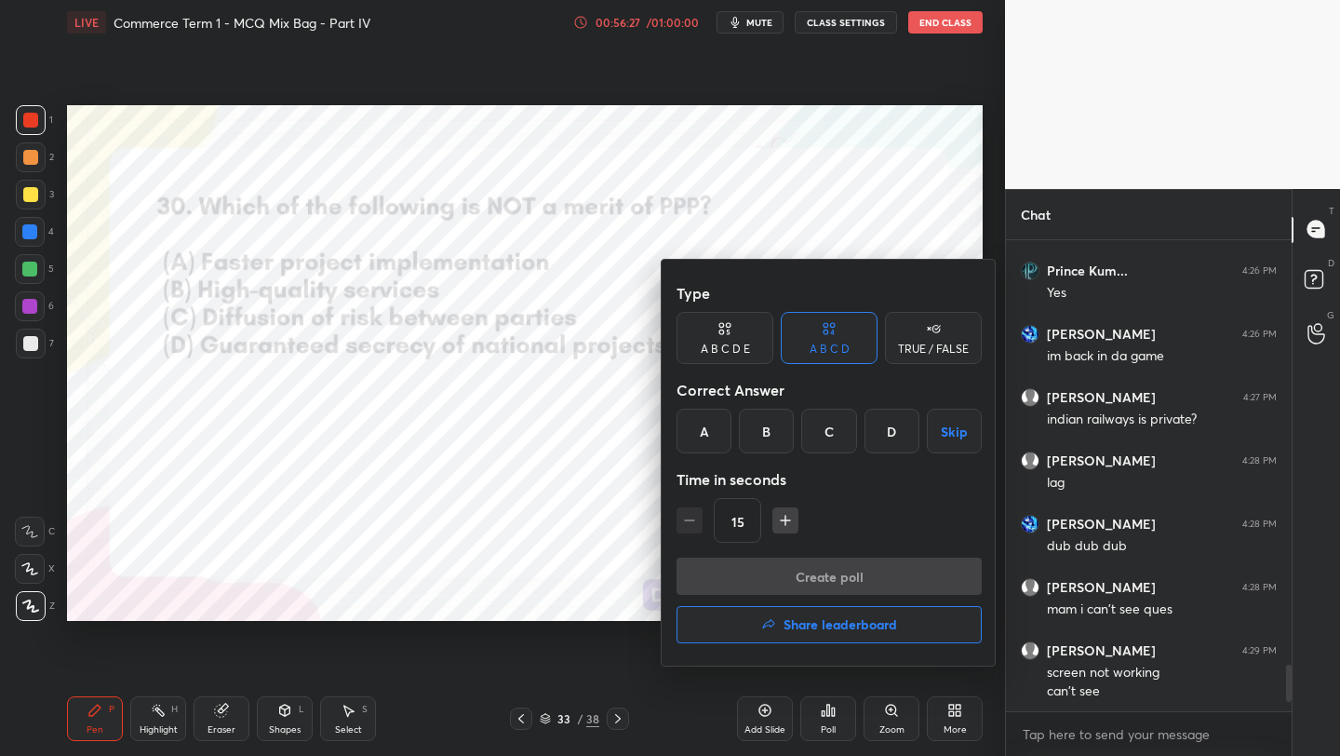
click at [878, 442] on div "D" at bounding box center [892, 431] width 55 height 45
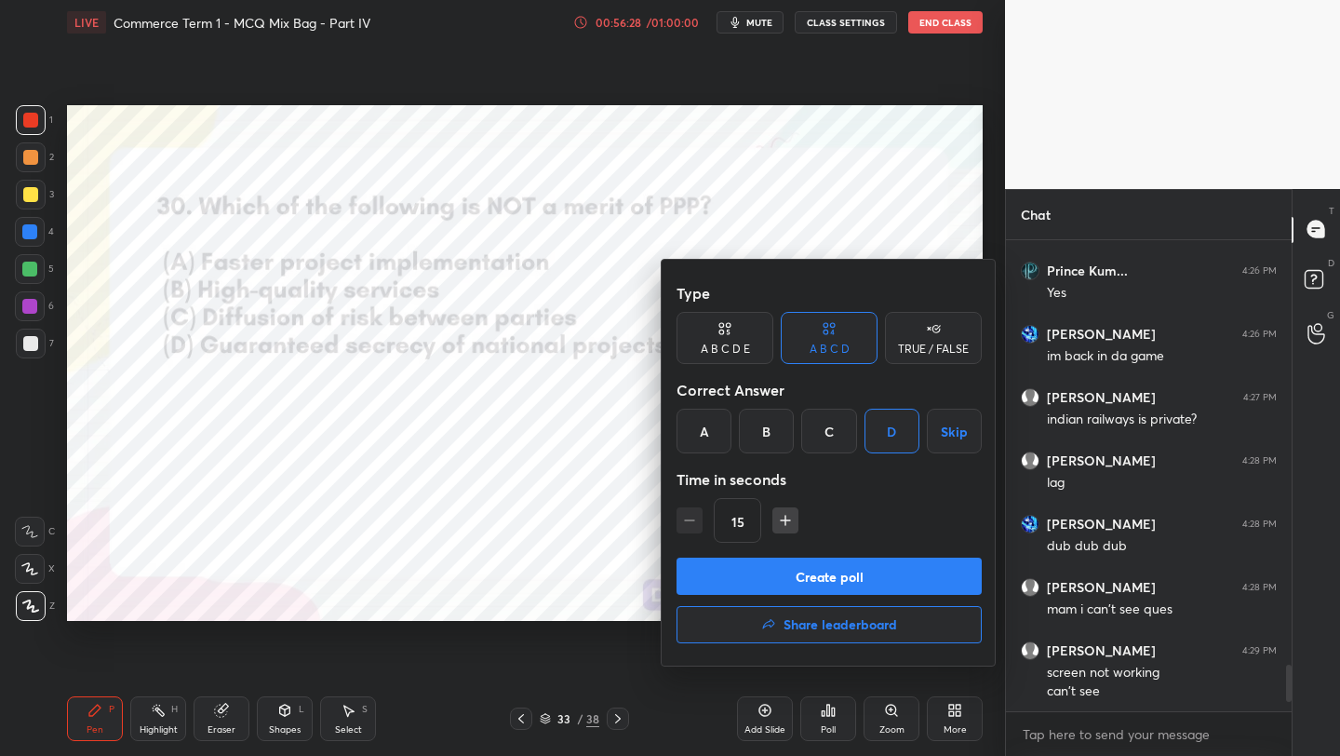
click at [842, 595] on div "Create poll Share leaderboard" at bounding box center [829, 603] width 305 height 93
click at [849, 585] on button "Create poll" at bounding box center [829, 575] width 305 height 37
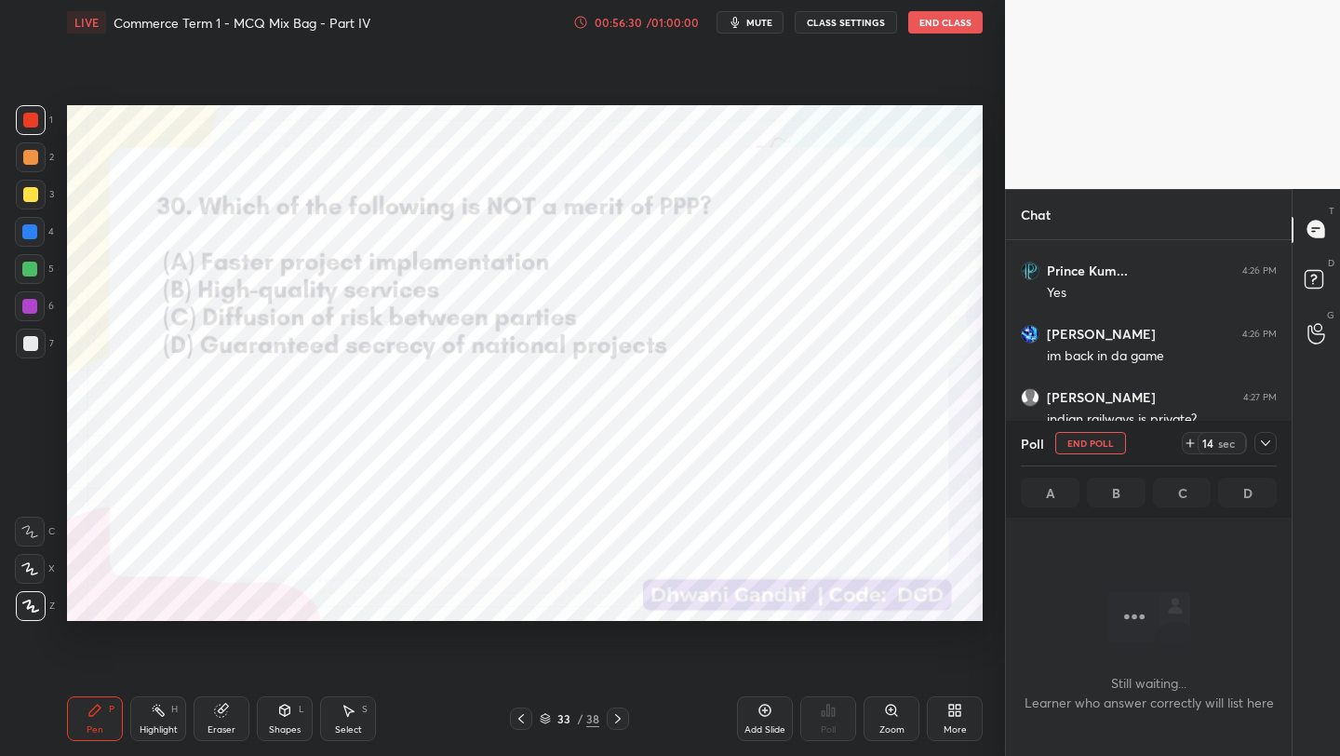
click at [1265, 449] on icon at bounding box center [1265, 443] width 15 height 15
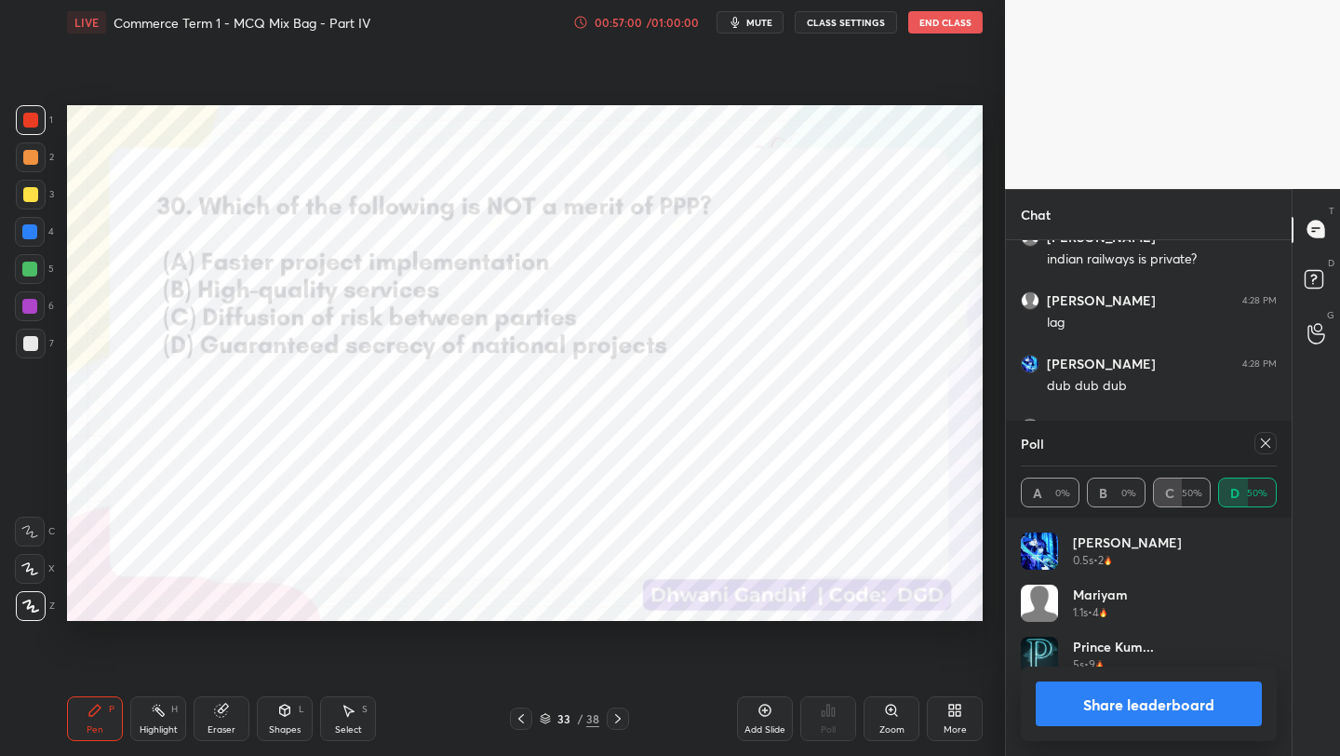
scroll to position [4487, 0]
click at [1136, 712] on button "Share leaderboard" at bounding box center [1149, 703] width 226 height 45
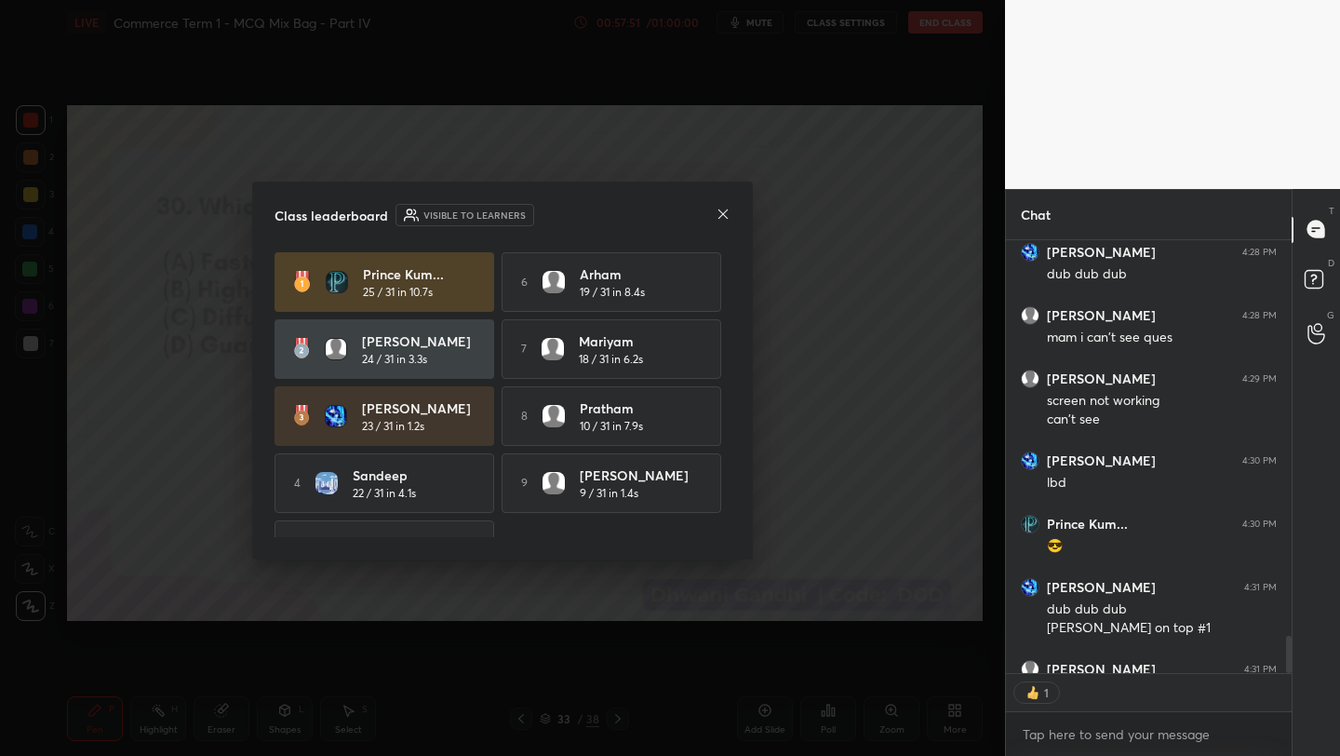
scroll to position [48, 0]
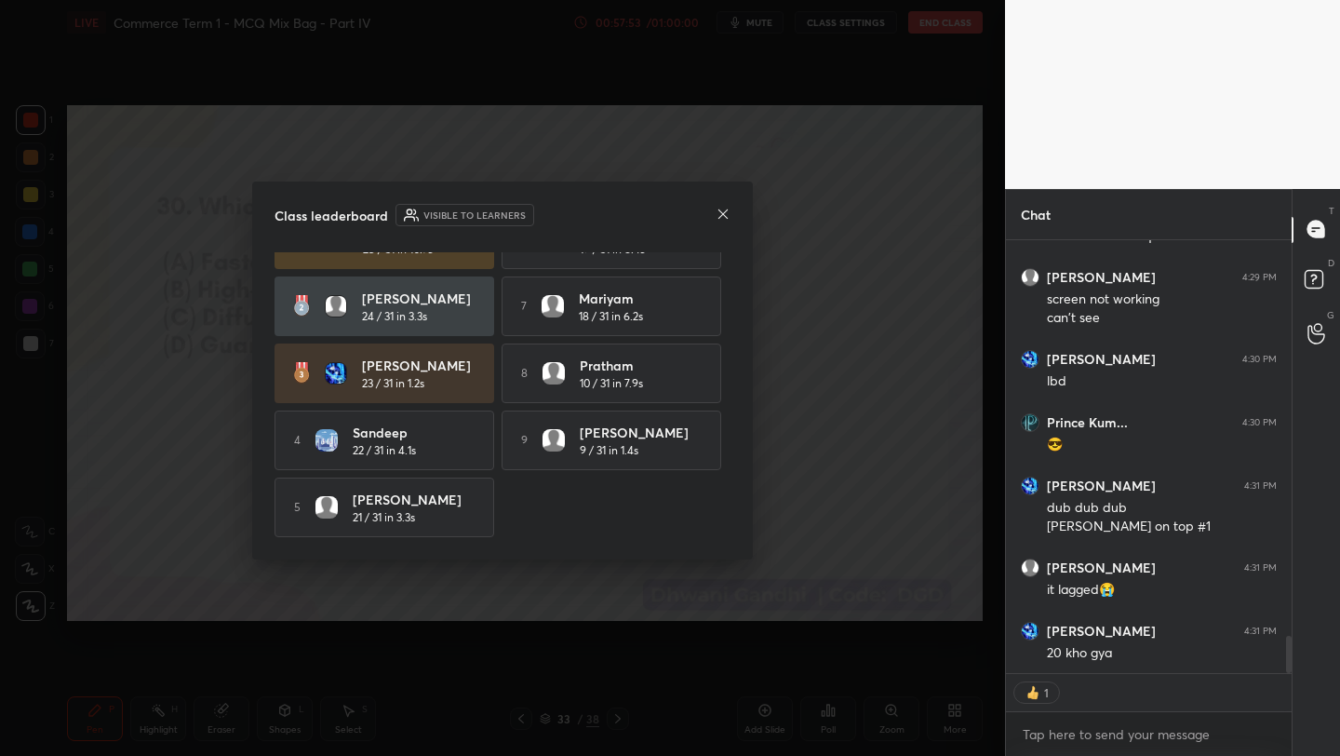
click at [721, 212] on icon at bounding box center [723, 214] width 15 height 15
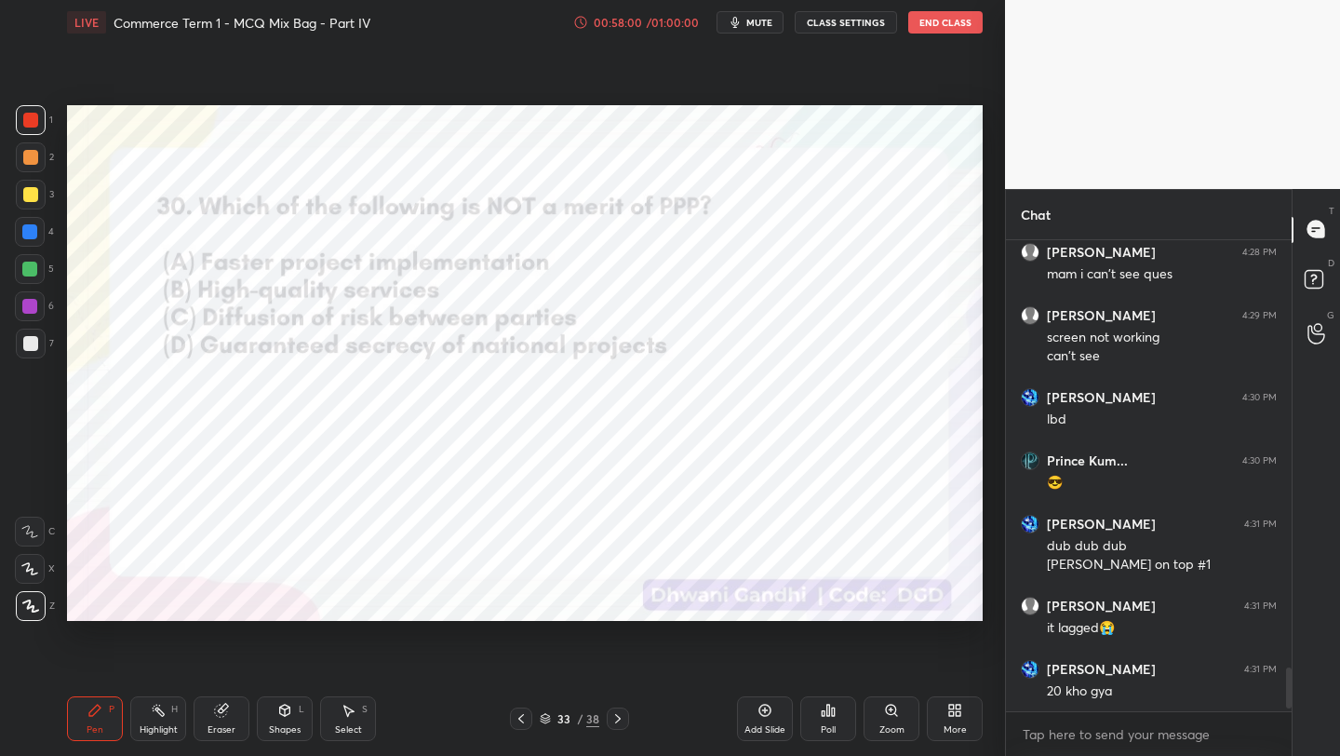
scroll to position [465, 280]
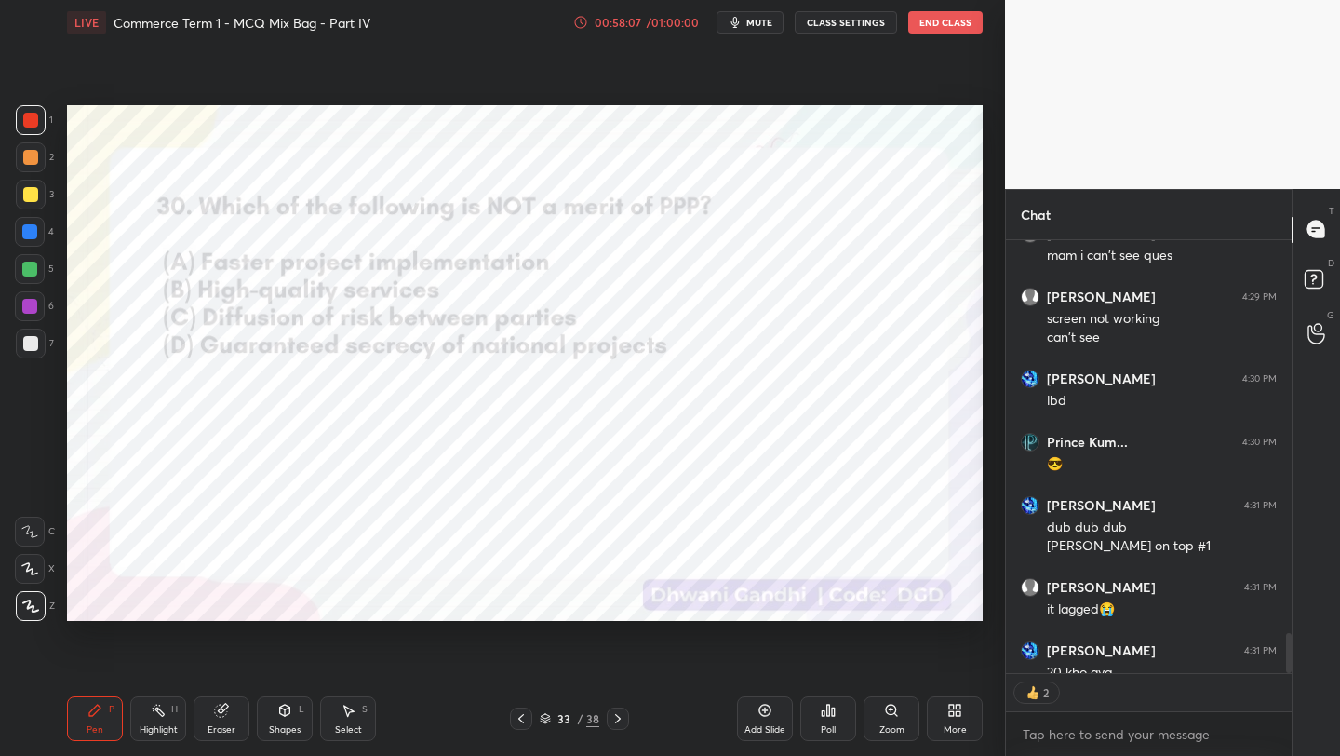
click at [955, 25] on button "End Class" at bounding box center [945, 22] width 74 height 22
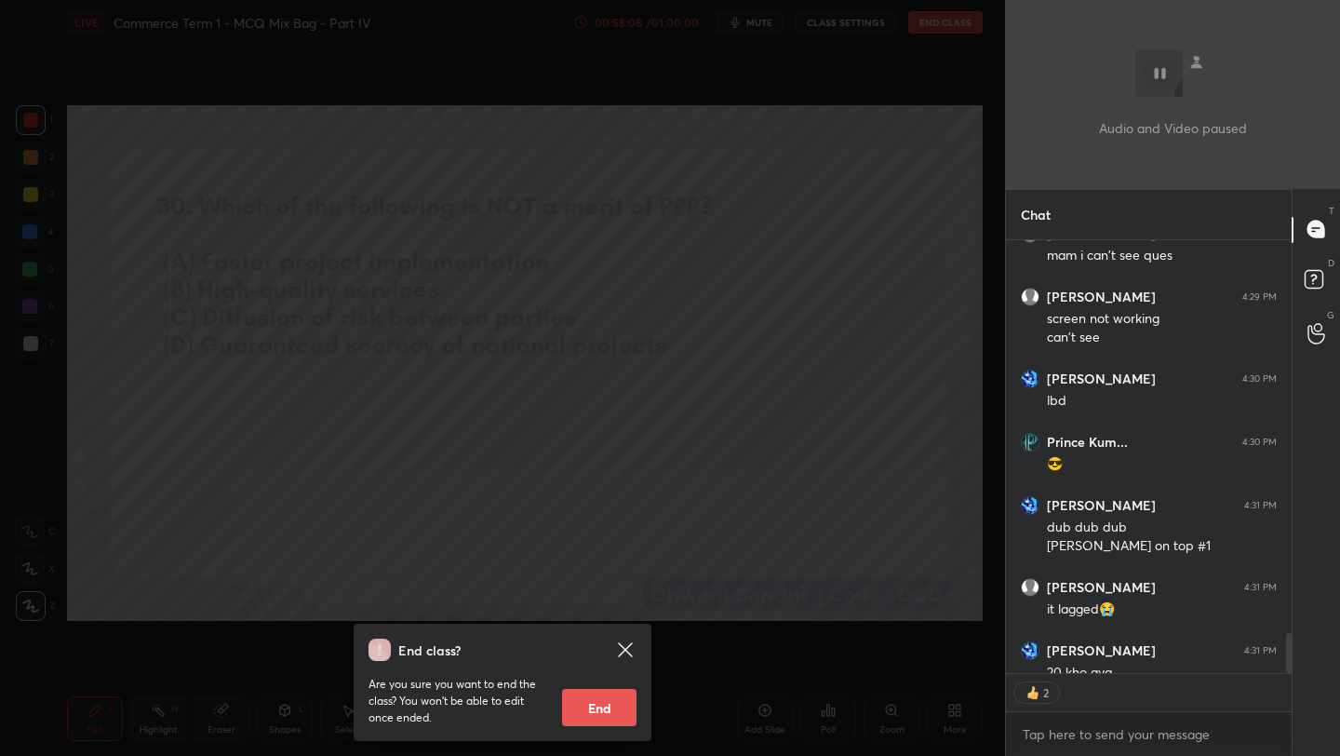
click at [616, 690] on button "End" at bounding box center [599, 707] width 74 height 37
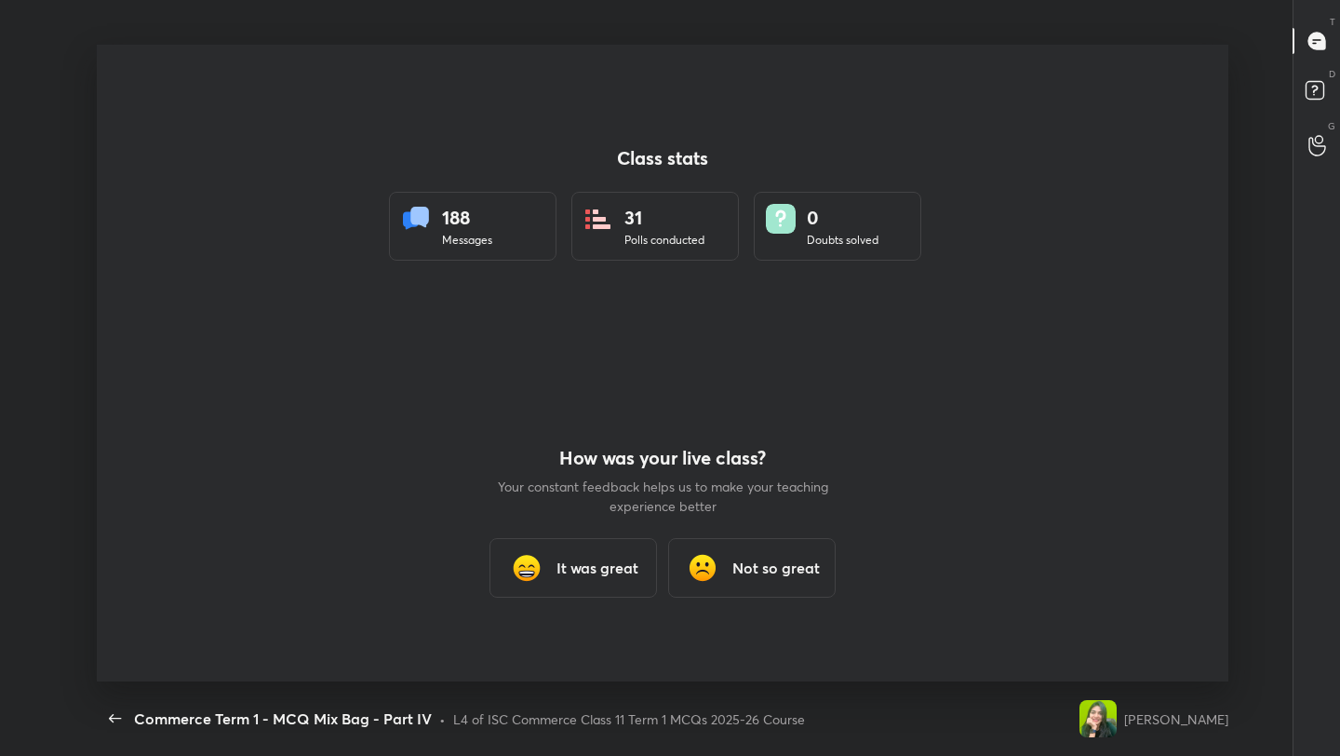
type textarea "x"
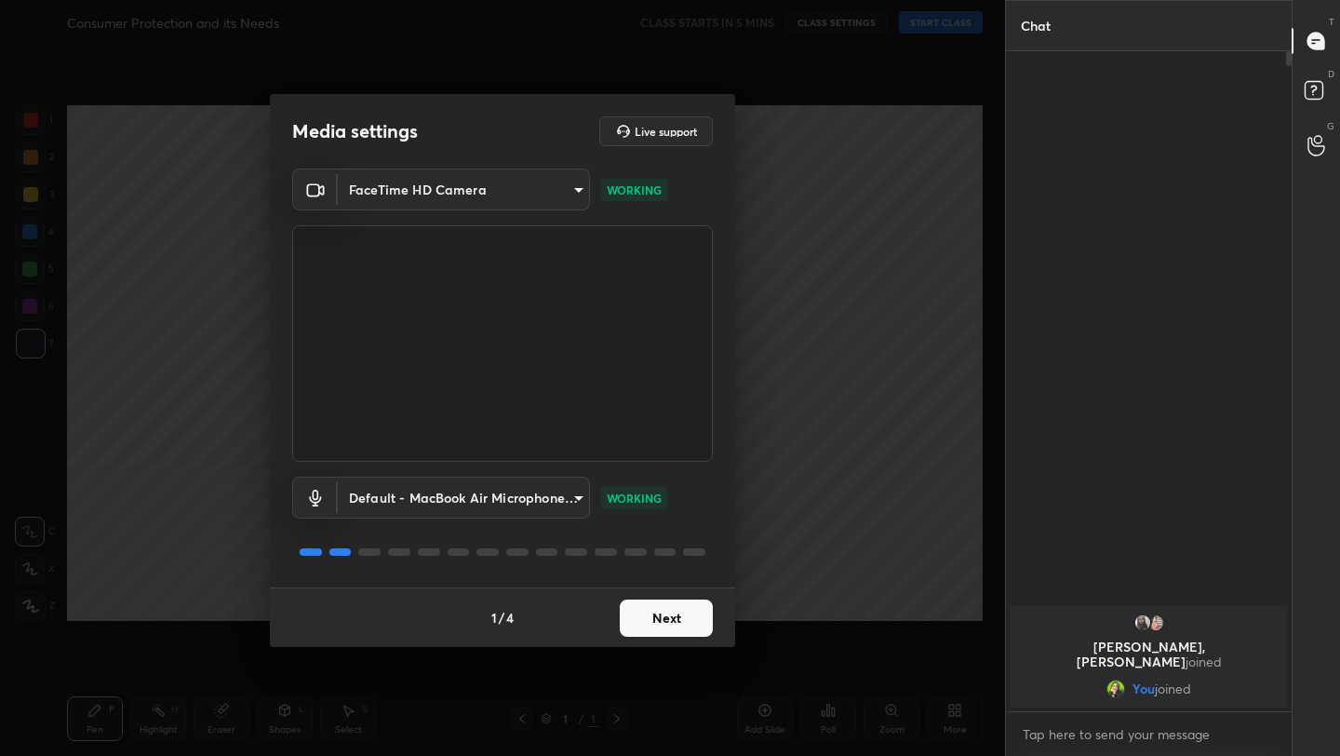
click at [677, 608] on button "Next" at bounding box center [666, 617] width 93 height 37
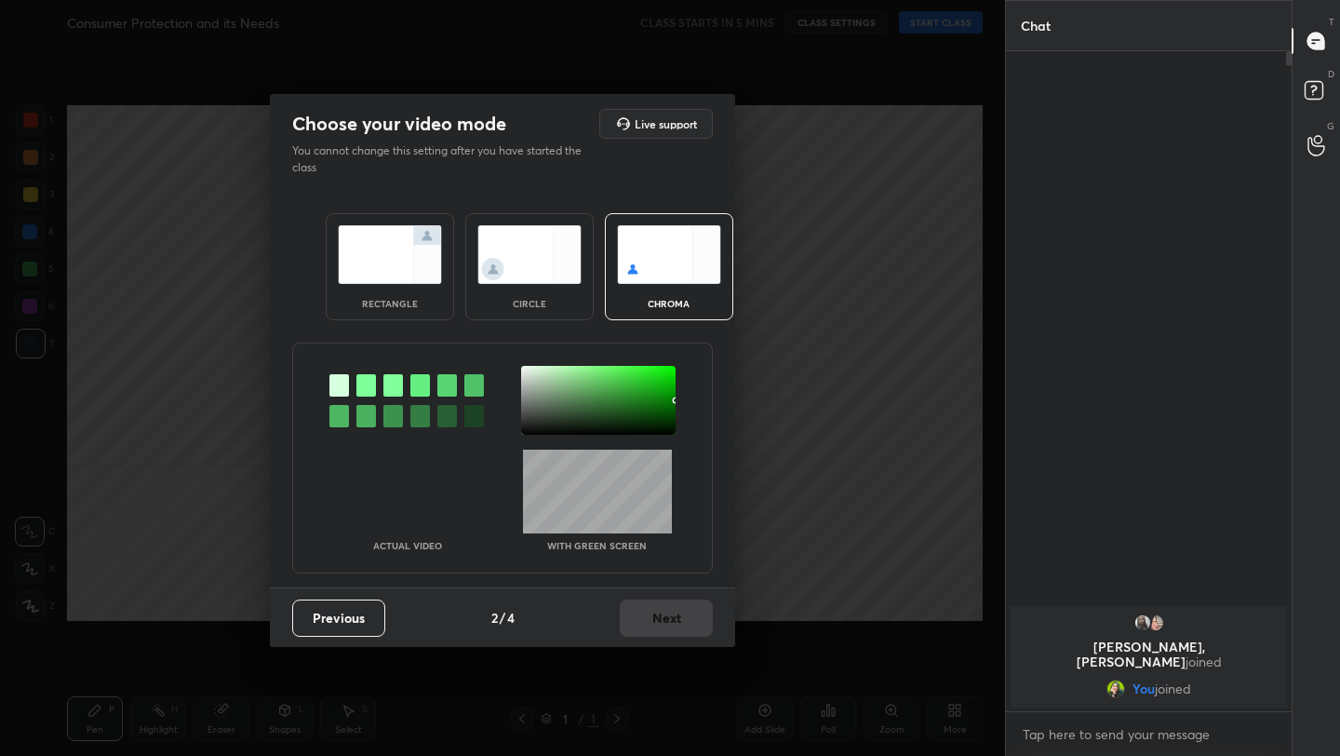
click at [390, 234] on img at bounding box center [390, 254] width 104 height 59
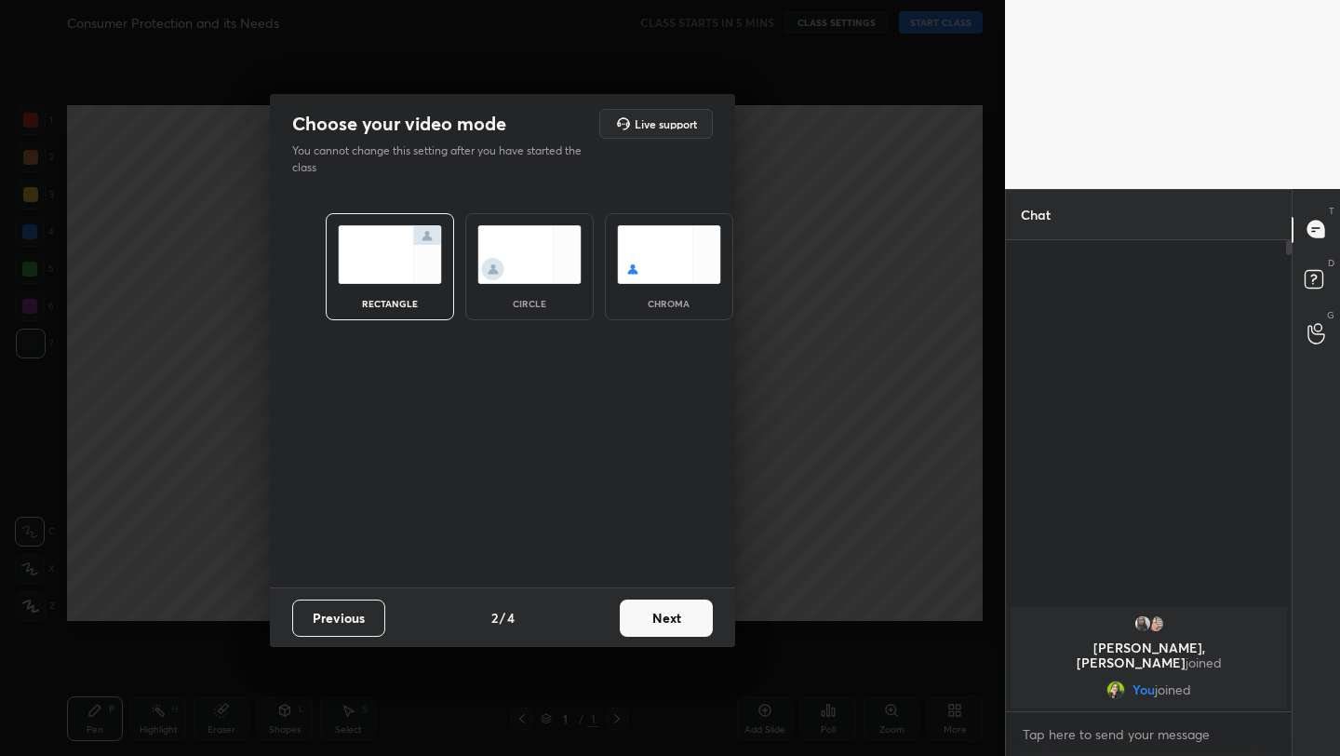
click at [665, 597] on div "Previous 2 / 4 Next" at bounding box center [502, 617] width 465 height 60
click at [673, 614] on button "Next" at bounding box center [666, 617] width 93 height 37
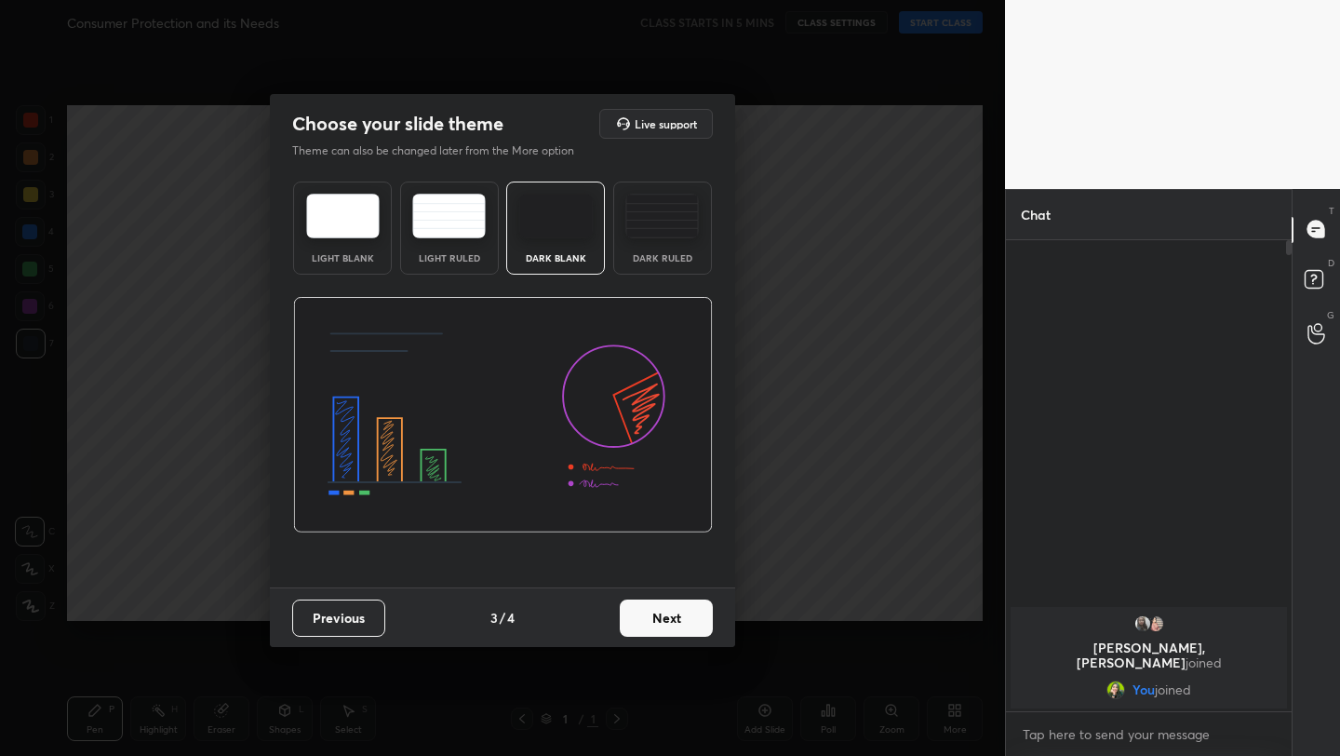
click at [673, 614] on button "Next" at bounding box center [666, 617] width 93 height 37
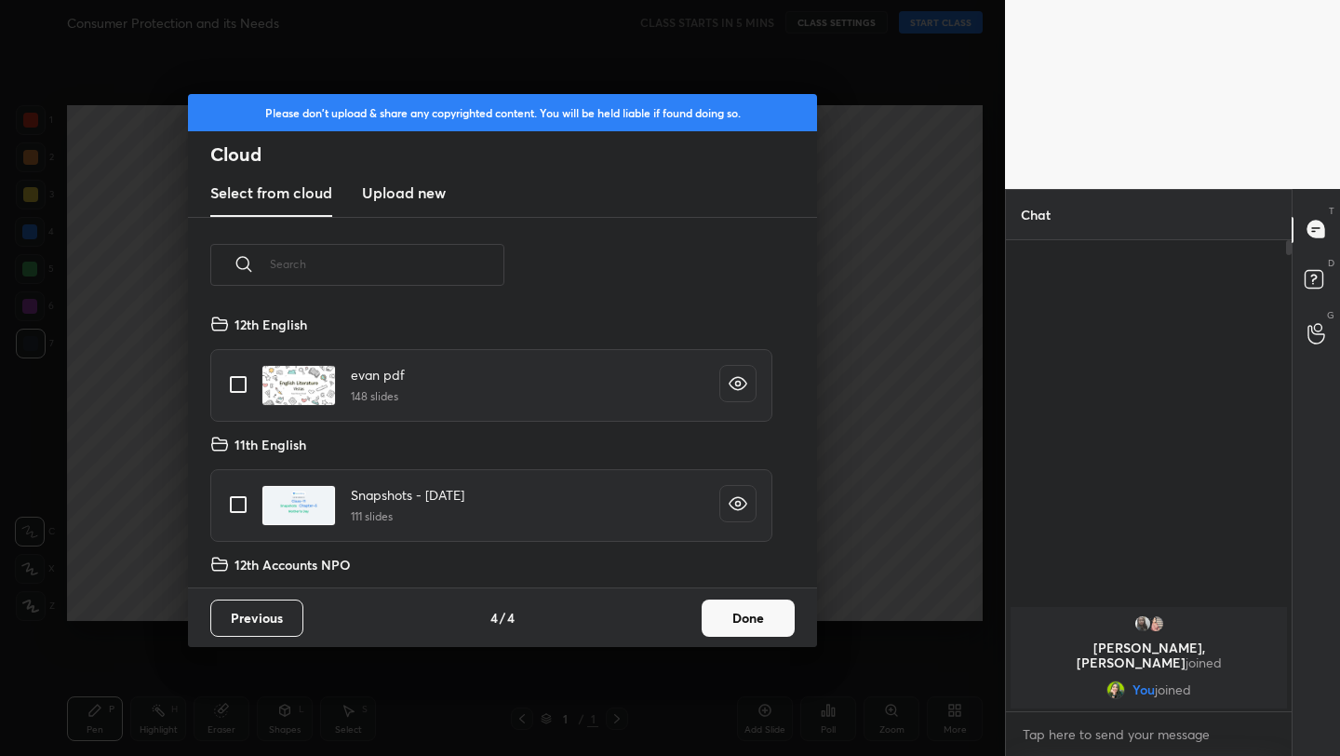
scroll to position [275, 597]
click at [754, 624] on button "Done" at bounding box center [748, 617] width 93 height 37
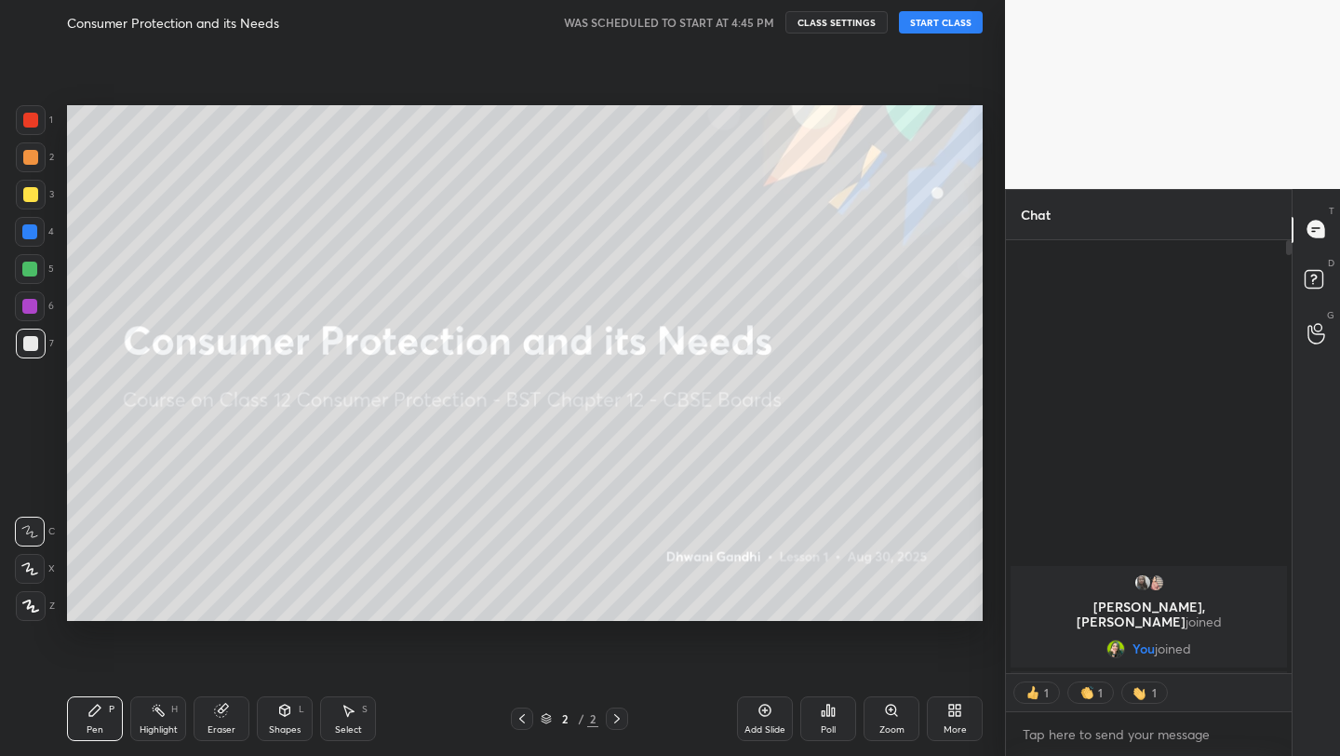
scroll to position [427, 280]
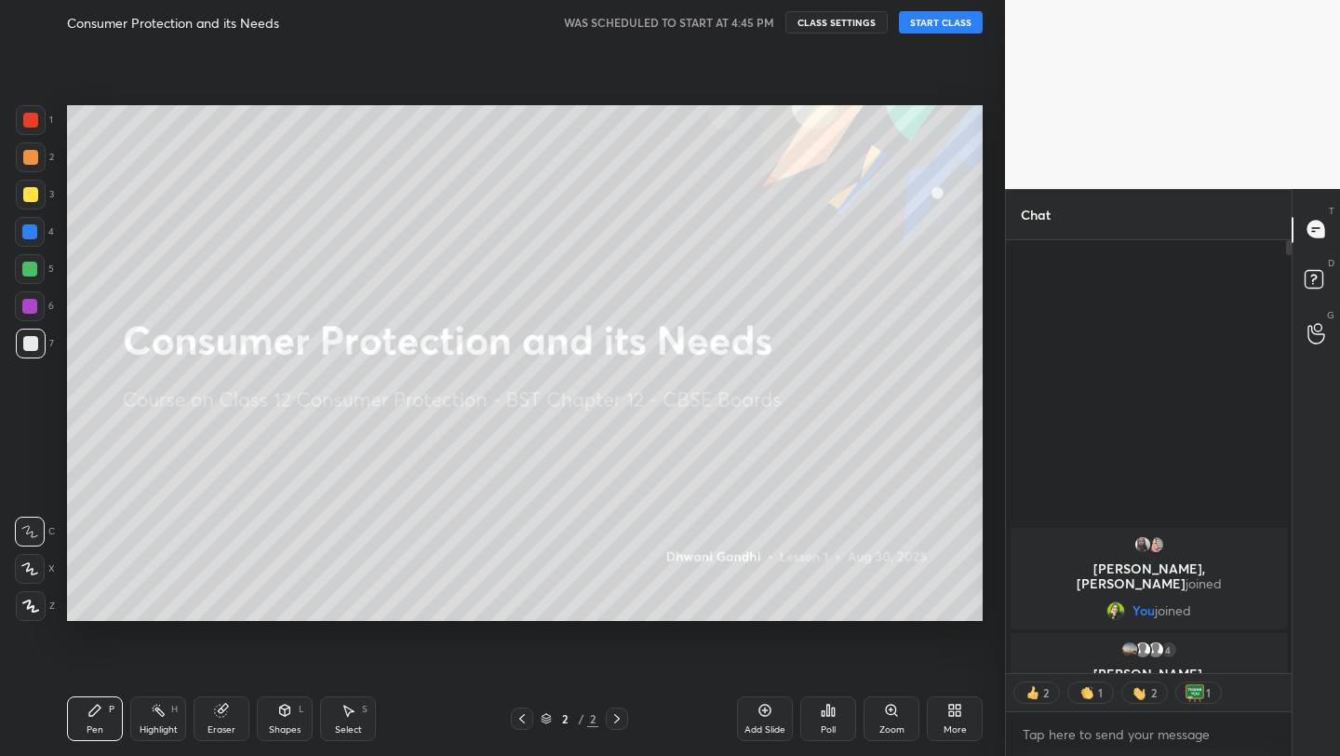
click at [960, 19] on button "START CLASS" at bounding box center [941, 22] width 84 height 22
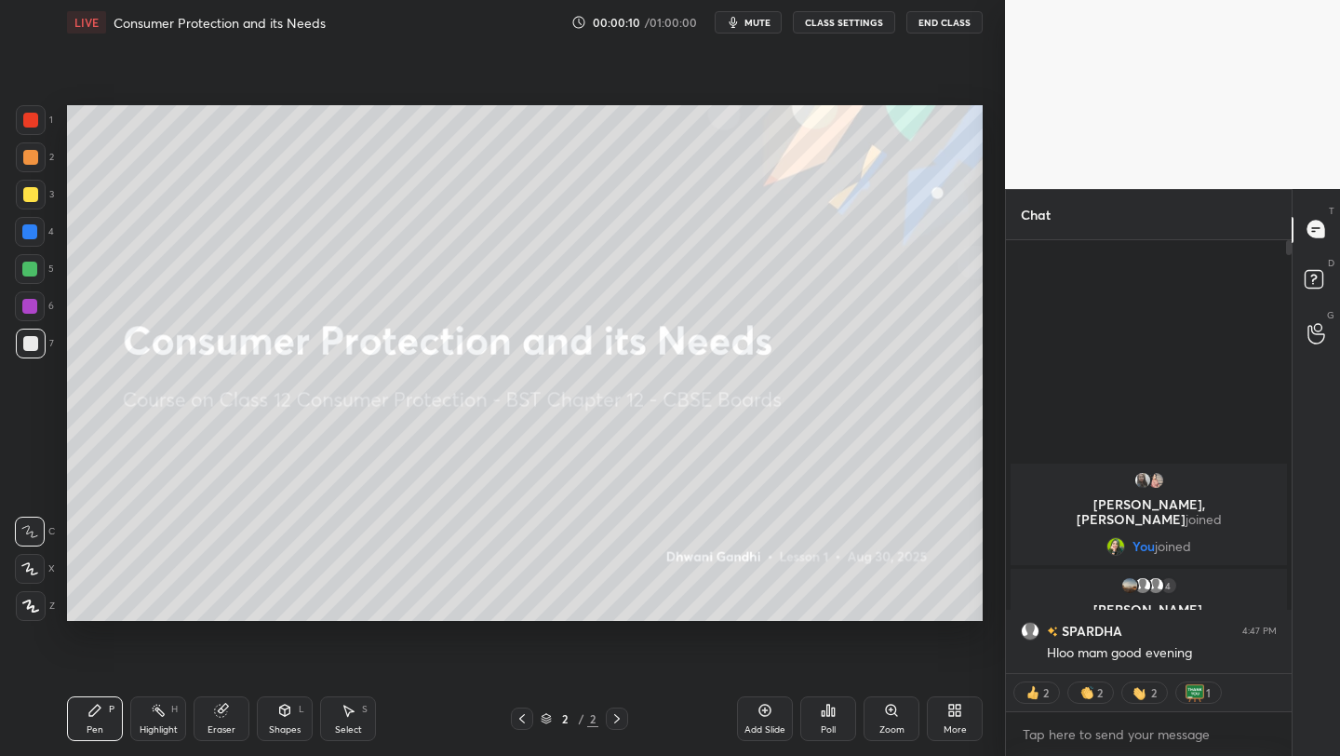
scroll to position [465, 280]
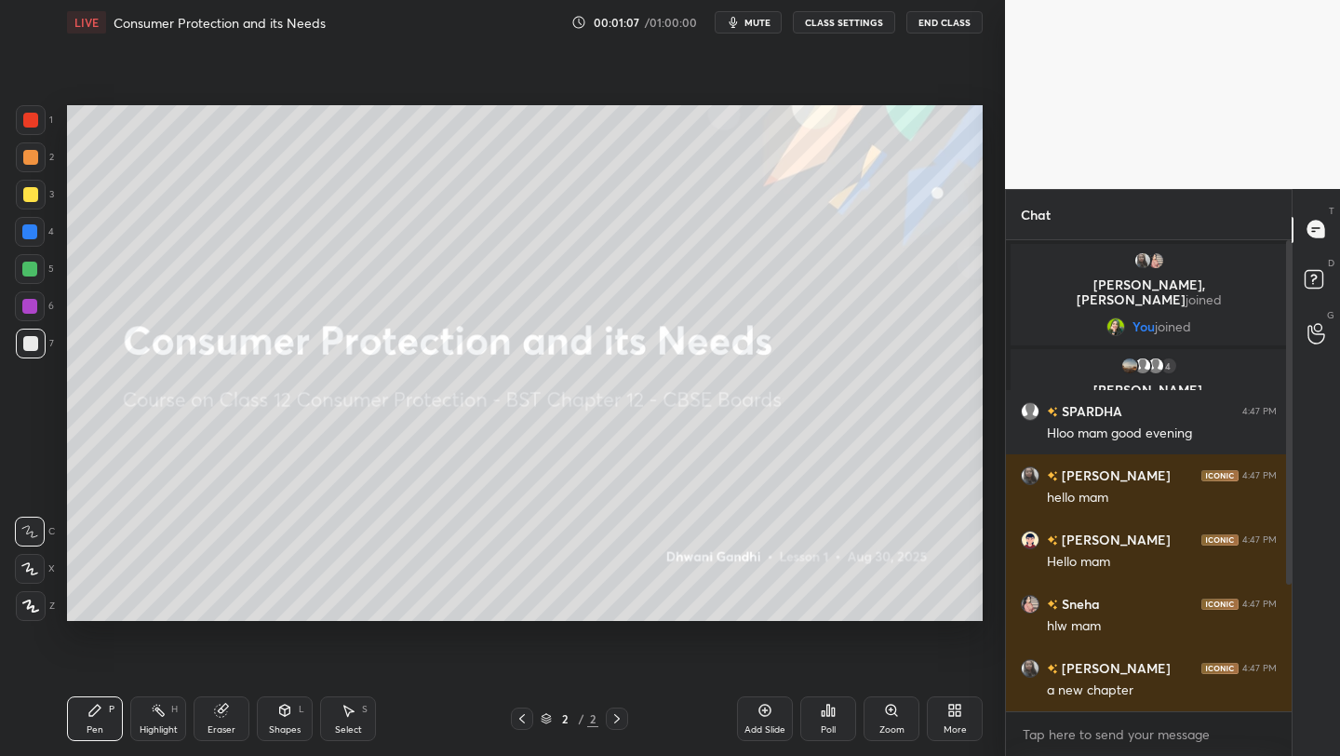
click at [949, 715] on icon at bounding box center [951, 713] width 5 height 5
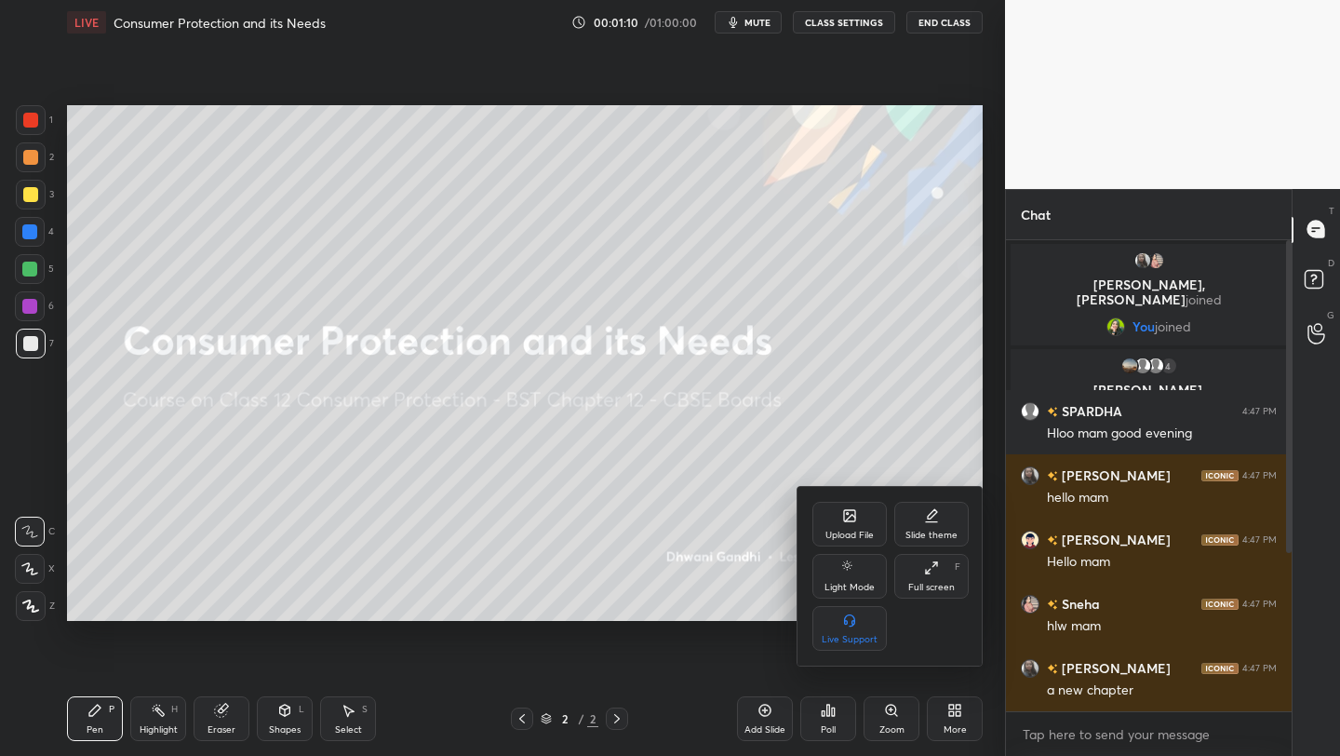
click at [849, 539] on div "Upload File" at bounding box center [849, 534] width 48 height 9
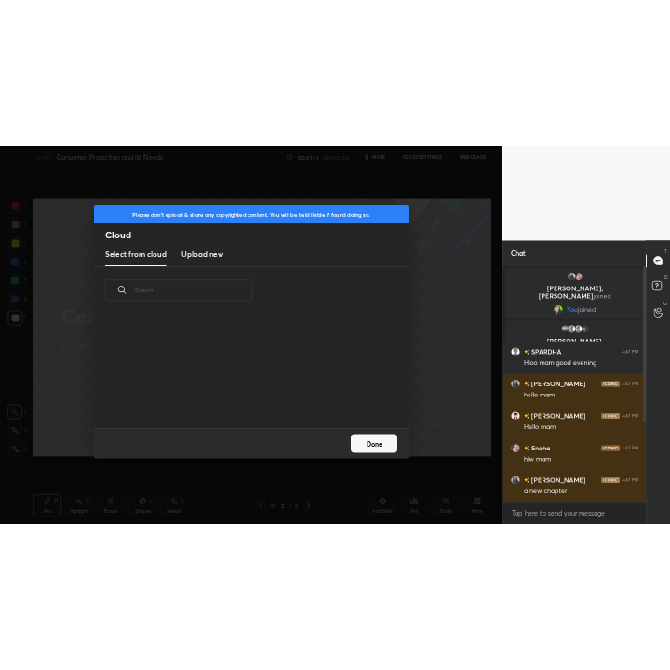
scroll to position [229, 597]
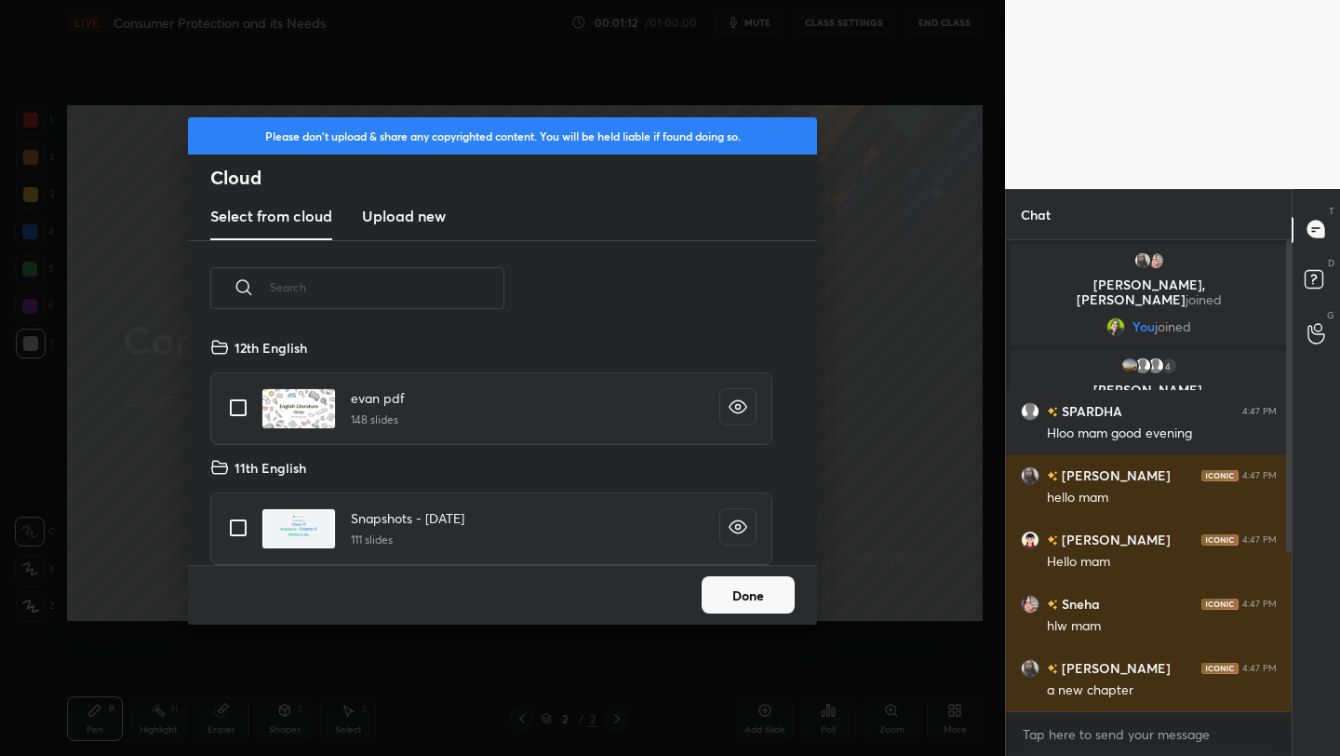
click at [425, 207] on h3 "Upload new" at bounding box center [404, 216] width 84 height 22
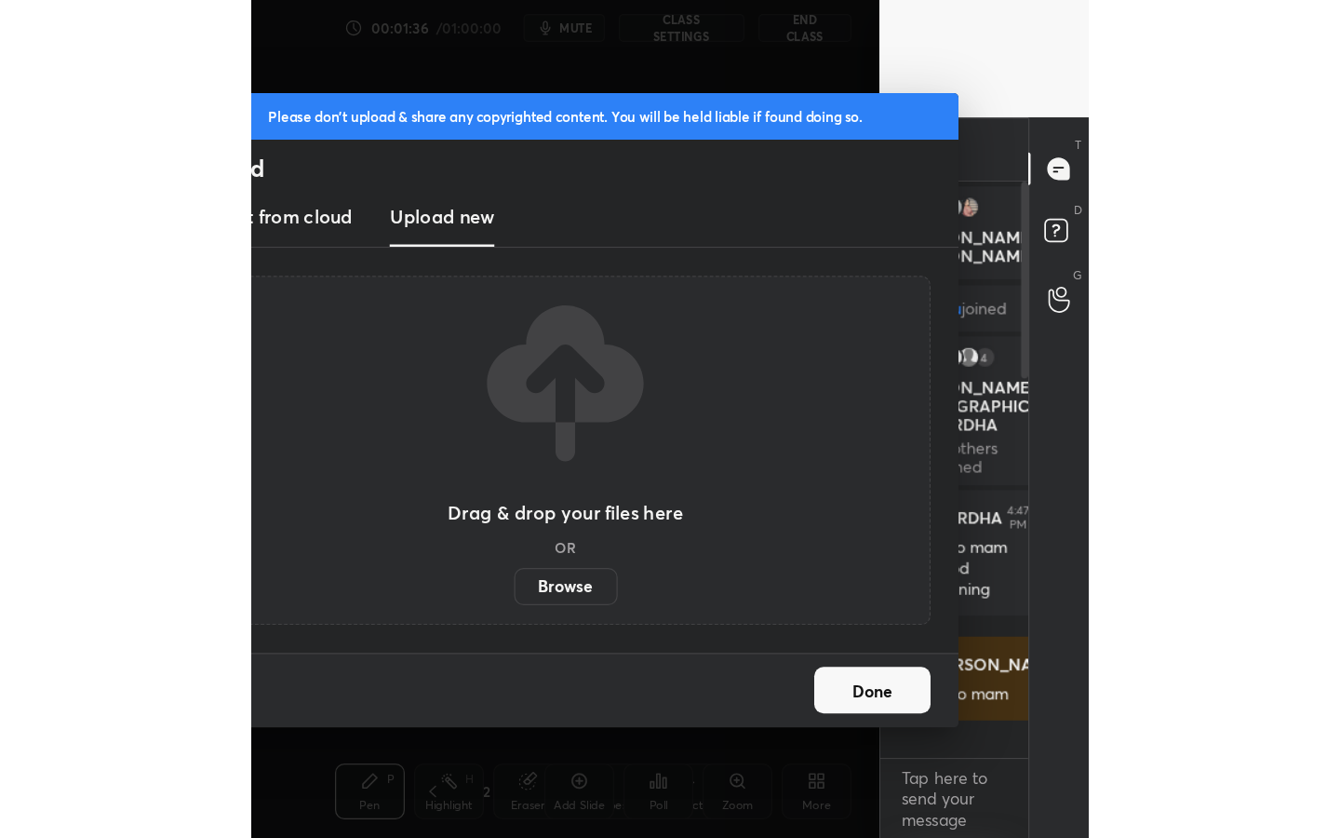
scroll to position [449, 113]
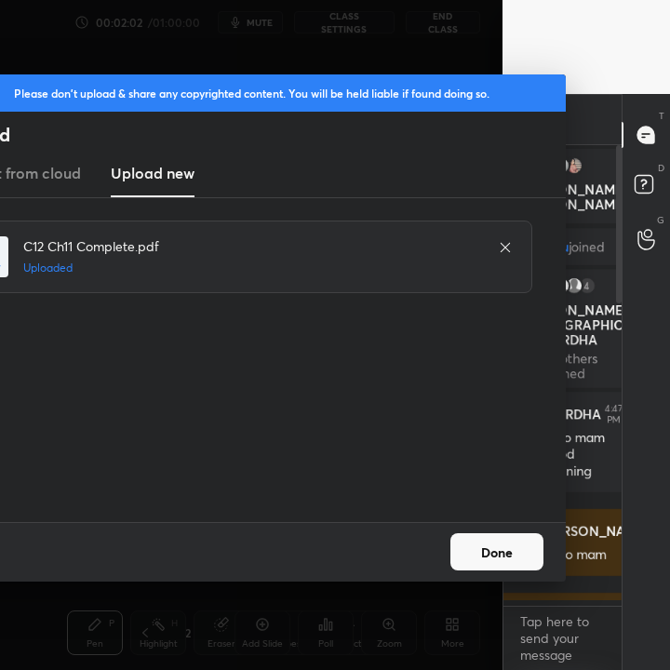
click at [492, 544] on button "Done" at bounding box center [496, 551] width 93 height 37
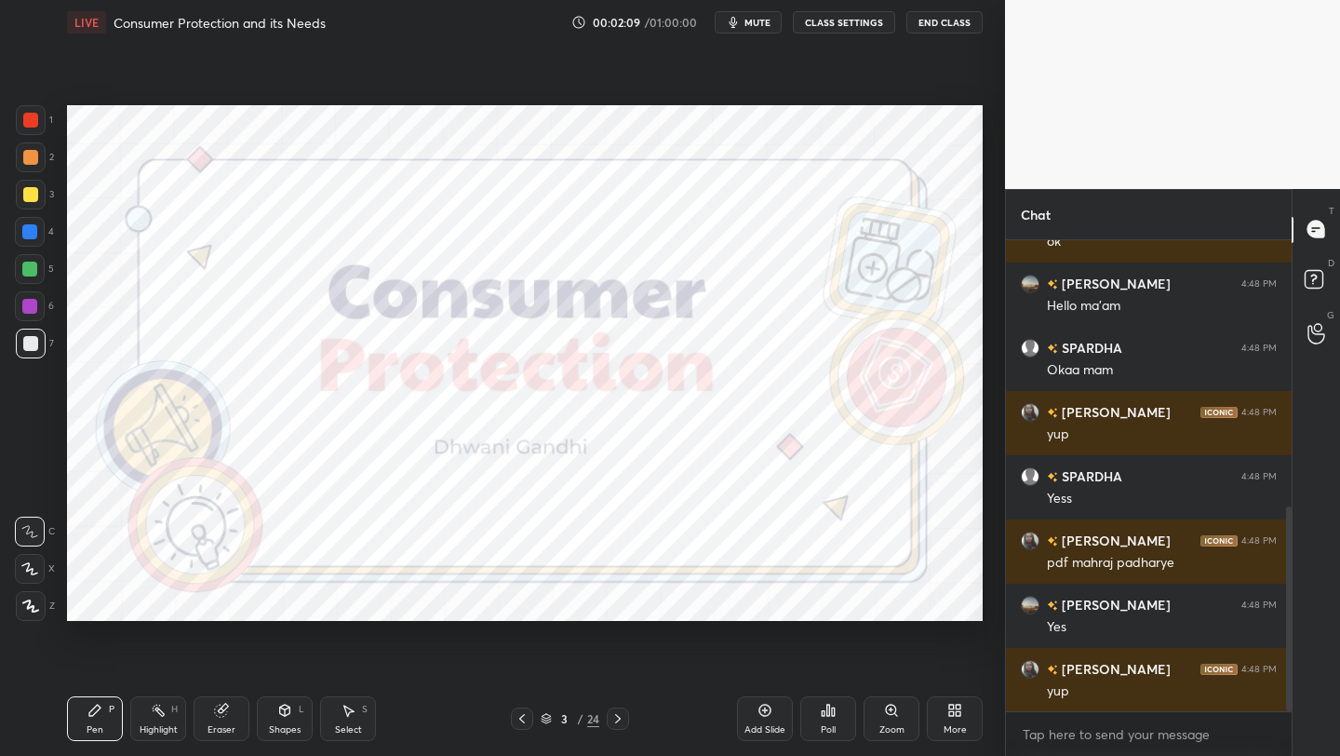
scroll to position [678, 0]
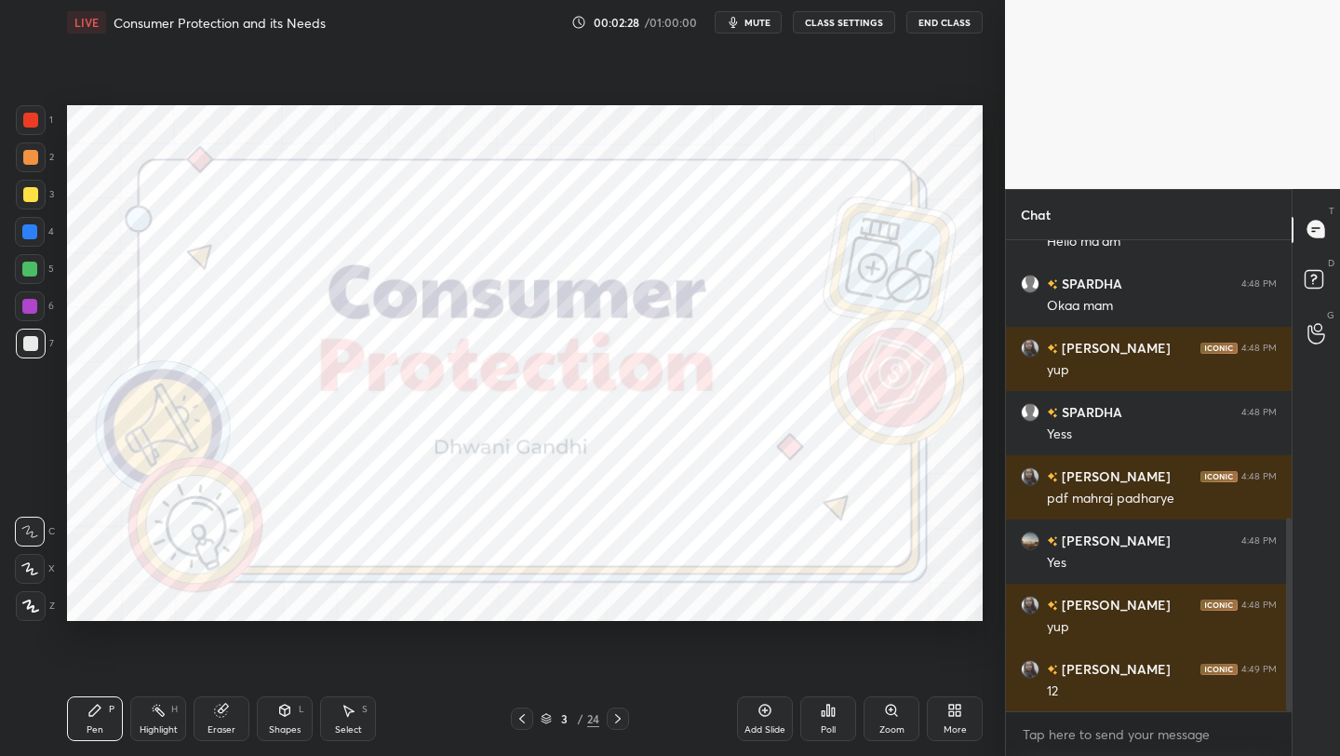
click at [550, 715] on icon at bounding box center [546, 718] width 11 height 11
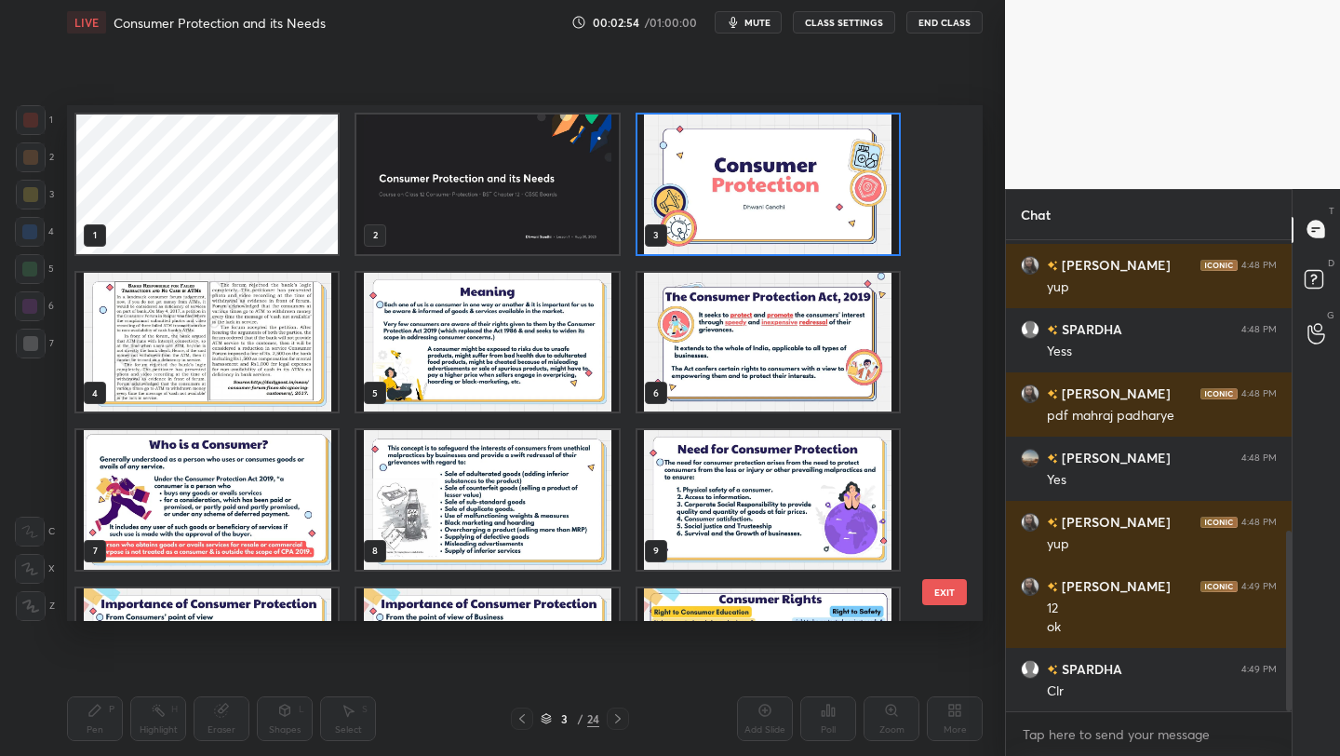
scroll to position [825, 0]
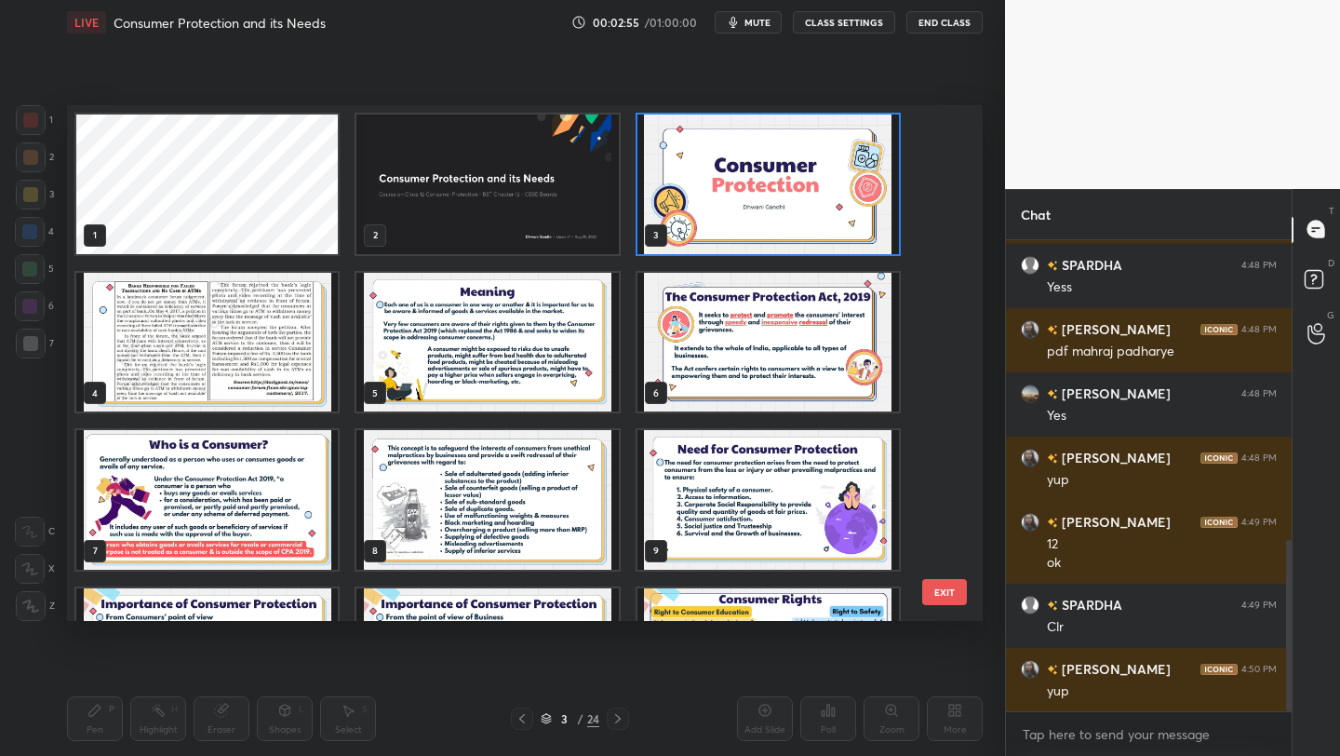
click at [449, 221] on img "grid" at bounding box center [487, 184] width 262 height 140
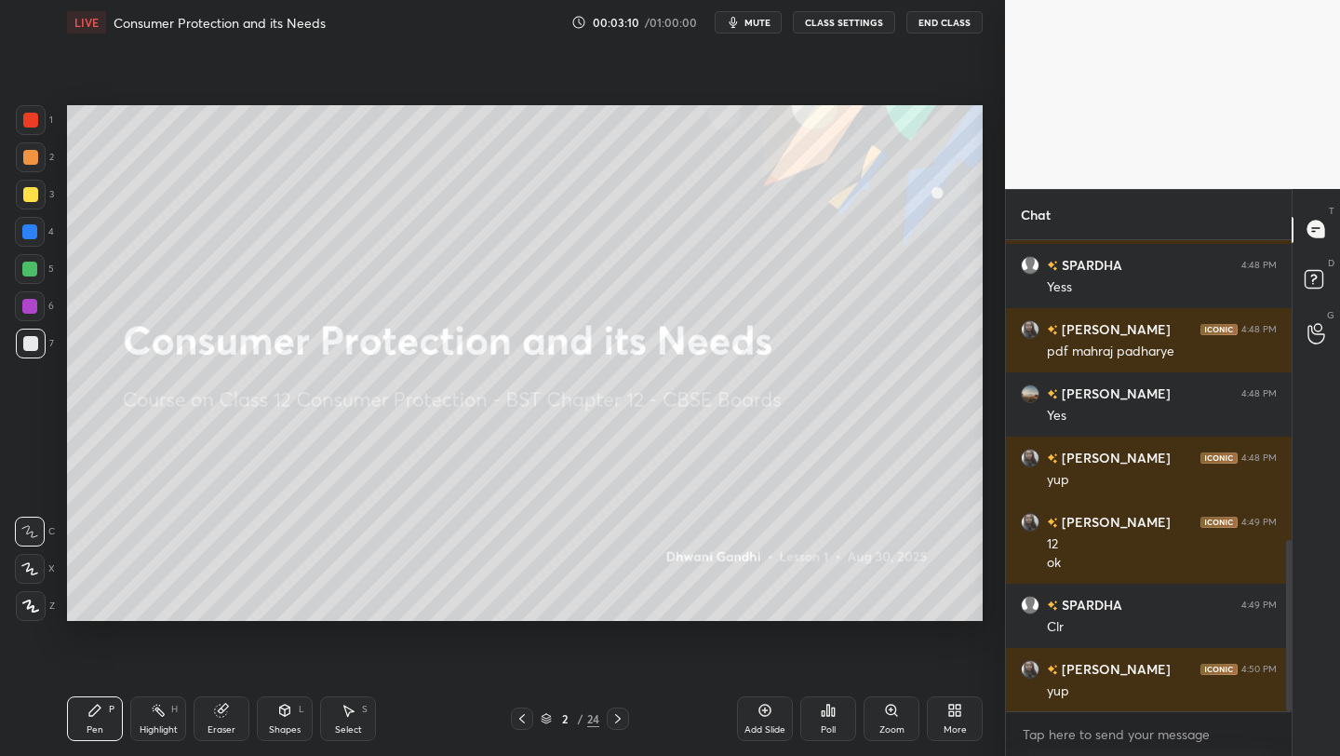
click at [549, 722] on icon at bounding box center [546, 718] width 11 height 11
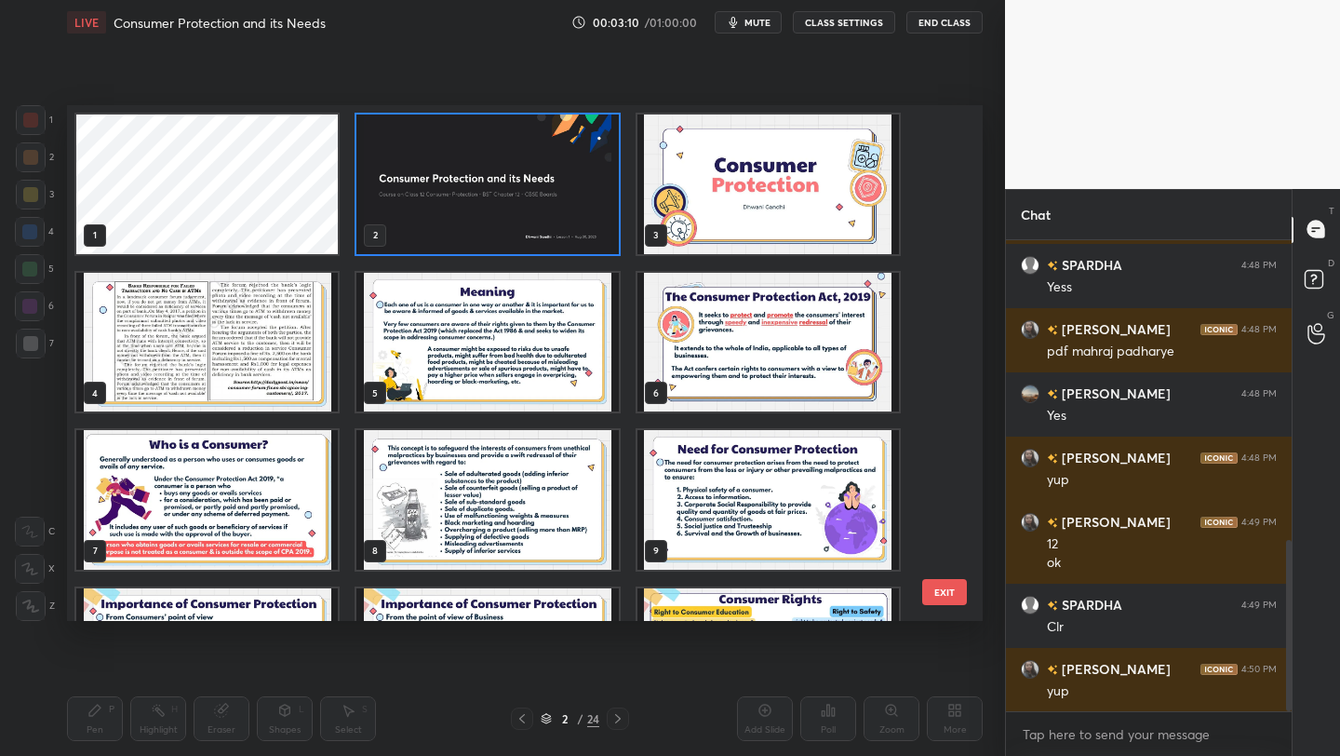
scroll to position [509, 906]
click at [654, 237] on img "grid" at bounding box center [768, 184] width 262 height 140
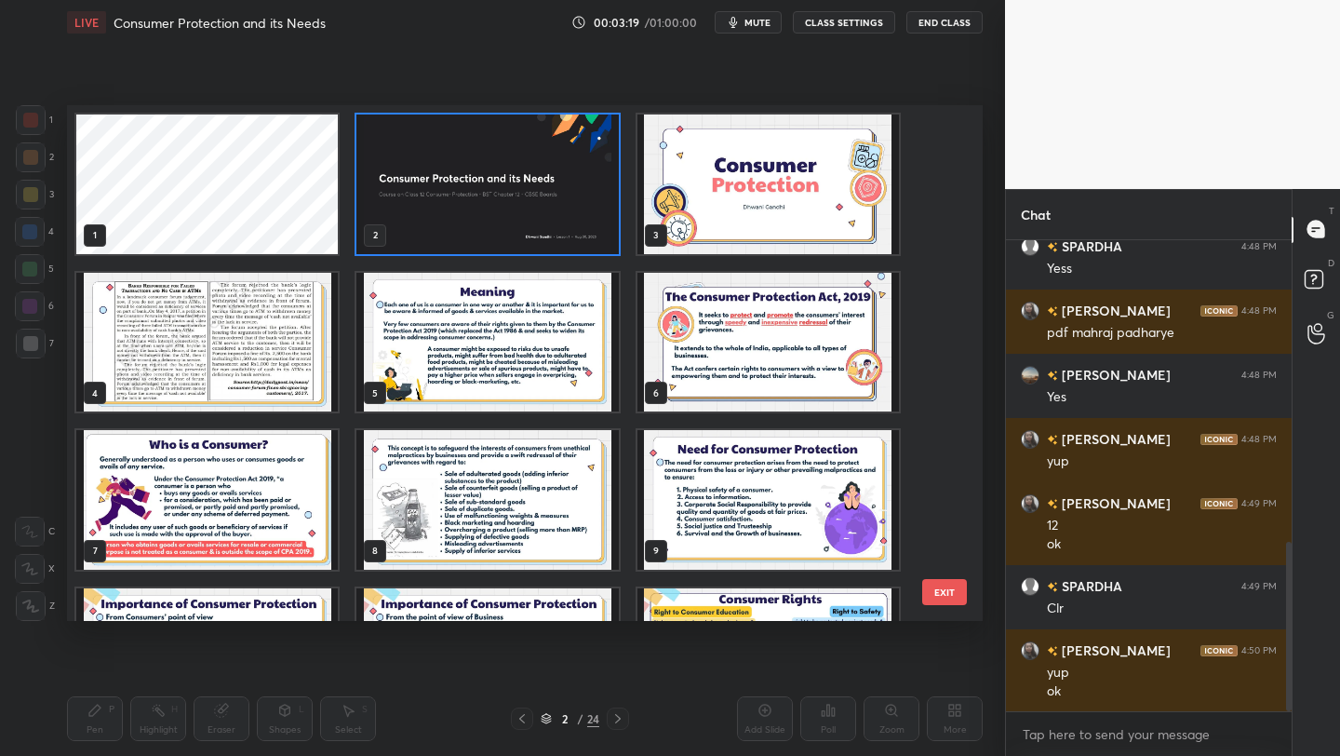
click at [654, 237] on img "grid" at bounding box center [768, 184] width 262 height 140
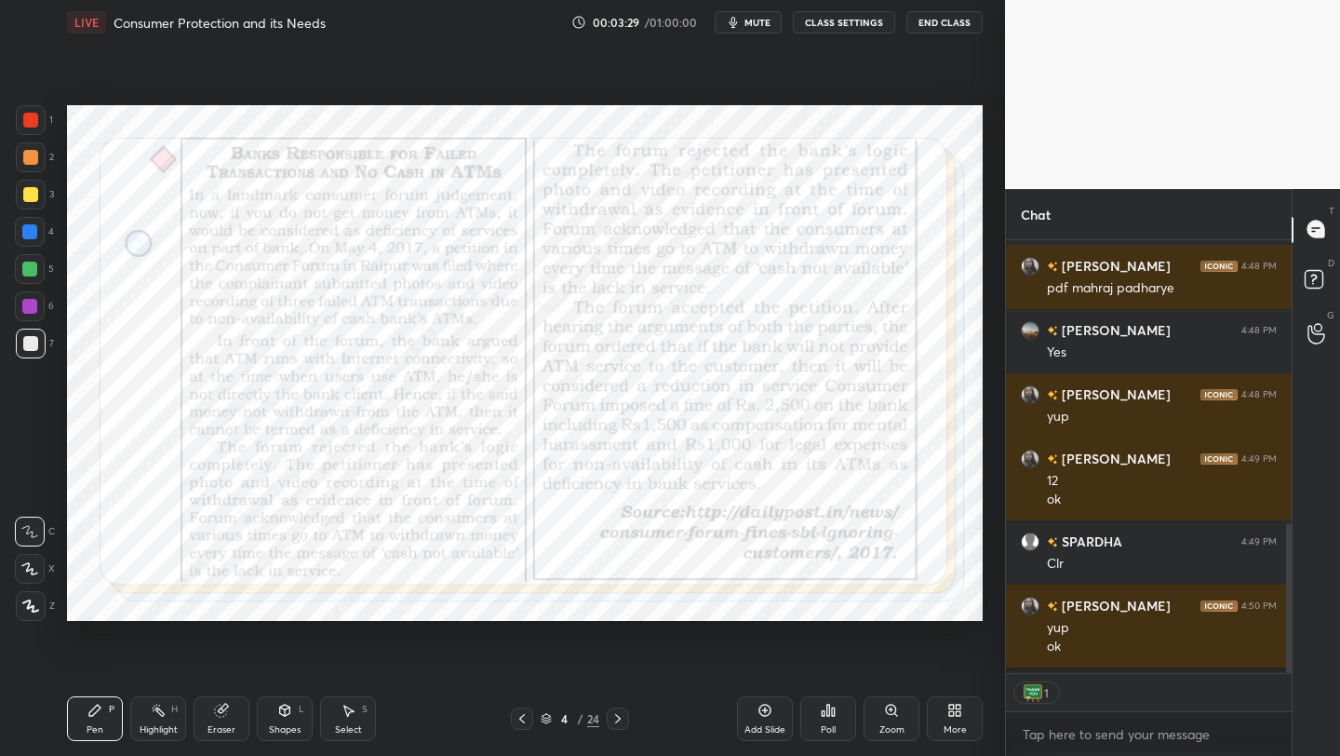
scroll to position [7, 7]
click at [1324, 322] on icon at bounding box center [1317, 324] width 18 height 21
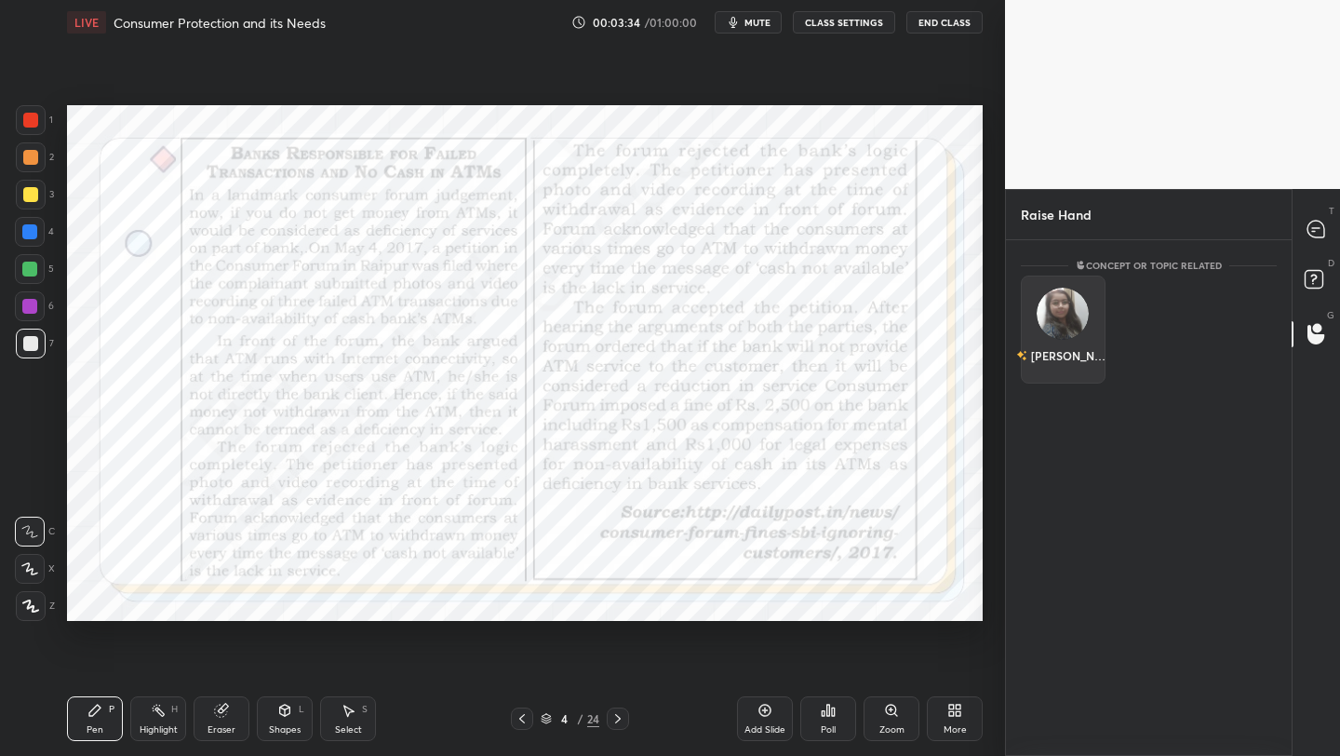
click at [1056, 289] on img "grid" at bounding box center [1063, 314] width 52 height 52
click at [1056, 371] on button "INVITE" at bounding box center [1063, 368] width 68 height 24
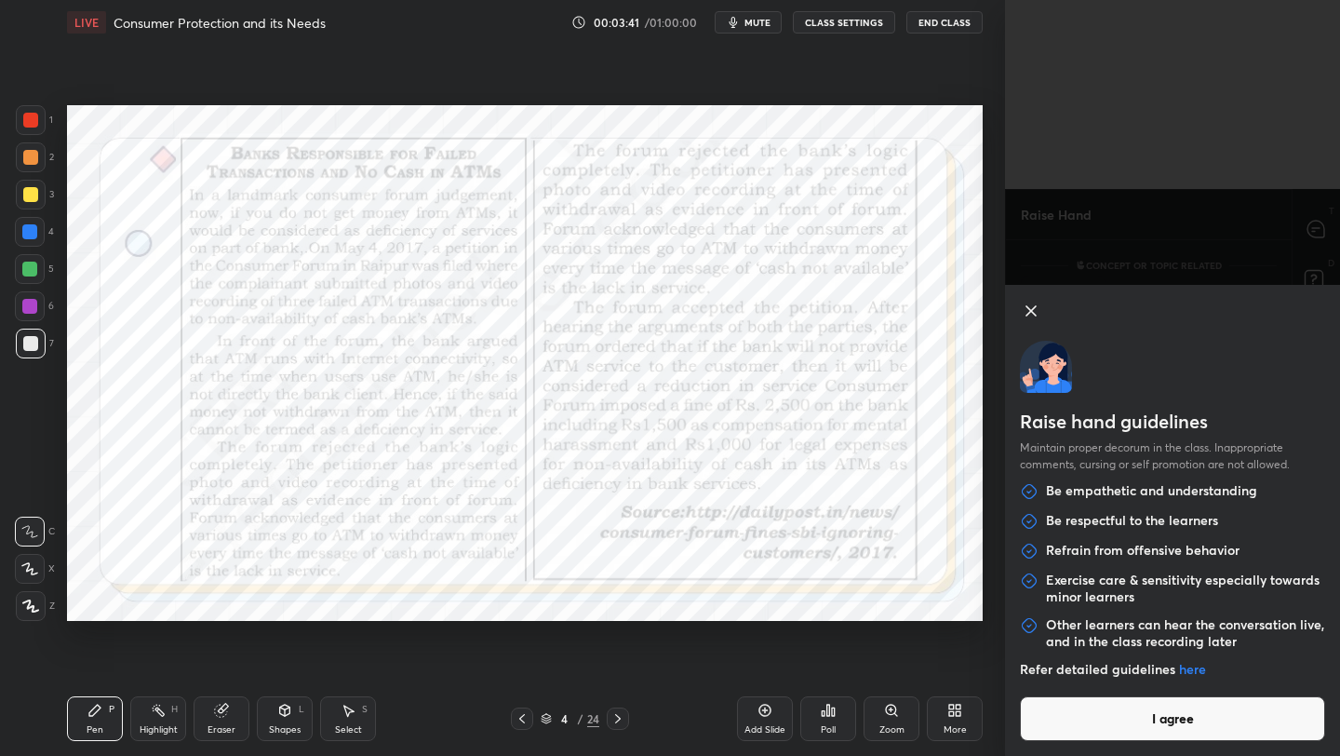
click at [1223, 713] on button "I agree" at bounding box center [1172, 718] width 305 height 45
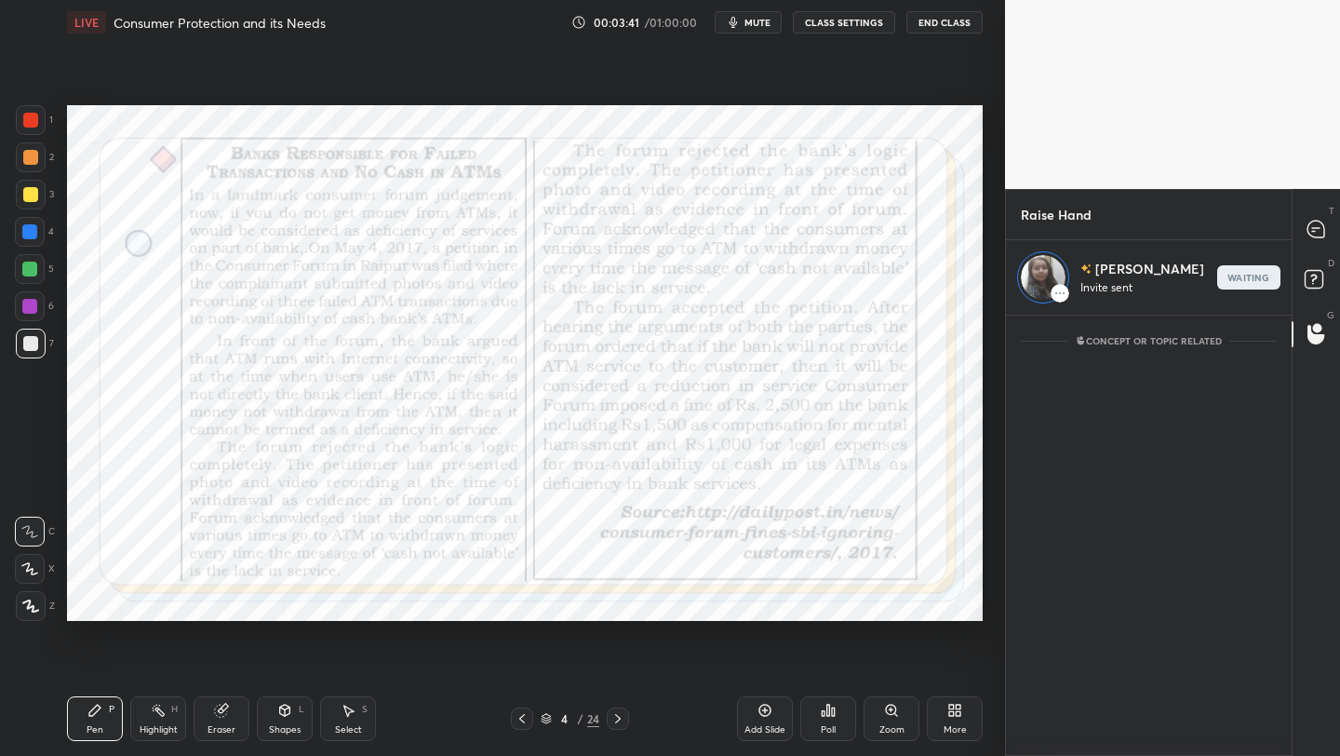
scroll to position [435, 280]
click at [1321, 234] on icon at bounding box center [1316, 229] width 17 height 17
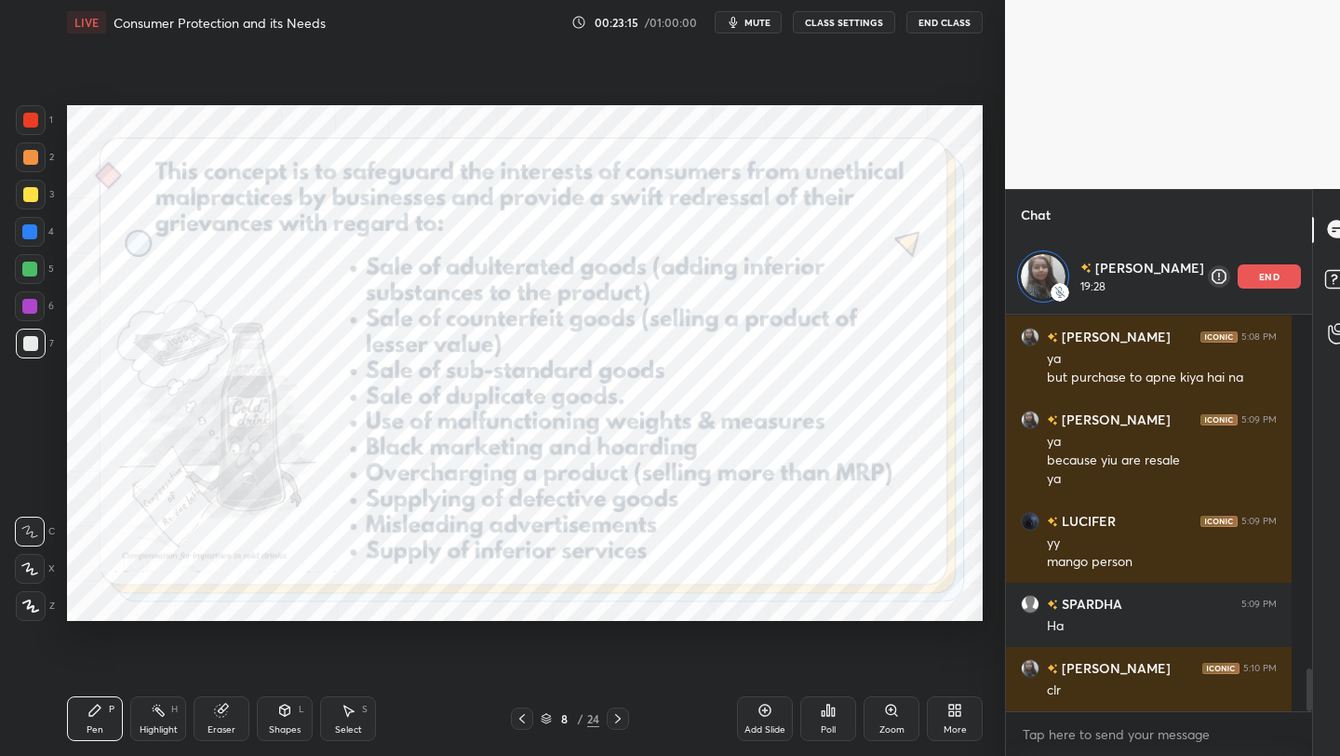
scroll to position [3304, 0]
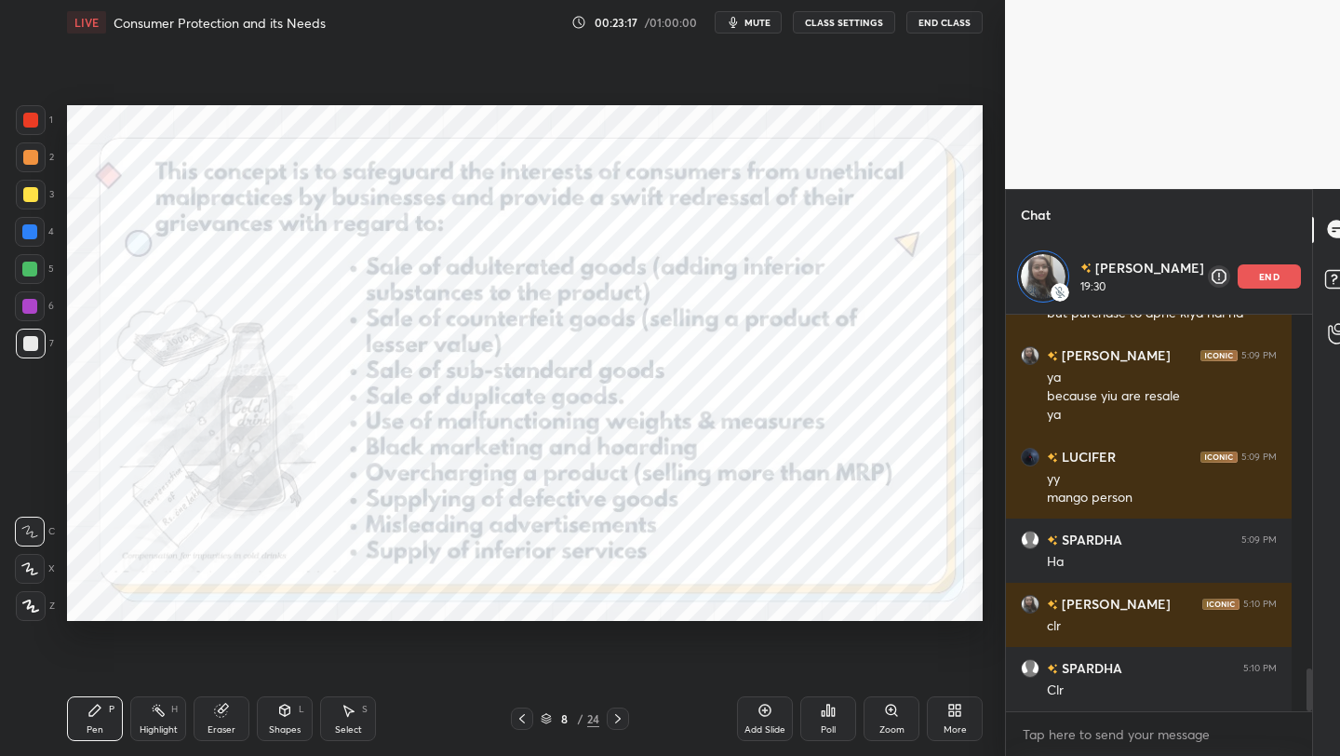
click at [548, 717] on icon at bounding box center [546, 716] width 9 height 5
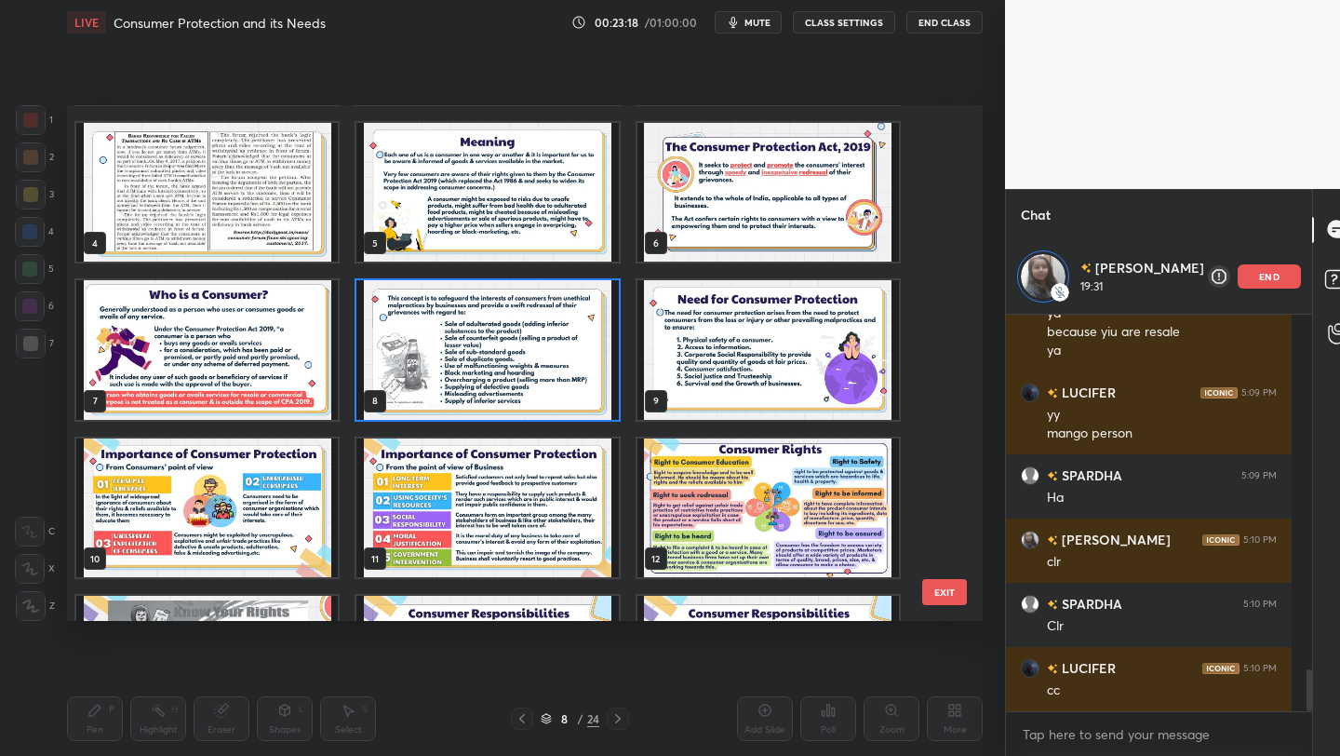
scroll to position [151, 0]
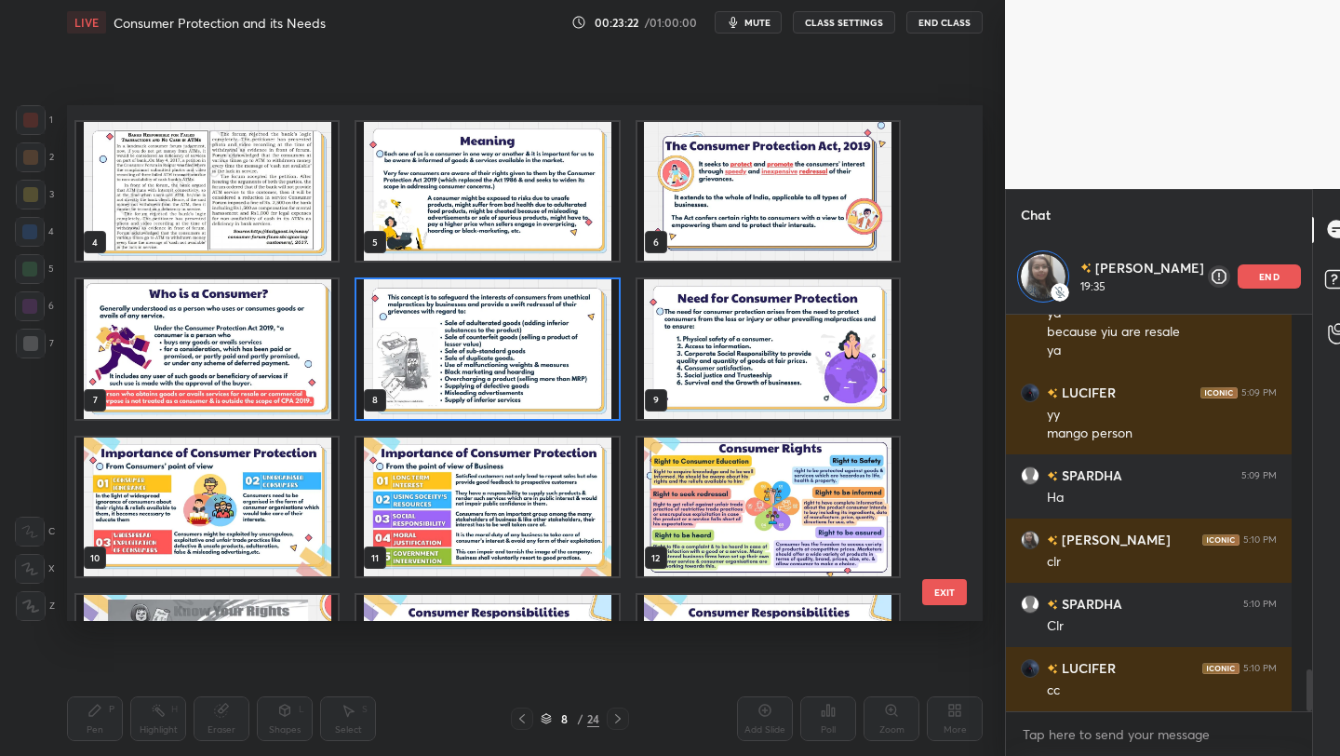
click at [572, 350] on img "grid" at bounding box center [487, 349] width 262 height 140
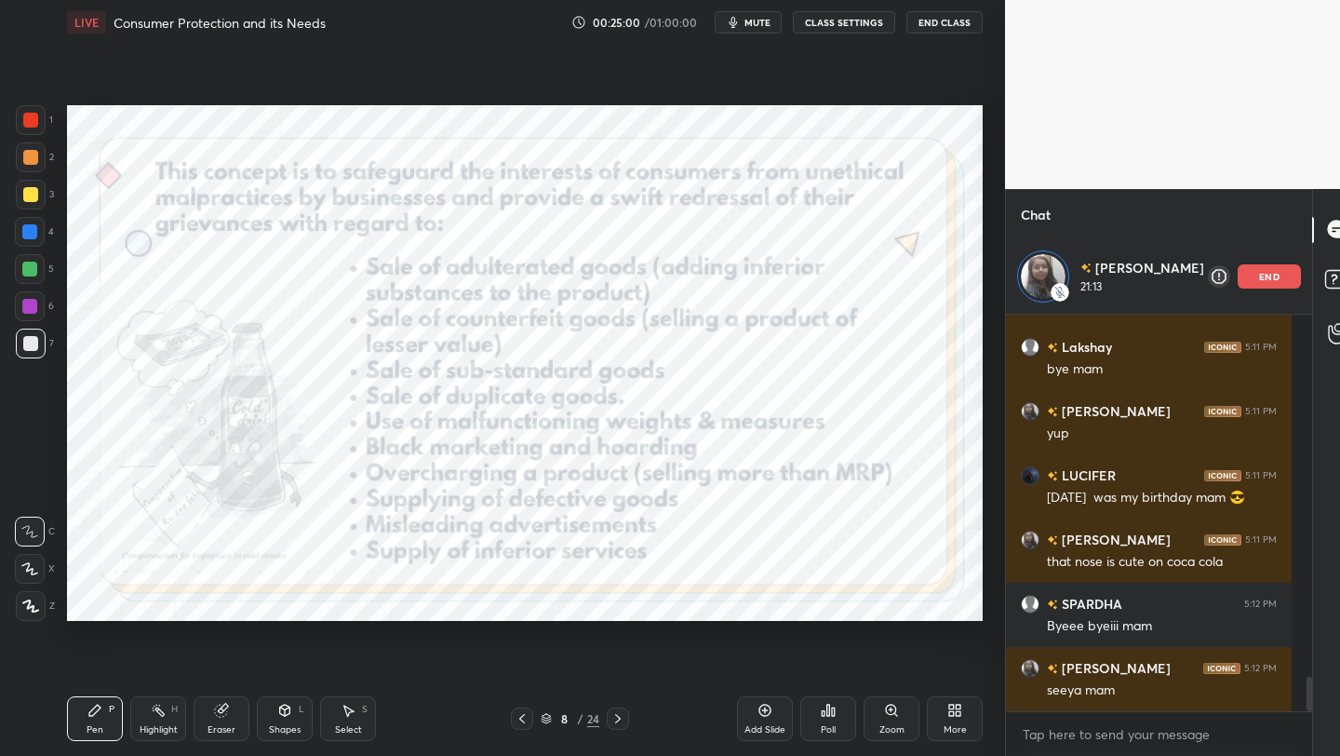
scroll to position [4285, 0]
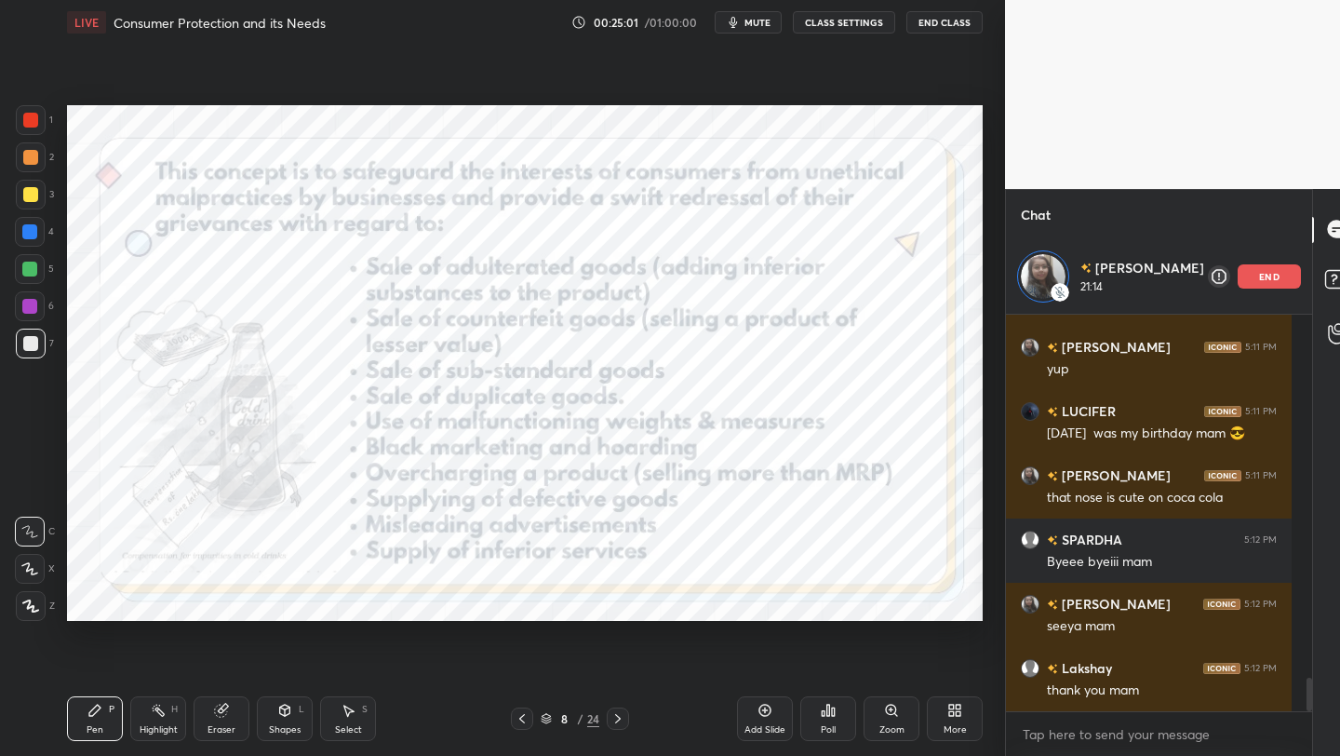
click at [949, 24] on button "End Class" at bounding box center [944, 22] width 76 height 22
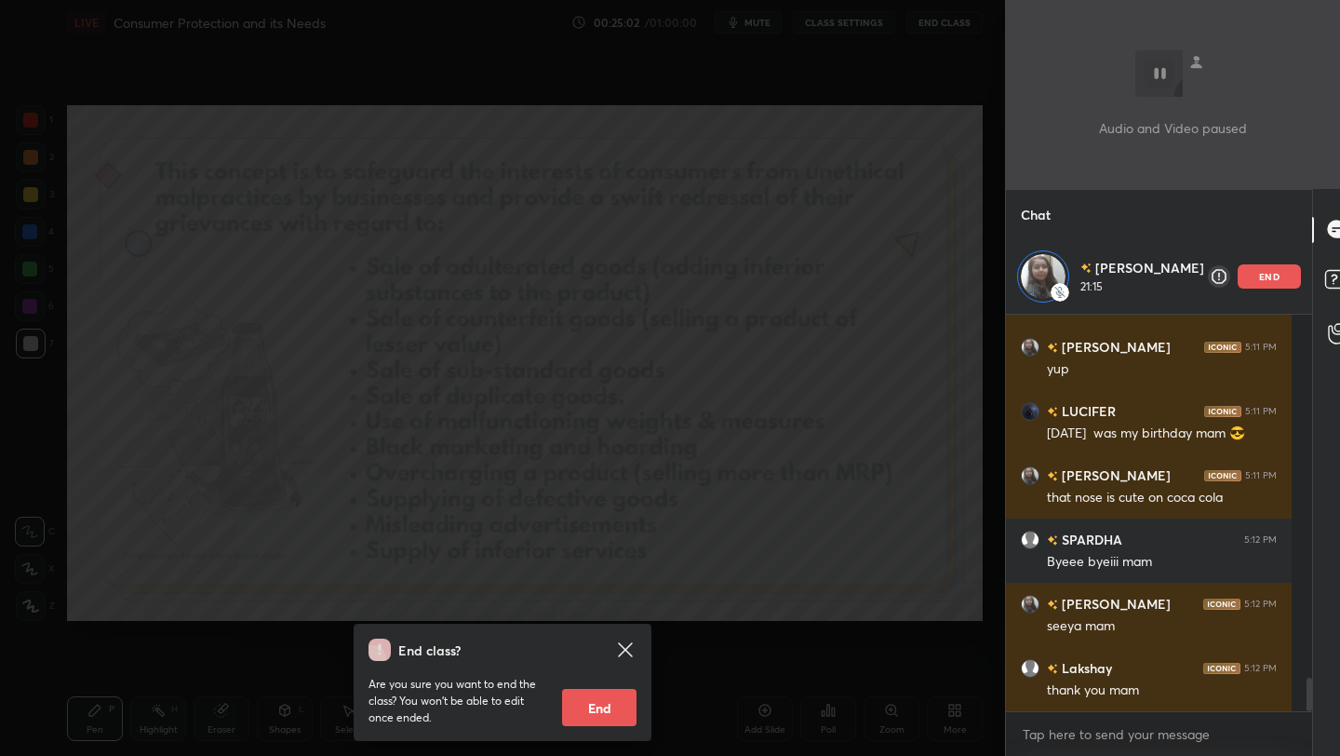
click at [610, 705] on button "End" at bounding box center [599, 707] width 74 height 37
type textarea "x"
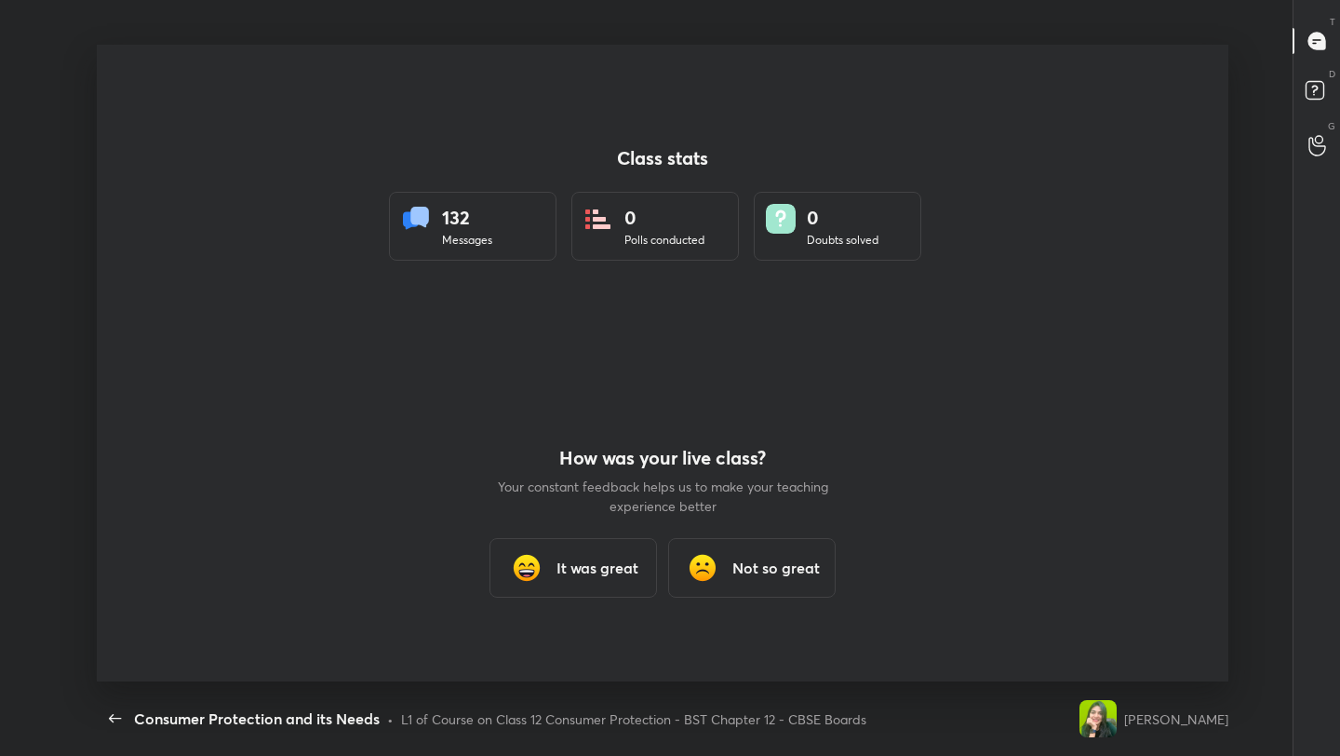
scroll to position [0, 0]
